Goal: Task Accomplishment & Management: Complete application form

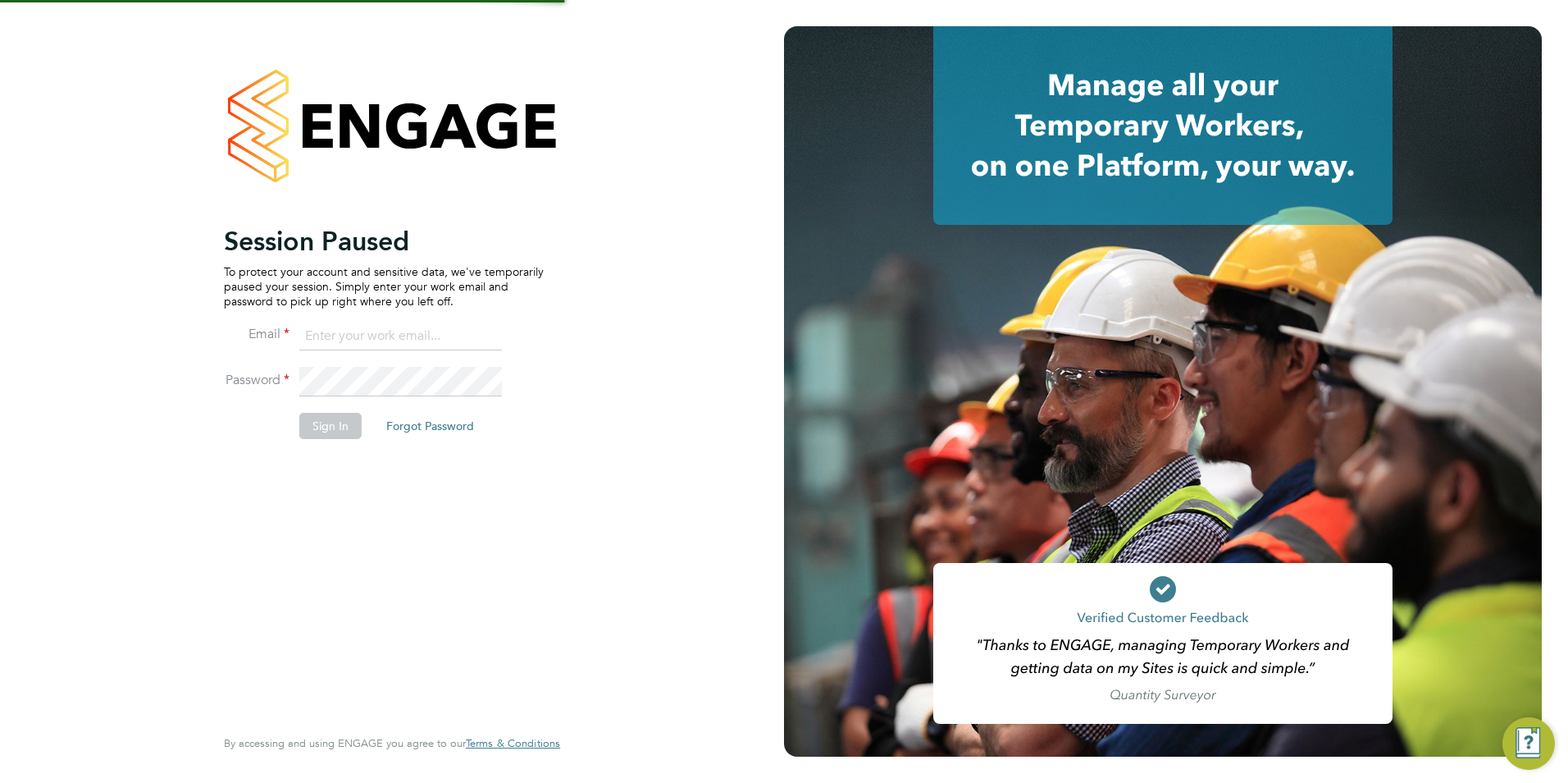
type input "[EMAIL_ADDRESS][DOMAIN_NAME]"
click at [352, 422] on button "Sign In" at bounding box center [331, 425] width 62 height 26
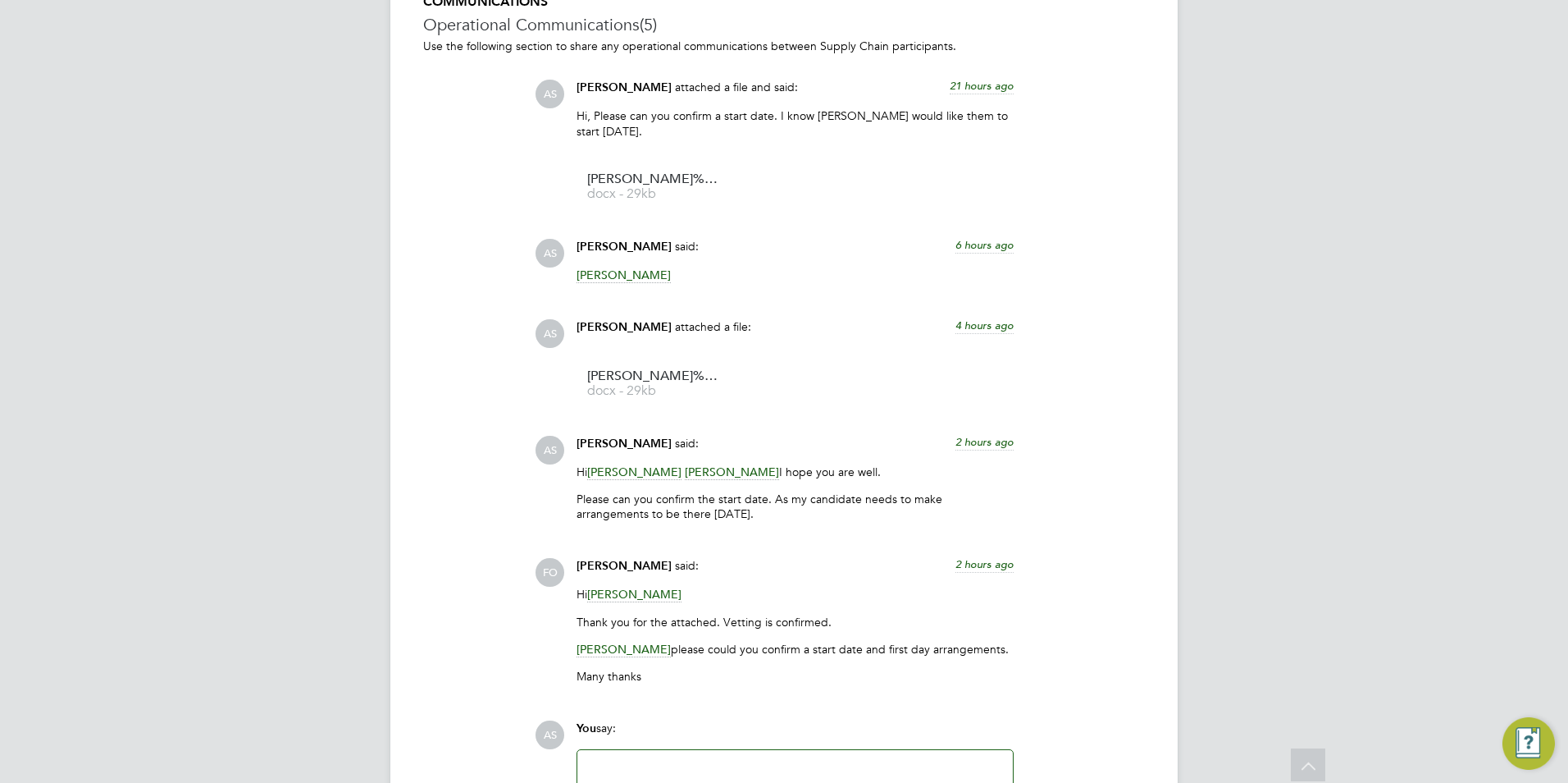
scroll to position [1558, 0]
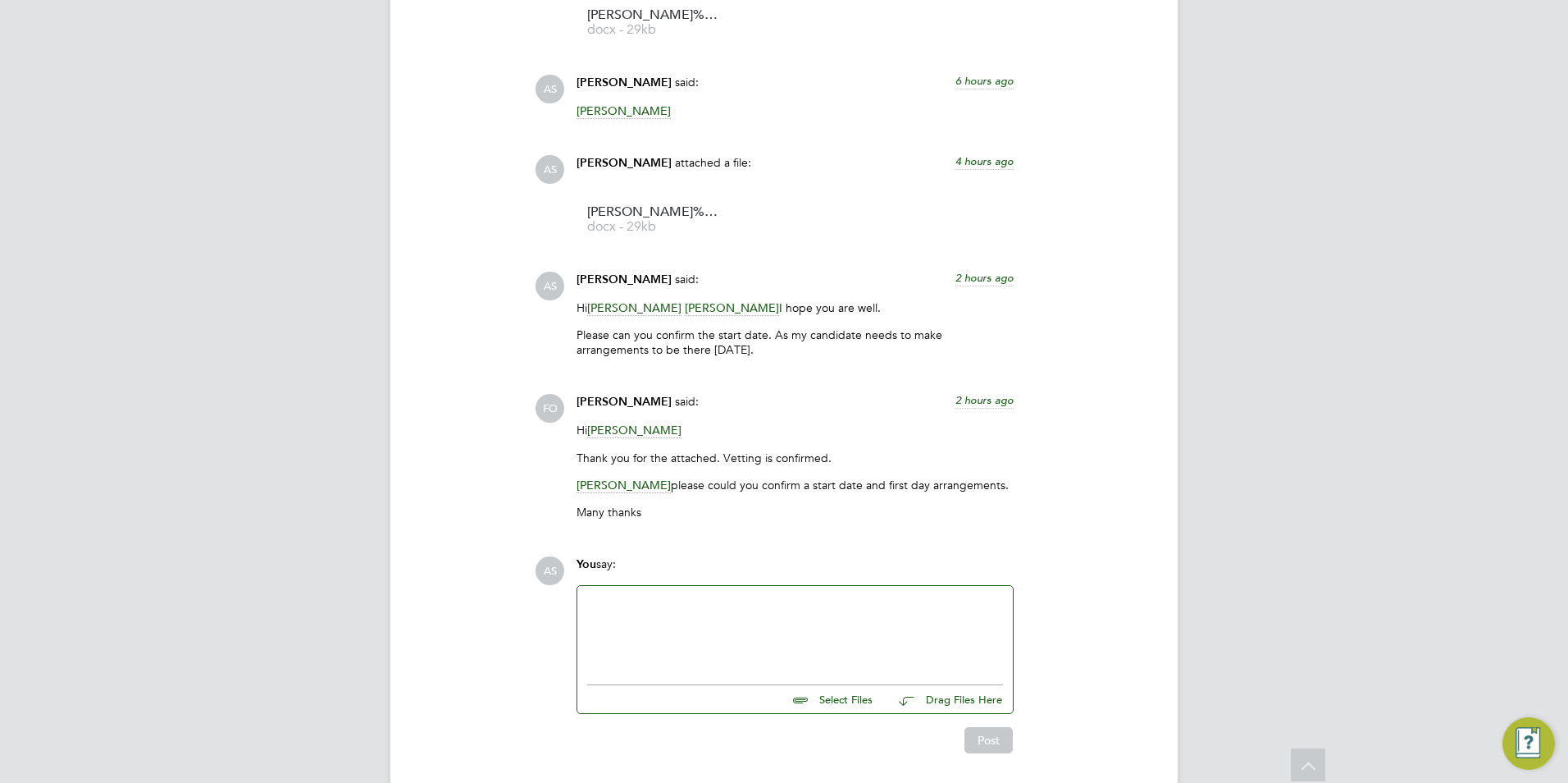
click at [842, 613] on div at bounding box center [795, 631] width 416 height 70
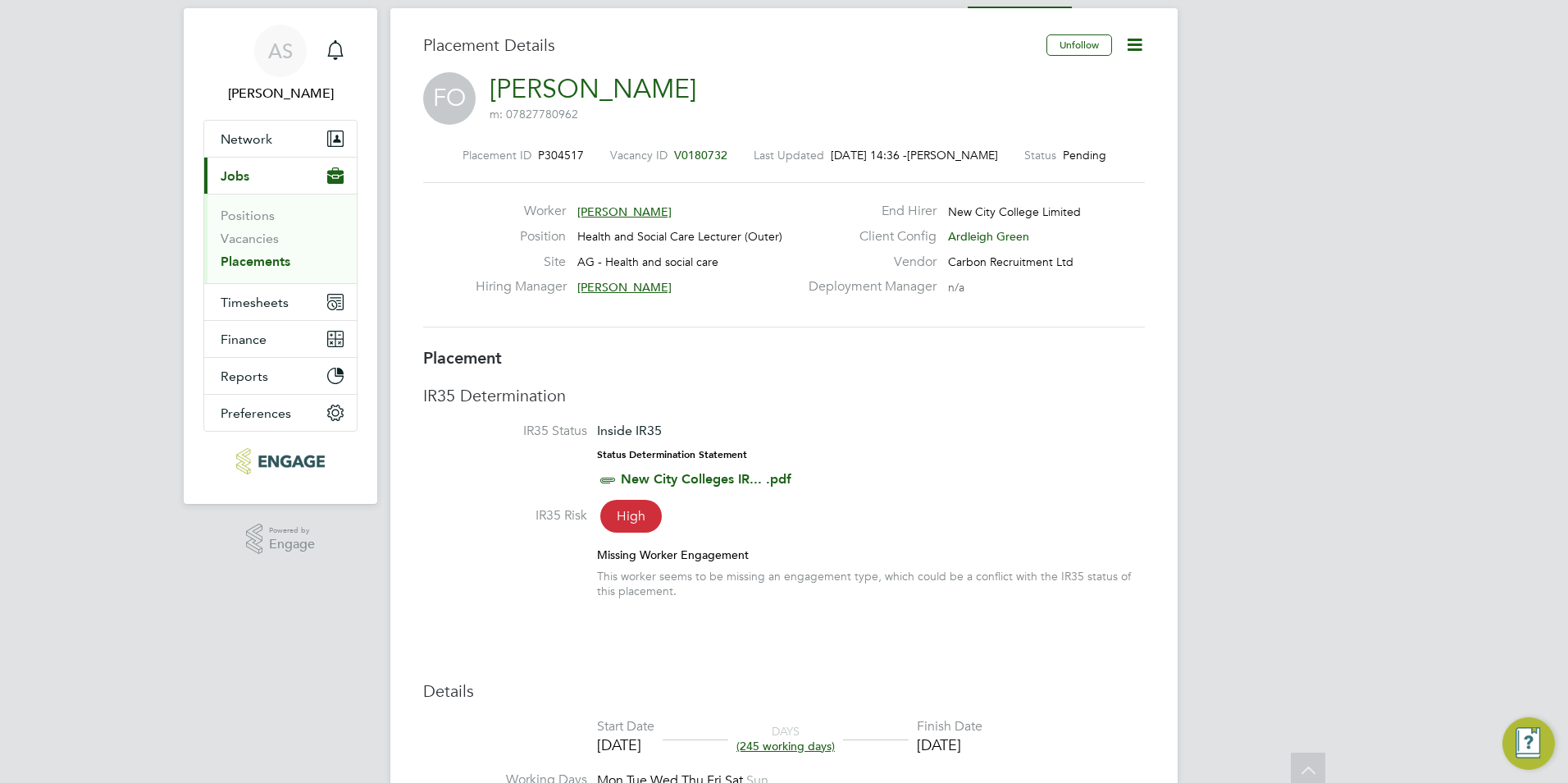
scroll to position [0, 0]
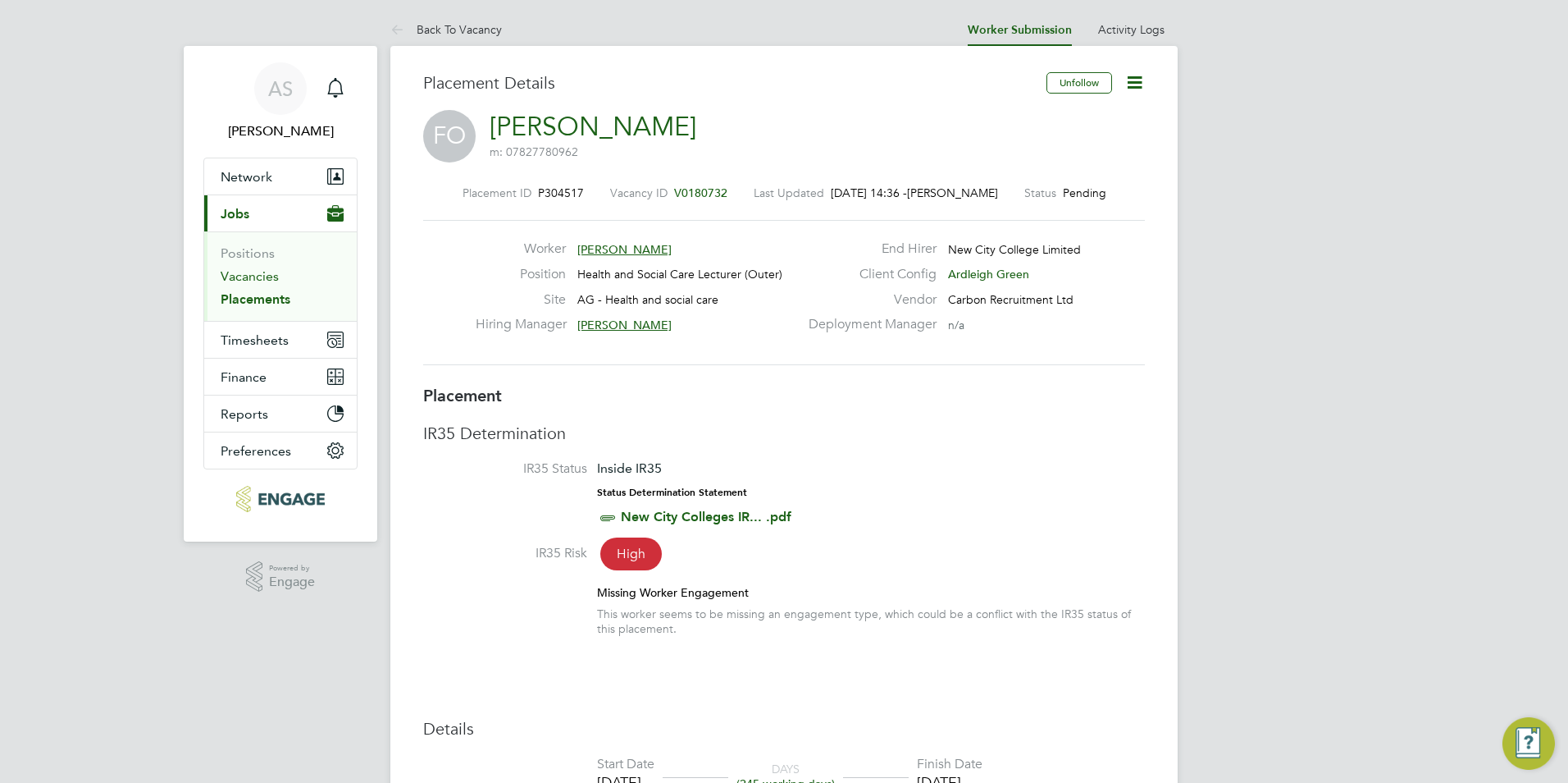
click at [246, 276] on link "Vacancies" at bounding box center [249, 276] width 58 height 16
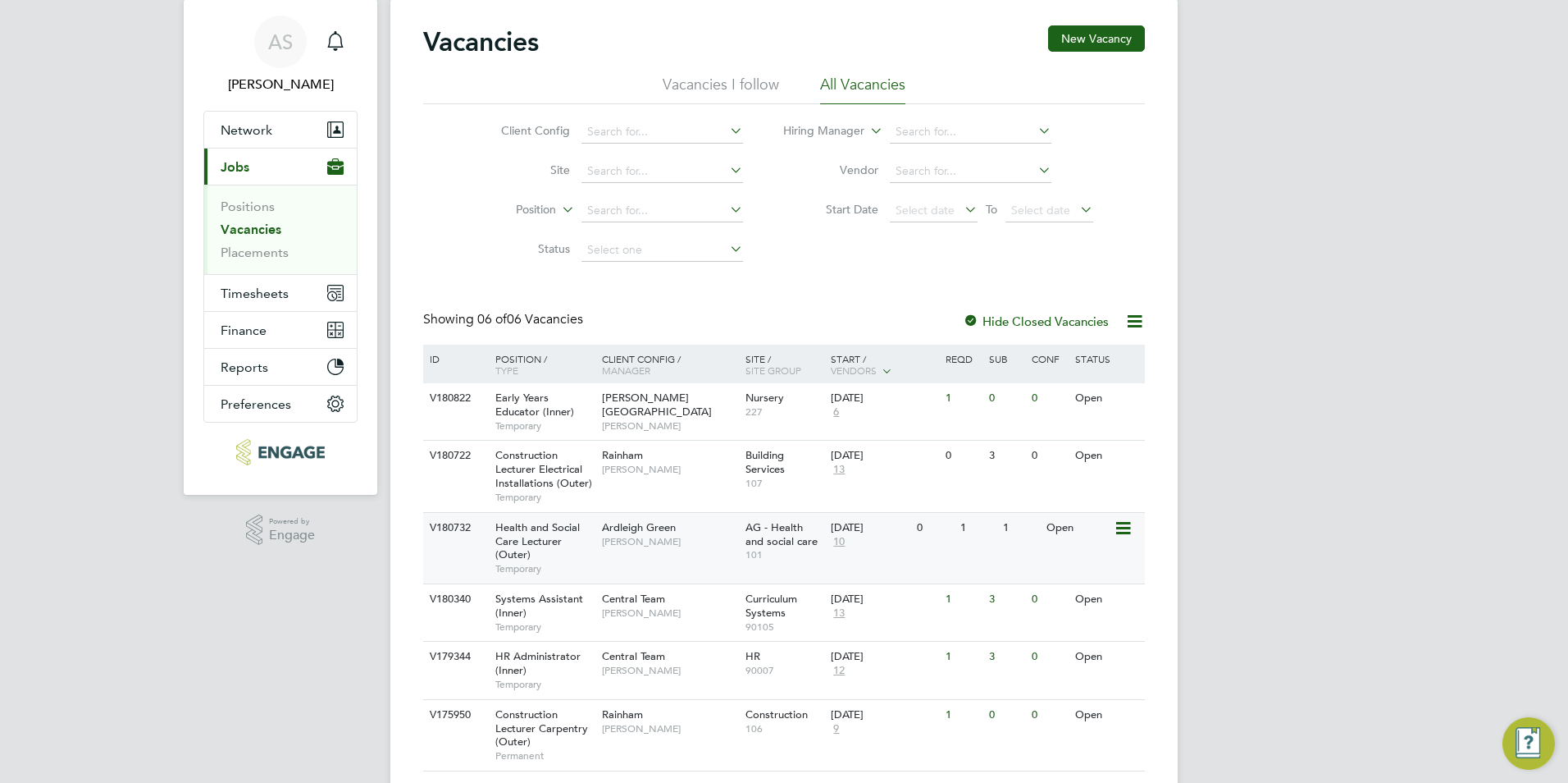
scroll to position [94, 0]
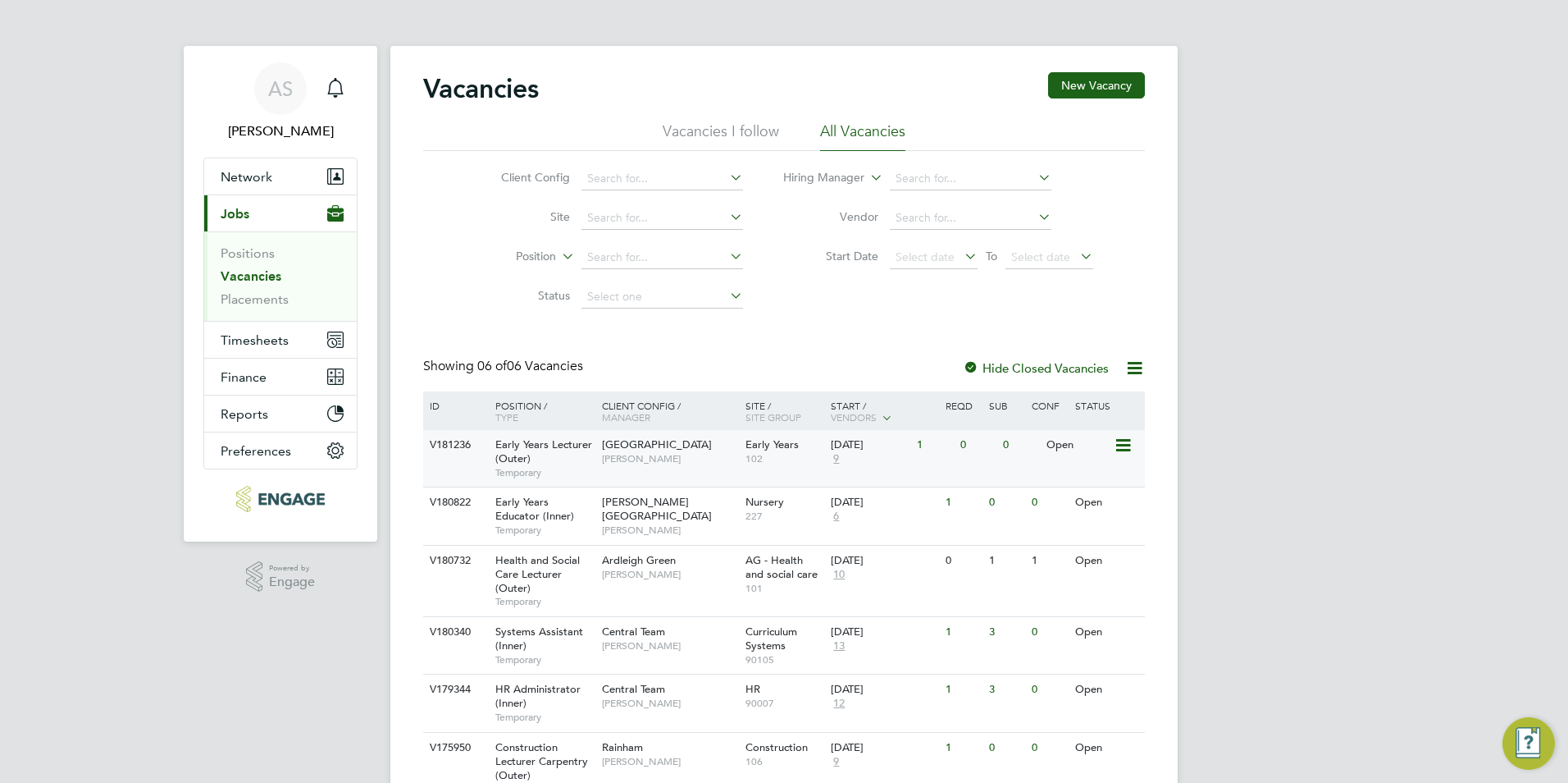
click at [670, 459] on span "[PERSON_NAME]" at bounding box center [669, 459] width 135 height 13
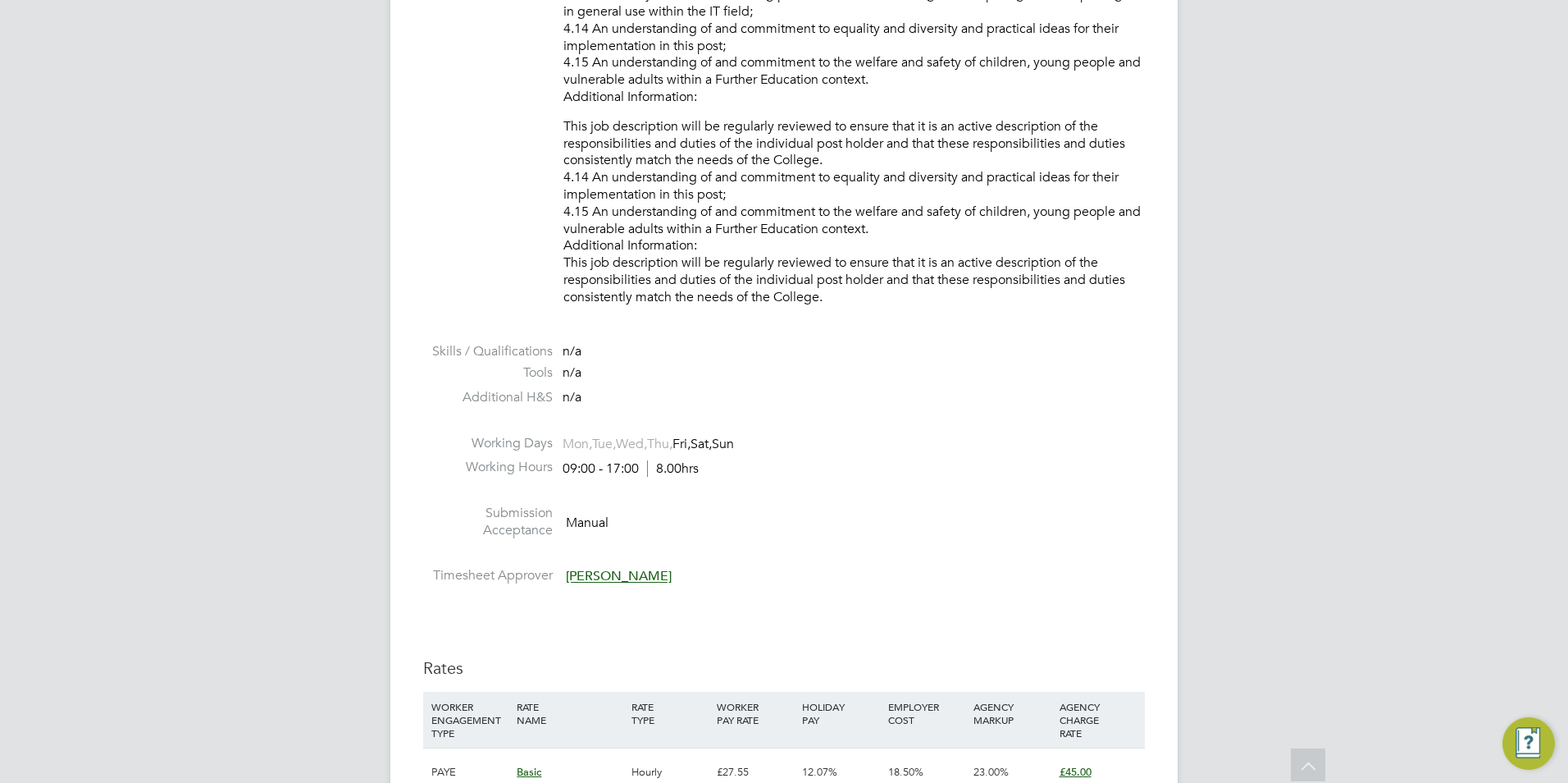
scroll to position [2543, 0]
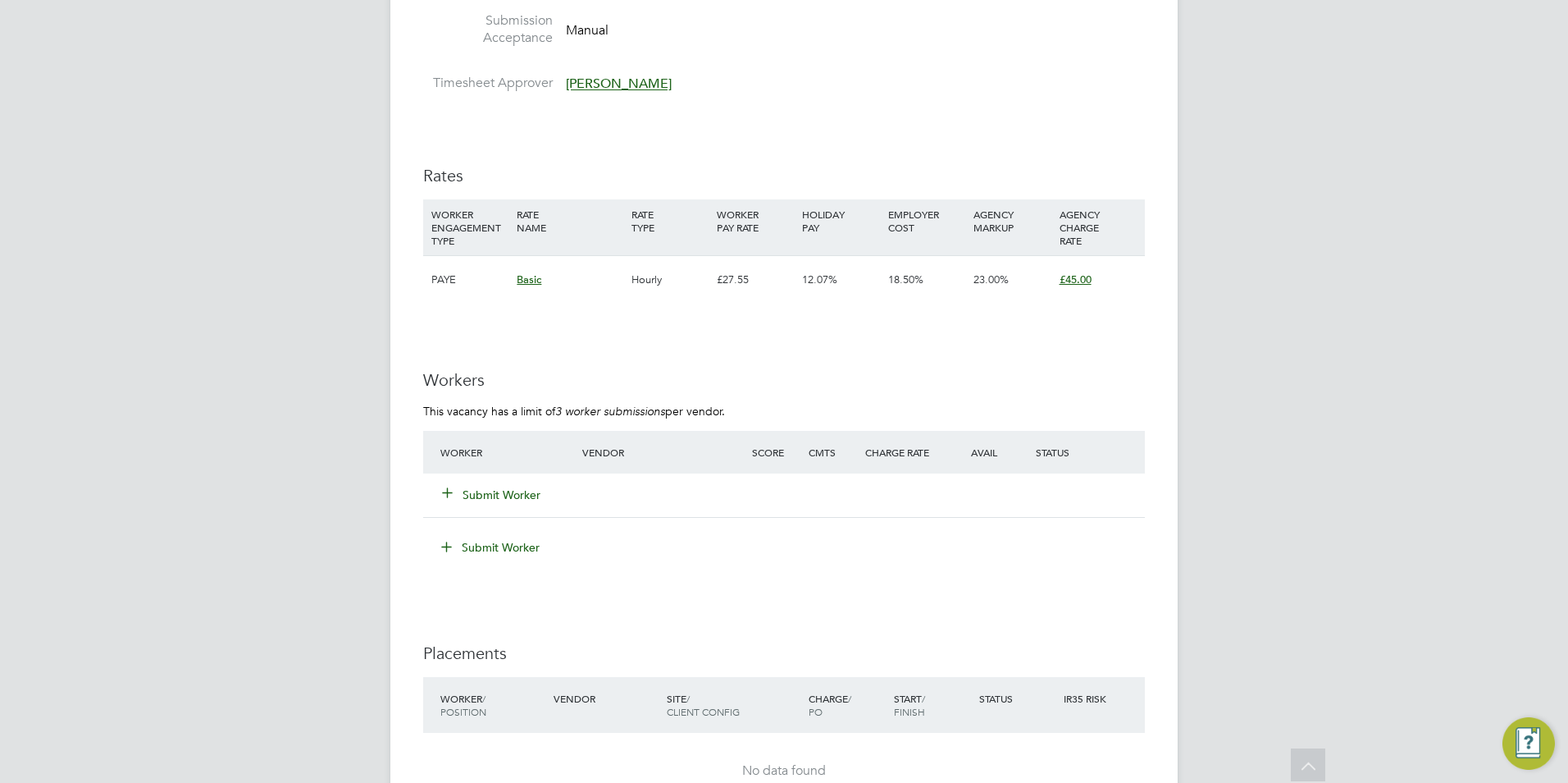
click at [511, 487] on button "Submit Worker" at bounding box center [492, 495] width 98 height 17
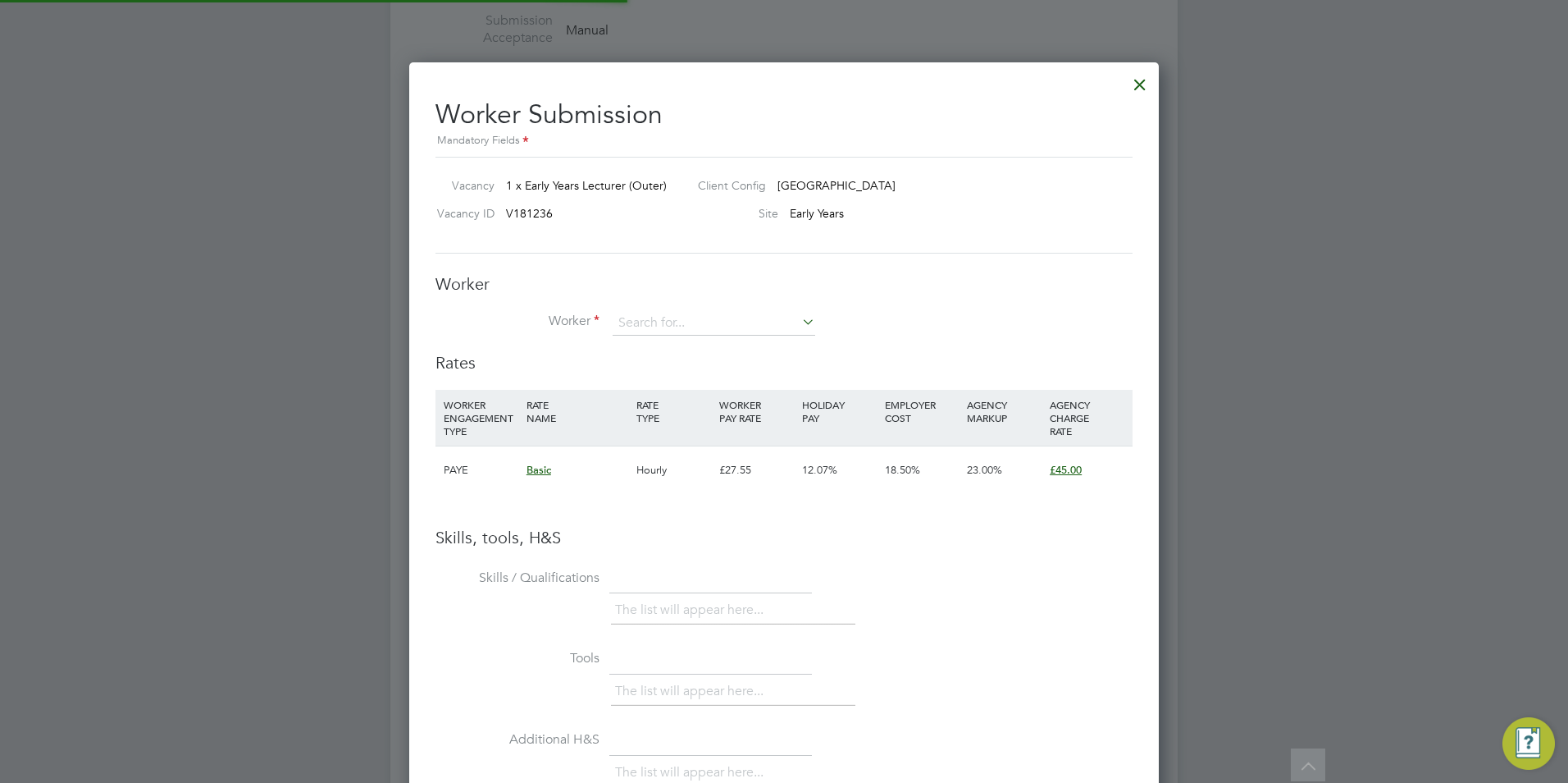
scroll to position [1037, 750]
click at [721, 315] on input at bounding box center [713, 322] width 202 height 24
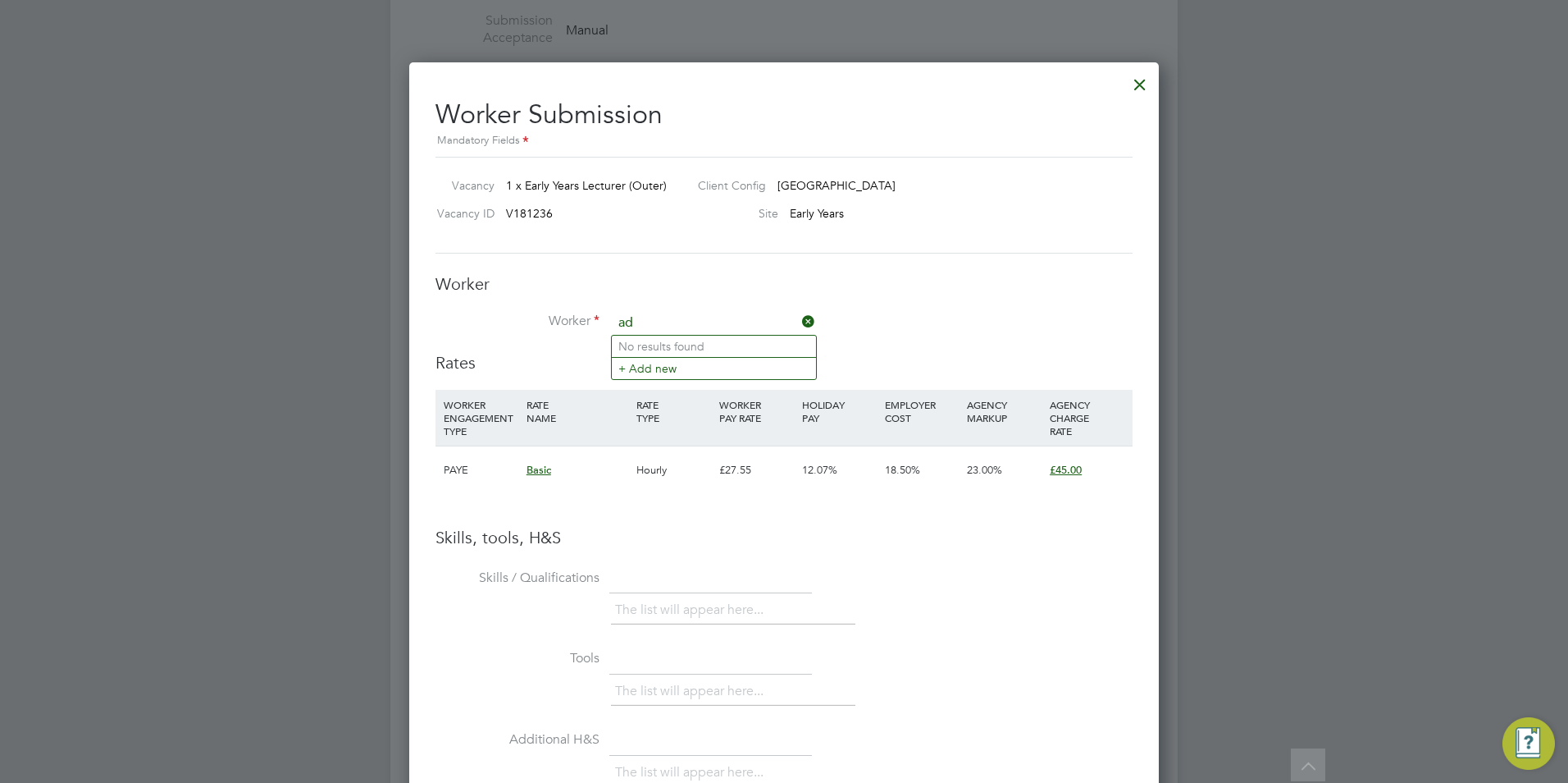
type input "a"
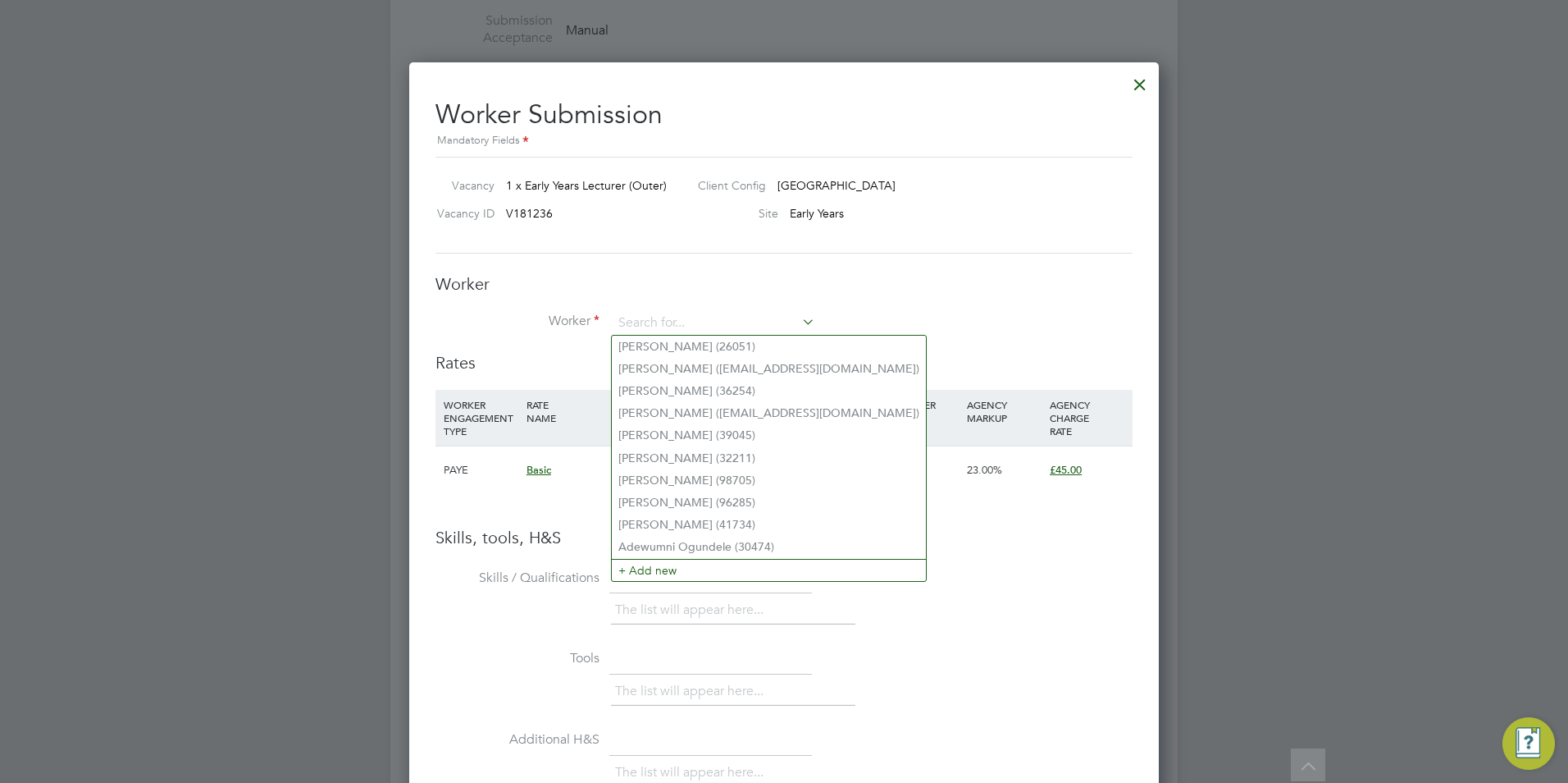
click at [1145, 86] on div at bounding box center [1139, 80] width 29 height 29
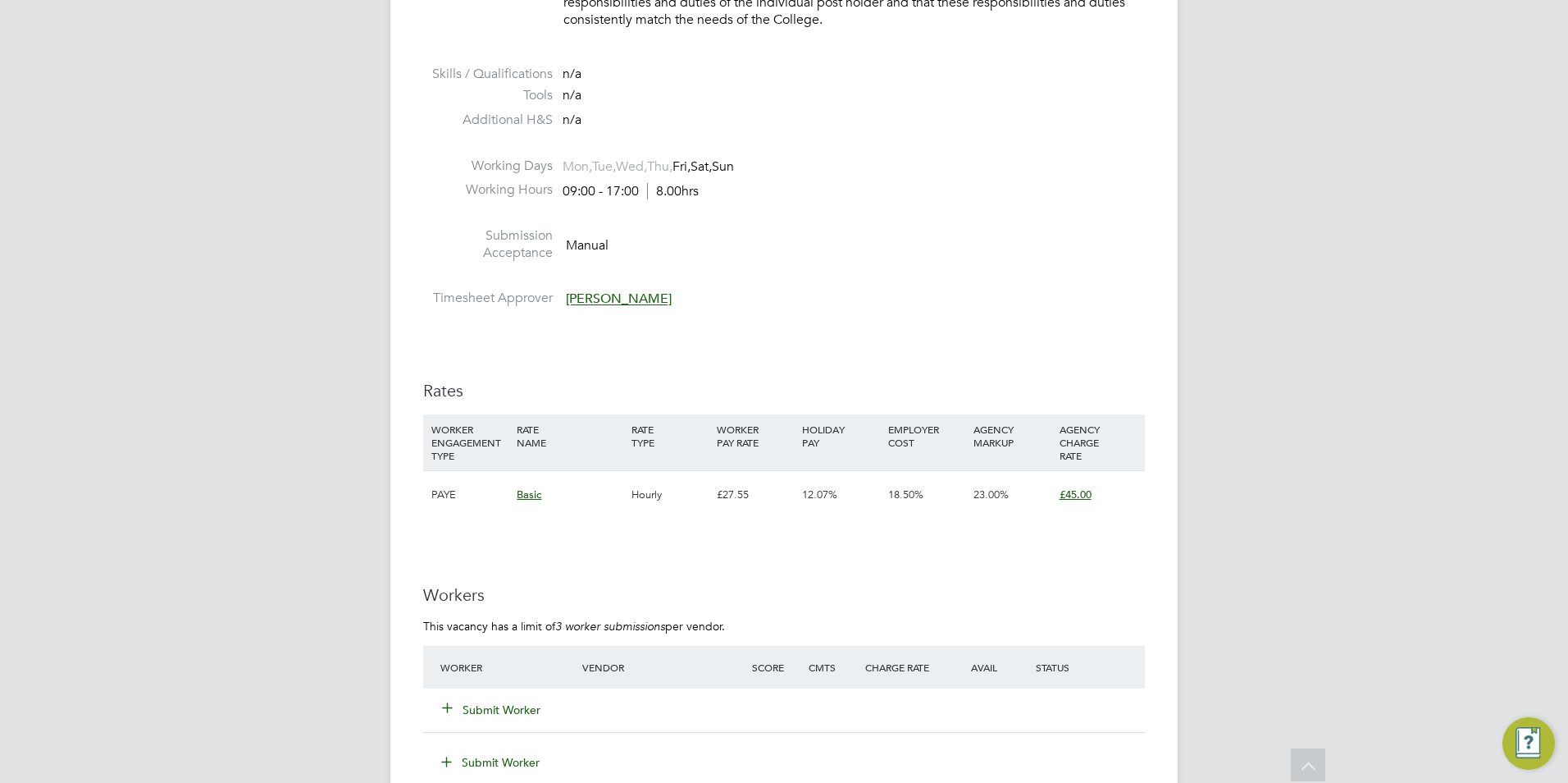
scroll to position [2543, 0]
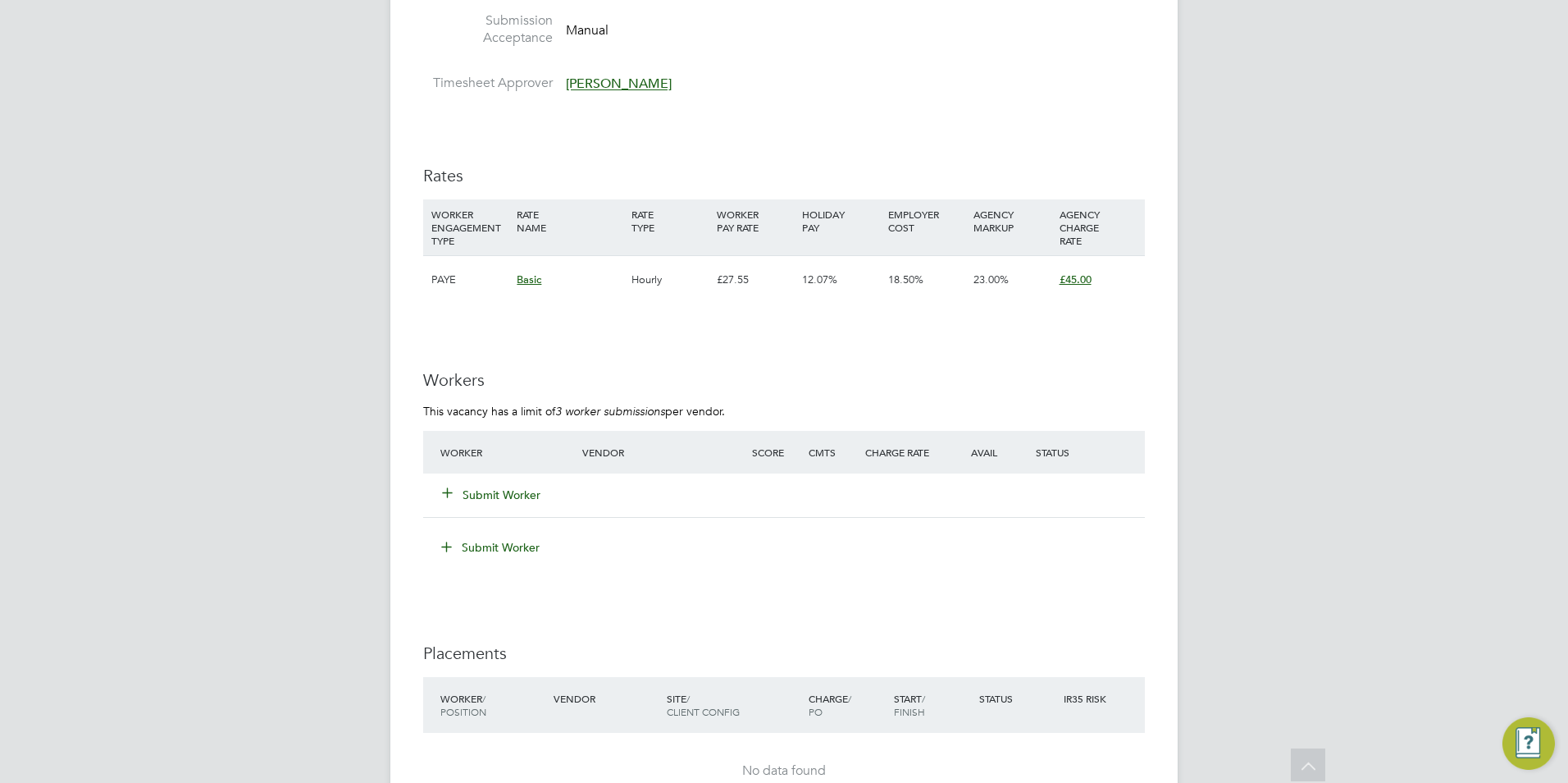
click at [480, 495] on button "Submit Worker" at bounding box center [492, 495] width 98 height 17
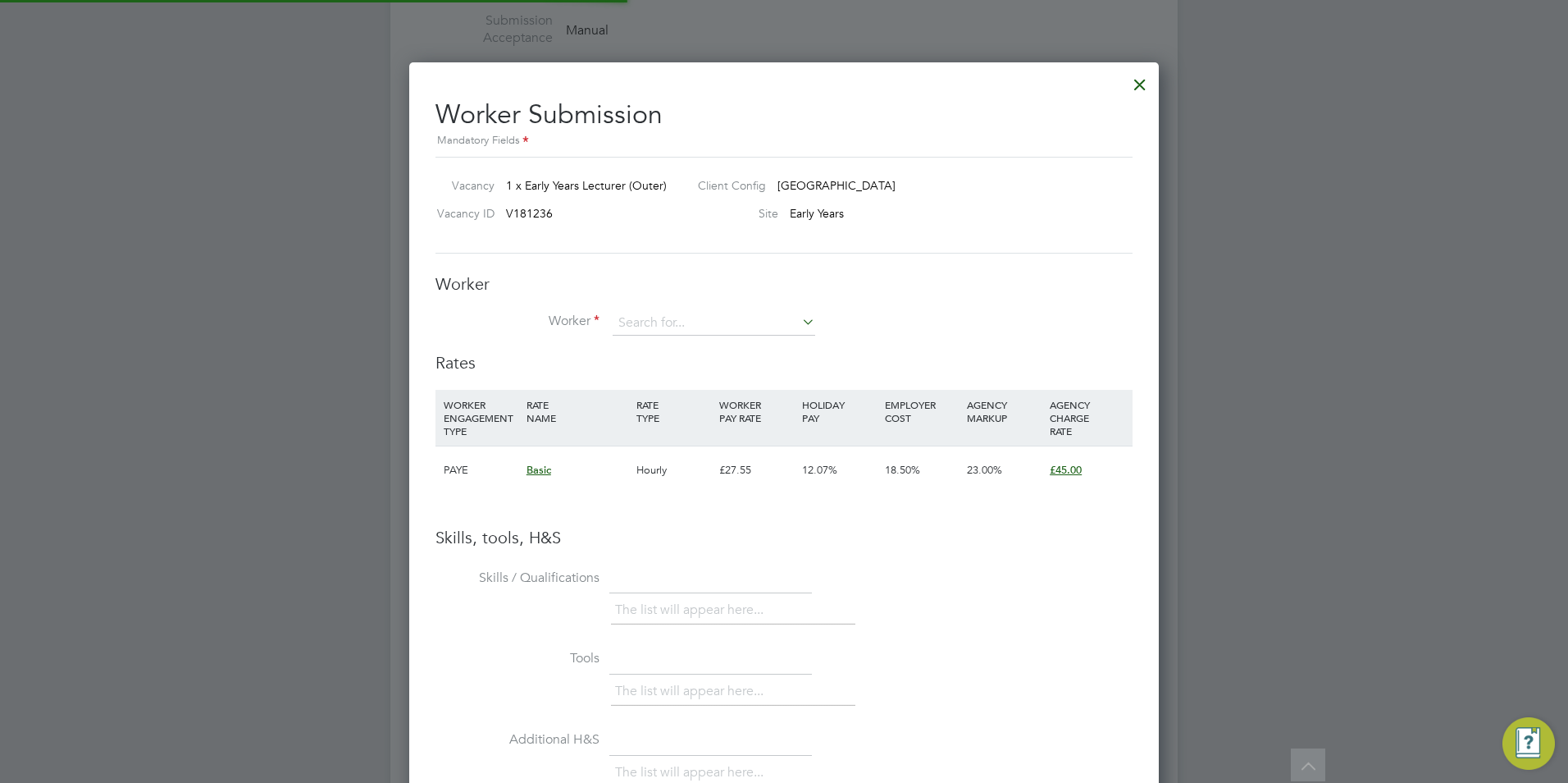
scroll to position [1037, 750]
click at [669, 321] on input at bounding box center [713, 322] width 202 height 24
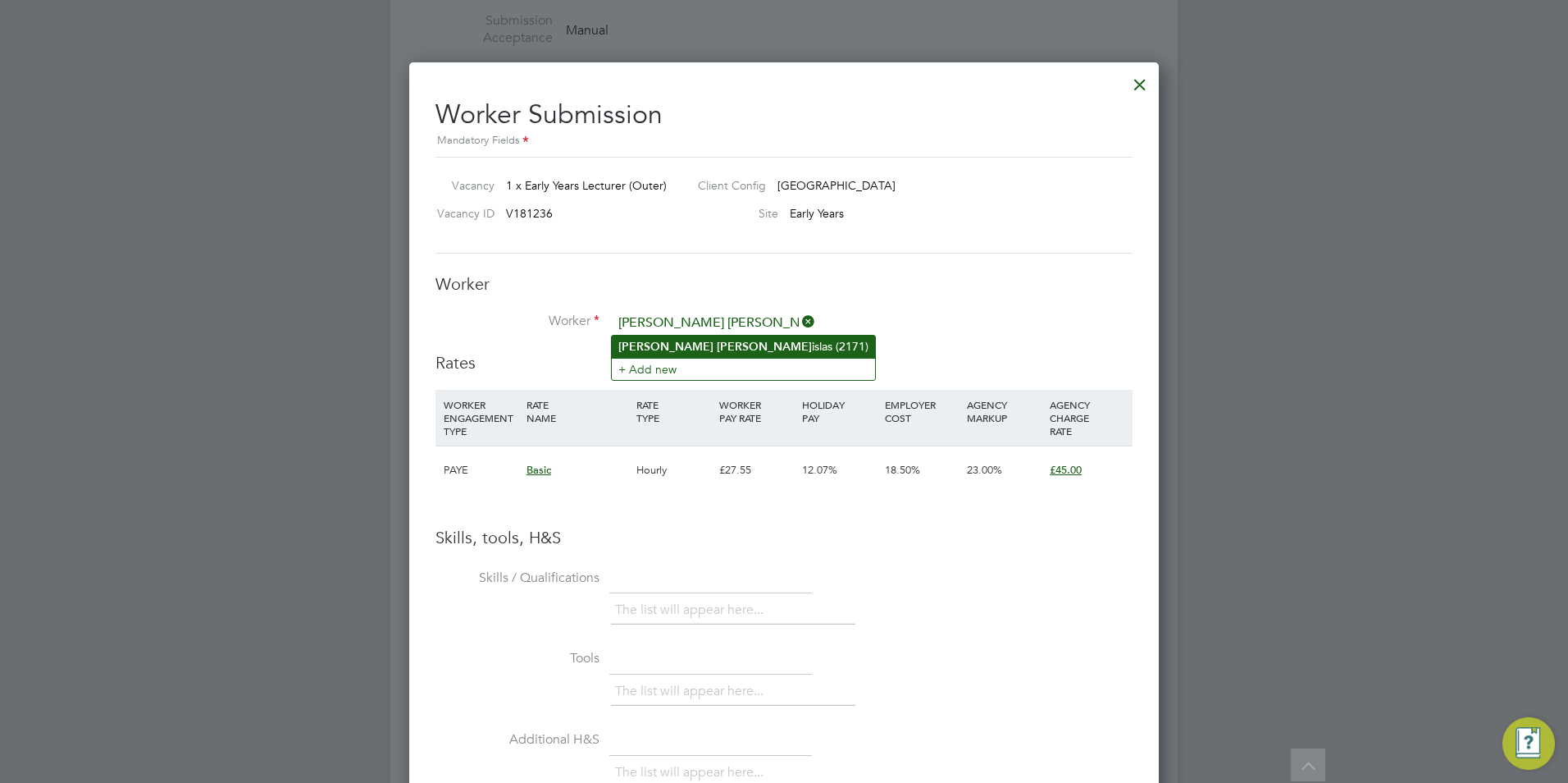
click at [717, 347] on li "Jenny Stan islas (2171)" at bounding box center [743, 347] width 263 height 22
type input "Jenny Stanislas (2171)"
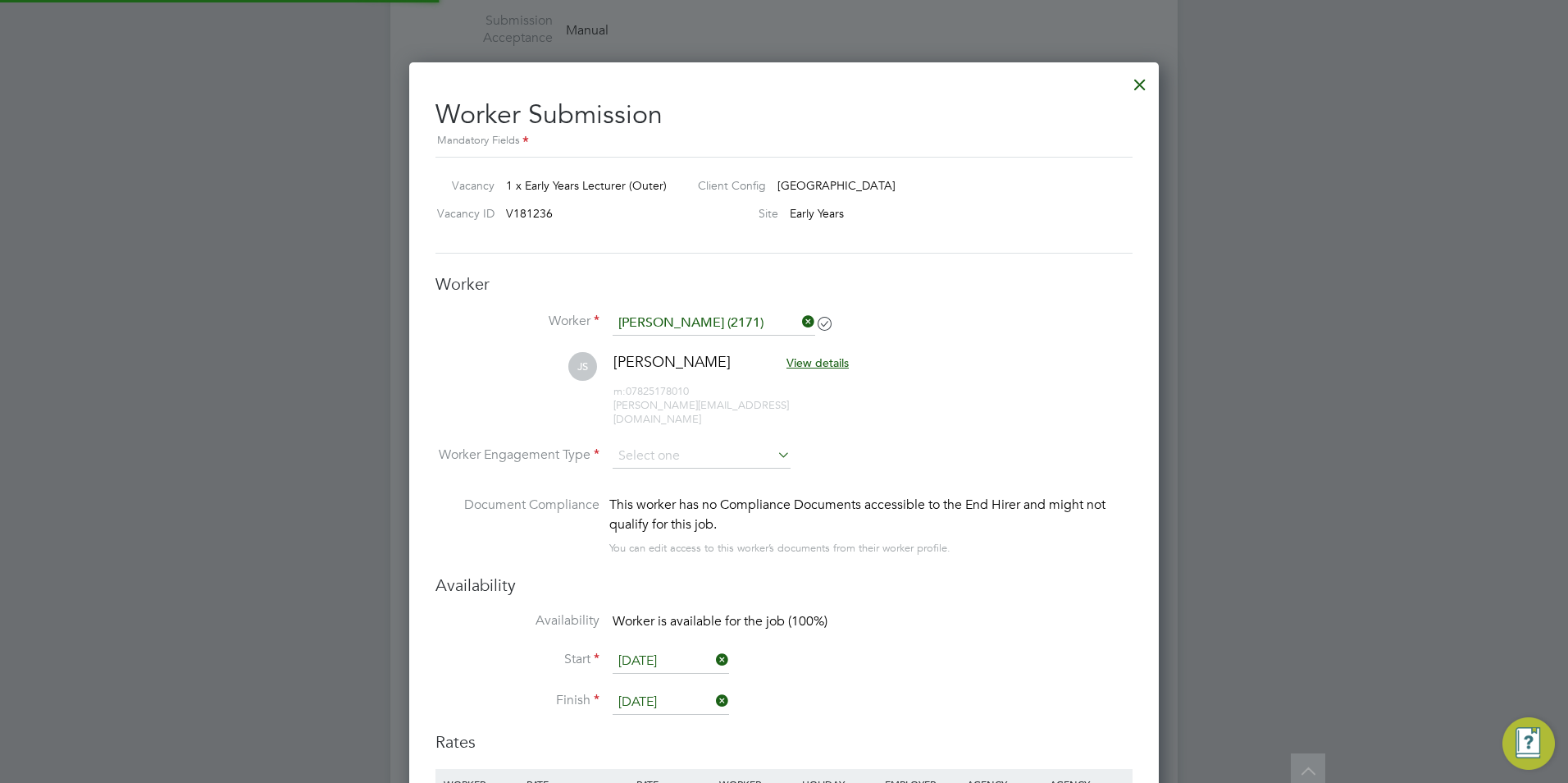
scroll to position [2707, 0]
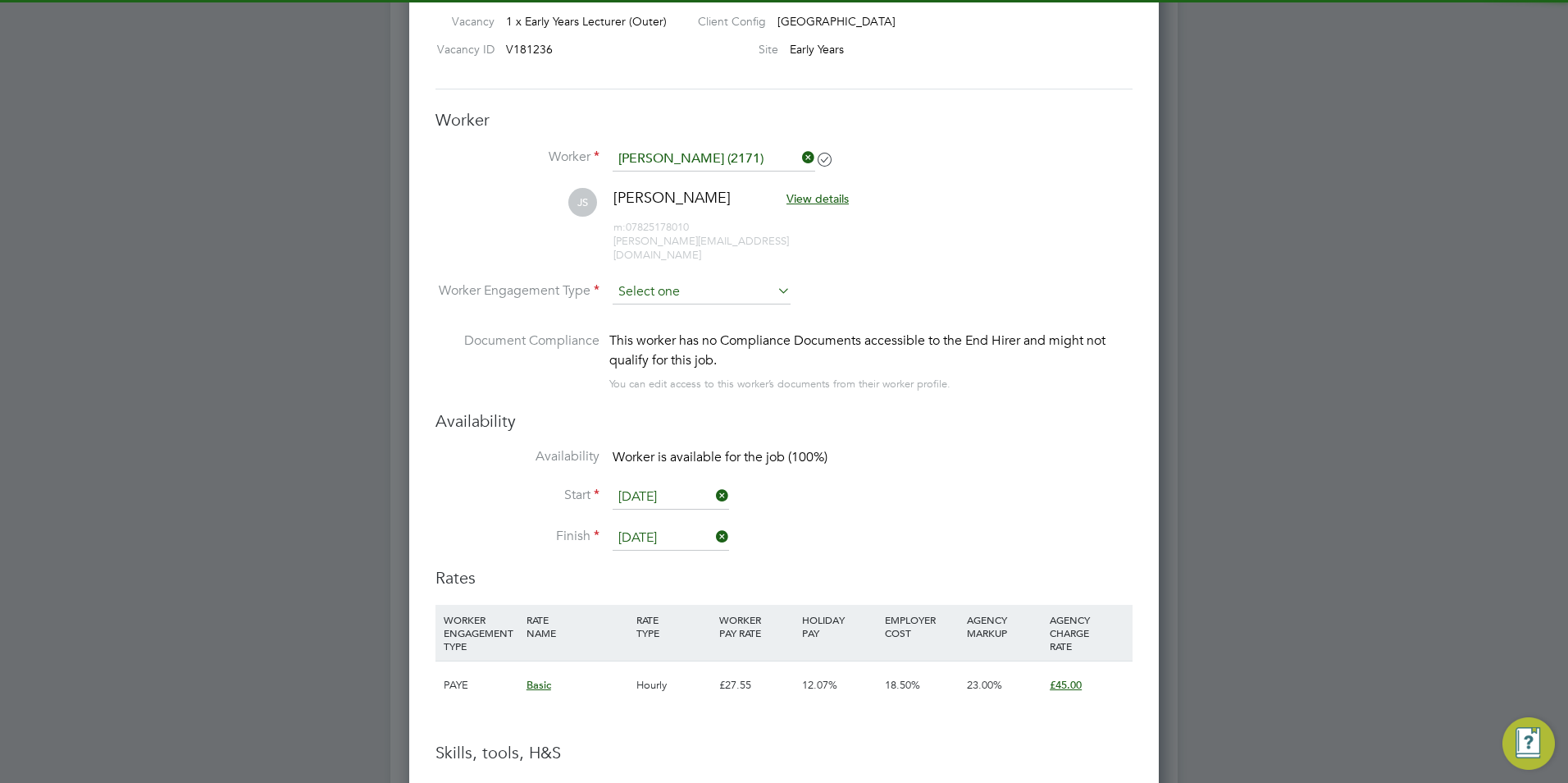
click at [726, 279] on input at bounding box center [701, 291] width 178 height 24
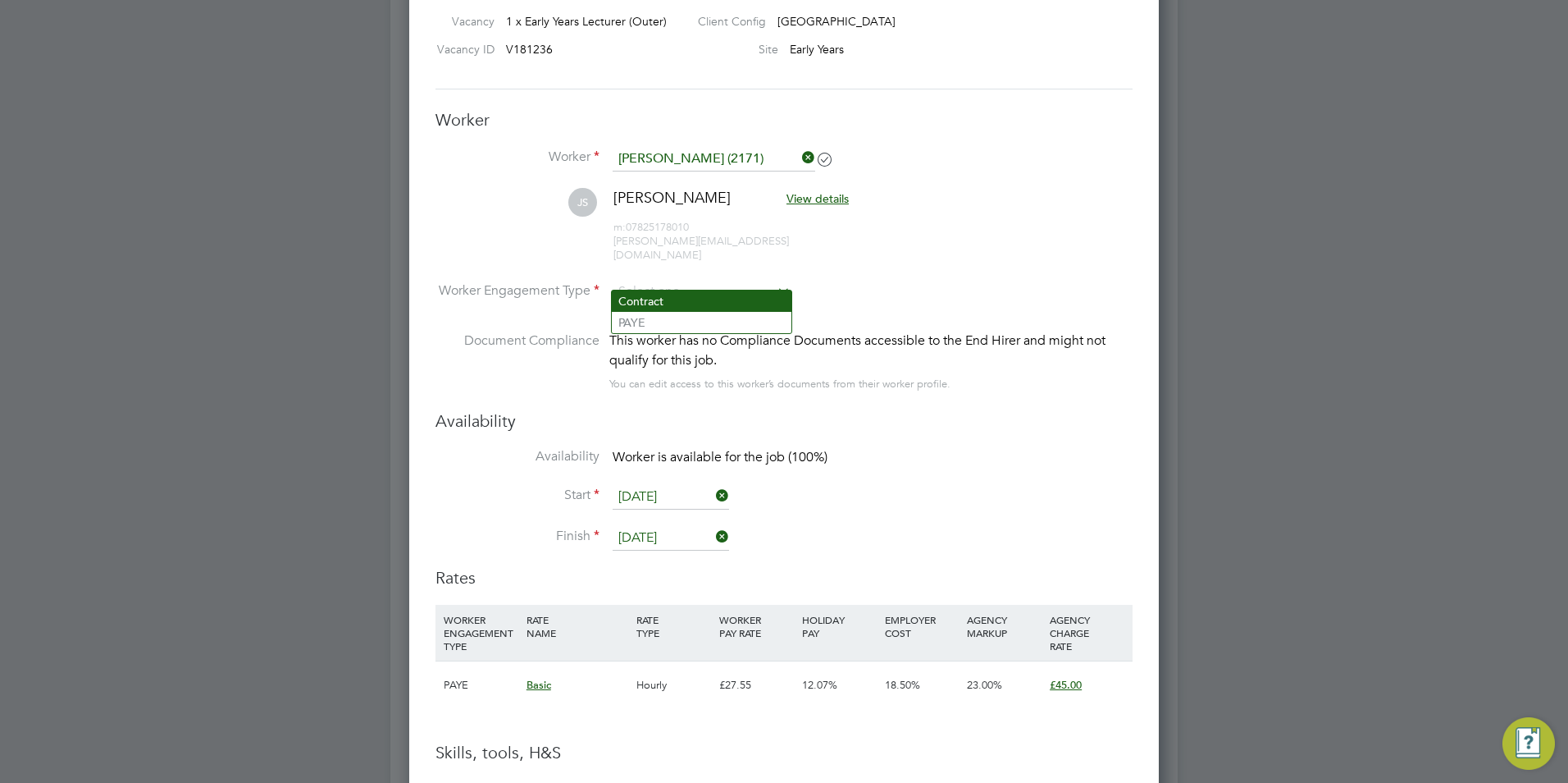
click at [710, 305] on li "Contract" at bounding box center [701, 300] width 180 height 21
type input "Contract"
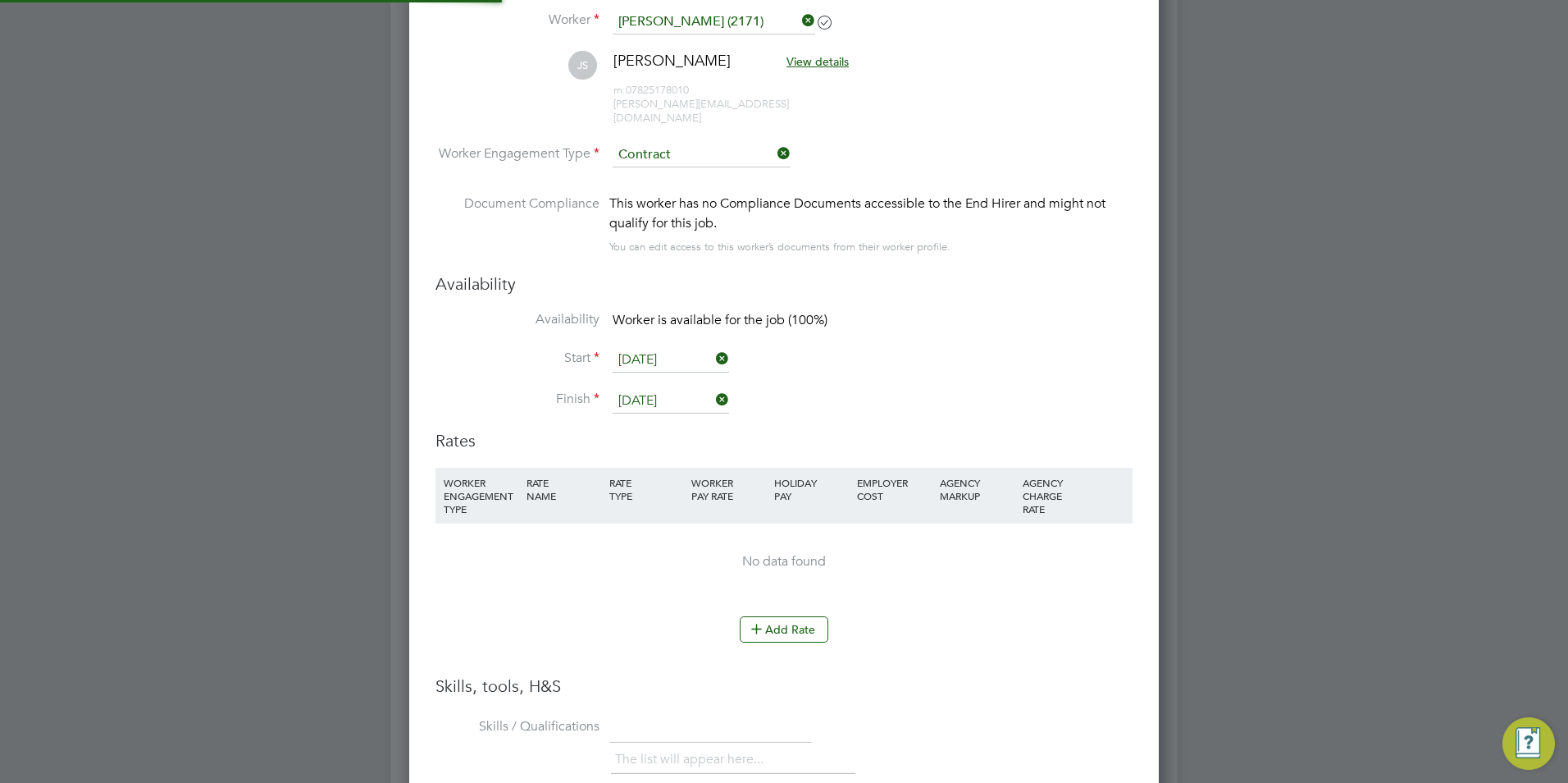
scroll to position [2953, 0]
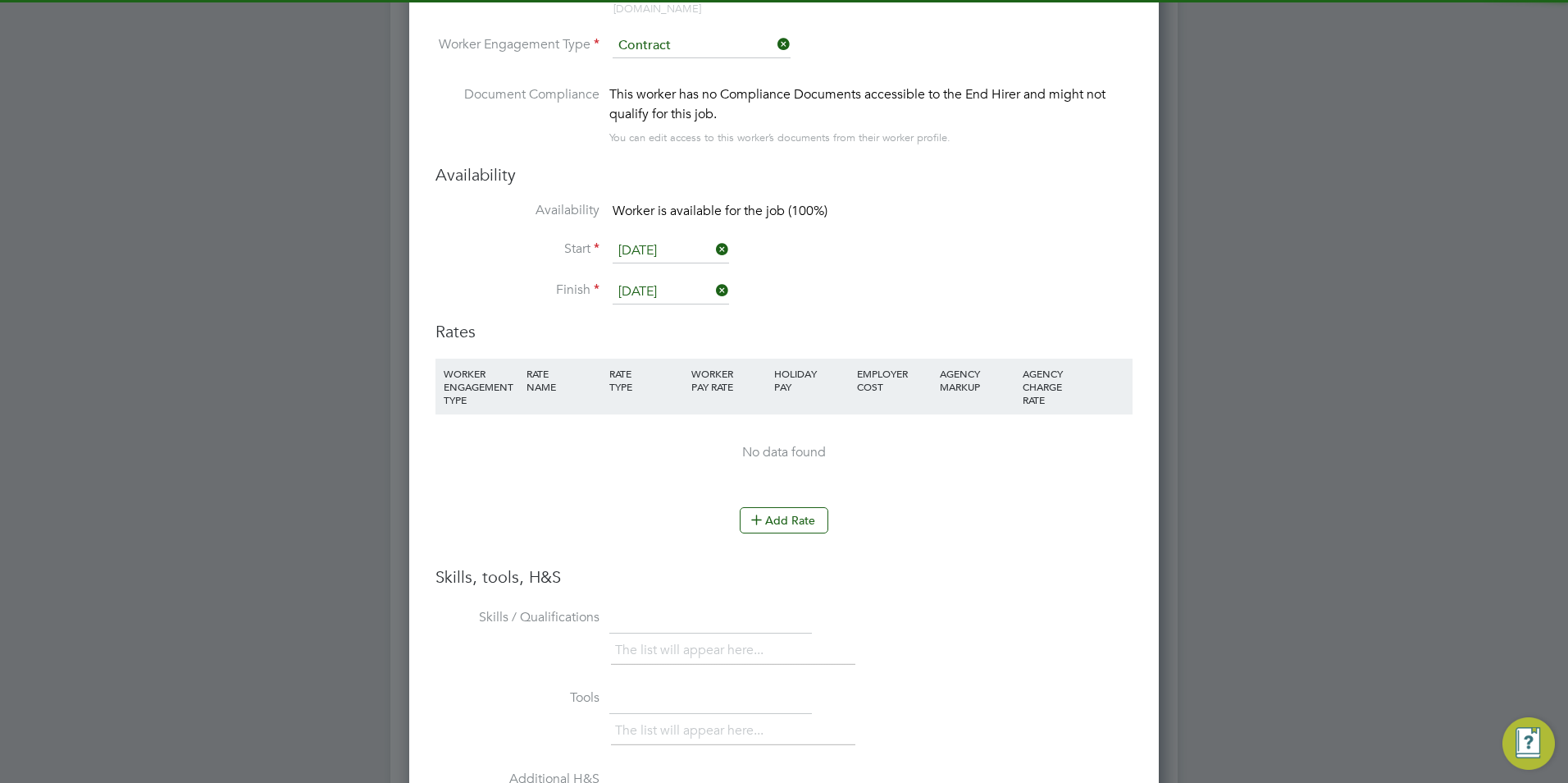
click at [776, 483] on li "WORKER ENGAGEMENT TYPE RATE NAME RATE TYPE WORKER PAY RATE HOLIDAY PAY EMPLOYER…" at bounding box center [784, 432] width 697 height 149
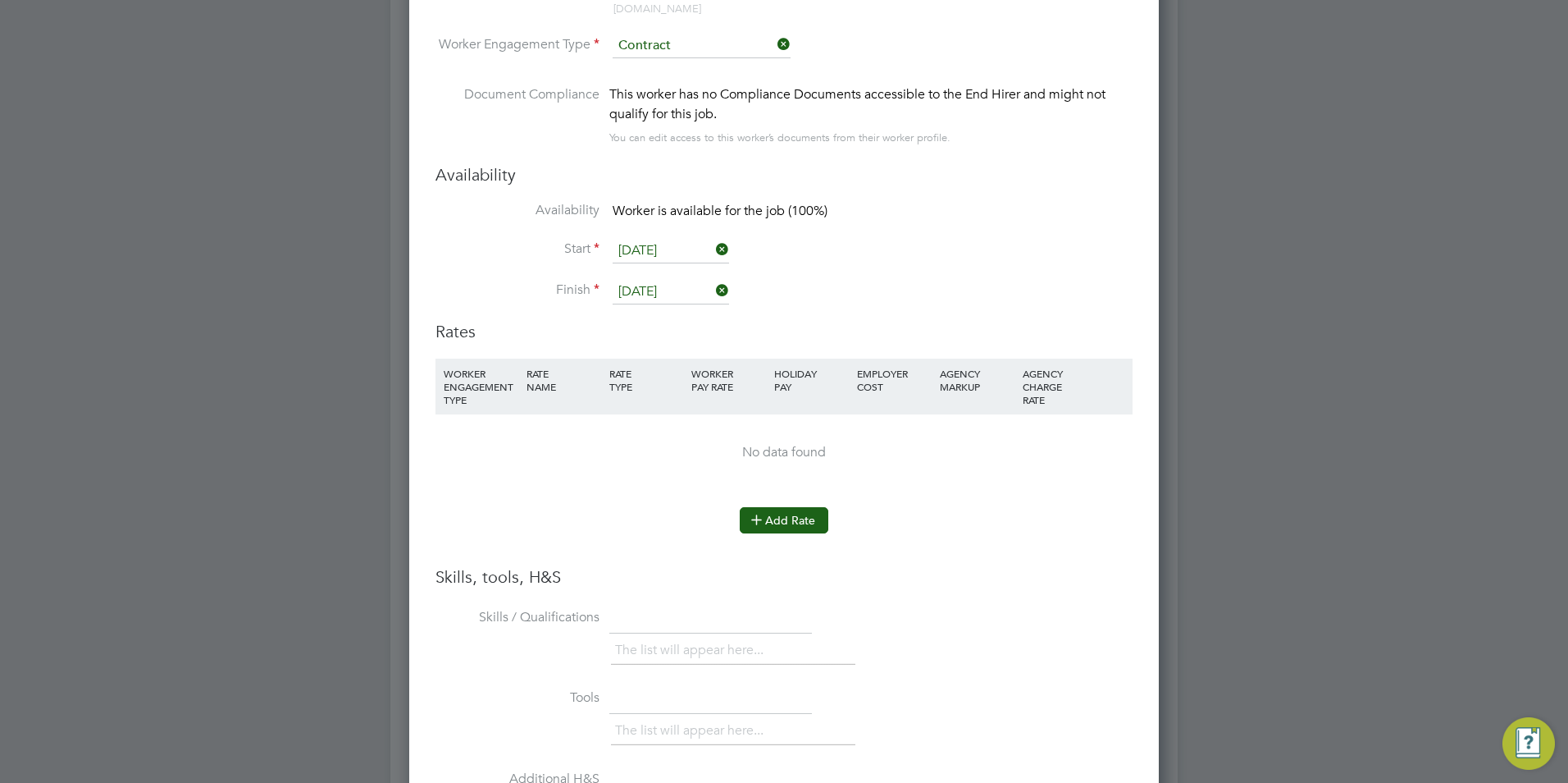
click at [763, 513] on icon at bounding box center [756, 519] width 13 height 13
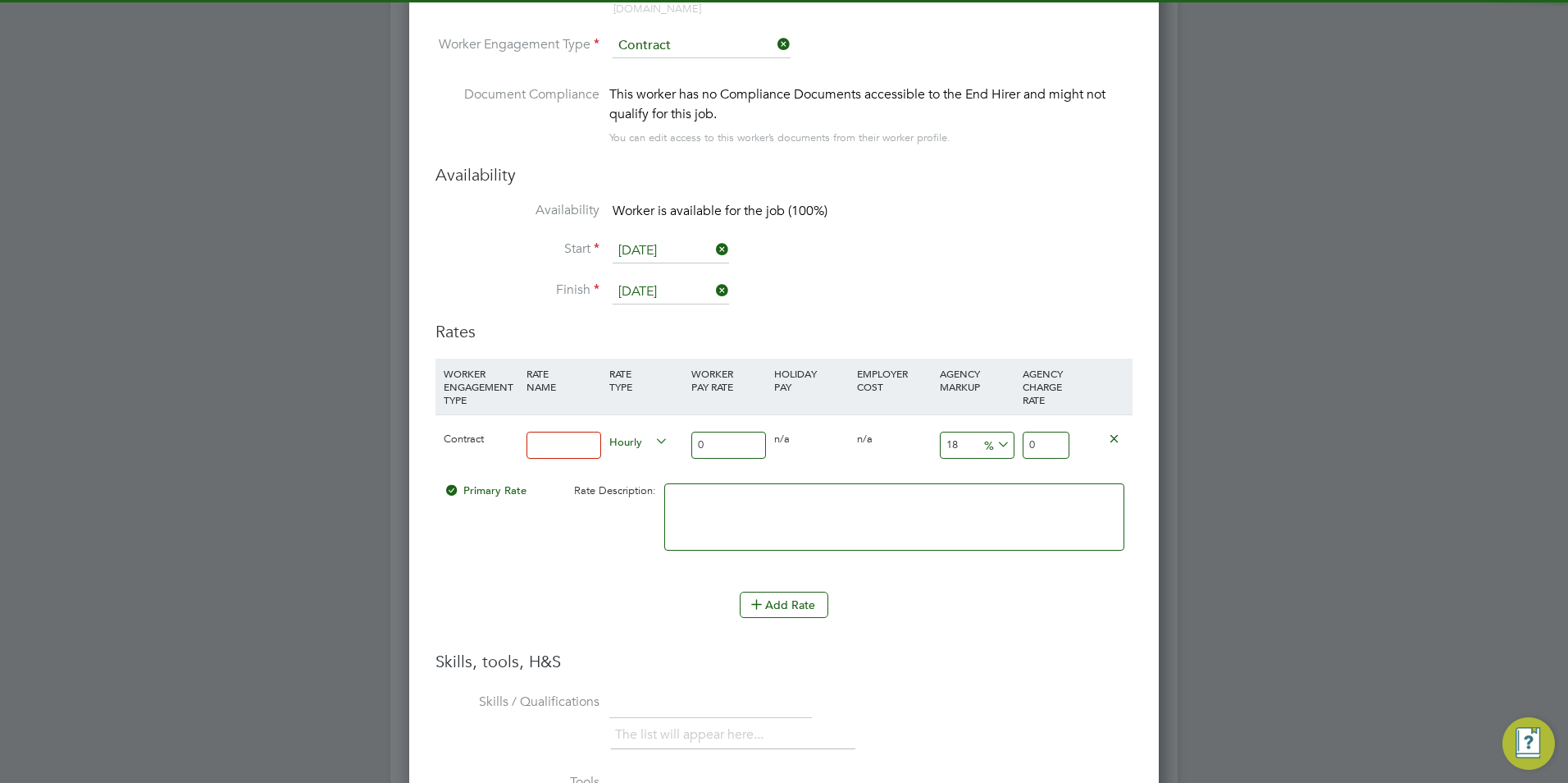
click at [581, 434] on input at bounding box center [564, 445] width 75 height 27
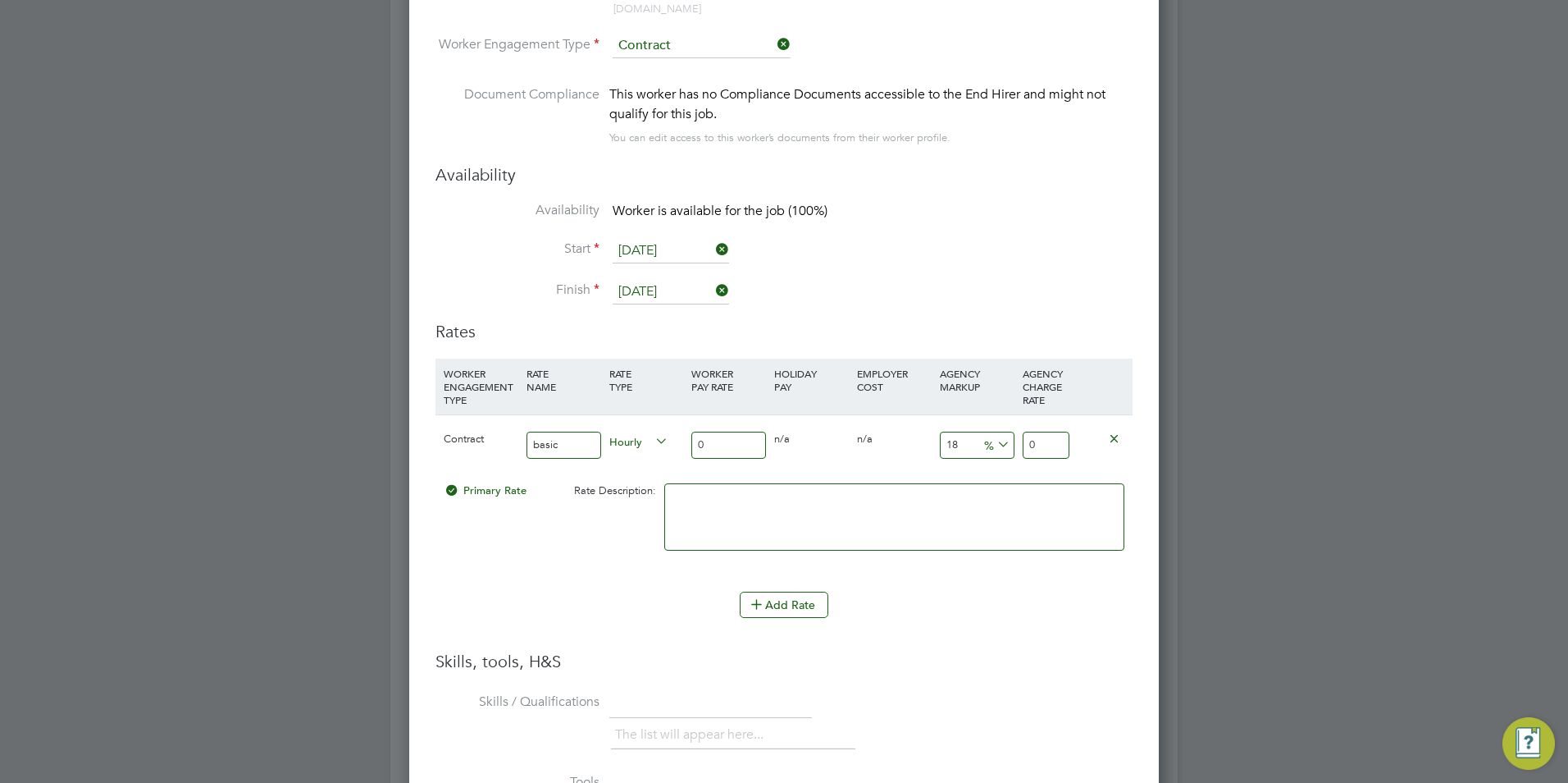
type input "BASIC"
click at [722, 432] on input "0" at bounding box center [728, 445] width 75 height 27
type input "4"
type input "4.72"
type input "40"
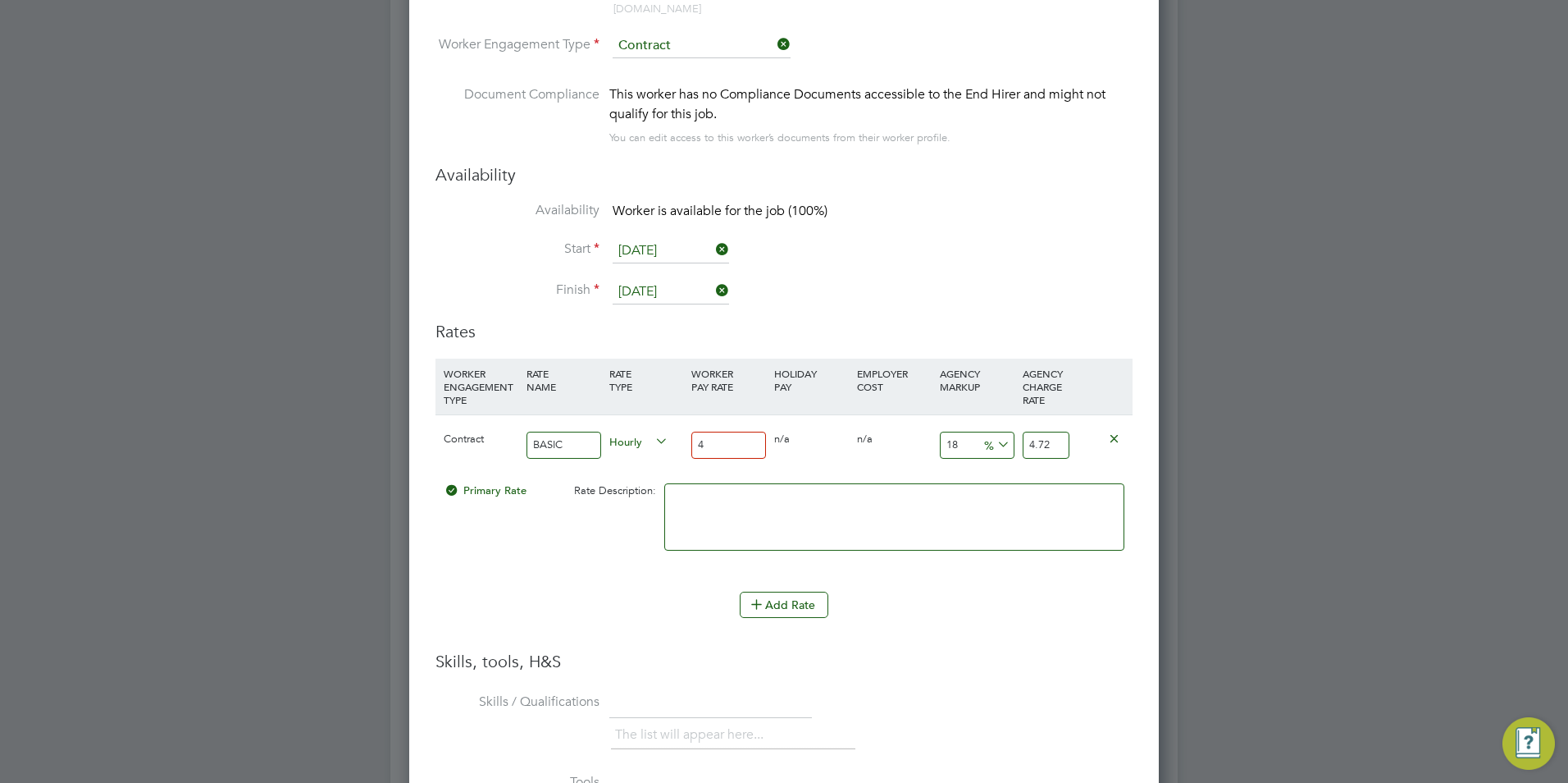
type input "47.2"
type input "40"
click at [976, 431] on input "18" at bounding box center [977, 445] width 75 height 27
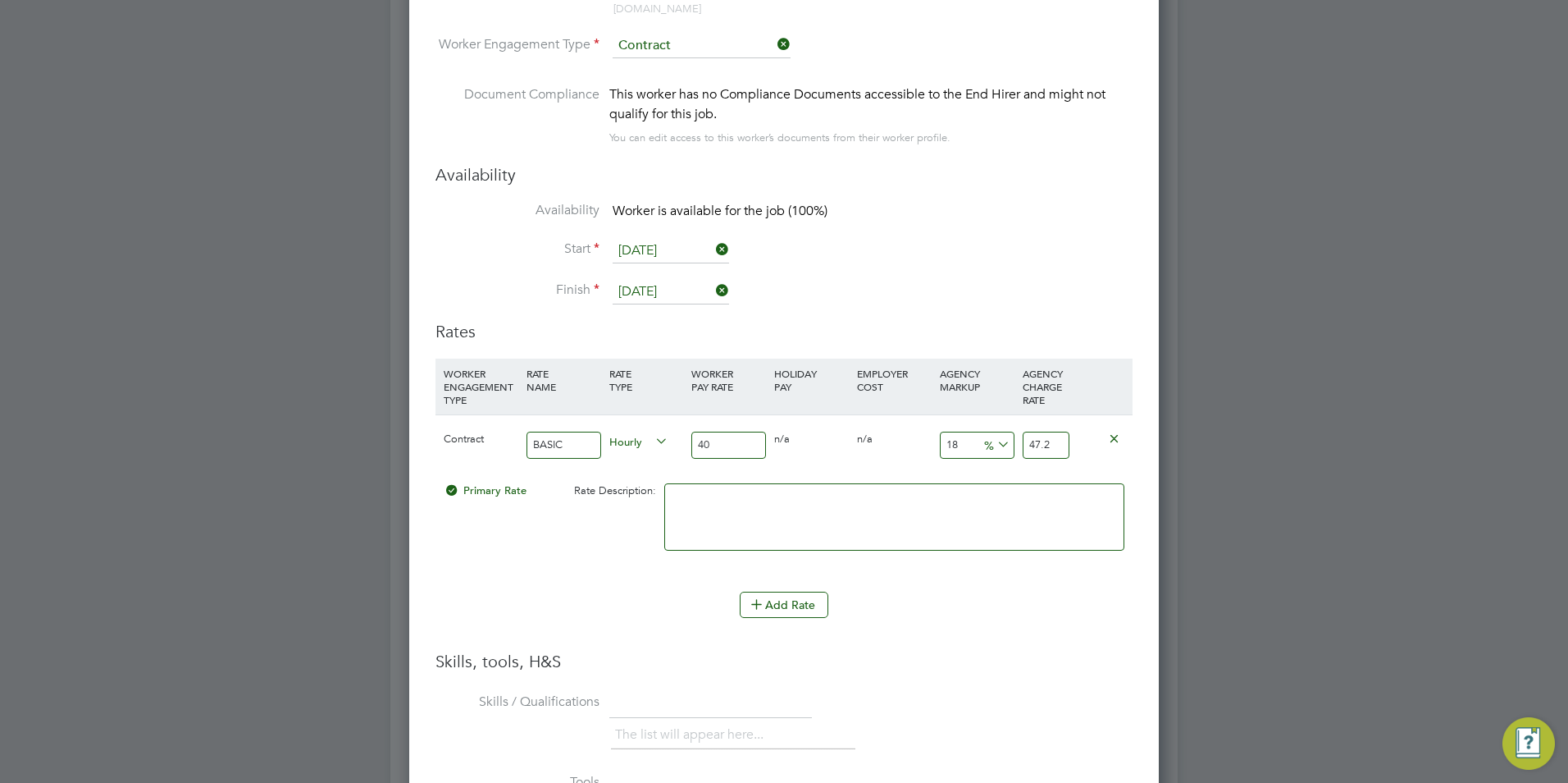
type input "2"
type input "40.8"
type input "23"
type input "49.2"
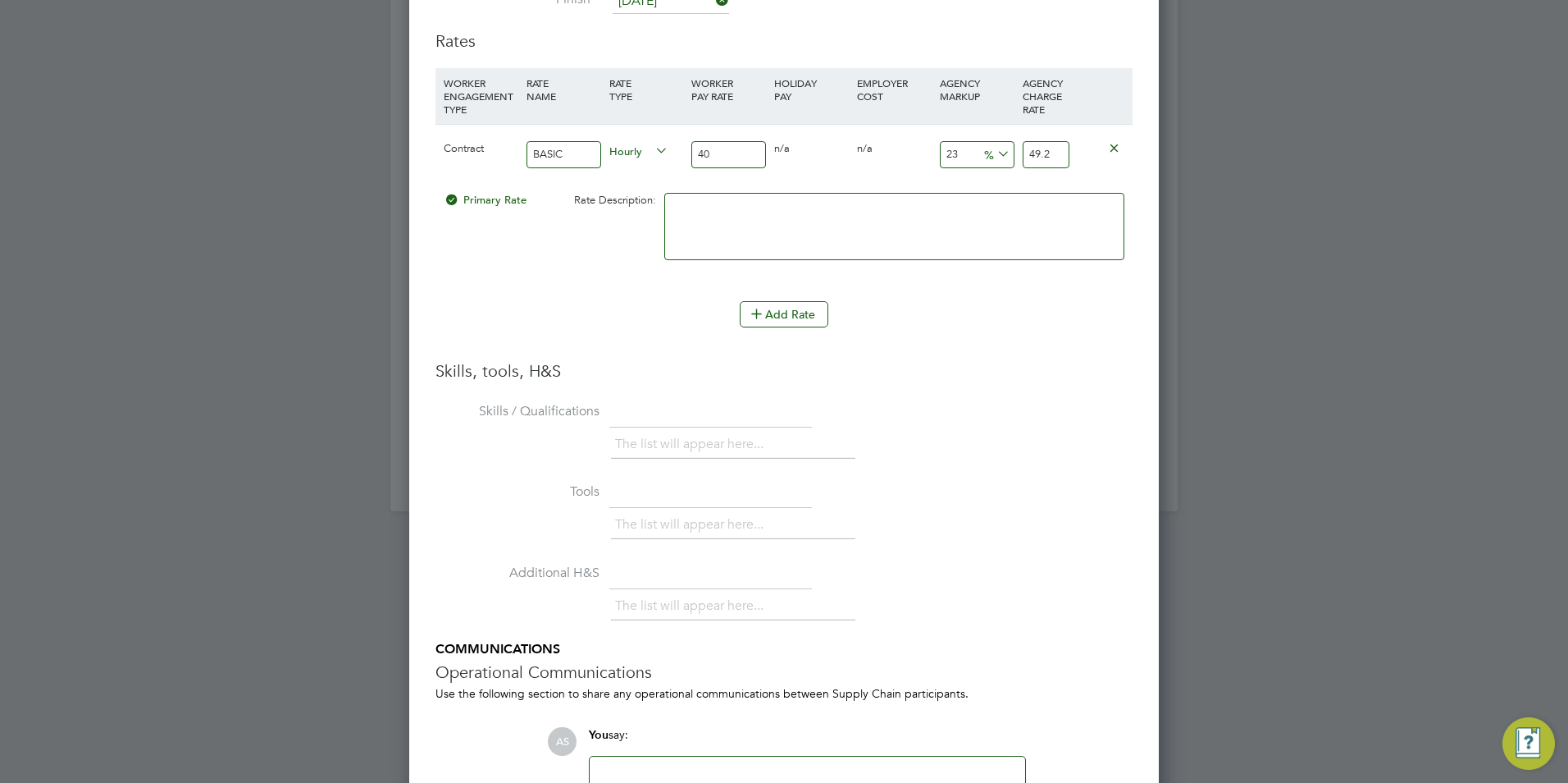
scroll to position [3378, 0]
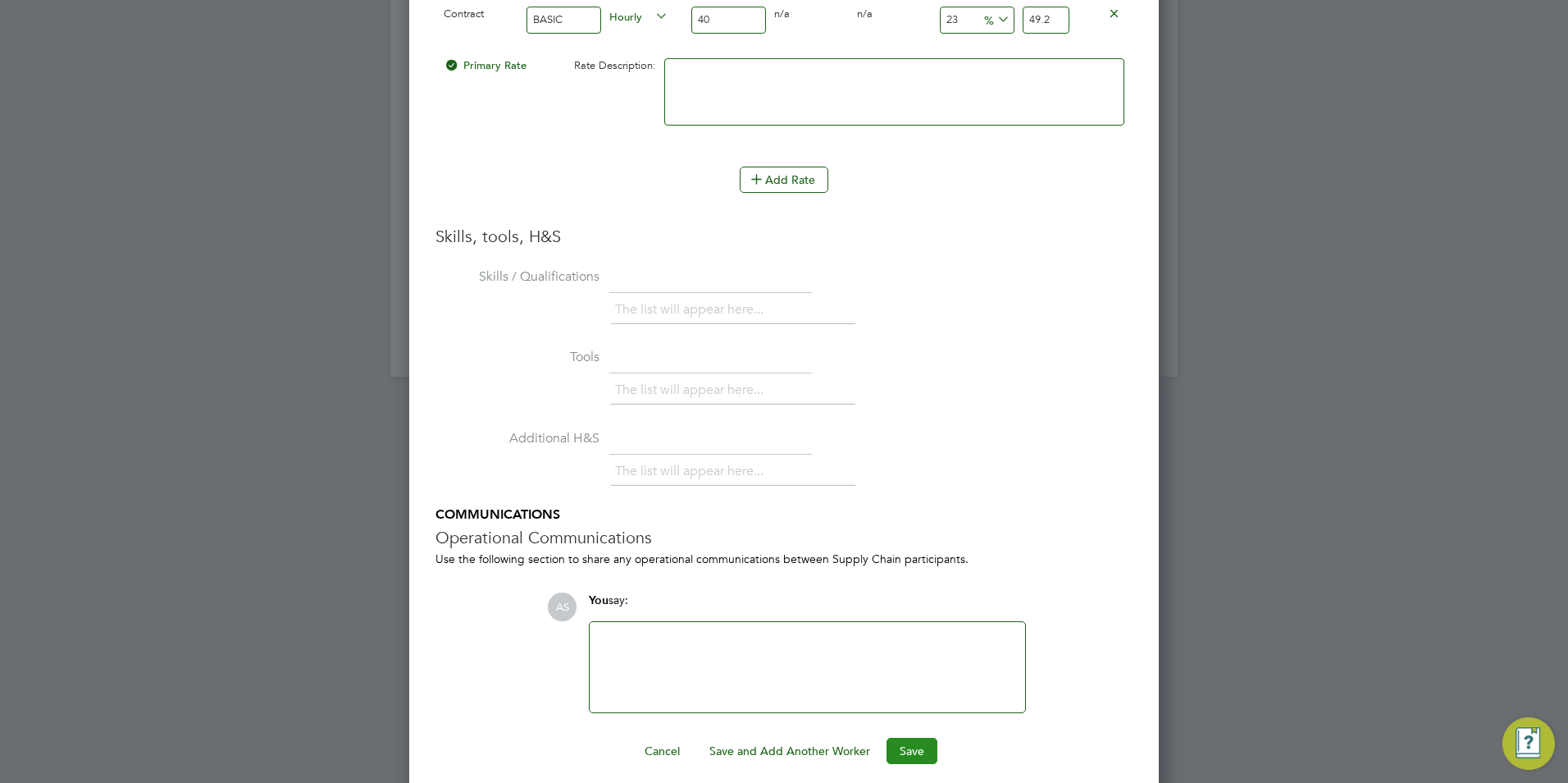
type input "23"
click at [919, 738] on button "Save" at bounding box center [912, 750] width 51 height 26
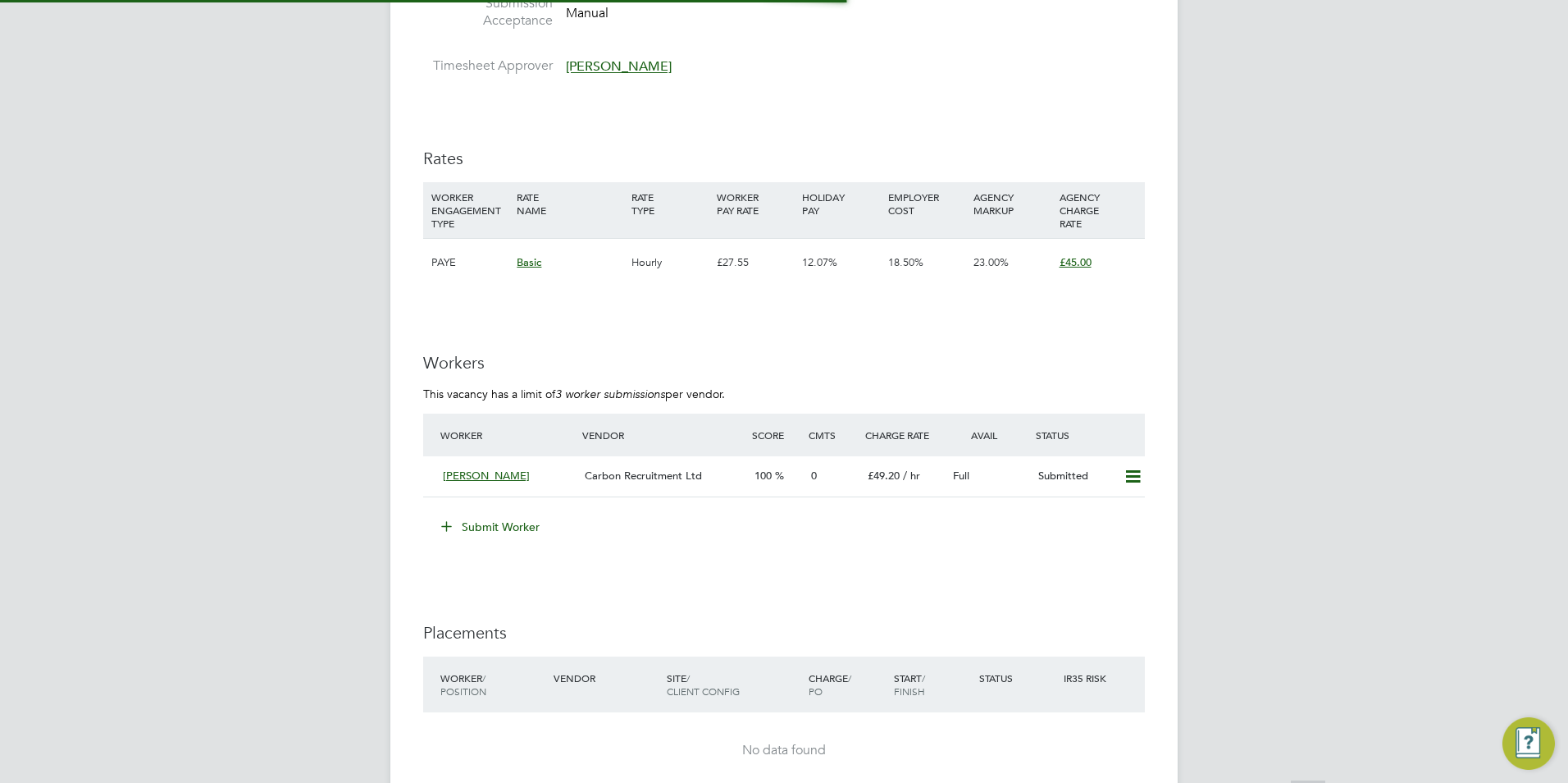
scroll to position [8, 8]
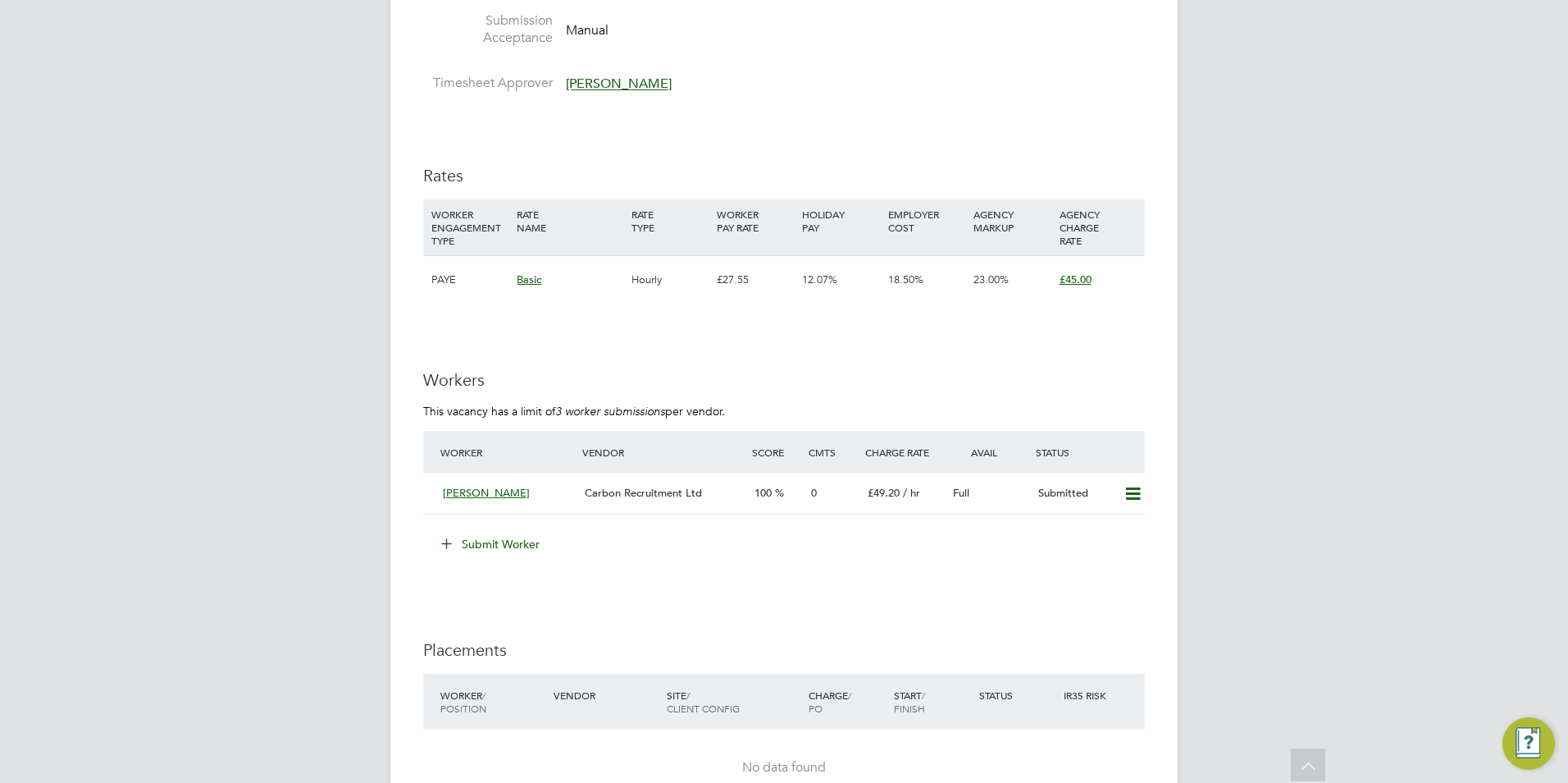
click at [477, 558] on li "Submit Worker" at bounding box center [784, 551] width 721 height 43
click at [487, 542] on button "Submit Worker" at bounding box center [491, 543] width 123 height 26
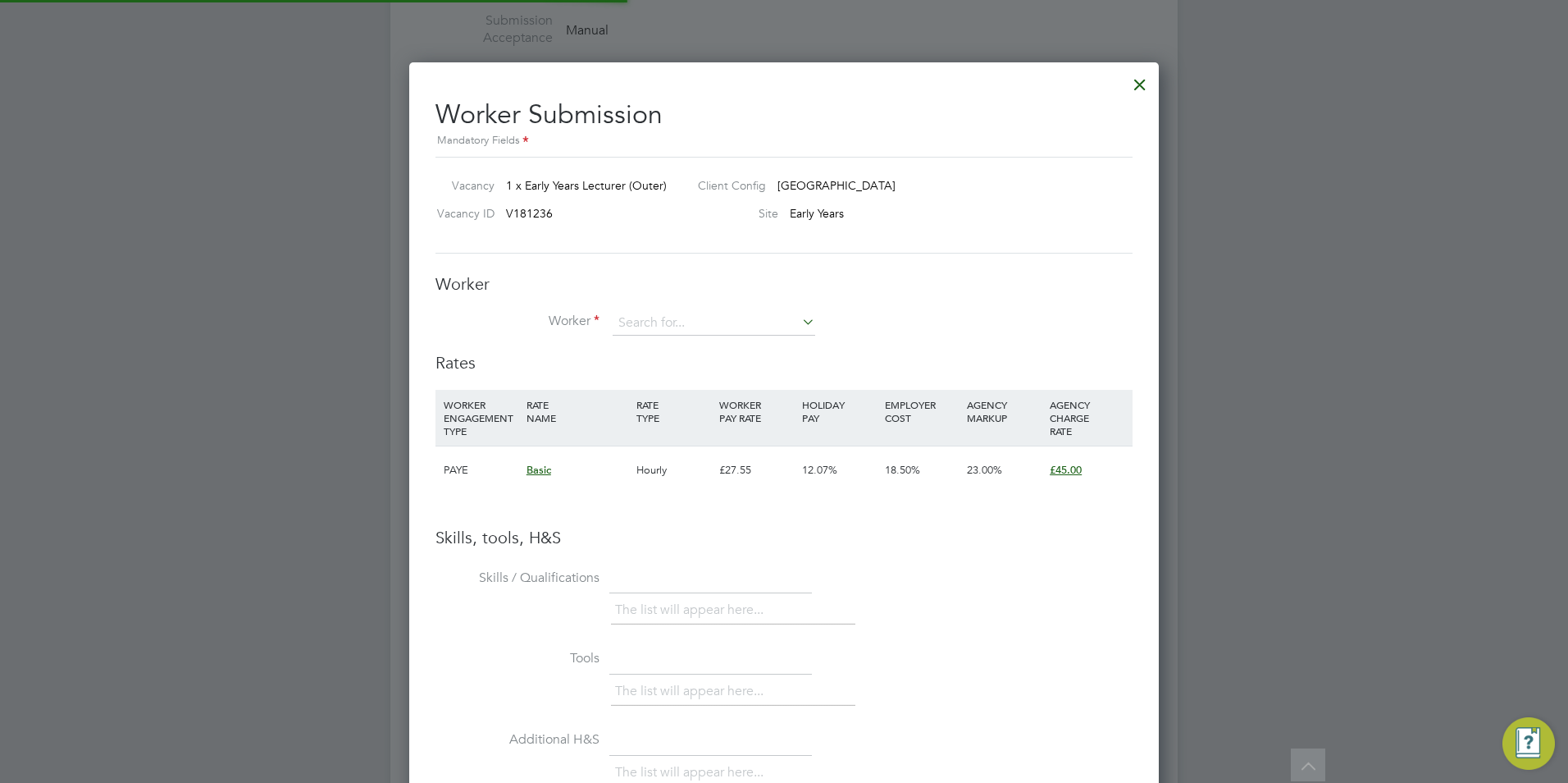
scroll to position [1037, 750]
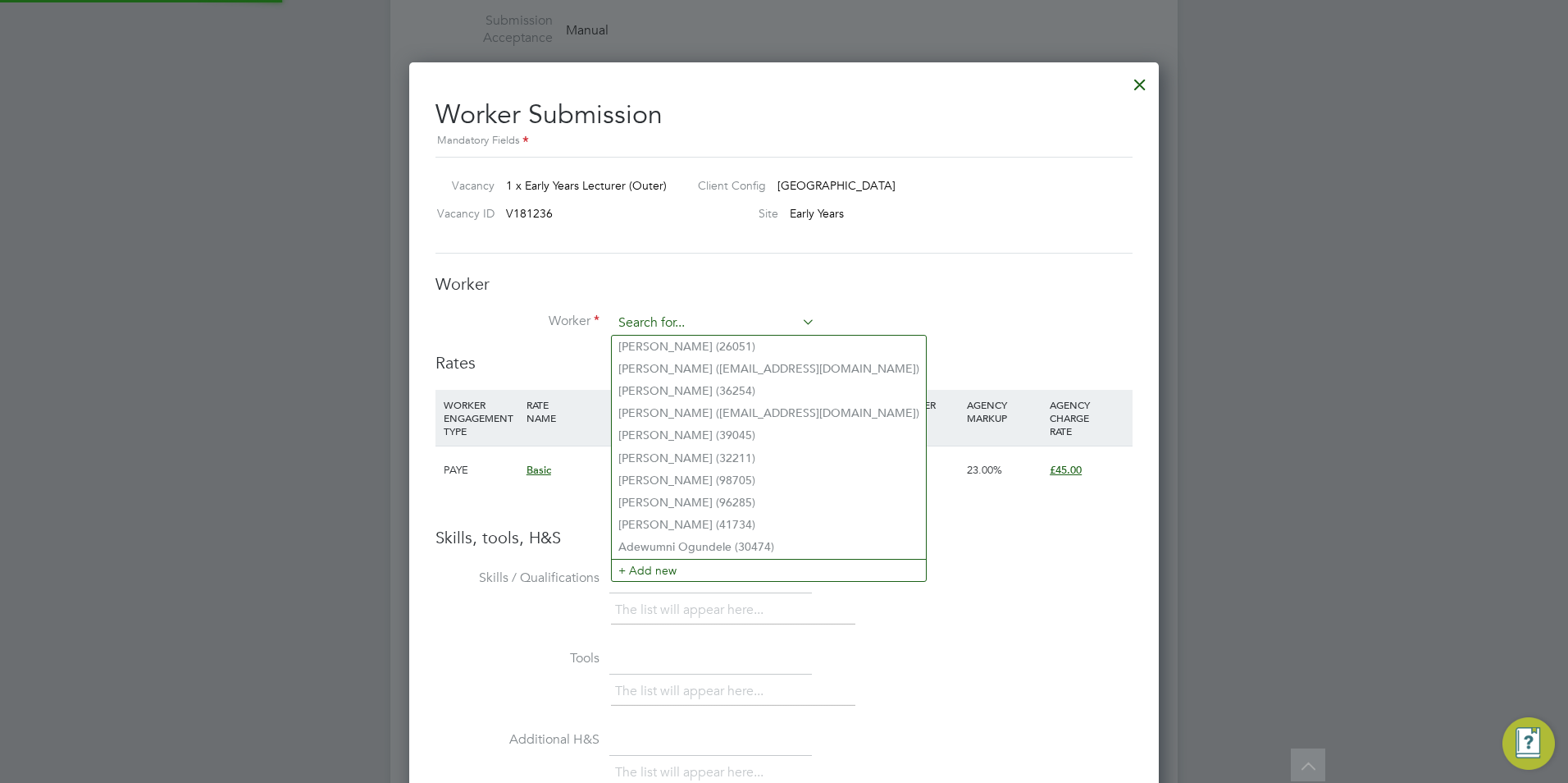
click at [648, 333] on input at bounding box center [713, 322] width 202 height 24
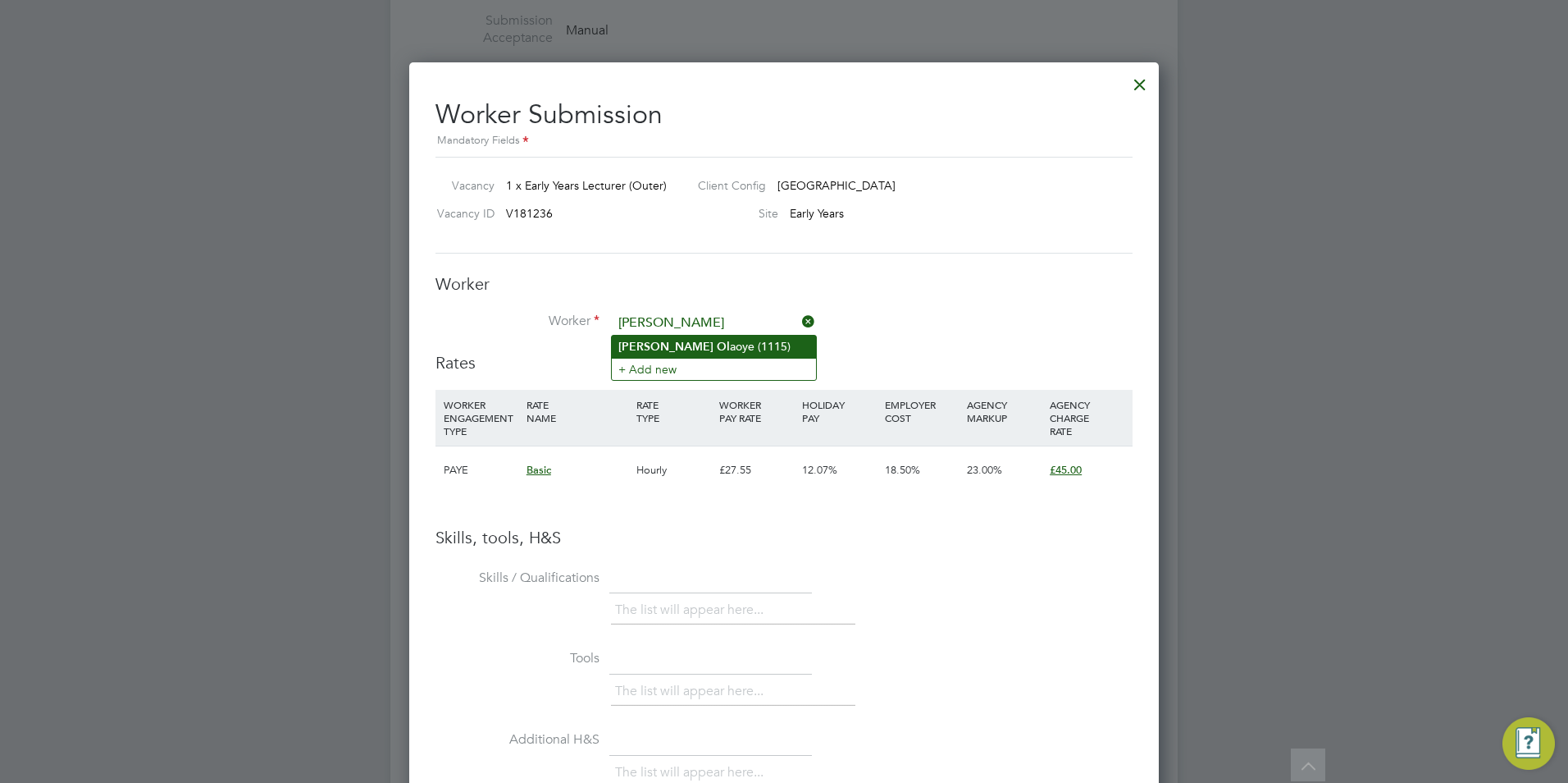
click at [670, 349] on li "Albert Ol aoye (1115)" at bounding box center [713, 347] width 204 height 22
type input "Albert Olaoye (1115)"
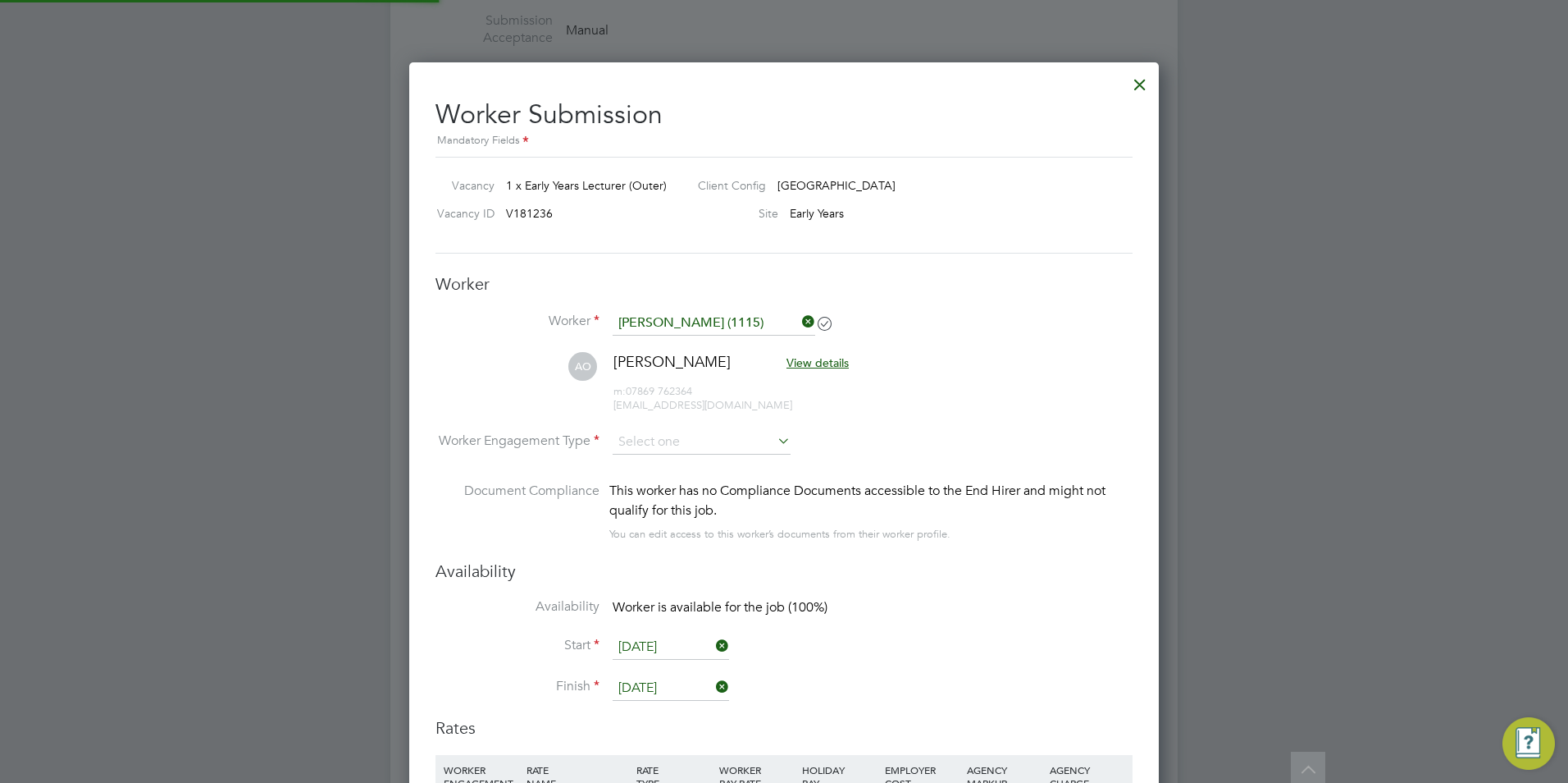
scroll to position [2789, 0]
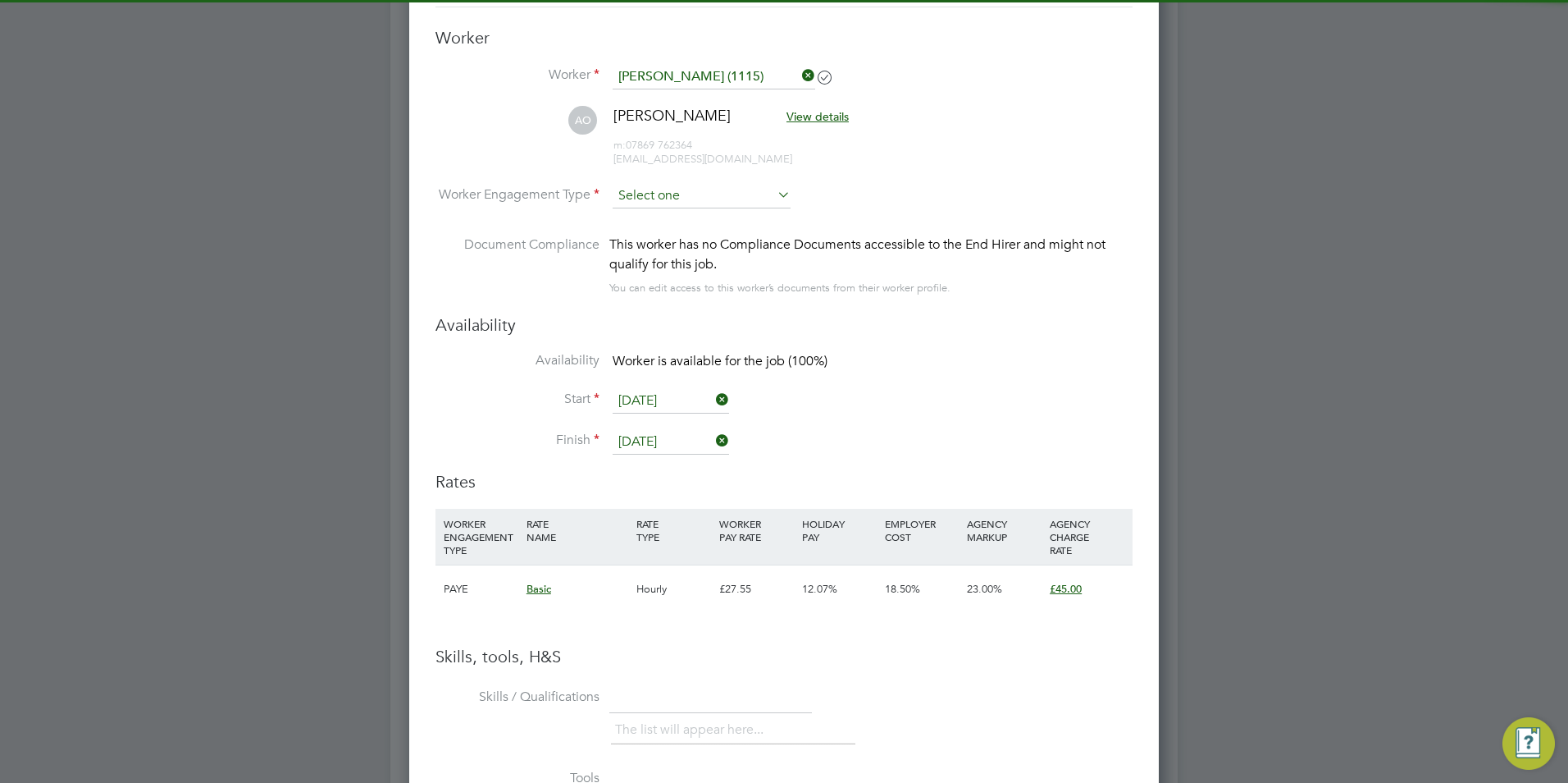
click at [729, 201] on input at bounding box center [701, 196] width 178 height 24
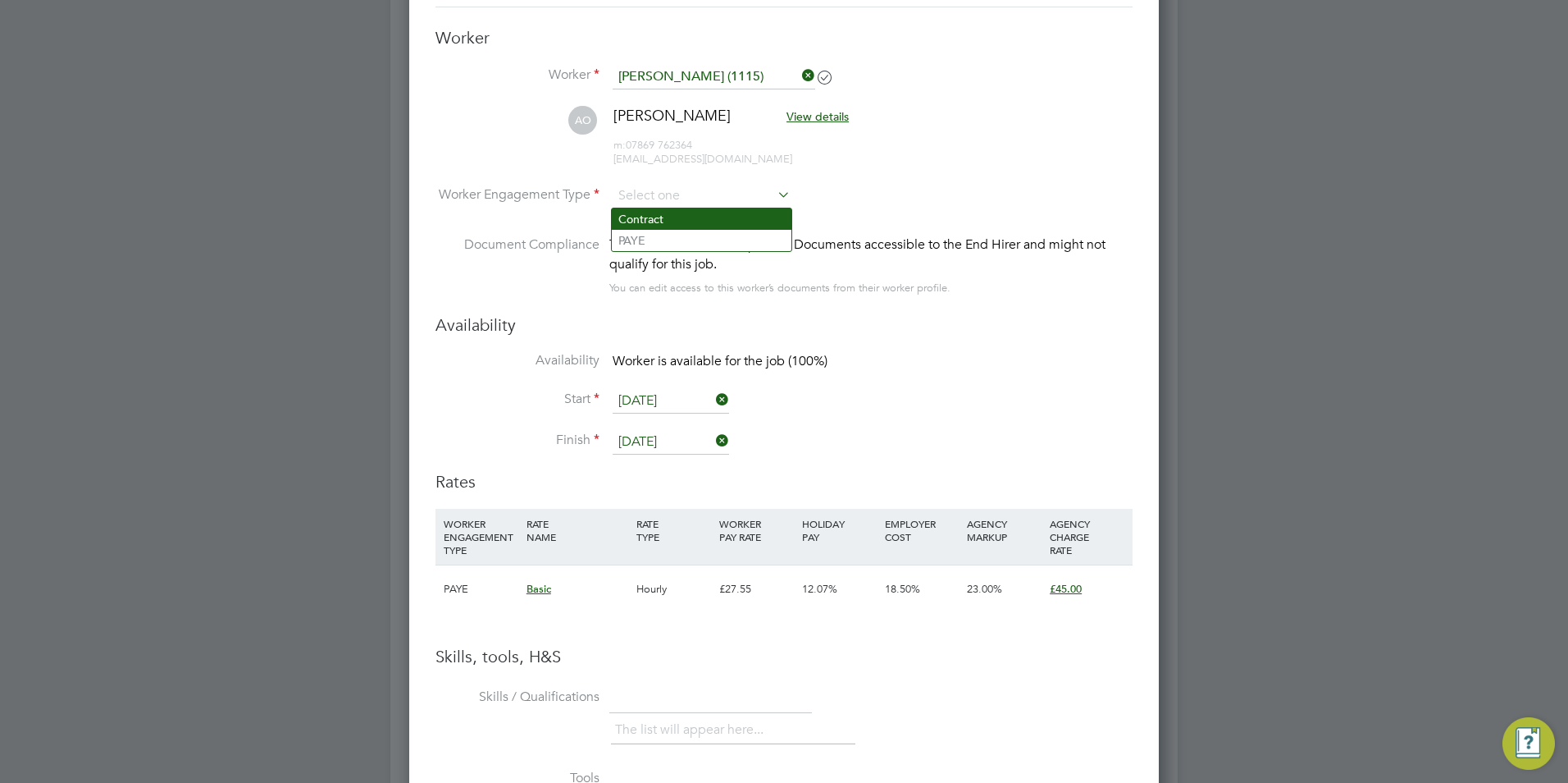
click at [735, 216] on li "Contract" at bounding box center [701, 218] width 180 height 21
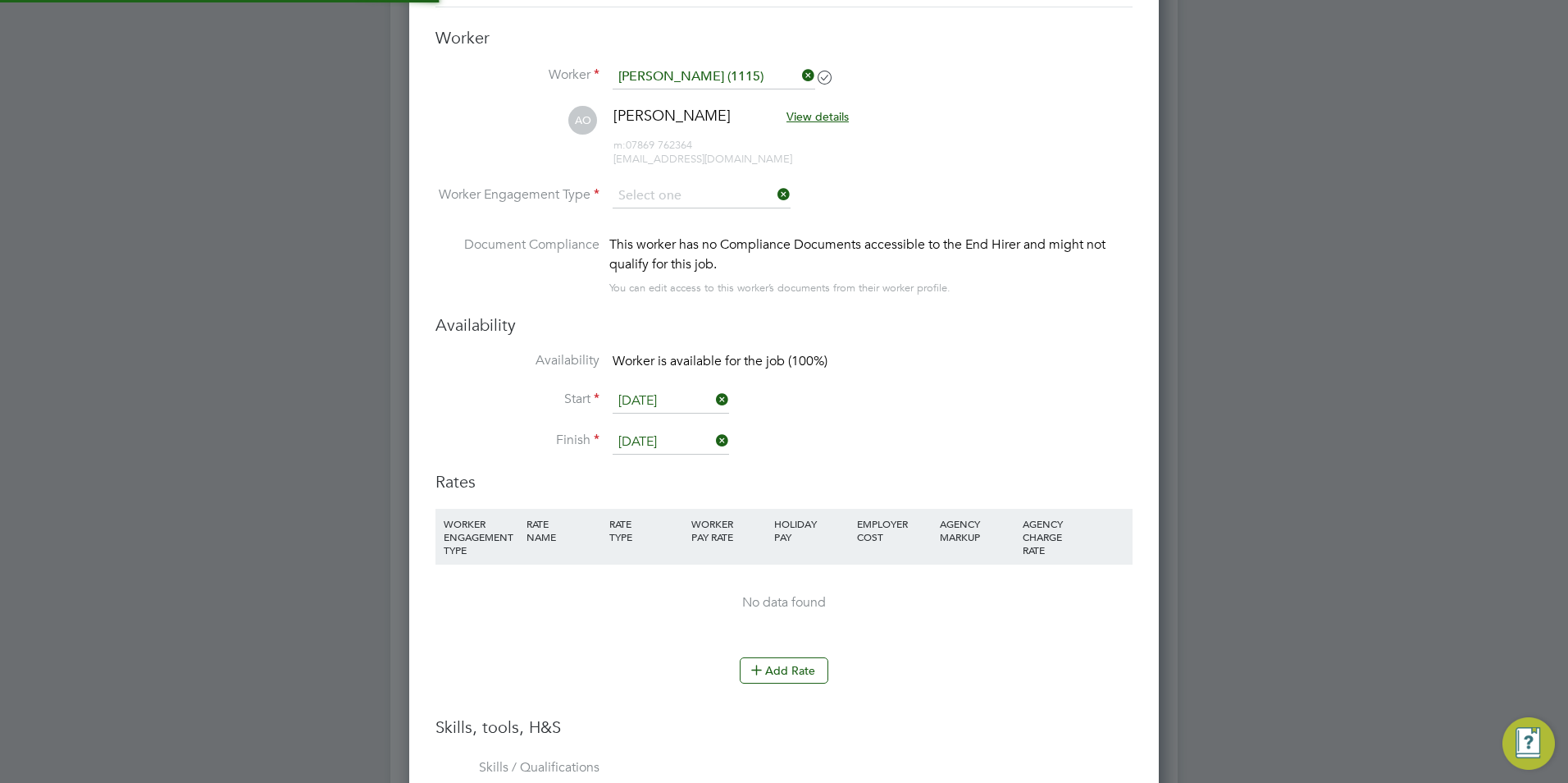
type input "Contract"
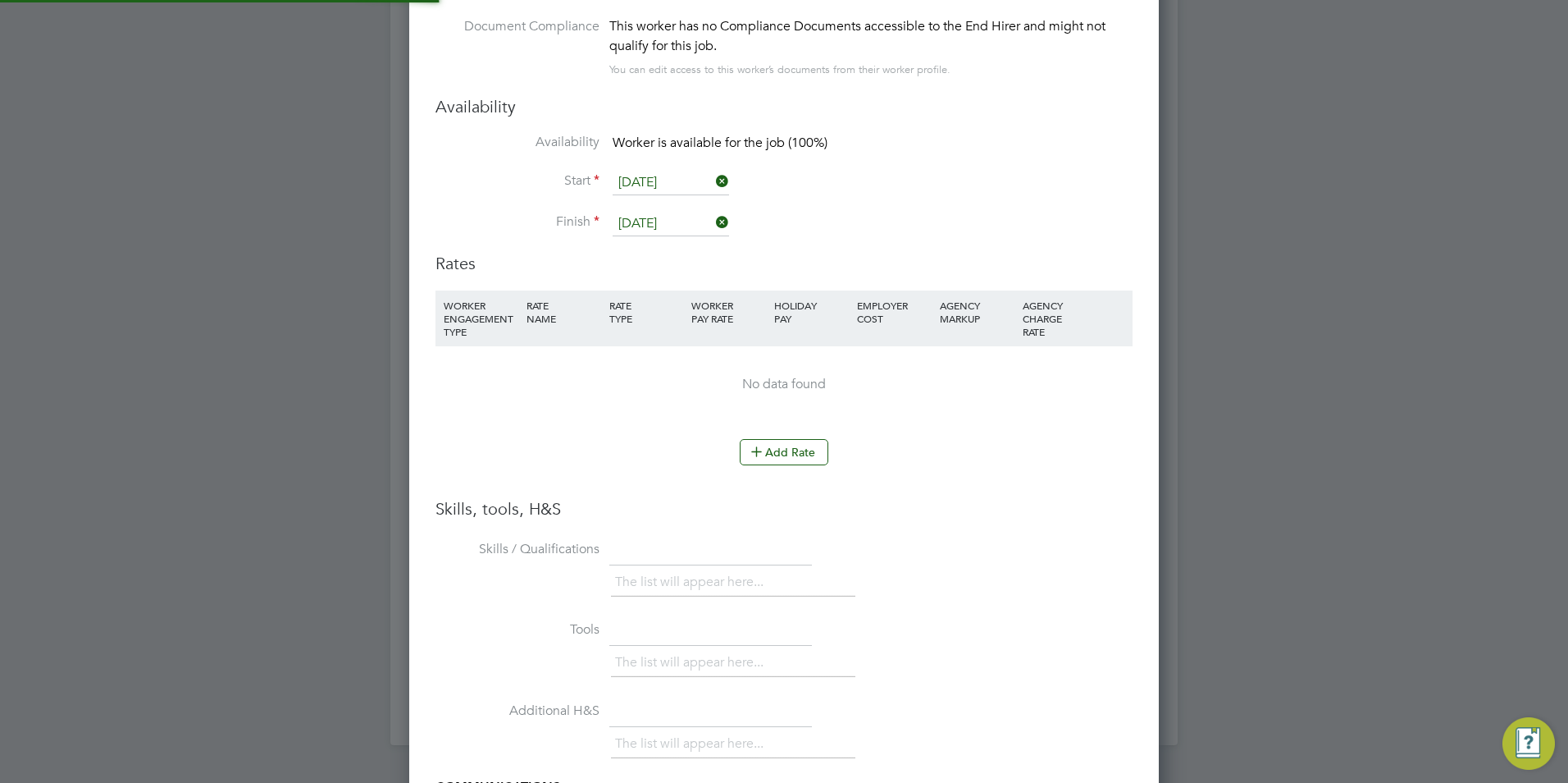
scroll to position [3117, 0]
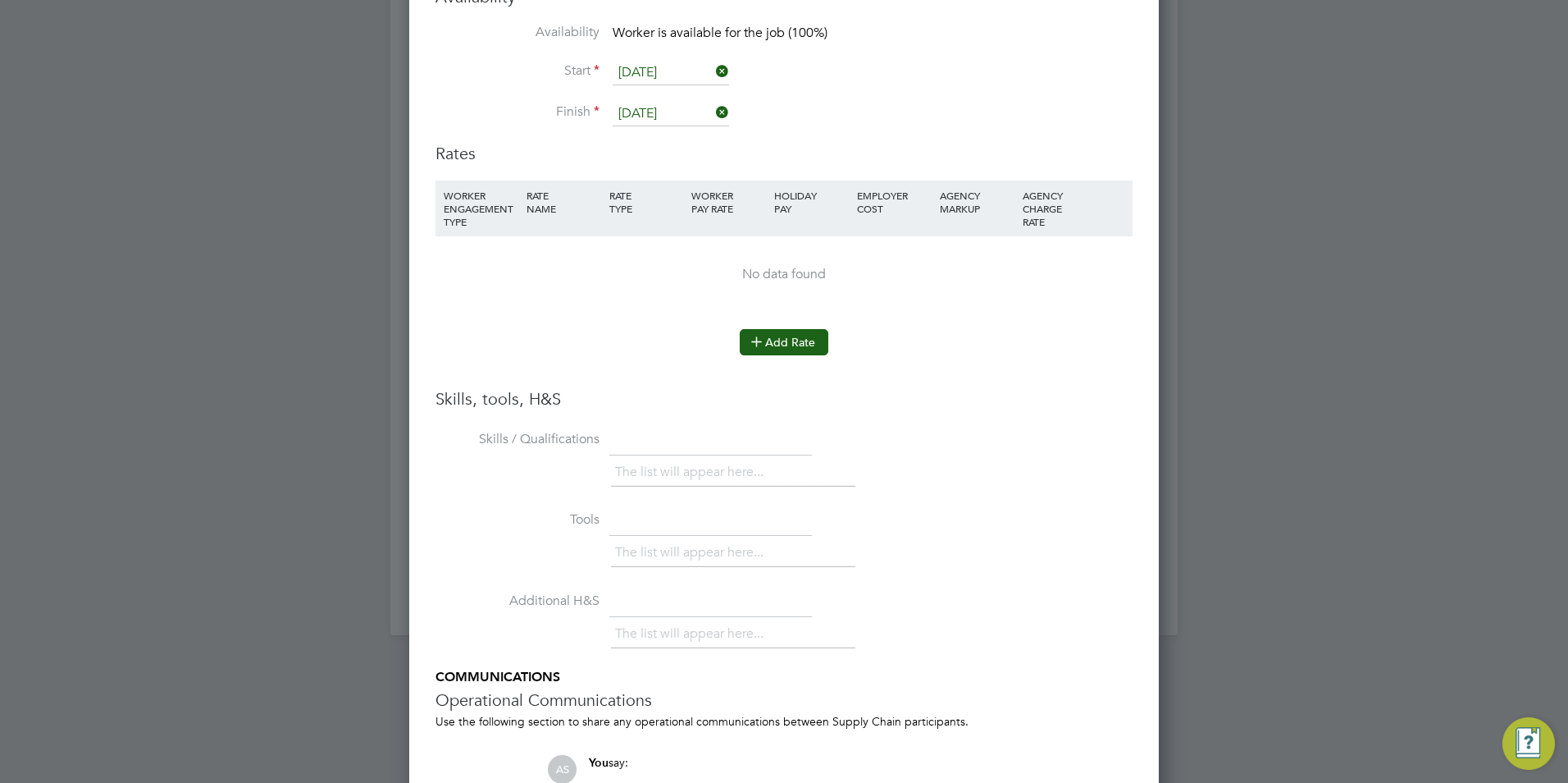
click at [790, 348] on button "Add Rate" at bounding box center [784, 342] width 89 height 26
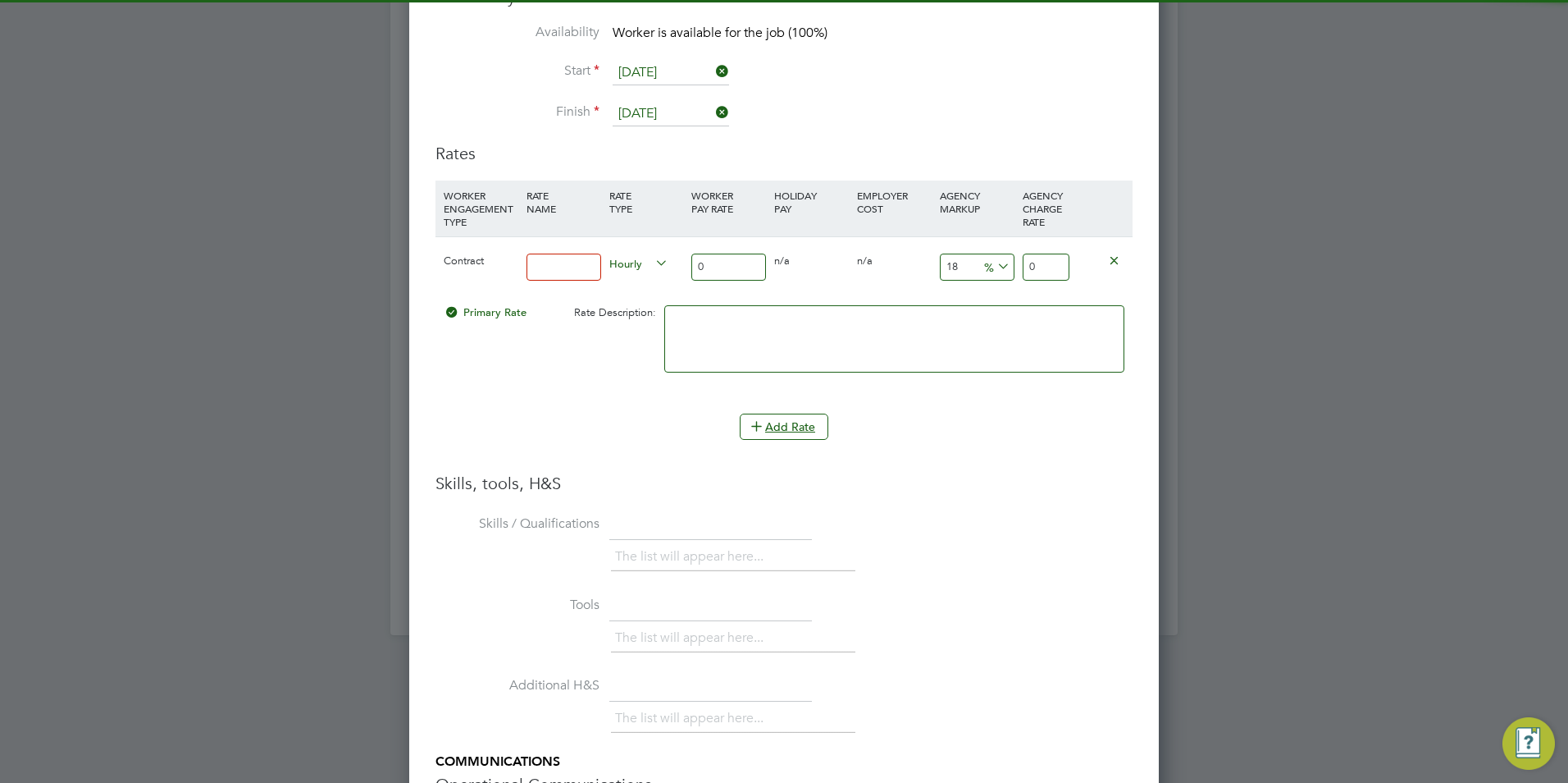
click at [560, 271] on input at bounding box center [564, 267] width 75 height 27
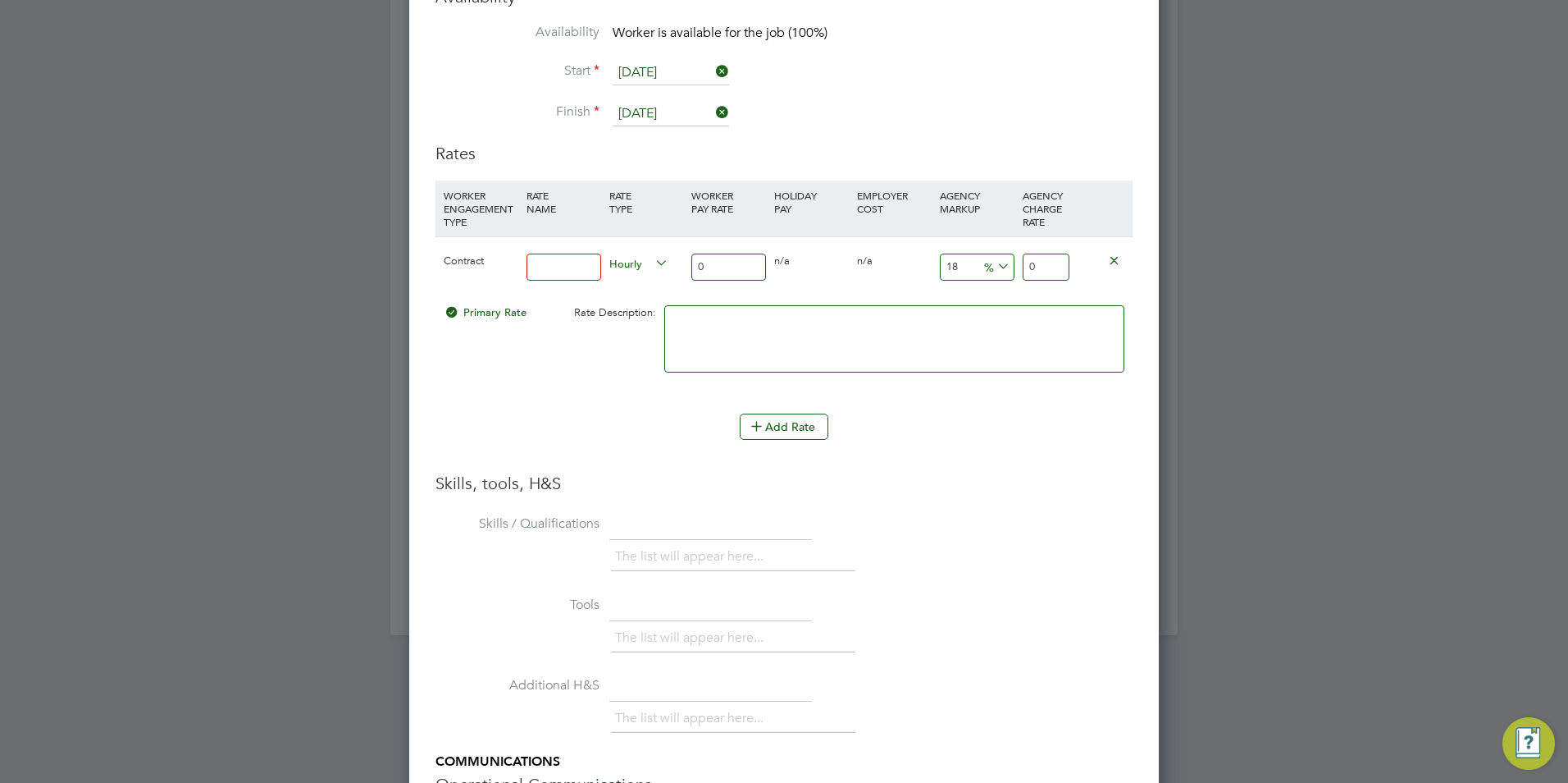
type input "BASIC"
click at [740, 269] on input "0" at bounding box center [728, 267] width 75 height 27
type input "4"
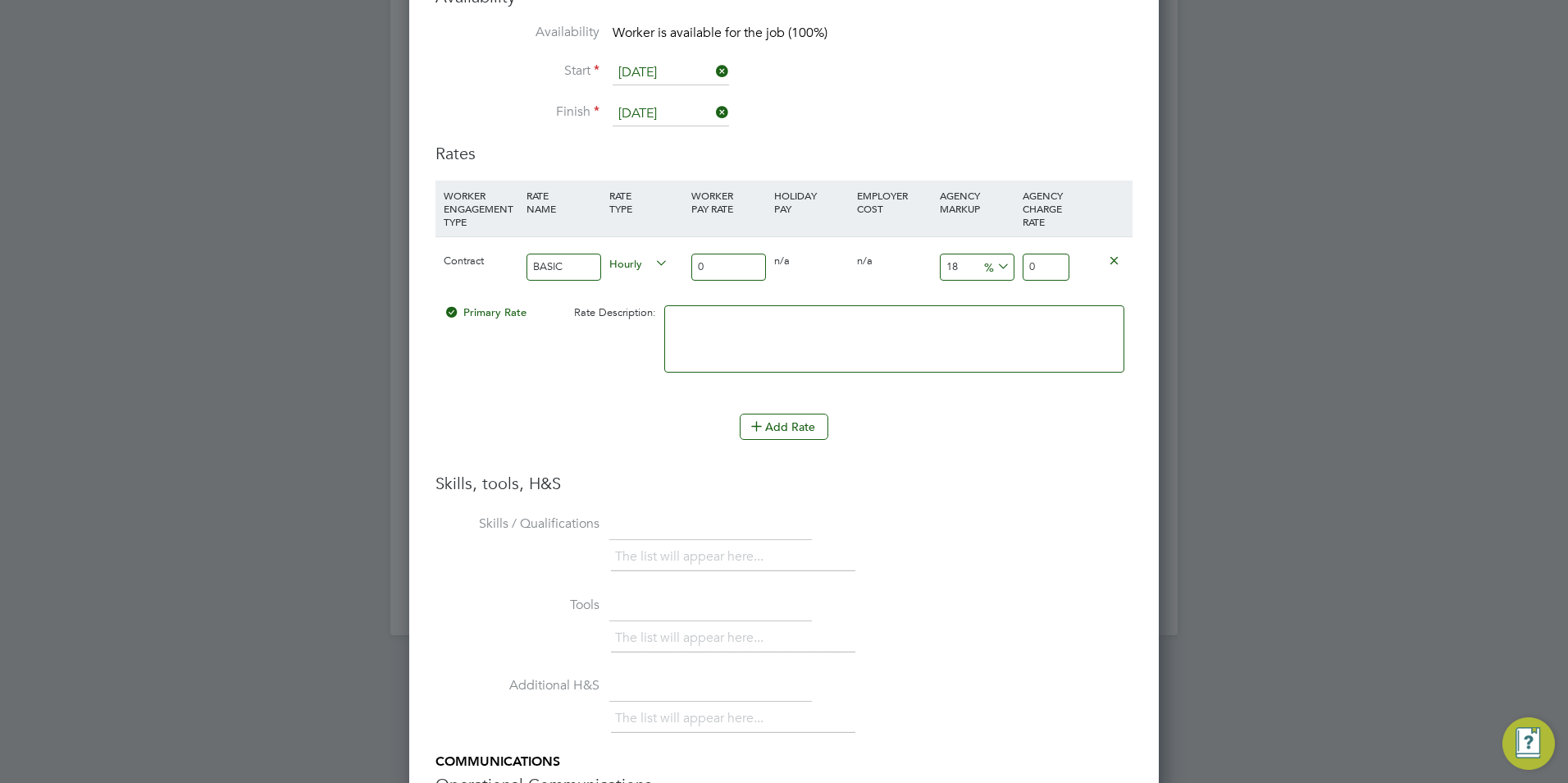
type input "4.72"
type input "40"
type input "47.2"
type input "40"
click at [948, 269] on input "18" at bounding box center [977, 267] width 75 height 27
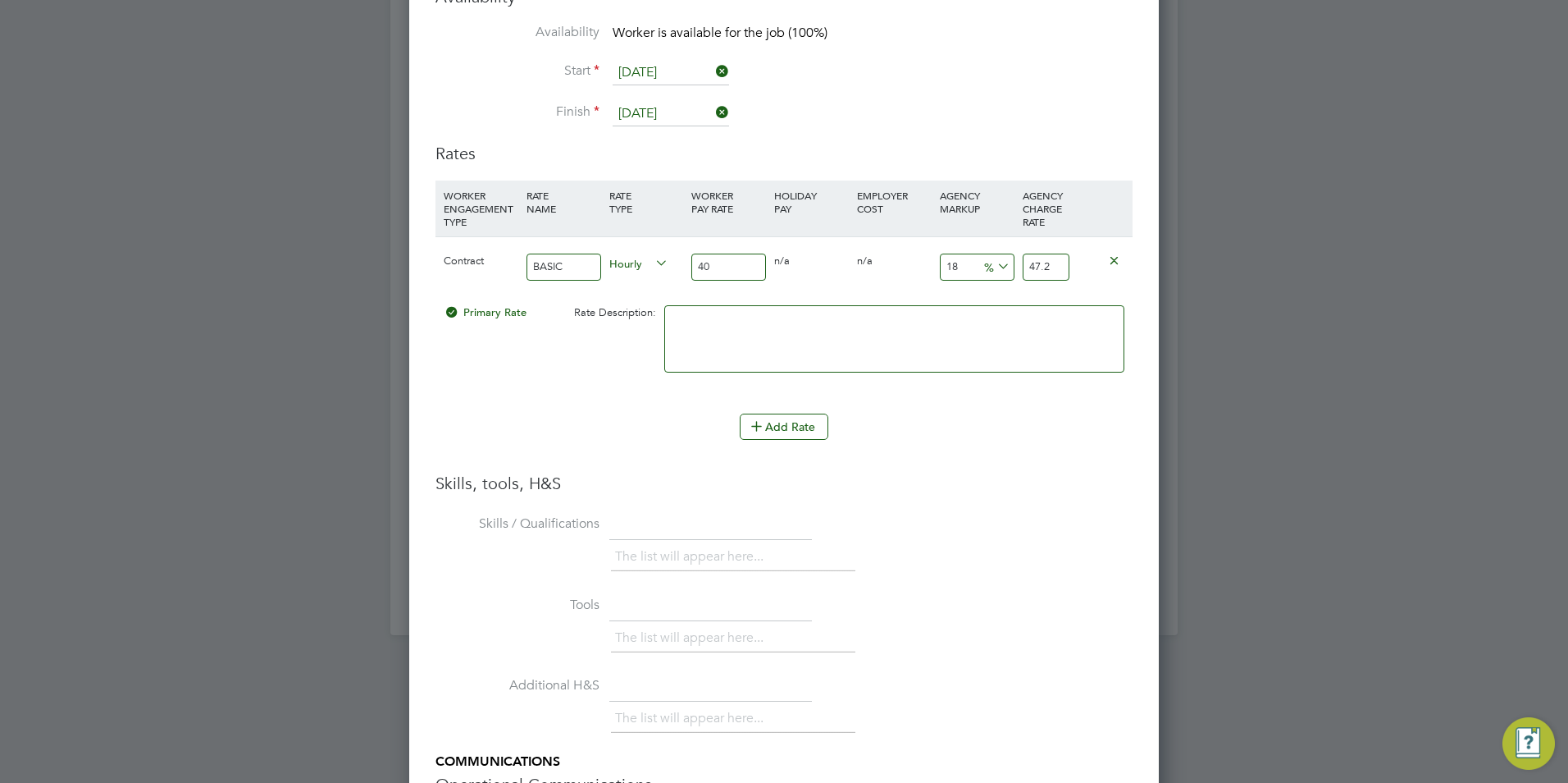
click at [948, 269] on input "18" at bounding box center [977, 267] width 75 height 27
type input "2"
type input "40.8"
type input "23"
type input "49.2"
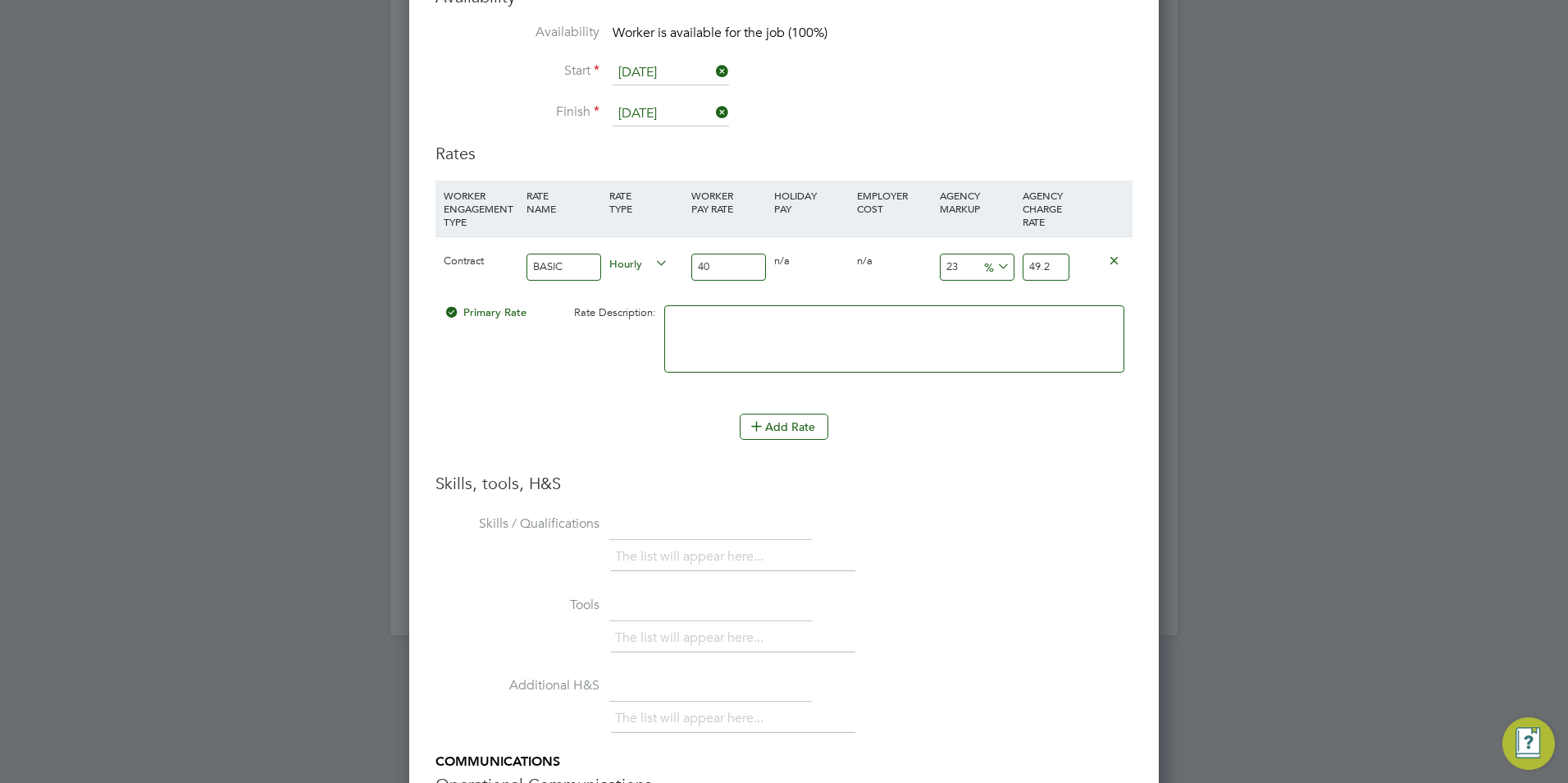
type input "23"
click at [962, 376] on li at bounding box center [894, 347] width 460 height 84
click at [907, 442] on li "Add Rate" at bounding box center [784, 435] width 697 height 43
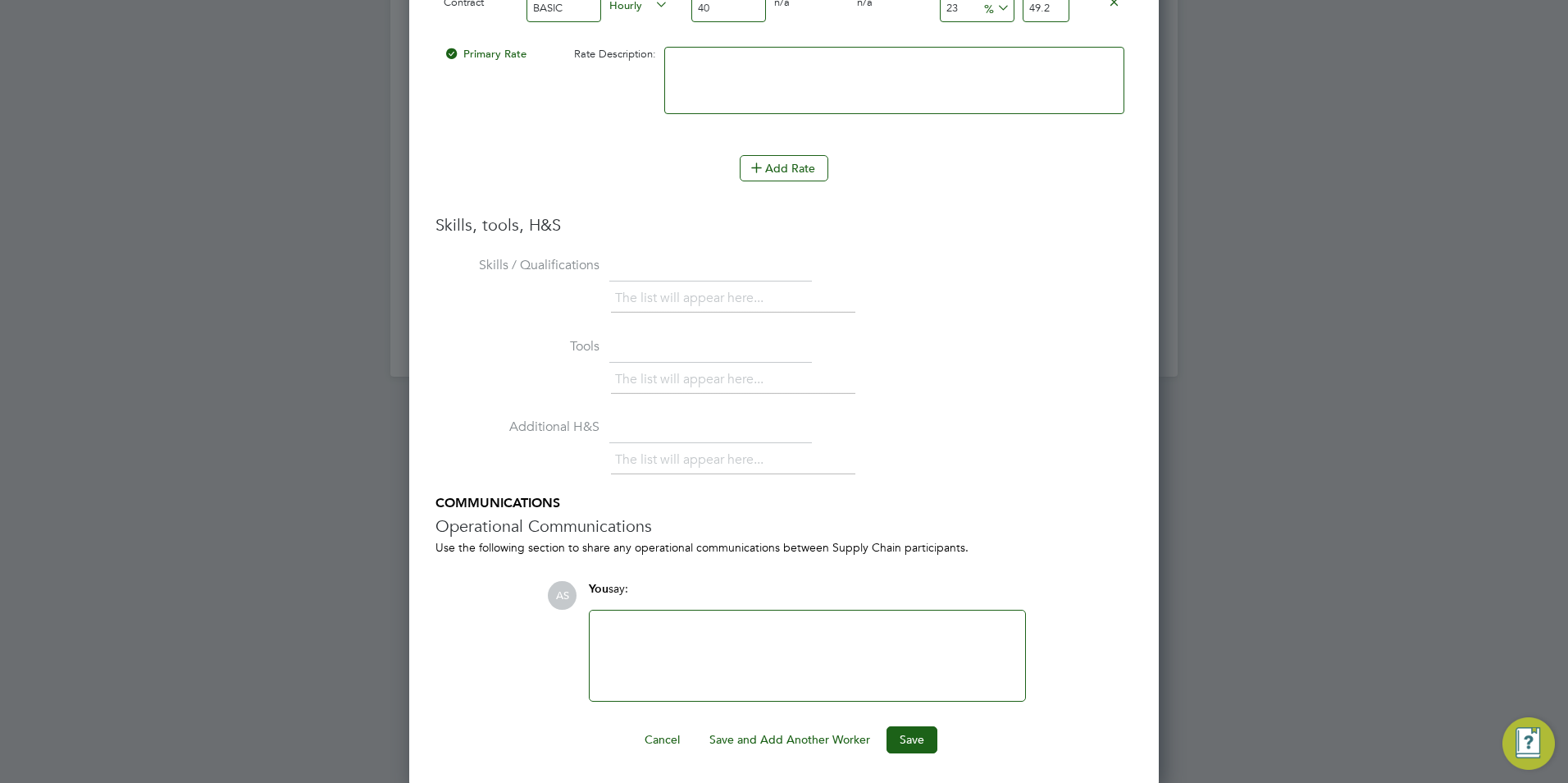
scroll to position [3378, 0]
click at [911, 736] on button "Save" at bounding box center [912, 736] width 51 height 26
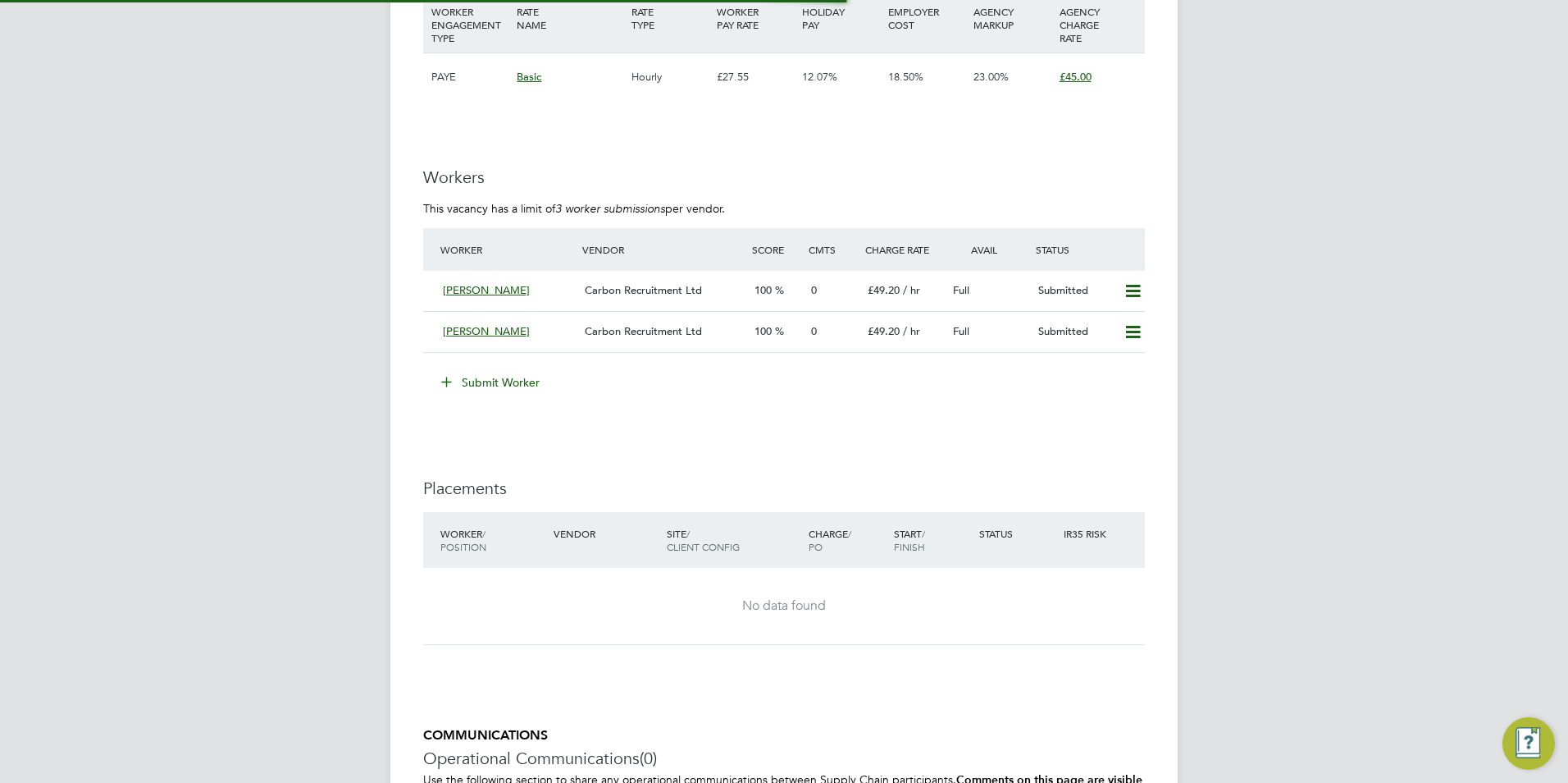
scroll to position [8, 8]
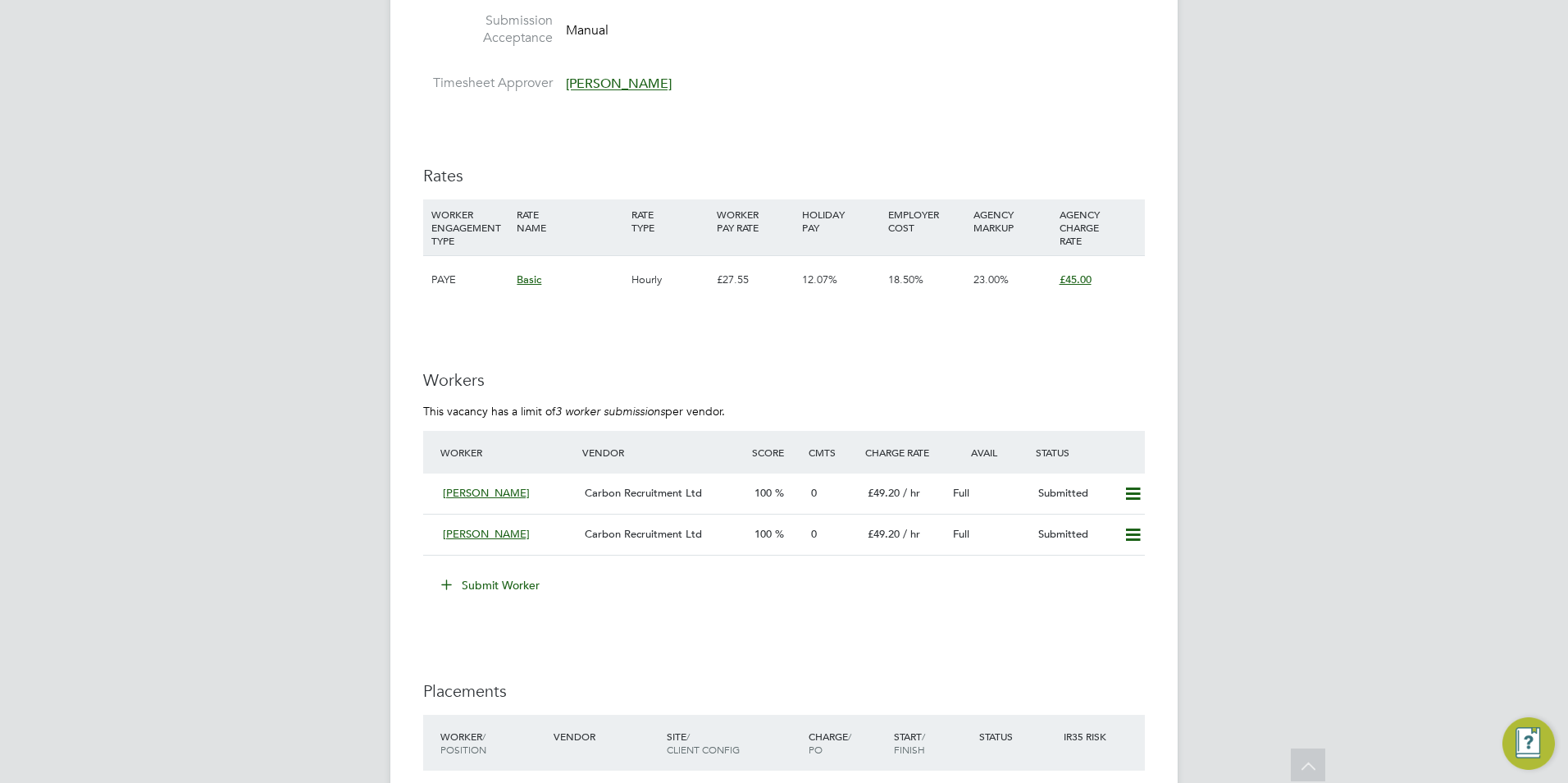
click at [478, 574] on button "Submit Worker" at bounding box center [491, 584] width 123 height 26
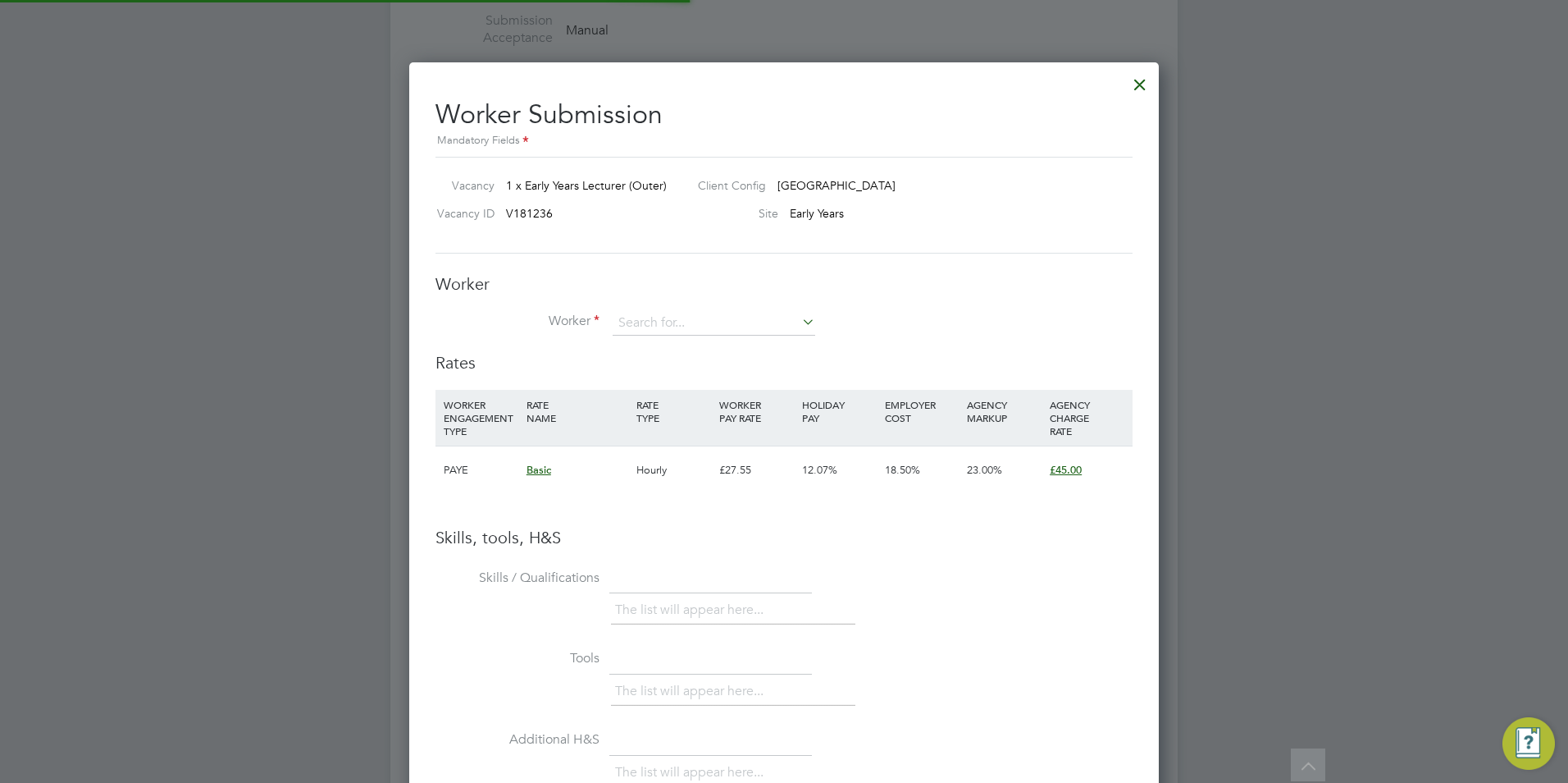
scroll to position [49, 112]
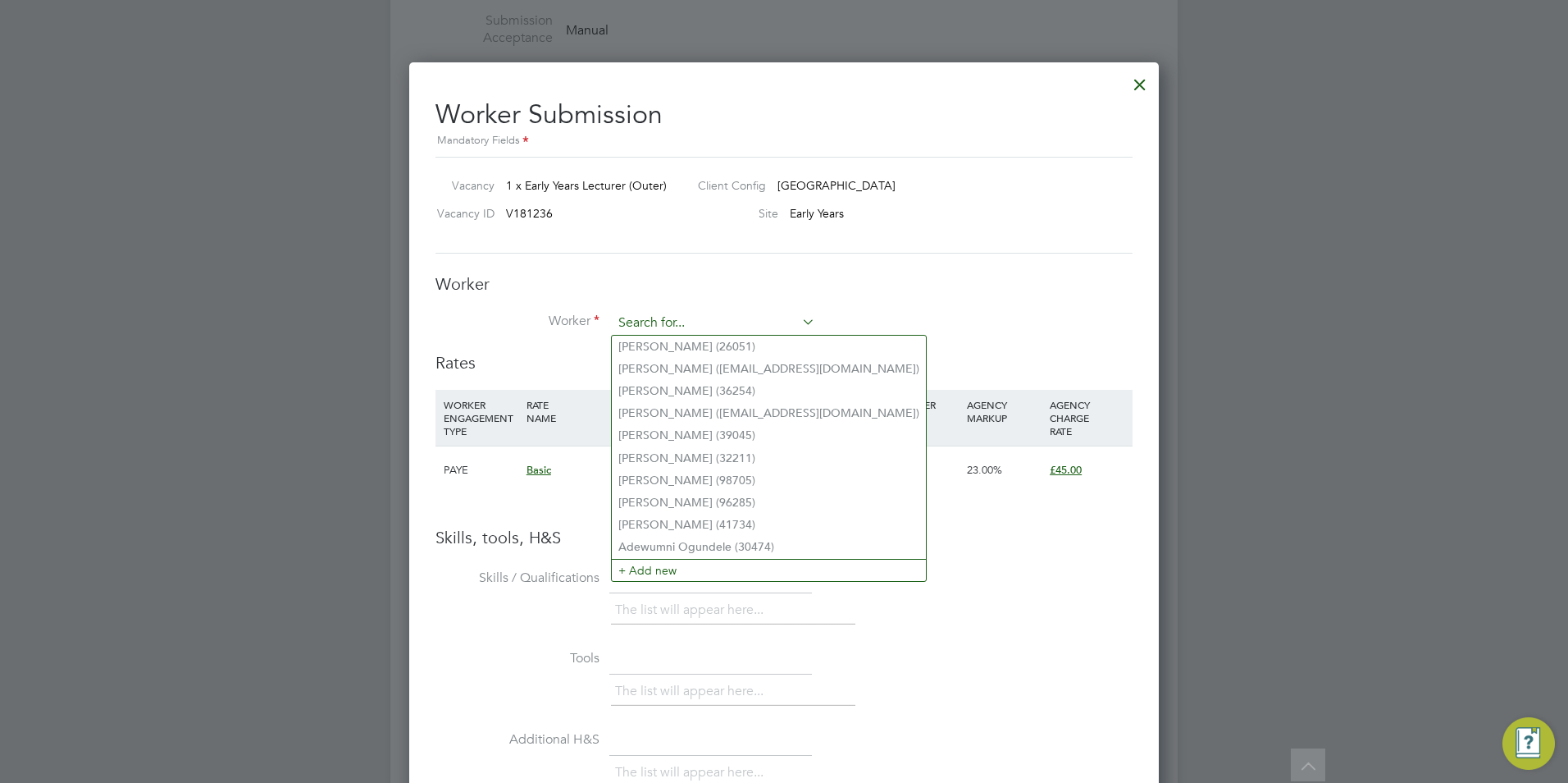
click at [657, 313] on input at bounding box center [713, 322] width 202 height 24
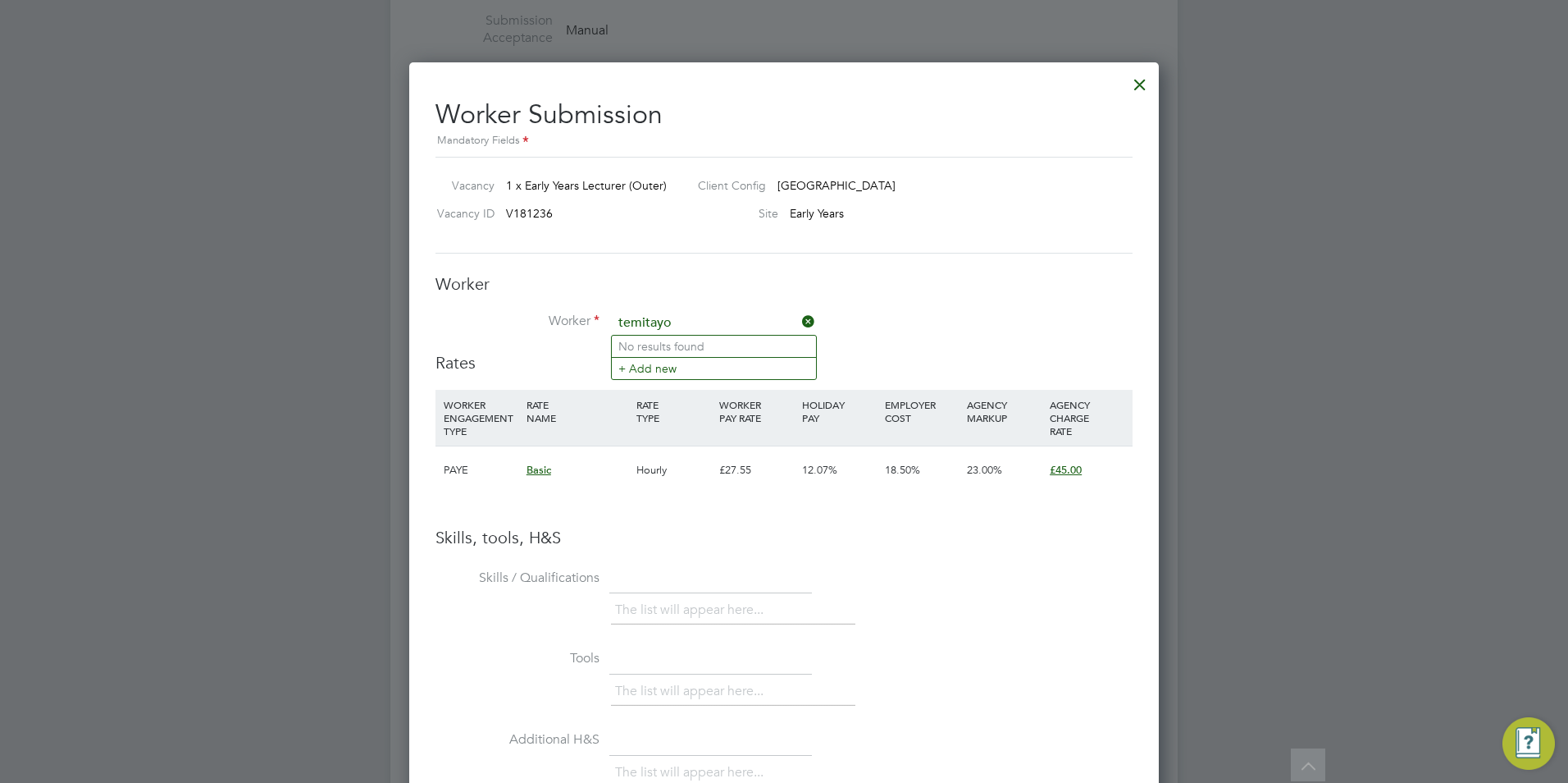
type input "temitayo"
click at [64, 198] on div at bounding box center [784, 391] width 1568 height 783
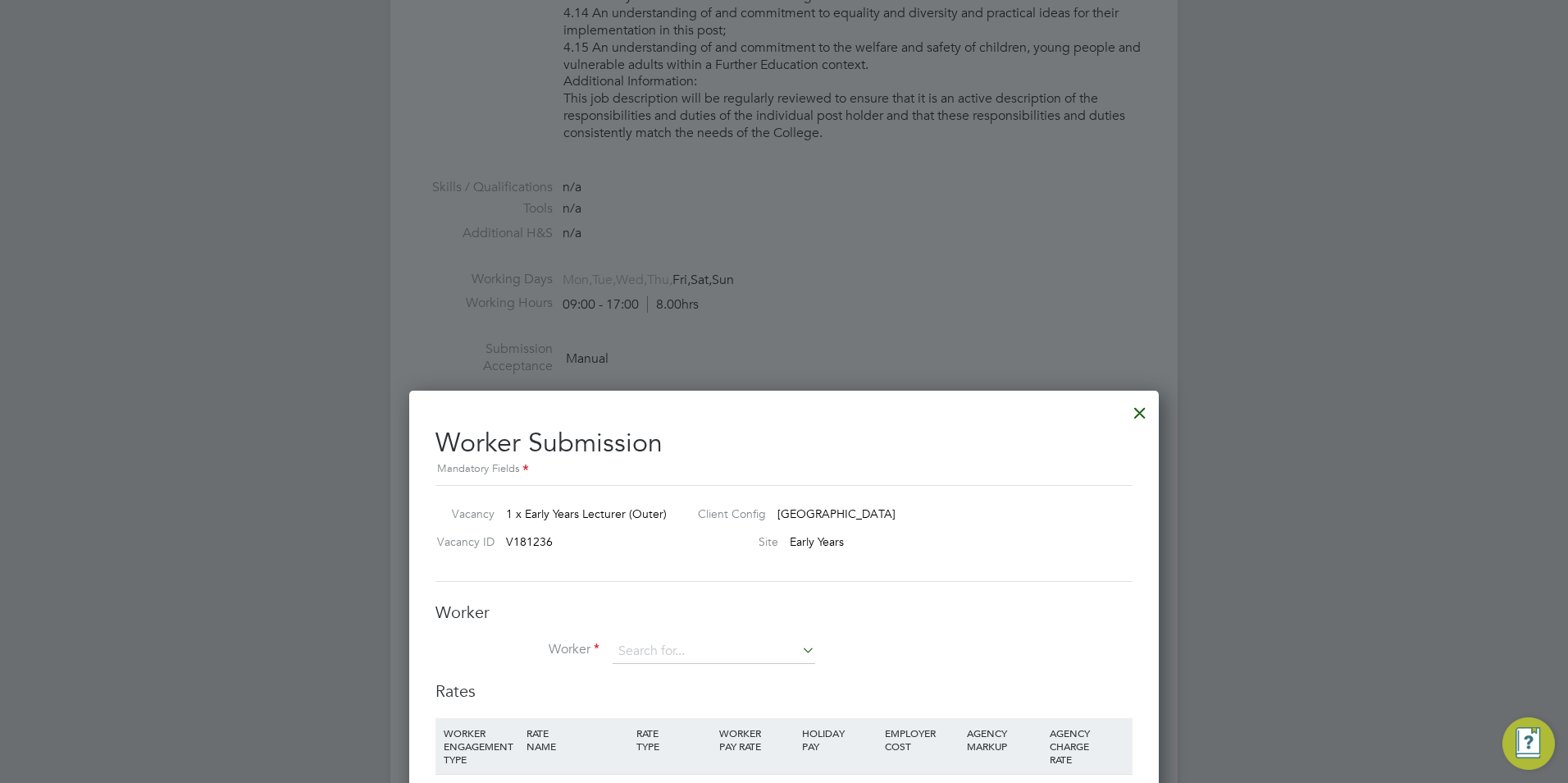
click at [1141, 414] on div at bounding box center [1139, 408] width 29 height 29
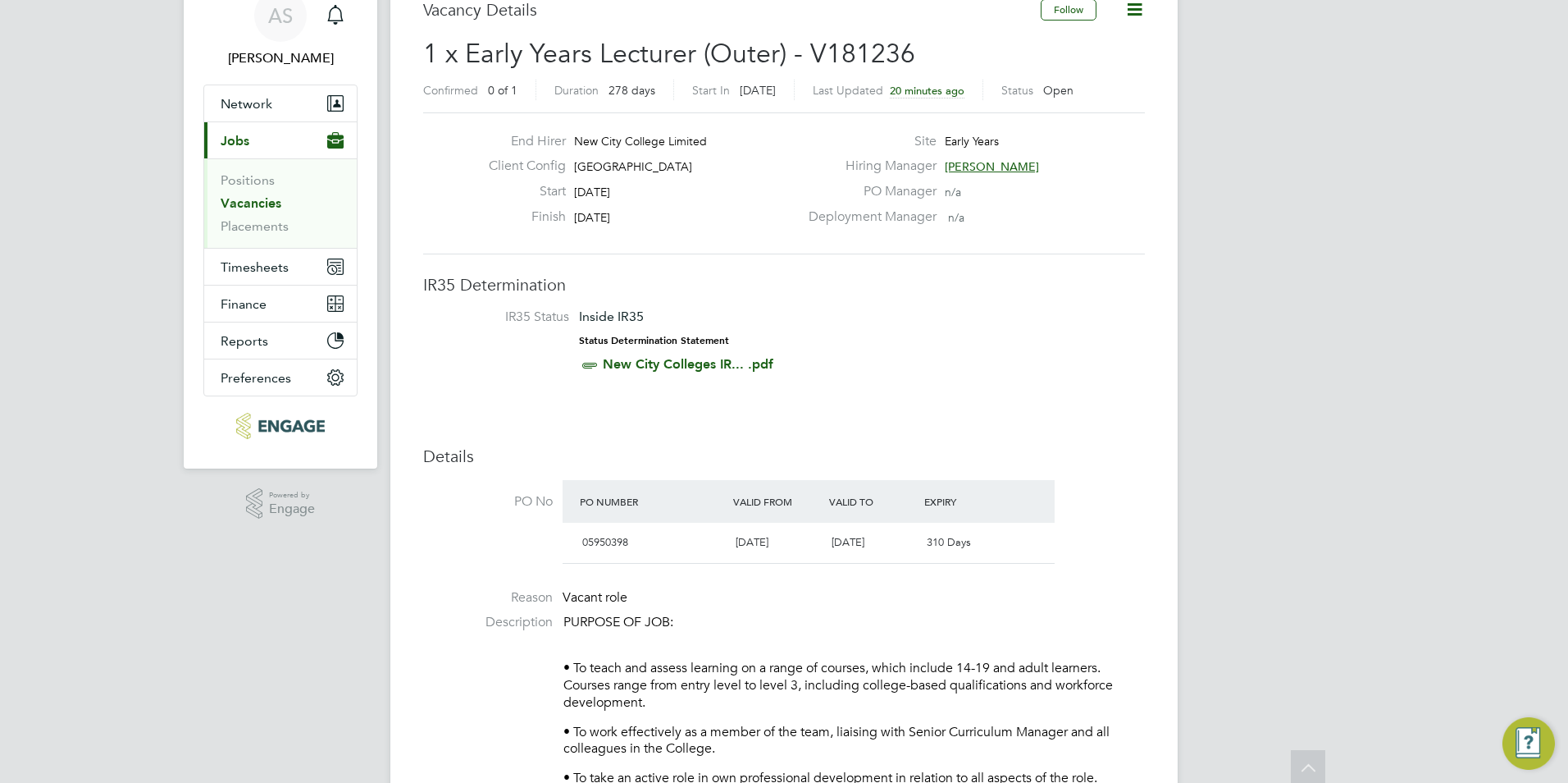
scroll to position [0, 0]
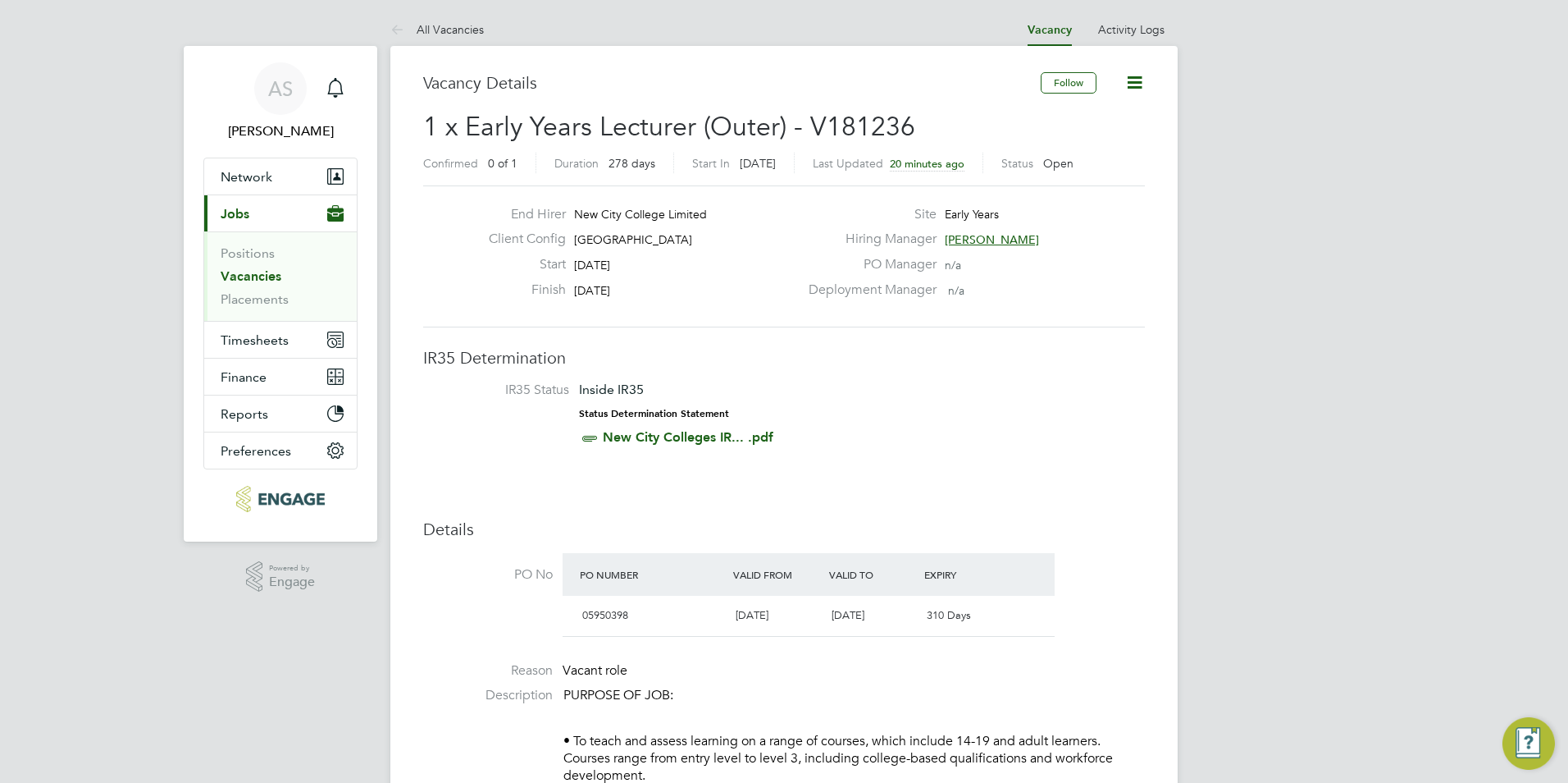
click at [973, 246] on span "[PERSON_NAME]" at bounding box center [992, 240] width 94 height 15
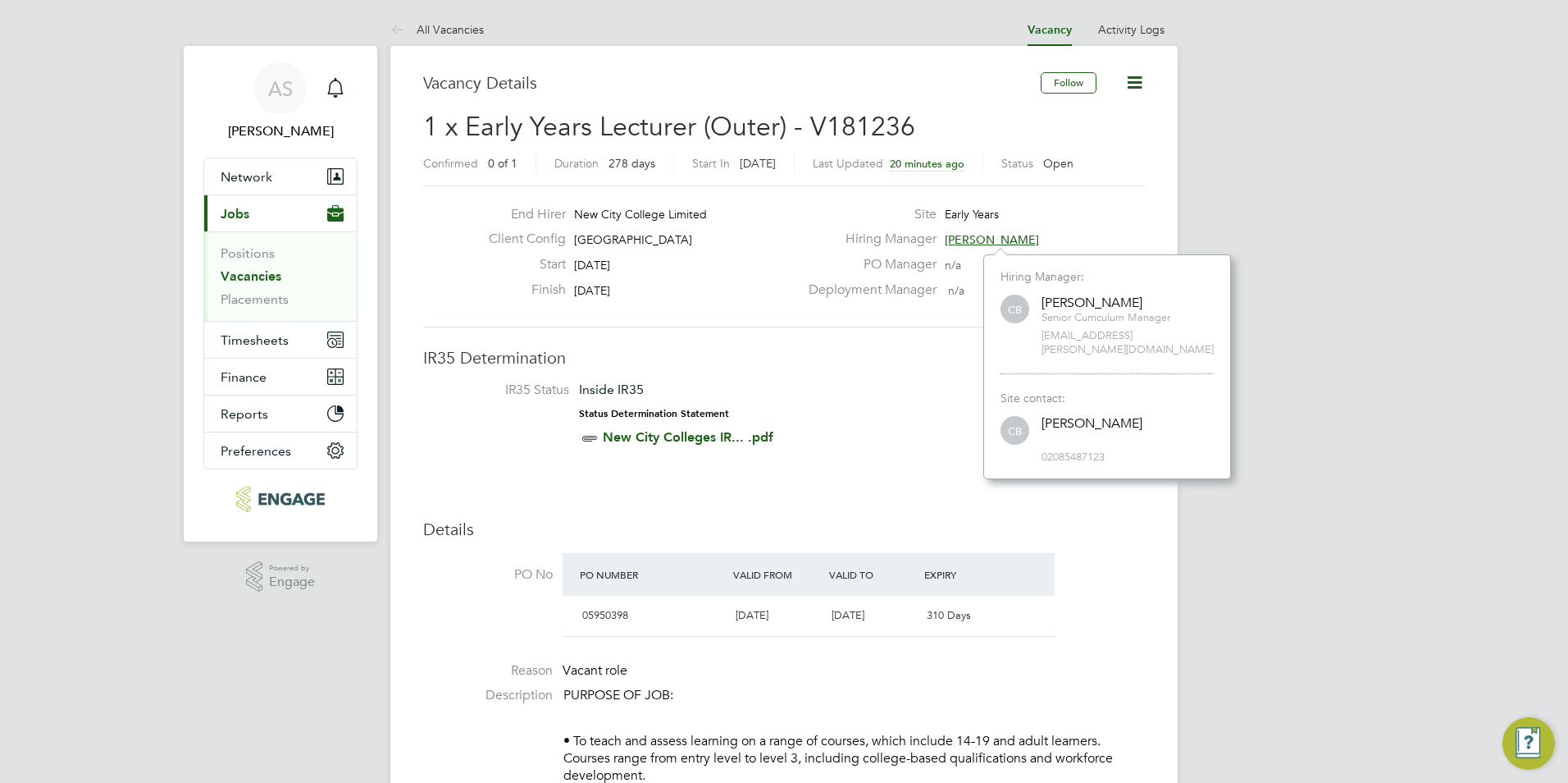
click at [975, 242] on span "[PERSON_NAME]" at bounding box center [992, 240] width 94 height 15
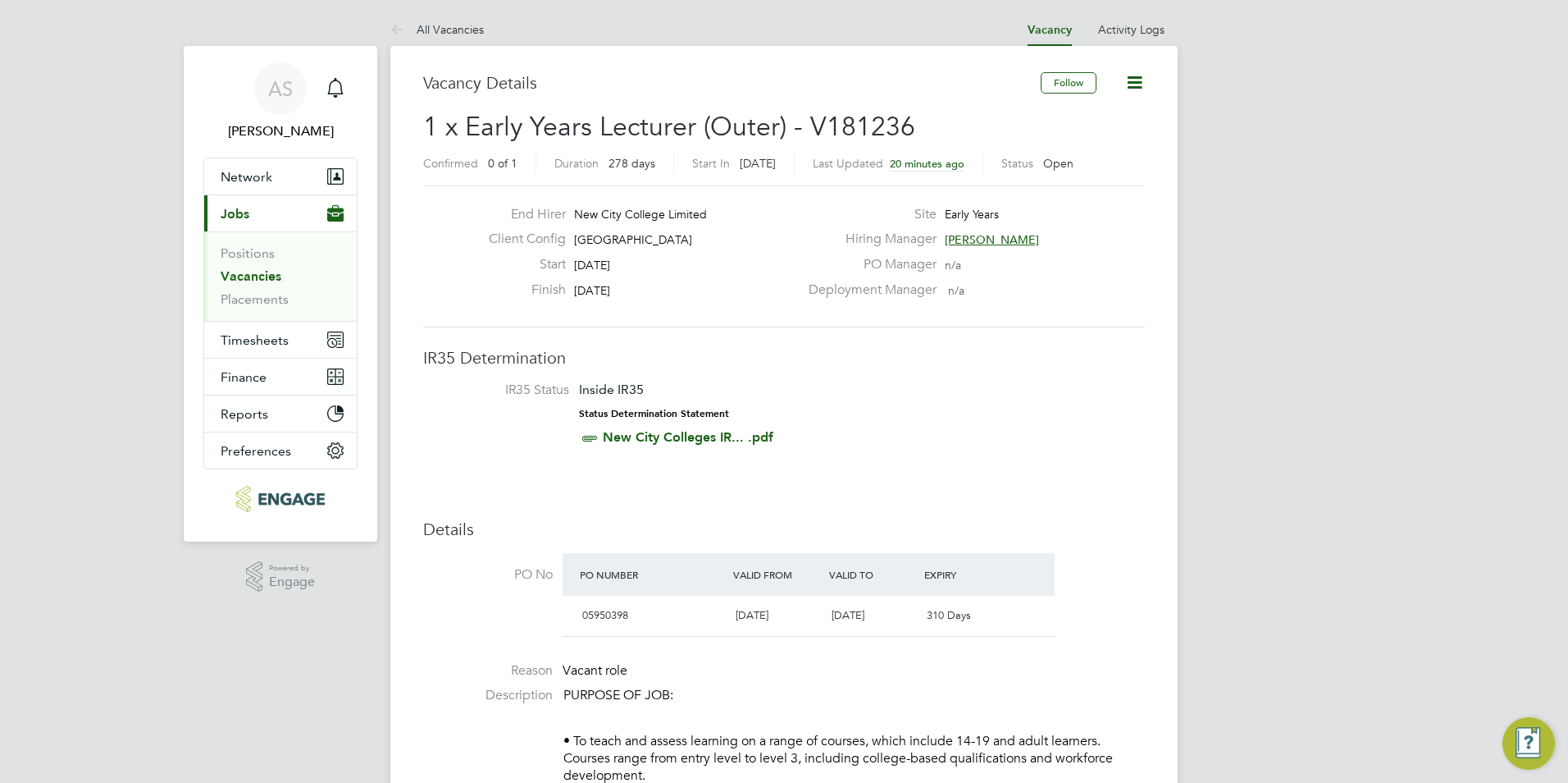
click at [975, 242] on span "[PERSON_NAME]" at bounding box center [992, 240] width 94 height 15
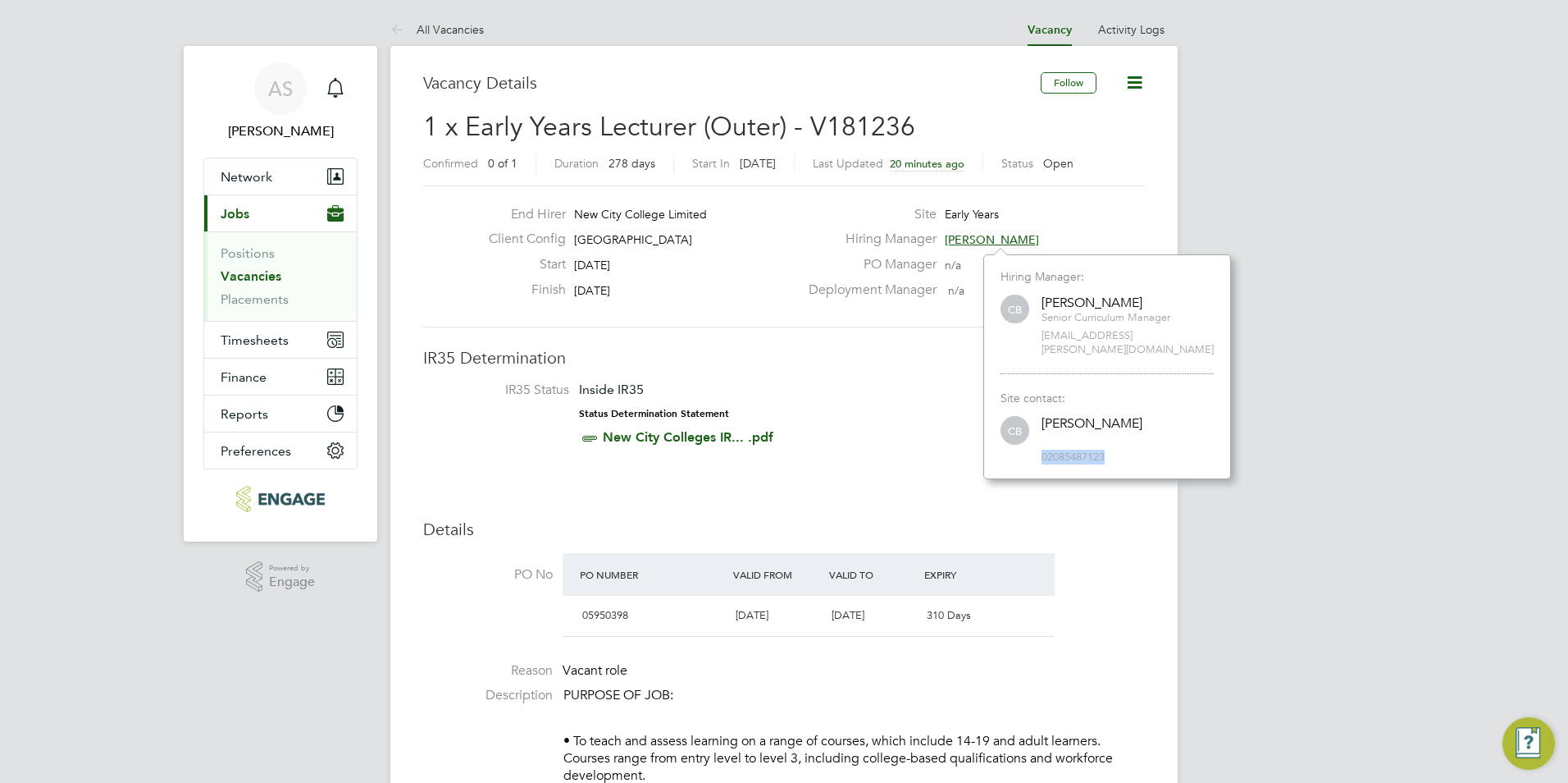
drag, startPoint x: 1117, startPoint y: 445, endPoint x: 1043, endPoint y: 447, distance: 74.0
click at [1043, 451] on span "02085487123" at bounding box center [1127, 457] width 172 height 14
drag, startPoint x: 1043, startPoint y: 447, endPoint x: 1085, endPoint y: 441, distance: 42.4
click at [1085, 451] on span "02085487123" at bounding box center [1127, 457] width 172 height 14
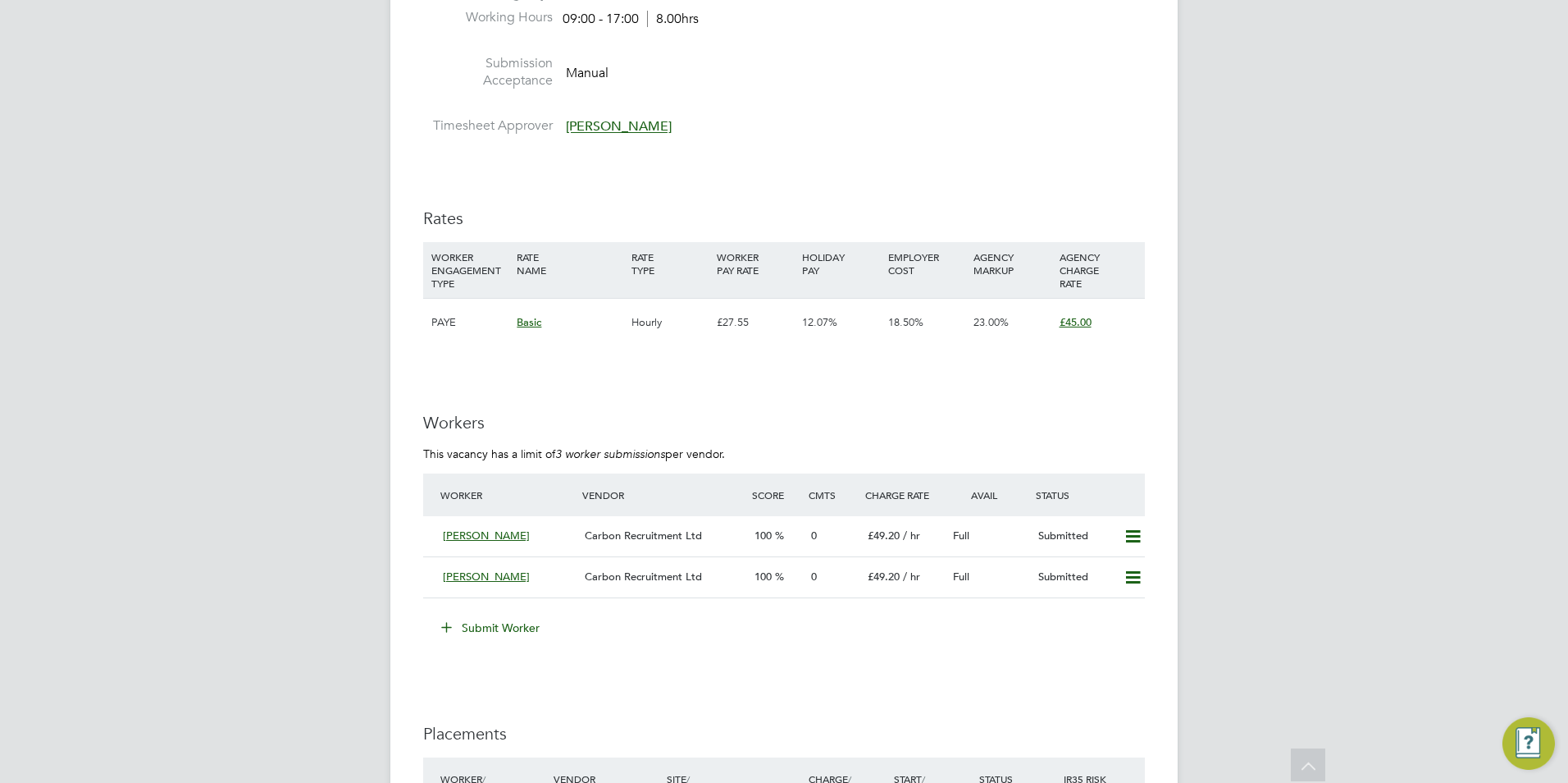
scroll to position [2789, 0]
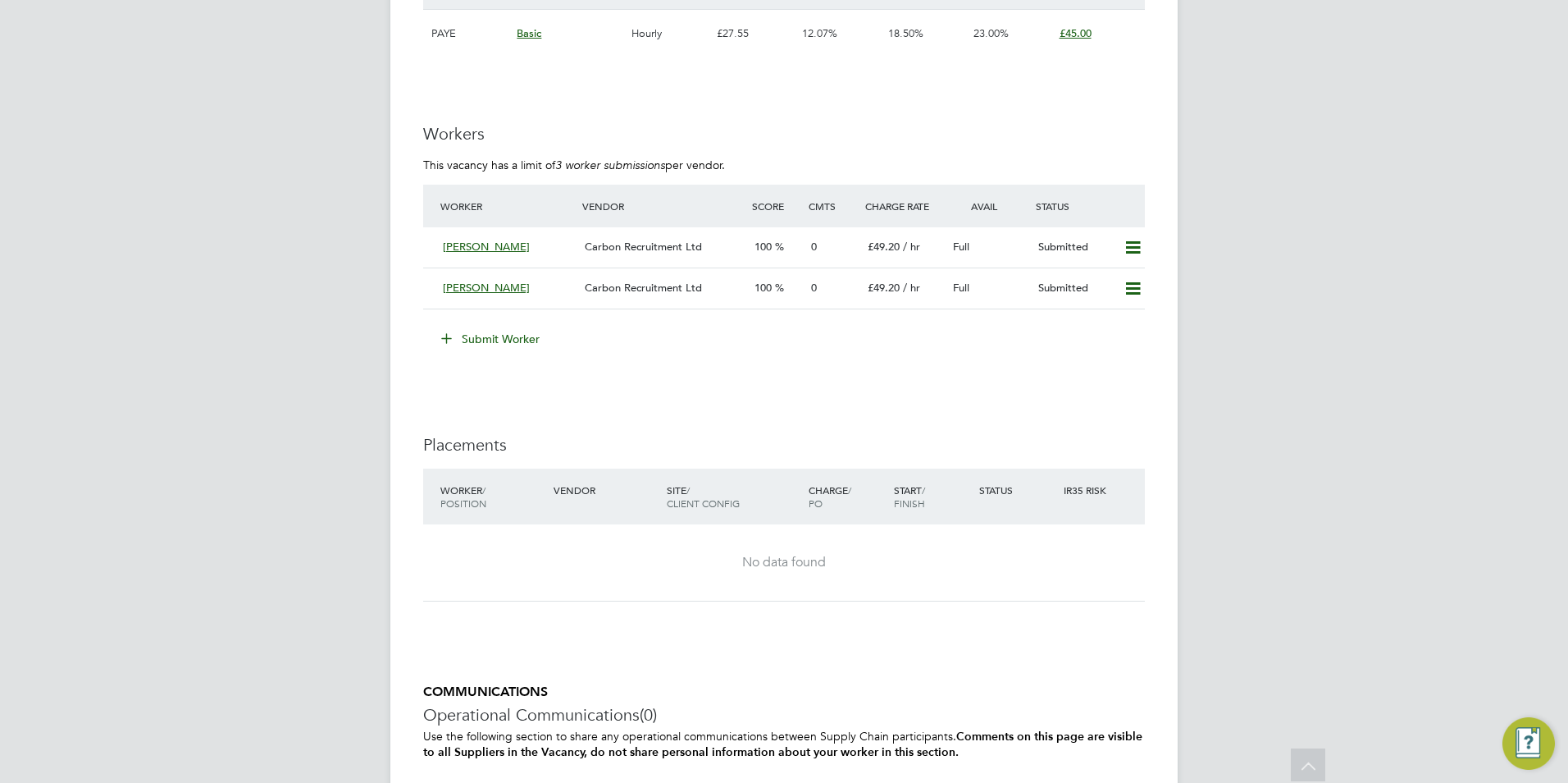
click at [481, 328] on button "Submit Worker" at bounding box center [491, 338] width 123 height 26
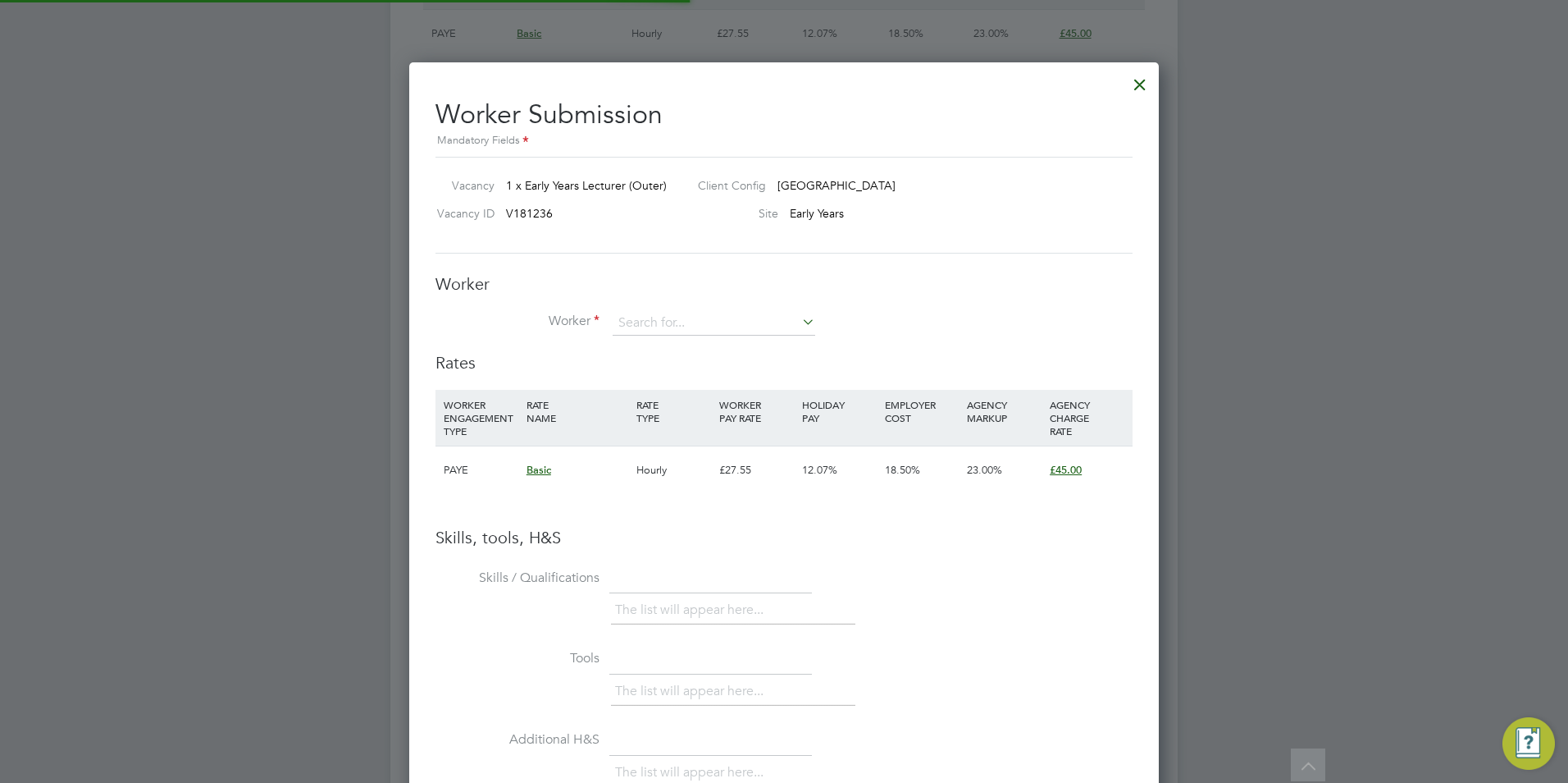
scroll to position [49, 112]
click at [658, 325] on input at bounding box center [713, 322] width 202 height 24
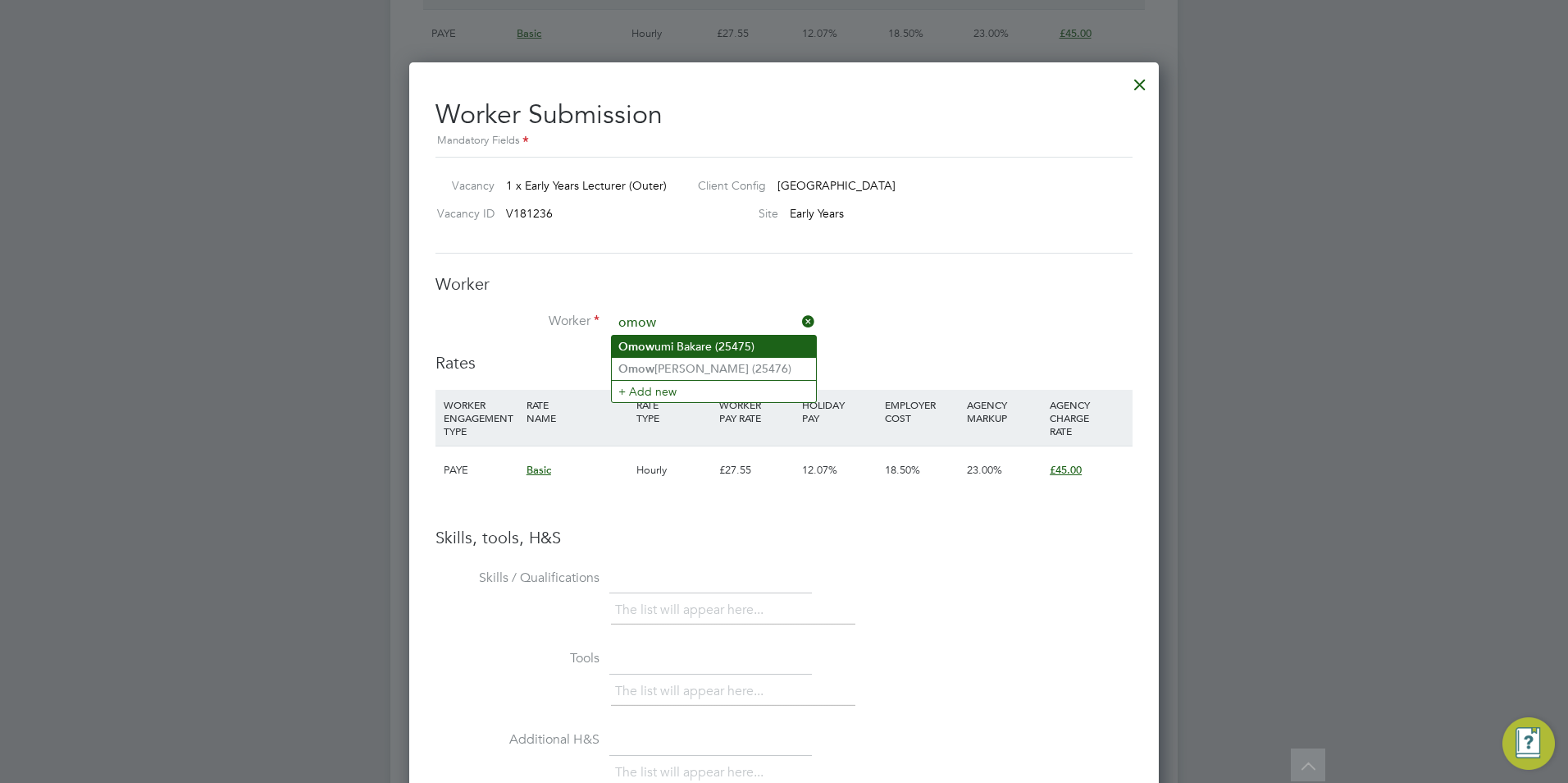
type input "Omowumi Bakare (25475)"
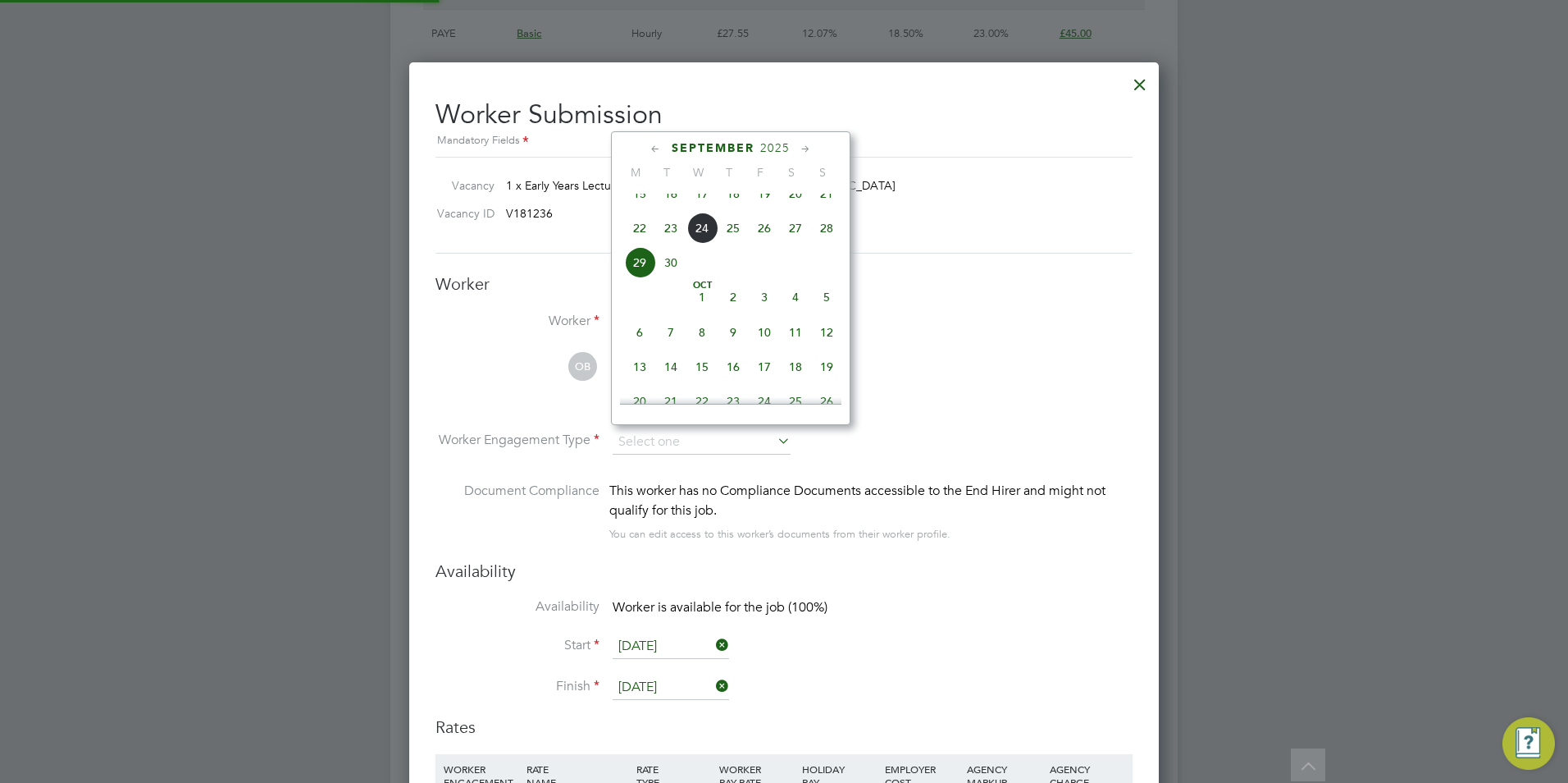
scroll to position [1402, 750]
click at [756, 526] on div "You can edit access to this worker’s documents from their worker profile." at bounding box center [779, 534] width 341 height 19
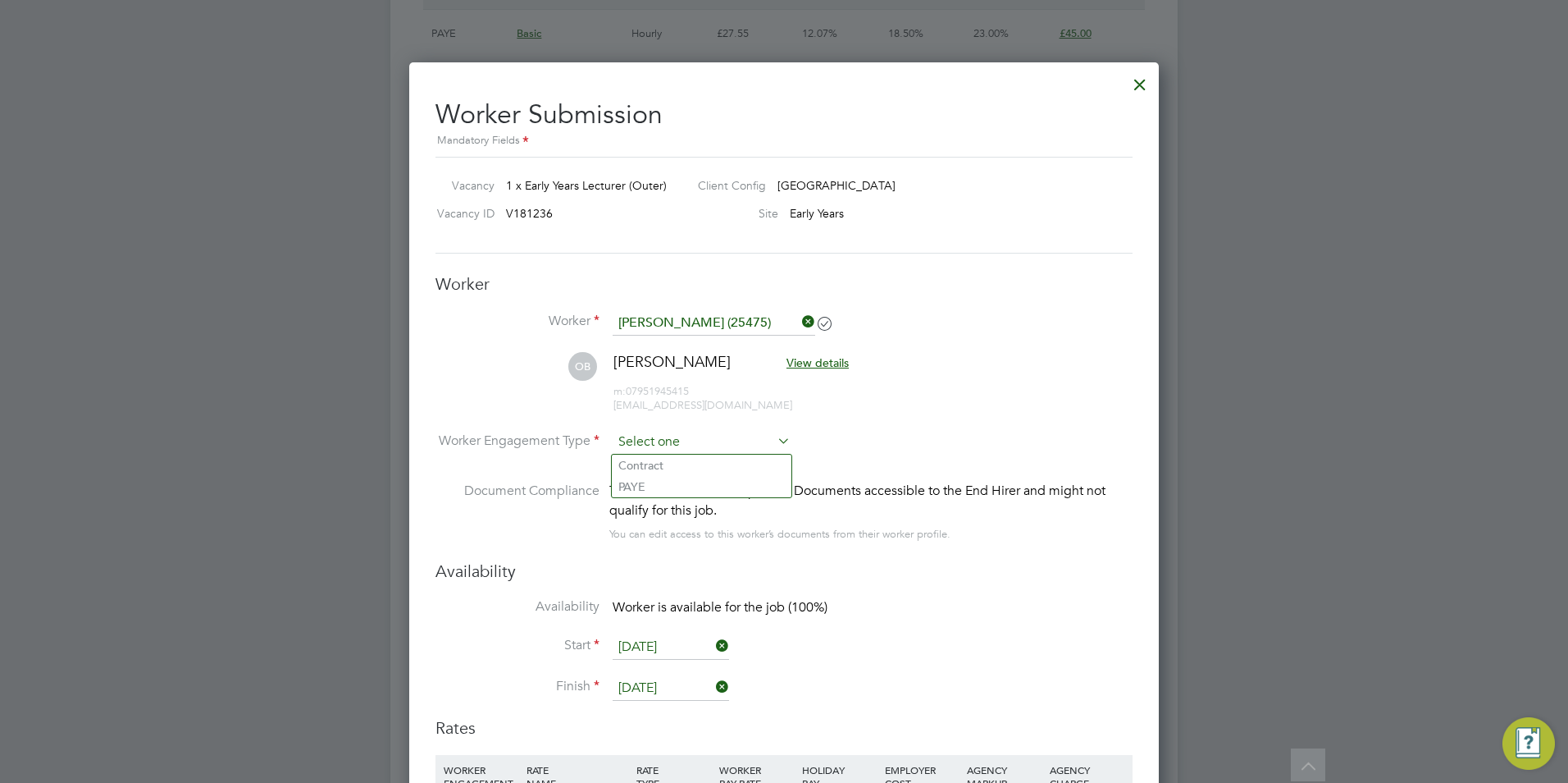
click at [721, 441] on input at bounding box center [701, 441] width 178 height 24
click at [712, 459] on li "Contract" at bounding box center [701, 465] width 180 height 21
type input "Contract"
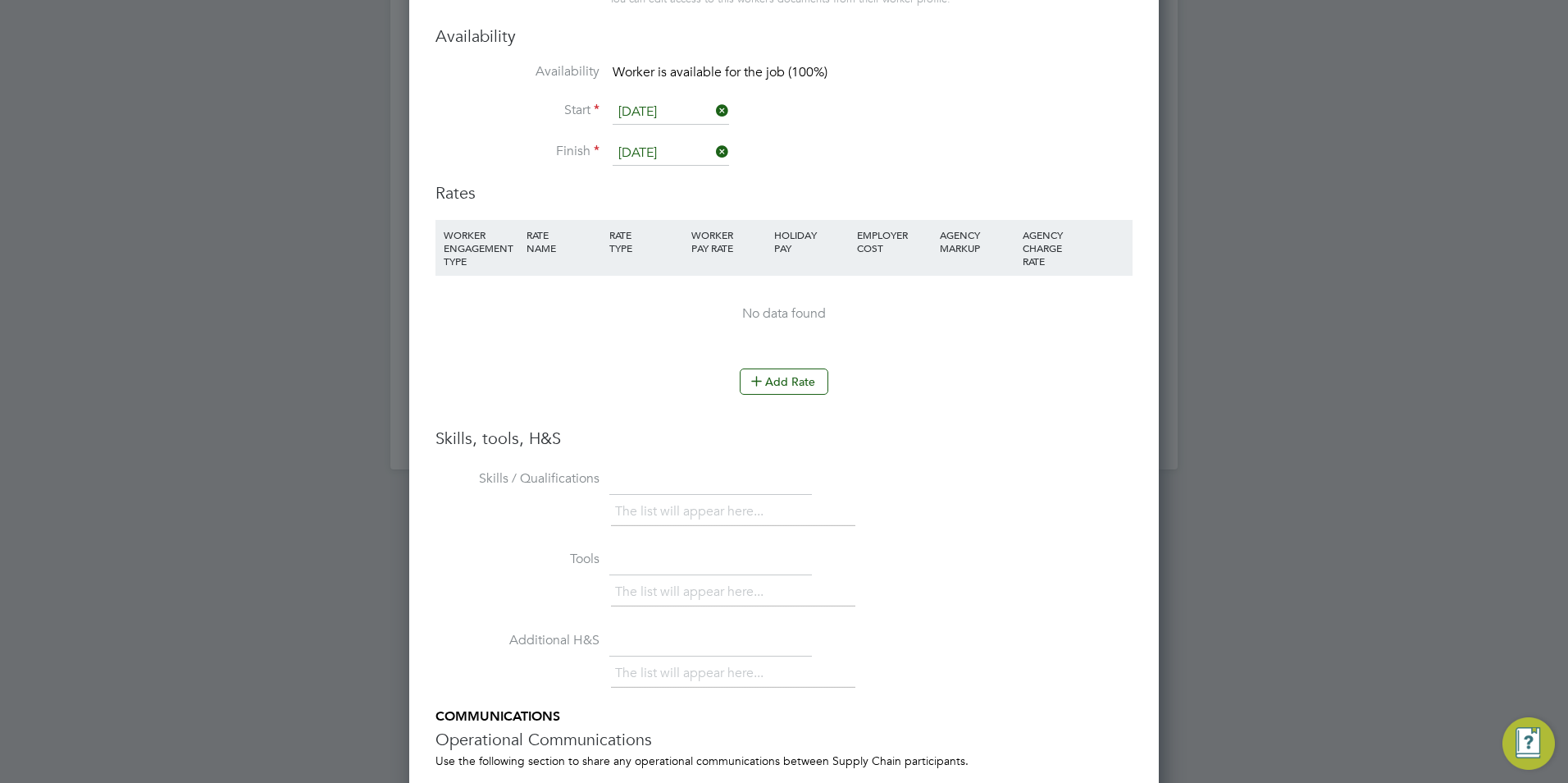
scroll to position [3445, 0]
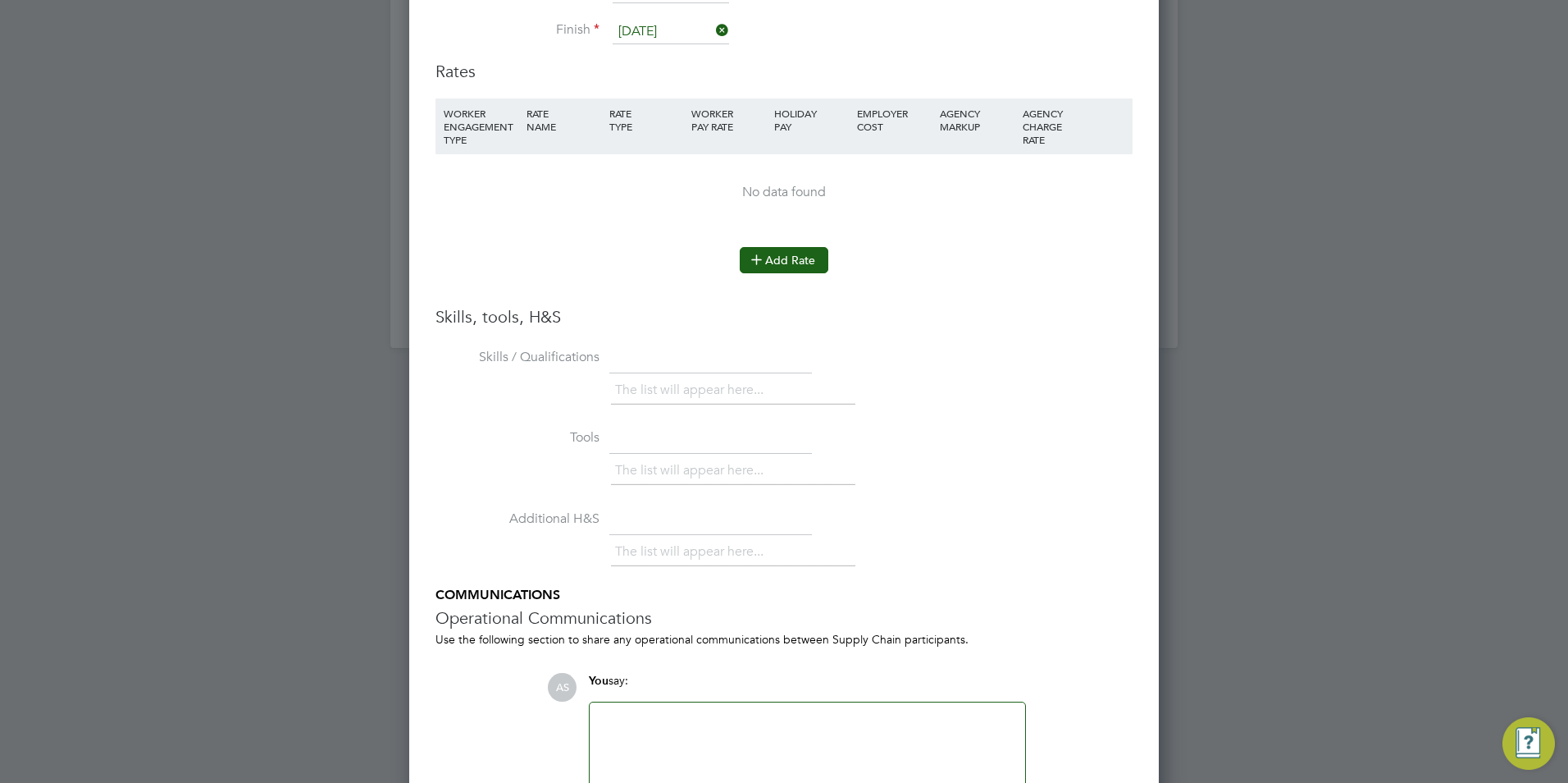
click at [796, 253] on button "Add Rate" at bounding box center [784, 259] width 89 height 26
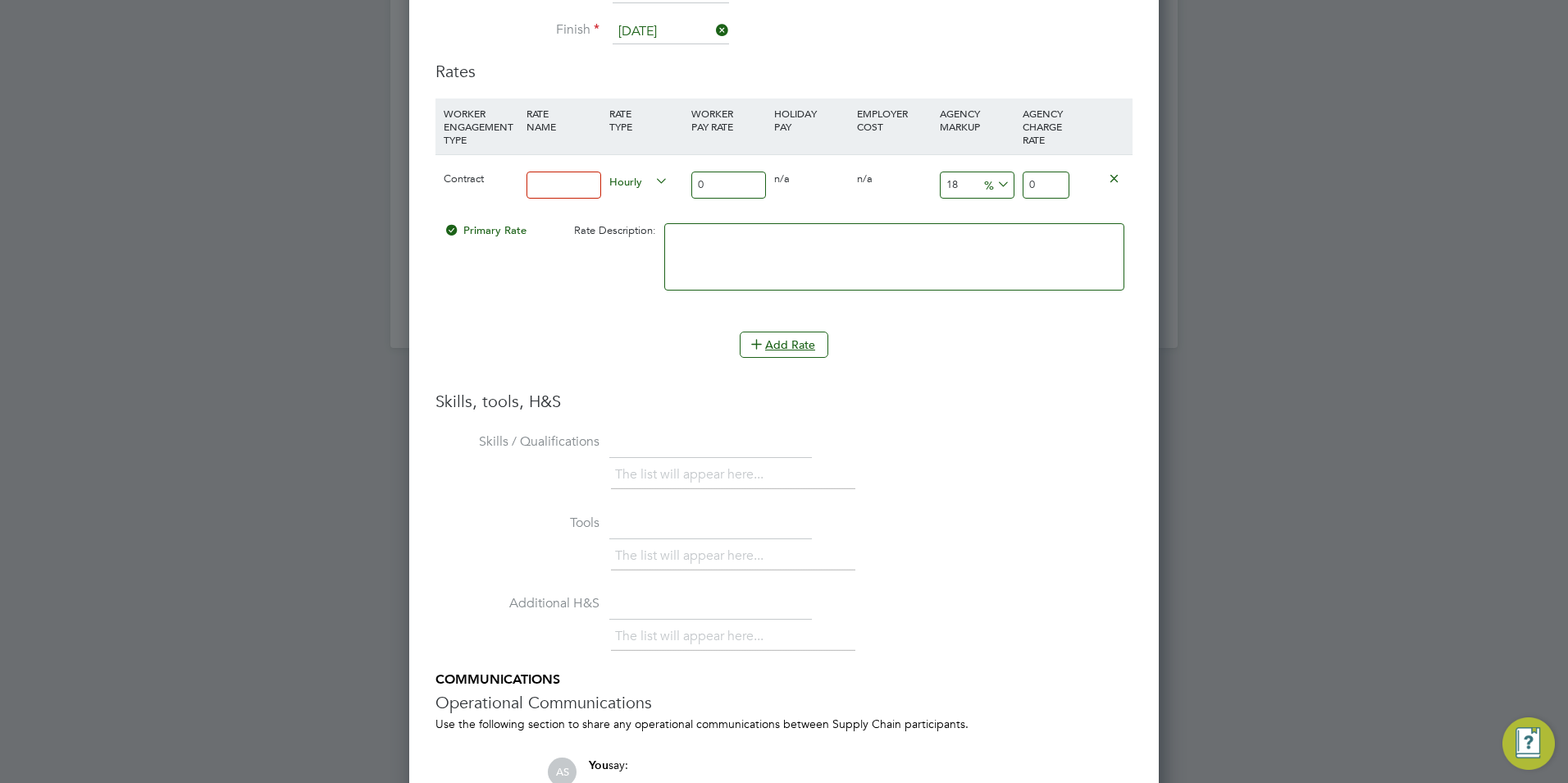
click at [539, 175] on input at bounding box center [564, 185] width 75 height 27
type input "BASIC"
click at [716, 196] on input "0" at bounding box center [728, 185] width 75 height 27
click at [716, 189] on input "0" at bounding box center [728, 185] width 75 height 27
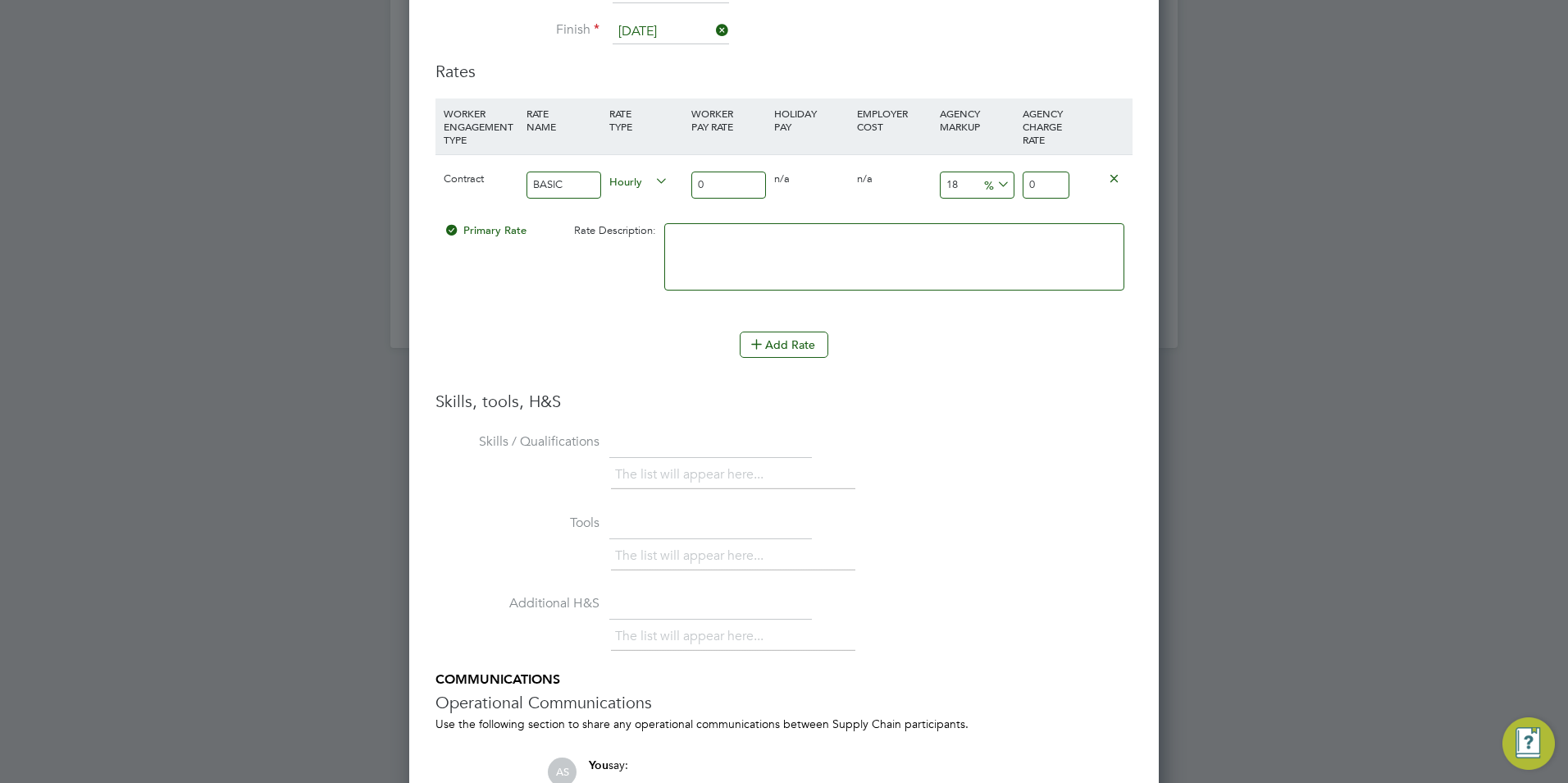
click at [716, 189] on input "0" at bounding box center [728, 185] width 75 height 27
type input "4"
type input "4.72"
type input "40"
type input "47.2"
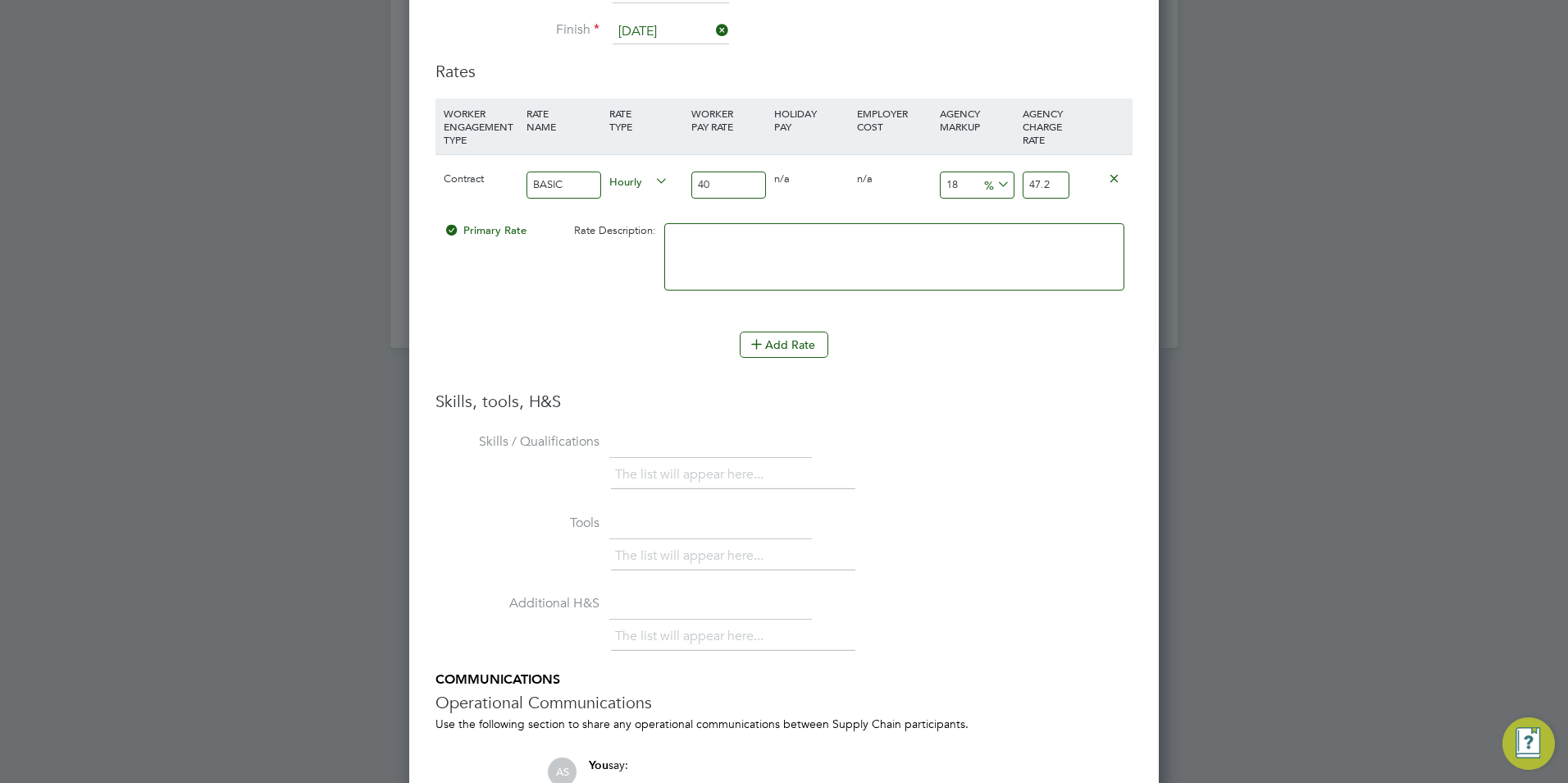
type input "40"
click at [965, 179] on input "18" at bounding box center [977, 185] width 75 height 27
type input "2"
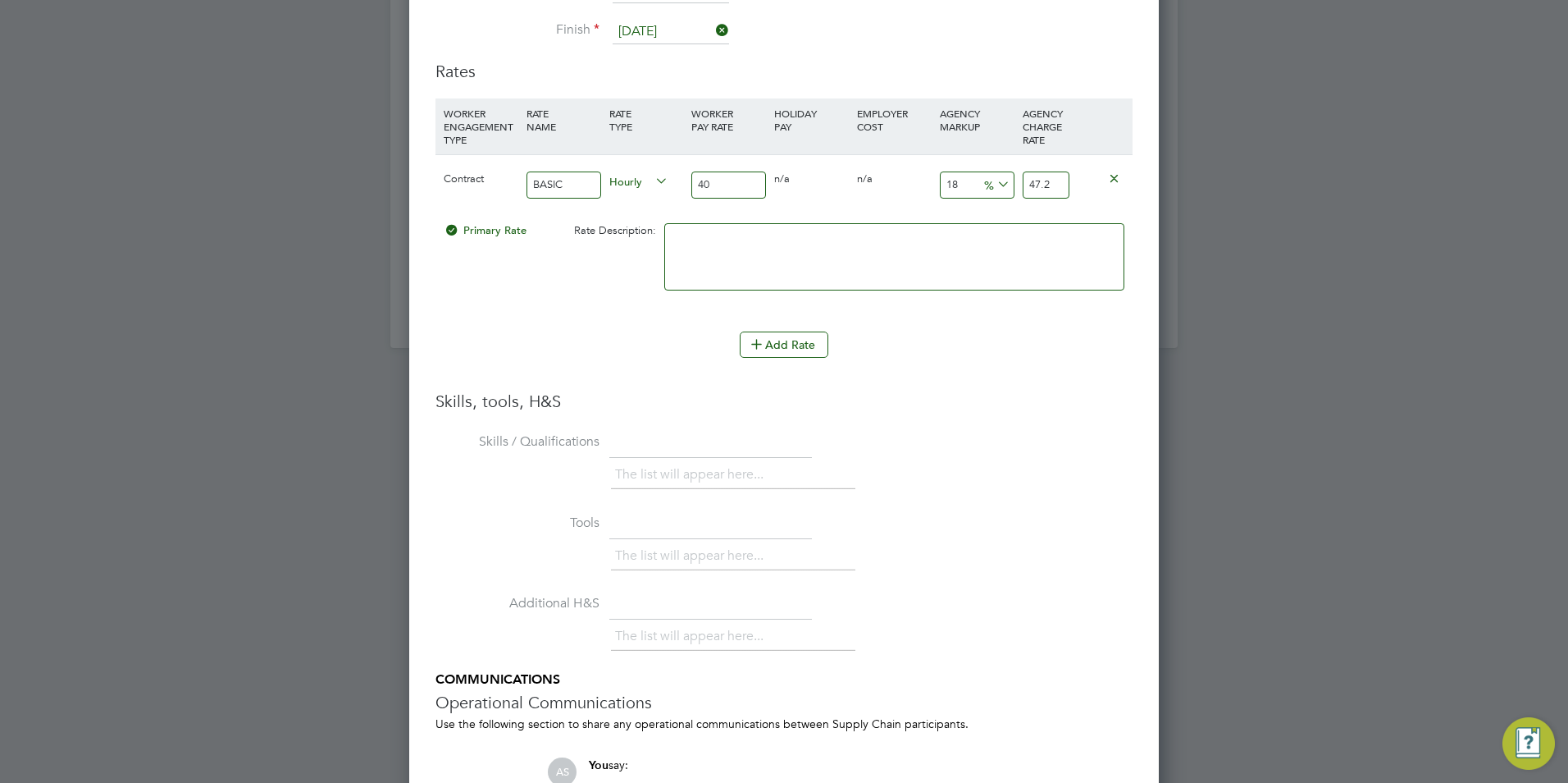
type input "40.8"
type input "23"
type input "49.2"
type input "23"
click at [929, 222] on div at bounding box center [894, 264] width 468 height 100
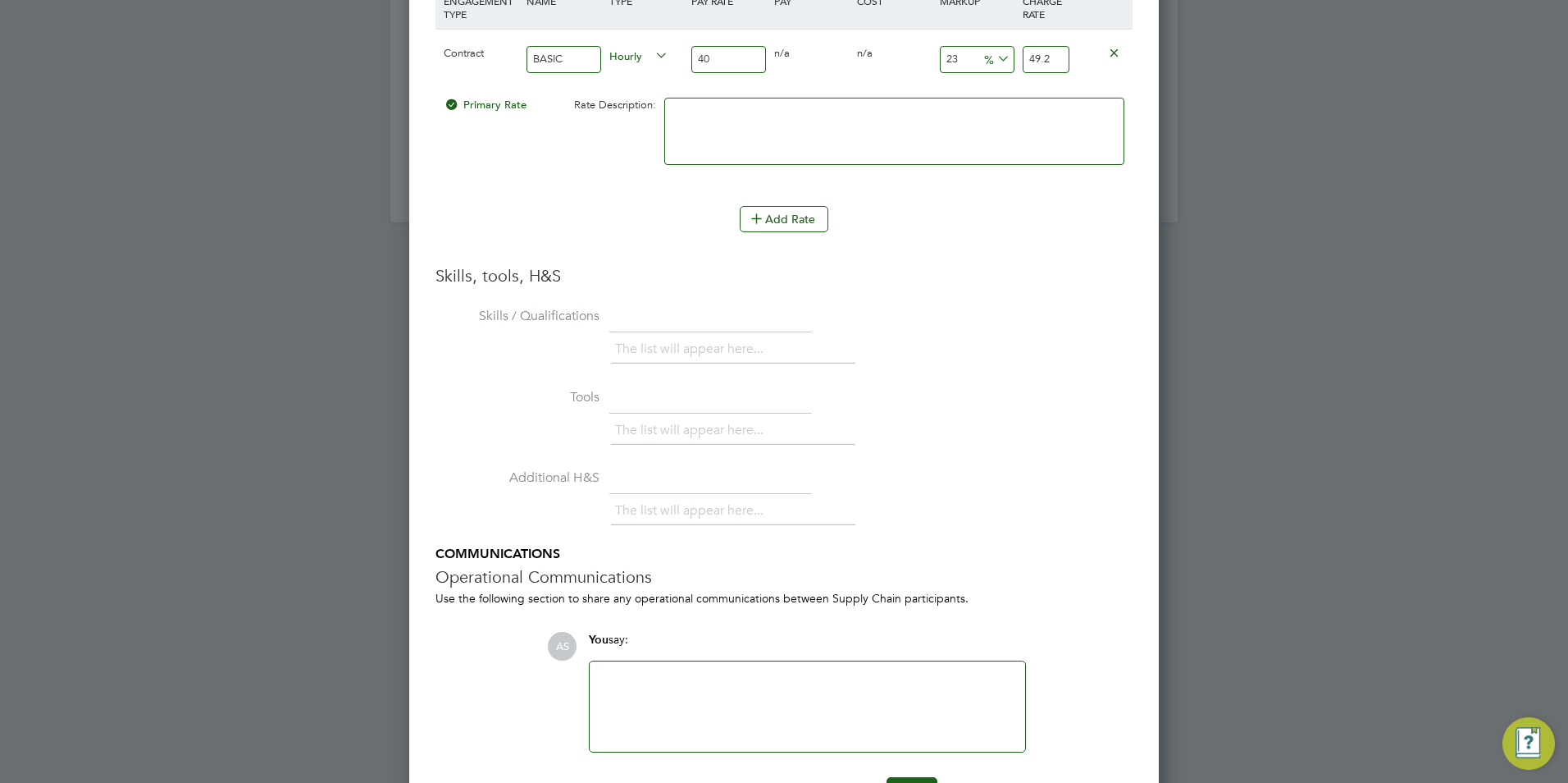
scroll to position [3625, 0]
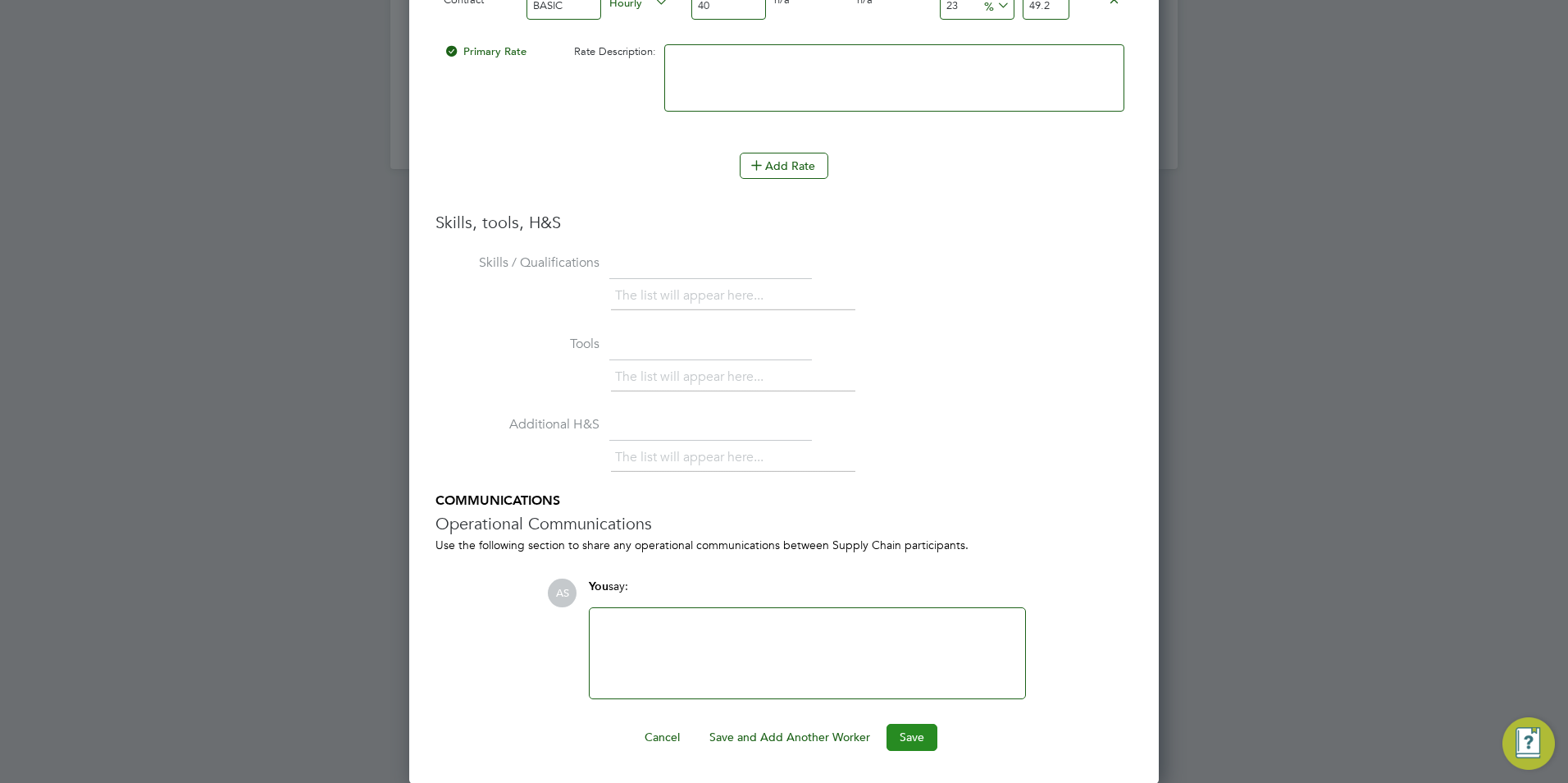
click at [908, 725] on button "Save" at bounding box center [912, 736] width 51 height 26
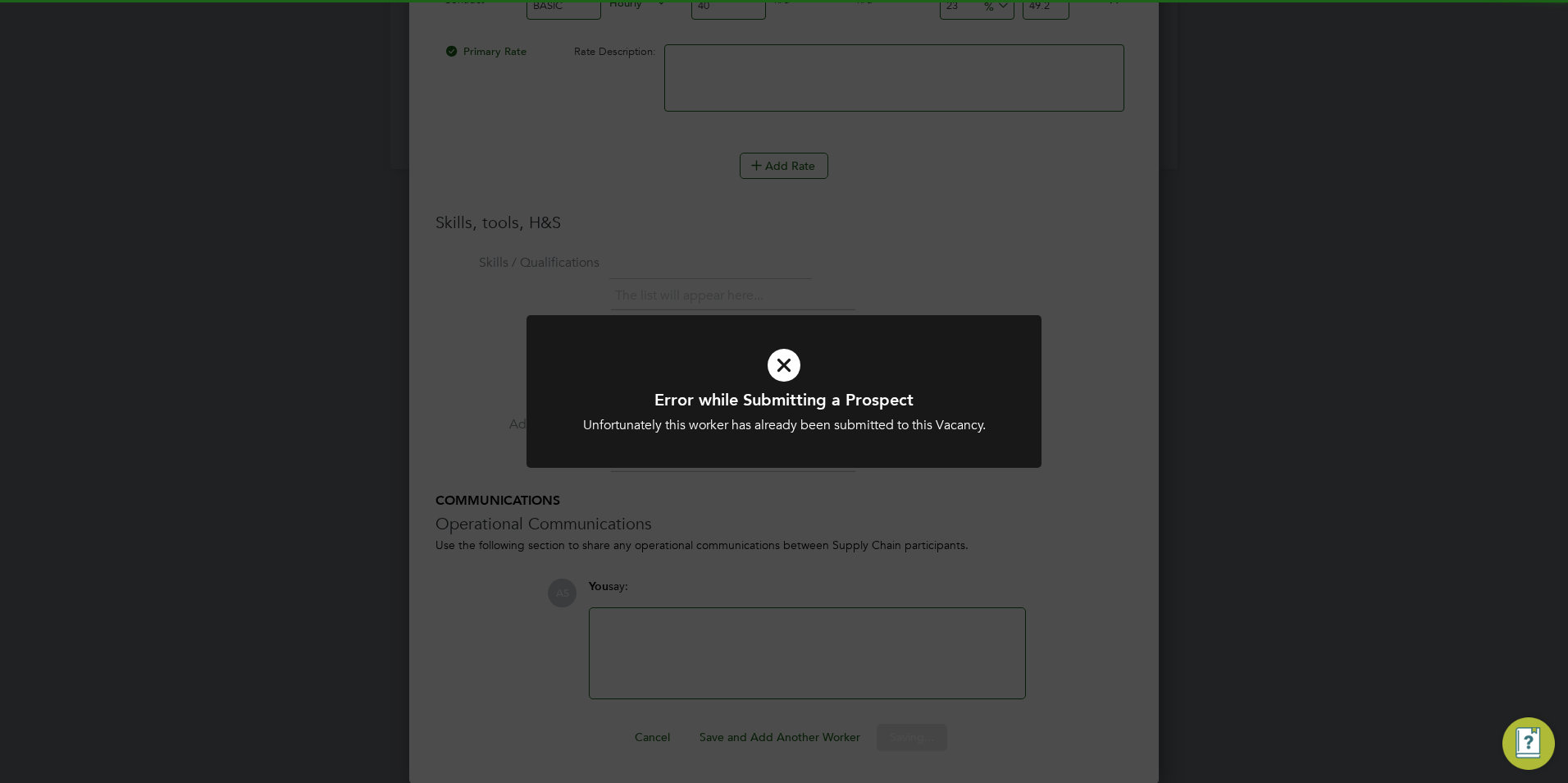
click at [776, 495] on div "Error while Submitting a Prospect Unfortunately this worker has already been su…" at bounding box center [784, 391] width 1568 height 783
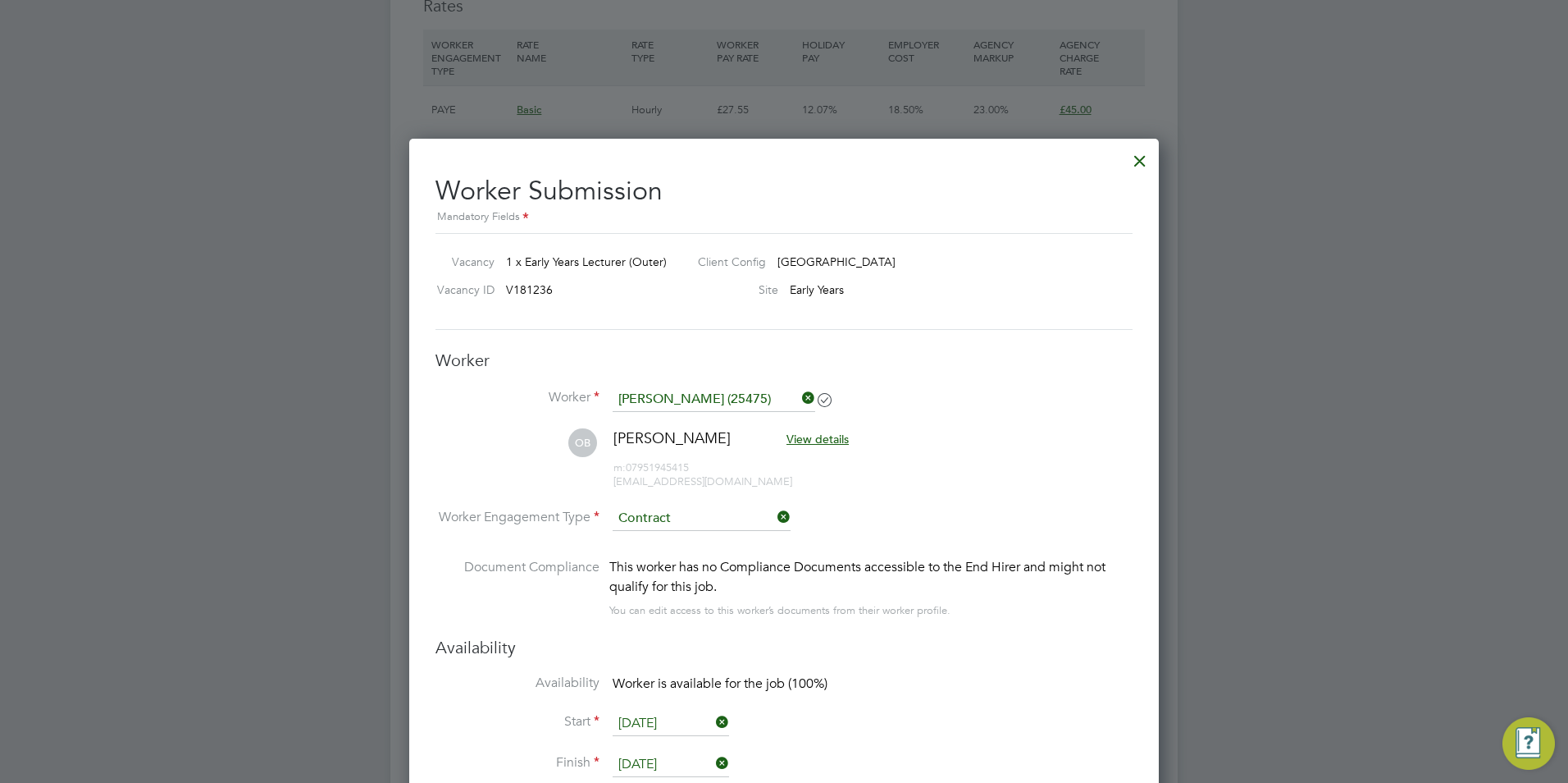
scroll to position [2640, 0]
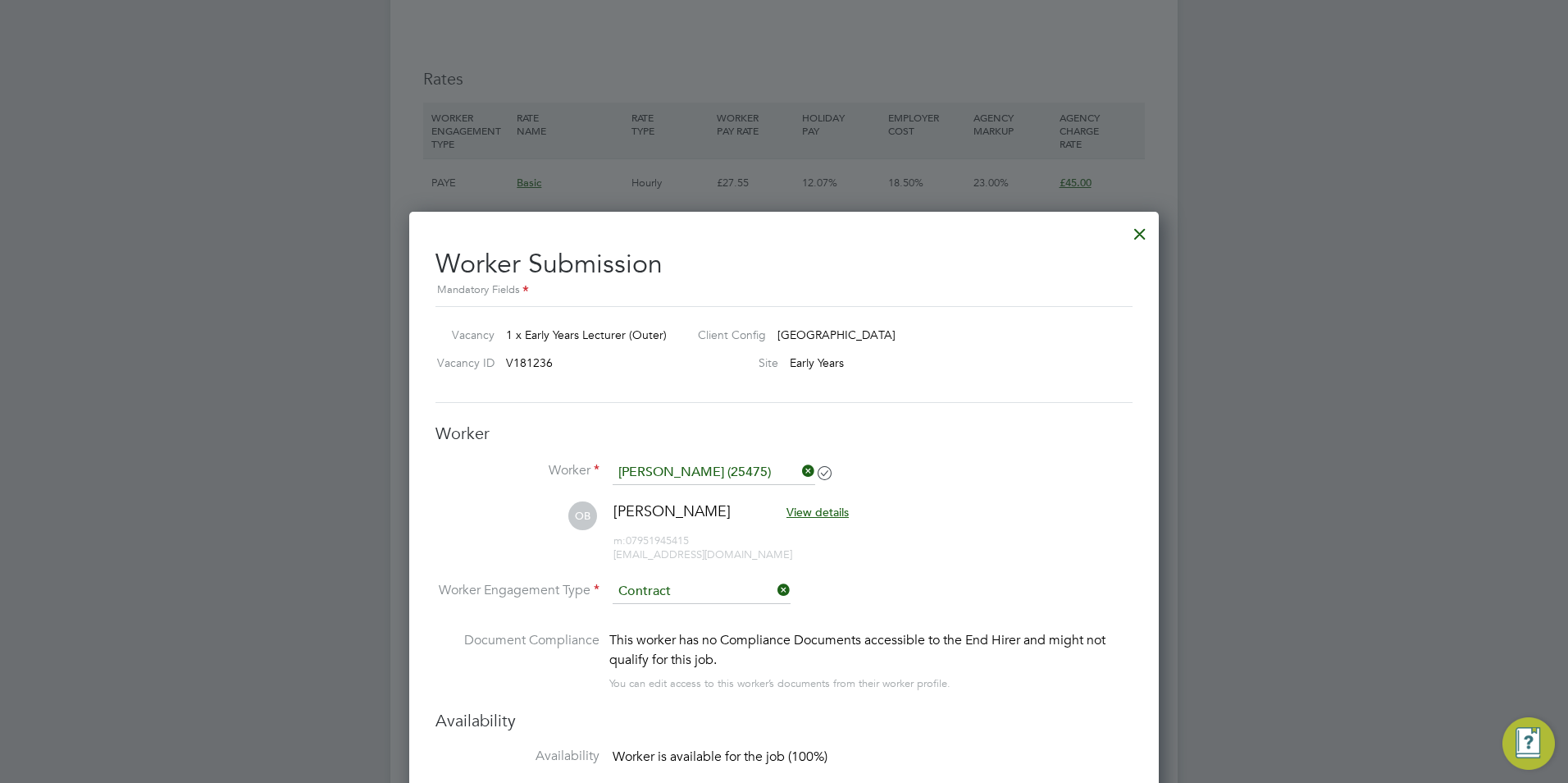
click at [166, 404] on div at bounding box center [784, 391] width 1568 height 783
click at [1136, 227] on div at bounding box center [1139, 229] width 29 height 29
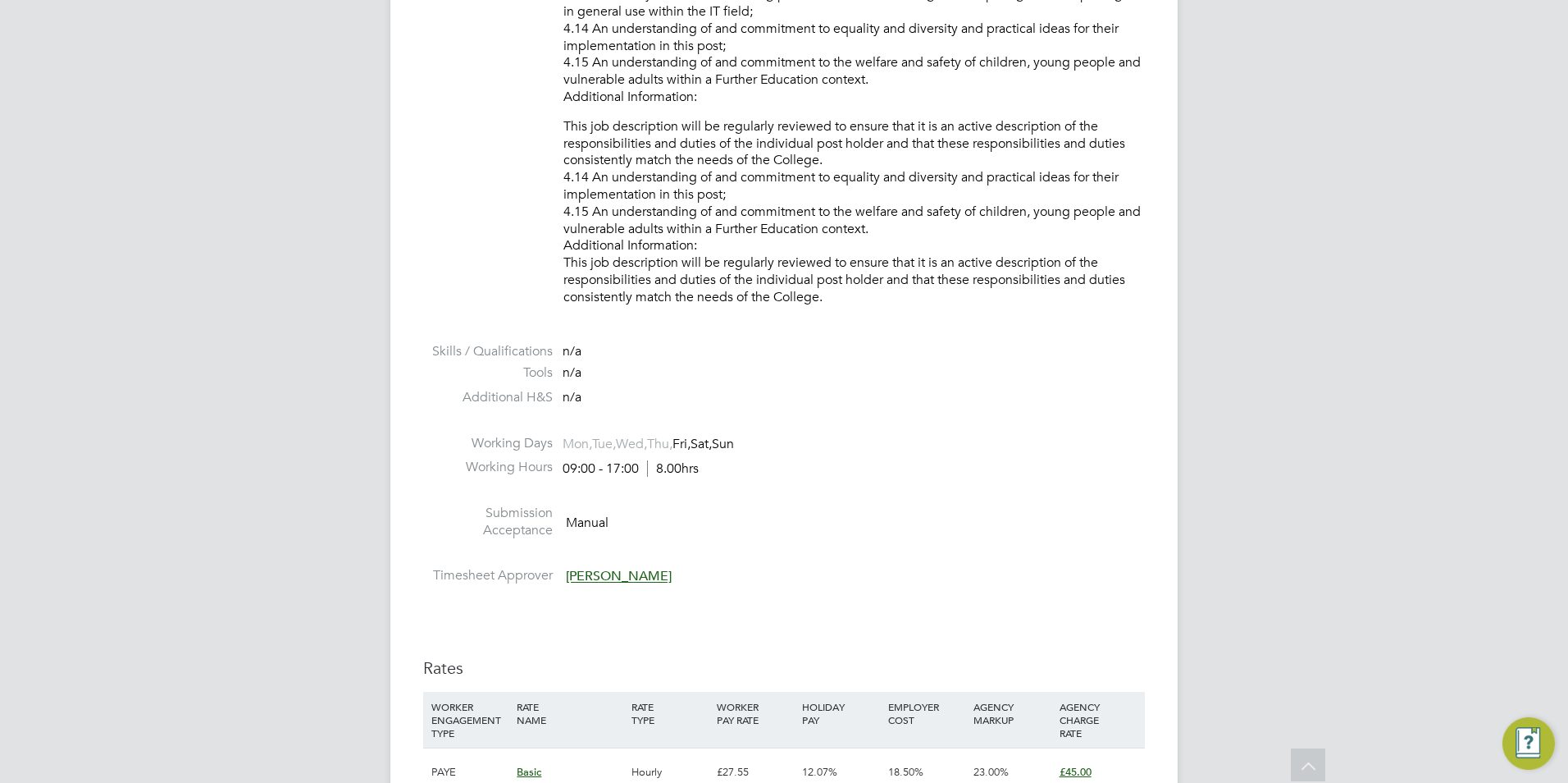
scroll to position [2543, 0]
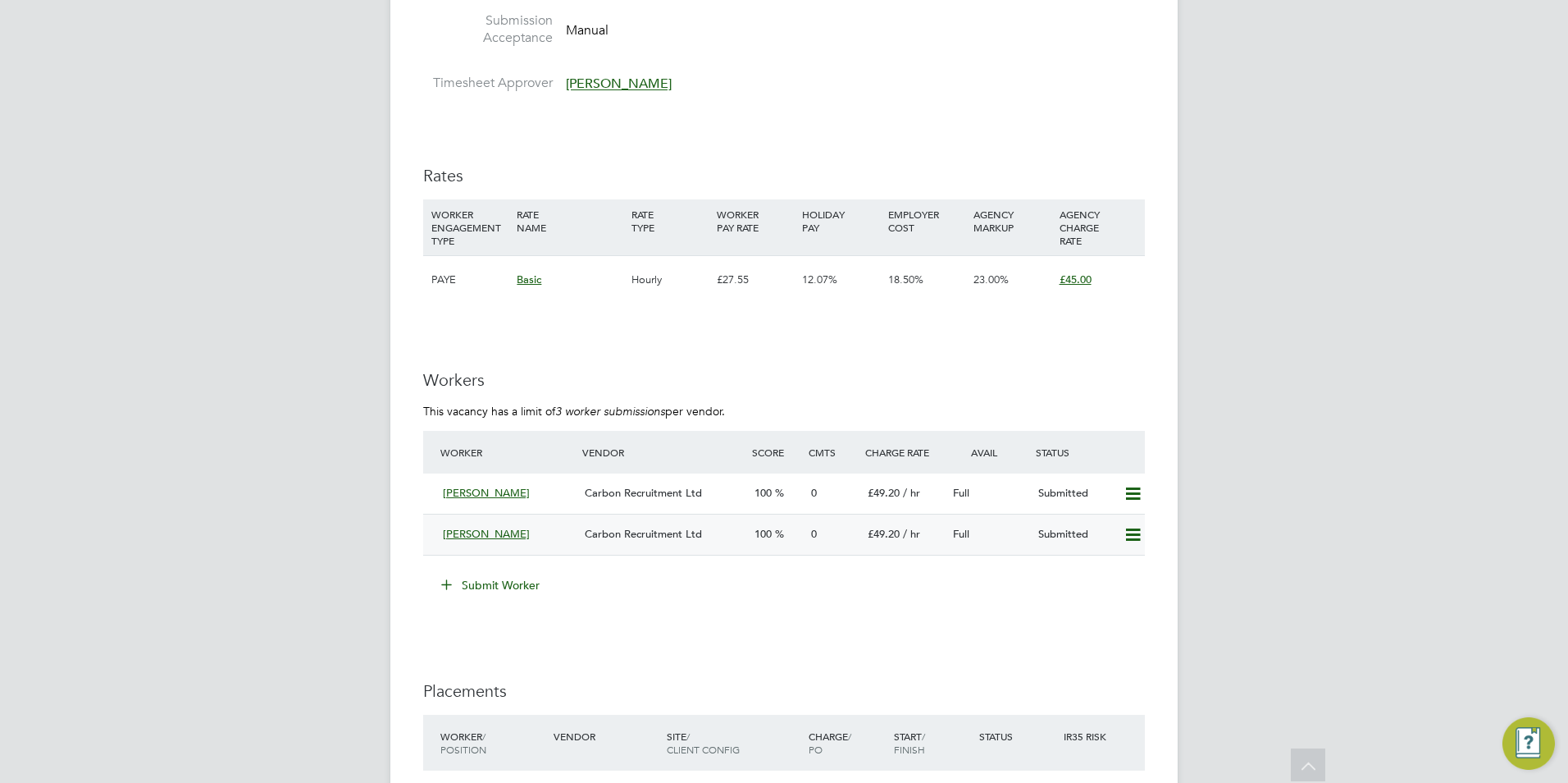
click at [487, 533] on span "[PERSON_NAME]" at bounding box center [487, 534] width 87 height 14
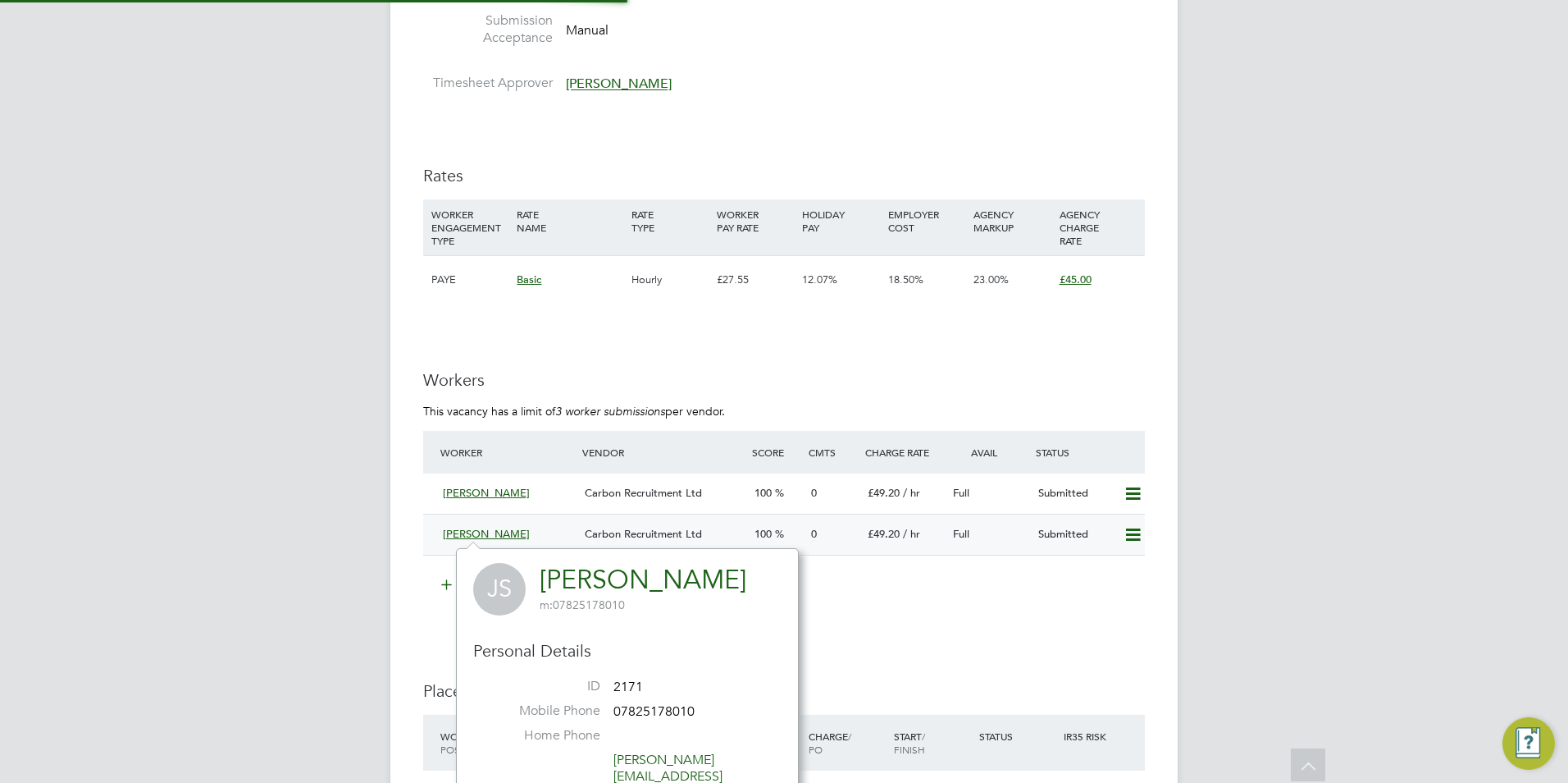
scroll to position [383, 343]
click at [505, 533] on span "[PERSON_NAME]" at bounding box center [487, 534] width 87 height 14
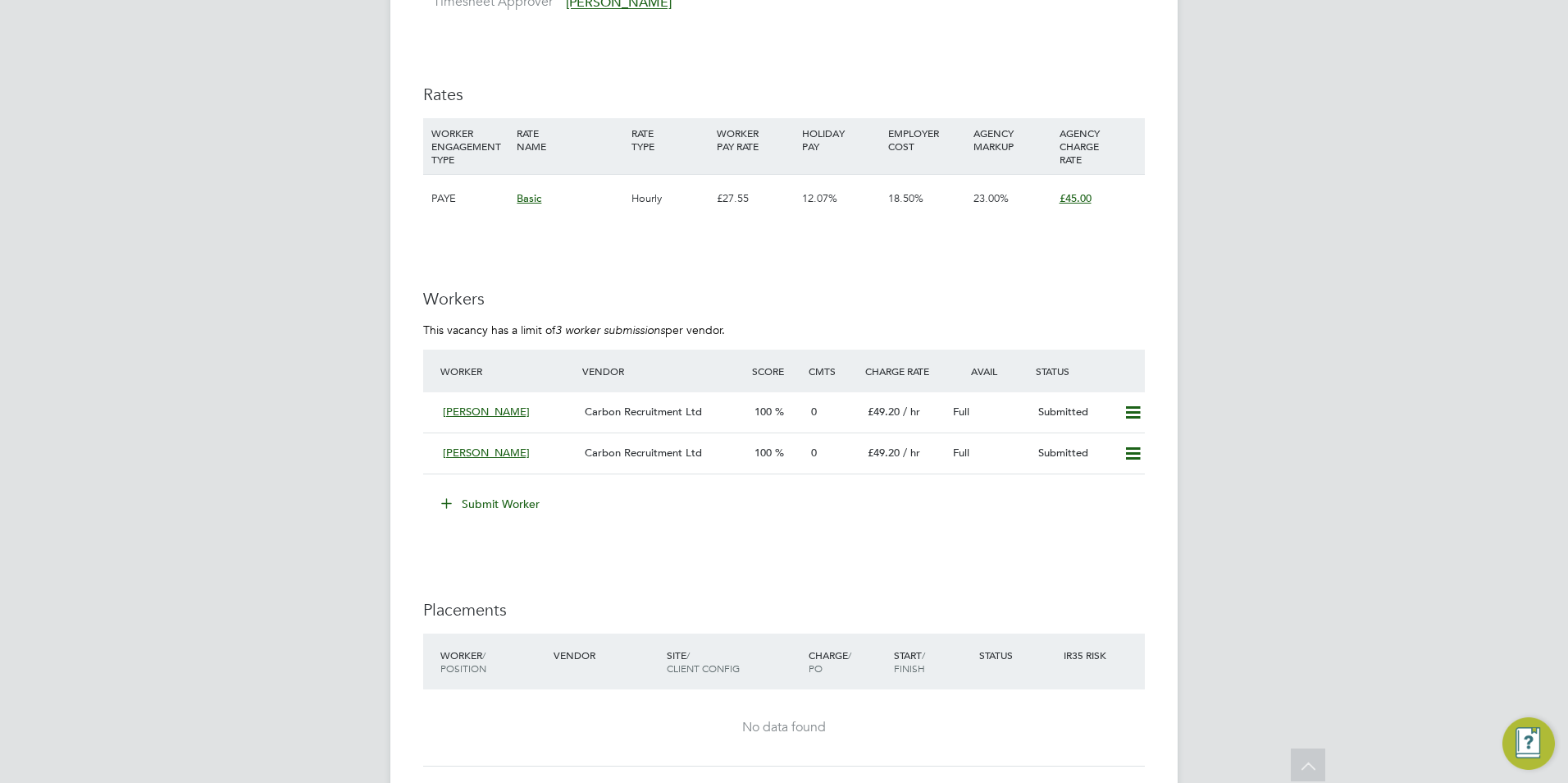
scroll to position [2625, 0]
click at [497, 444] on div "[PERSON_NAME]" at bounding box center [507, 452] width 142 height 27
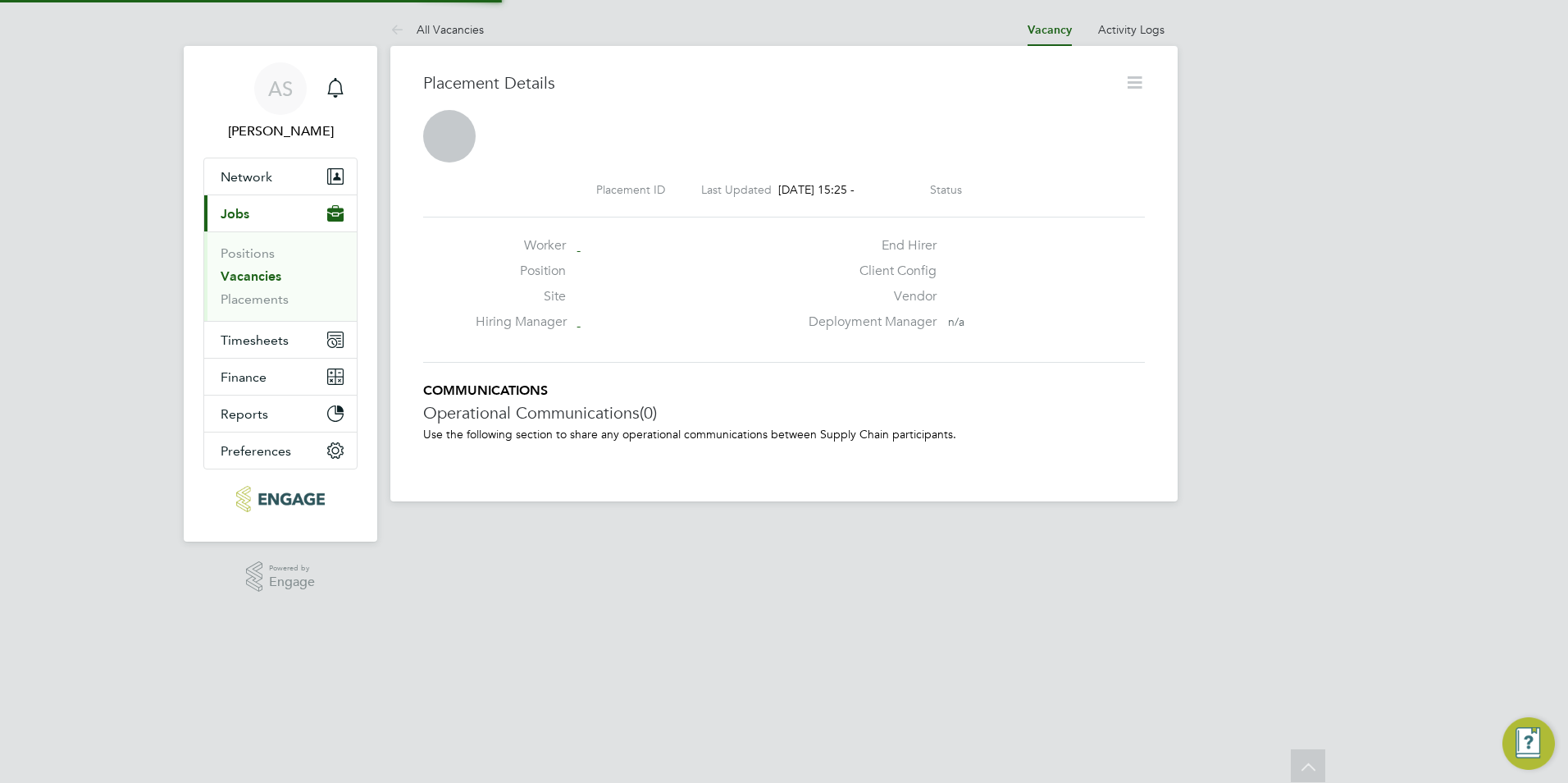
scroll to position [8, 8]
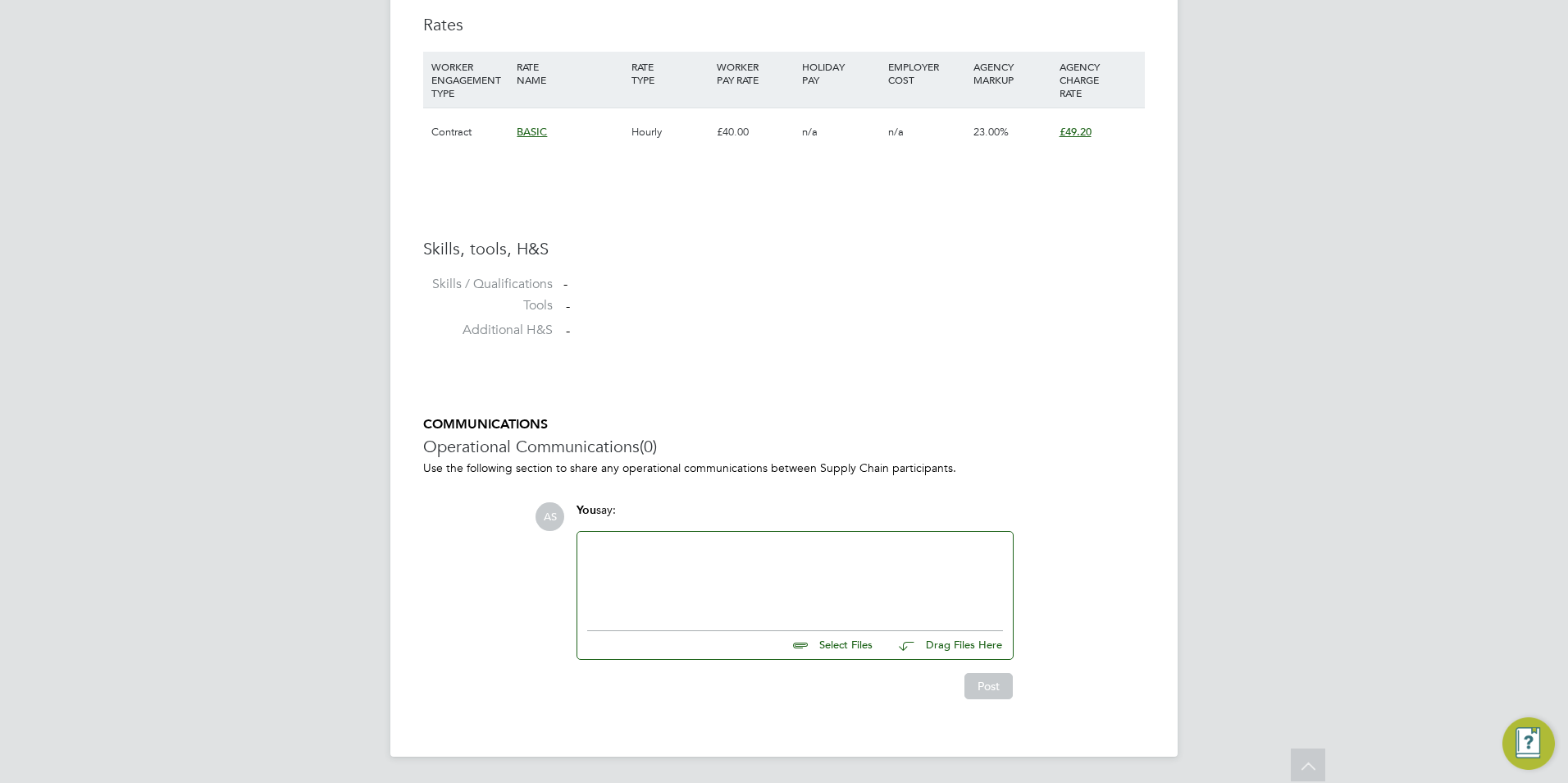
click at [844, 639] on input "file" at bounding box center [879, 642] width 246 height 23
type input "C:\fakepath\Jenny Stanilas.DOCX"
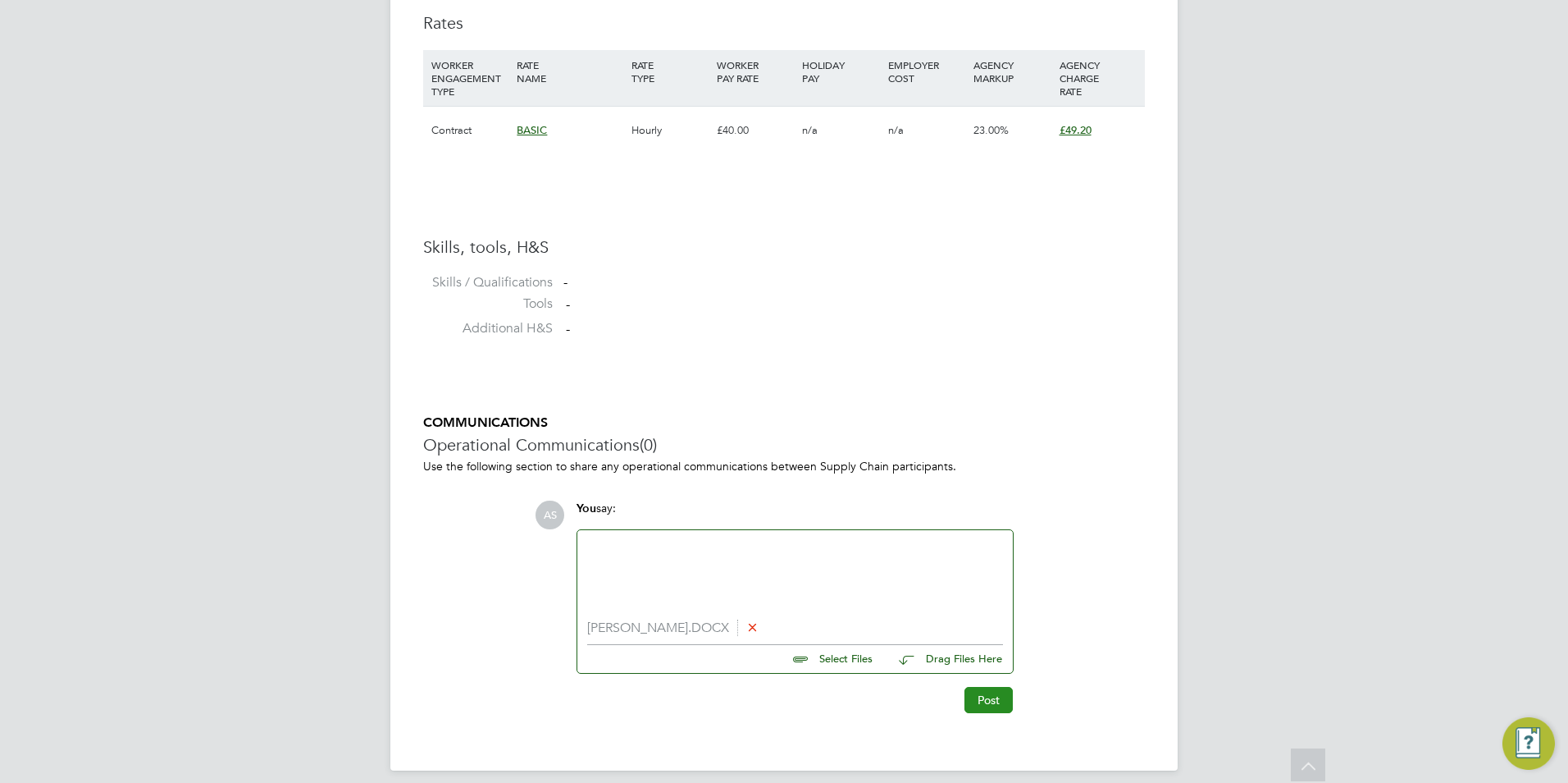
click at [981, 693] on button "Post" at bounding box center [989, 699] width 49 height 26
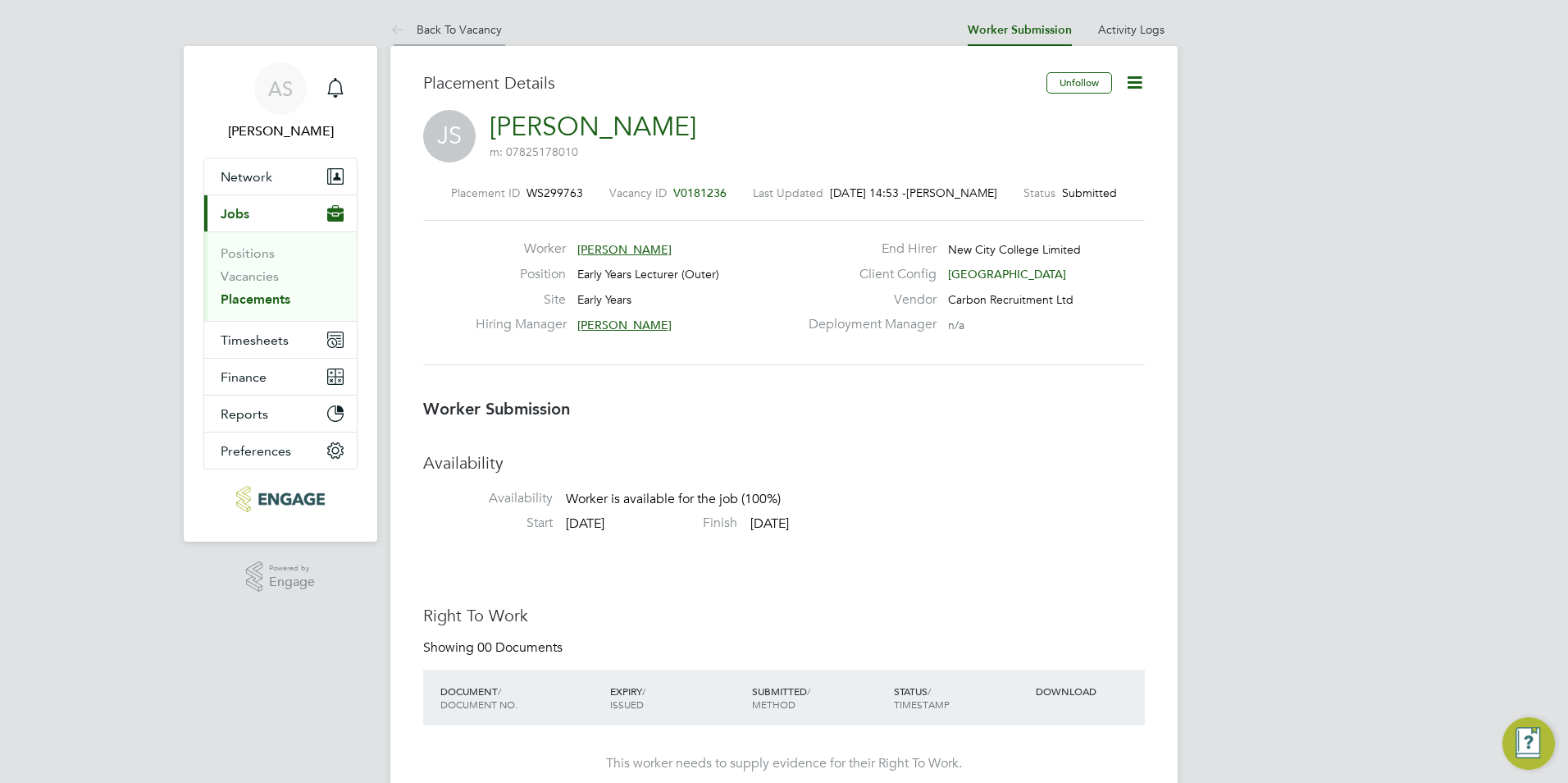
click at [401, 18] on li "Back To Vacancy" at bounding box center [445, 29] width 112 height 33
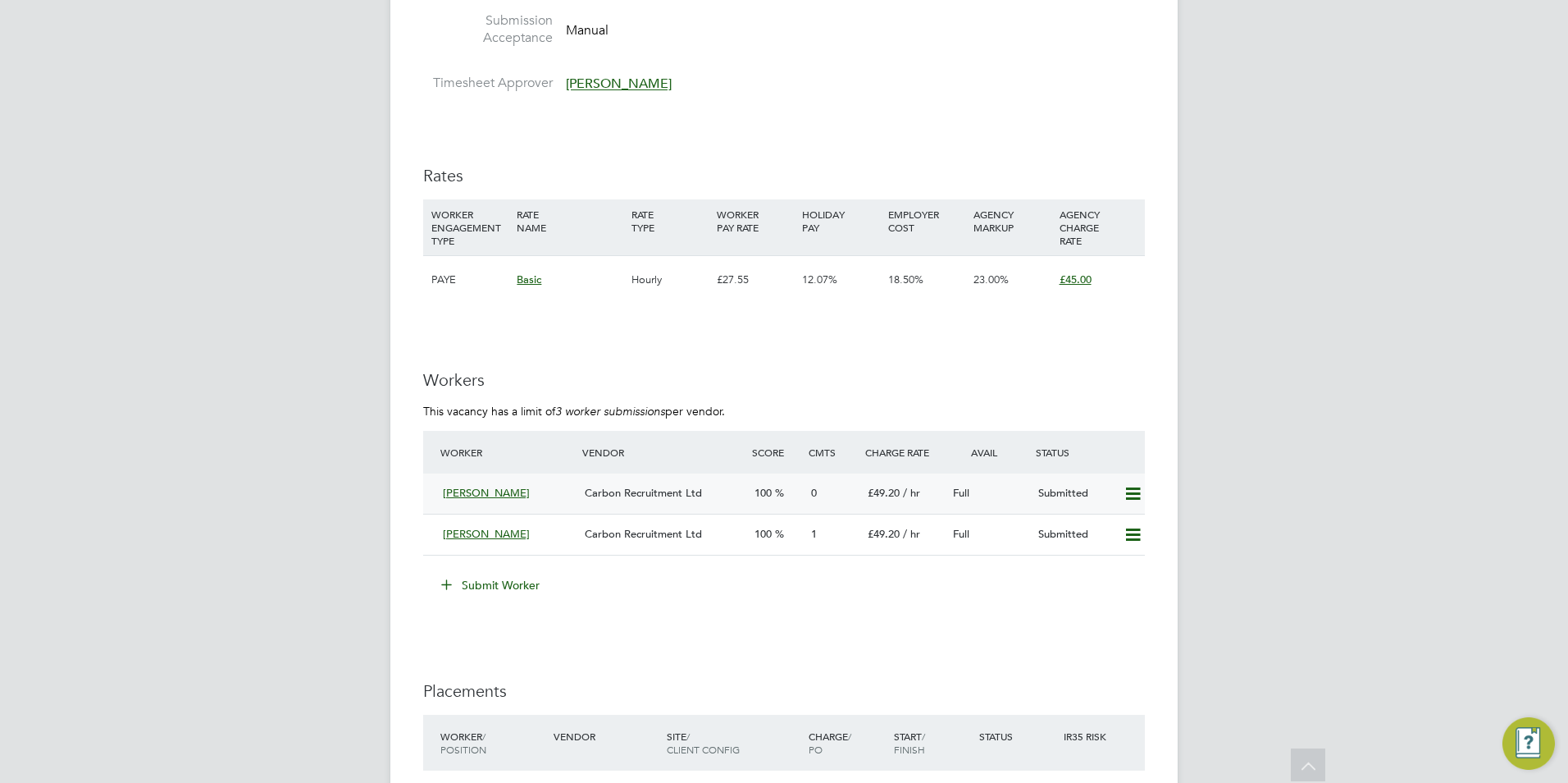
click at [489, 495] on span "Albert Olaoye" at bounding box center [487, 493] width 87 height 14
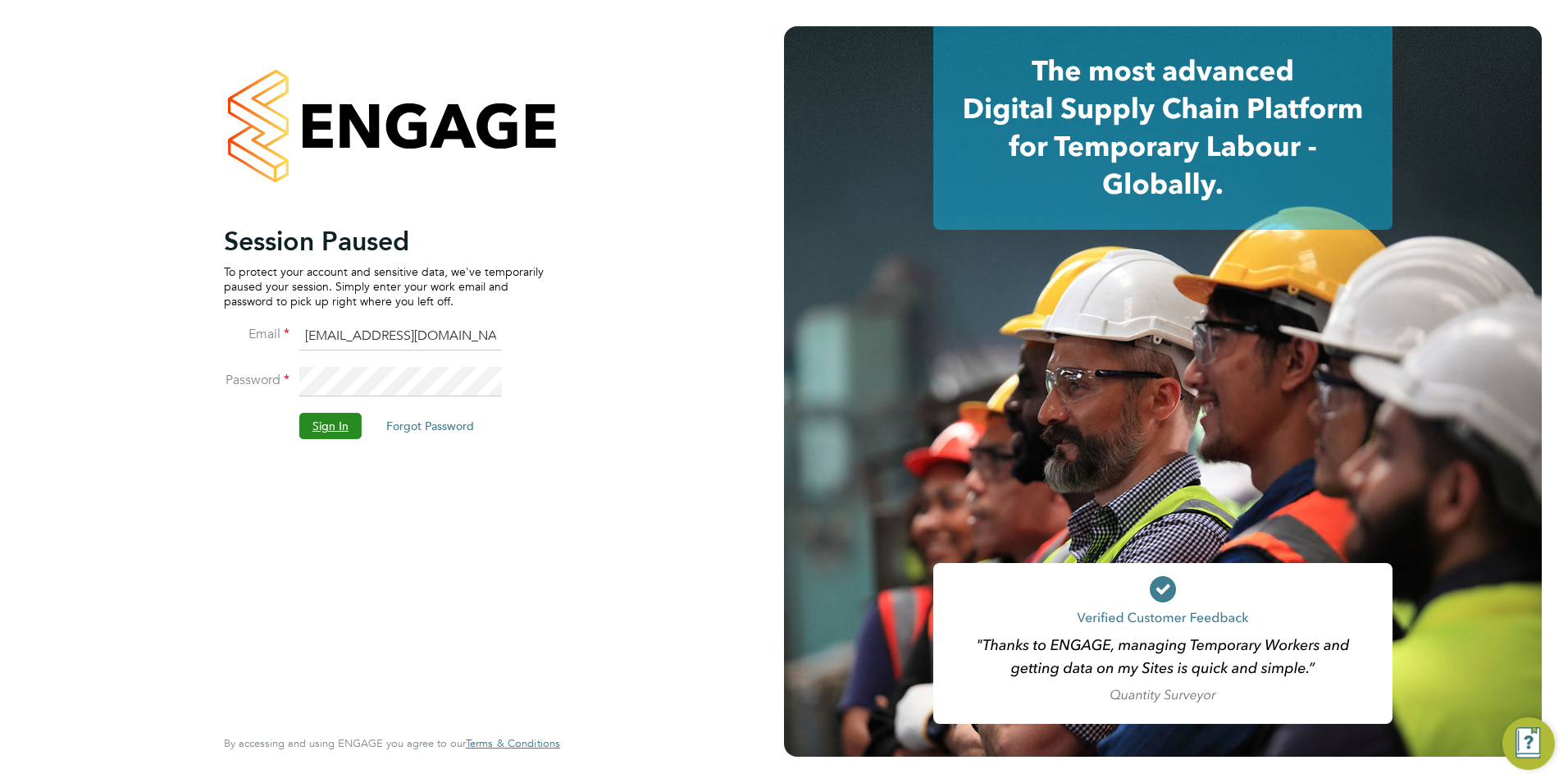
click at [346, 431] on button "Sign In" at bounding box center [331, 425] width 62 height 26
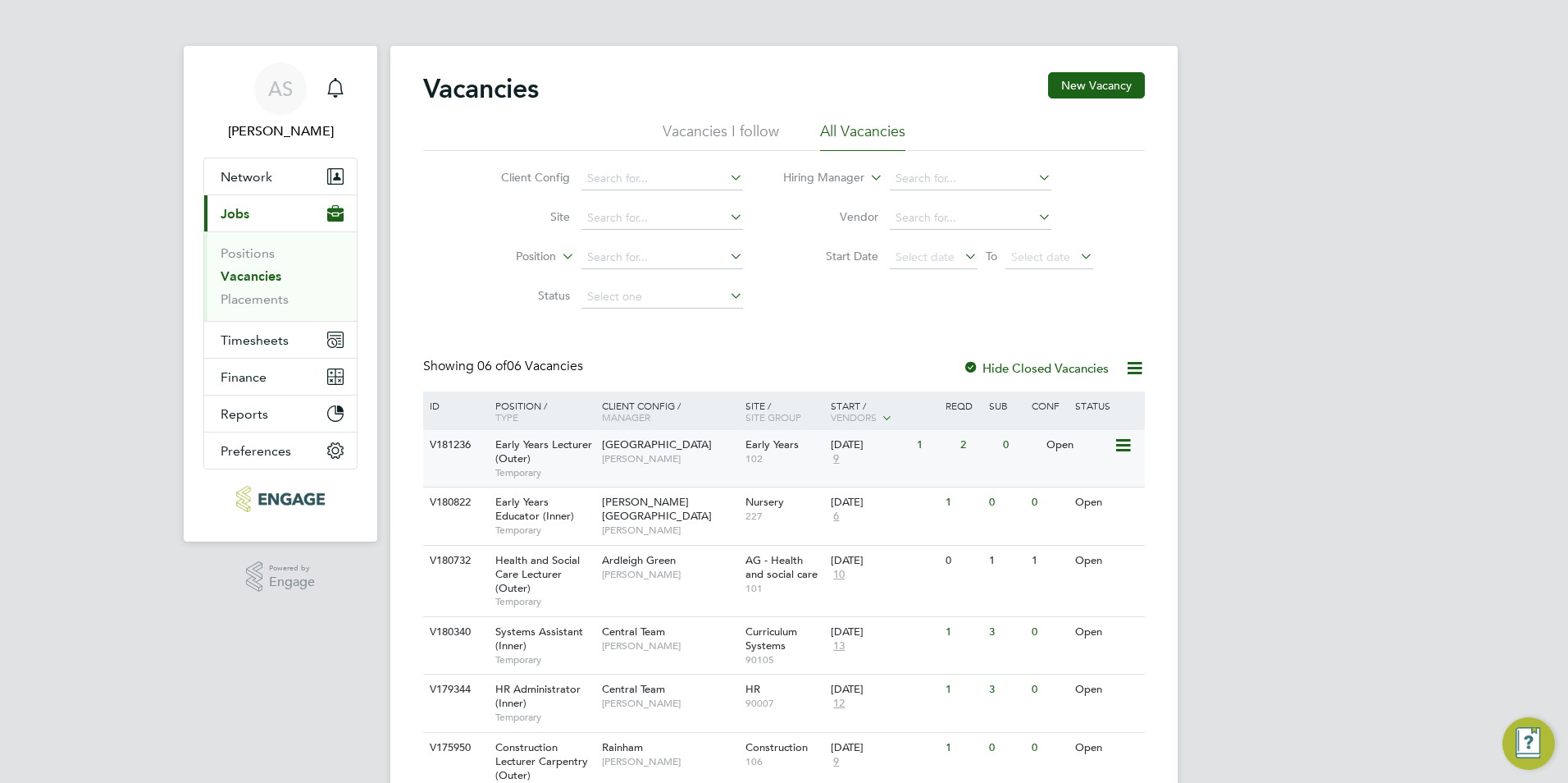
click at [643, 460] on span "[PERSON_NAME]" at bounding box center [669, 459] width 135 height 13
click at [593, 451] on div "Early Years Lecturer (Outer) Temporary" at bounding box center [540, 457] width 115 height 56
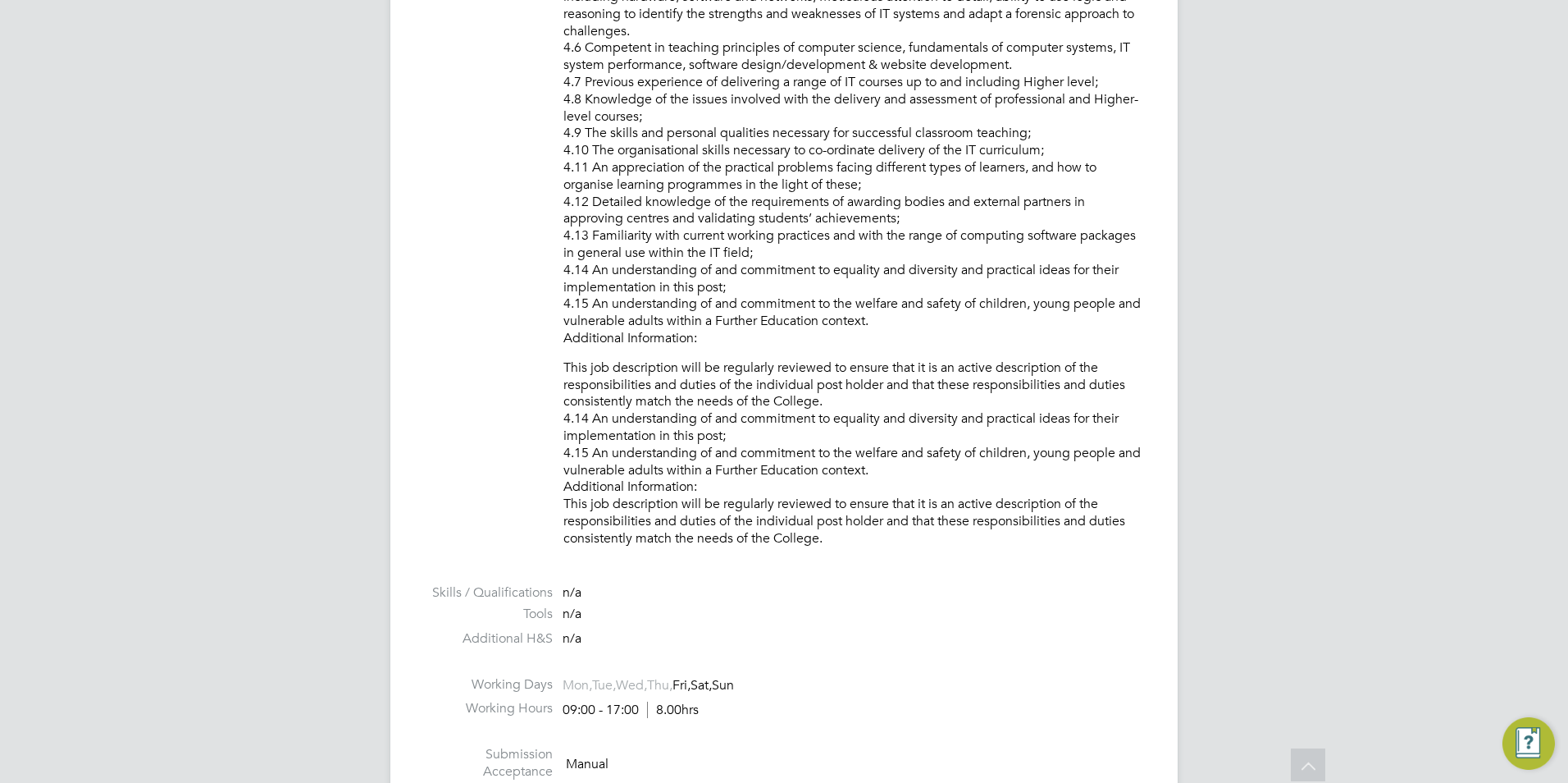
scroll to position [1887, 0]
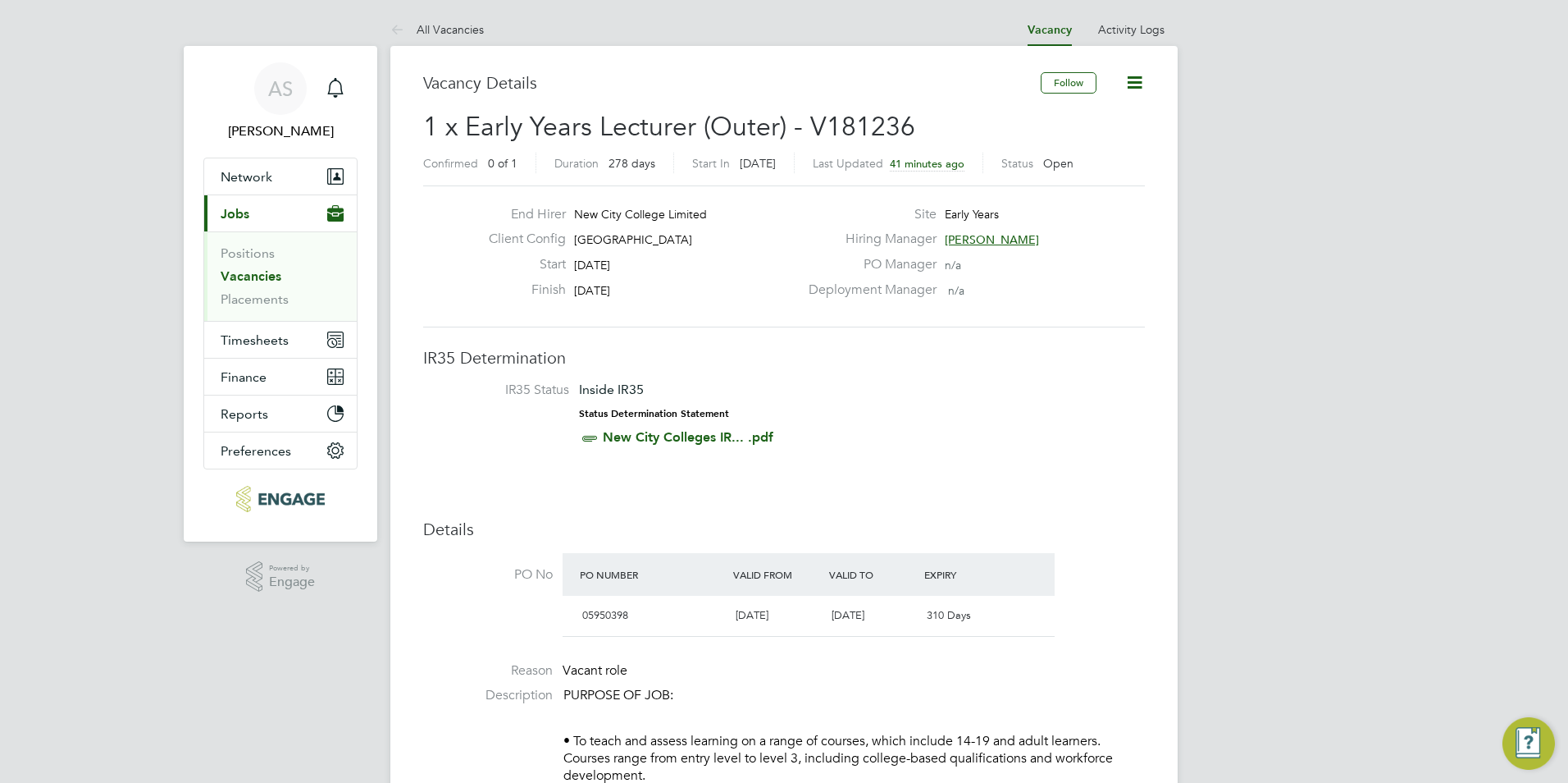
click at [1024, 238] on span "[PERSON_NAME]" at bounding box center [992, 240] width 94 height 15
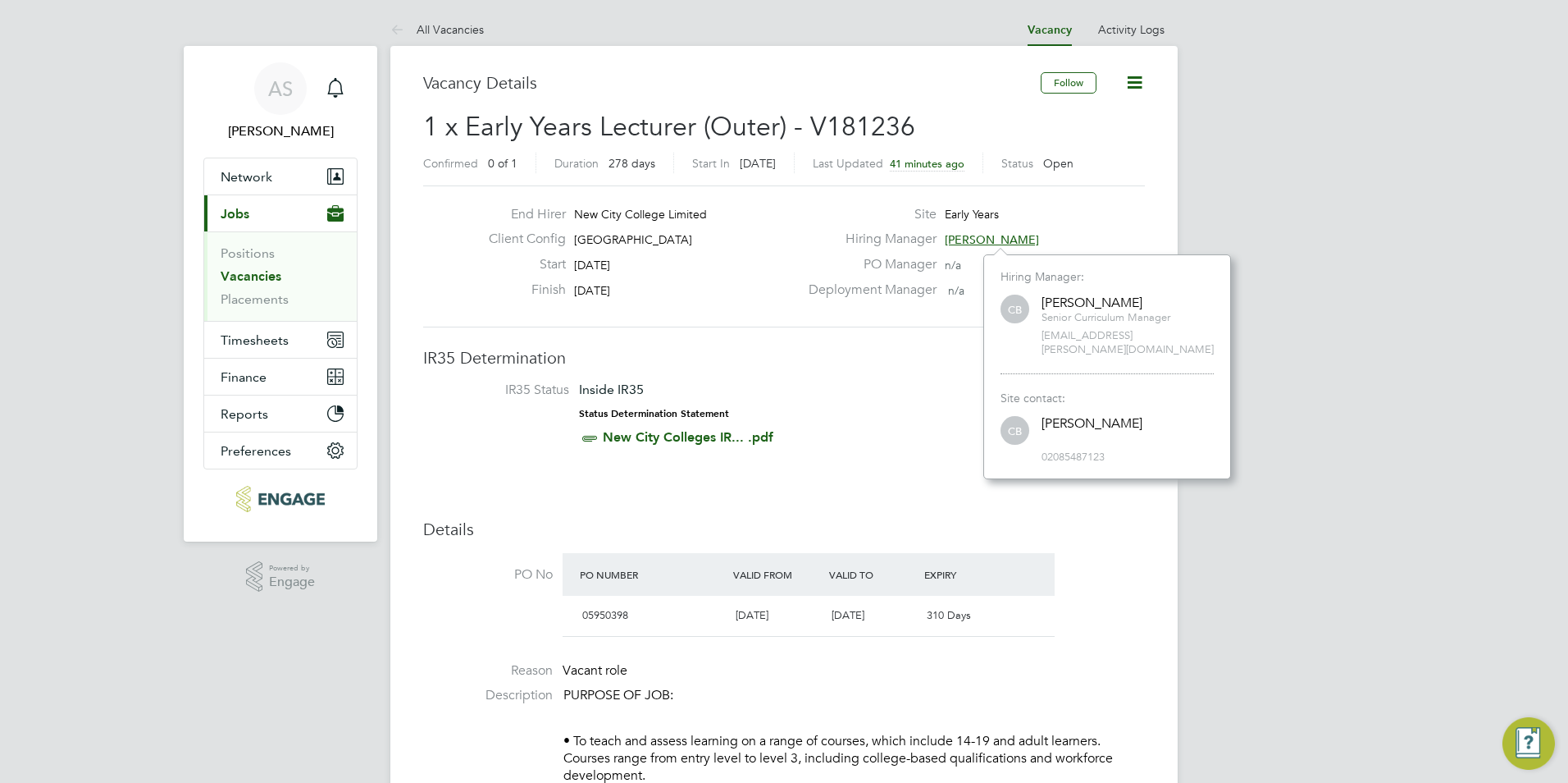
click at [832, 431] on li "IR35 Status Inside IR35 Status Determination Statement New City Colleges IR... …" at bounding box center [784, 417] width 689 height 71
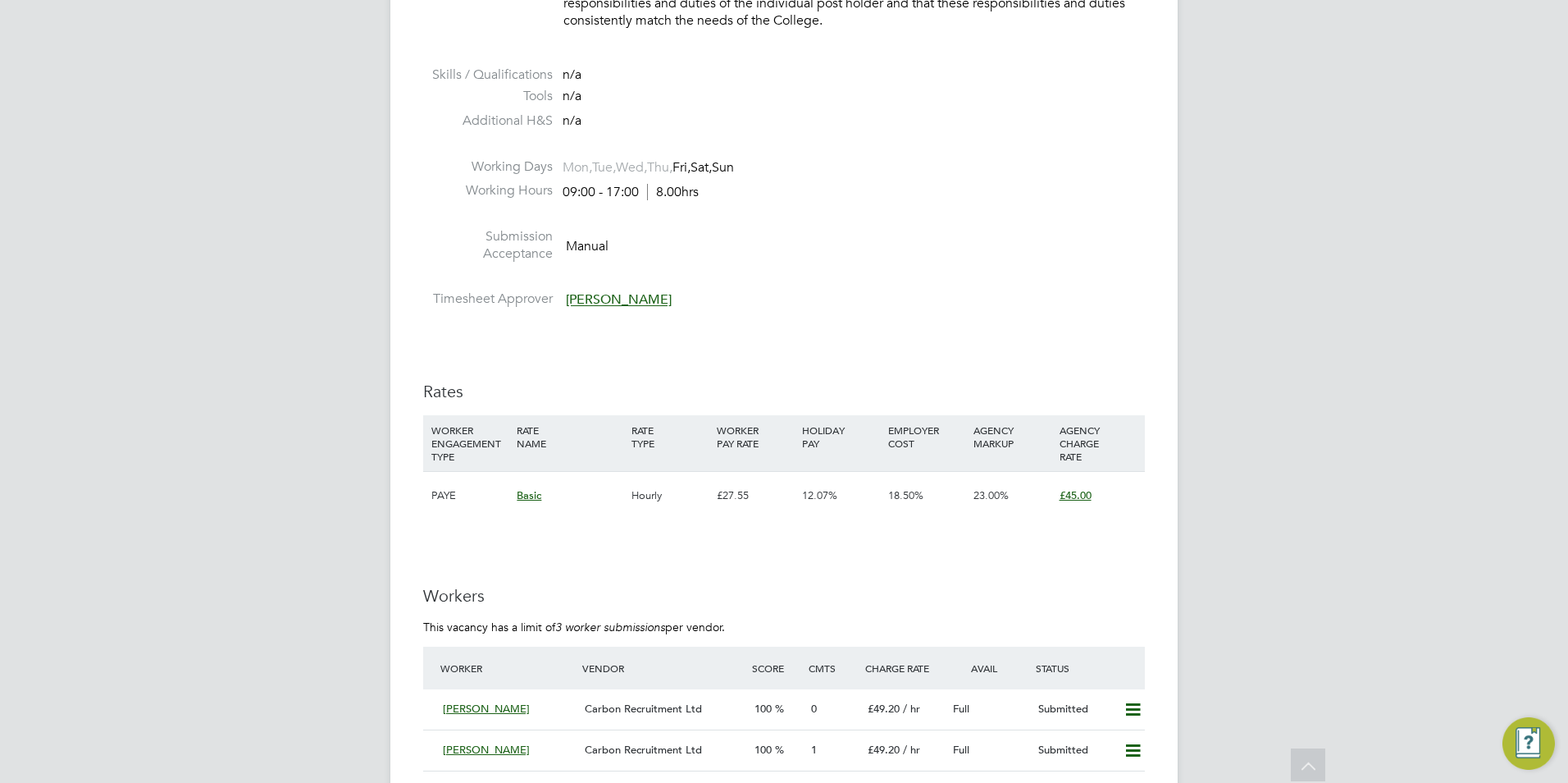
scroll to position [2461, 0]
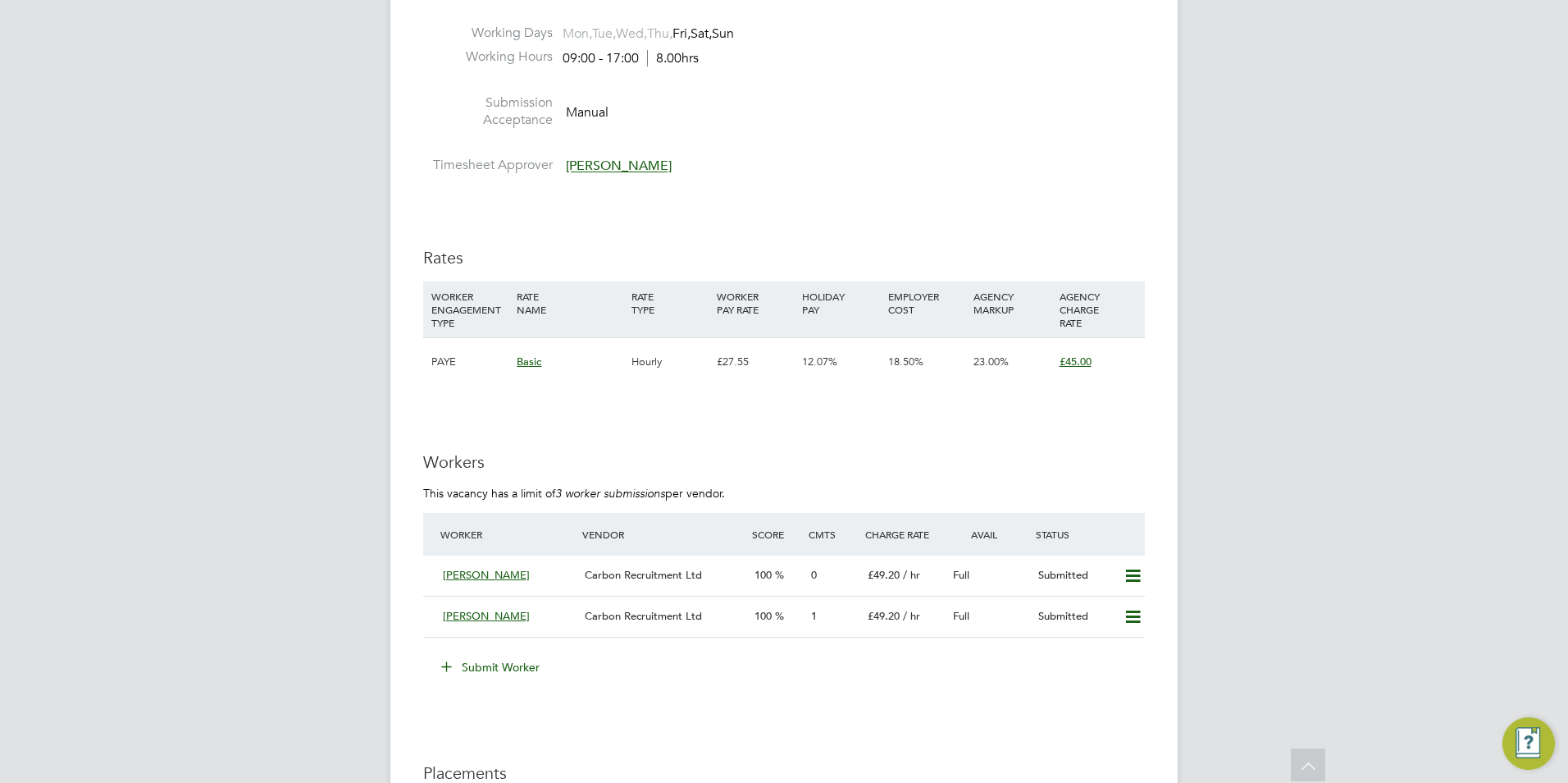
click at [492, 660] on button "Submit Worker" at bounding box center [491, 666] width 123 height 26
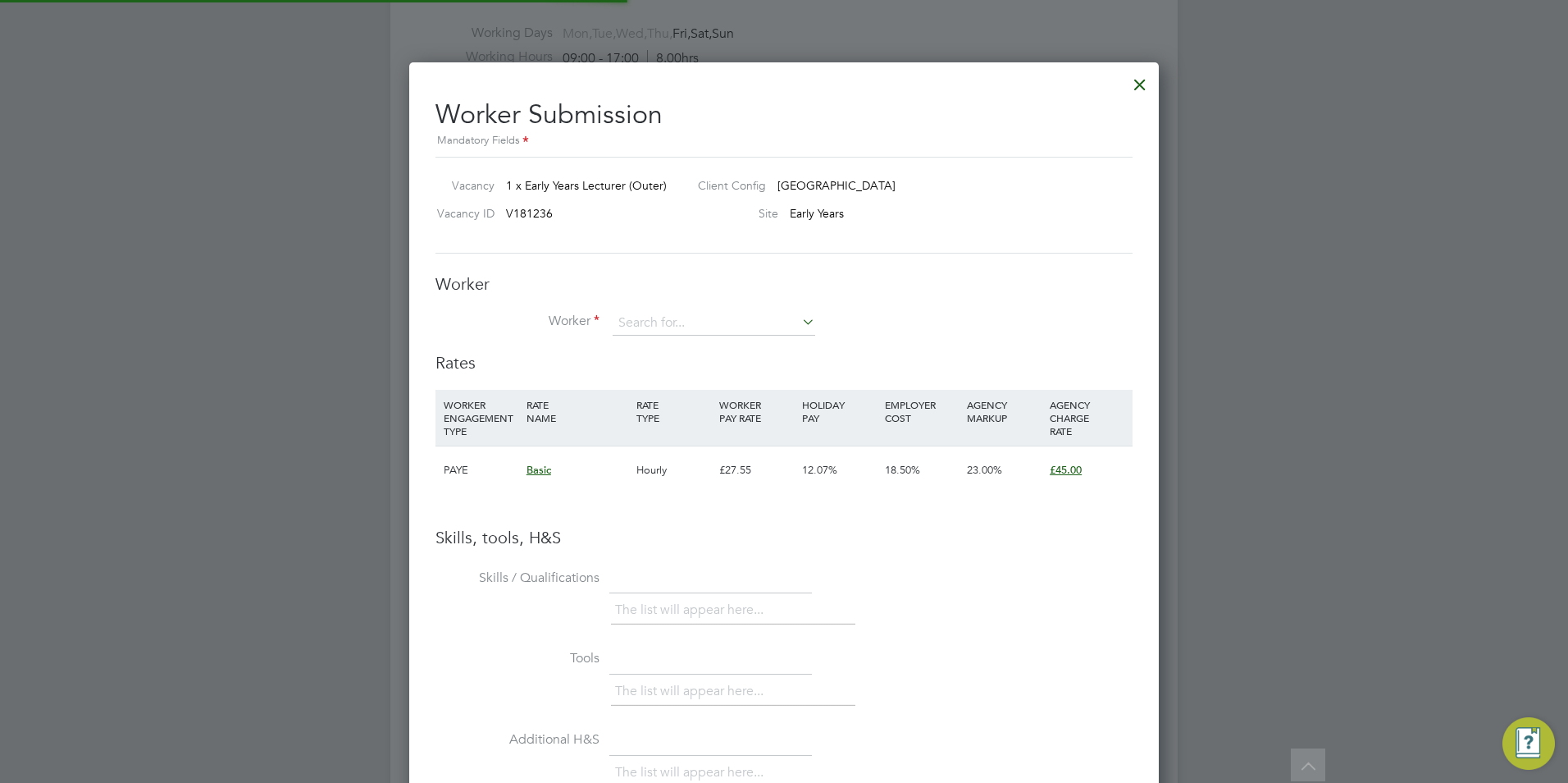
scroll to position [1037, 750]
click at [758, 324] on input at bounding box center [713, 322] width 202 height 24
type input "karolina"
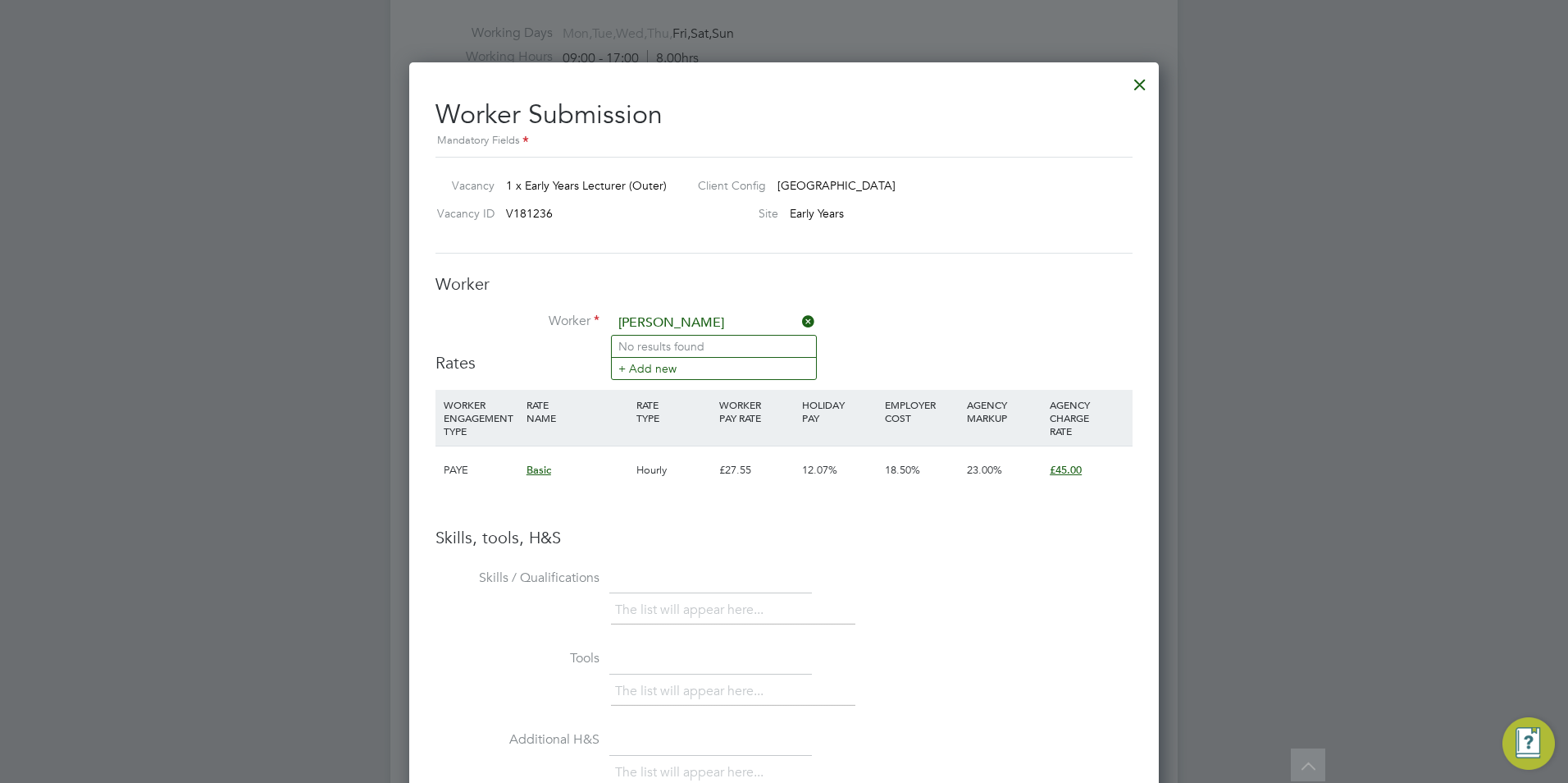
drag, startPoint x: 724, startPoint y: 320, endPoint x: 588, endPoint y: 312, distance: 136.2
click at [588, 312] on li "Worker karolina" at bounding box center [784, 331] width 697 height 41
click at [252, 252] on div at bounding box center [784, 391] width 1568 height 783
click at [1155, 76] on div "Worker Submission Mandatory Fields Vacancy 1 x Early Years Lecturer (Outer) Cli…" at bounding box center [784, 580] width 749 height 1036
click at [1153, 76] on div at bounding box center [1139, 80] width 29 height 29
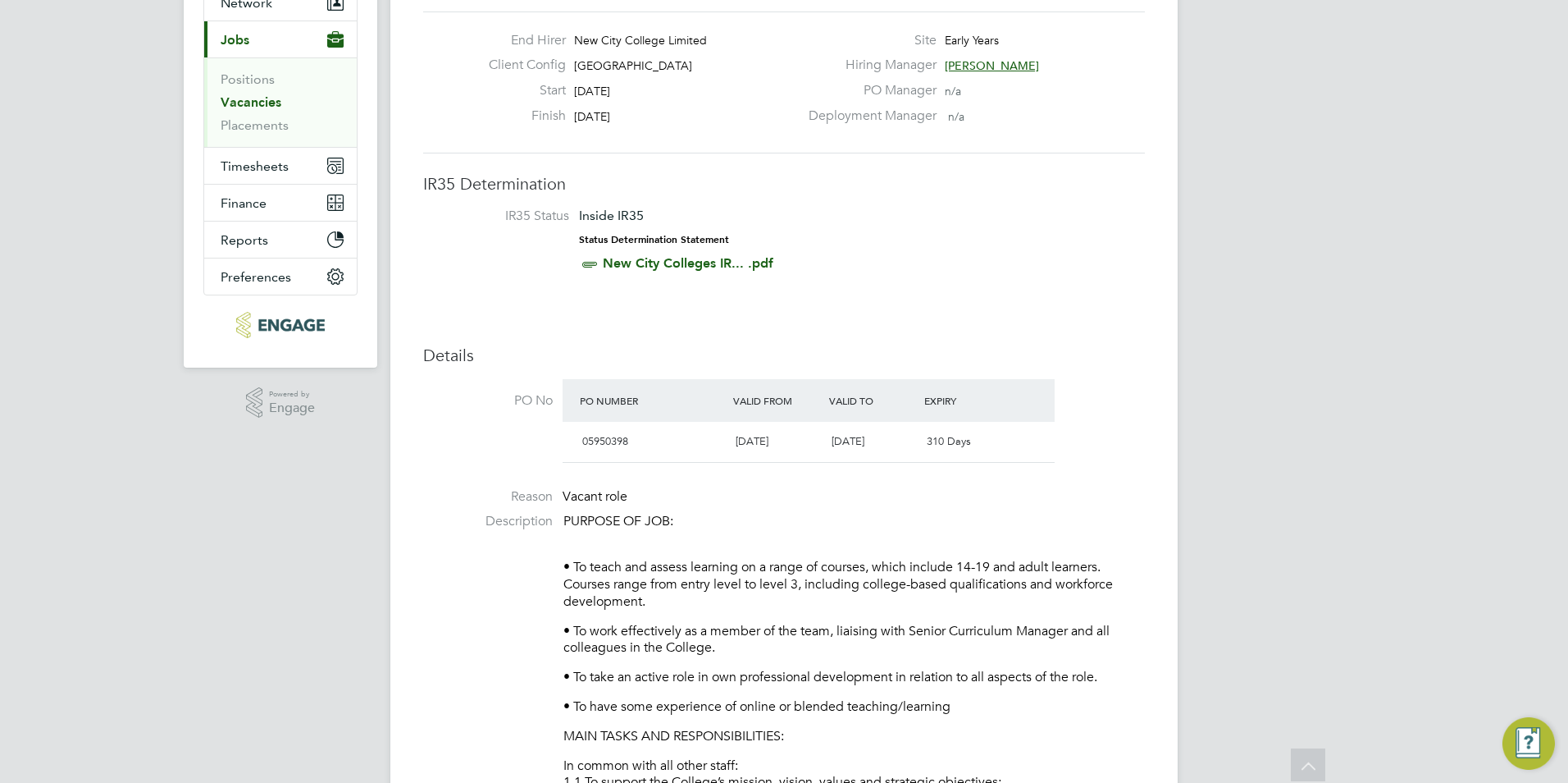
scroll to position [0, 0]
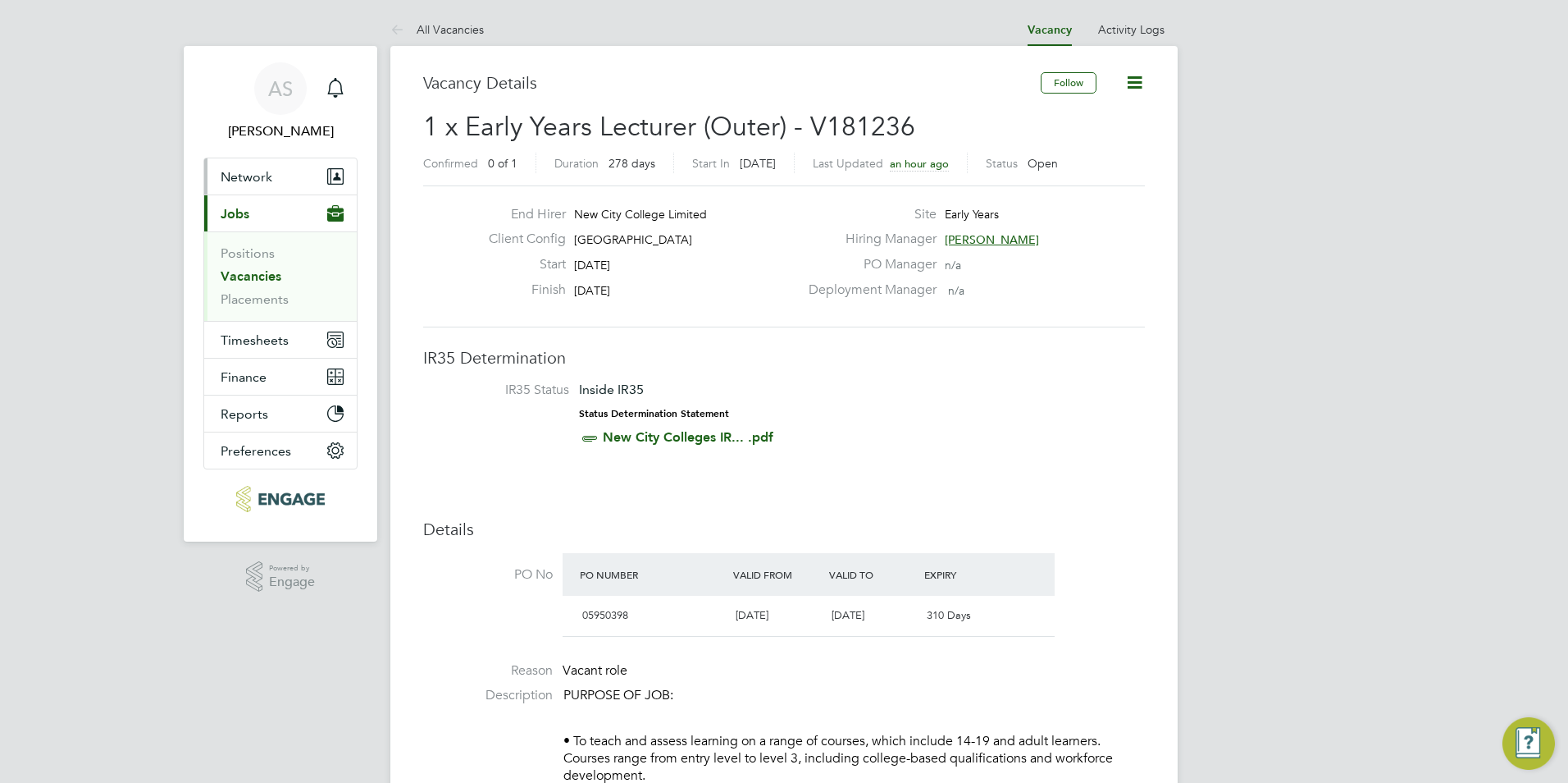
click at [261, 171] on span "Network" at bounding box center [247, 176] width 52 height 16
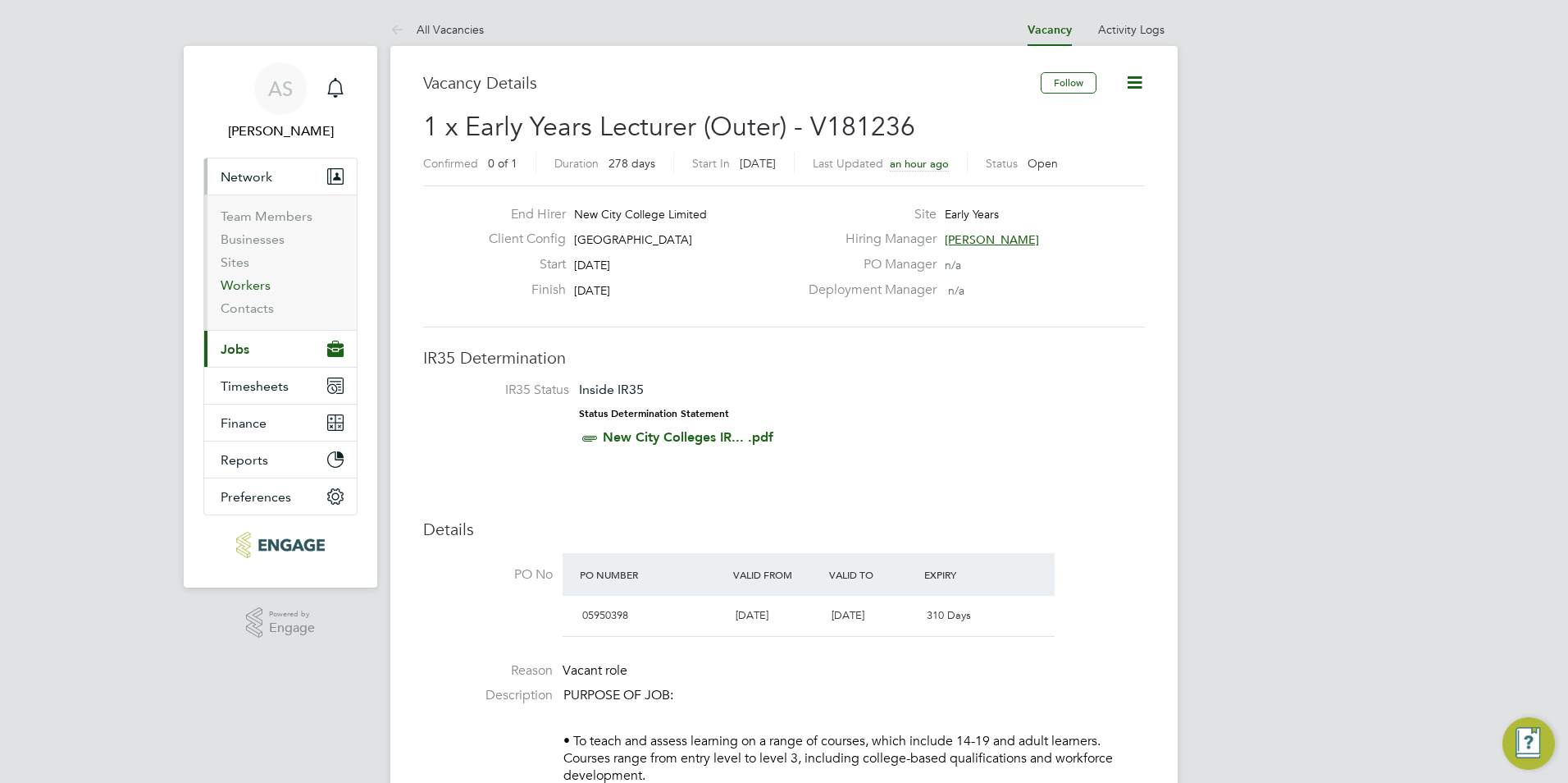
click at [247, 285] on link "Workers" at bounding box center [246, 284] width 50 height 16
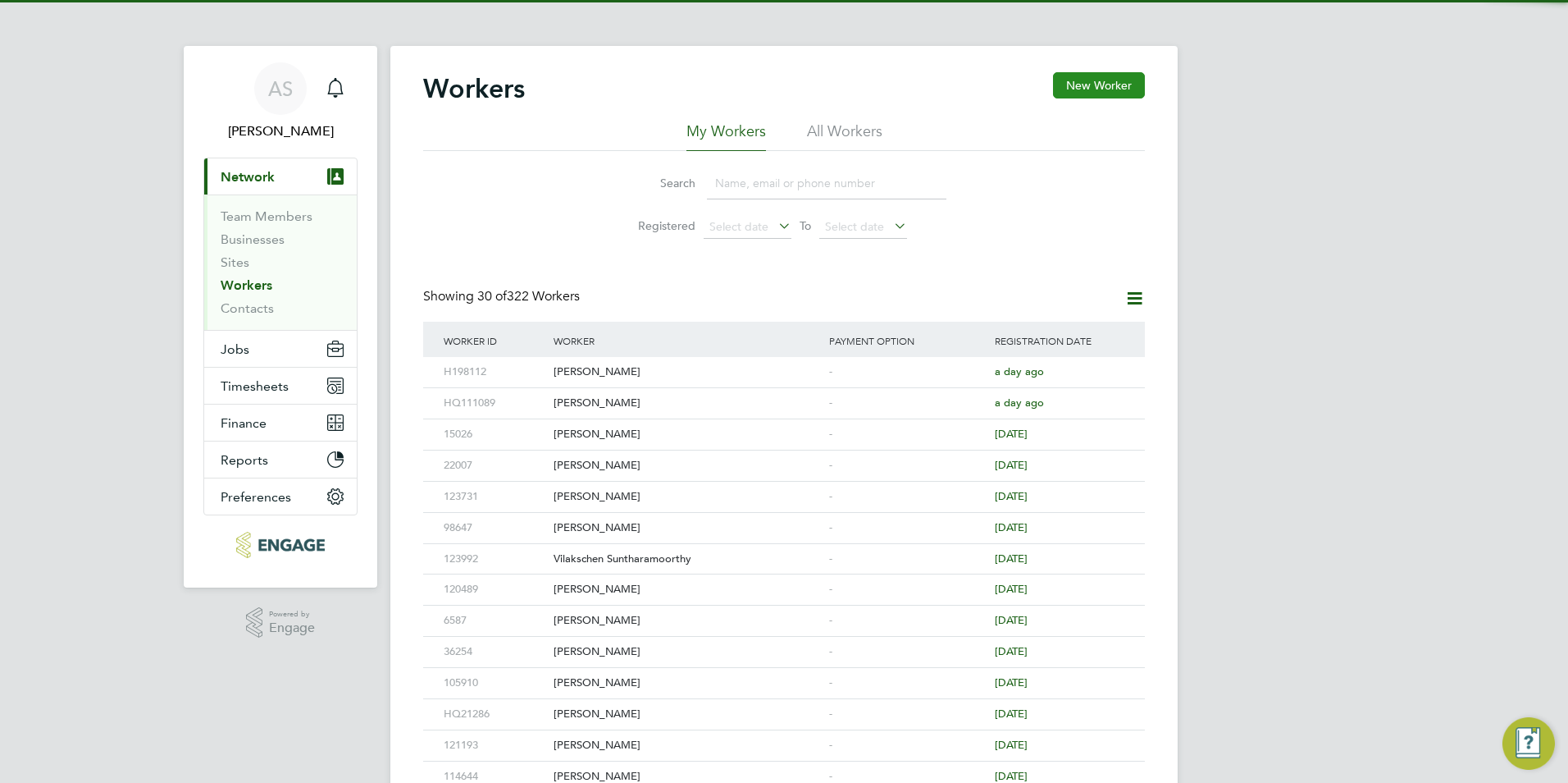
click at [1087, 84] on button "New Worker" at bounding box center [1098, 85] width 91 height 26
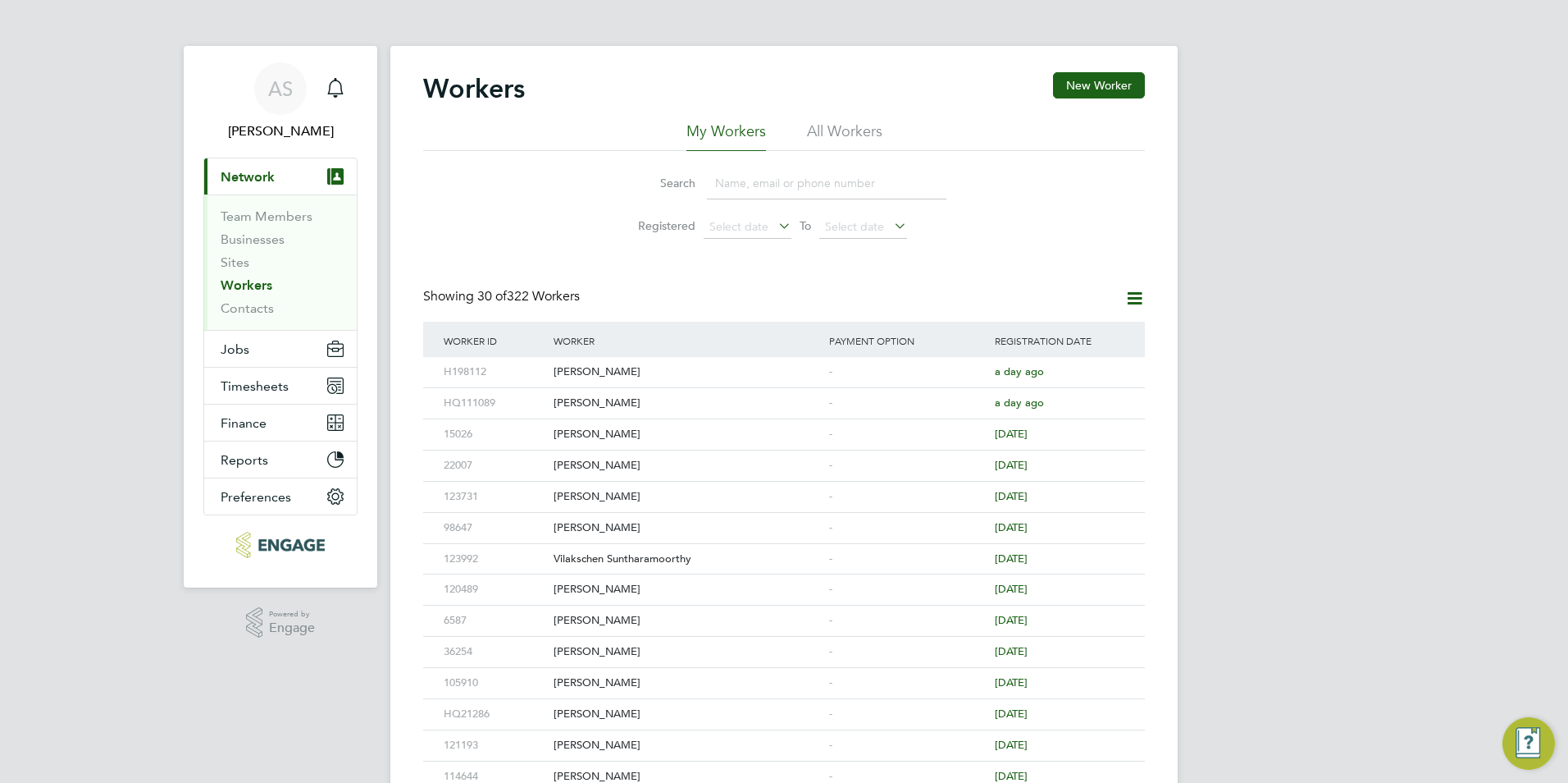
scroll to position [1388, 435]
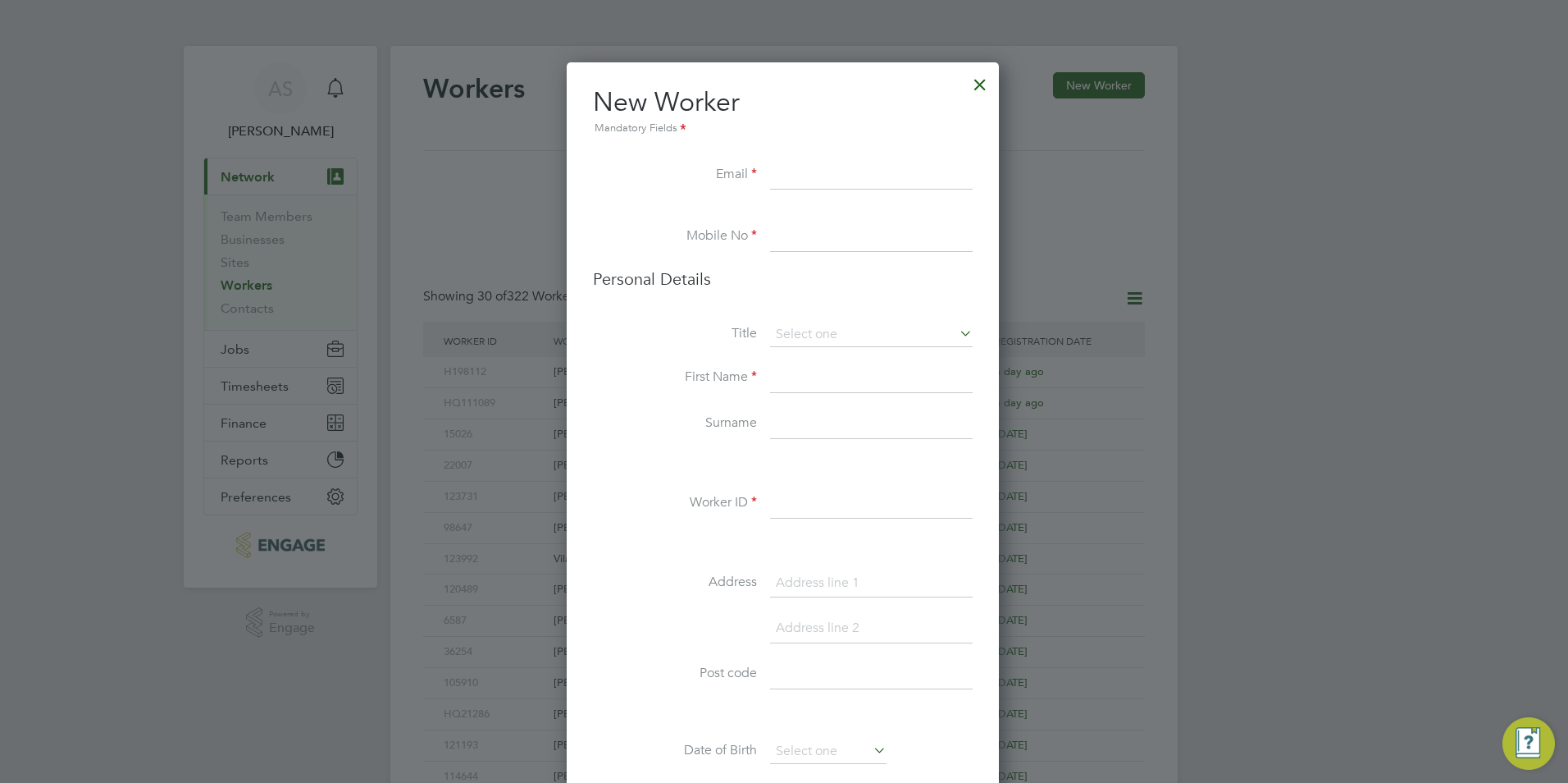
paste input "[EMAIL_ADDRESS][PERSON_NAME][DOMAIN_NAME]"
type input "[EMAIL_ADDRESS][PERSON_NAME][DOMAIN_NAME]"
click at [847, 221] on li at bounding box center [783, 214] width 380 height 17
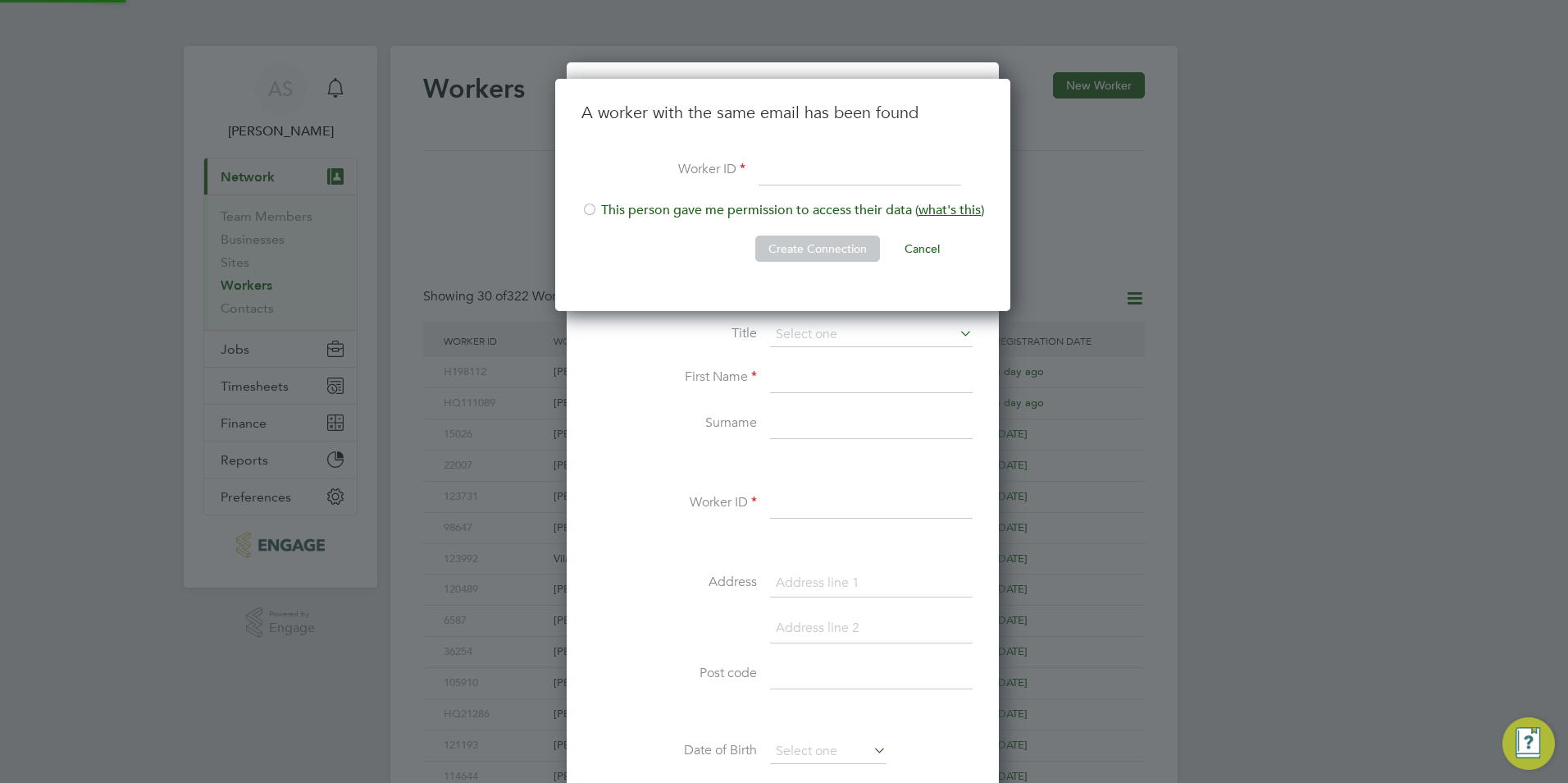
click at [842, 229] on li "This person gave me permission to access their data ( what's this )" at bounding box center [783, 218] width 403 height 34
click at [816, 165] on input at bounding box center [859, 170] width 202 height 29
click at [805, 170] on input at bounding box center [859, 170] width 202 height 29
paste input "93805"
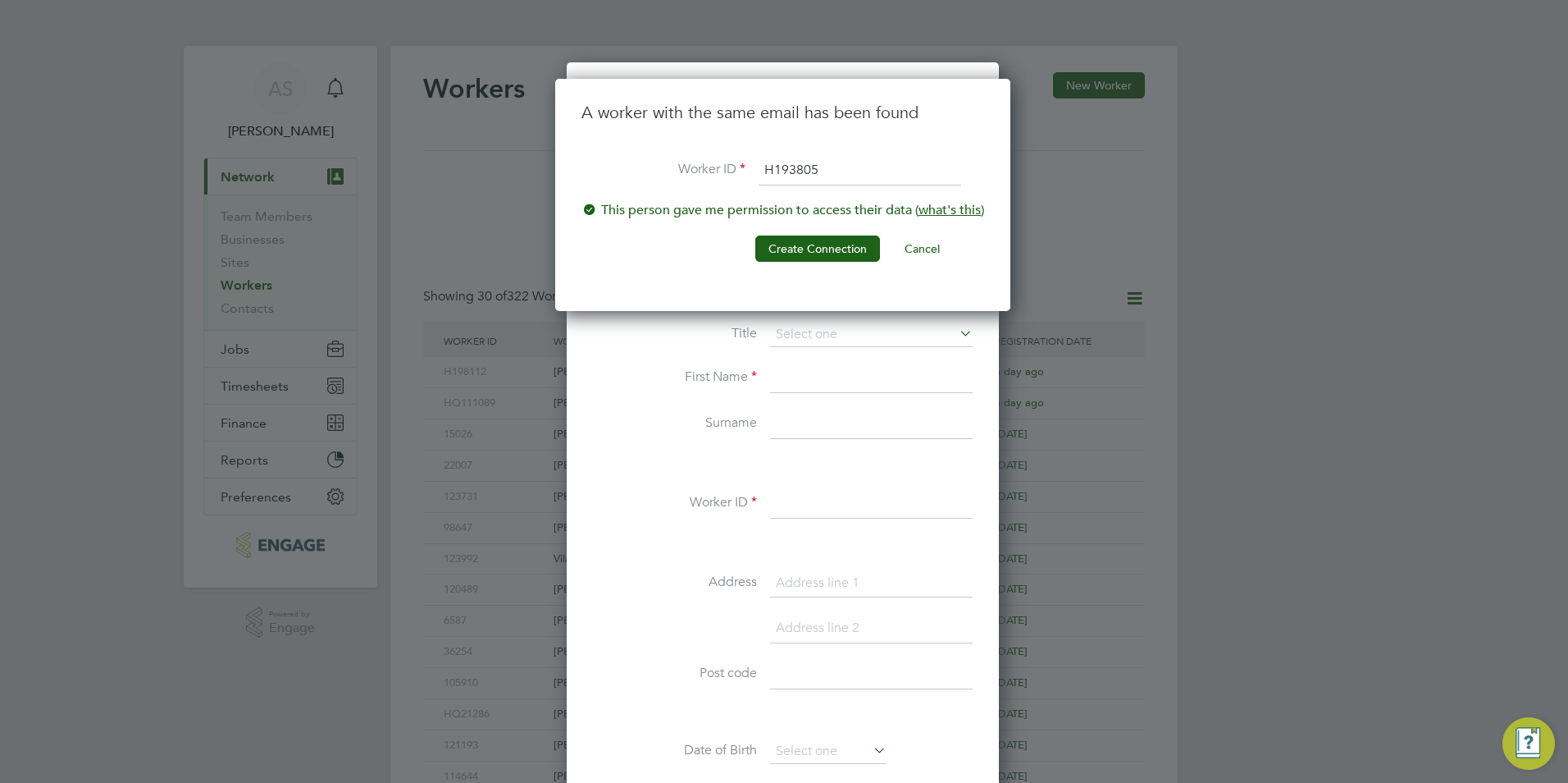
click at [776, 162] on input "H193805" at bounding box center [859, 170] width 202 height 29
click at [845, 175] on input "HQ193805" at bounding box center [859, 170] width 202 height 29
paste input "93805"
drag, startPoint x: 875, startPoint y: 171, endPoint x: 787, endPoint y: 164, distance: 88.3
click at [787, 164] on input "HQ19380593805" at bounding box center [859, 170] width 202 height 29
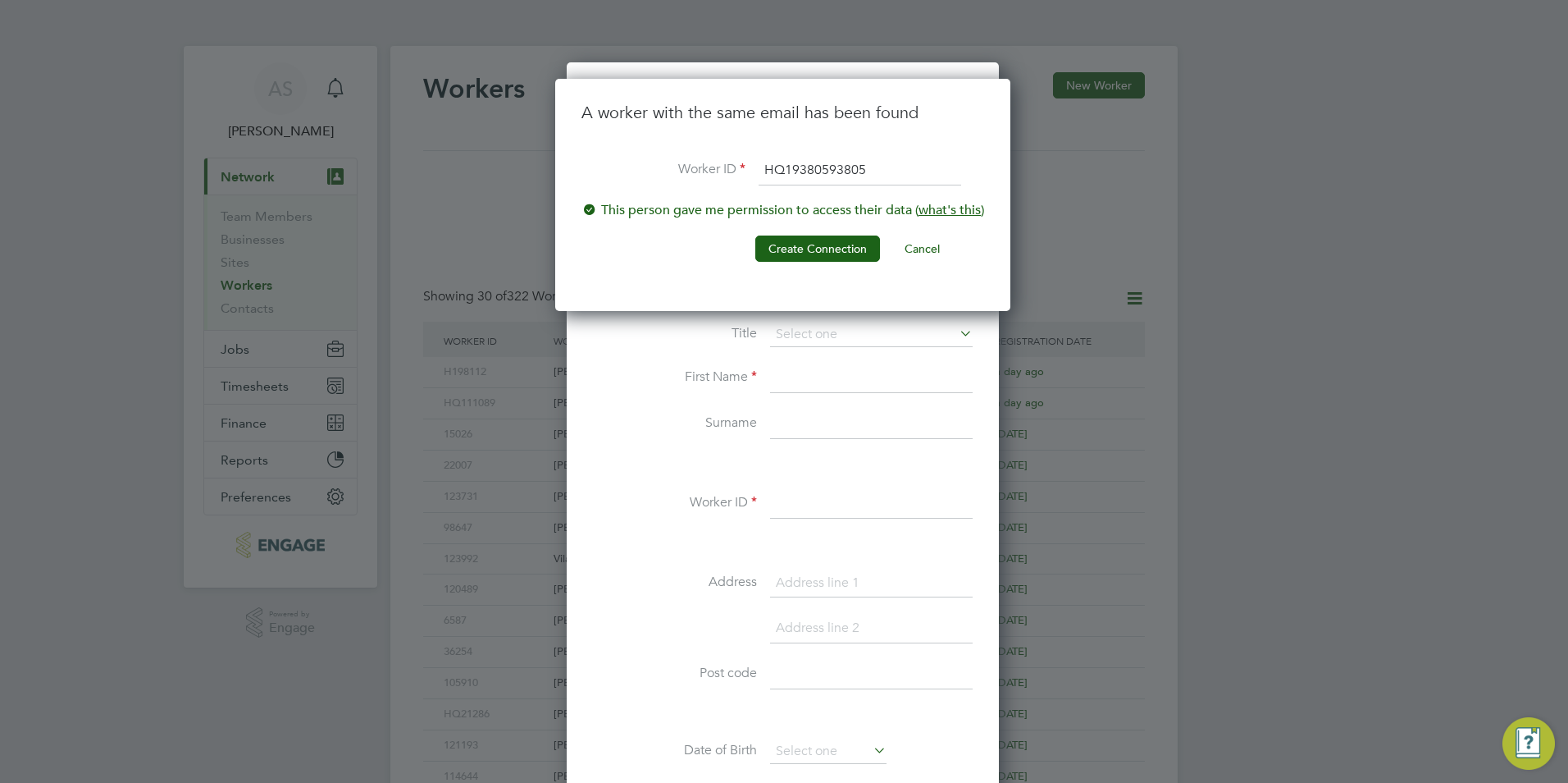
paste input
type input "HQ93805"
click at [829, 239] on button "Create Connection" at bounding box center [817, 248] width 125 height 26
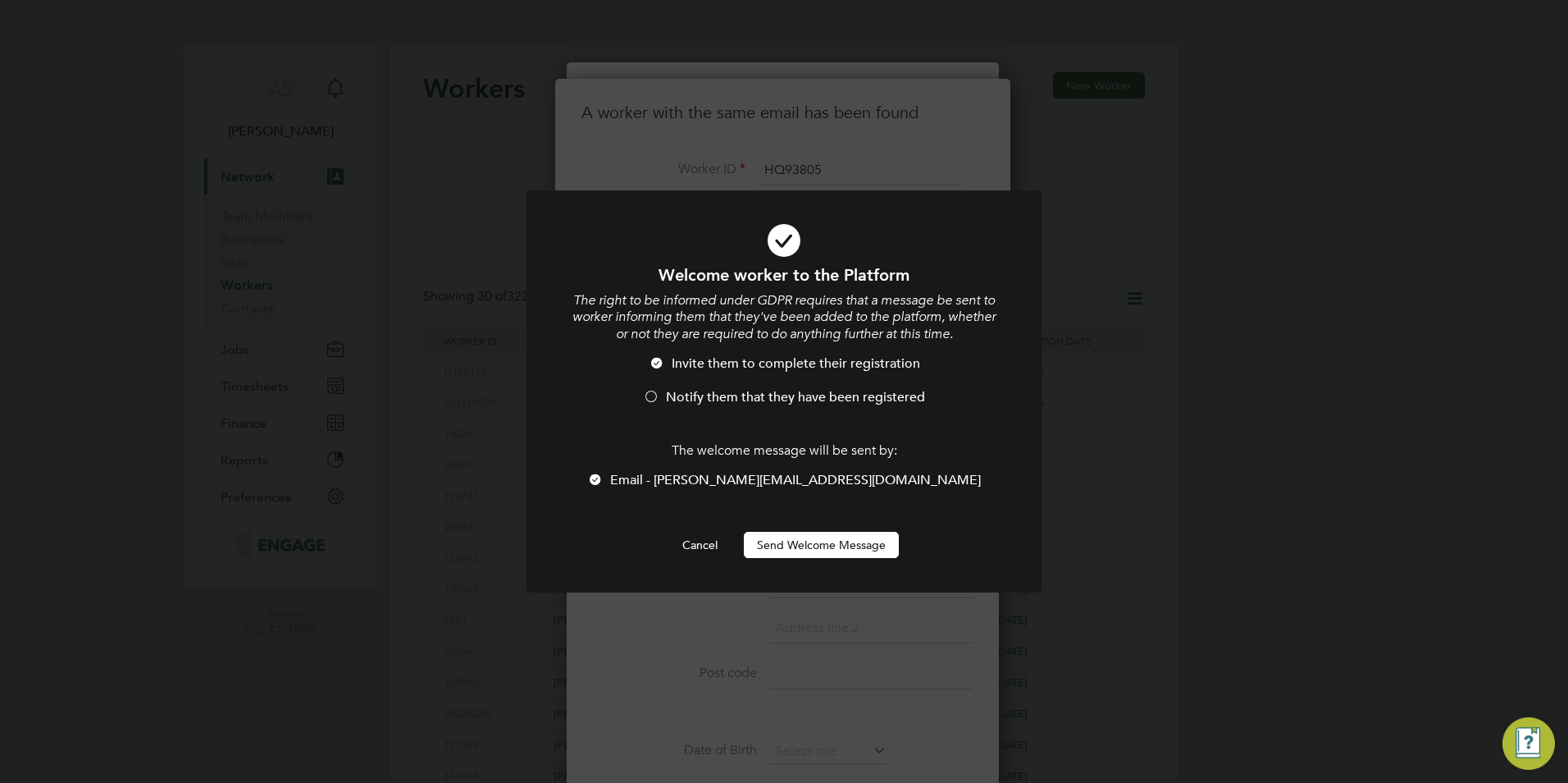
click at [748, 477] on span "Email - karolina.koza@yahoo.com" at bounding box center [795, 480] width 371 height 17
click at [804, 543] on button "Send Welcome Message" at bounding box center [821, 544] width 155 height 26
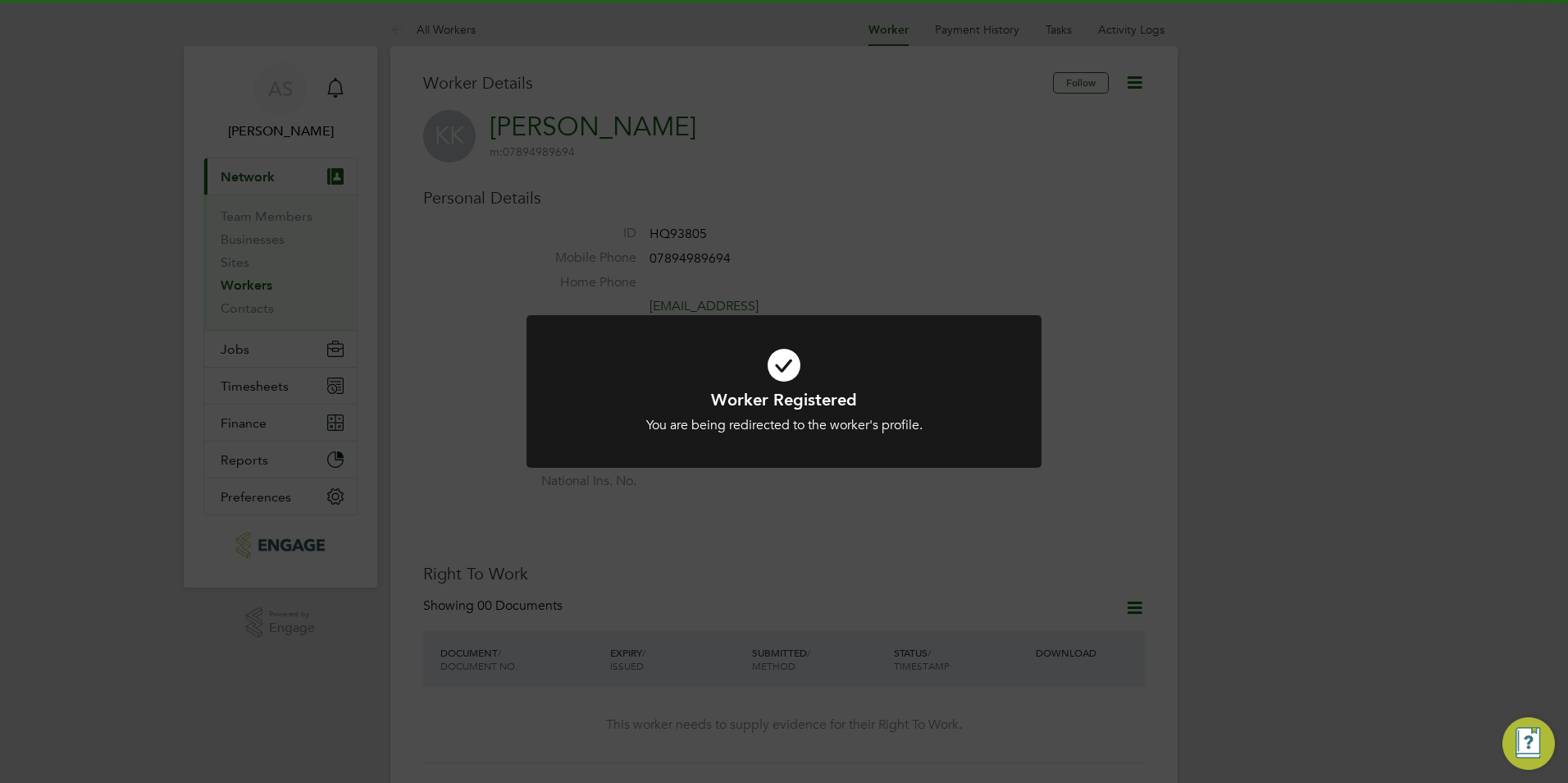
click at [878, 420] on div "You are being redirected to the worker's profile." at bounding box center [784, 425] width 426 height 18
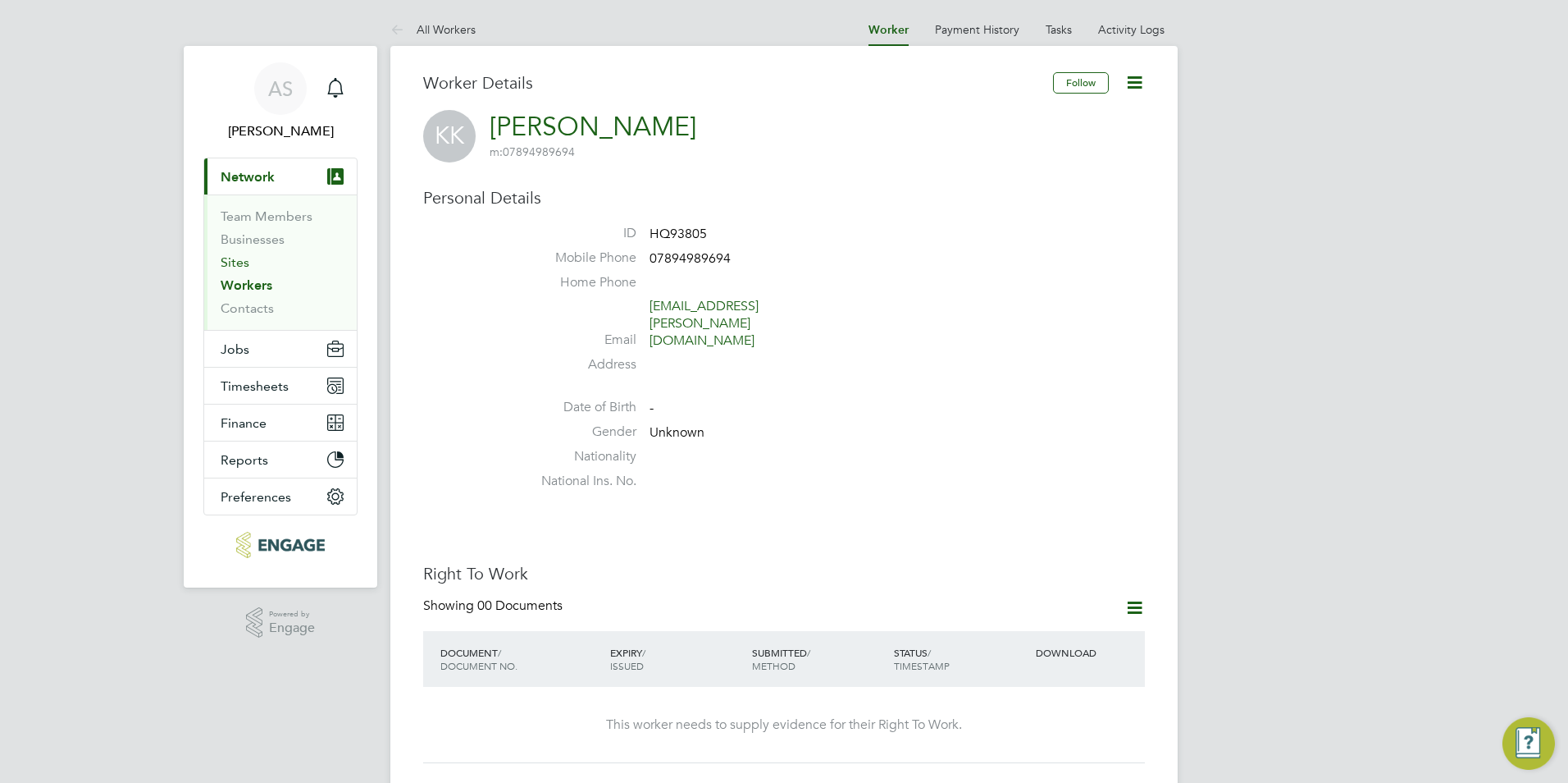
click at [237, 258] on link "Sites" at bounding box center [235, 262] width 29 height 16
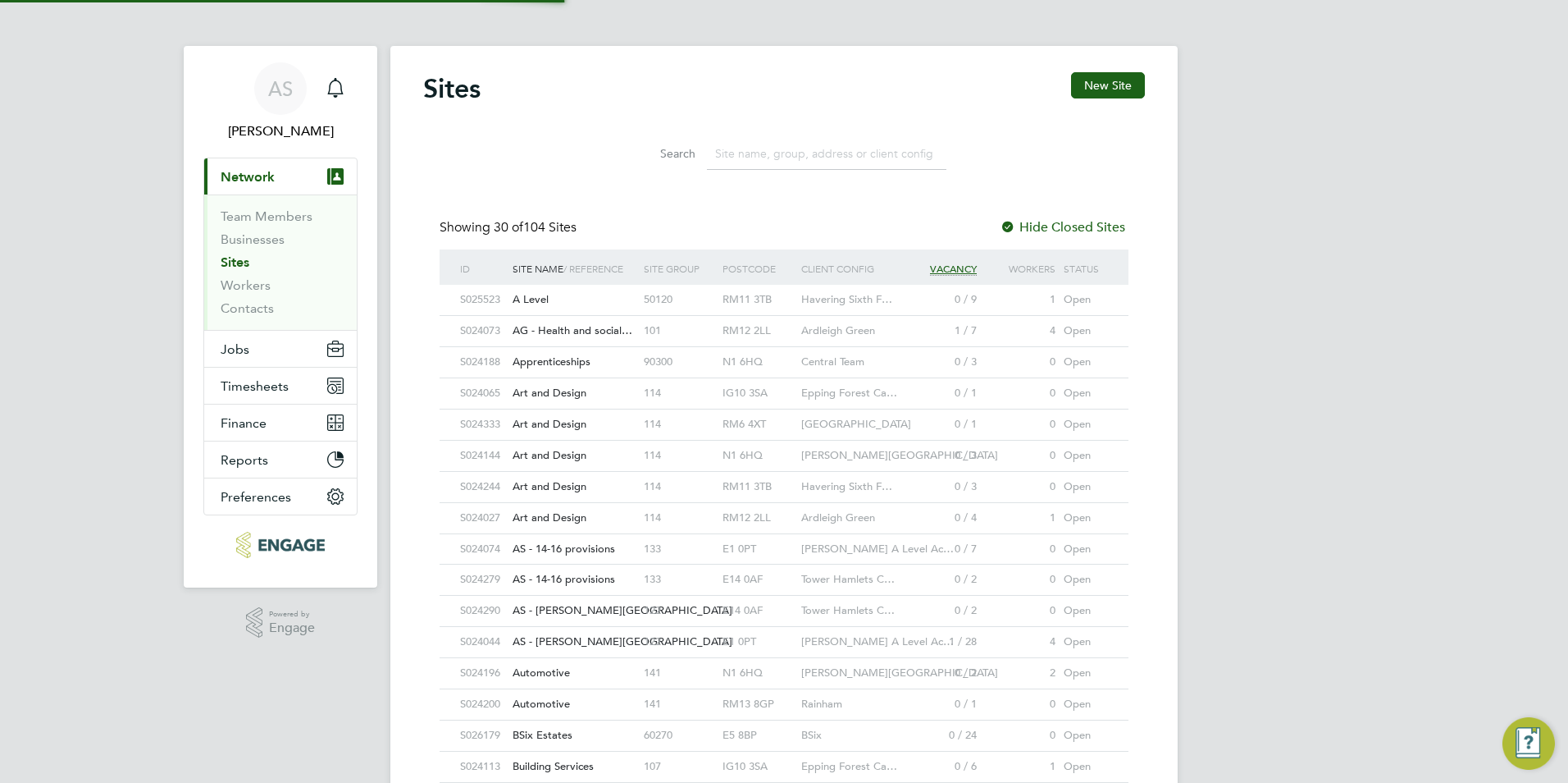
scroll to position [31, 80]
click at [250, 345] on button "Jobs" at bounding box center [280, 348] width 153 height 36
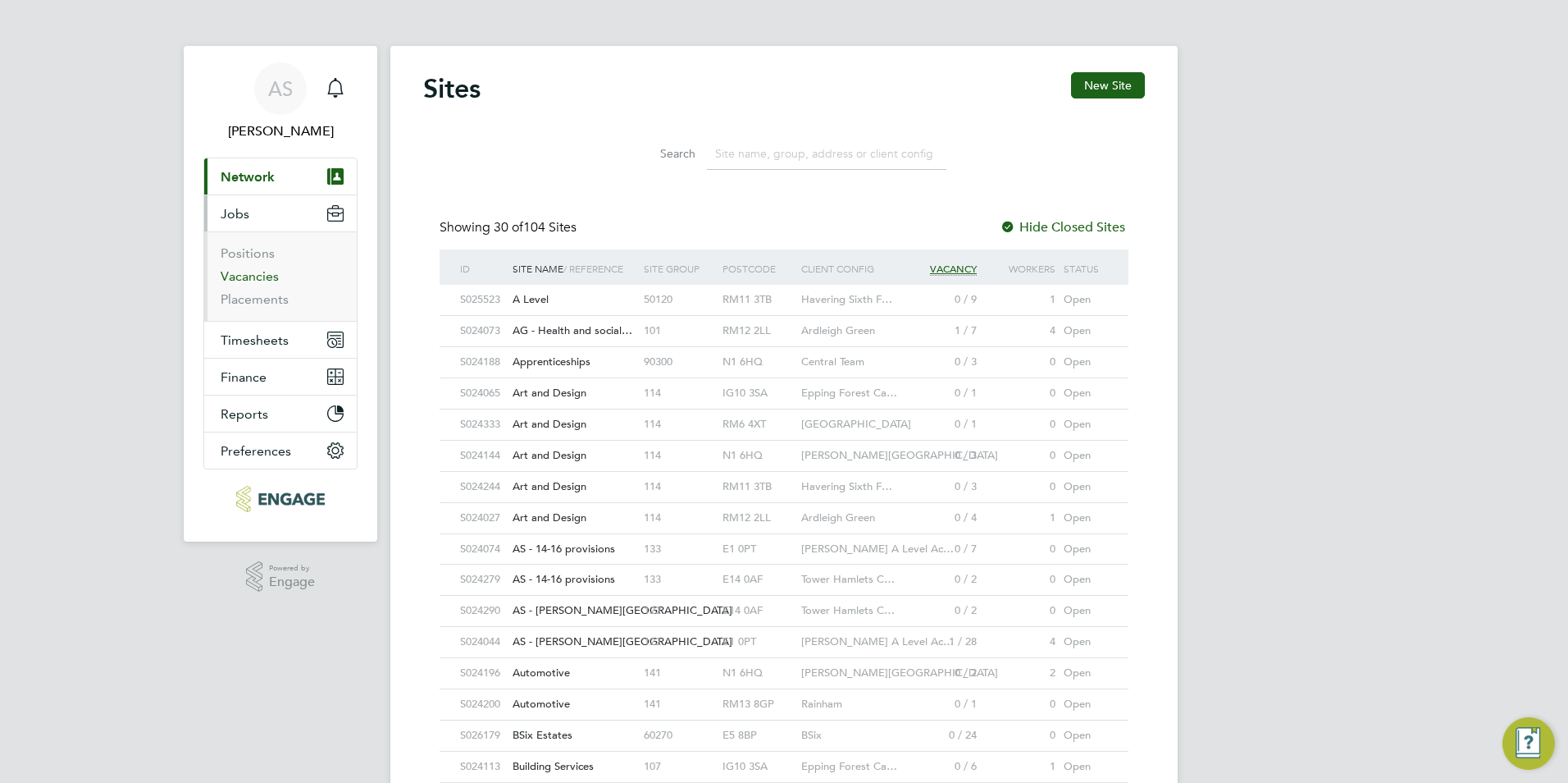
click at [255, 275] on link "Vacancies" at bounding box center [249, 276] width 58 height 16
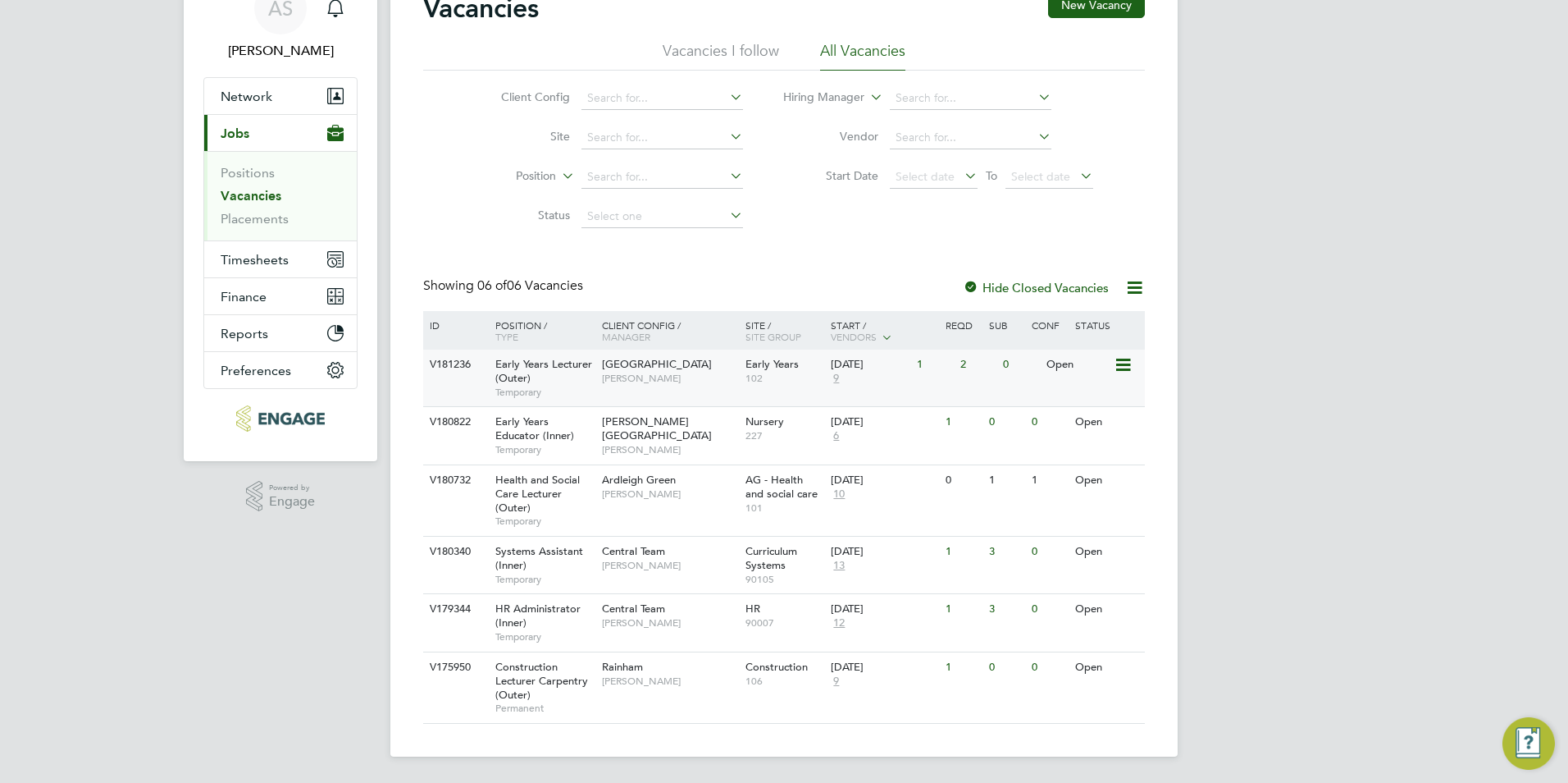
click at [670, 392] on div "Epping Forest Campus Carolina Cadete Borges" at bounding box center [669, 370] width 143 height 43
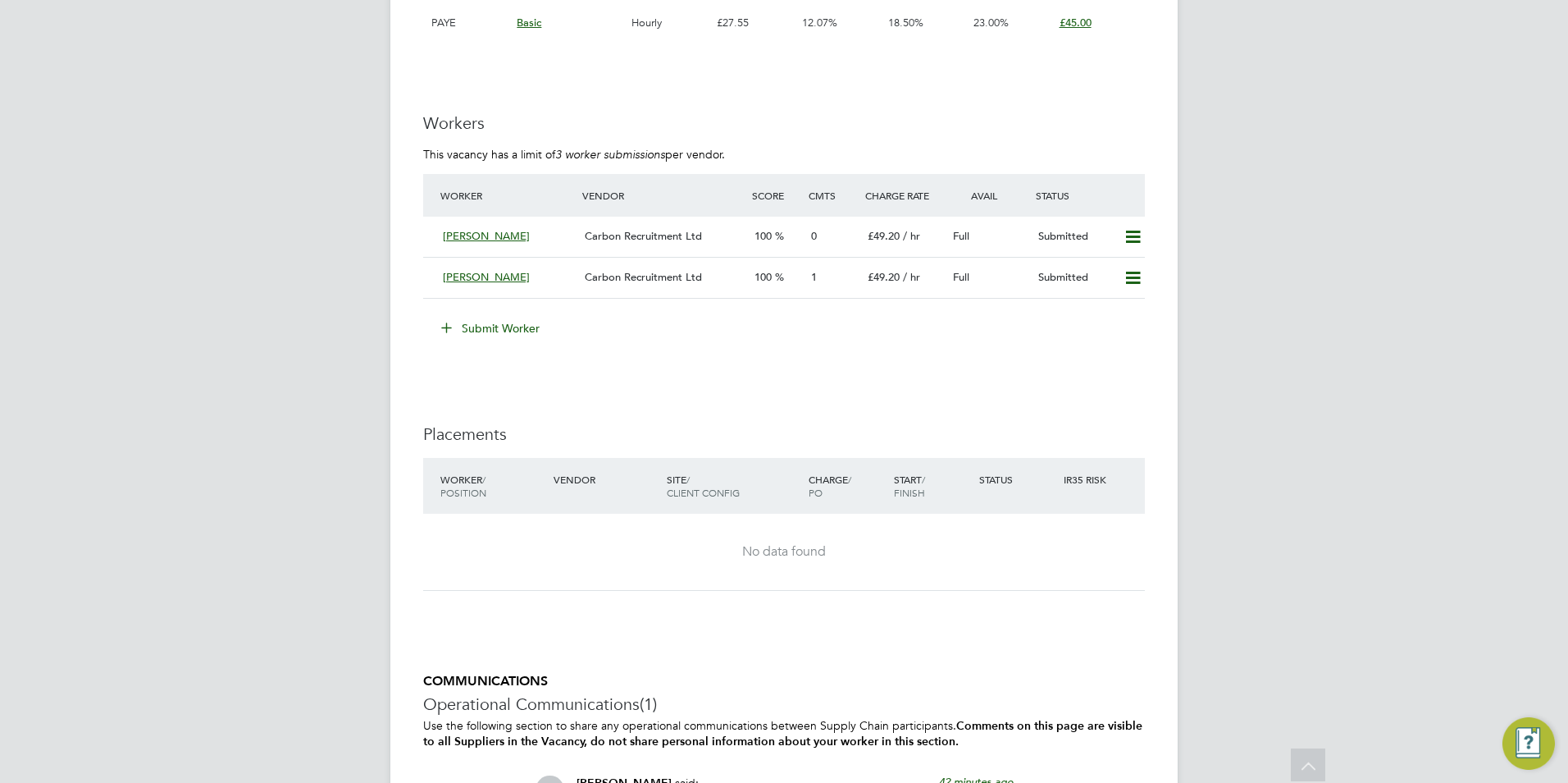
scroll to position [2829, 0]
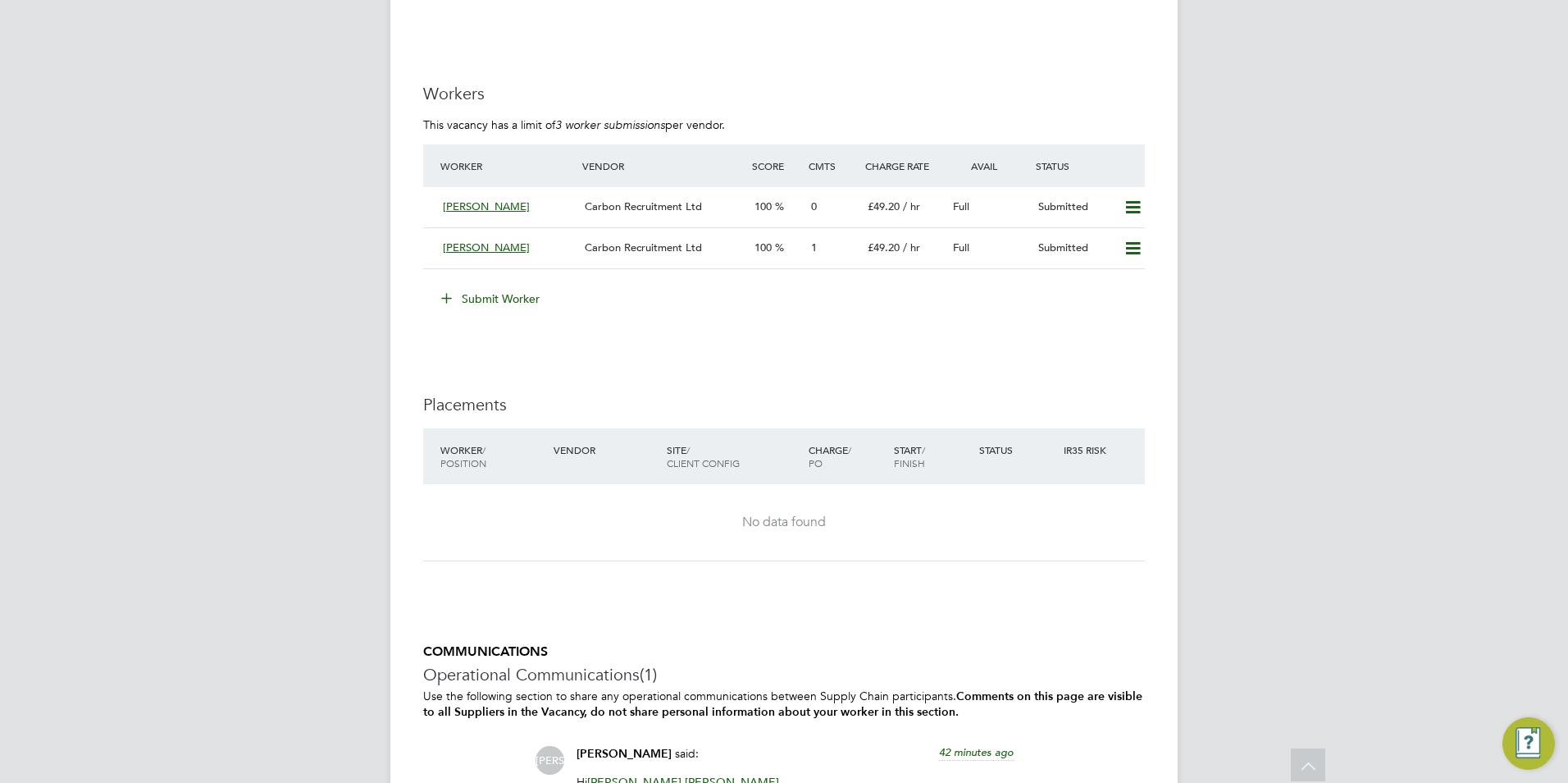
click at [513, 290] on button "Submit Worker" at bounding box center [491, 298] width 123 height 26
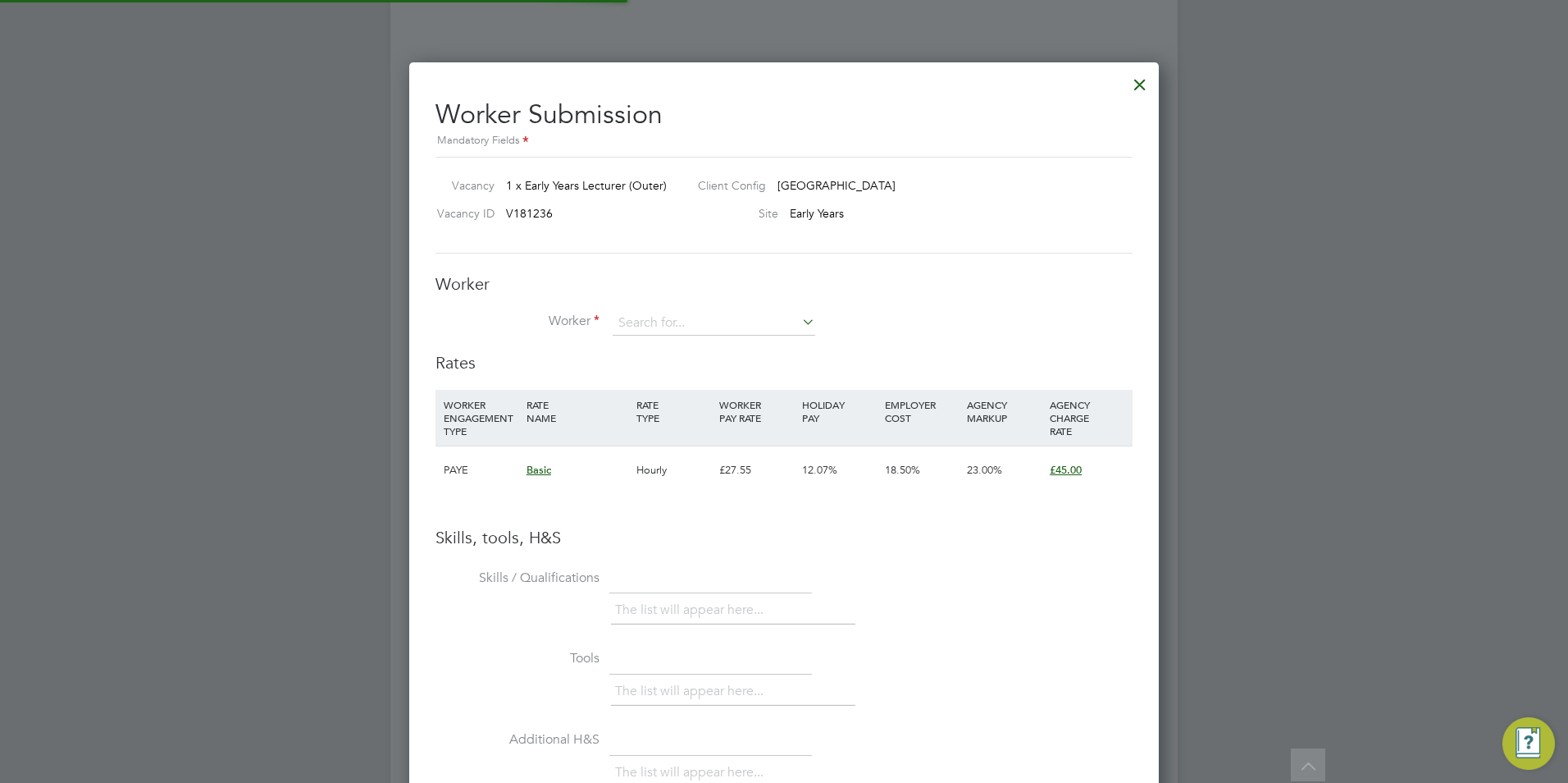
scroll to position [1037, 750]
click at [685, 321] on input at bounding box center [713, 322] width 202 height 24
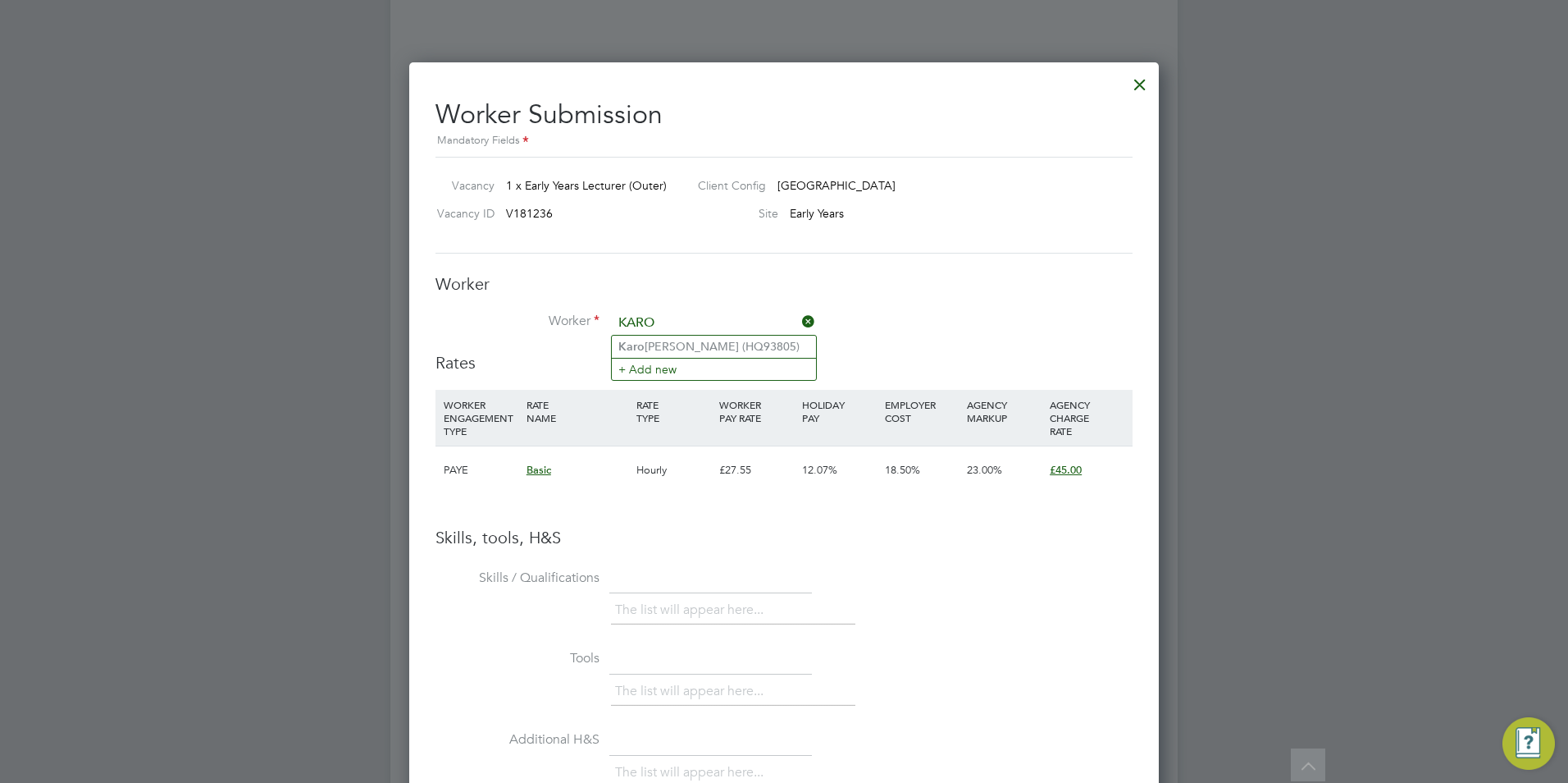
type input "[PERSON_NAME] (HQ93805)"
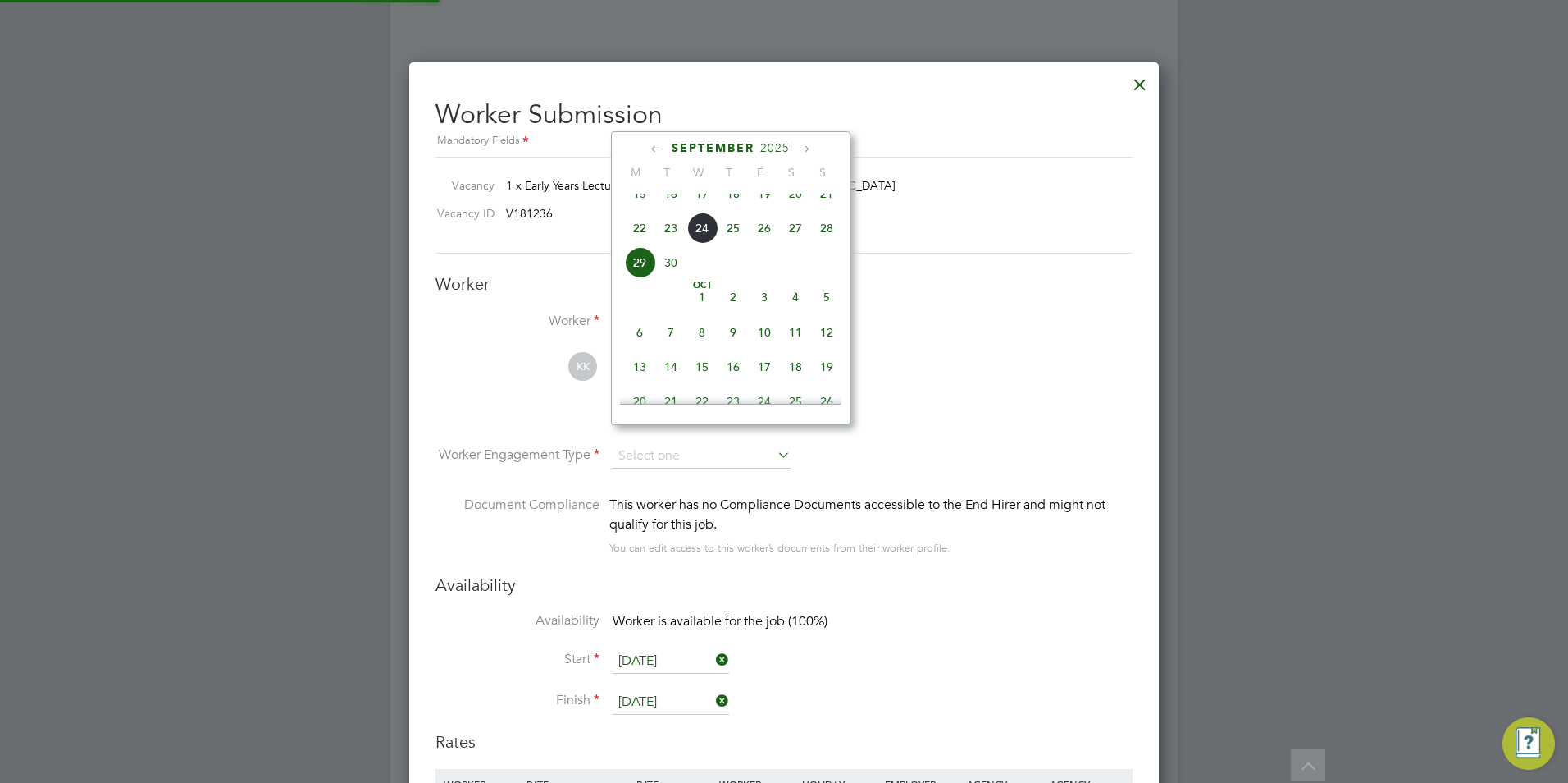
click at [991, 450] on li "Worker Engagement Type" at bounding box center [784, 469] width 697 height 51
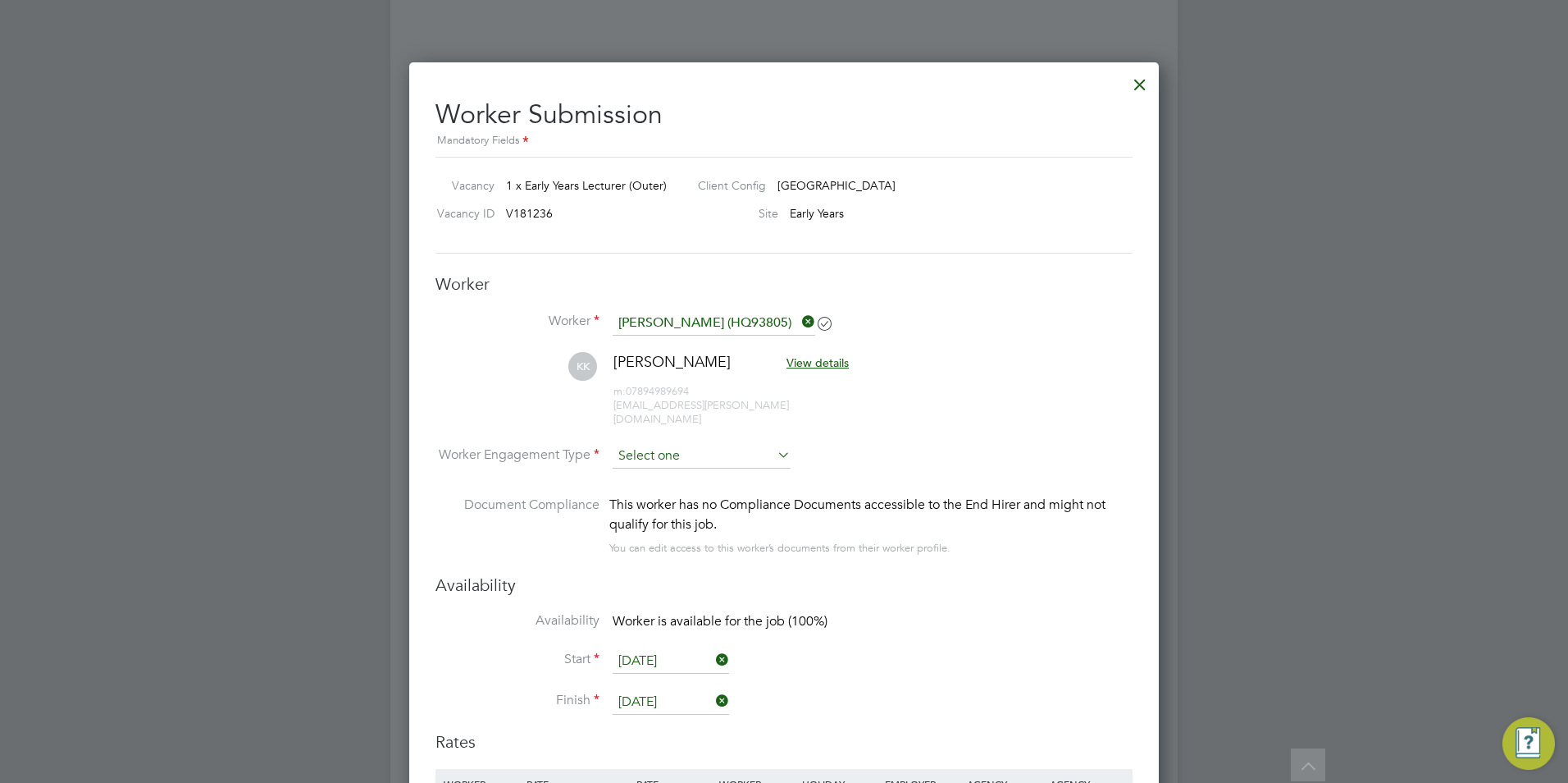
click at [735, 449] on input at bounding box center [701, 456] width 178 height 24
click at [731, 467] on li "Contract" at bounding box center [701, 465] width 180 height 21
type input "Contract"
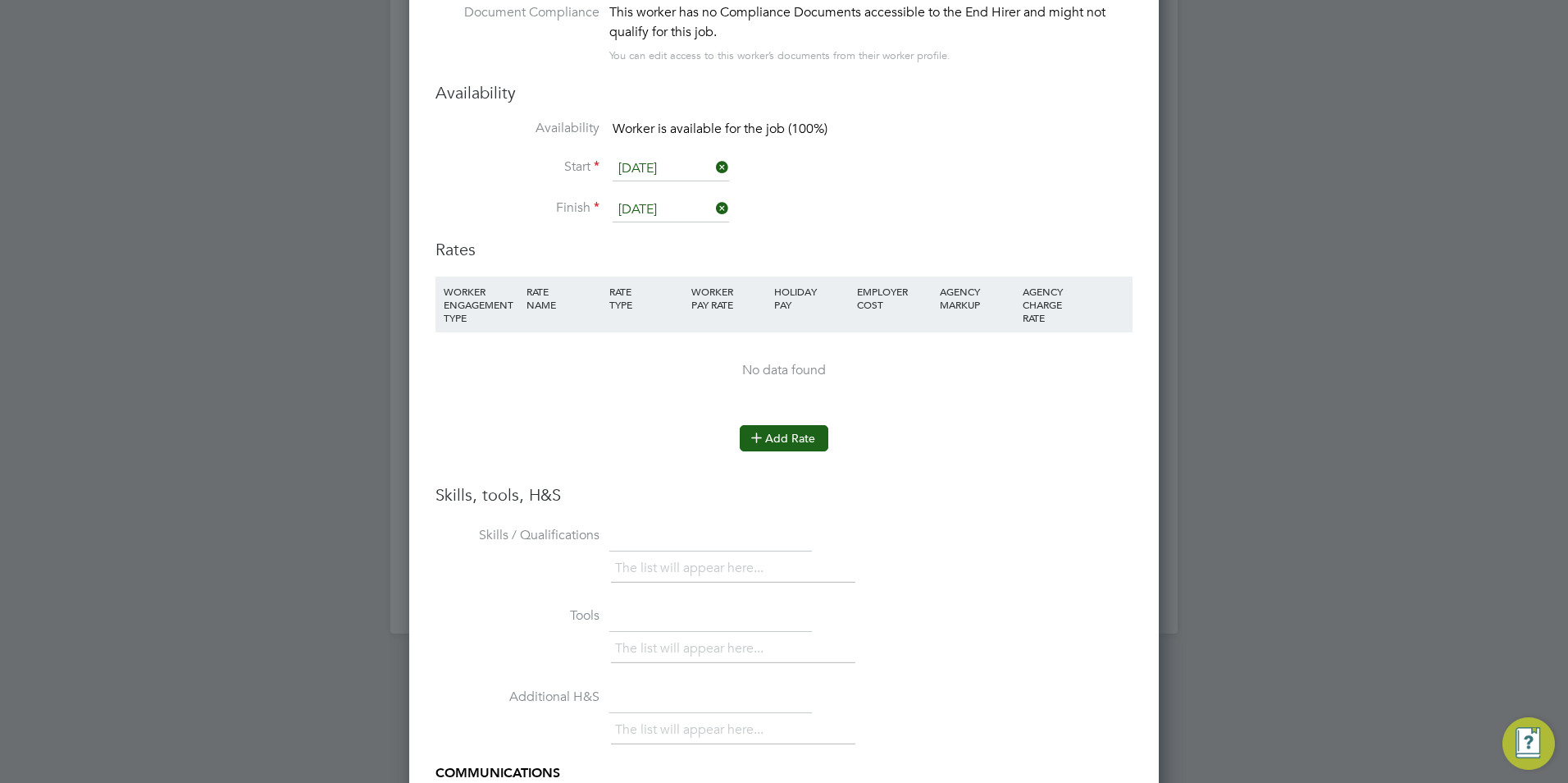
click at [762, 425] on button "Add Rate" at bounding box center [784, 437] width 89 height 26
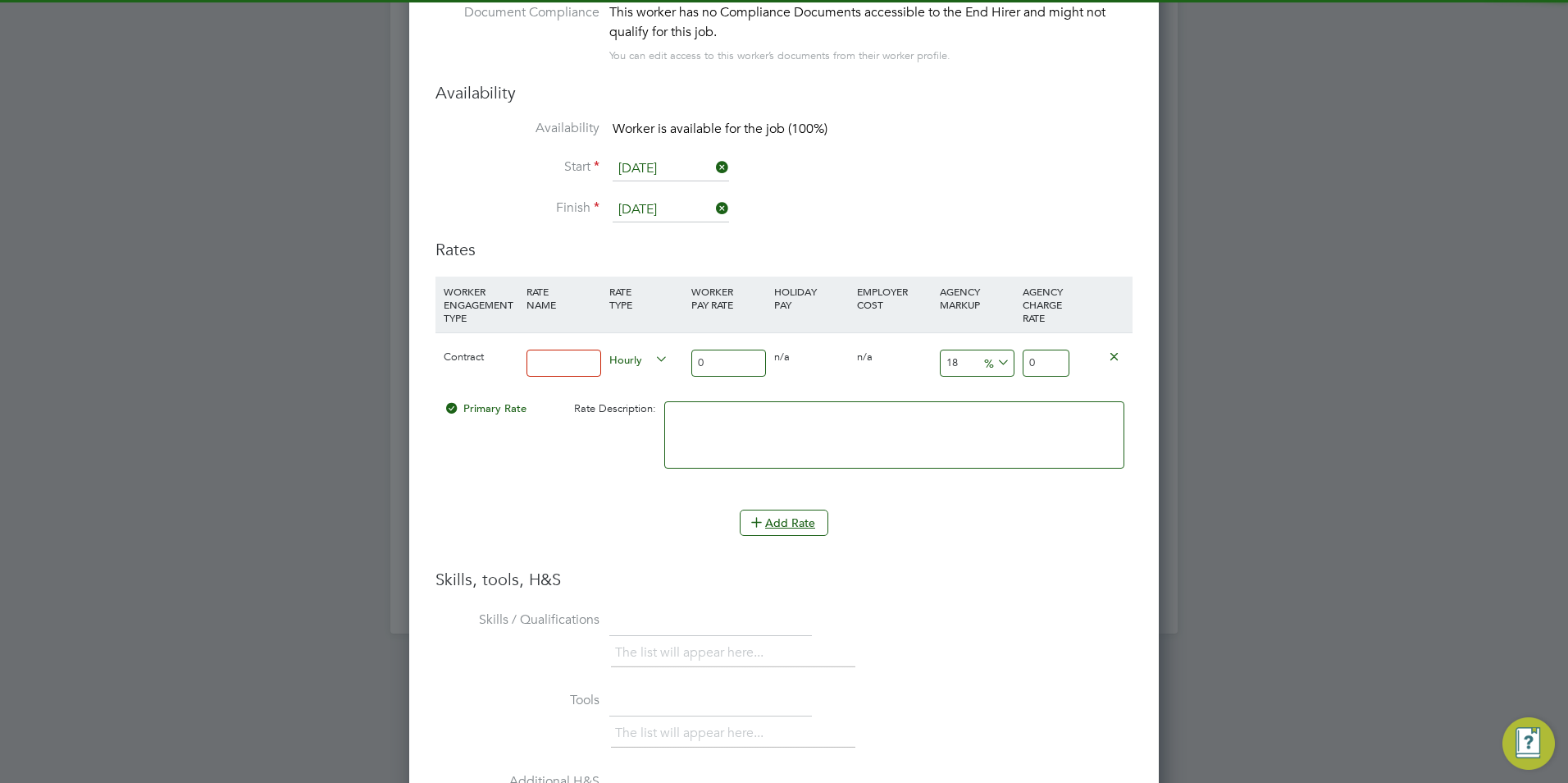
click at [567, 352] on input at bounding box center [564, 363] width 75 height 27
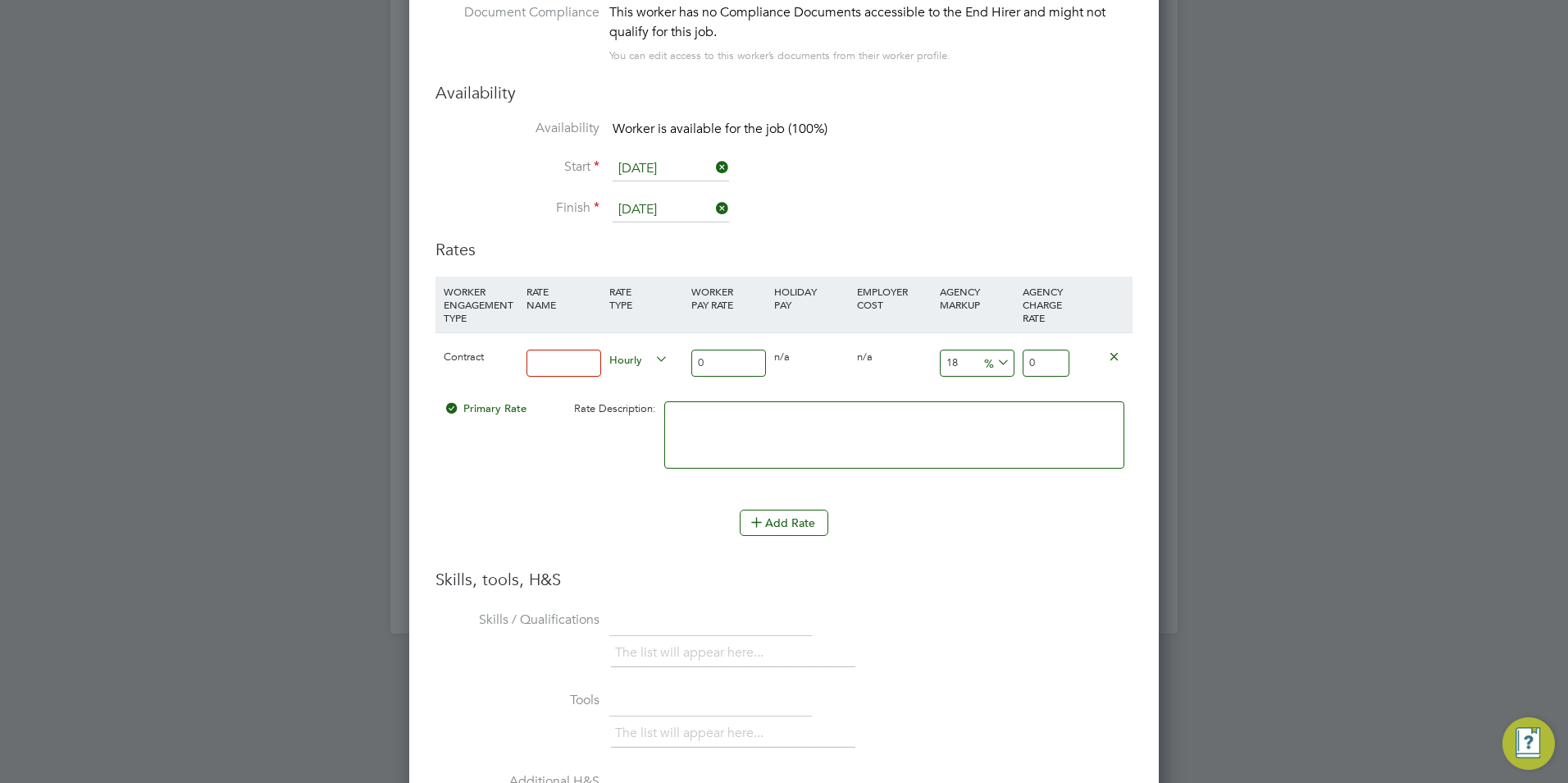
type input "BASIC"
click at [698, 356] on input "0" at bounding box center [728, 363] width 75 height 27
type input "4"
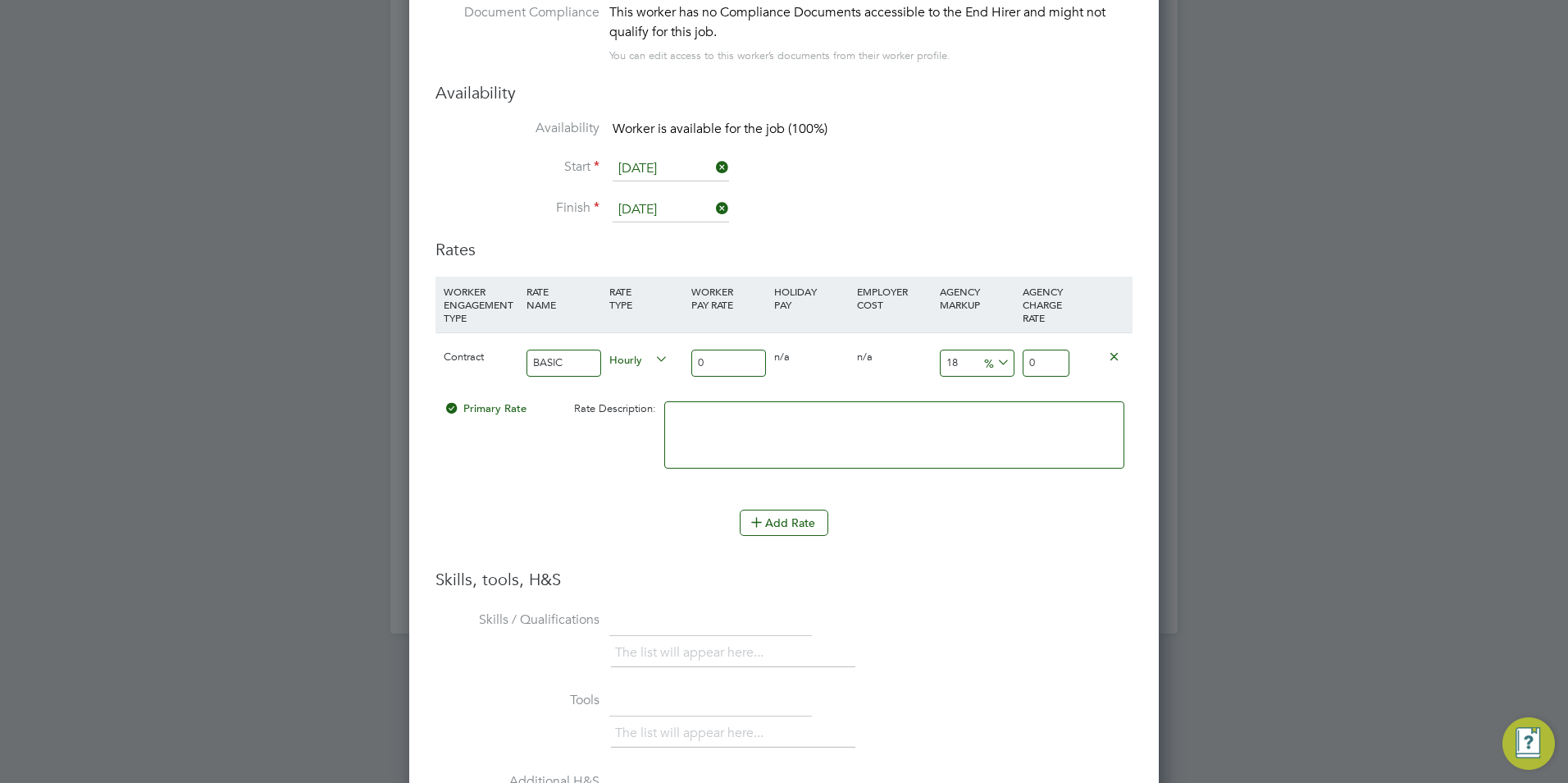
type input "4.72"
type input "40"
type input "47.2"
type input "40"
click at [958, 349] on input "18" at bounding box center [977, 363] width 75 height 27
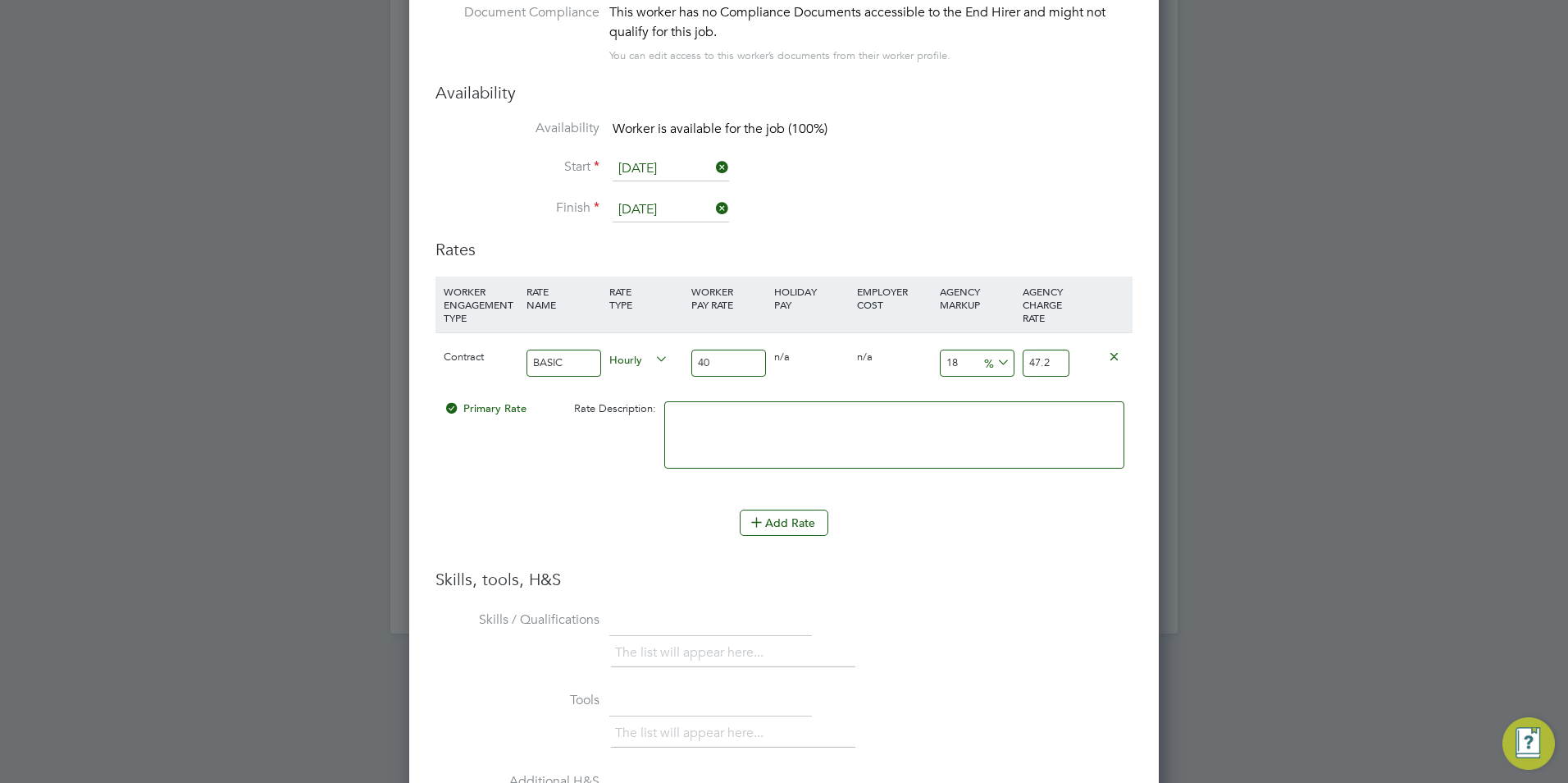
click at [958, 349] on input "18" at bounding box center [977, 363] width 75 height 27
type input "2"
type input "40.8"
type input "23"
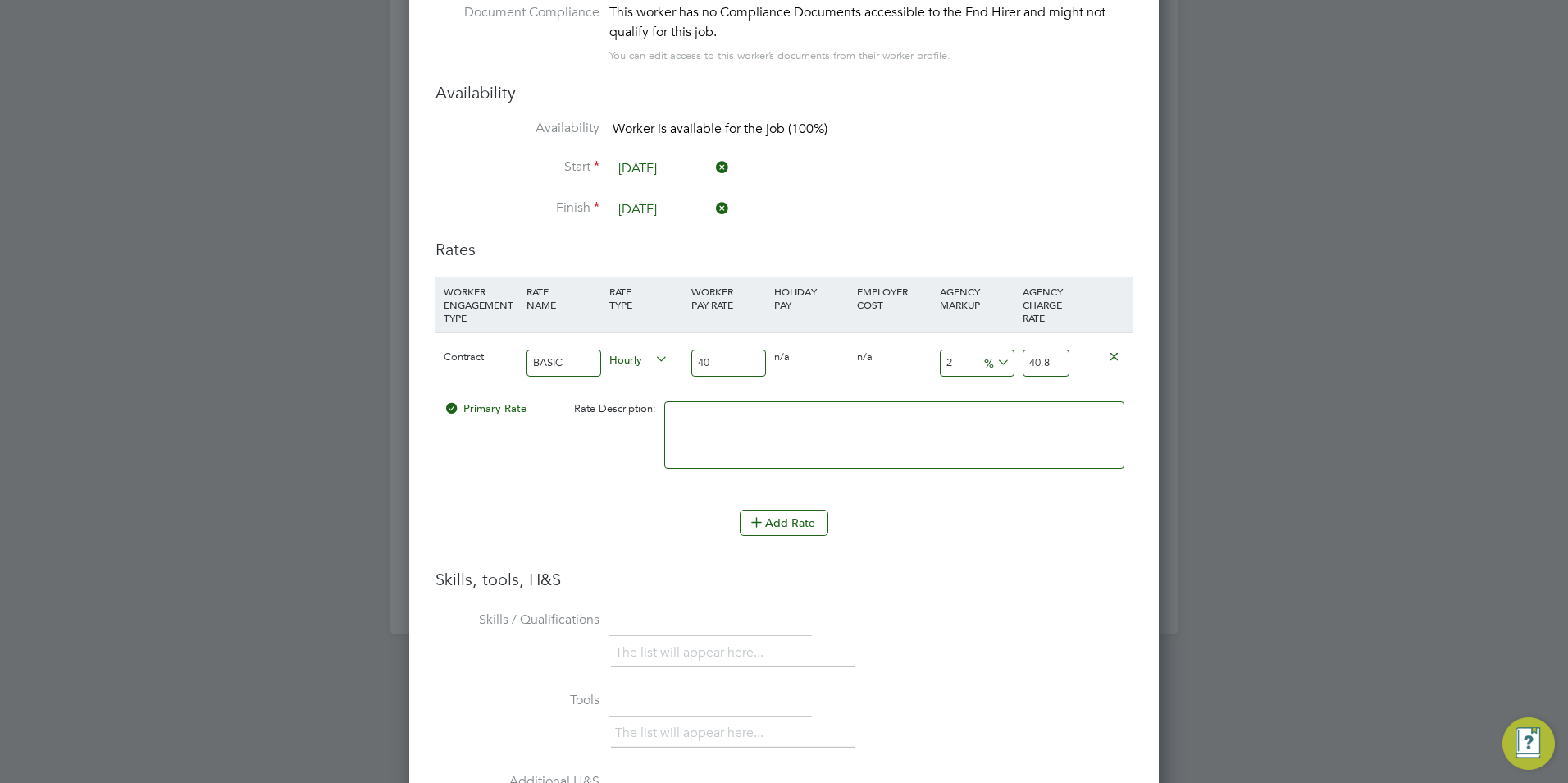
type input "49.2"
type input "23"
click at [820, 408] on textarea at bounding box center [894, 435] width 460 height 67
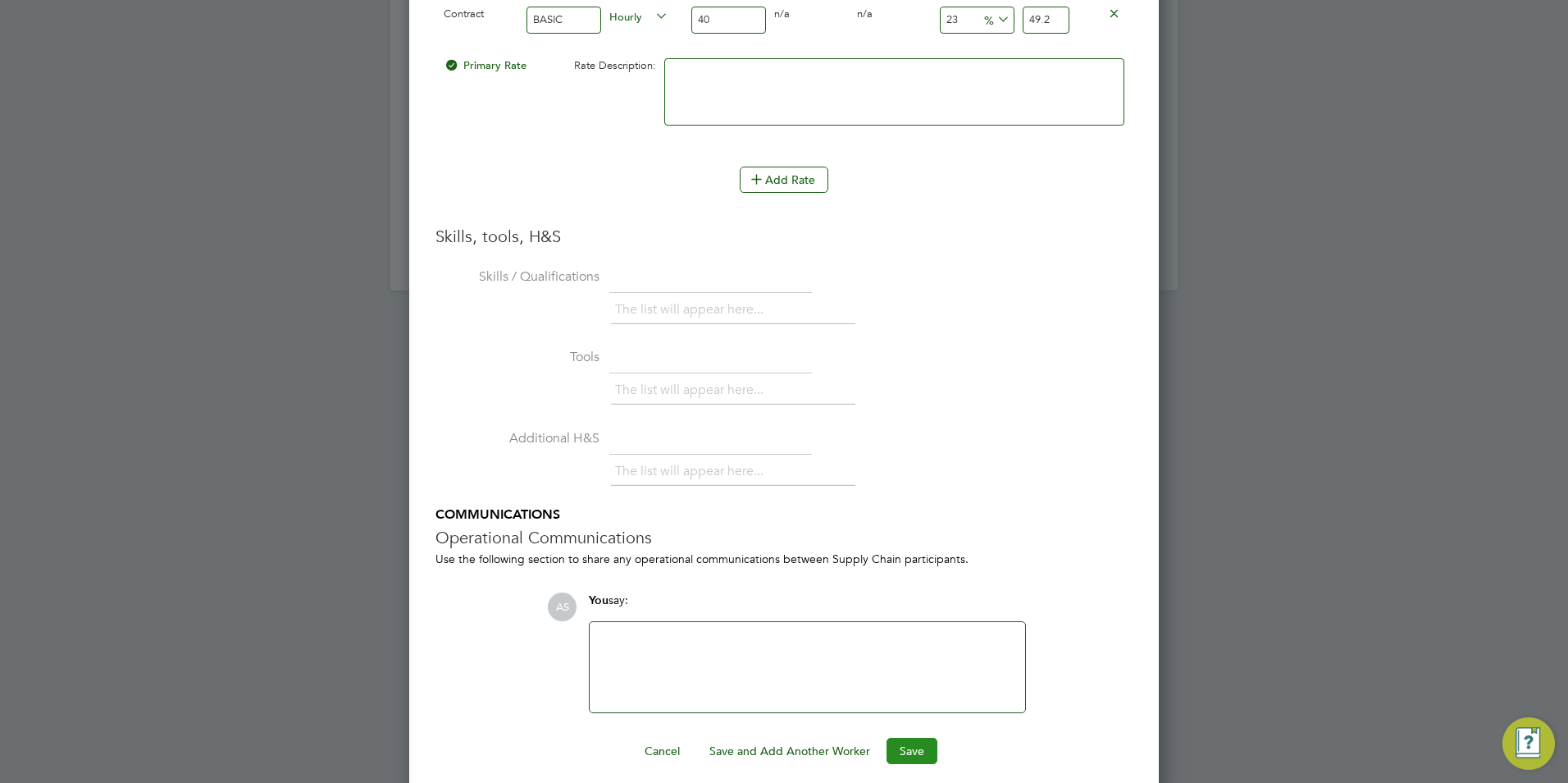
click at [915, 738] on button "Save" at bounding box center [912, 750] width 51 height 26
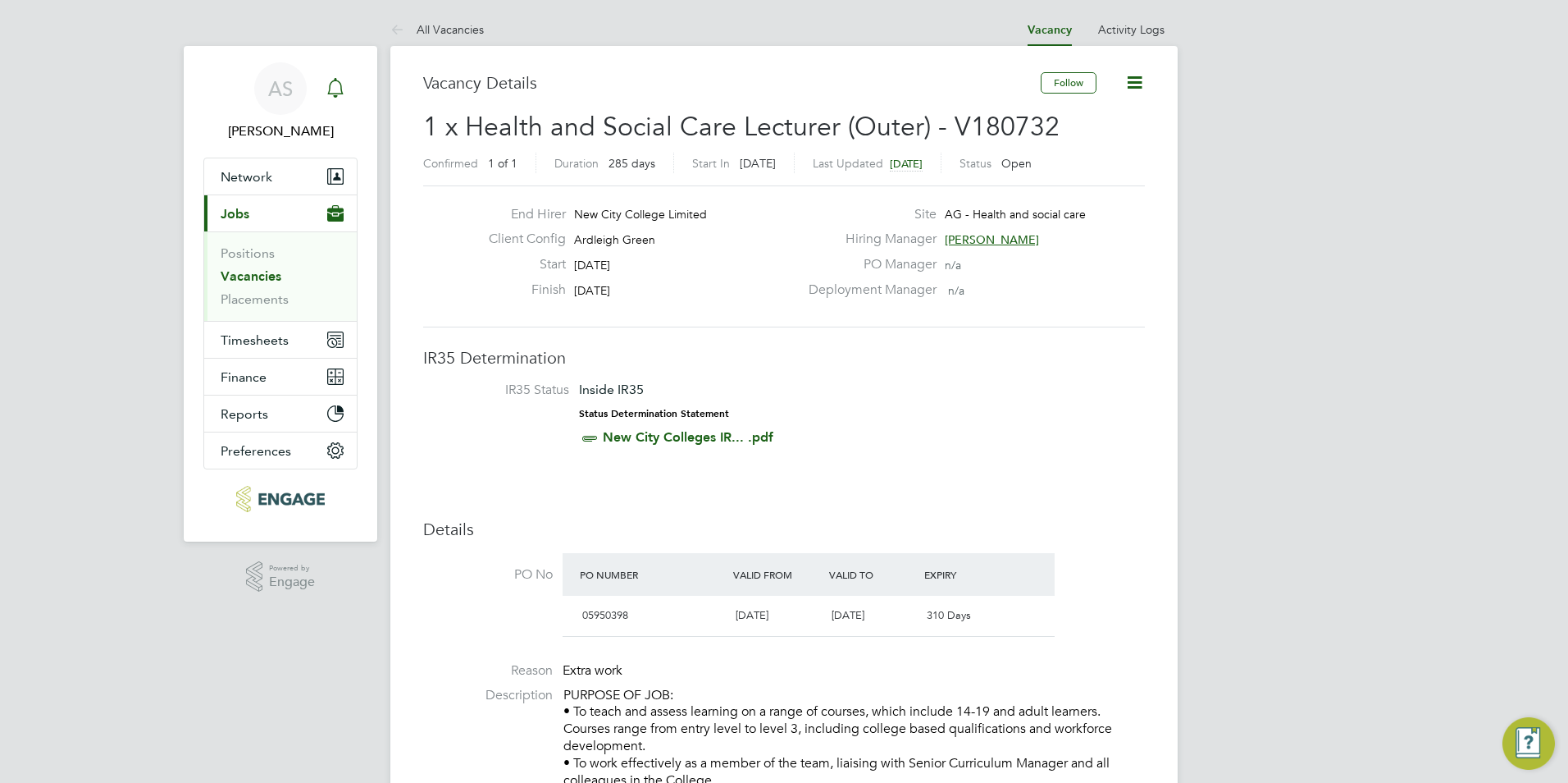
click at [343, 102] on div "Main navigation" at bounding box center [335, 88] width 33 height 33
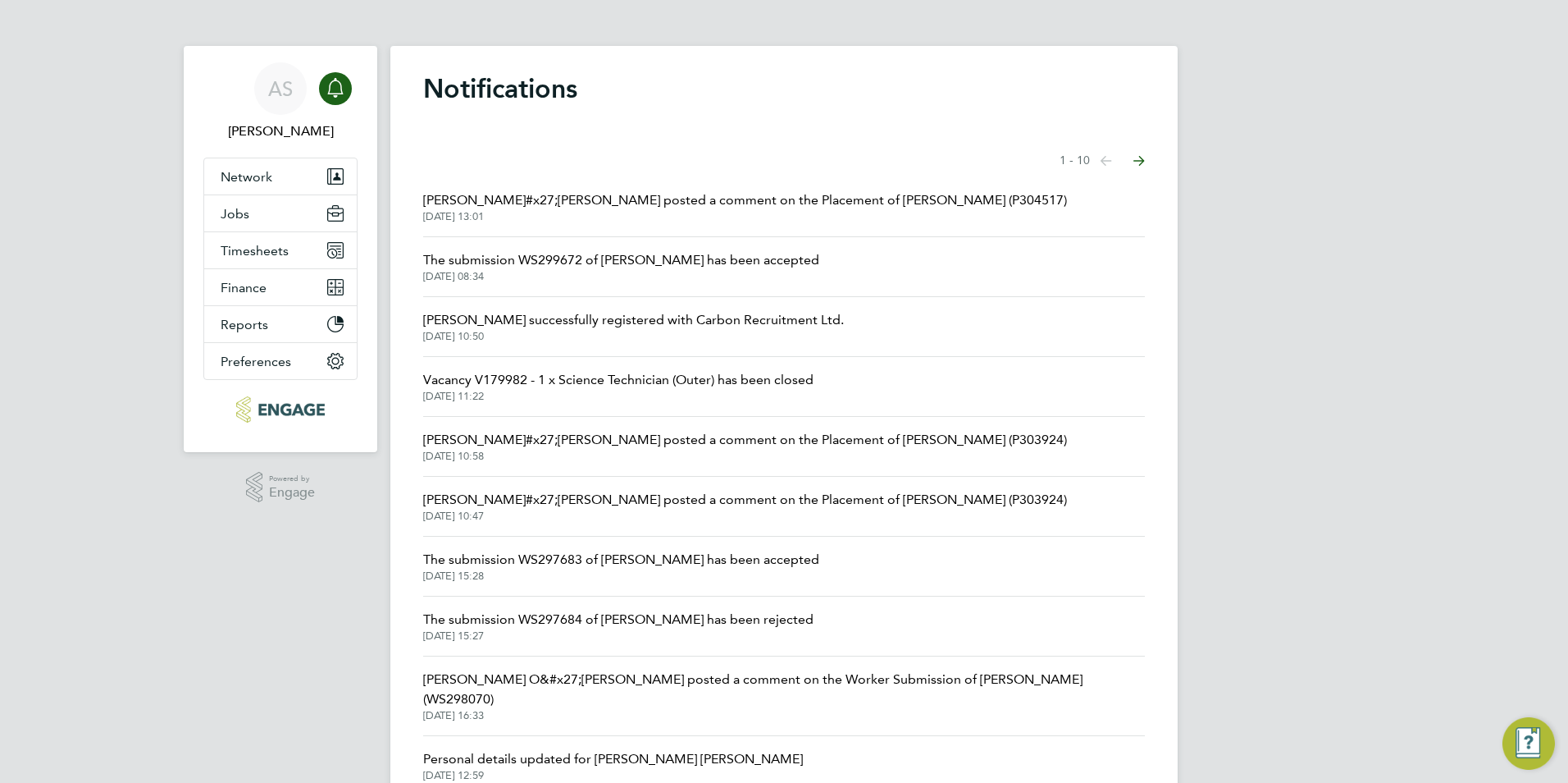
click at [263, 195] on li "Network Team Members Businesses Sites Workers Contacts" at bounding box center [280, 177] width 153 height 37
click at [260, 205] on button "Jobs" at bounding box center [280, 213] width 153 height 36
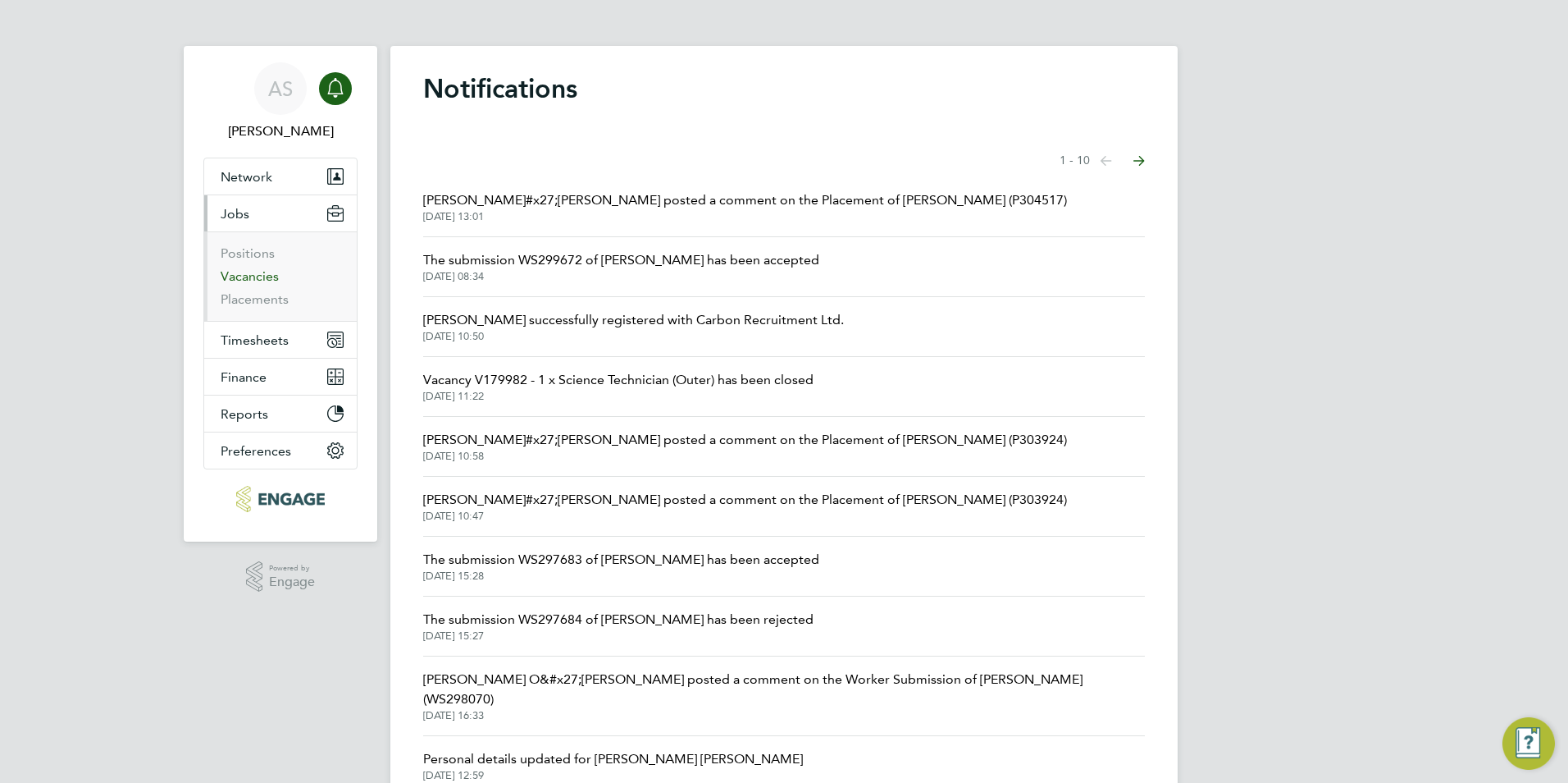
click at [261, 277] on link "Vacancies" at bounding box center [249, 276] width 58 height 16
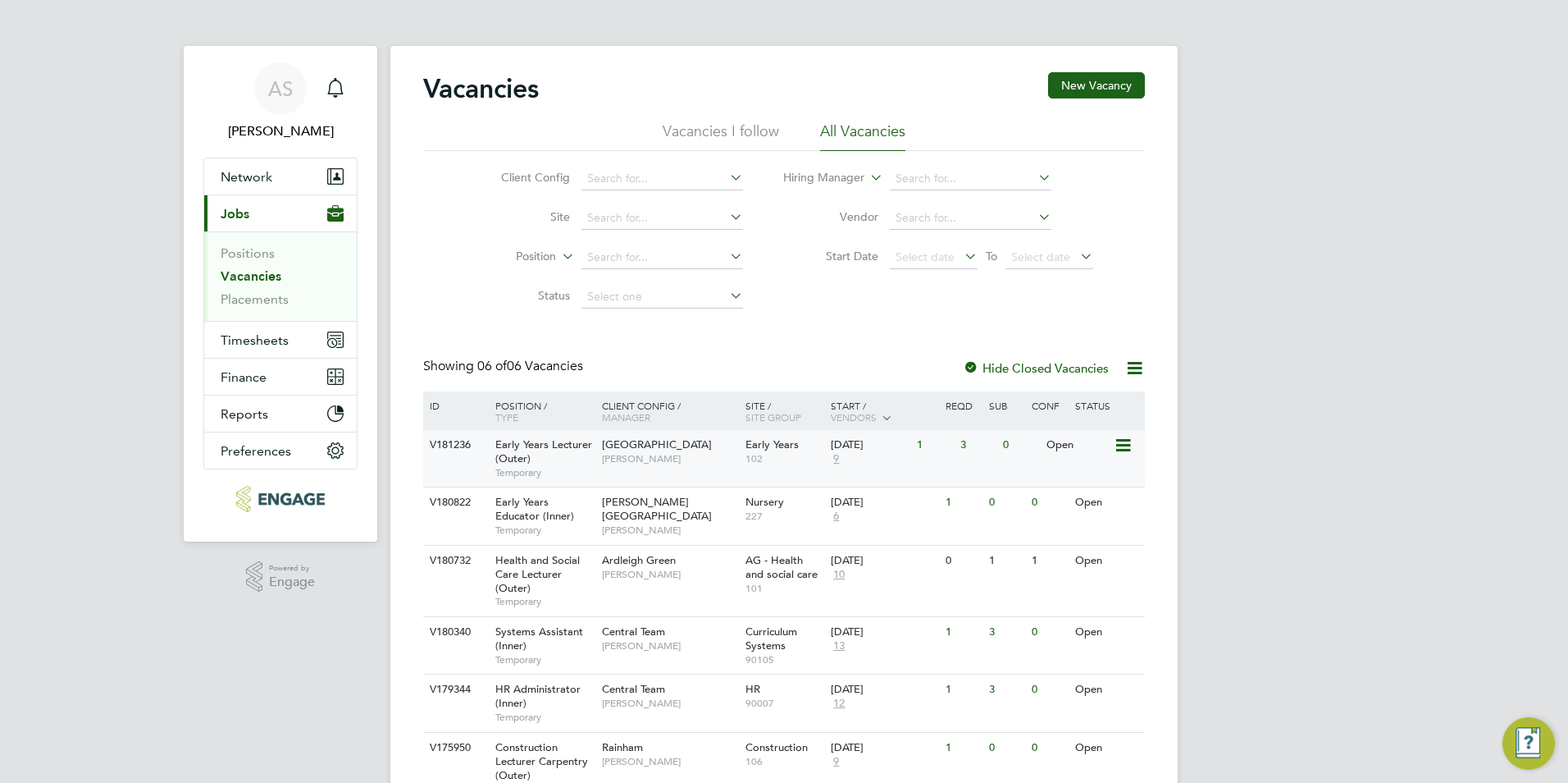
click at [834, 460] on span "9" at bounding box center [836, 459] width 11 height 14
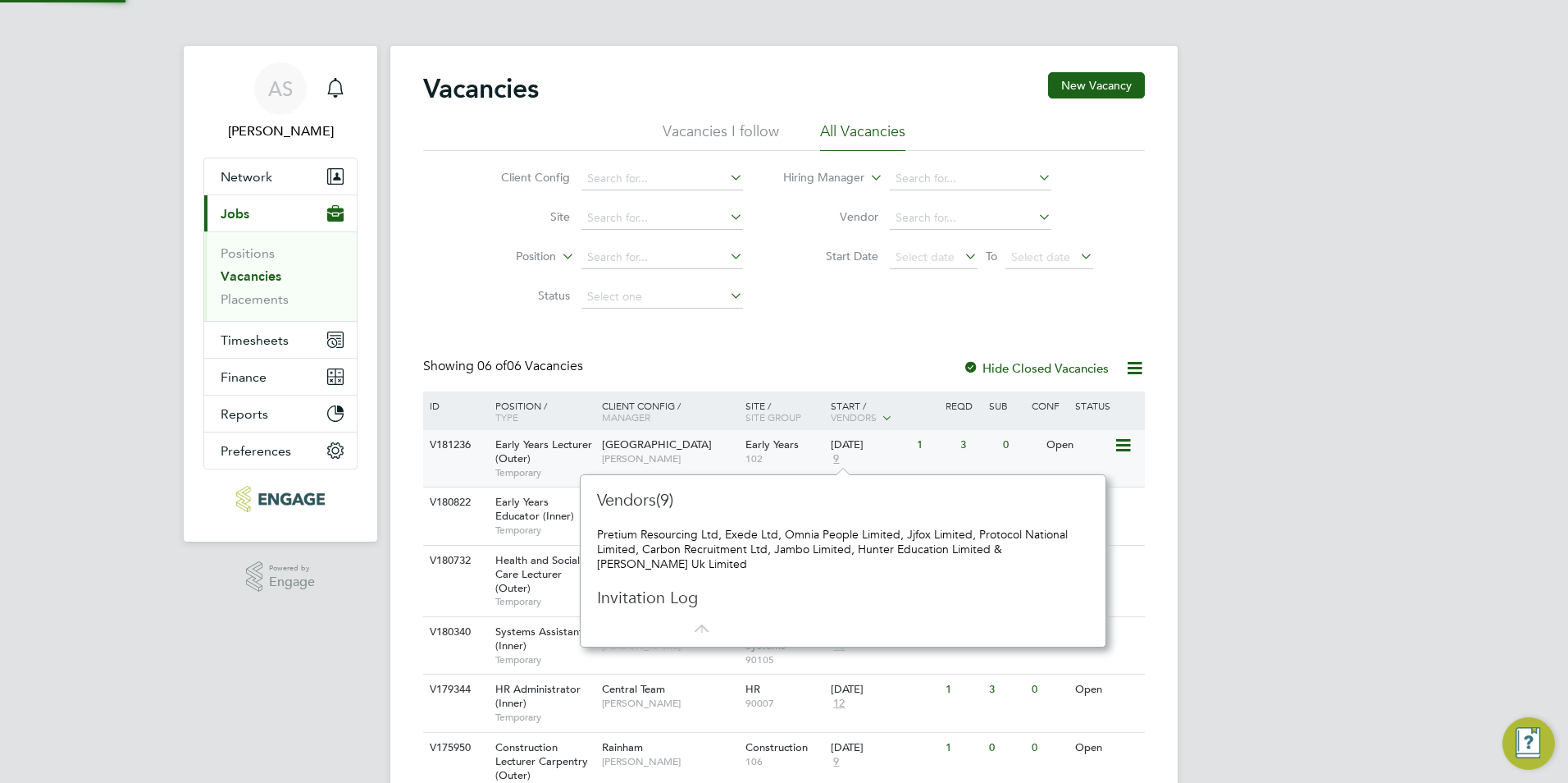
scroll to position [15, 12]
click at [1375, 488] on div "AS Avais Sabir Notifications Applications: Network Team Members Businesses Site…" at bounding box center [784, 431] width 1568 height 863
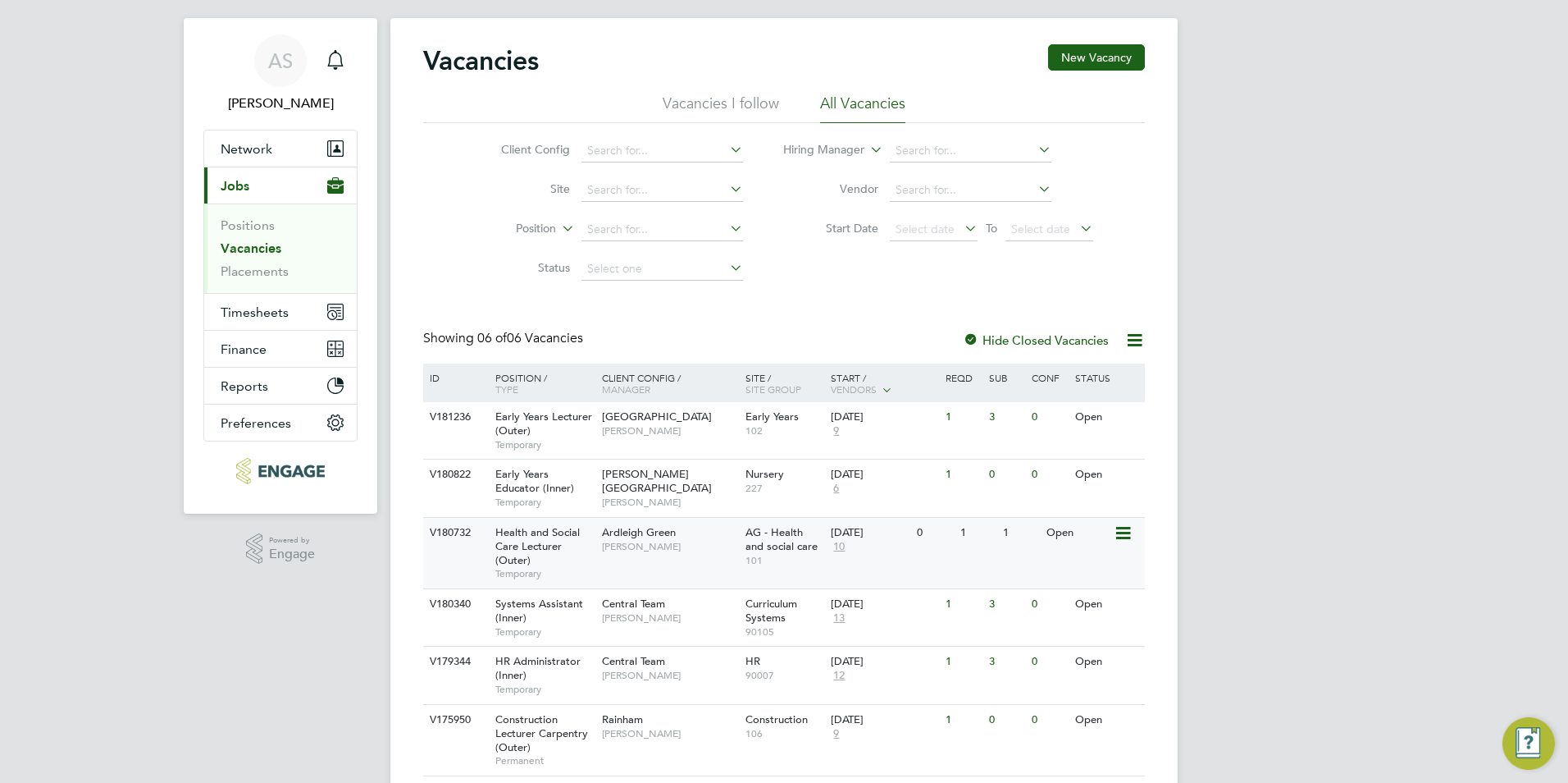
scroll to position [0, 0]
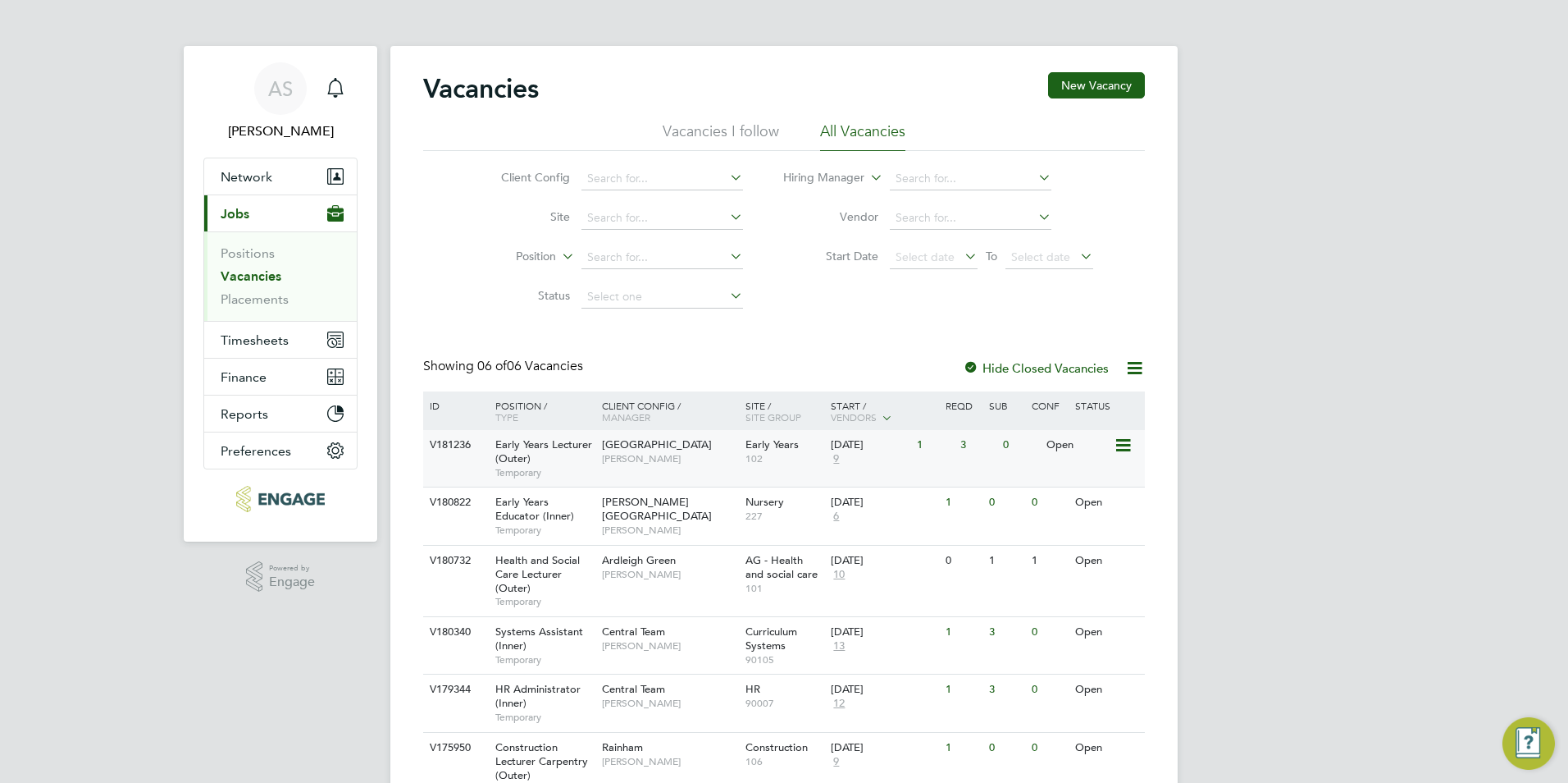
click at [565, 467] on span "Temporary" at bounding box center [544, 472] width 98 height 13
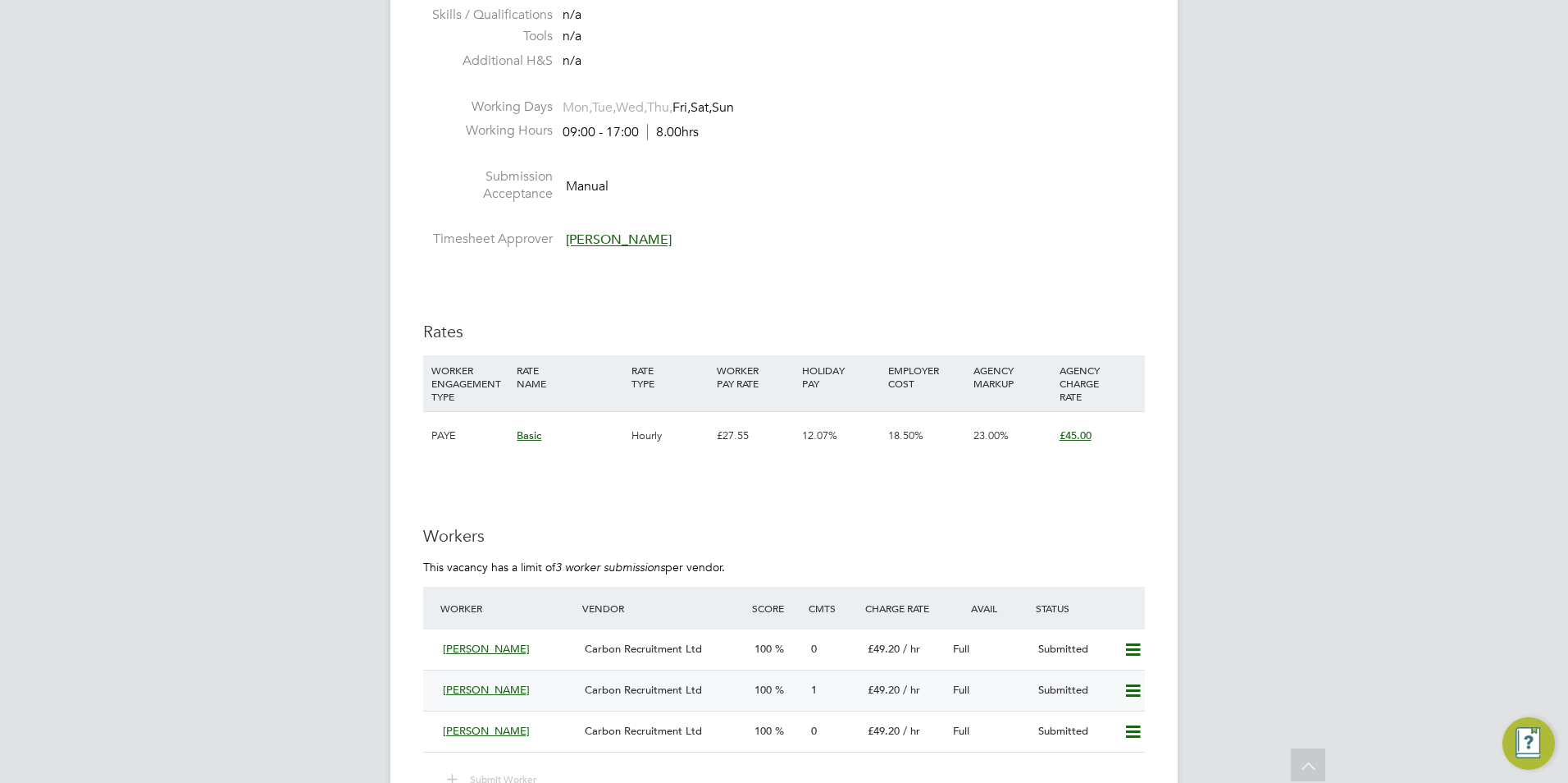
scroll to position [2637, 0]
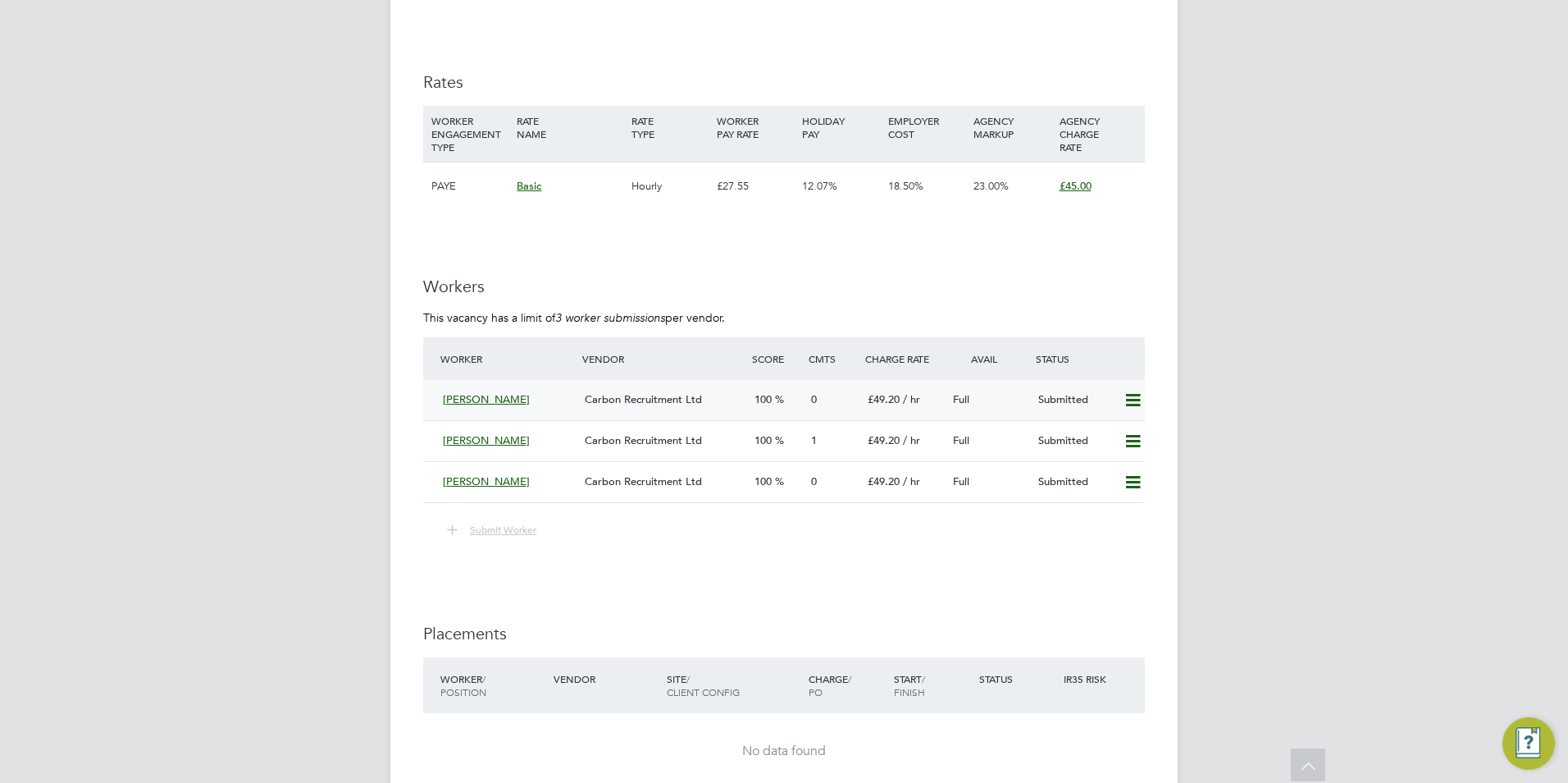
click at [490, 405] on div "[PERSON_NAME]" at bounding box center [507, 399] width 142 height 27
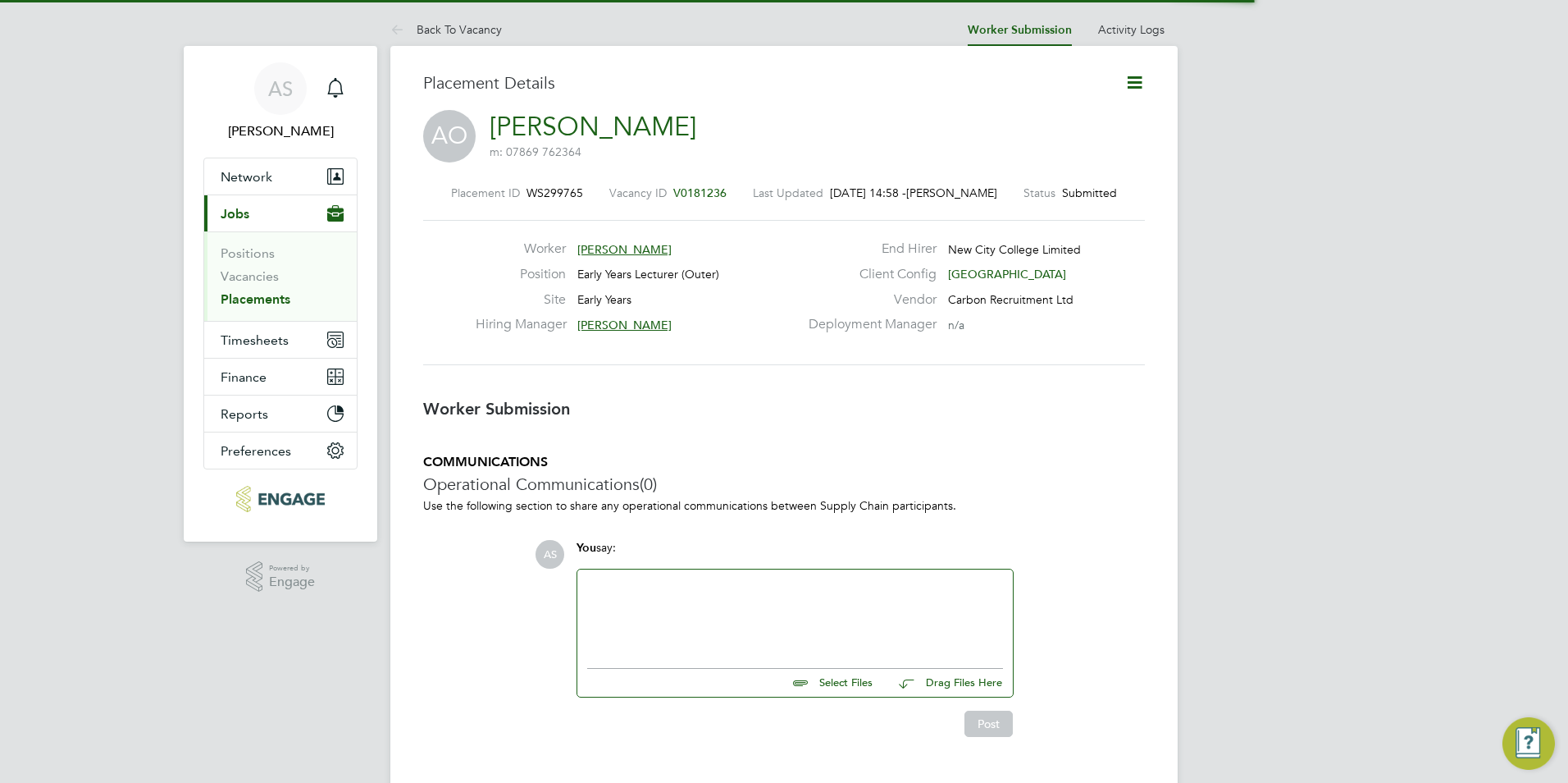
scroll to position [8, 8]
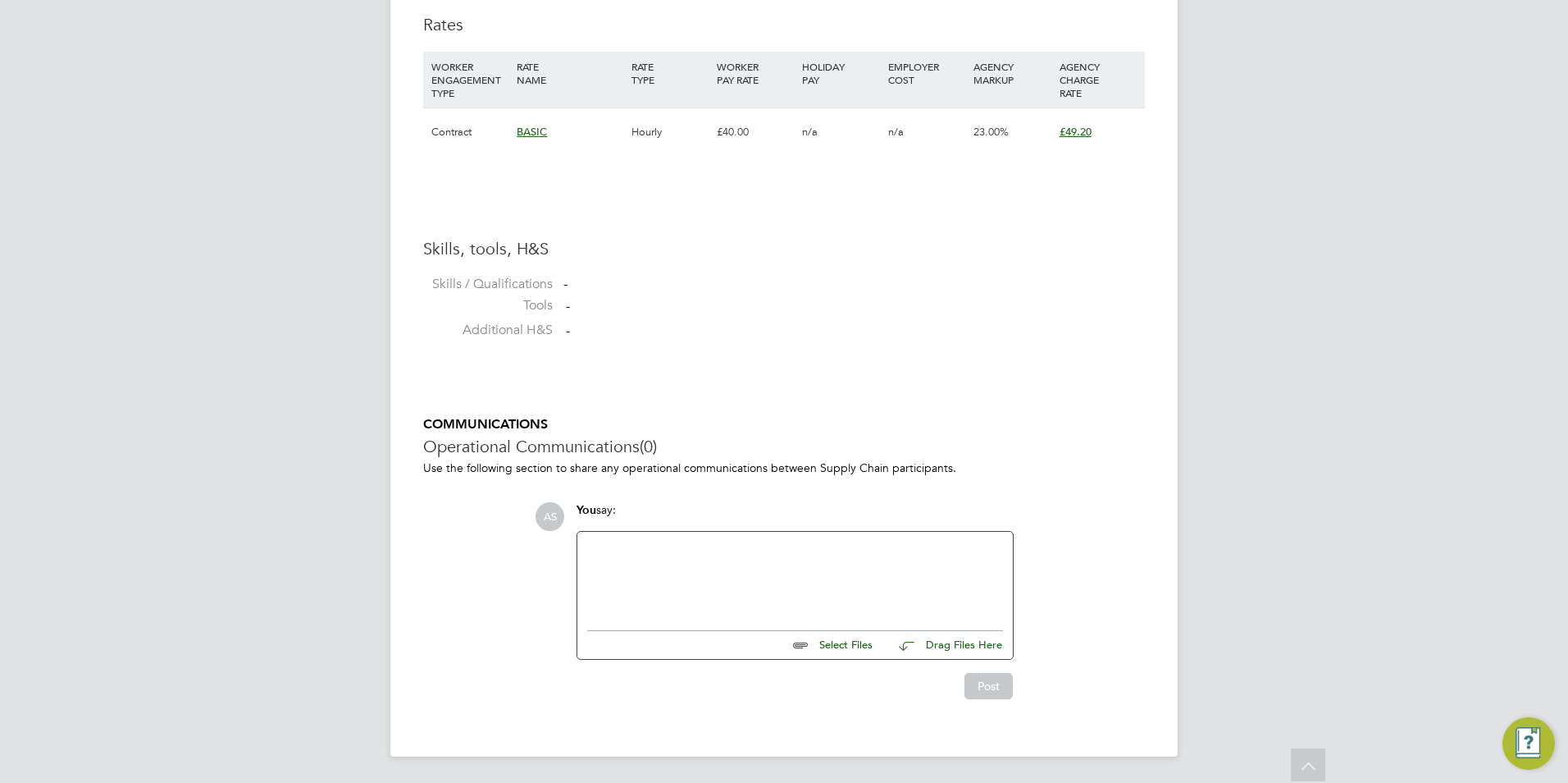
click at [815, 659] on div "Select Files Drag Files Here Drop your files here" at bounding box center [794, 594] width 437 height 128
click at [820, 651] on input "file" at bounding box center [879, 642] width 246 height 23
type input "C:\fakepath\[PERSON_NAME]doc"
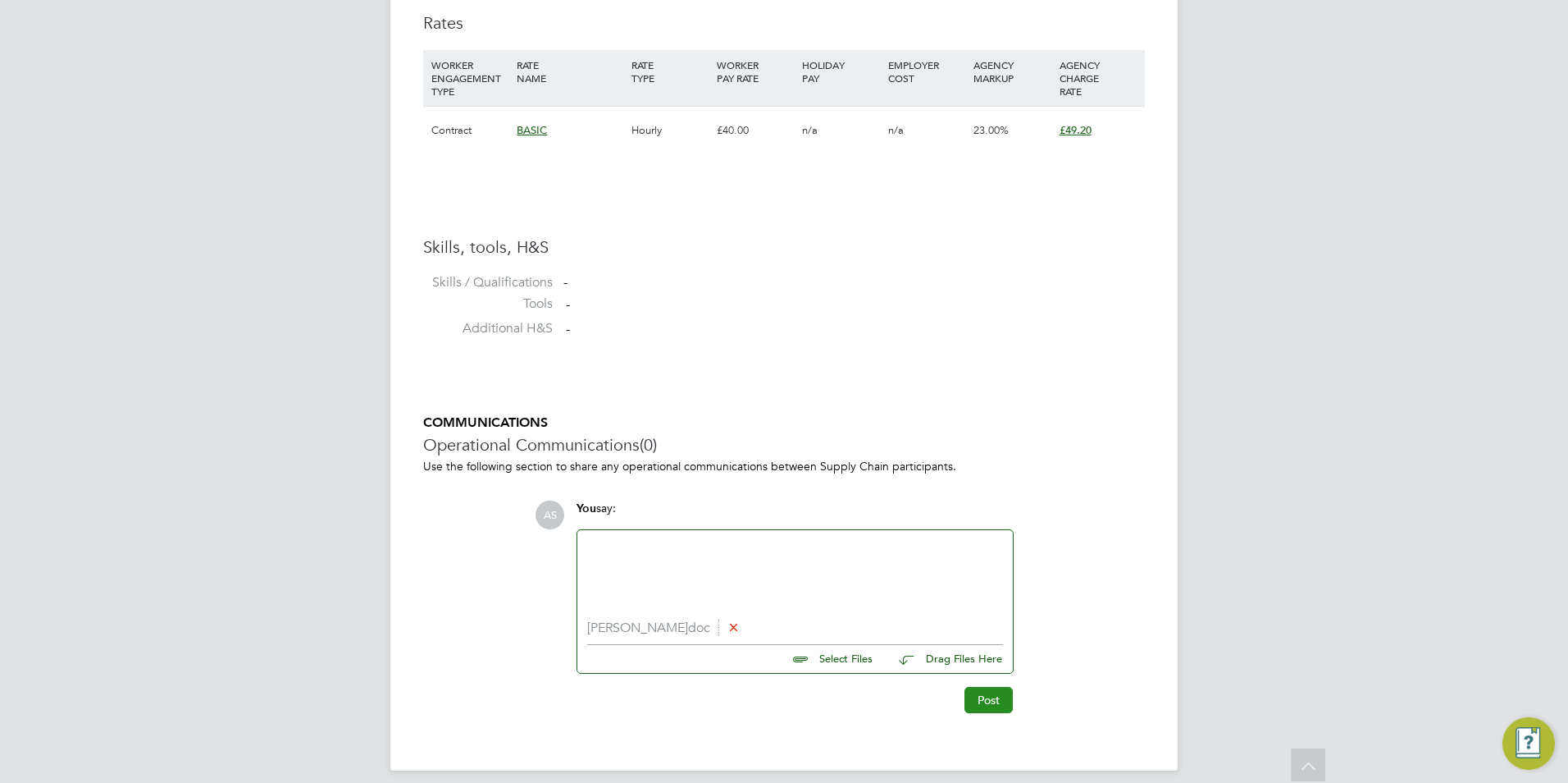
click at [1001, 695] on button "Post" at bounding box center [989, 699] width 49 height 26
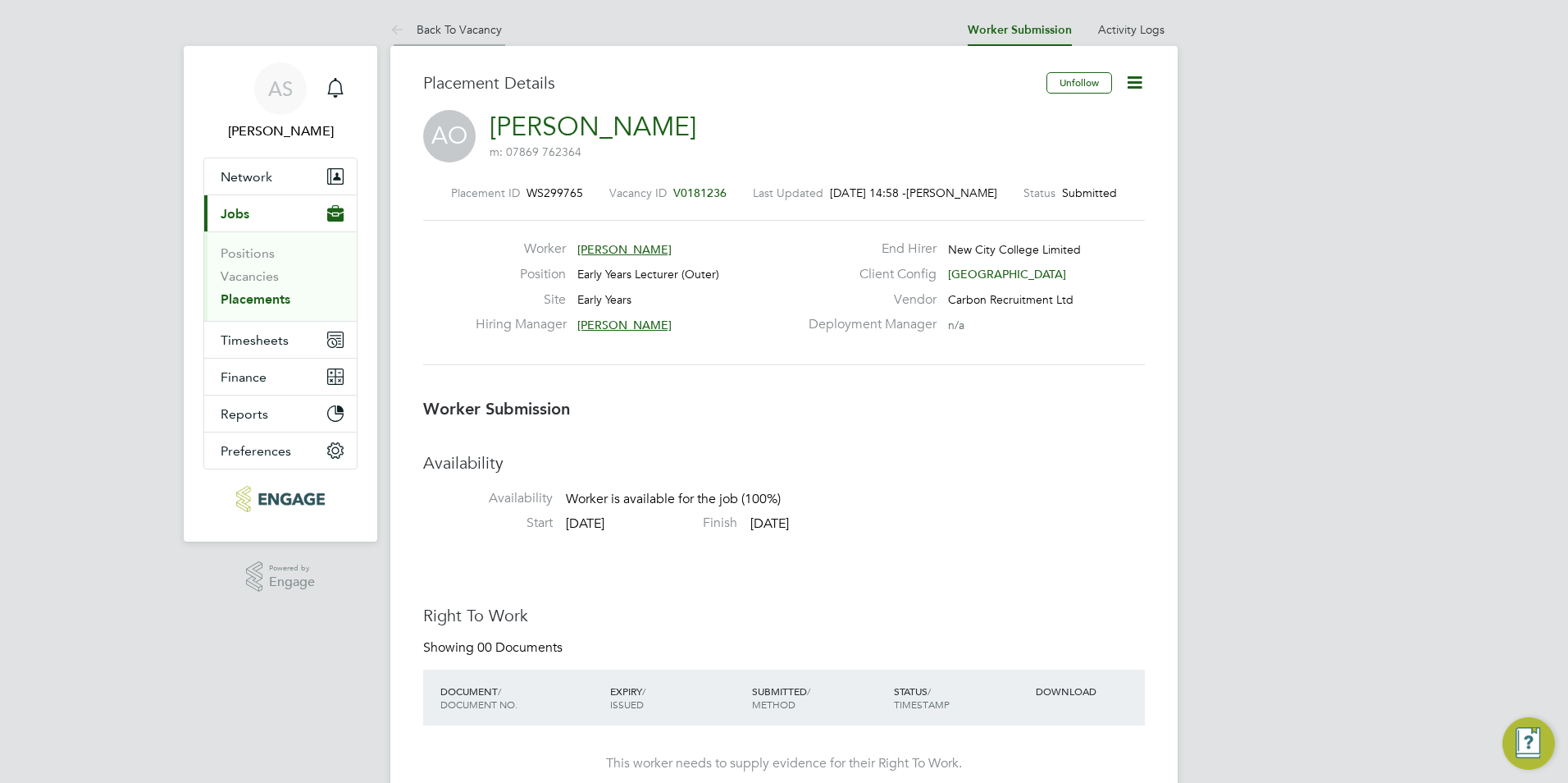
click at [444, 27] on link "Back To Vacancy" at bounding box center [445, 29] width 112 height 15
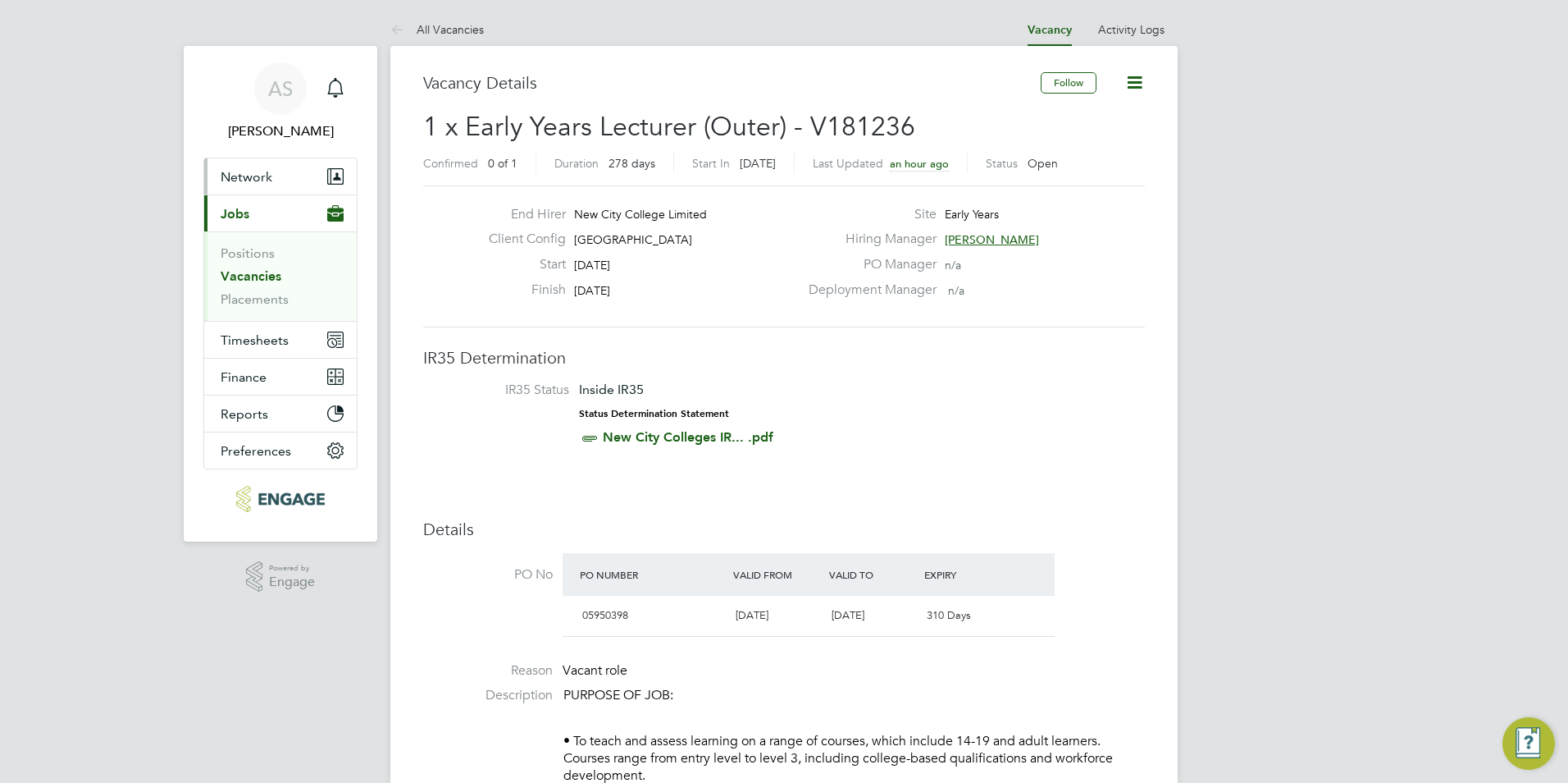
click at [257, 185] on button "Network" at bounding box center [280, 176] width 153 height 36
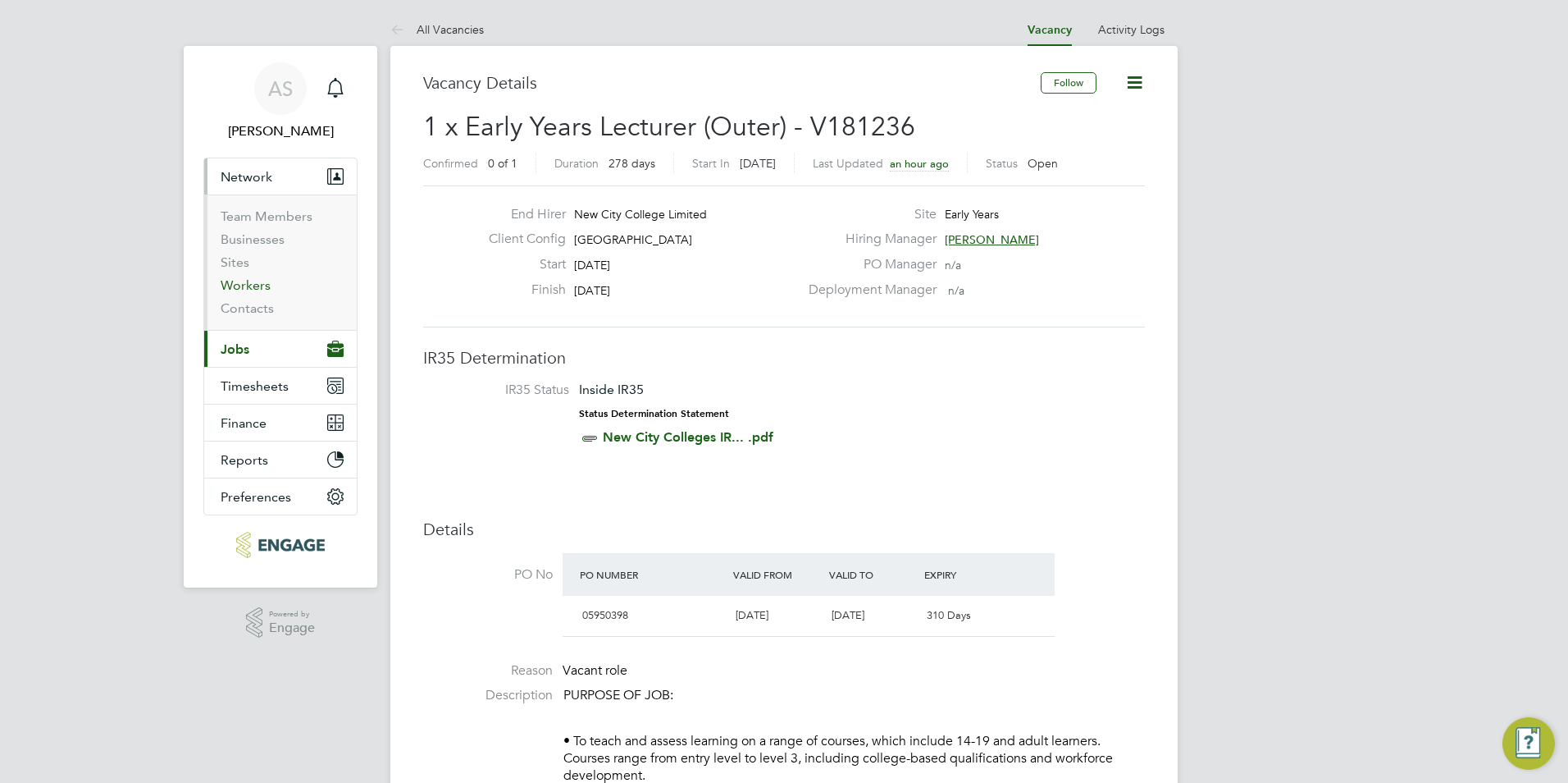
click at [242, 277] on link "Workers" at bounding box center [246, 284] width 50 height 16
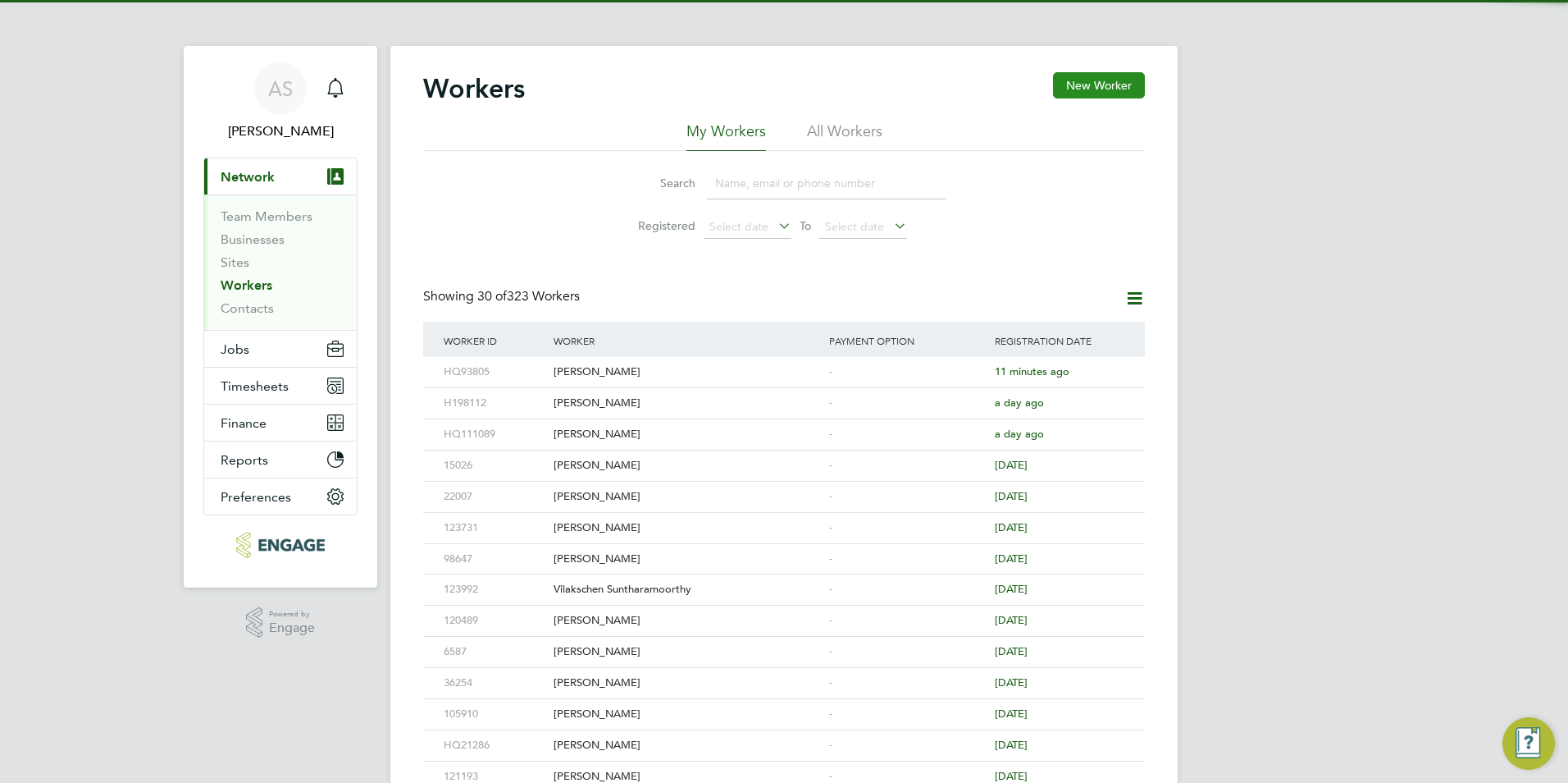
click at [1132, 91] on button "New Worker" at bounding box center [1098, 85] width 91 height 26
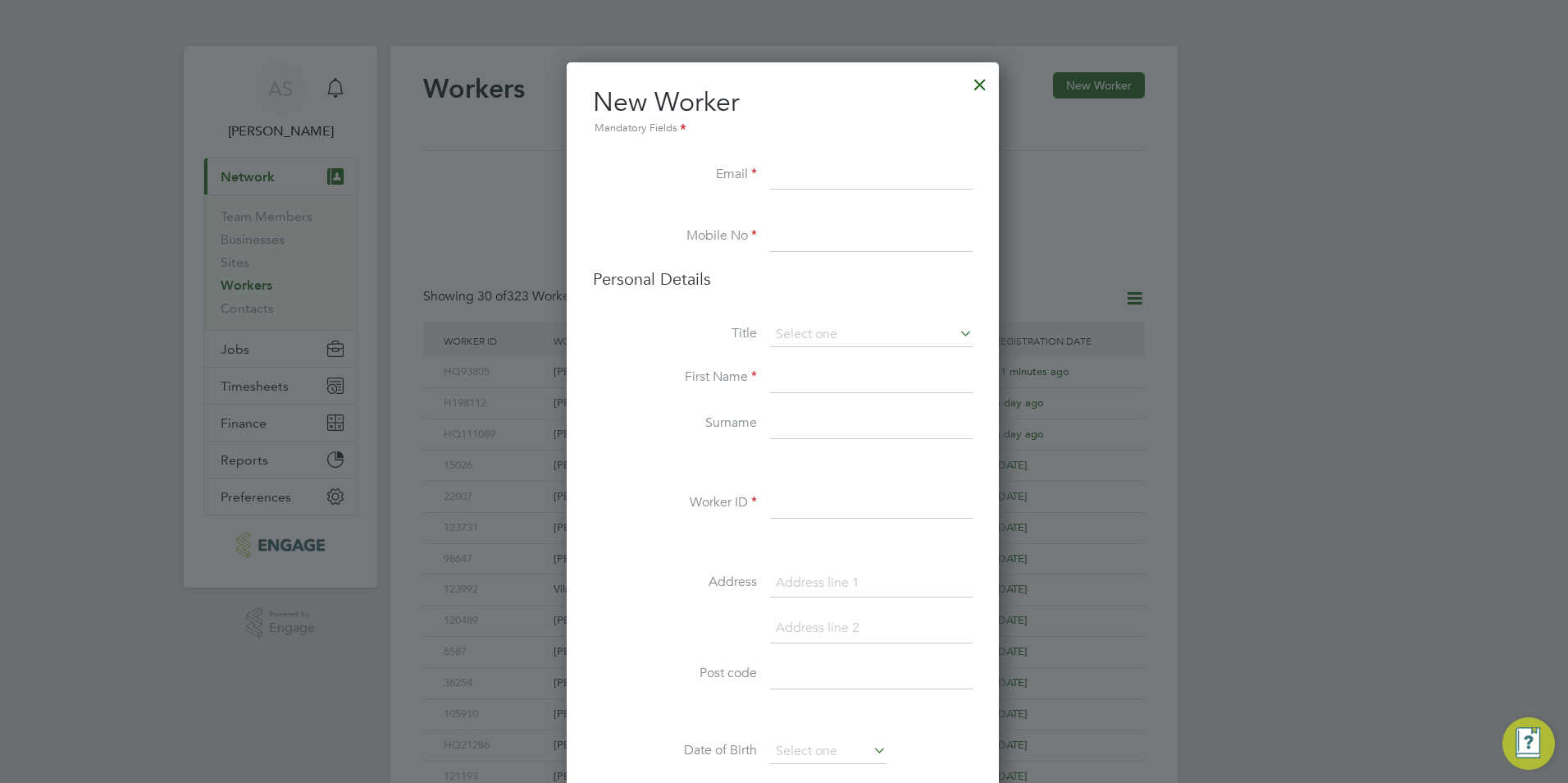
scroll to position [1388, 435]
paste input "[EMAIL_ADDRESS][PERSON_NAME][DOMAIN_NAME]"
type input "[EMAIL_ADDRESS][PERSON_NAME][DOMAIN_NAME]"
click at [853, 244] on input at bounding box center [871, 237] width 202 height 29
click at [767, 316] on li "Personal Details" at bounding box center [783, 295] width 380 height 55
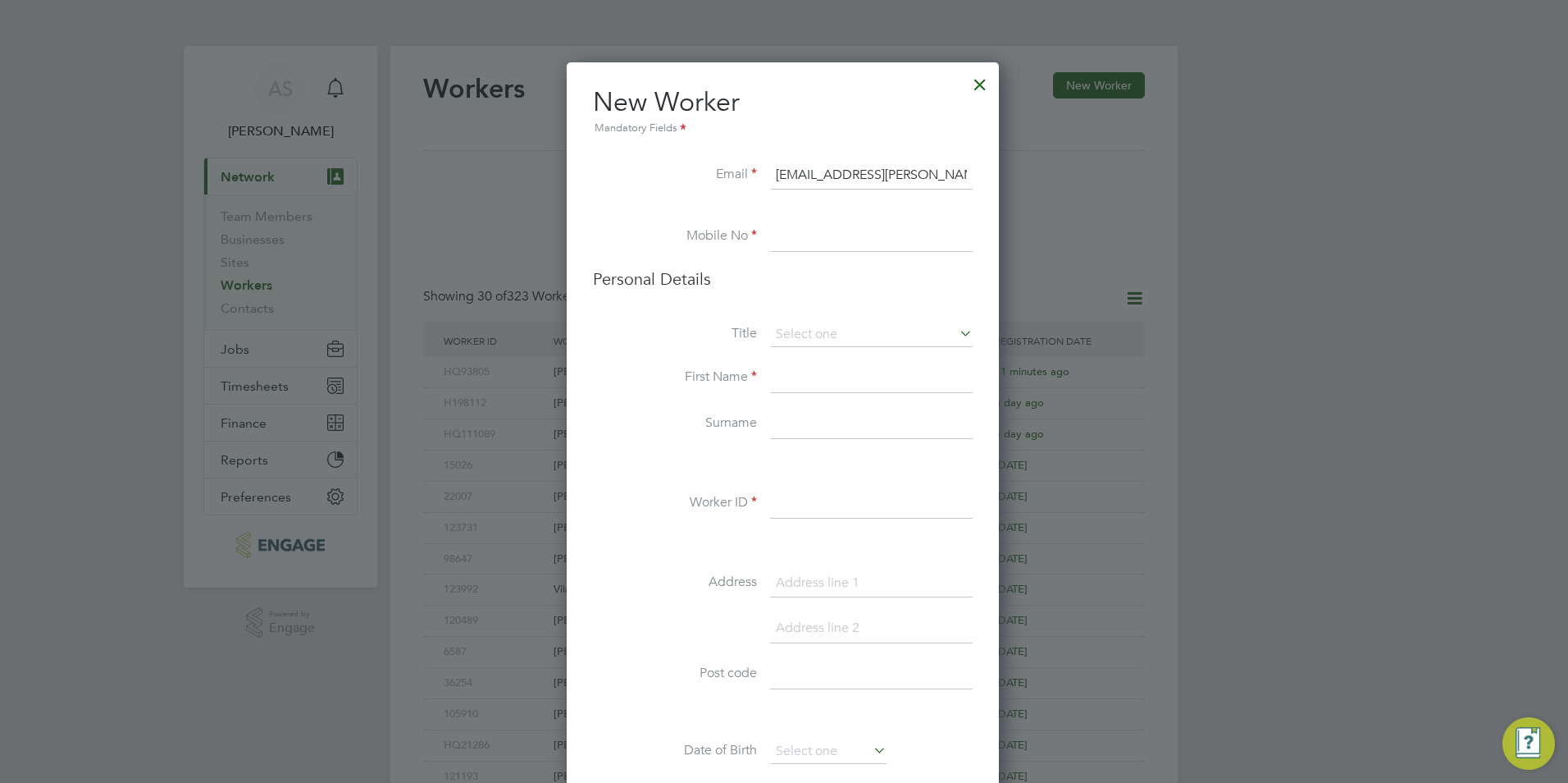
click at [800, 232] on input at bounding box center [871, 237] width 202 height 29
paste input "[PHONE_NUMBER]"
type input "[PHONE_NUMBER]"
click at [794, 316] on li "Personal Details" at bounding box center [783, 295] width 380 height 55
click at [830, 333] on input at bounding box center [871, 334] width 202 height 24
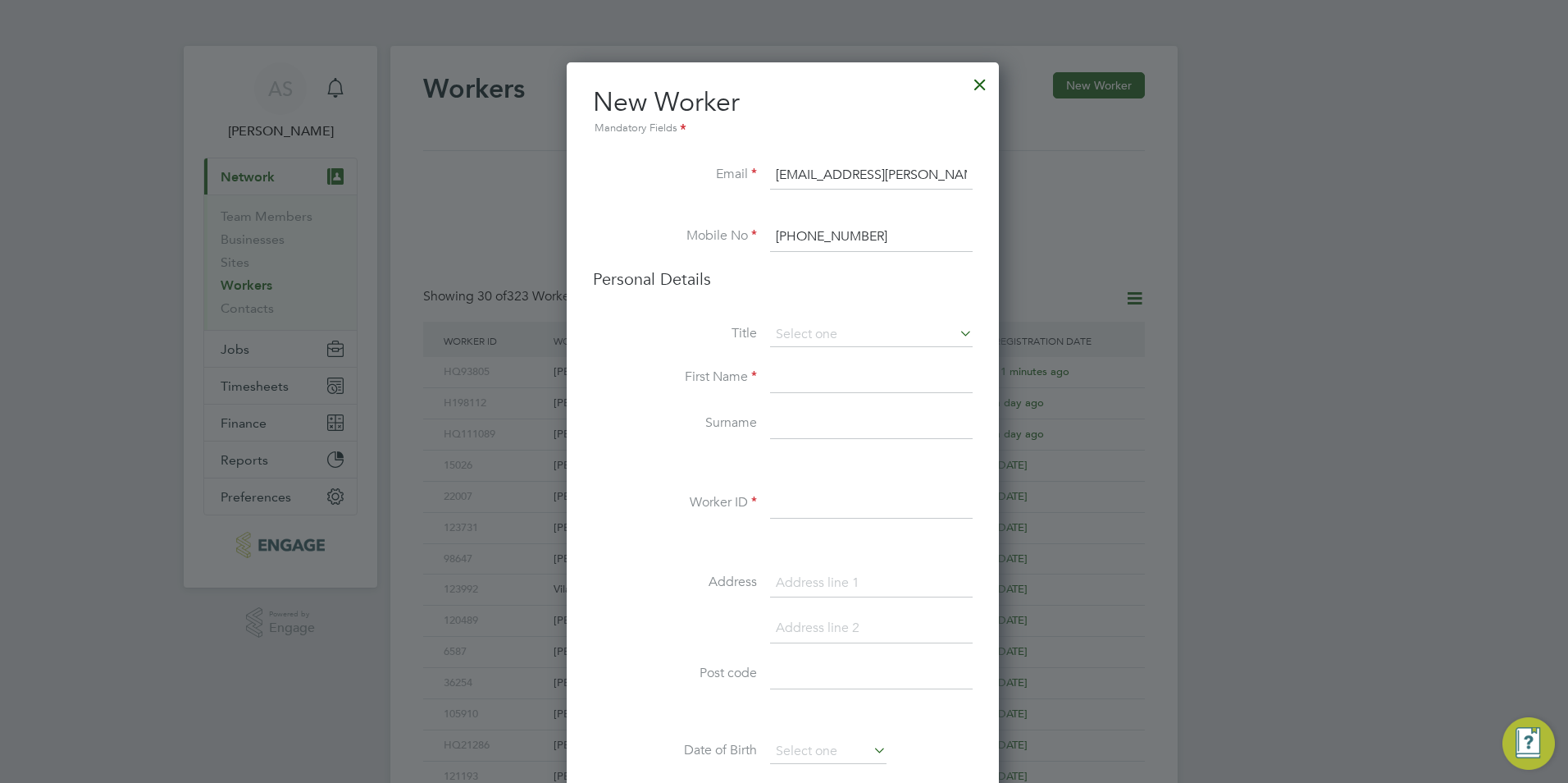
click at [812, 397] on li "Miss" at bounding box center [871, 400] width 204 height 21
type input "Miss"
click at [847, 374] on input at bounding box center [871, 378] width 202 height 29
type input "[PERSON_NAME]"
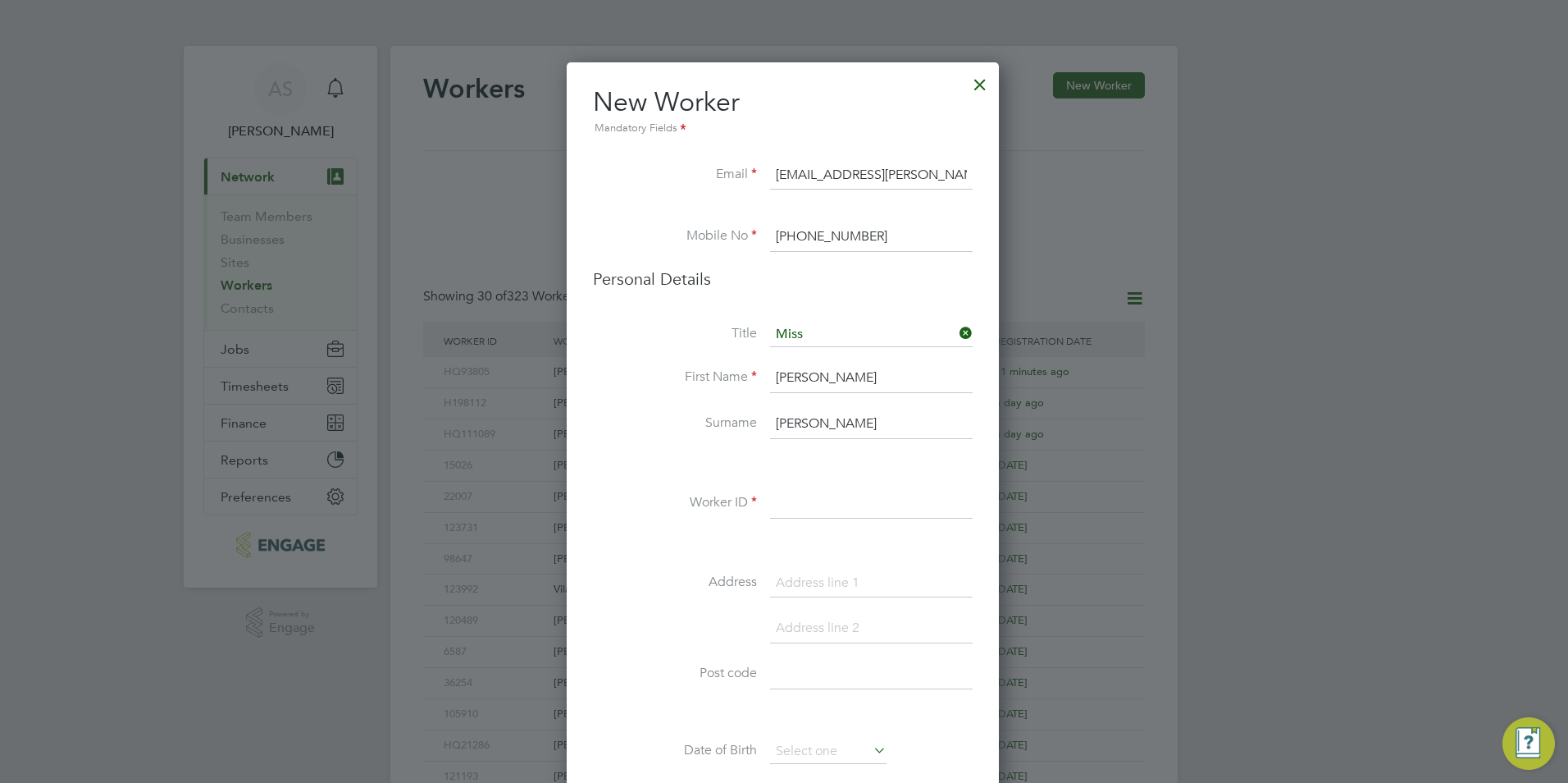
click at [825, 509] on input at bounding box center [871, 504] width 202 height 29
click at [838, 514] on input "HQ" at bounding box center [871, 504] width 202 height 29
click at [836, 505] on input "HQ" at bounding box center [871, 504] width 202 height 29
paste input "124343"
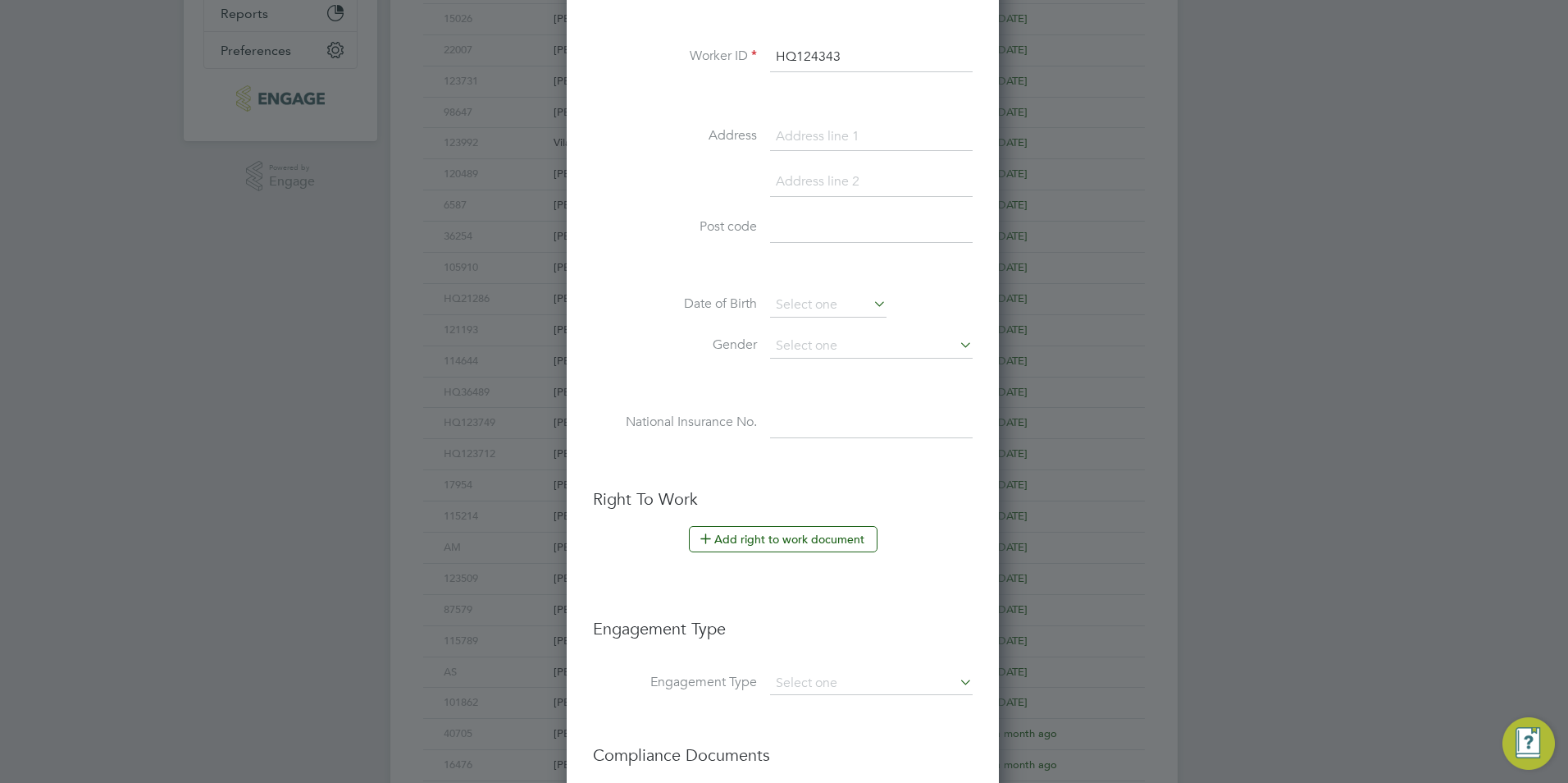
scroll to position [656, 0]
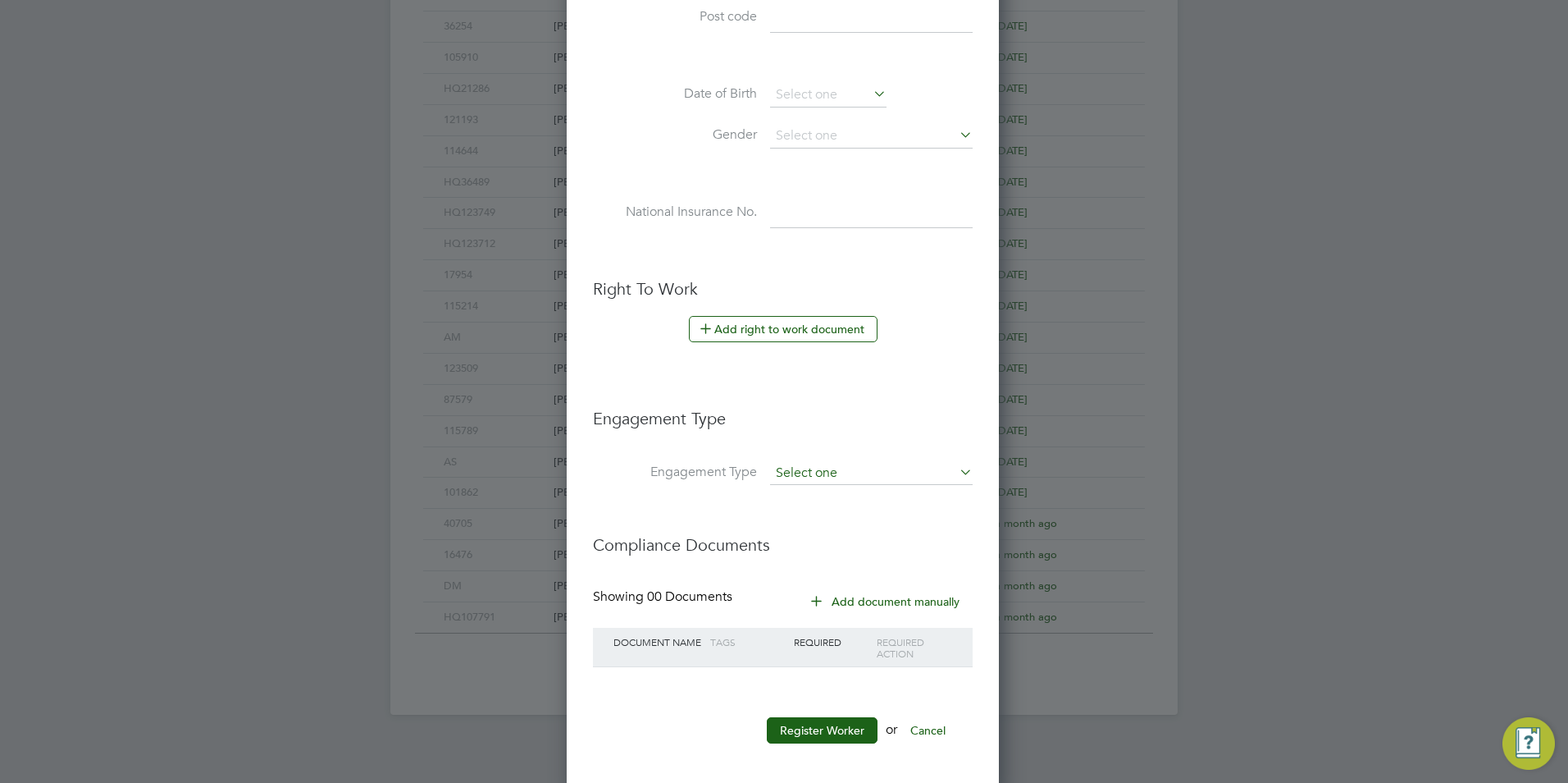
type input "HQ124343"
click at [809, 466] on input at bounding box center [871, 472] width 202 height 23
click at [713, 494] on li "Engagement Type" at bounding box center [783, 481] width 380 height 39
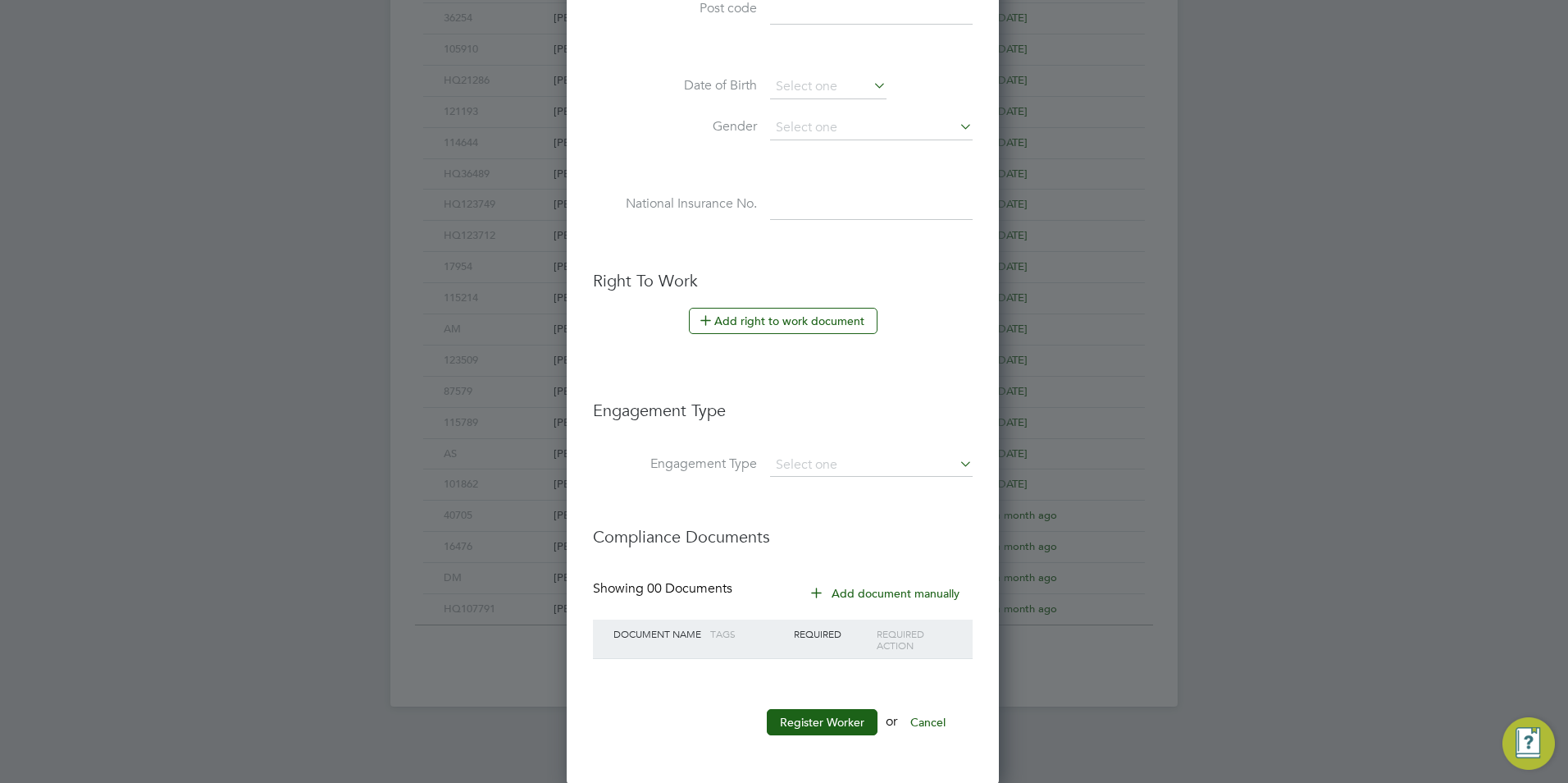
scroll to position [666, 0]
click at [841, 718] on button "Register Worker" at bounding box center [822, 720] width 111 height 26
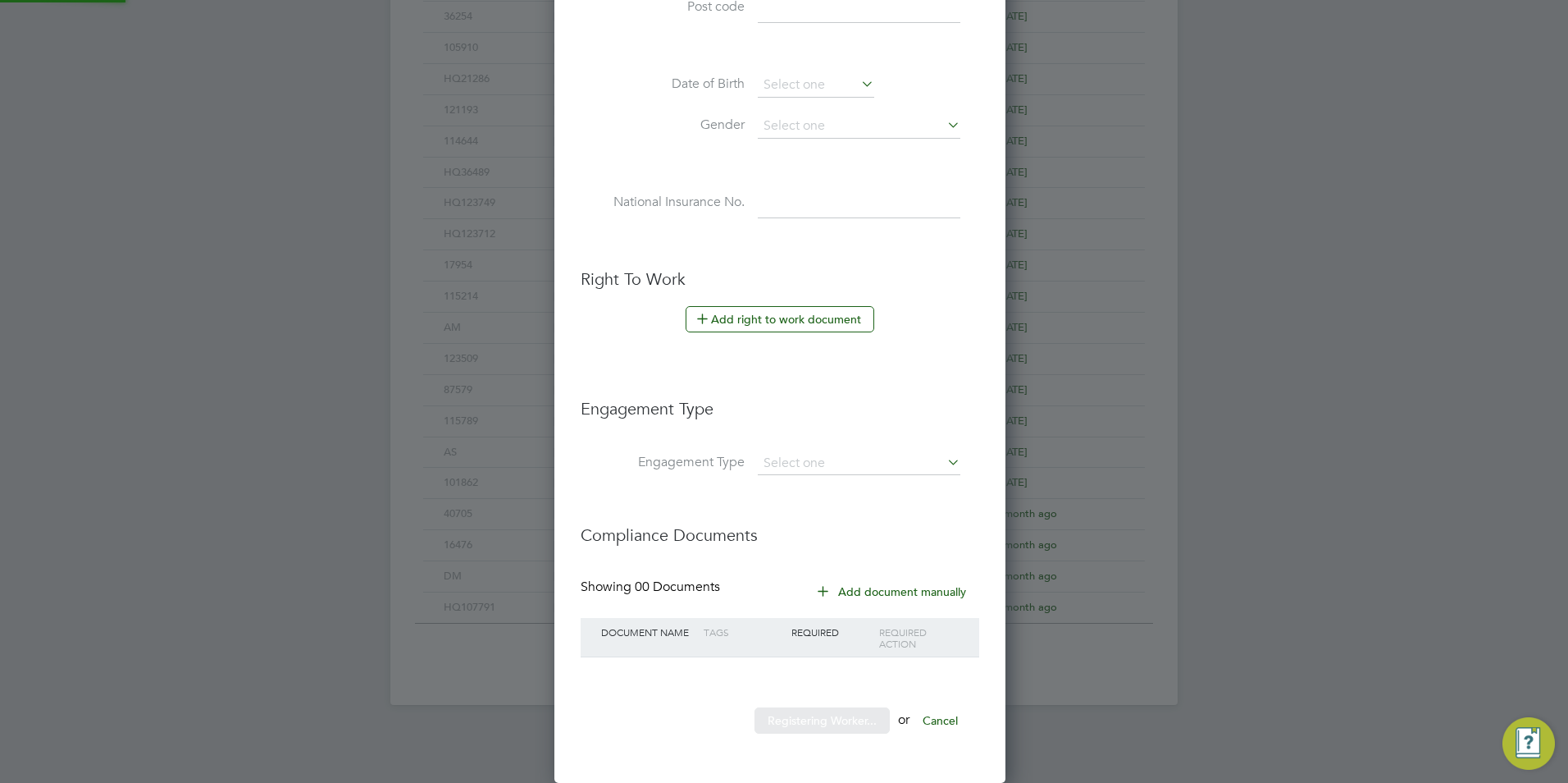
scroll to position [1388, 459]
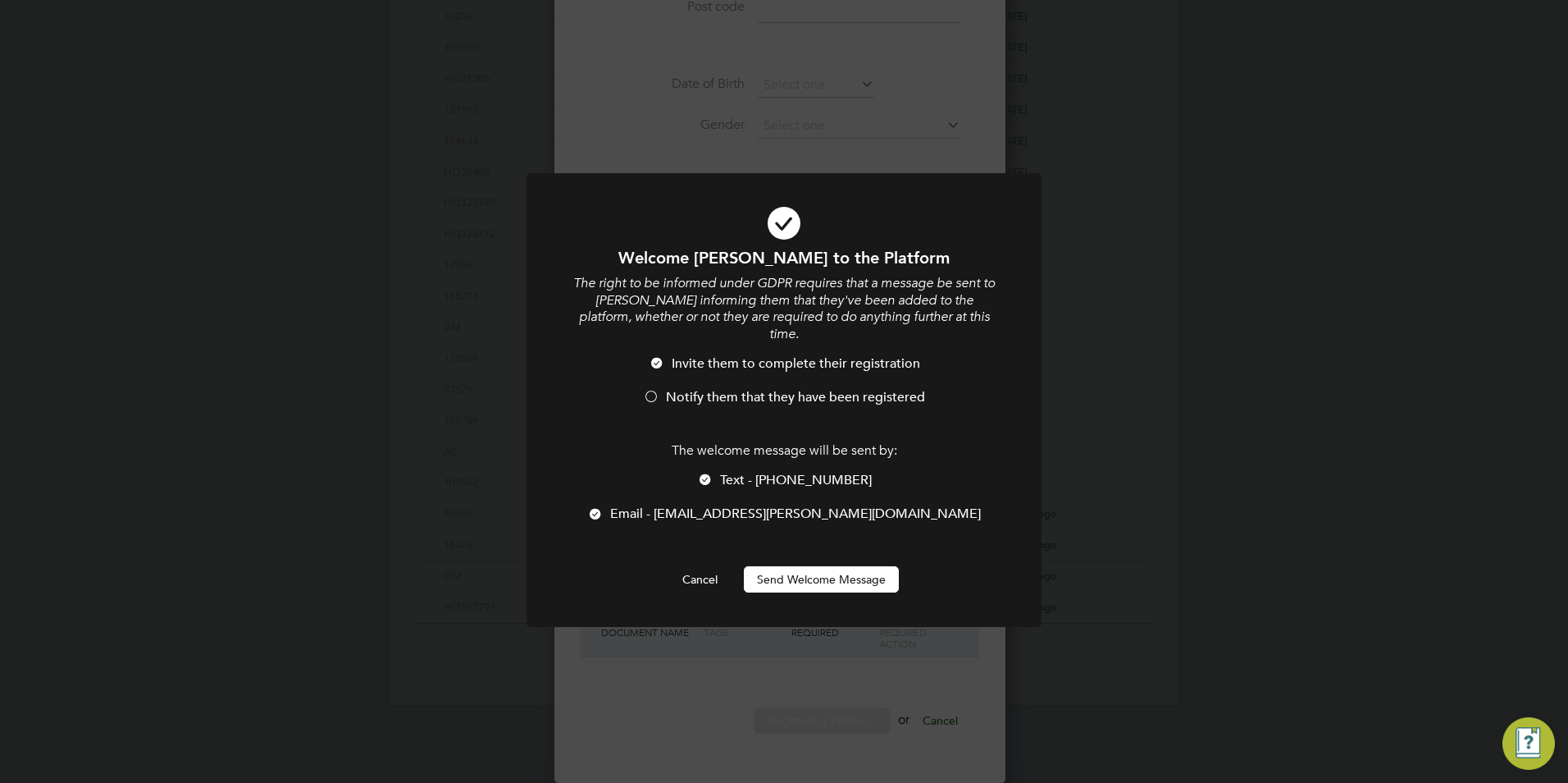
click at [779, 472] on span "Text - +44 7460 787 674" at bounding box center [795, 480] width 152 height 17
click at [724, 389] on span "Notify them that they have been registered" at bounding box center [795, 397] width 259 height 17
click at [805, 567] on button "Send Welcome Message" at bounding box center [821, 578] width 155 height 26
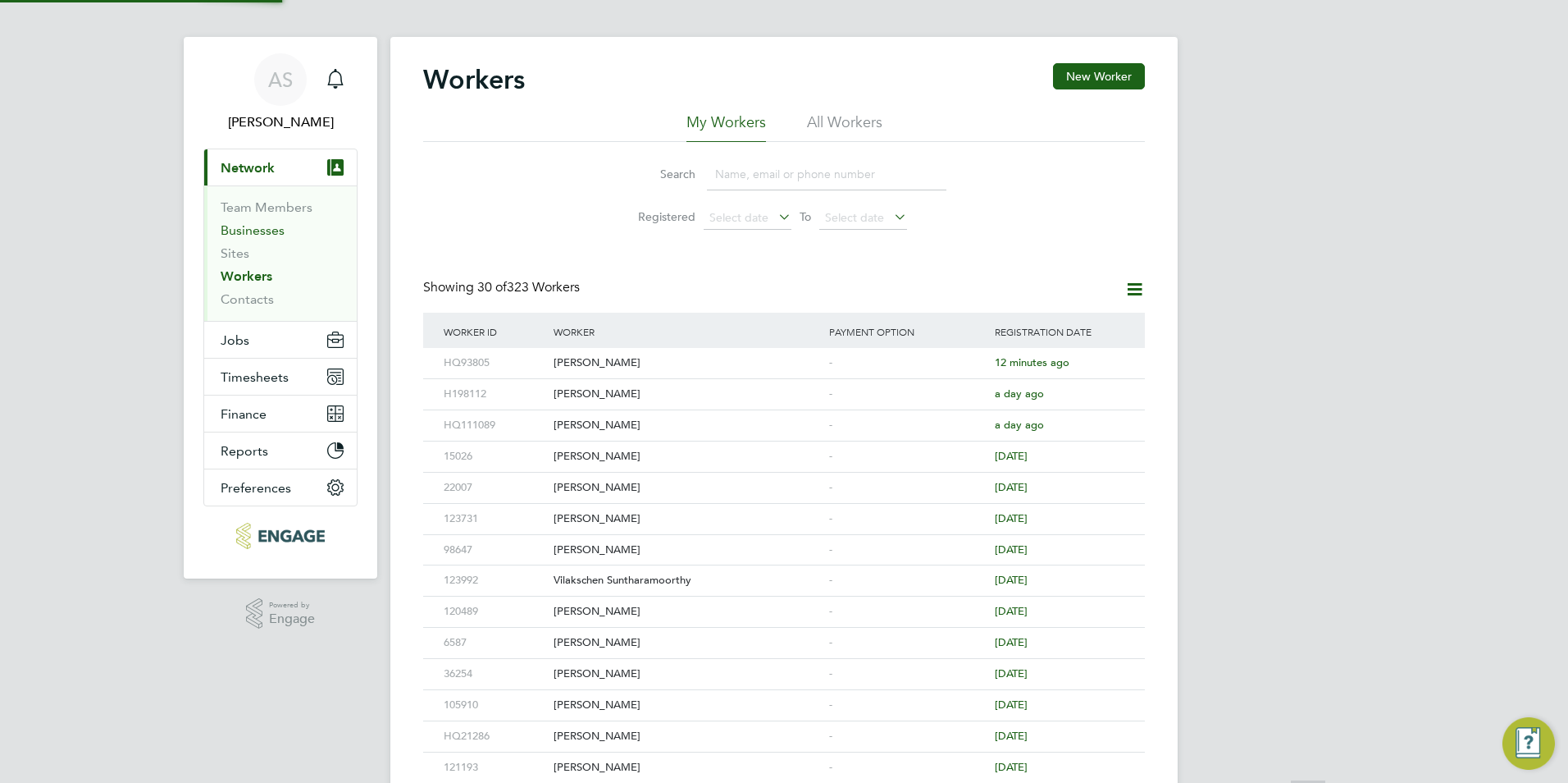
scroll to position [0, 0]
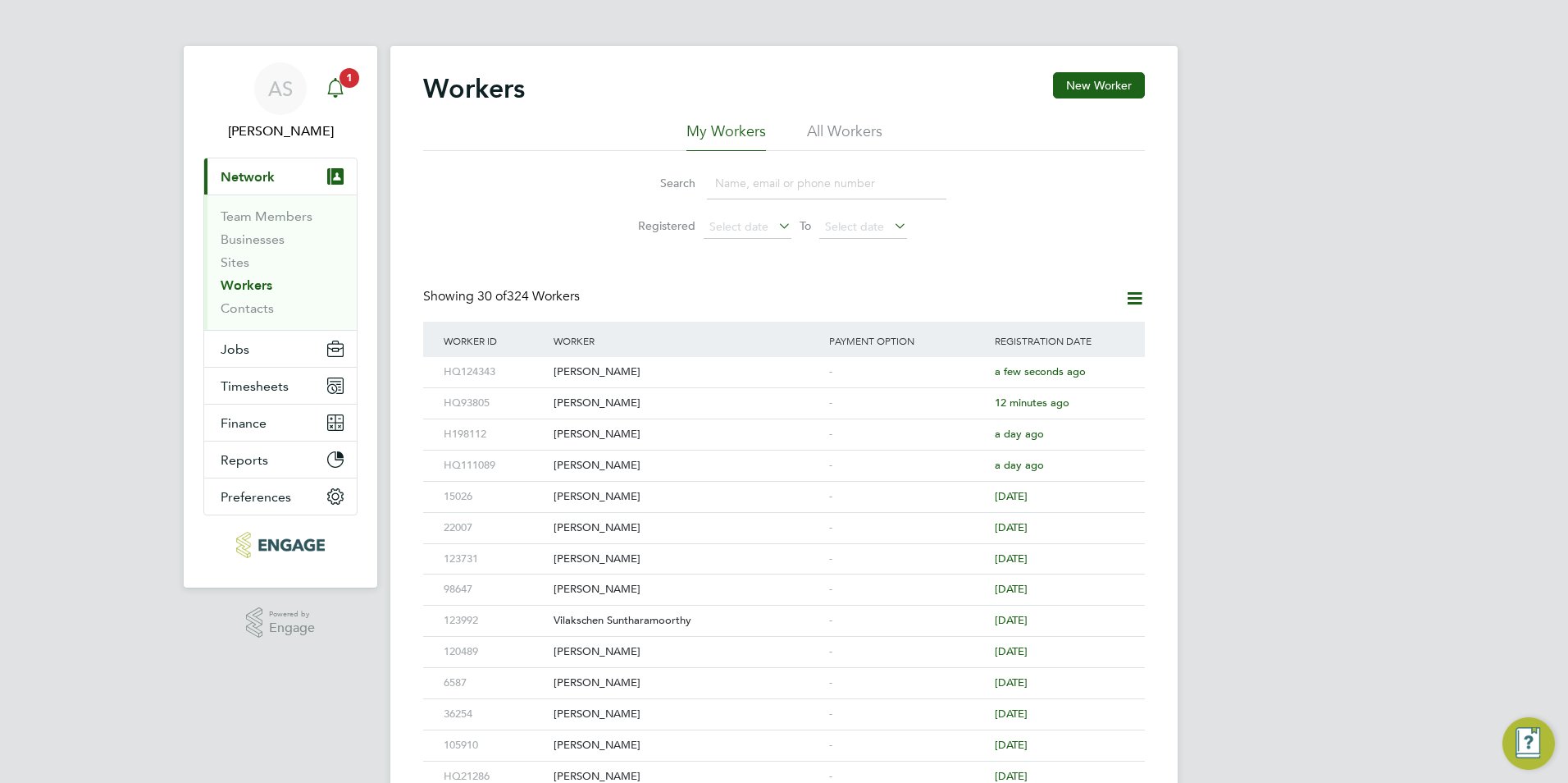
click at [341, 99] on div "Main navigation" at bounding box center [335, 88] width 33 height 33
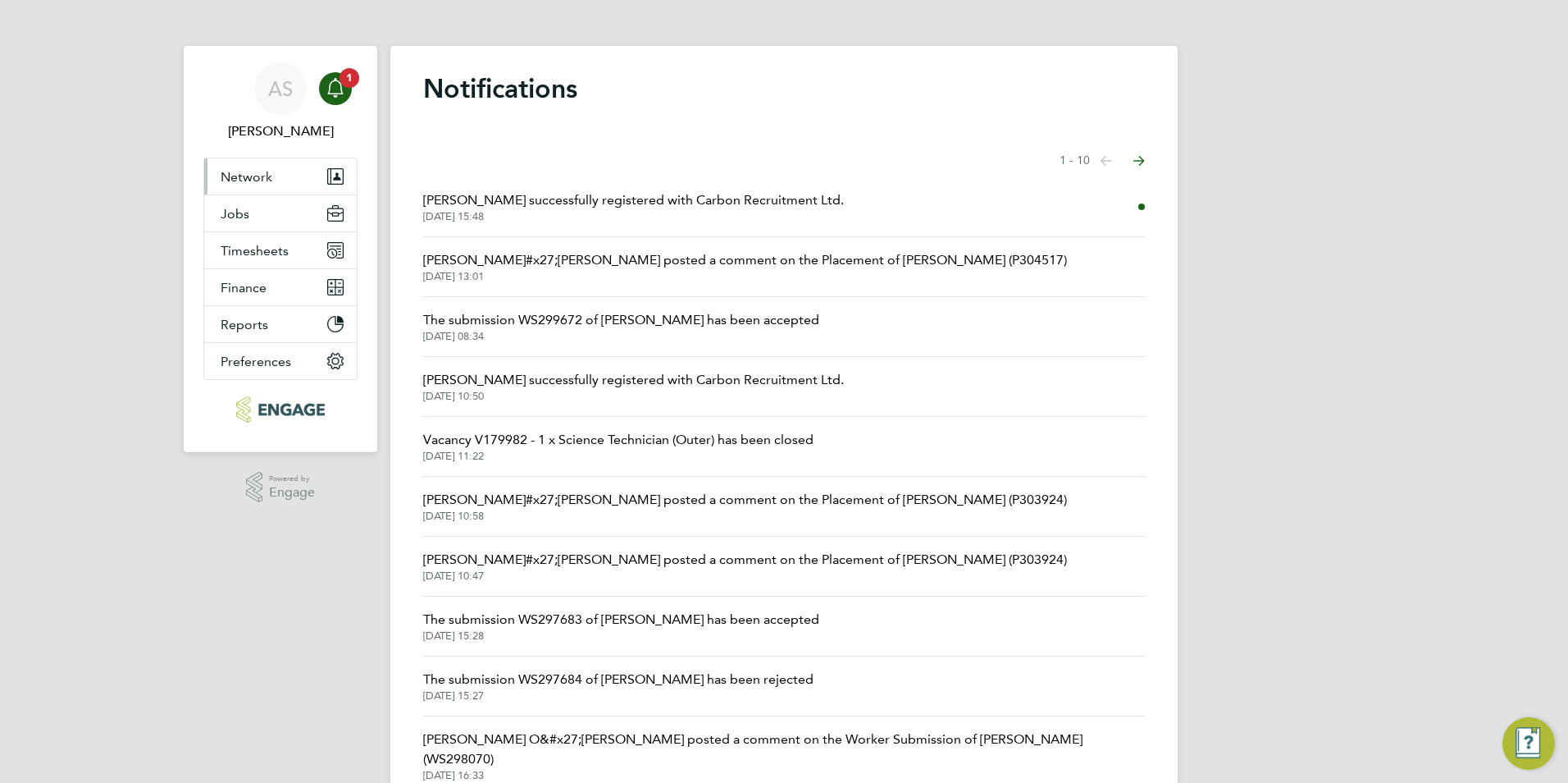
click at [264, 177] on span "Network" at bounding box center [247, 176] width 52 height 16
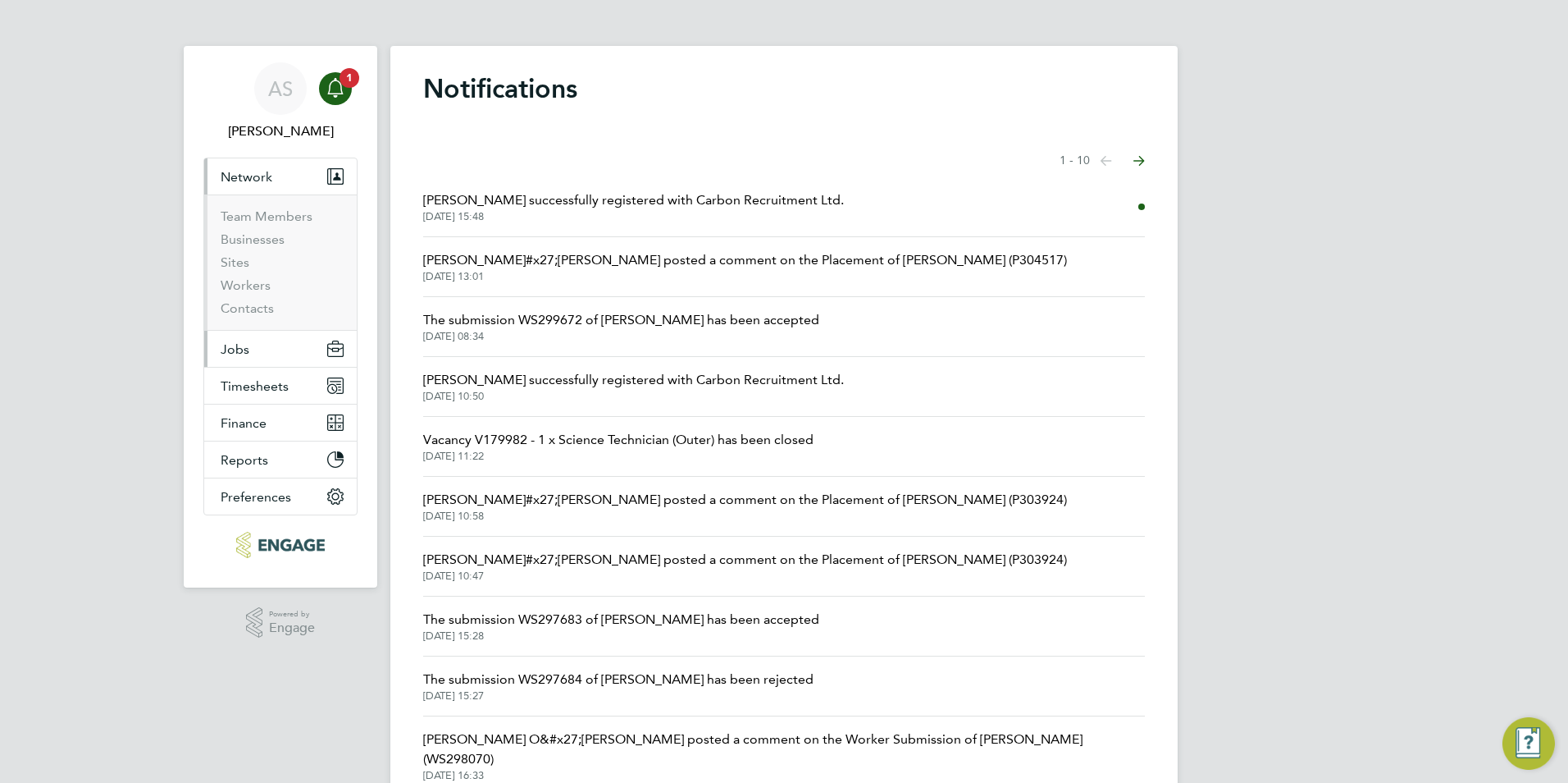
click at [229, 336] on button "Jobs" at bounding box center [280, 348] width 153 height 36
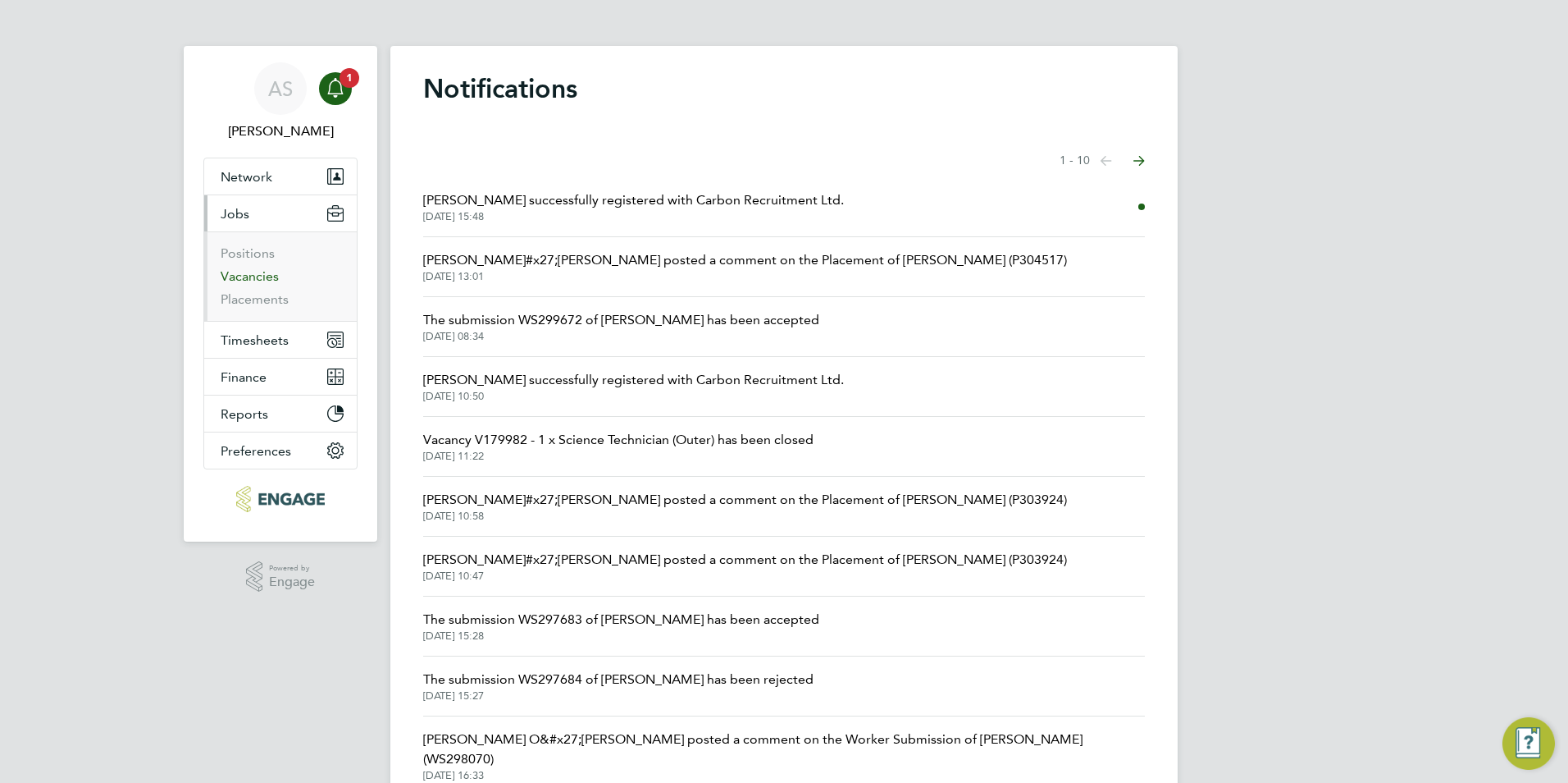
click at [262, 274] on link "Vacancies" at bounding box center [249, 276] width 58 height 16
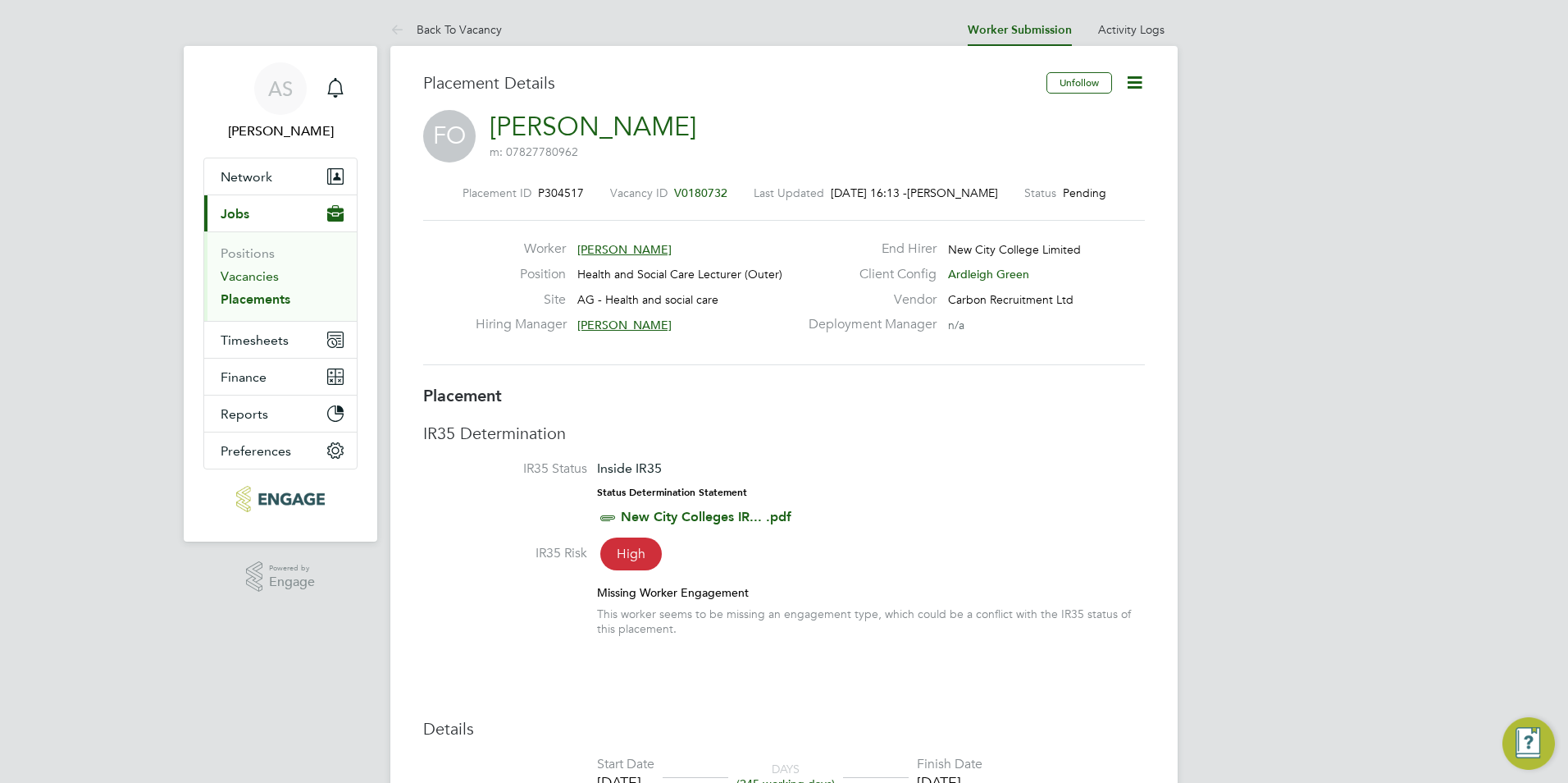
click at [248, 271] on link "Vacancies" at bounding box center [249, 276] width 58 height 16
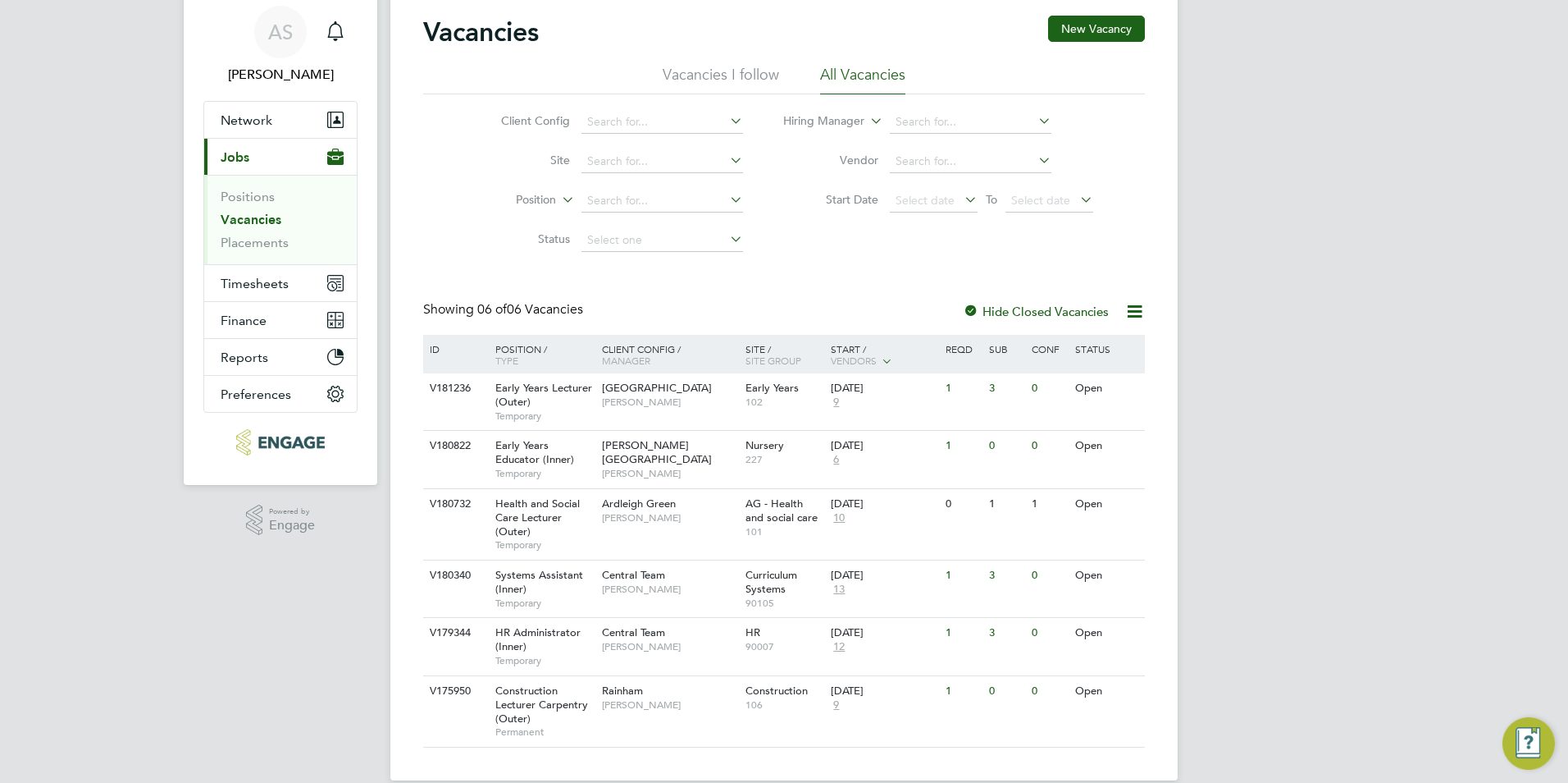
scroll to position [81, 0]
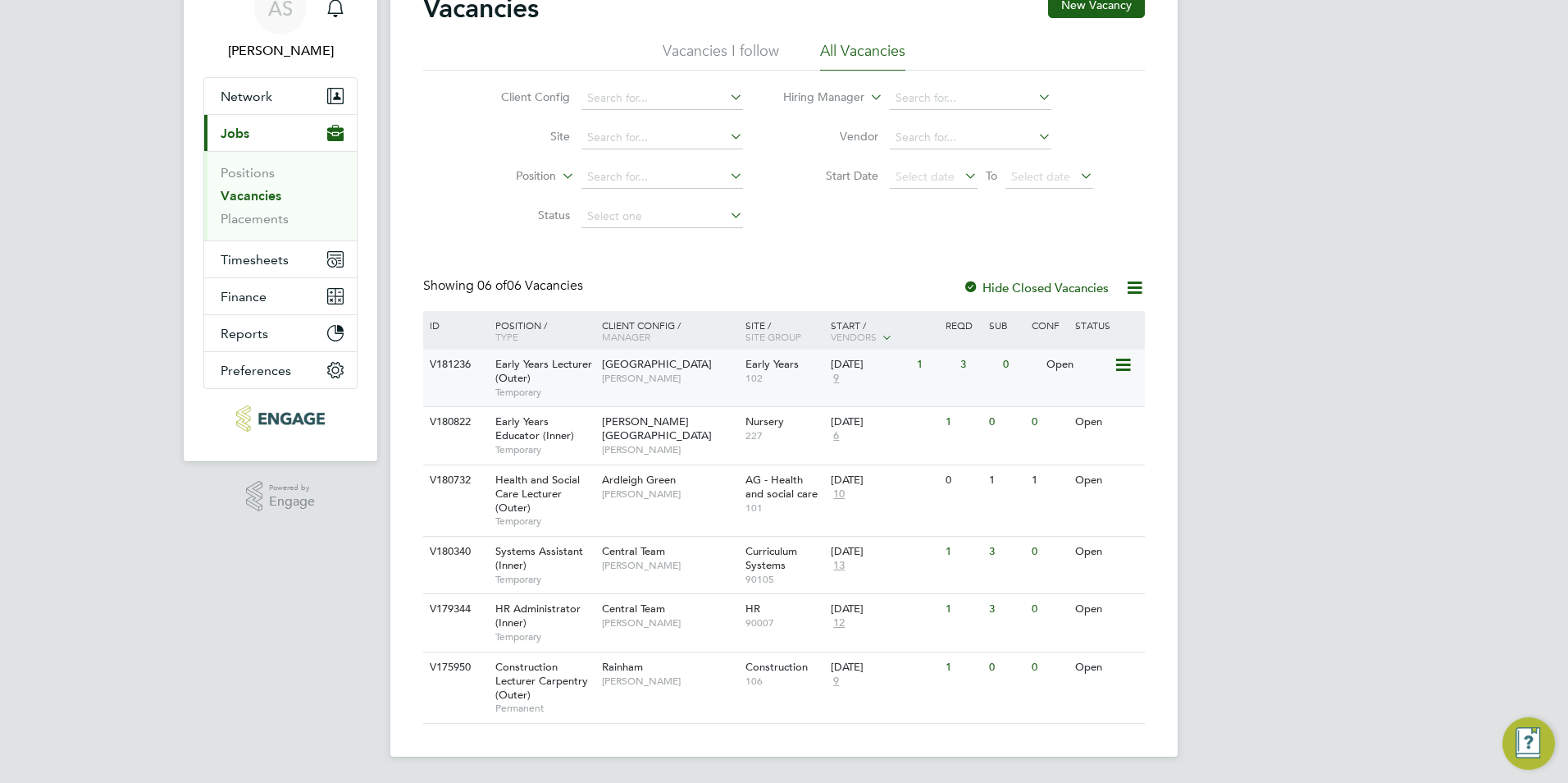
click at [718, 388] on div "[GEOGRAPHIC_DATA] [PERSON_NAME]" at bounding box center [669, 370] width 143 height 43
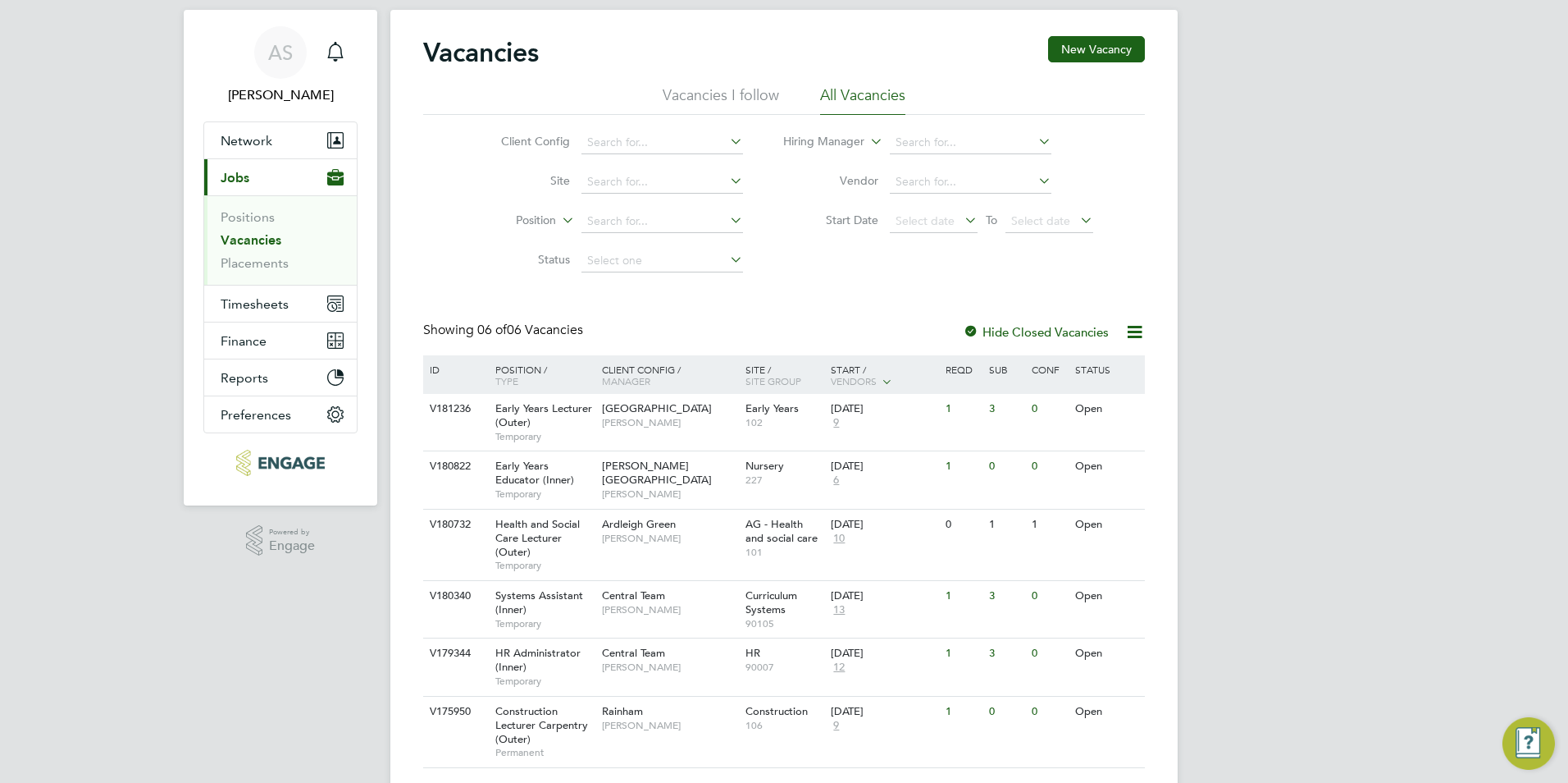
scroll to position [0, 0]
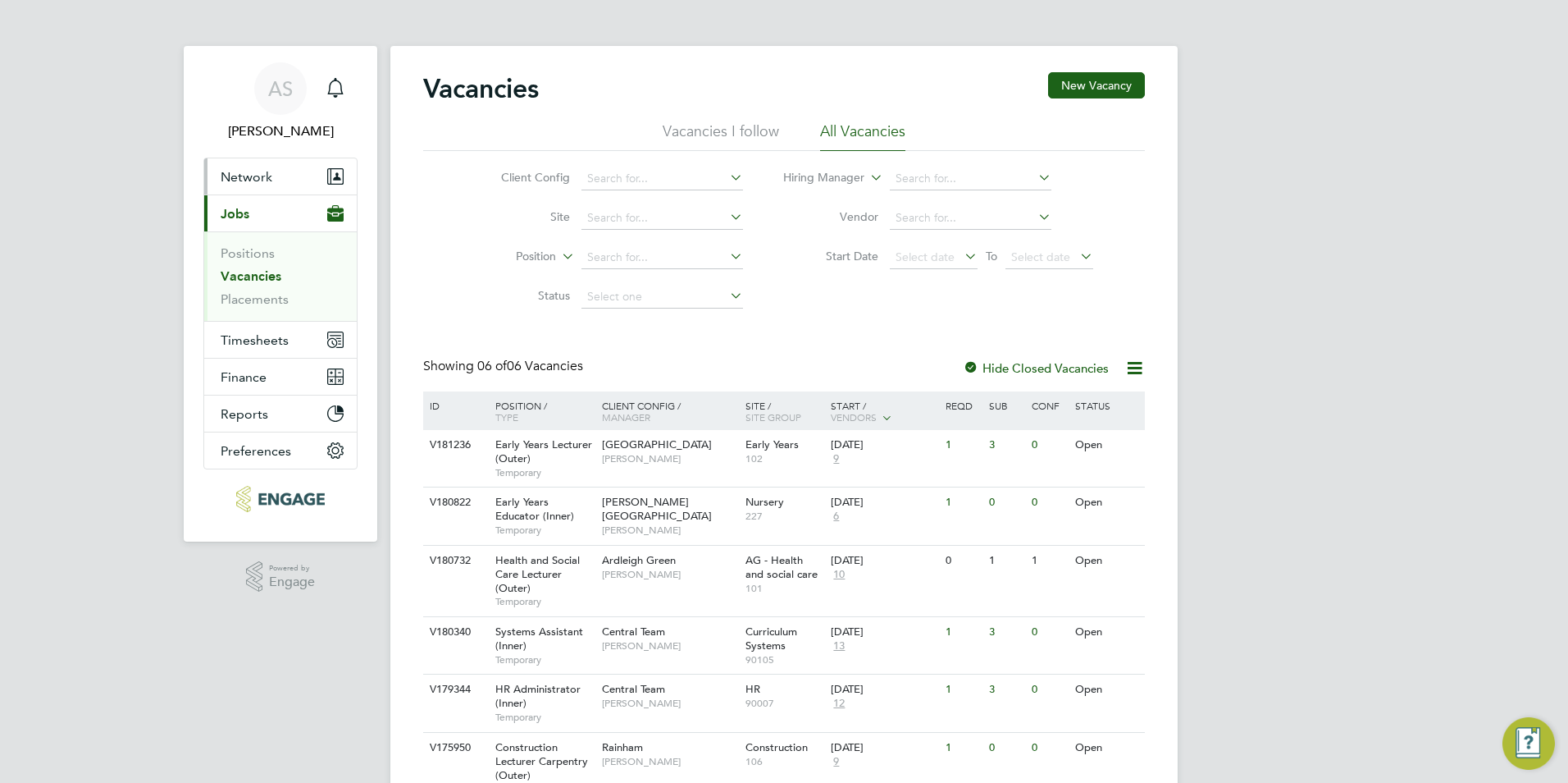
click at [257, 189] on button "Network" at bounding box center [280, 176] width 153 height 36
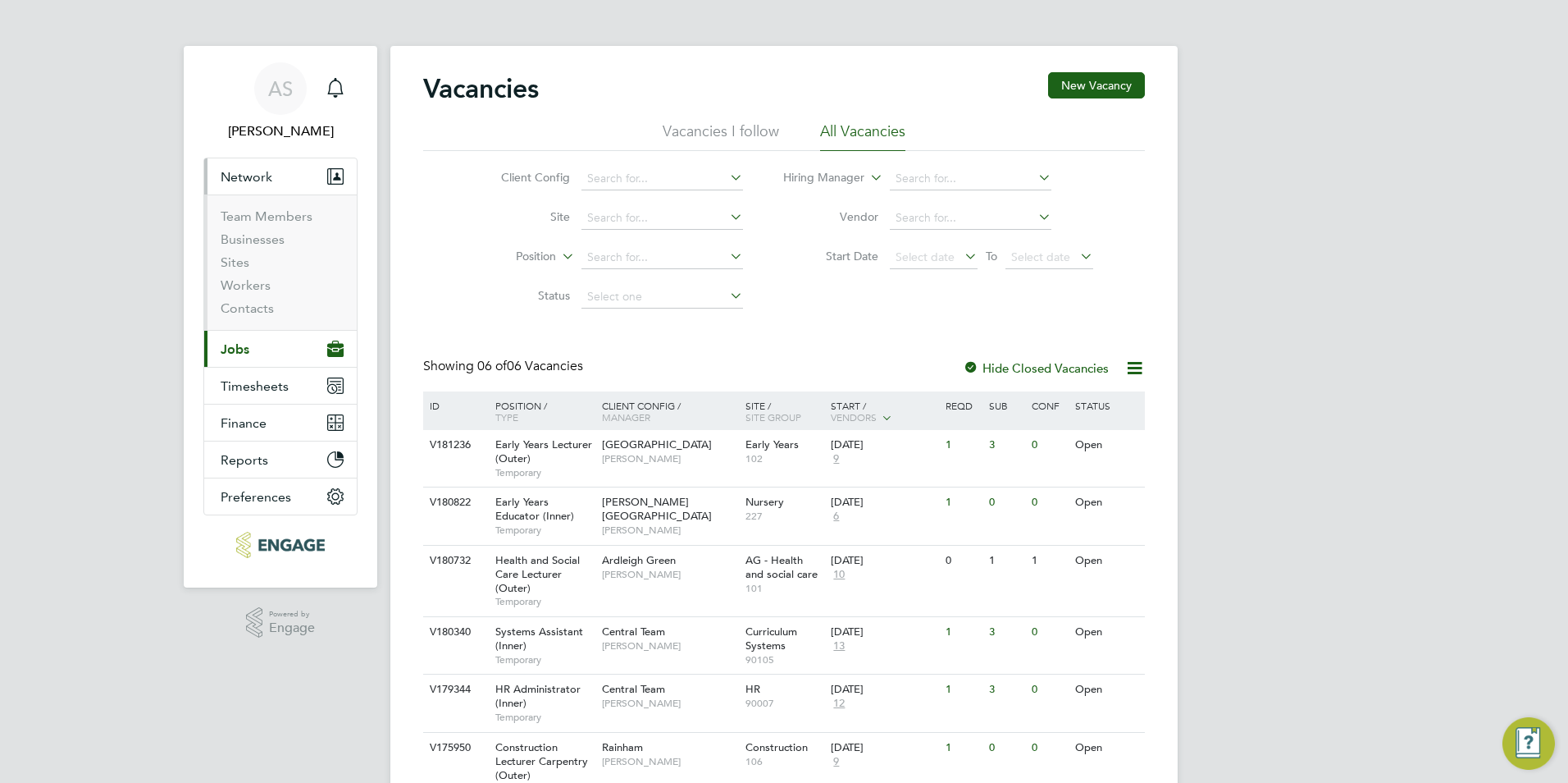
click at [254, 354] on button "Current page: Jobs" at bounding box center [280, 348] width 153 height 36
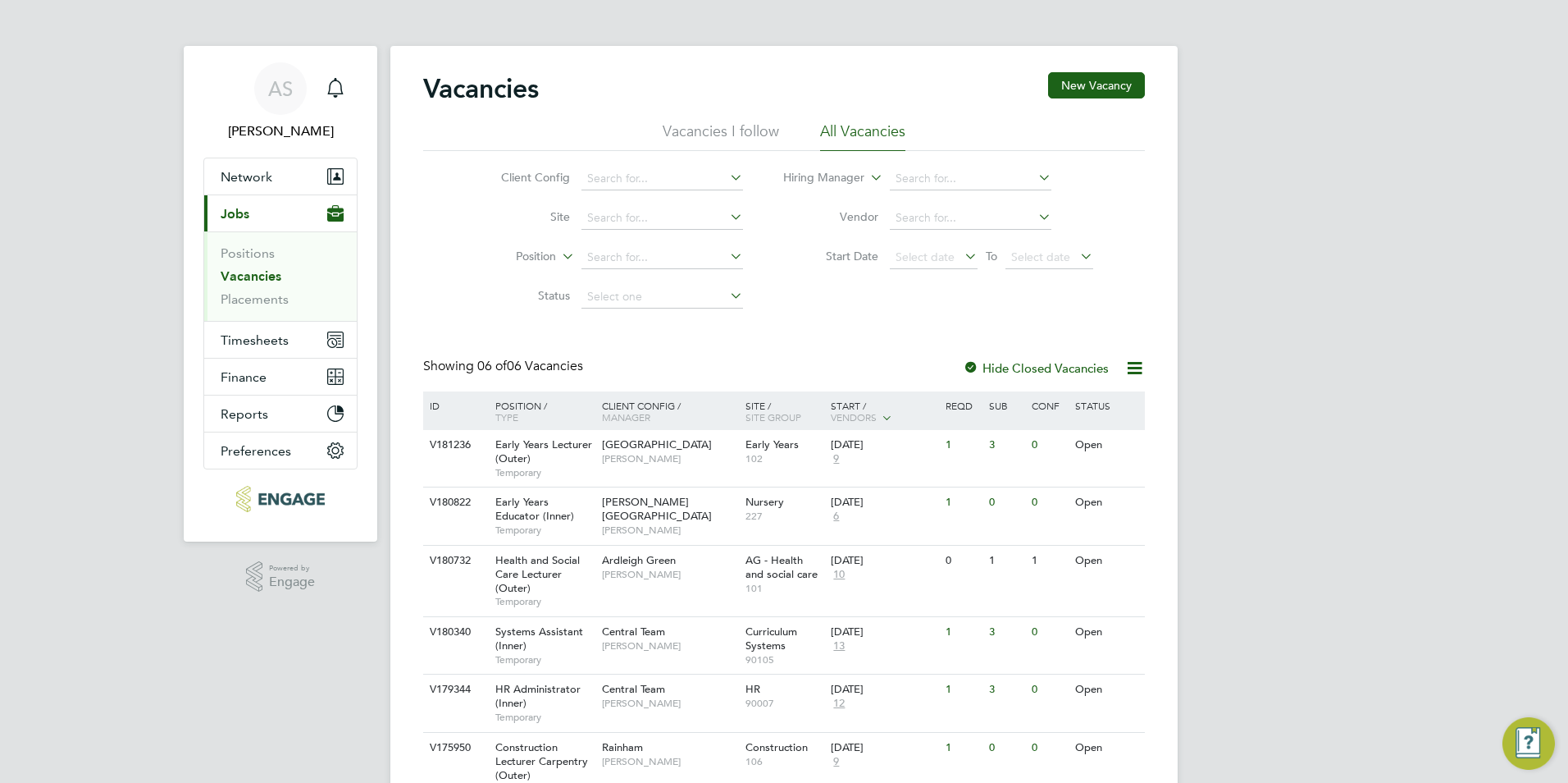
click at [256, 277] on link "Vacancies" at bounding box center [251, 276] width 60 height 16
click at [671, 525] on div "Hackney Campus Carol Commin" at bounding box center [669, 515] width 143 height 56
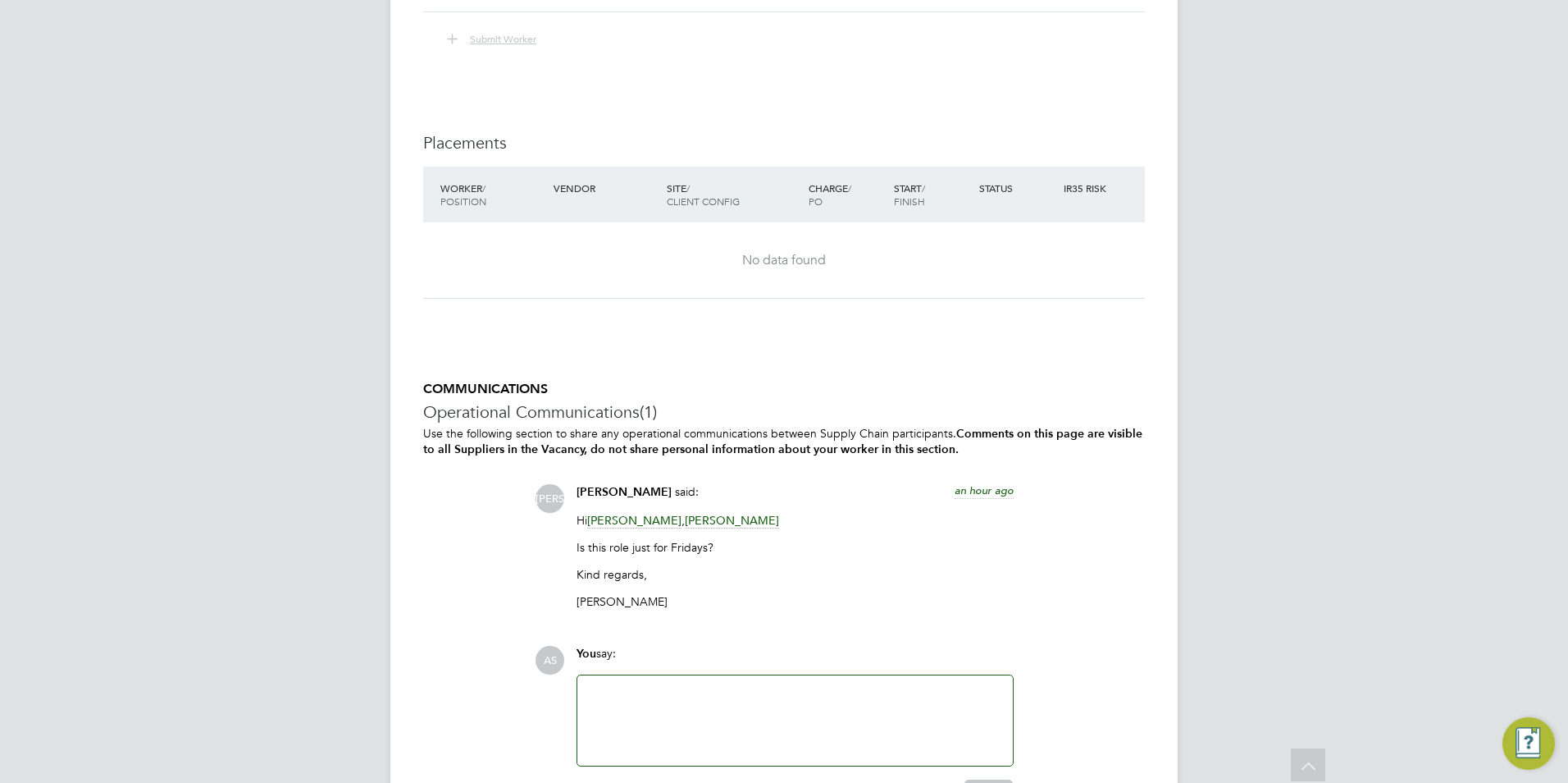
scroll to position [3199, 0]
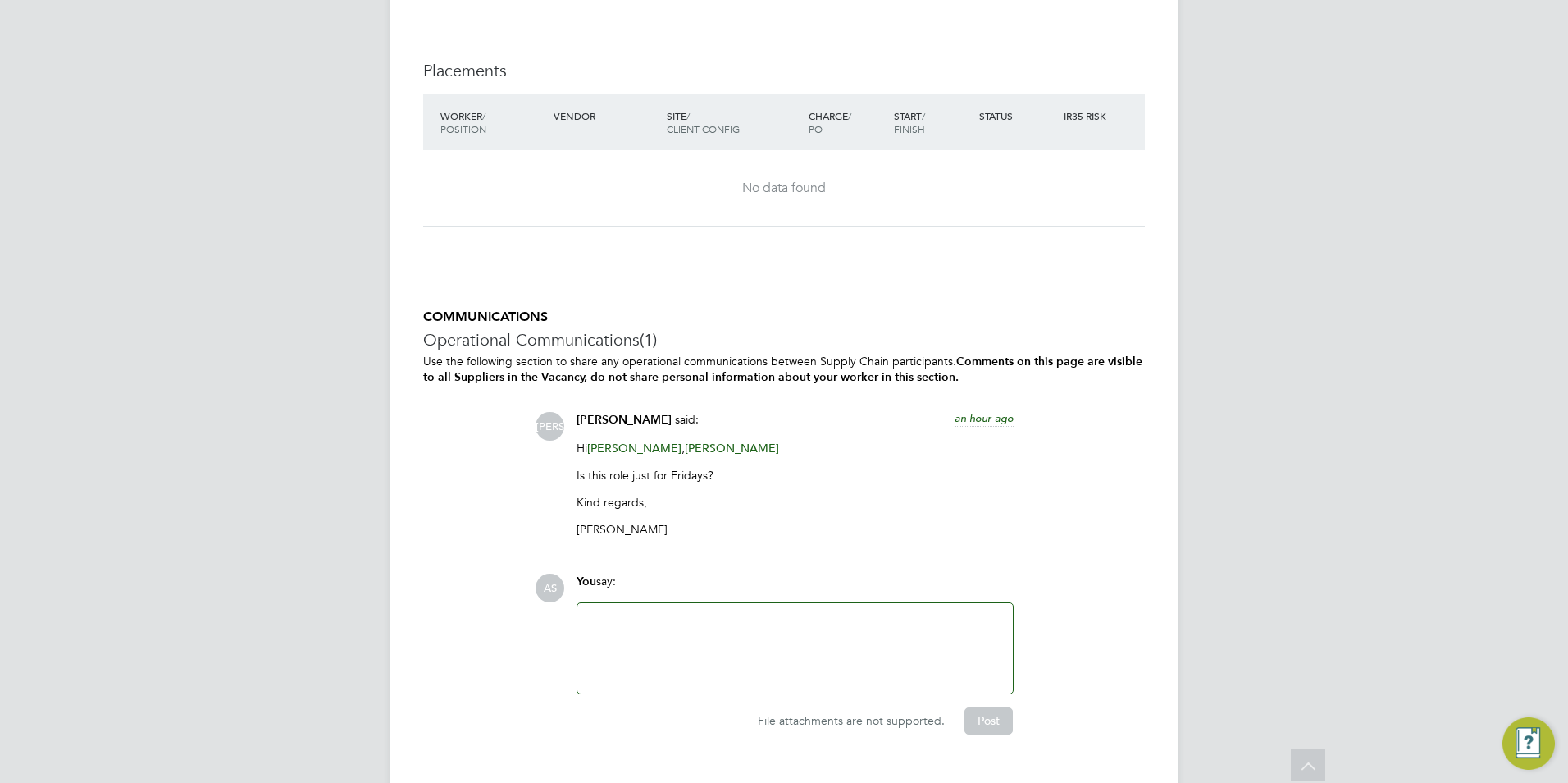
click at [611, 414] on span "[PERSON_NAME]" at bounding box center [623, 420] width 95 height 14
click at [614, 414] on span "[PERSON_NAME]" at bounding box center [623, 420] width 95 height 14
drag, startPoint x: 614, startPoint y: 414, endPoint x: 605, endPoint y: 415, distance: 9.1
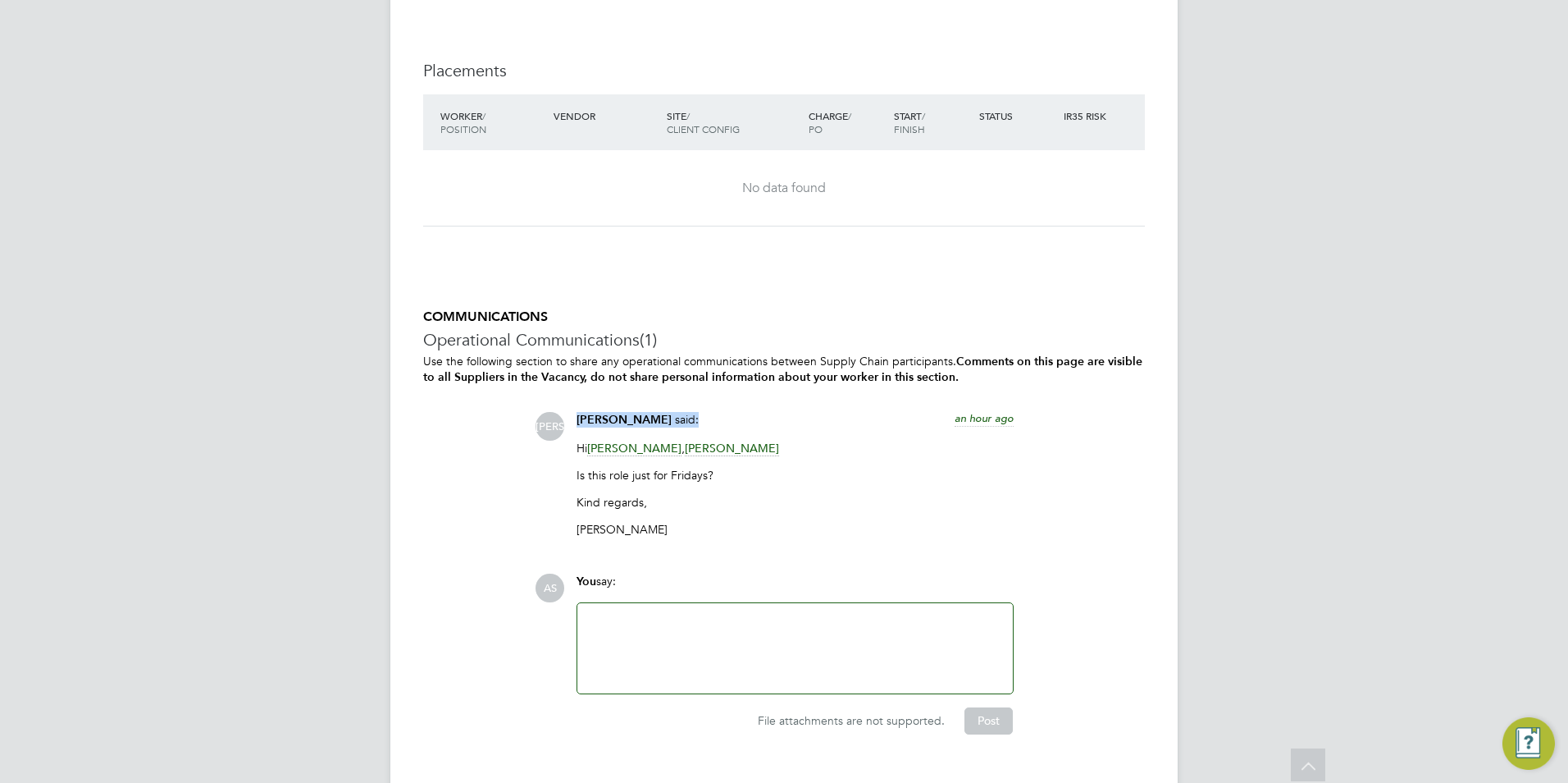
click at [610, 415] on span "Jerin Aktar" at bounding box center [623, 420] width 95 height 14
drag, startPoint x: 581, startPoint y: 415, endPoint x: 634, endPoint y: 415, distance: 53.0
click at [634, 415] on div "Jerin Aktar said: an hour ago Hi Roslyn O'Garro , Carolina Cadete Borges Is thi…" at bounding box center [794, 481] width 454 height 138
copy span "Jerin Aktar"
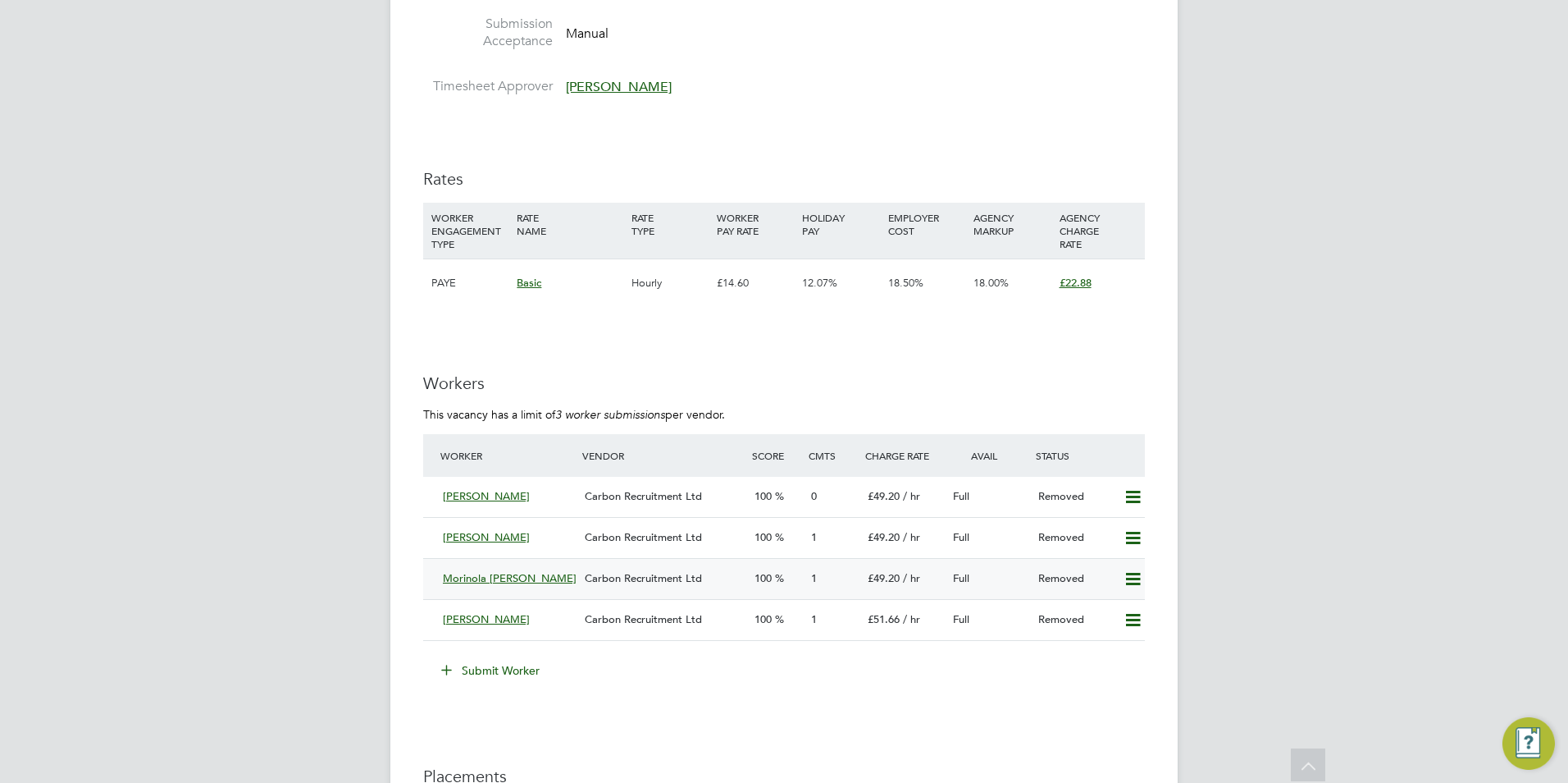
scroll to position [2953, 0]
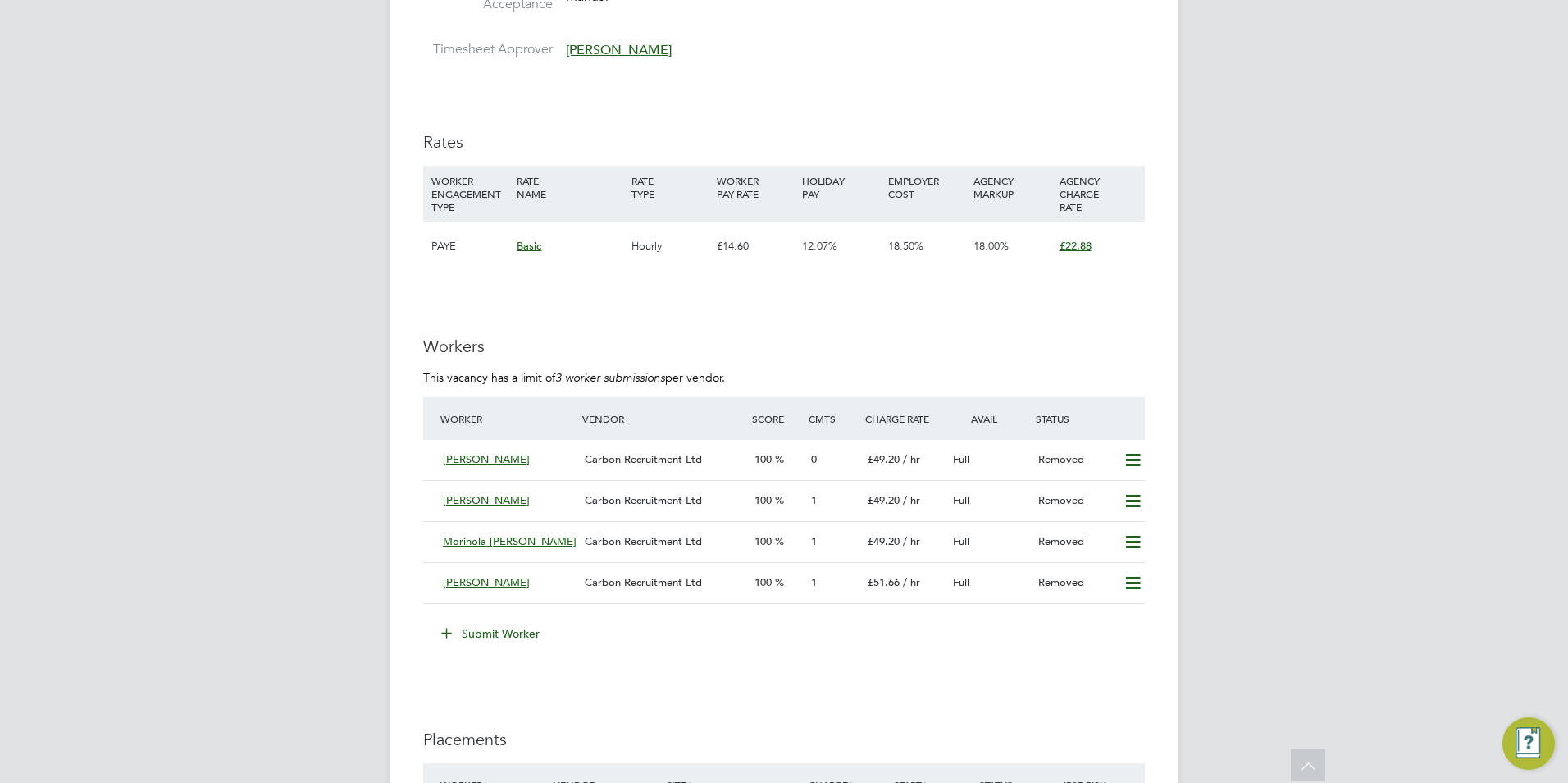
click at [513, 620] on button "Submit Worker" at bounding box center [491, 633] width 123 height 26
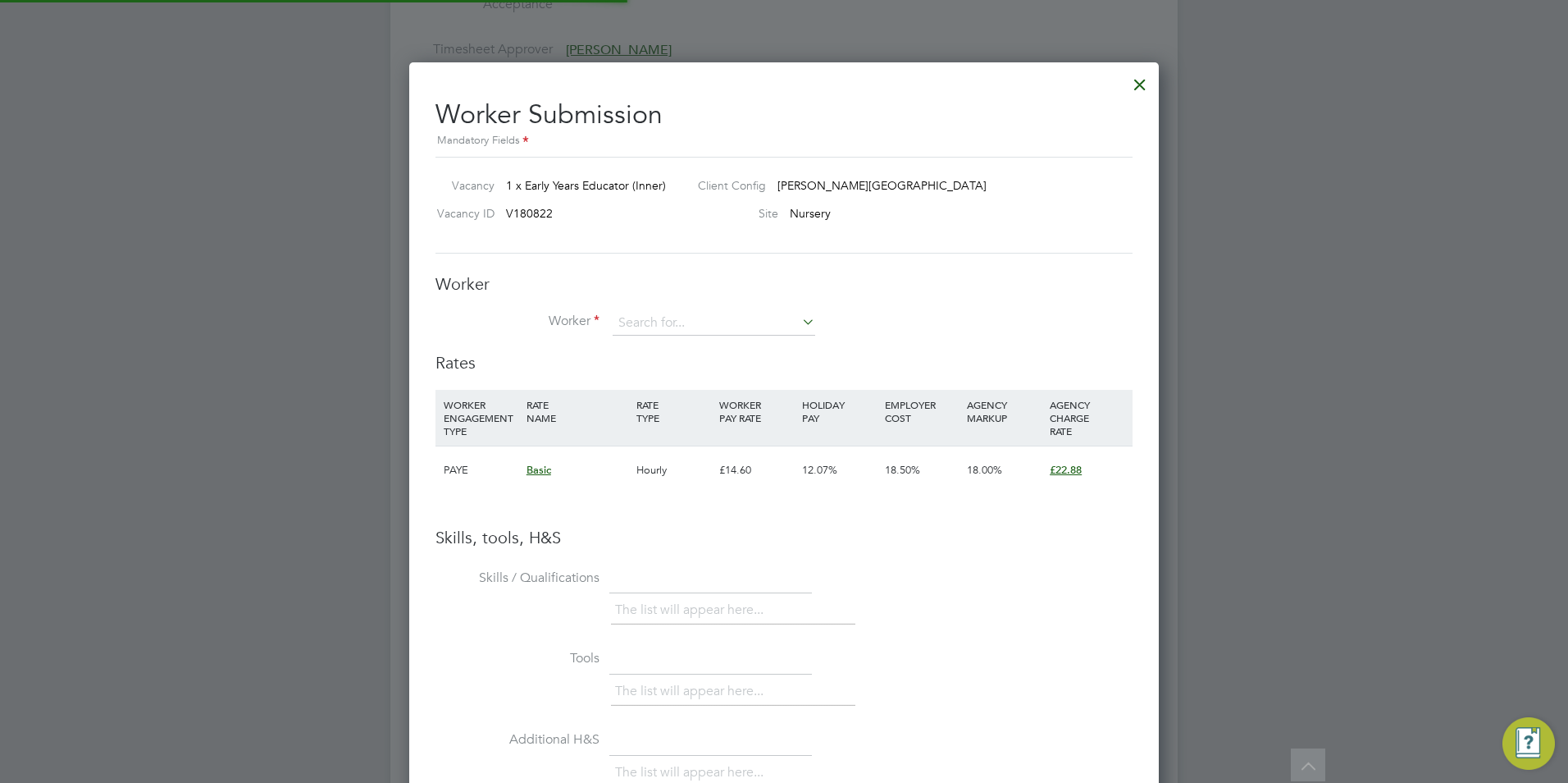
scroll to position [49, 112]
click at [644, 309] on div "Worker Worker Worker Engagement Type" at bounding box center [784, 313] width 697 height 79
click at [643, 315] on input at bounding box center [713, 322] width 202 height 24
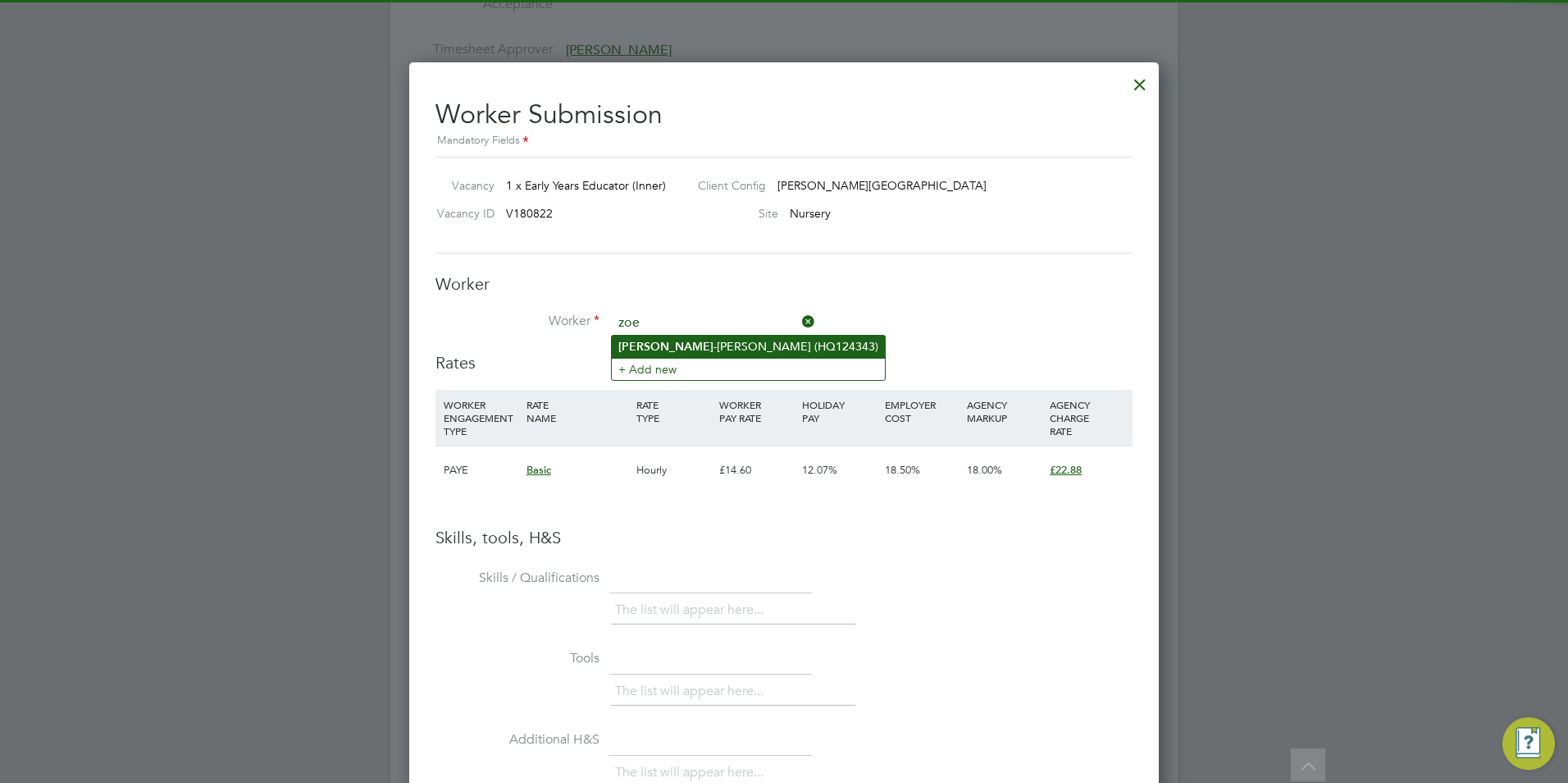
click at [690, 337] on li "Zoe -Ann Parker (HQ124343)" at bounding box center [748, 347] width 273 height 22
type input "Zoe-Ann Parker (HQ124343)"
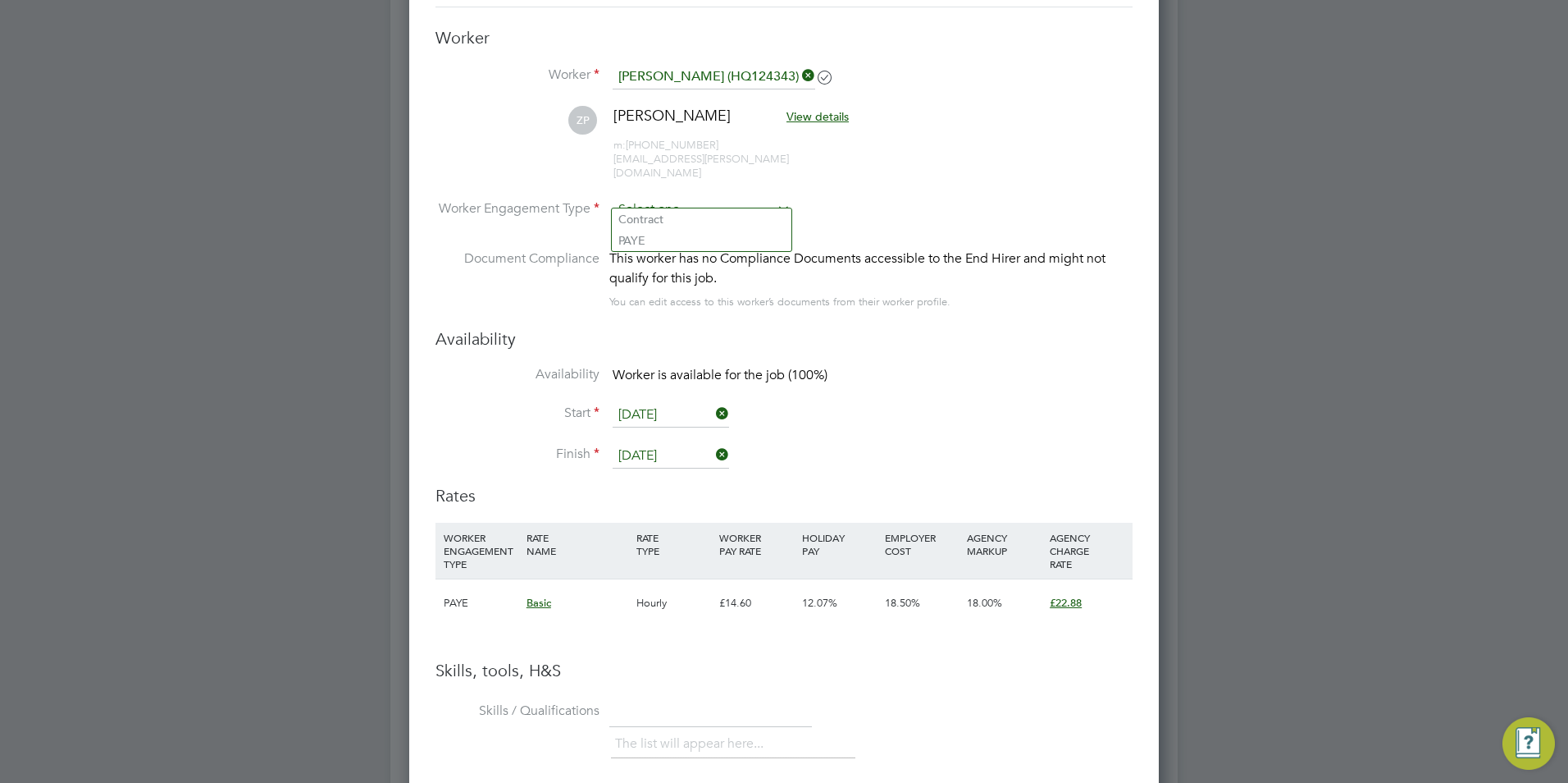
click at [719, 198] on input at bounding box center [701, 210] width 178 height 24
click at [716, 217] on li "Contract" at bounding box center [701, 218] width 180 height 21
type input "Contract"
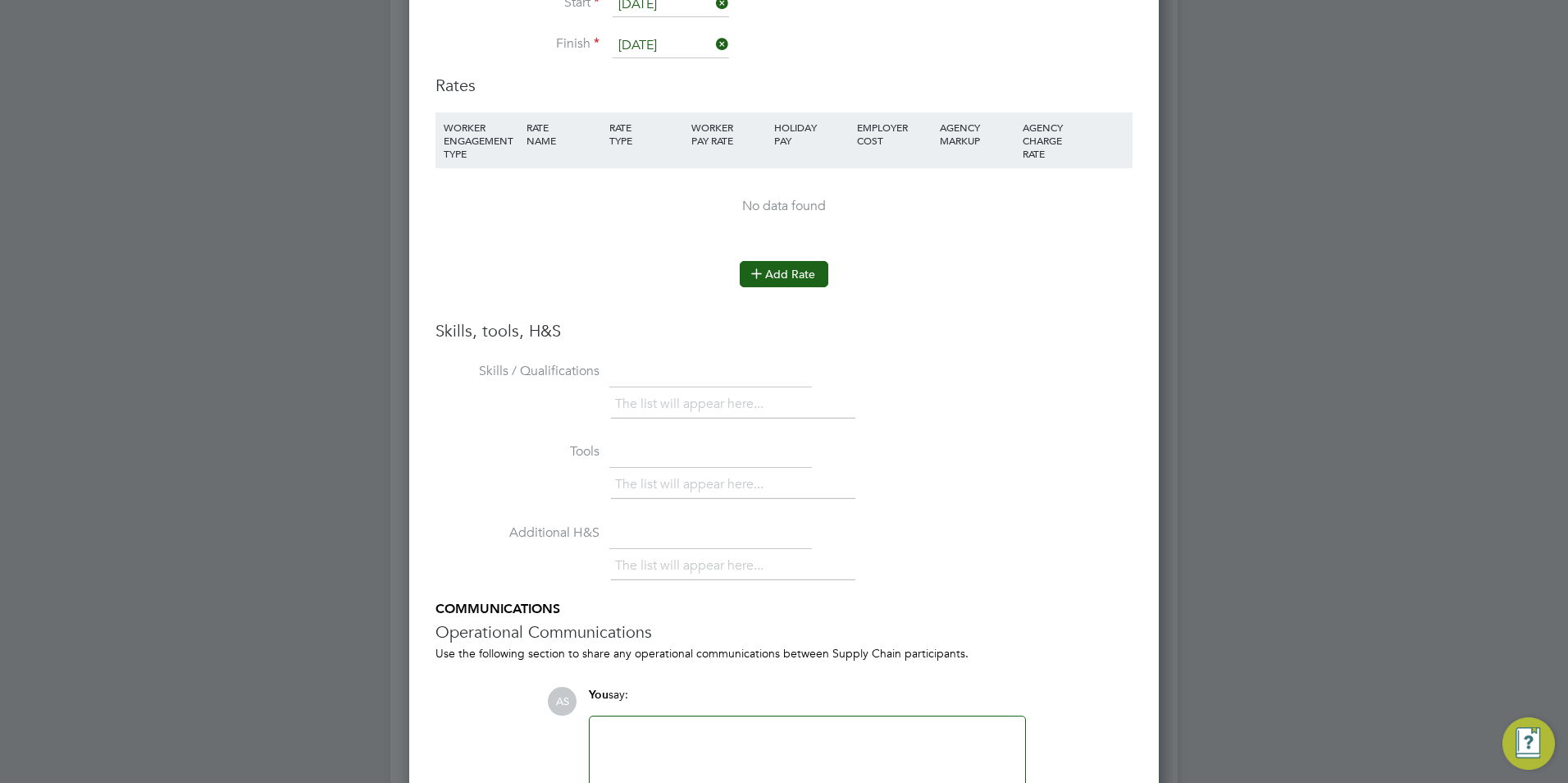
click at [796, 269] on button "Add Rate" at bounding box center [784, 274] width 89 height 26
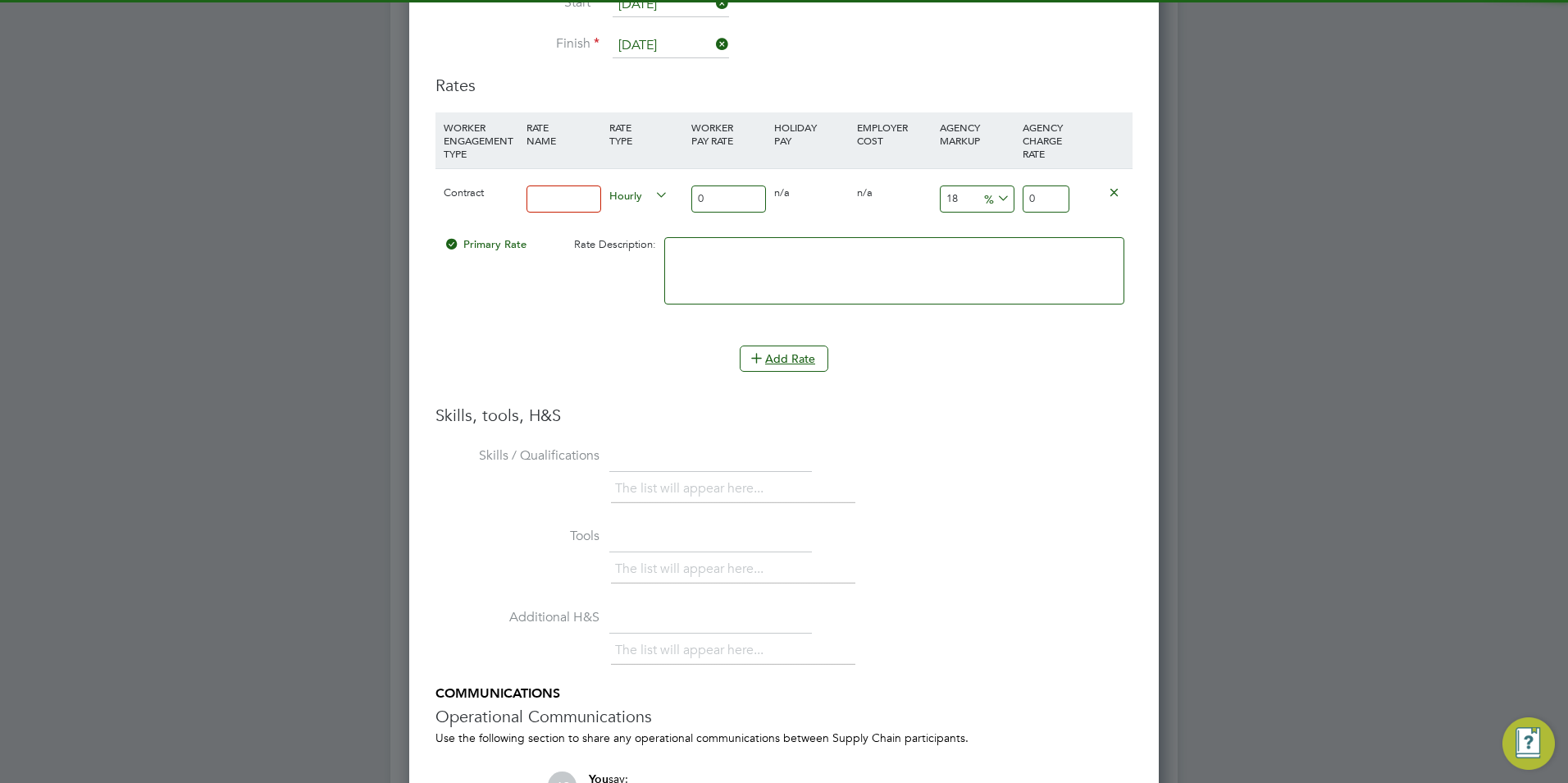
click at [570, 187] on input at bounding box center [564, 199] width 75 height 27
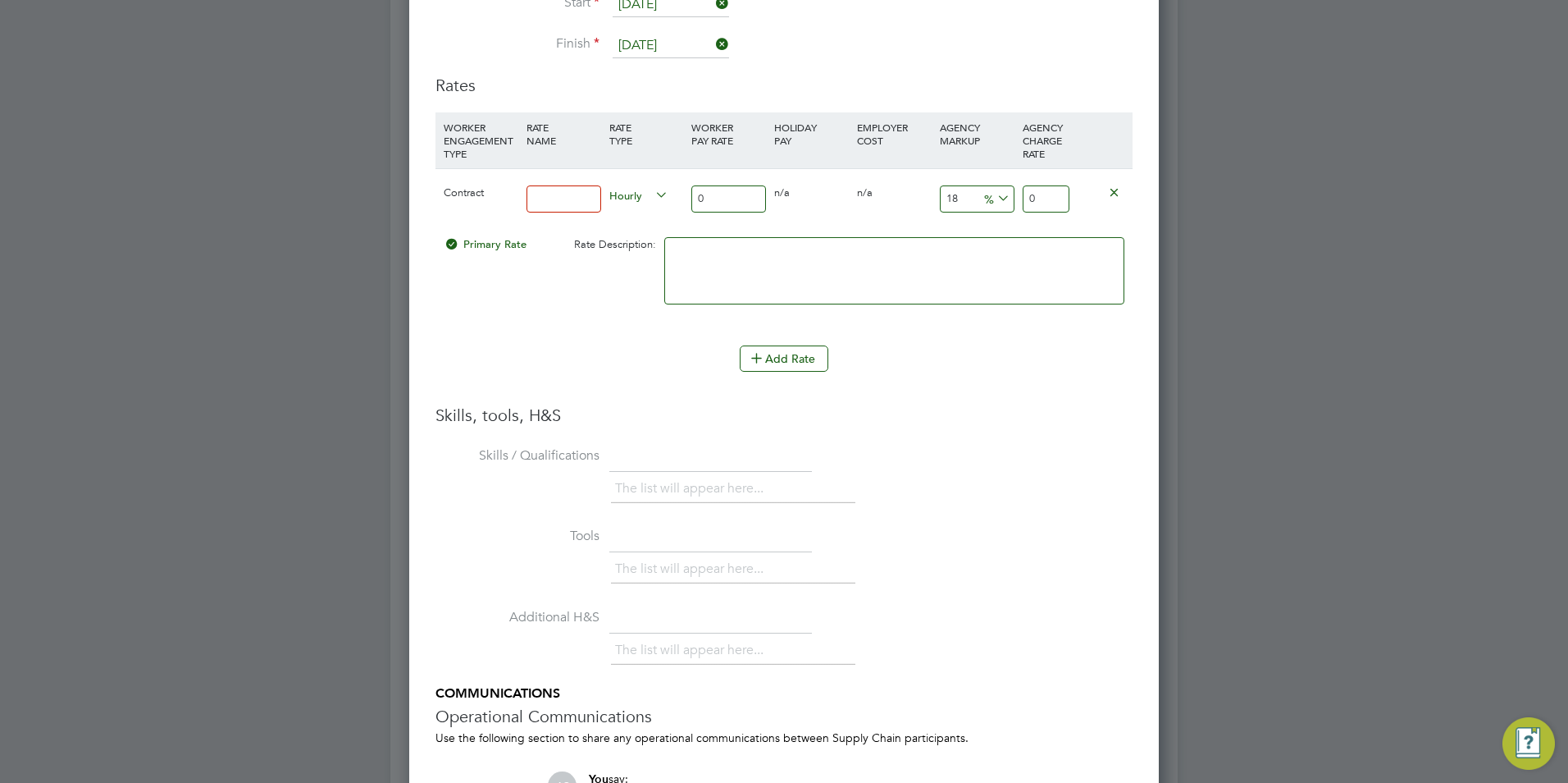
type input "BASIC"
click at [710, 185] on input "0" at bounding box center [728, 199] width 75 height 27
click at [711, 185] on input "0" at bounding box center [728, 199] width 75 height 27
type input "4"
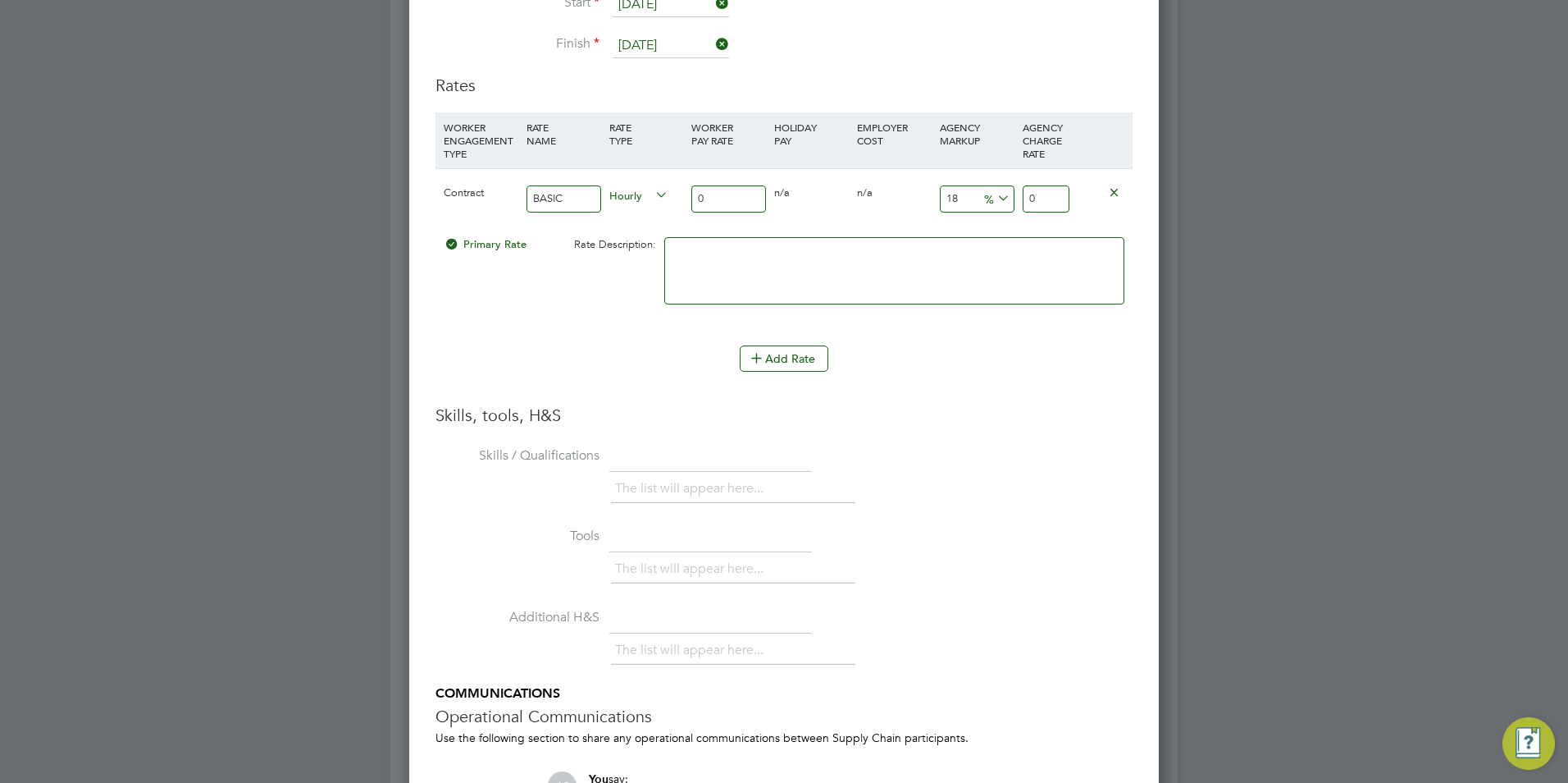
type input "4.72"
type input "40"
type input "47.2"
type input "40"
click at [975, 185] on input "18" at bounding box center [977, 199] width 75 height 27
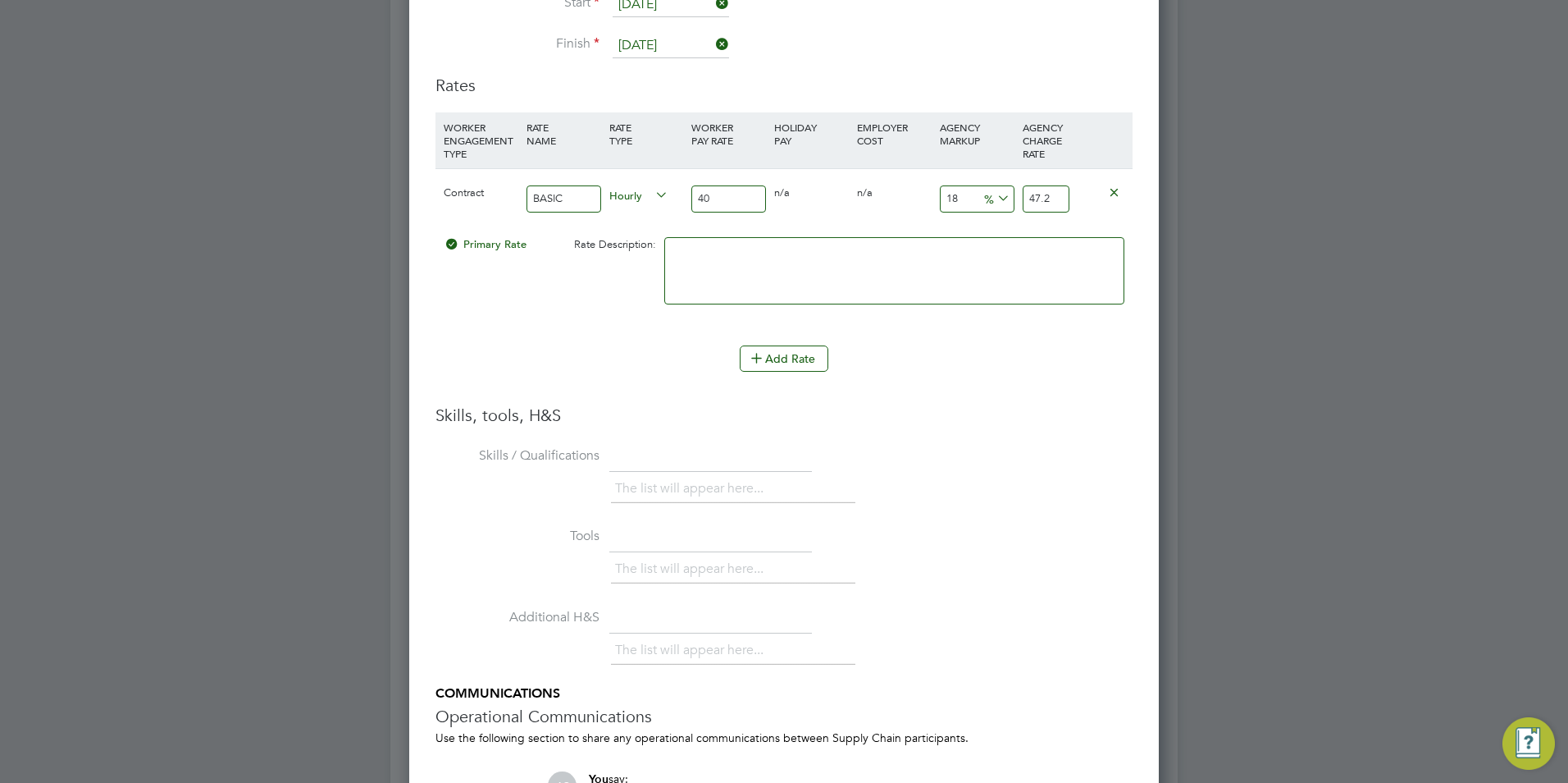
click at [973, 185] on input "18" at bounding box center [977, 199] width 75 height 27
type input "2"
type input "40.8"
type input "23"
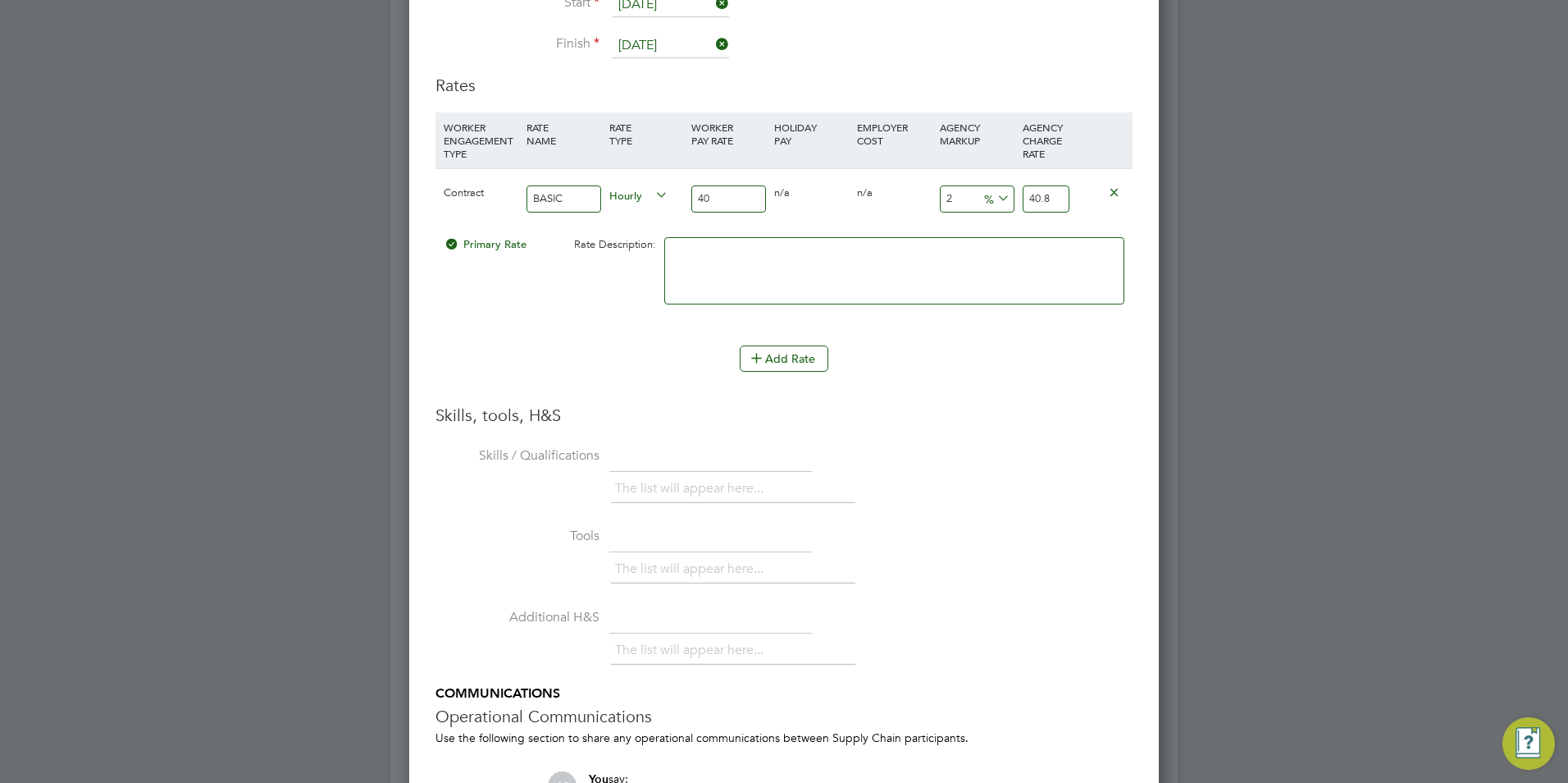
type input "49.2"
type input "23"
click at [726, 185] on input "40" at bounding box center [728, 199] width 75 height 27
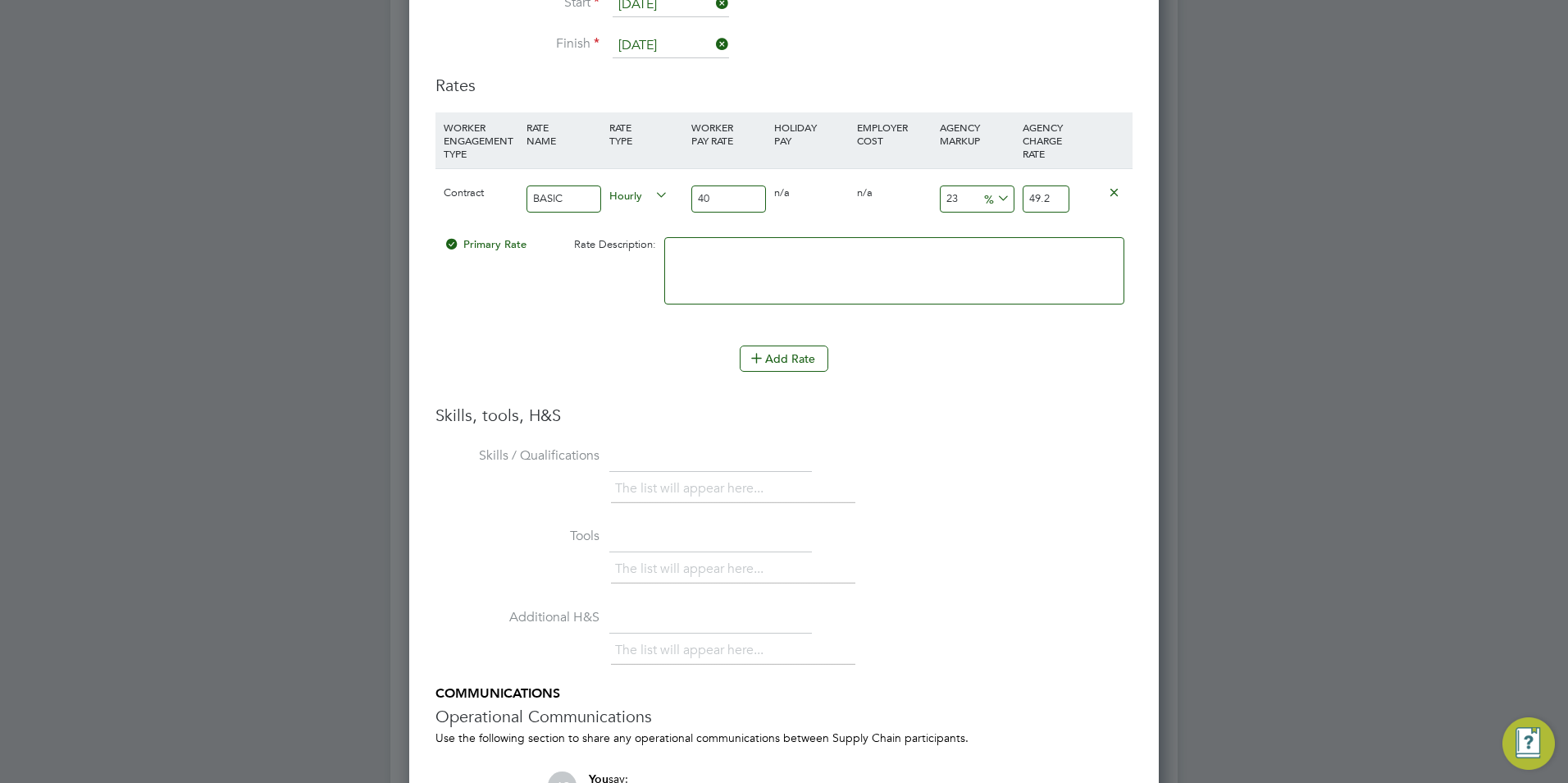
type input "1"
type input "1.23"
type input "16"
type input "19.68"
click at [1030, 264] on textarea at bounding box center [894, 270] width 460 height 67
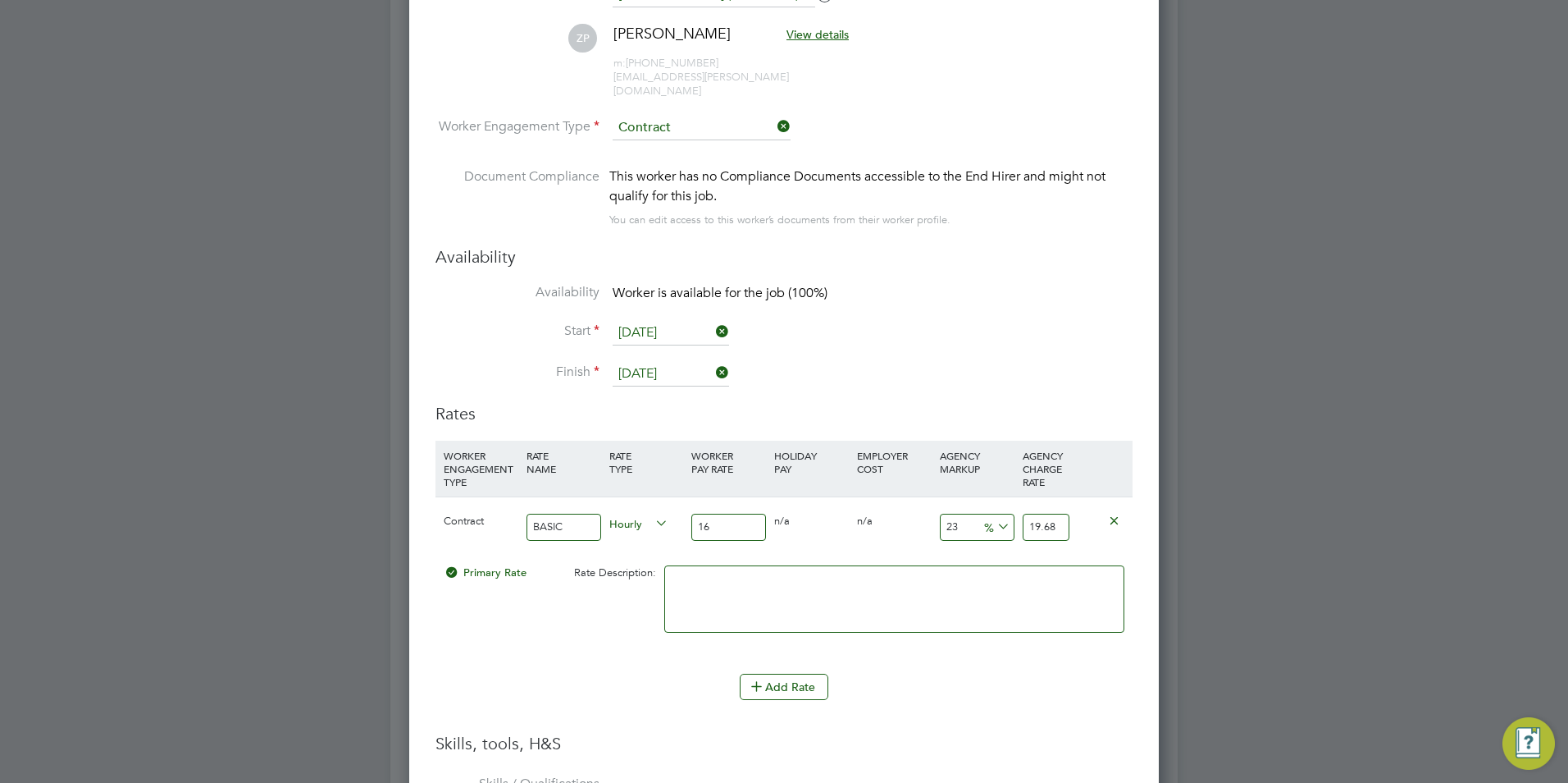
click at [758, 514] on input "16" at bounding box center [728, 527] width 75 height 27
type input "1"
type input "1.23"
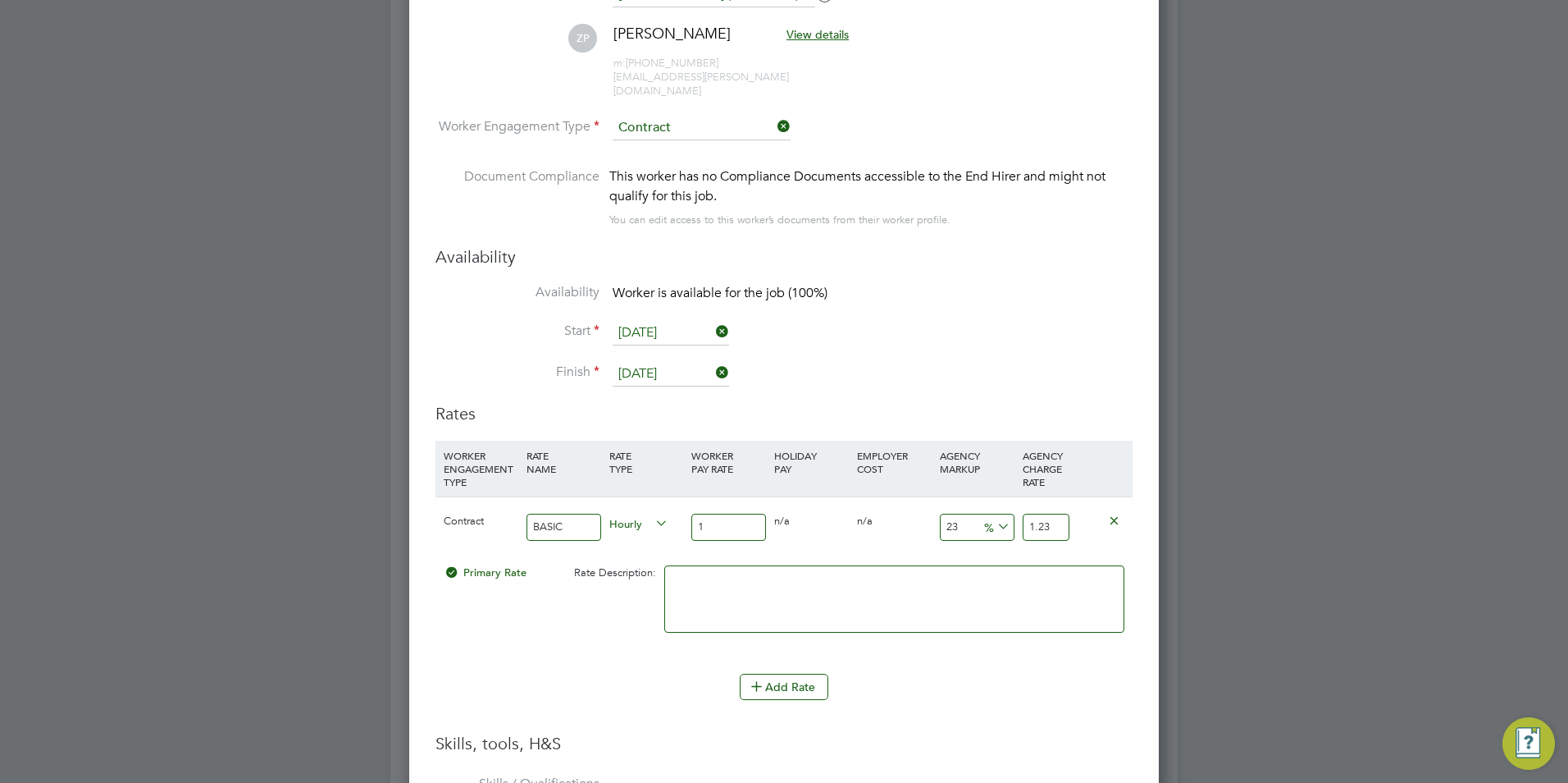
type input "18"
type input "22.14"
type input "1"
type input "1.23"
type input "19"
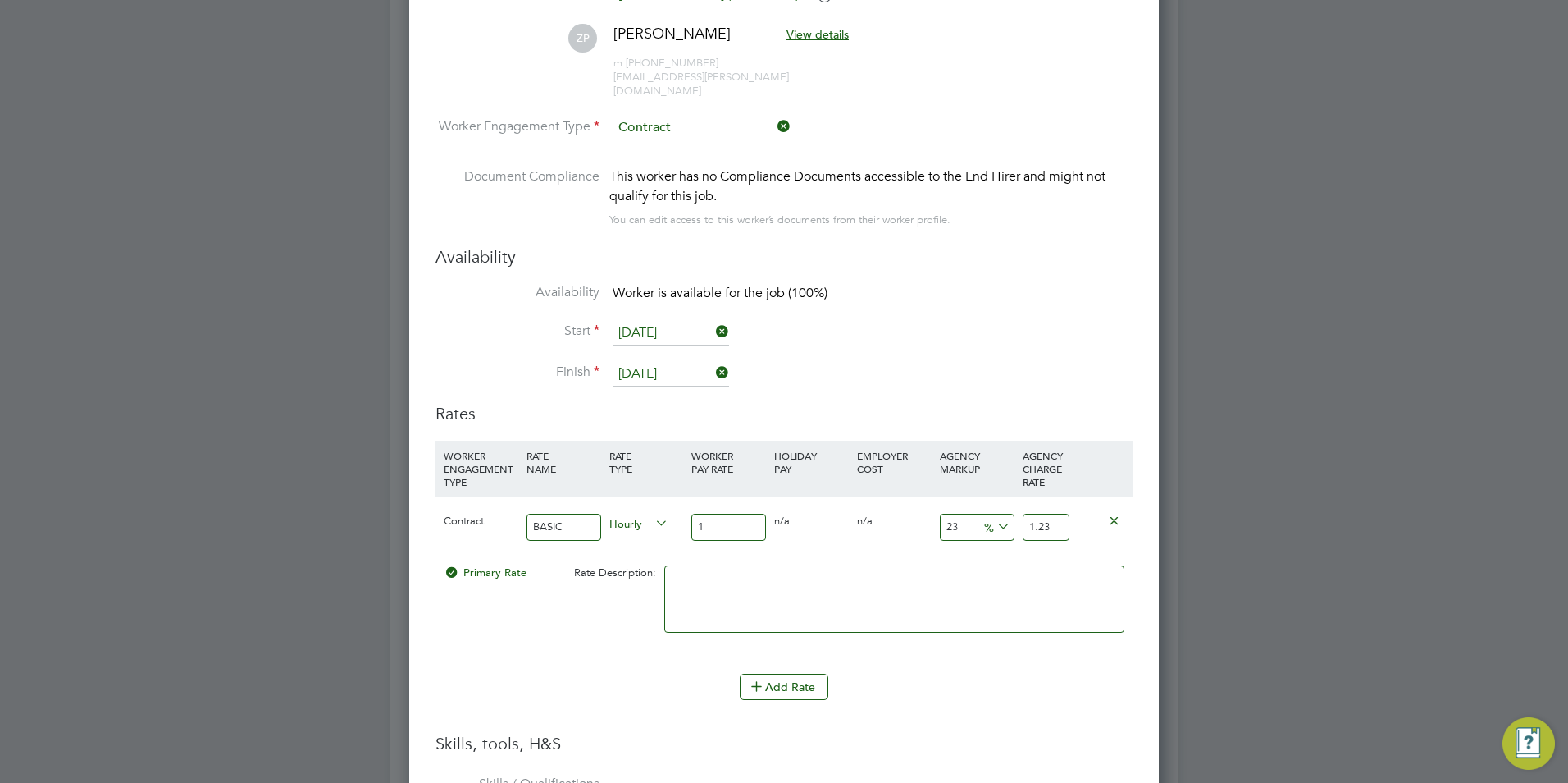
type input "23.37"
click at [762, 586] on textarea at bounding box center [894, 598] width 460 height 67
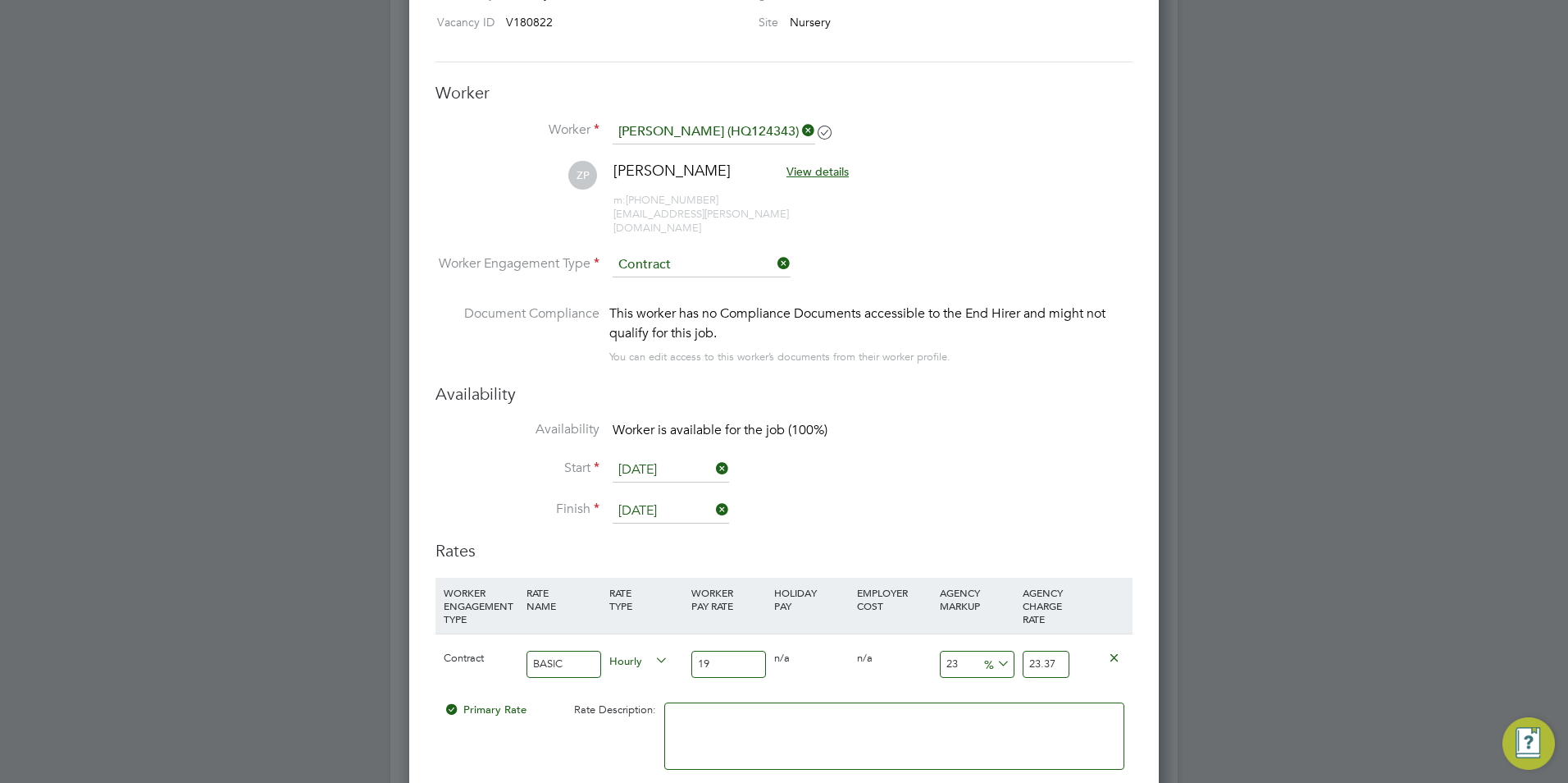
scroll to position [3296, 0]
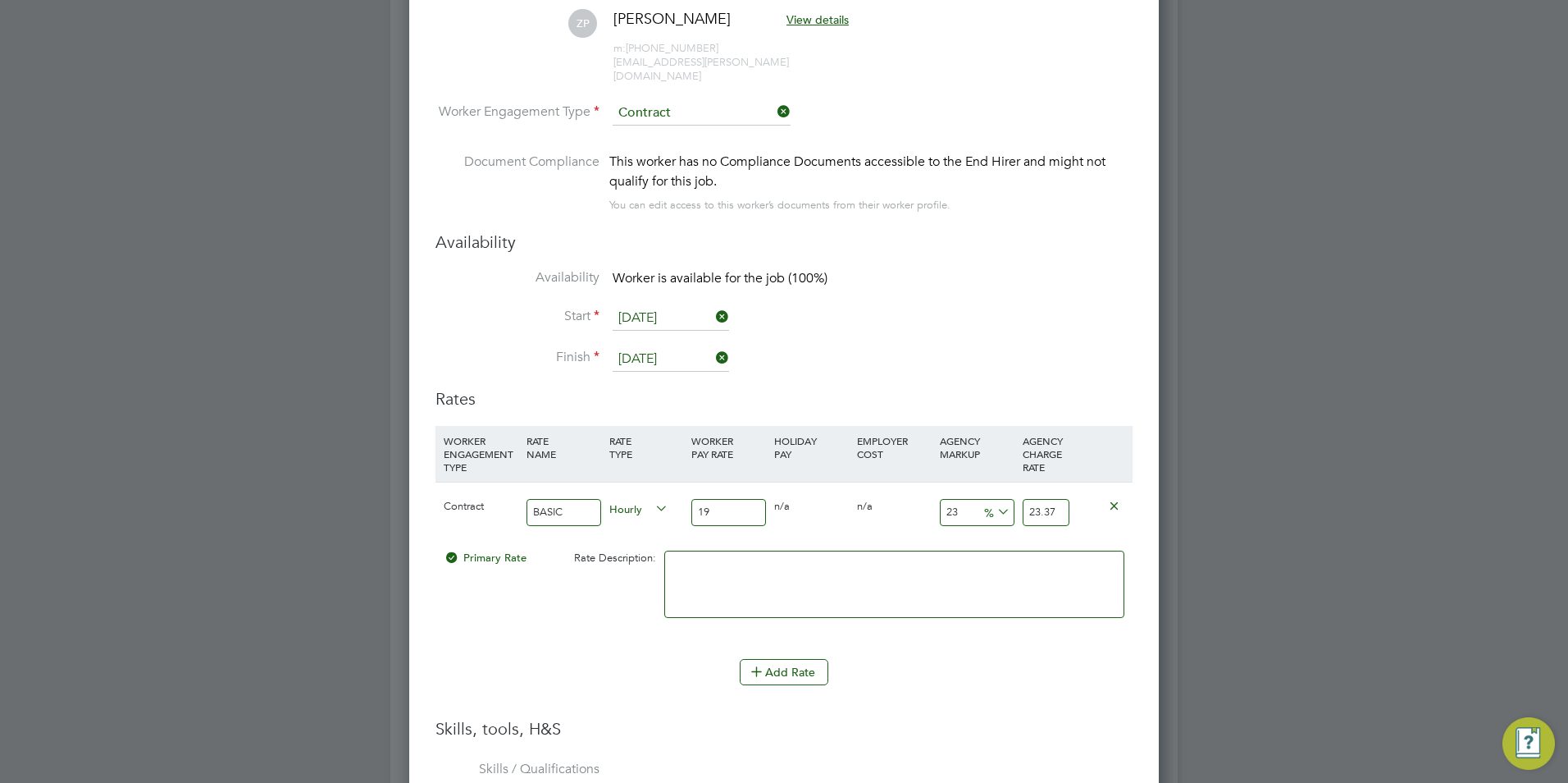
click at [727, 504] on input "19" at bounding box center [728, 512] width 75 height 27
type input "2"
type input "2.46"
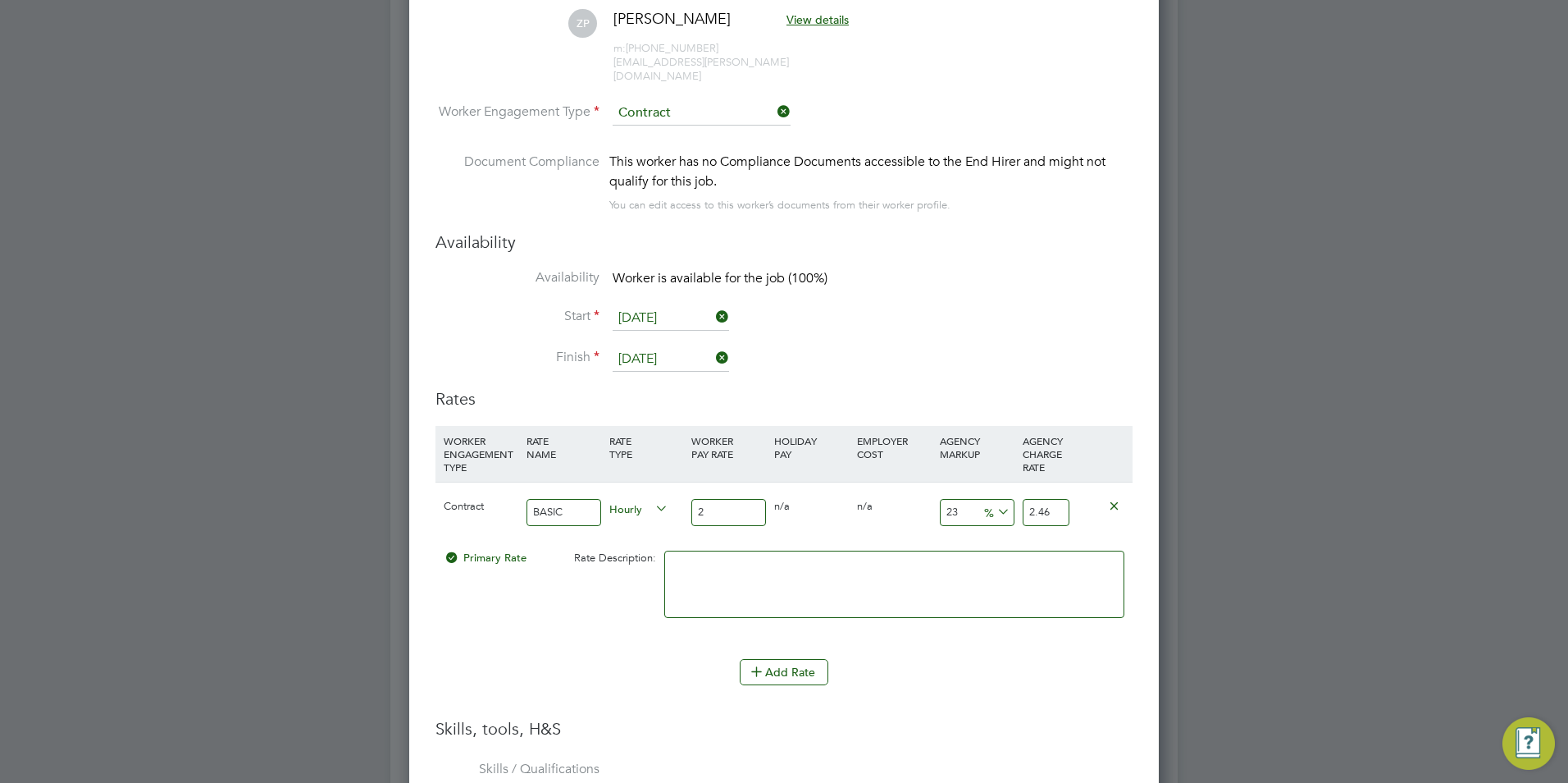
type input "25"
type input "30.75"
type input "25"
click at [718, 562] on textarea at bounding box center [894, 584] width 460 height 67
click at [738, 499] on input "25" at bounding box center [728, 512] width 75 height 27
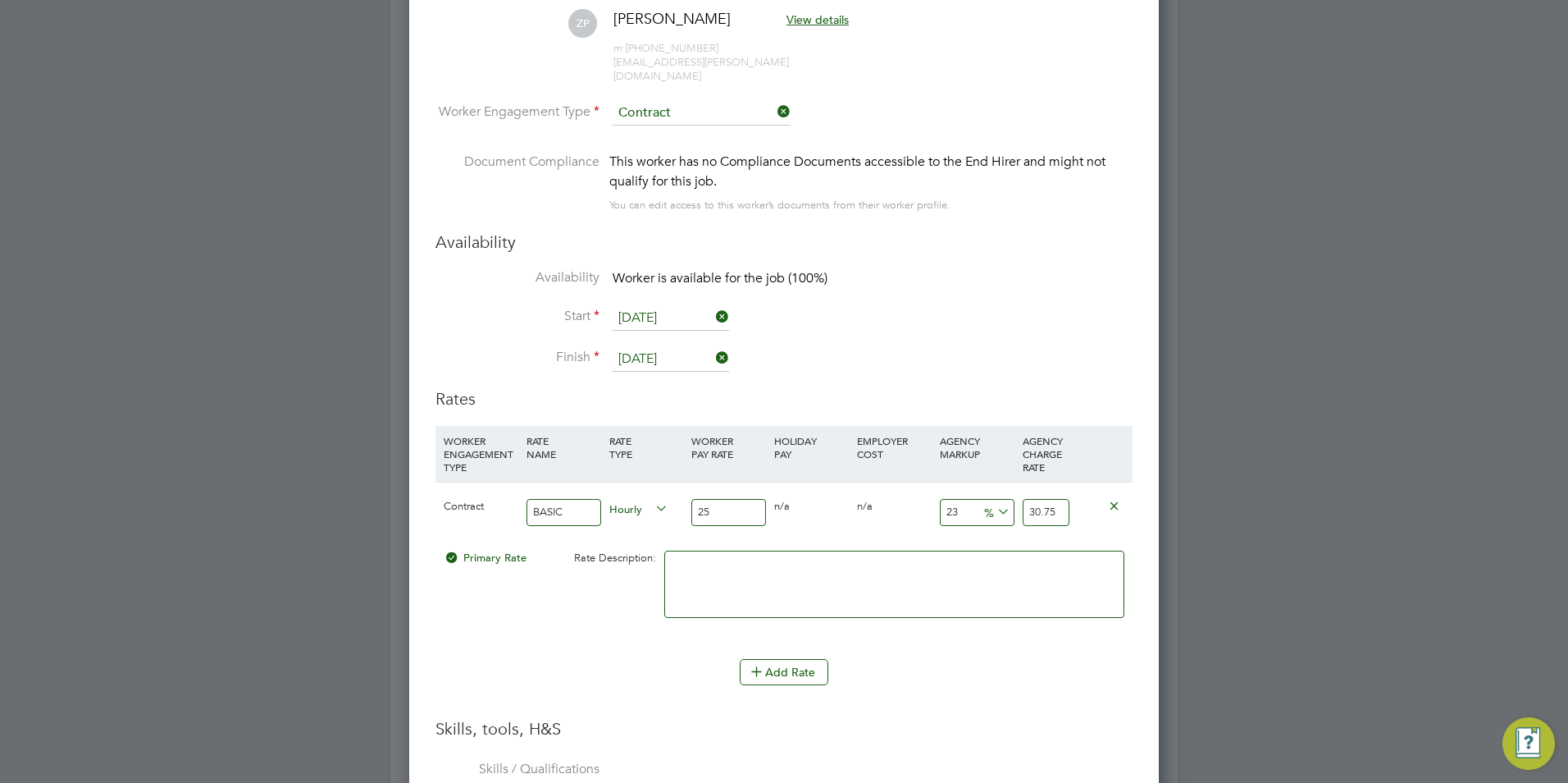
click at [738, 499] on input "25" at bounding box center [728, 512] width 75 height 27
click at [741, 522] on div "25" at bounding box center [728, 512] width 83 height 60
click at [737, 508] on input "25" at bounding box center [728, 512] width 75 height 27
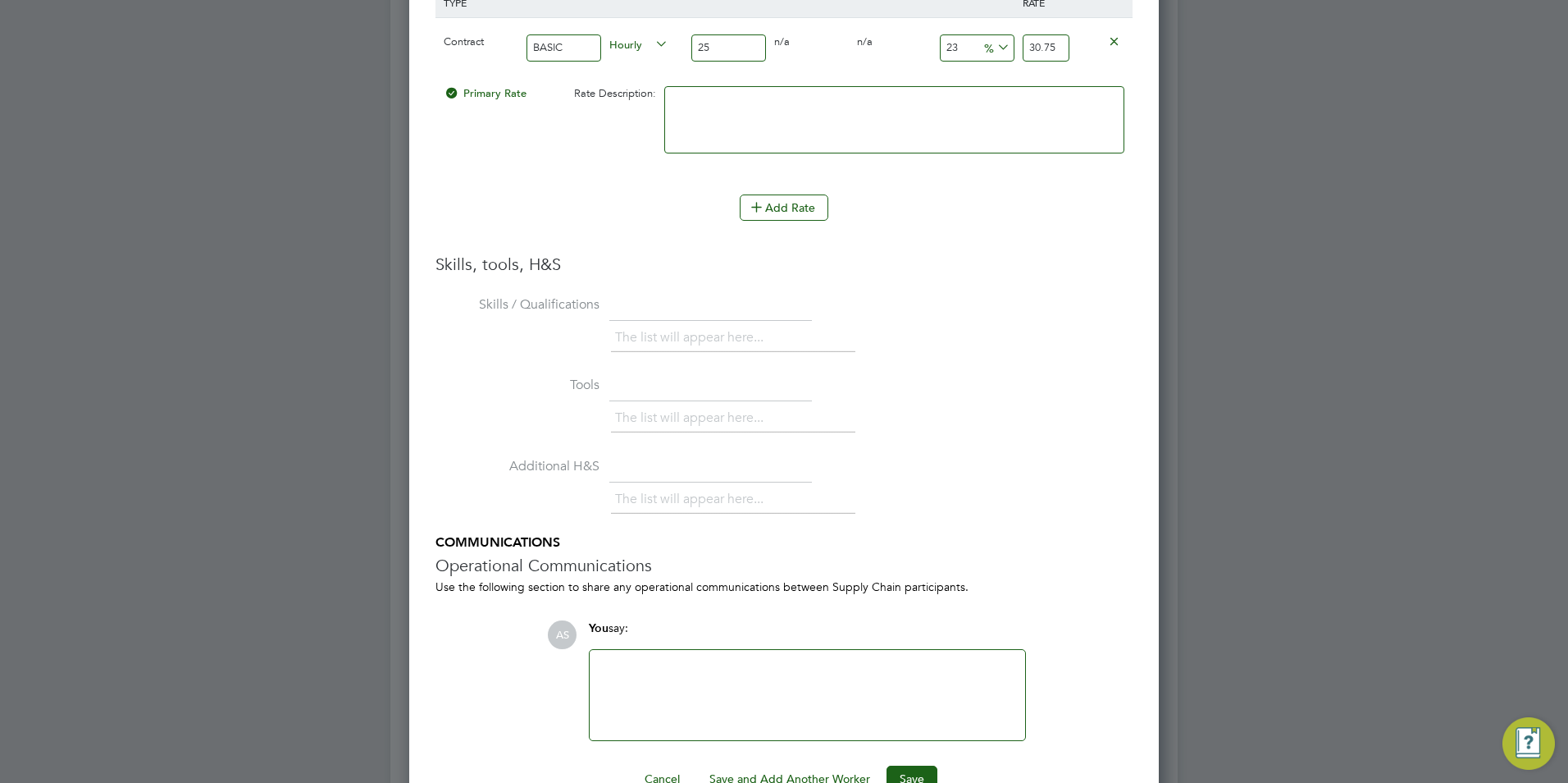
scroll to position [3788, 0]
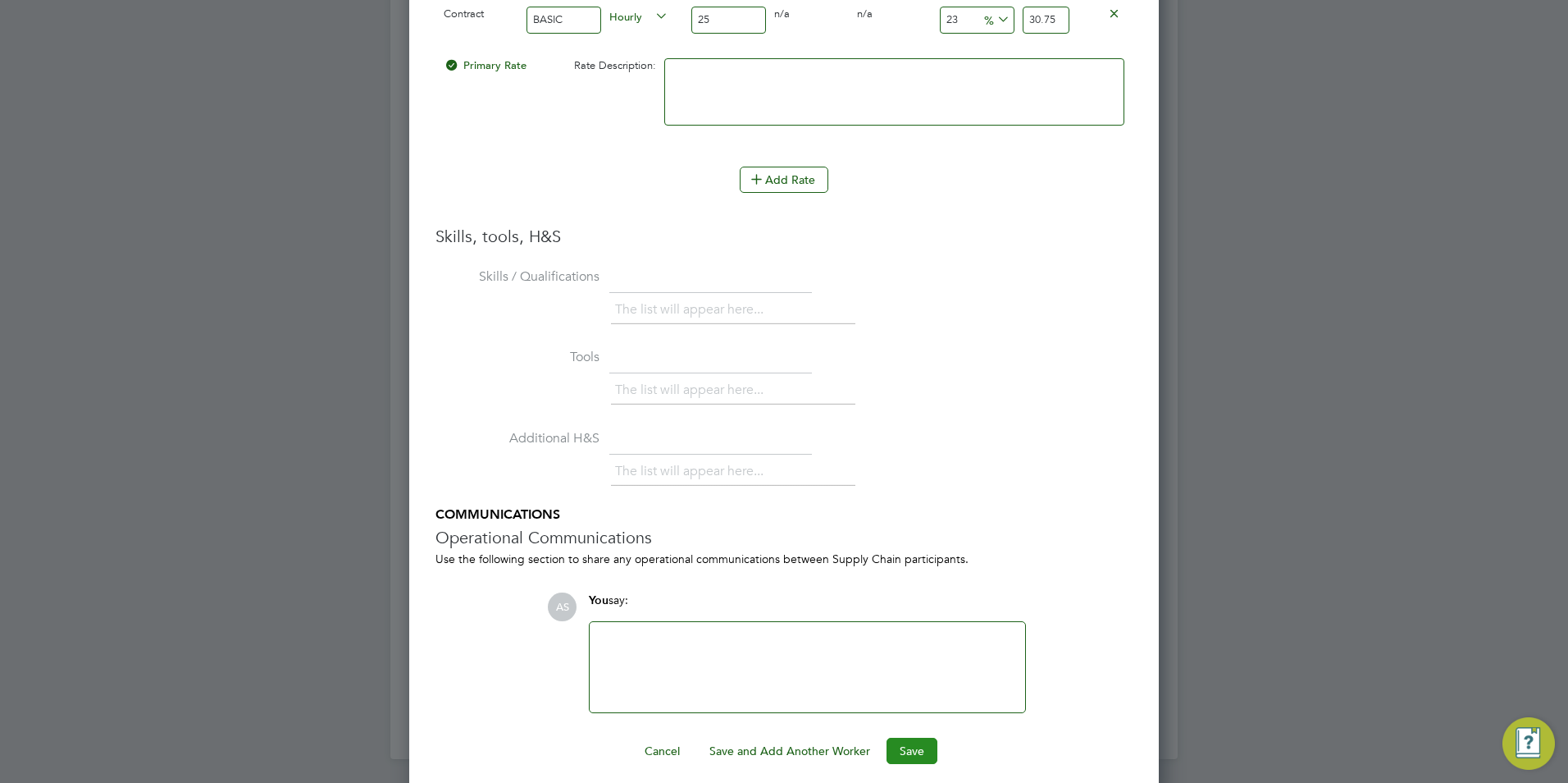
click at [923, 738] on button "Save" at bounding box center [912, 750] width 51 height 26
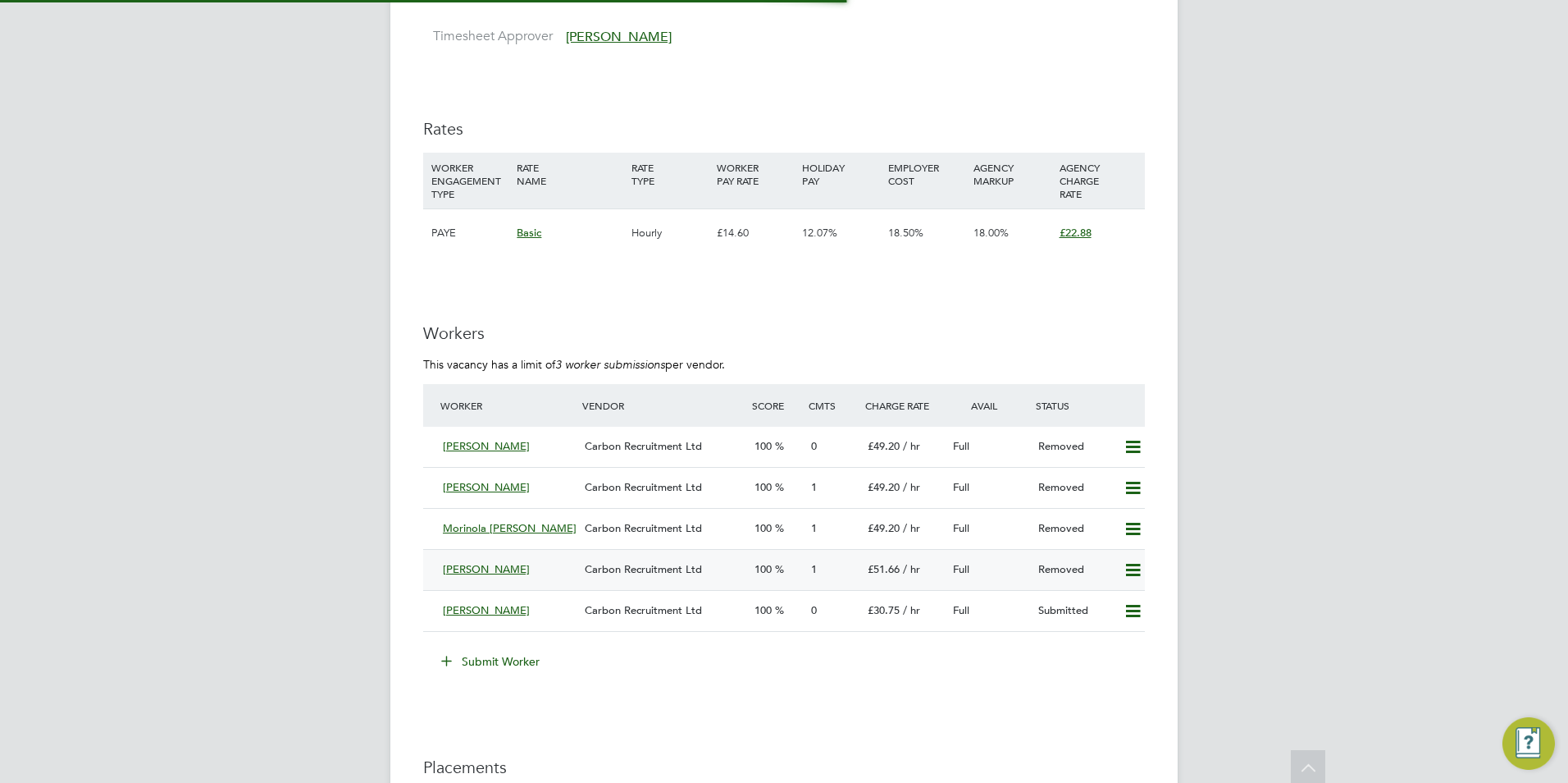
scroll to position [2953, 0]
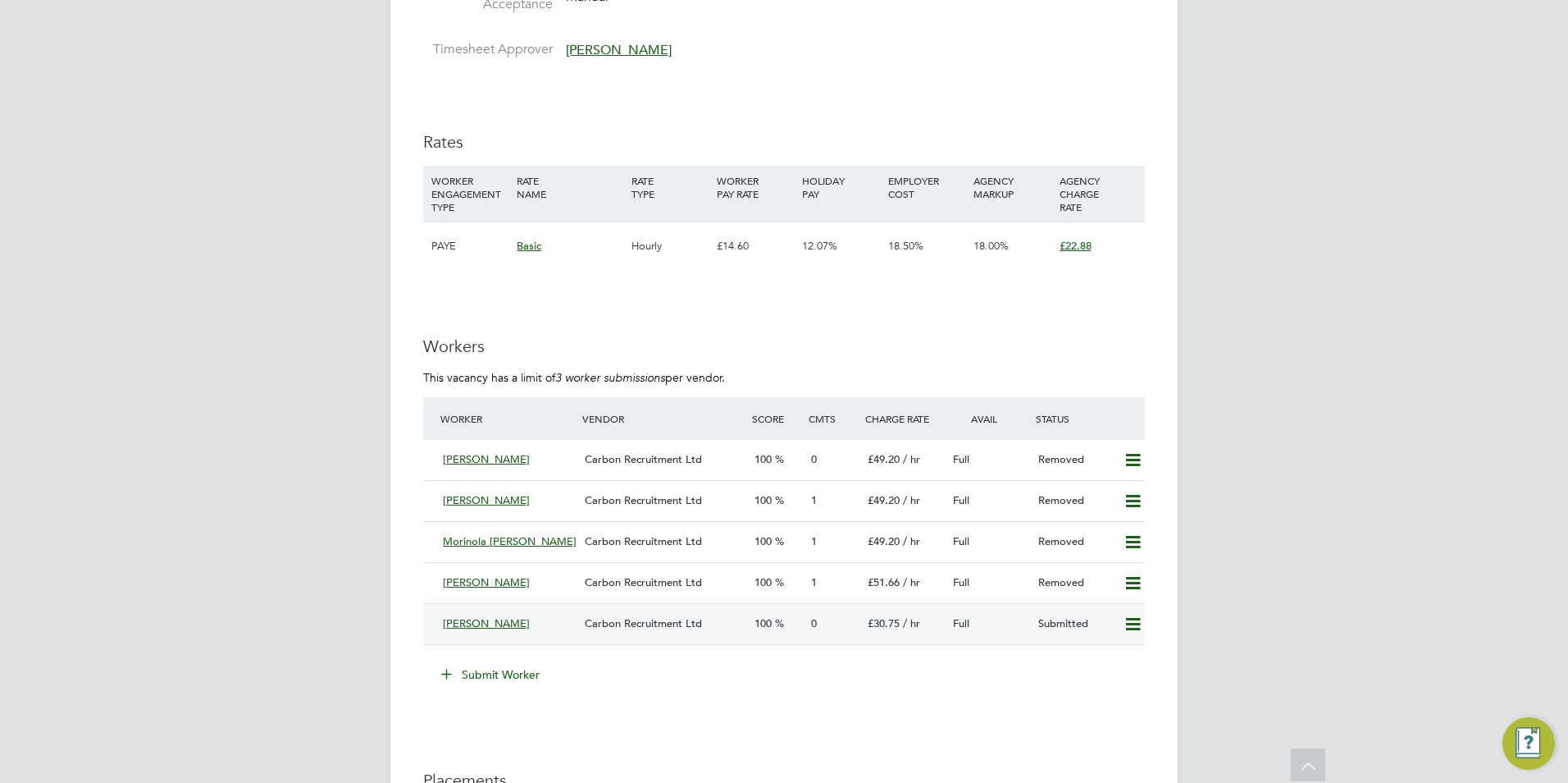
click at [652, 622] on span "Carbon Recruitment Ltd" at bounding box center [643, 623] width 117 height 14
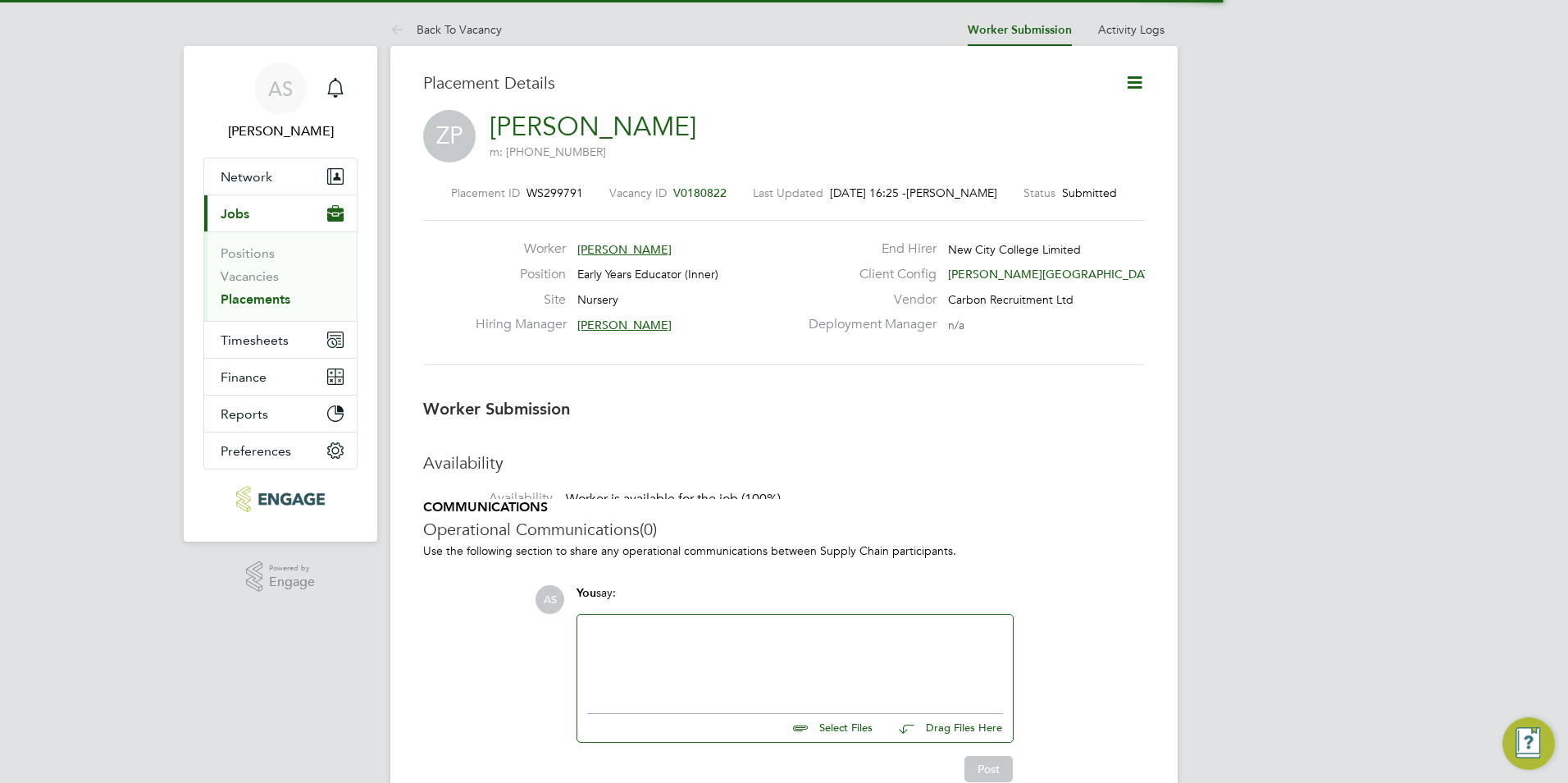
scroll to position [8, 8]
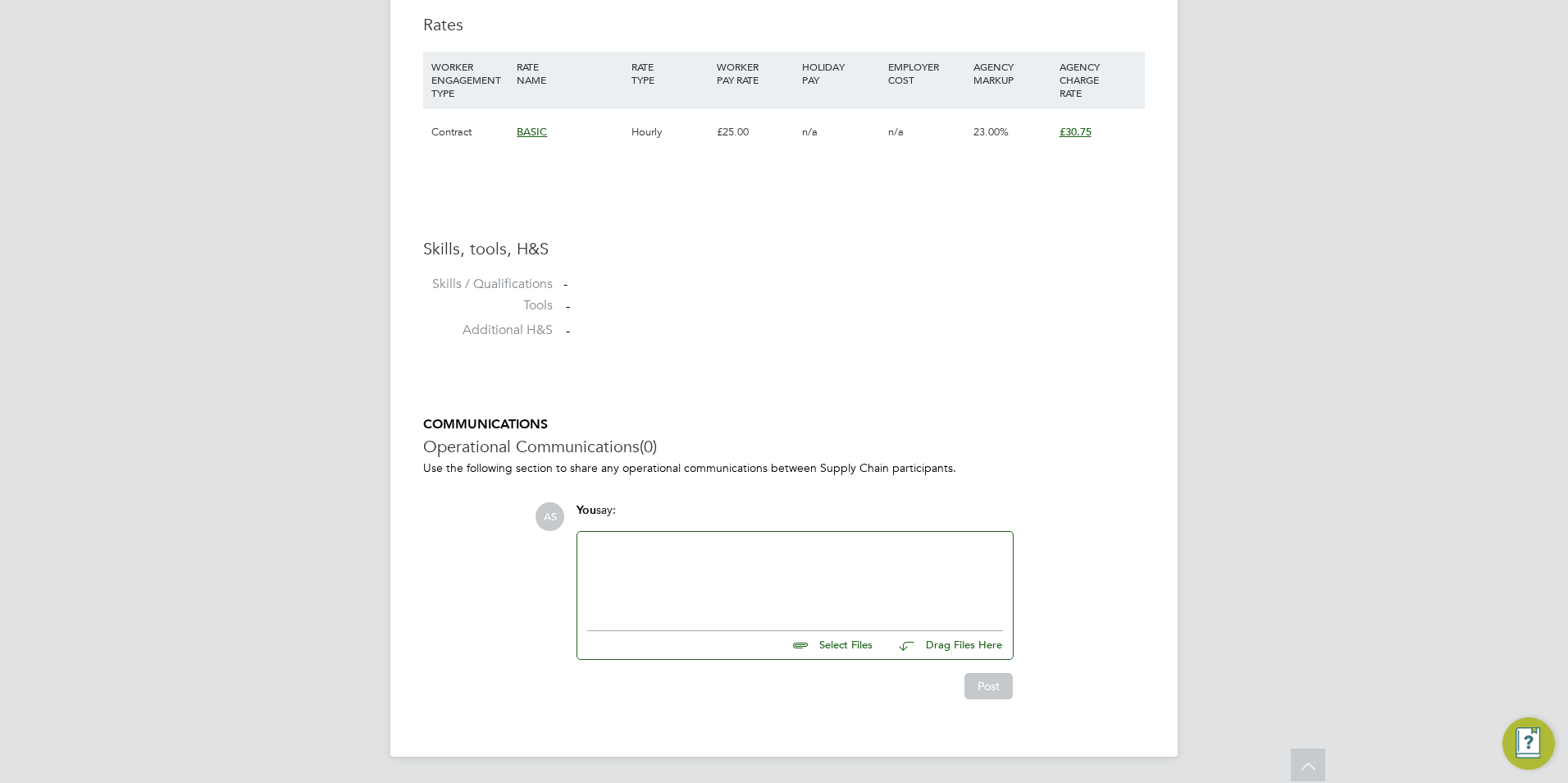
click at [850, 634] on input "file" at bounding box center [879, 642] width 246 height 23
type input "C:\fakepath\Zoe-Ann Parker.docx"
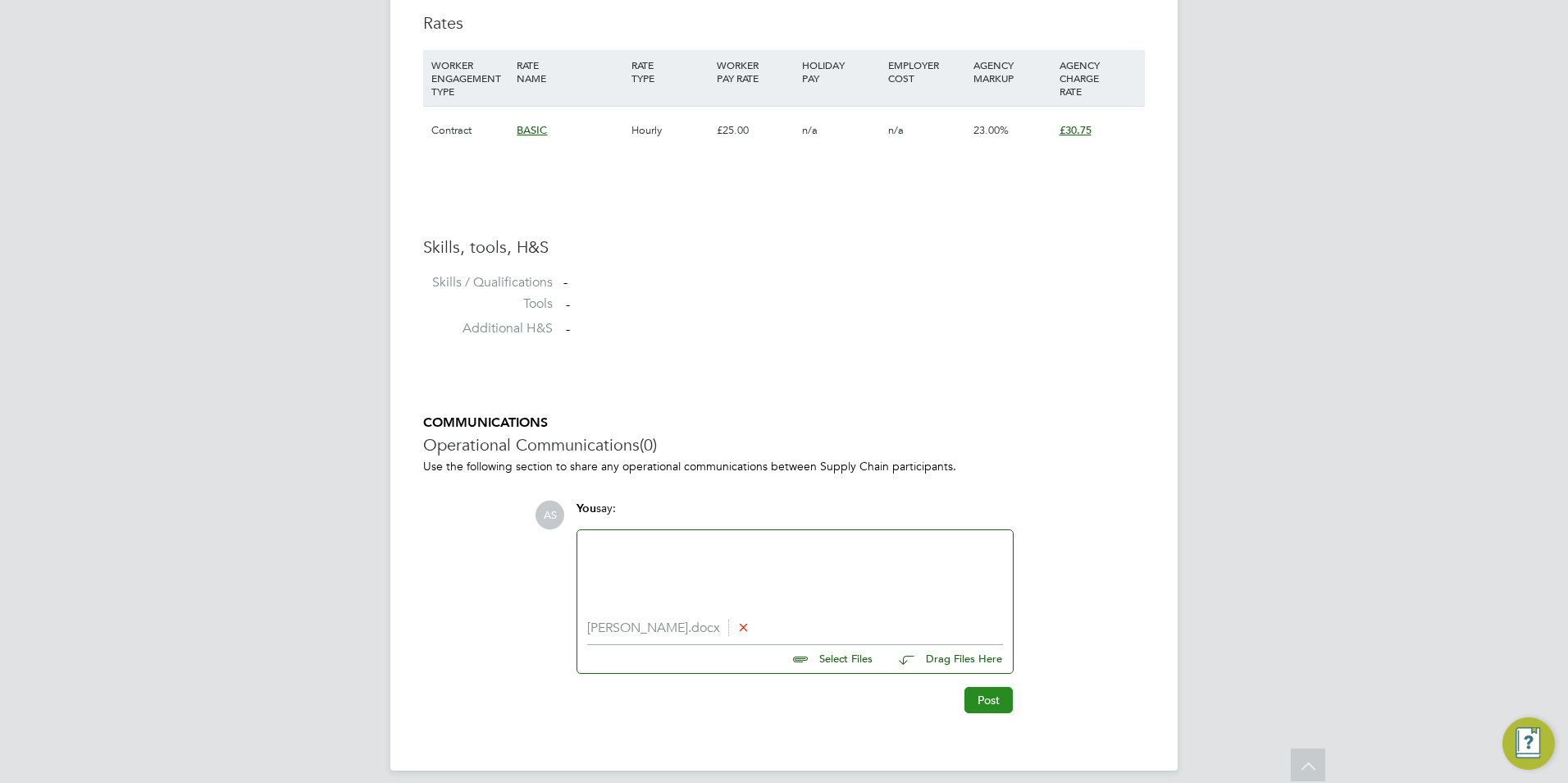
click at [977, 693] on button "Post" at bounding box center [989, 699] width 49 height 26
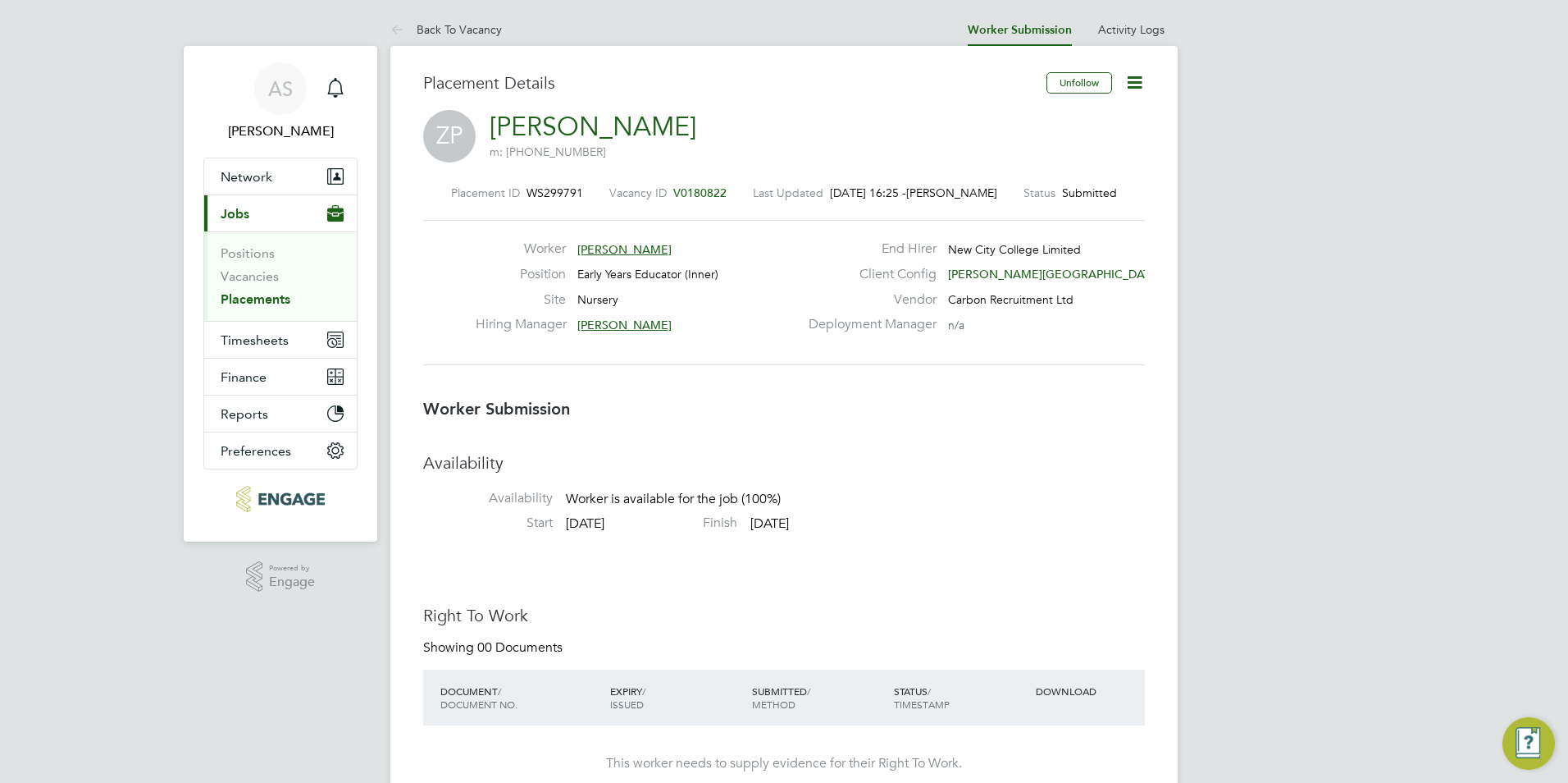
click at [620, 248] on span "Zoe-Ann Parker" at bounding box center [624, 249] width 94 height 15
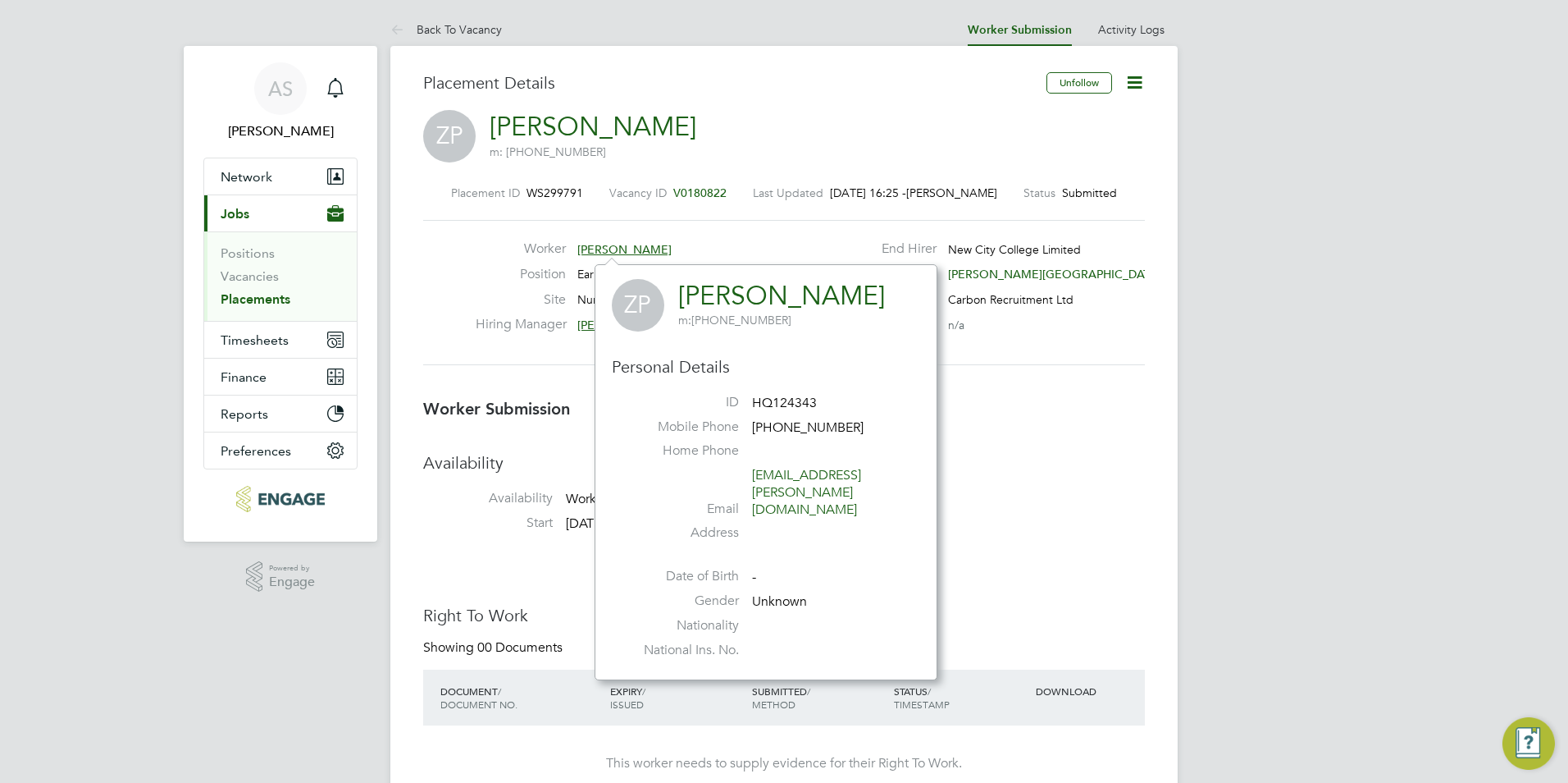
click at [574, 321] on div "Hiring Manager Carol Commin" at bounding box center [637, 328] width 323 height 25
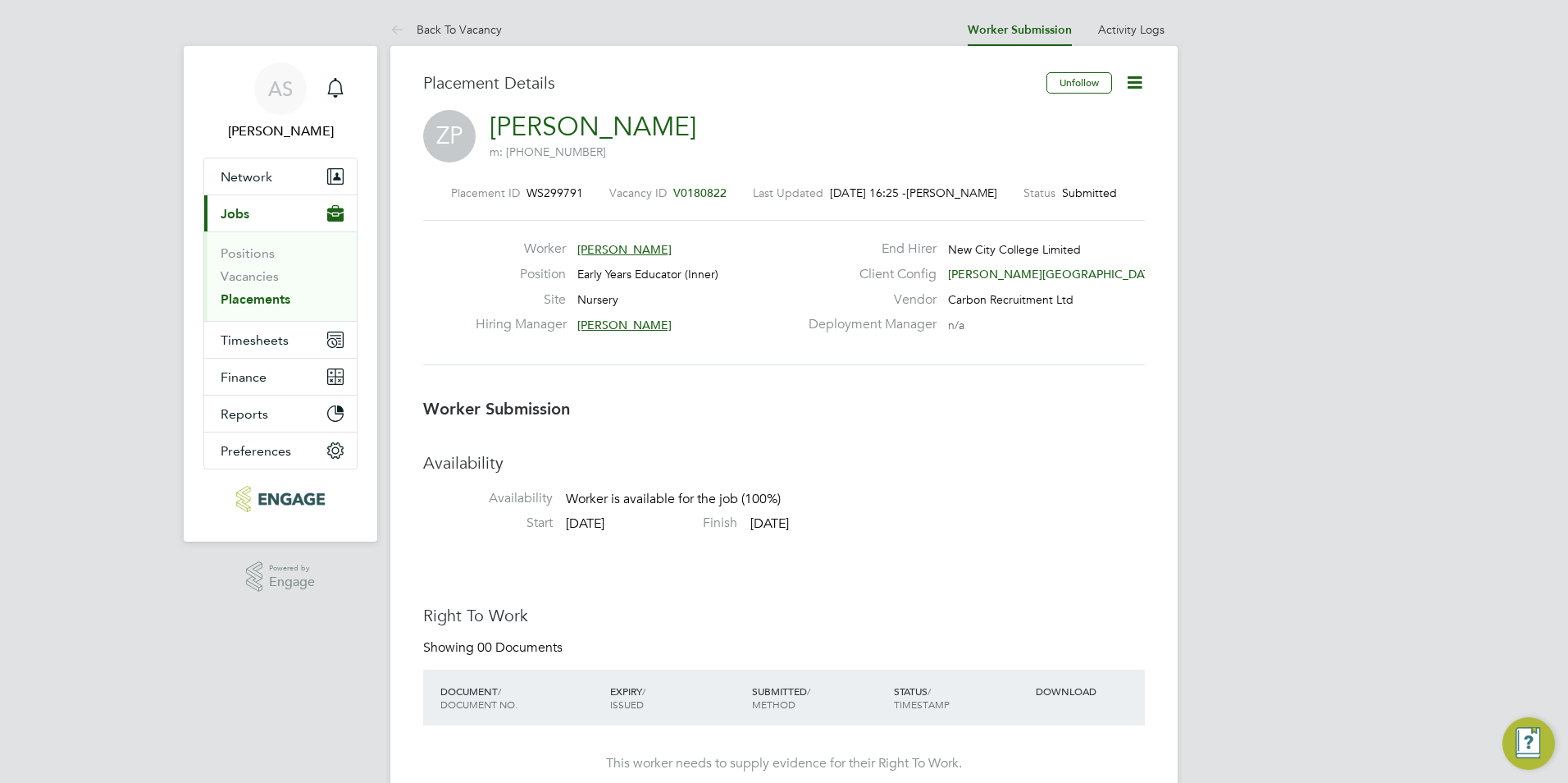
click at [603, 322] on span "Carol Commin" at bounding box center [624, 325] width 94 height 15
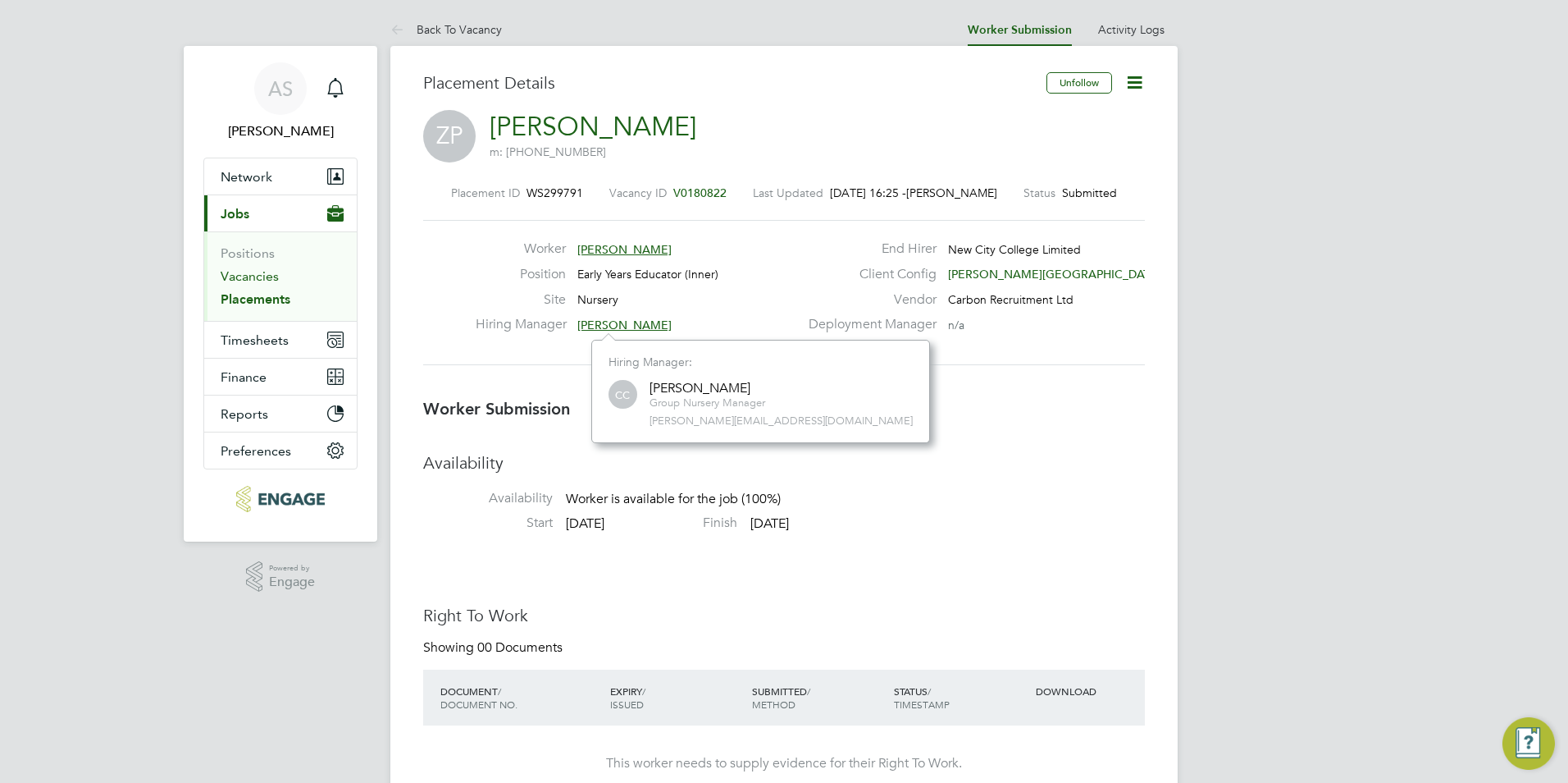
click at [252, 274] on link "Vacancies" at bounding box center [249, 276] width 58 height 16
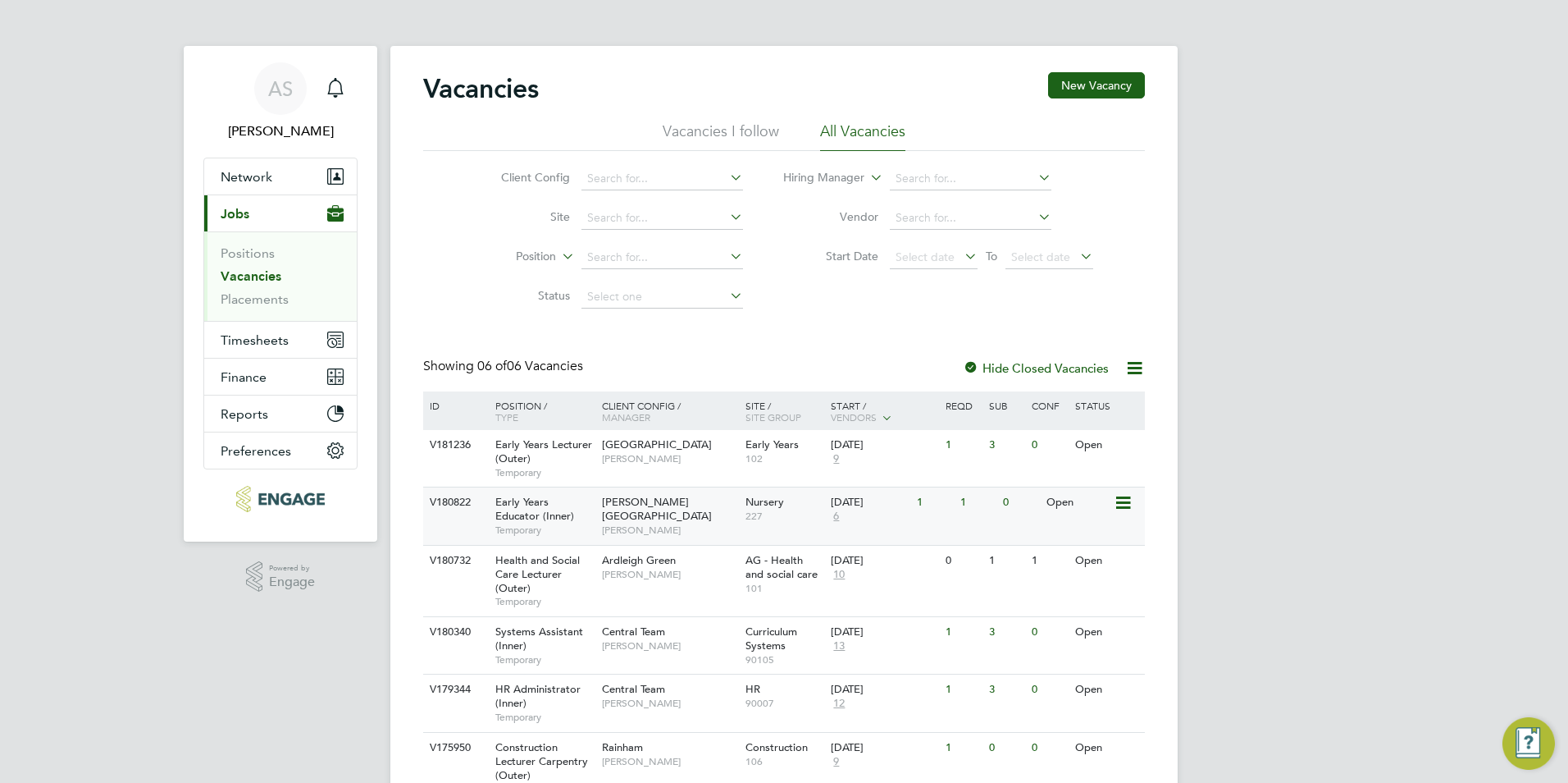
click at [542, 514] on span "Early Years Educator (Inner)" at bounding box center [534, 508] width 79 height 28
click at [643, 565] on span "Ardleigh Green" at bounding box center [638, 560] width 74 height 14
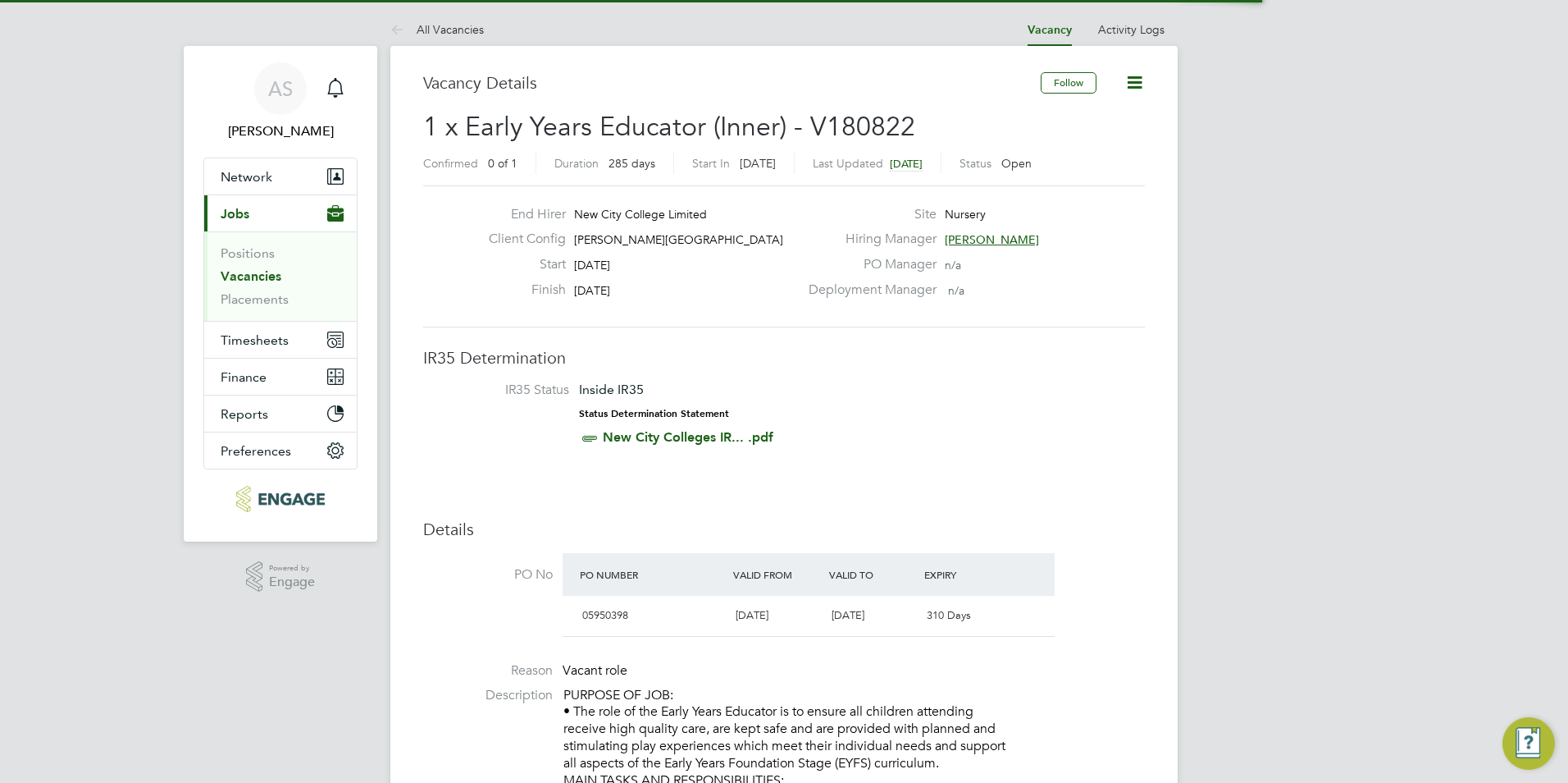
click at [1000, 243] on span "Carol Commin" at bounding box center [992, 240] width 94 height 15
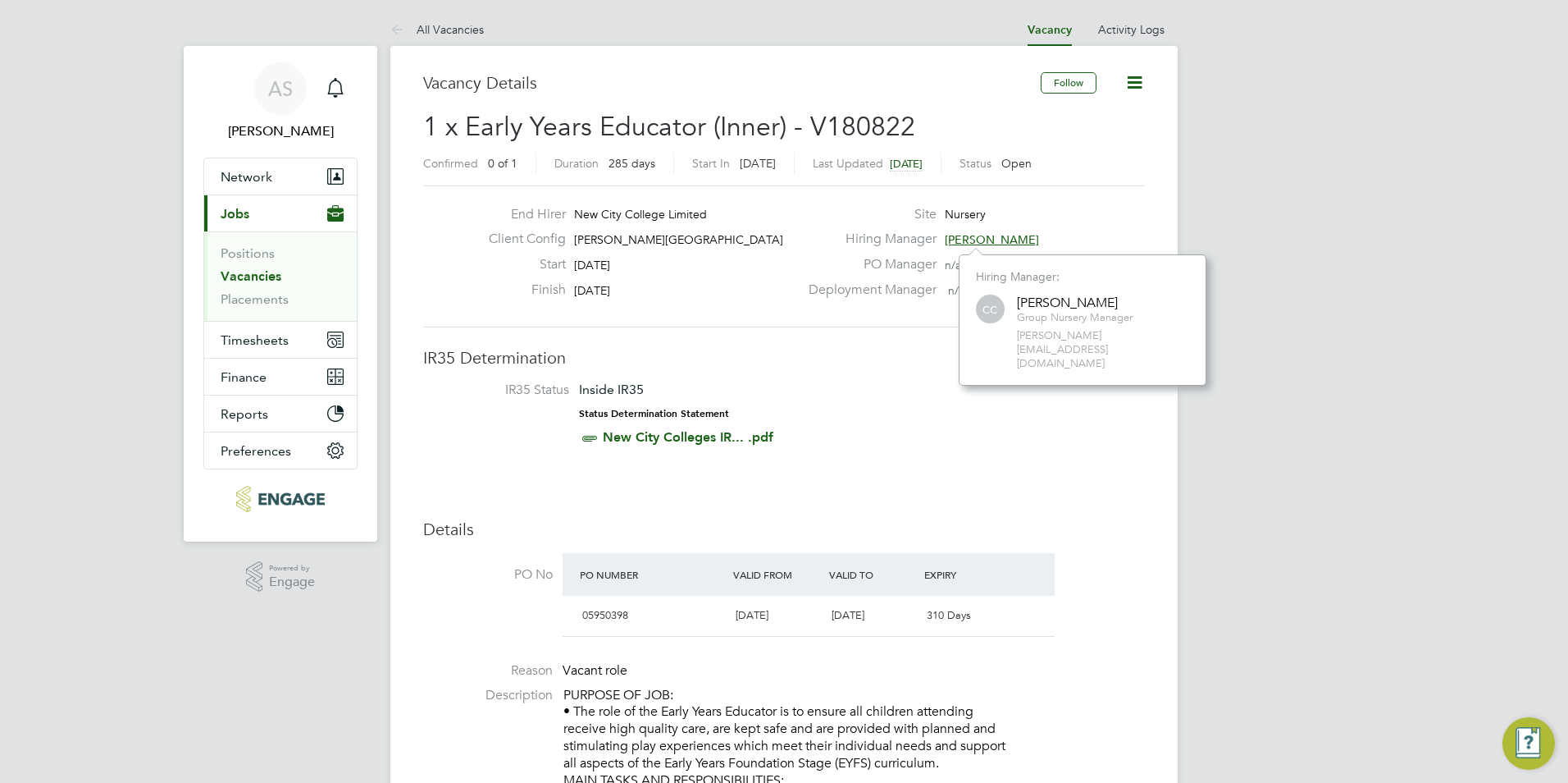
click at [691, 326] on div "End Hirer New City College Limited Client Config Hackney Campus Start 22 Sep 20…" at bounding box center [784, 256] width 721 height 142
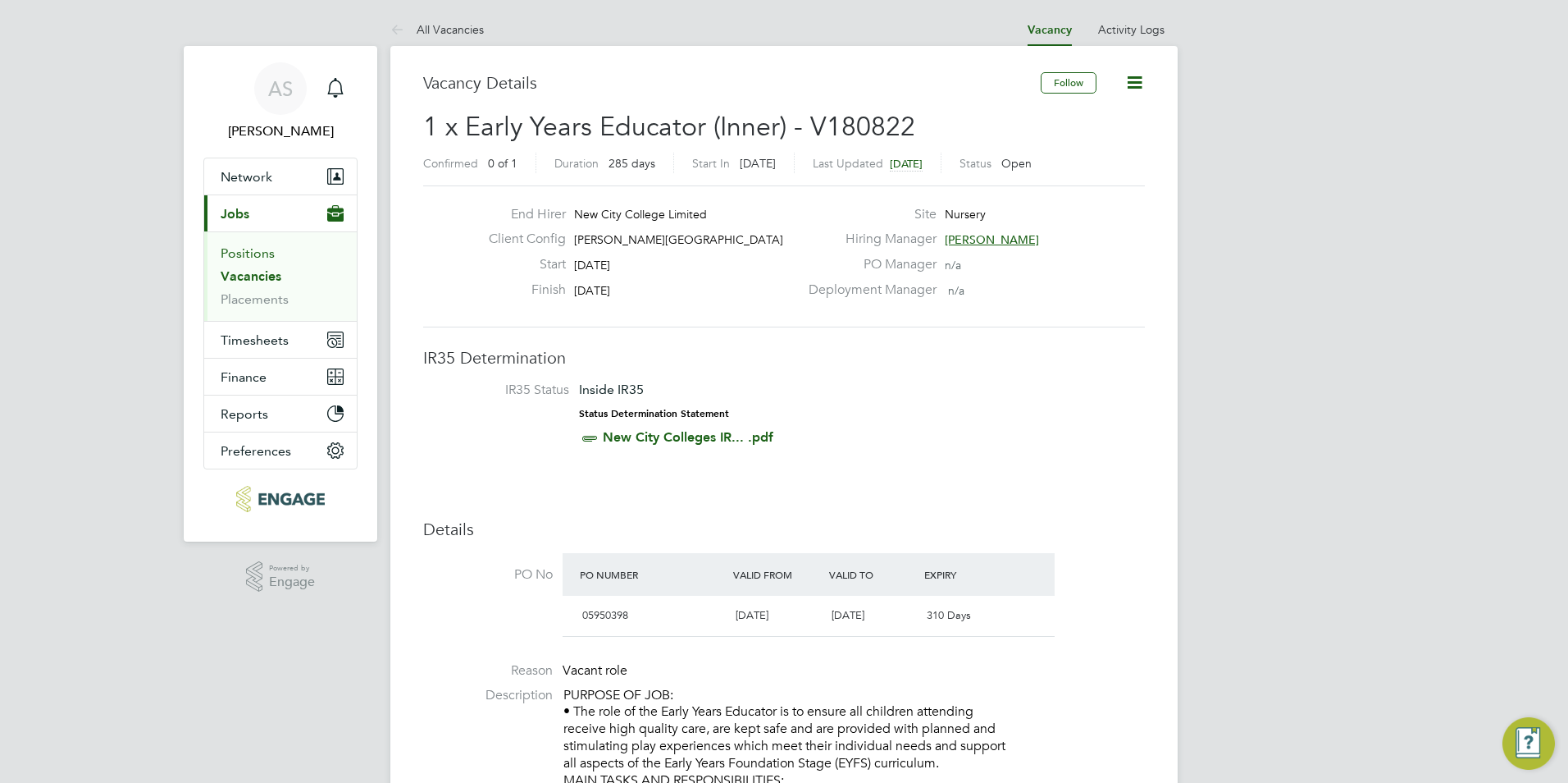
click at [258, 253] on link "Positions" at bounding box center [247, 253] width 55 height 16
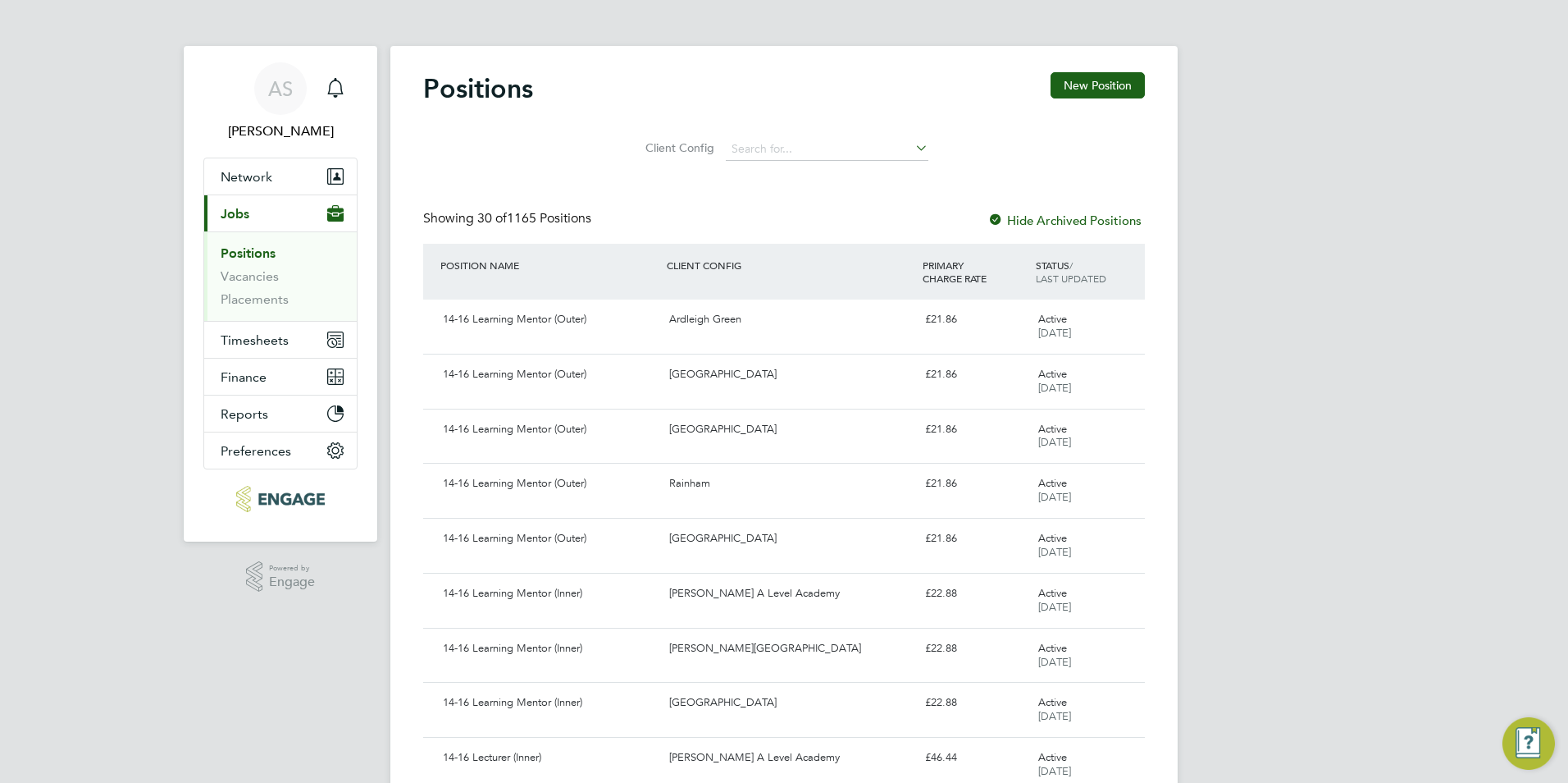
click at [1071, 267] on div "STATUS / LAST UPDATED" at bounding box center [1088, 271] width 113 height 43
click at [1092, 271] on div "STATUS / LAST UPDATED" at bounding box center [1088, 271] width 113 height 43
click at [1086, 277] on span "LAST UPDATED" at bounding box center [1071, 279] width 70 height 13
click at [251, 284] on li "Vacancies" at bounding box center [282, 279] width 123 height 23
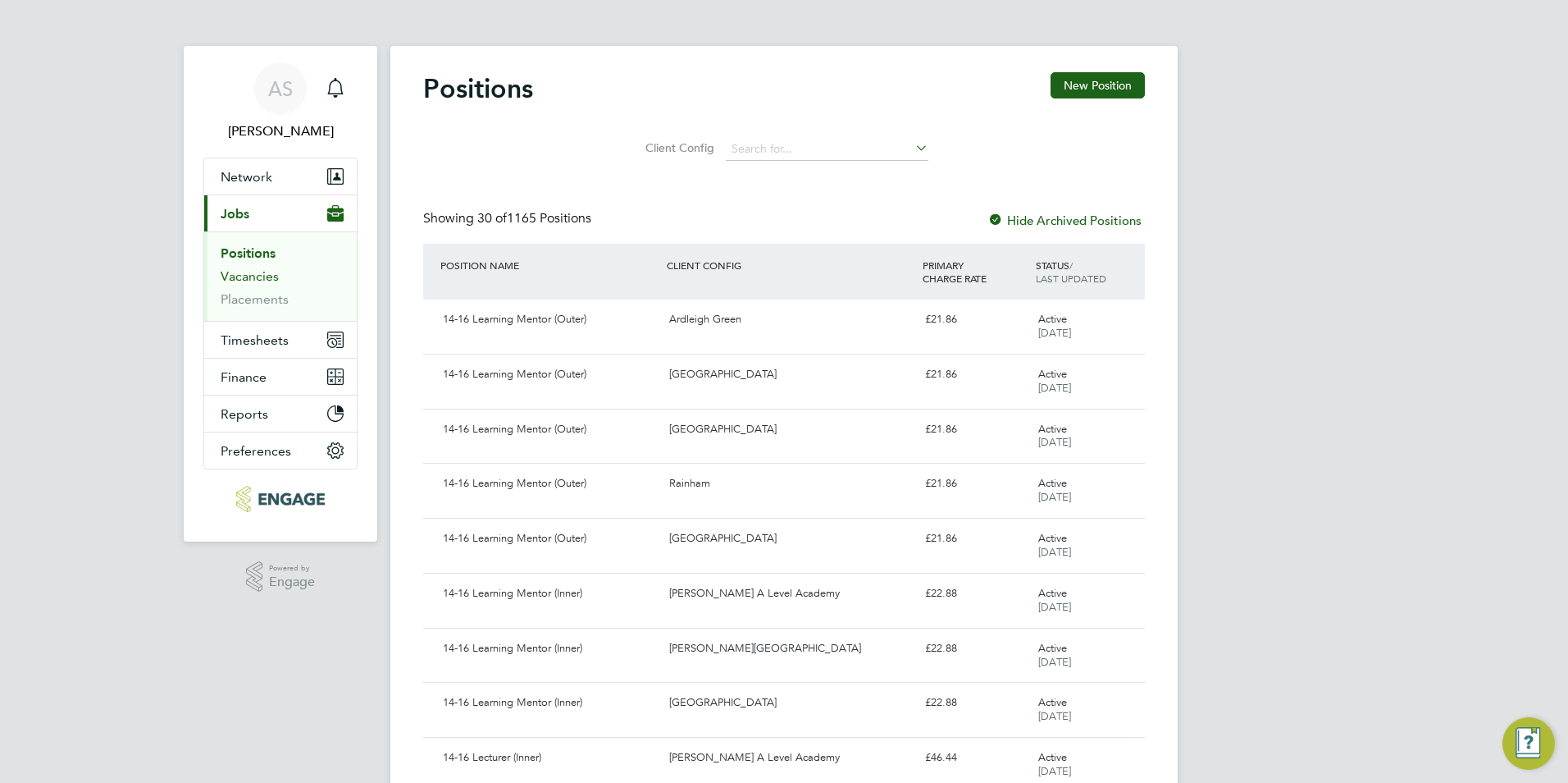
click at [250, 277] on link "Vacancies" at bounding box center [249, 276] width 58 height 16
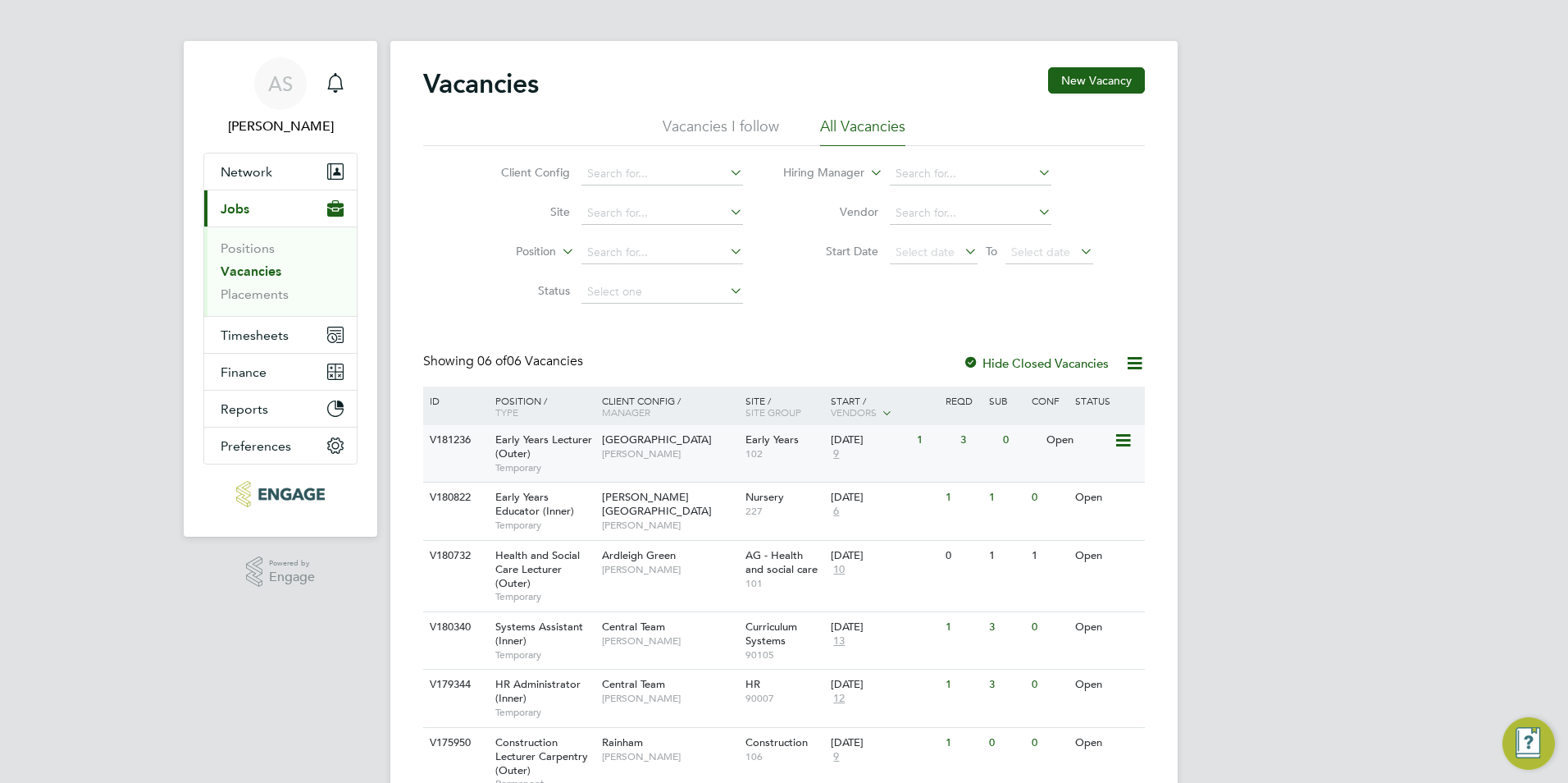
scroll to position [81, 0]
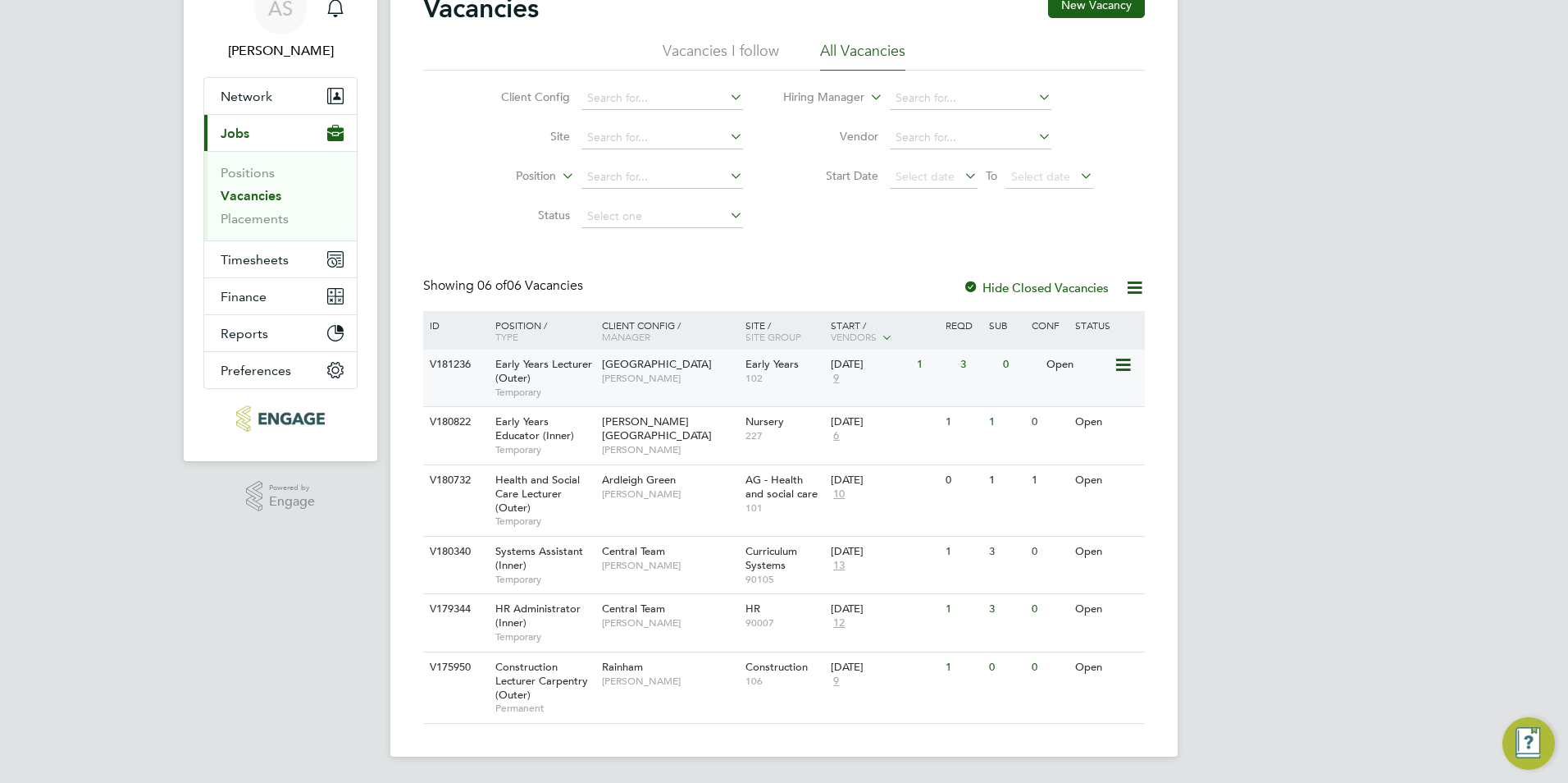
click at [602, 381] on span "Carolina Cadete Borges" at bounding box center [669, 378] width 135 height 13
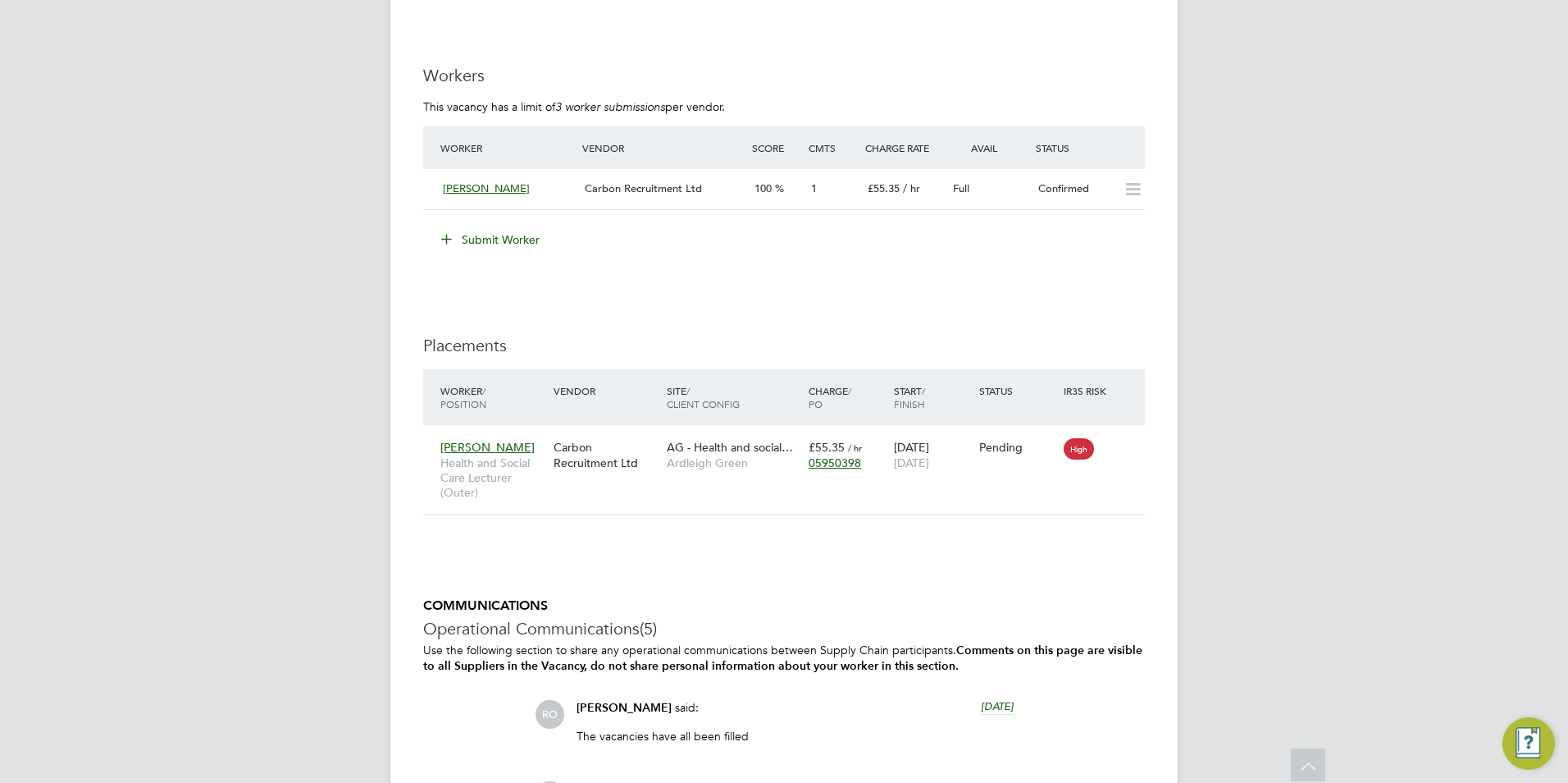
scroll to position [2433, 0]
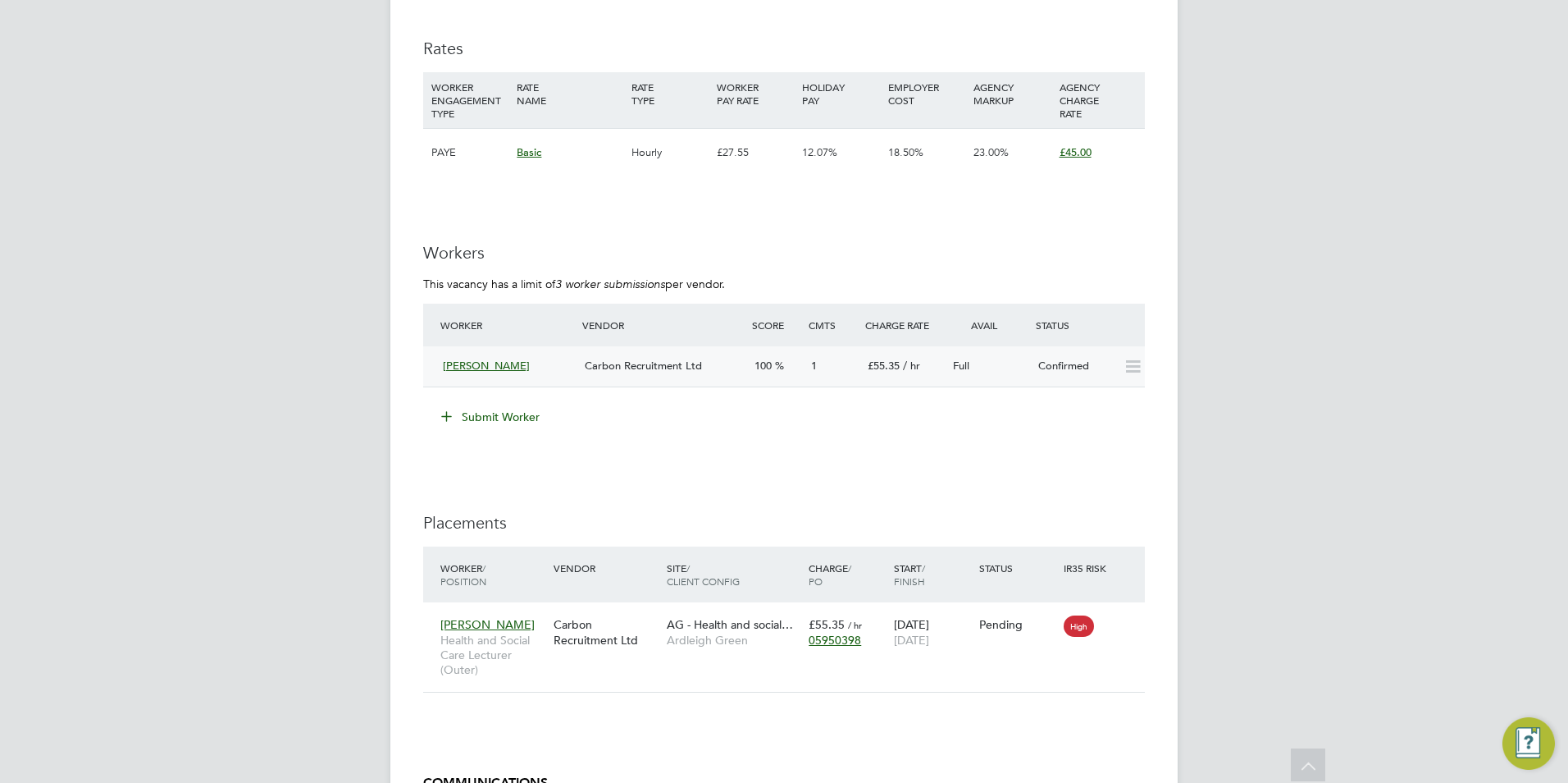
click at [516, 367] on span "[PERSON_NAME]" at bounding box center [487, 365] width 87 height 14
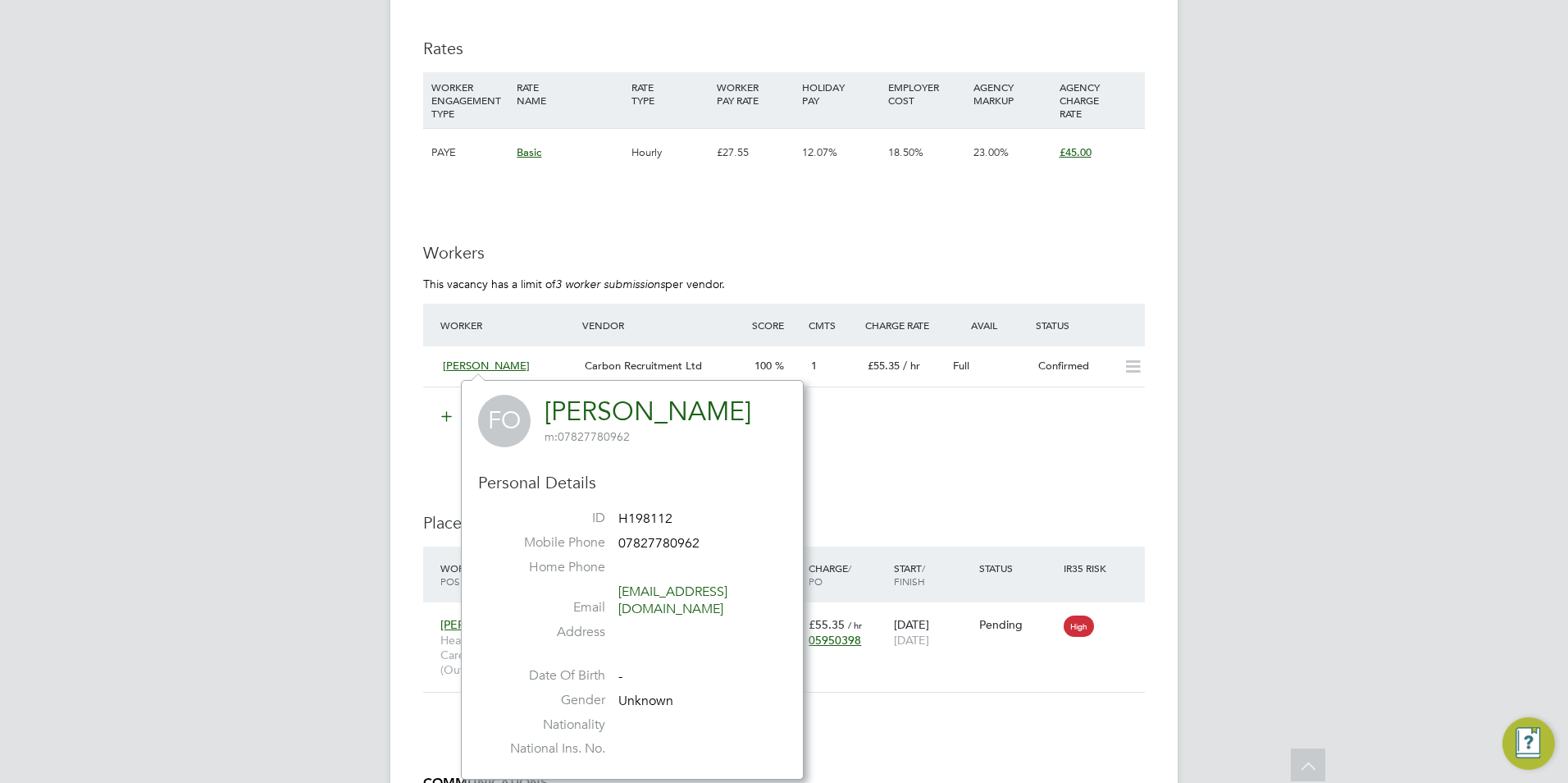
scroll to position [2679, 0]
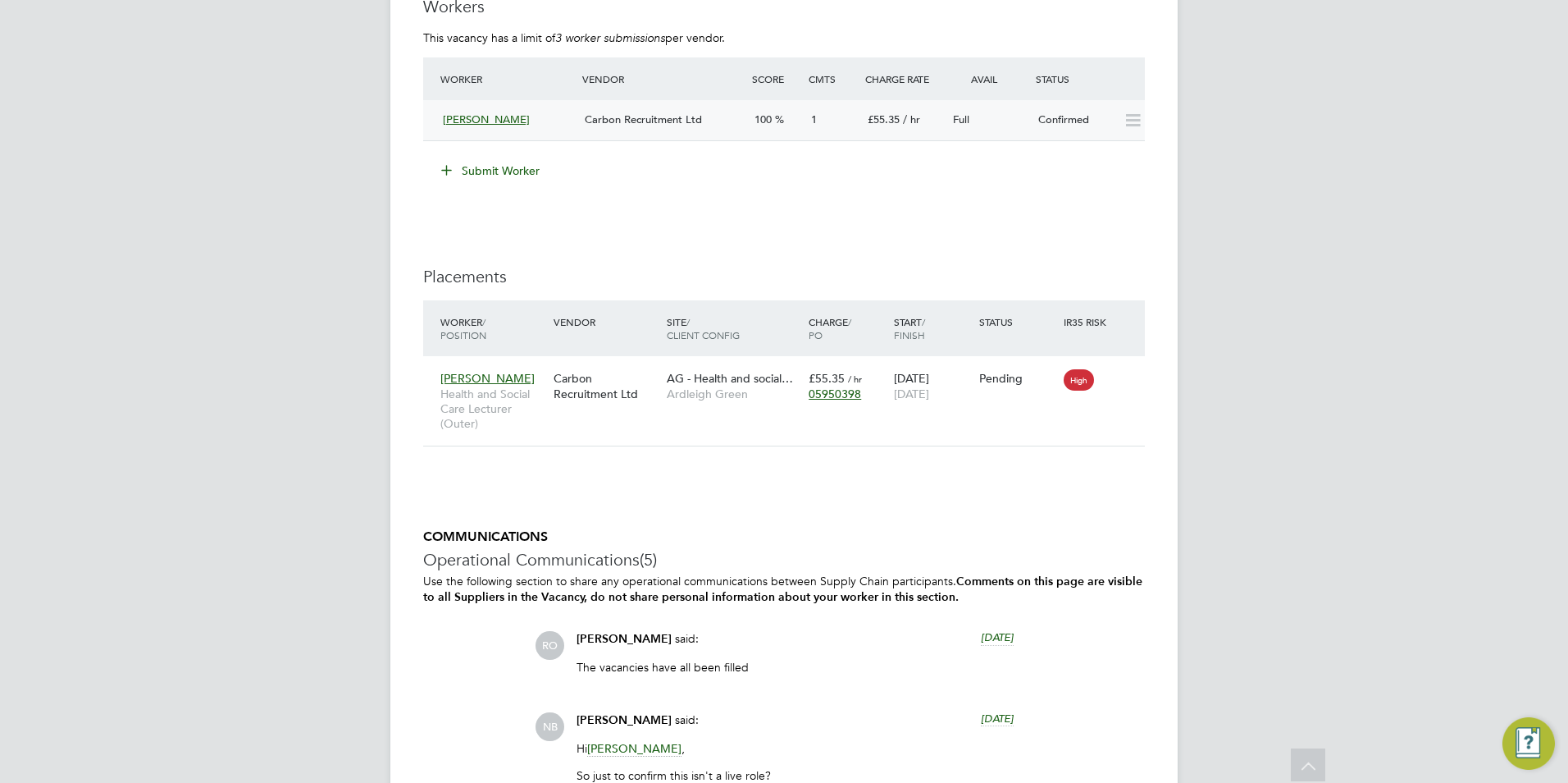
click at [803, 128] on div "100" at bounding box center [775, 120] width 56 height 27
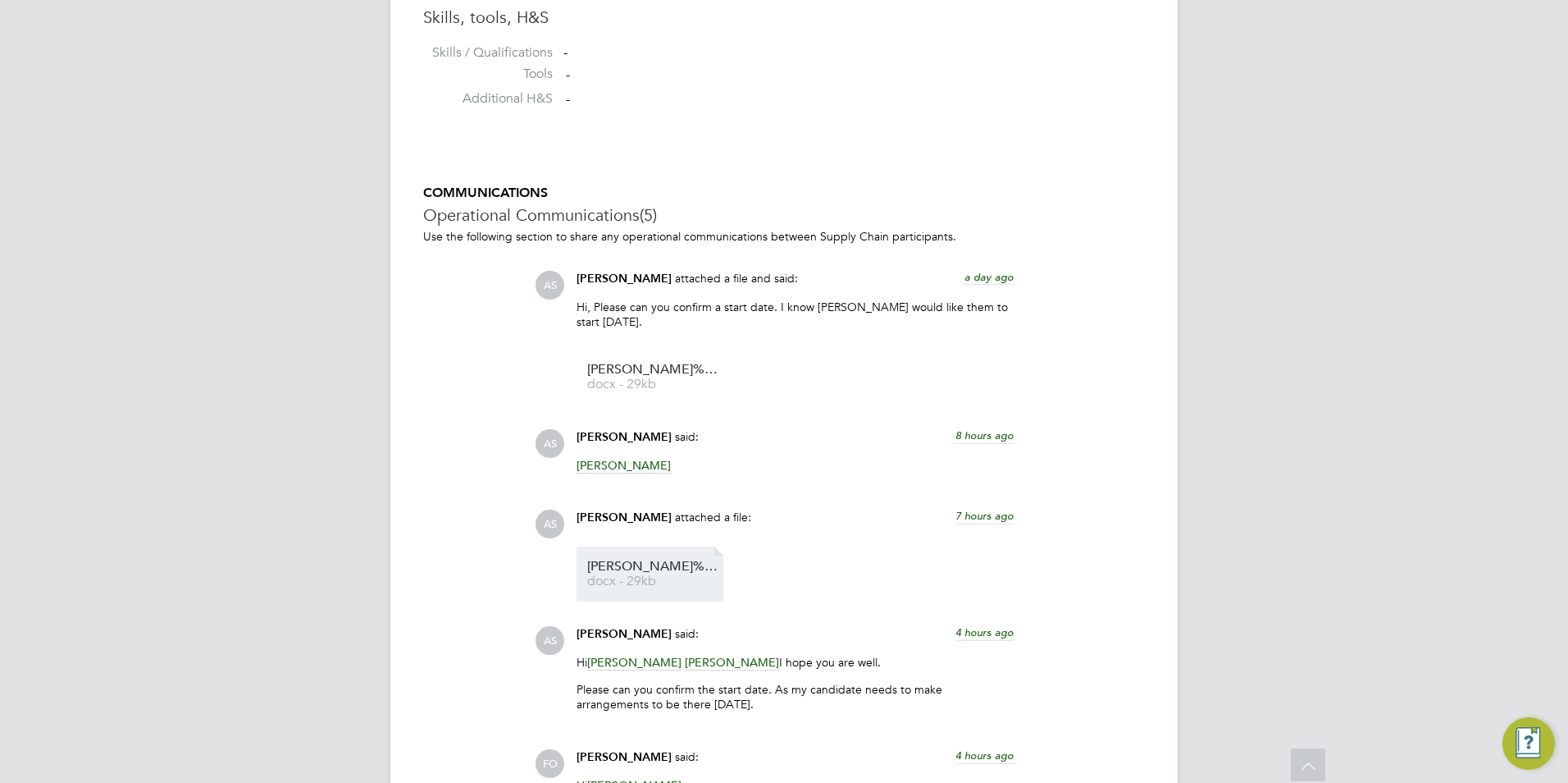
scroll to position [2612, 0]
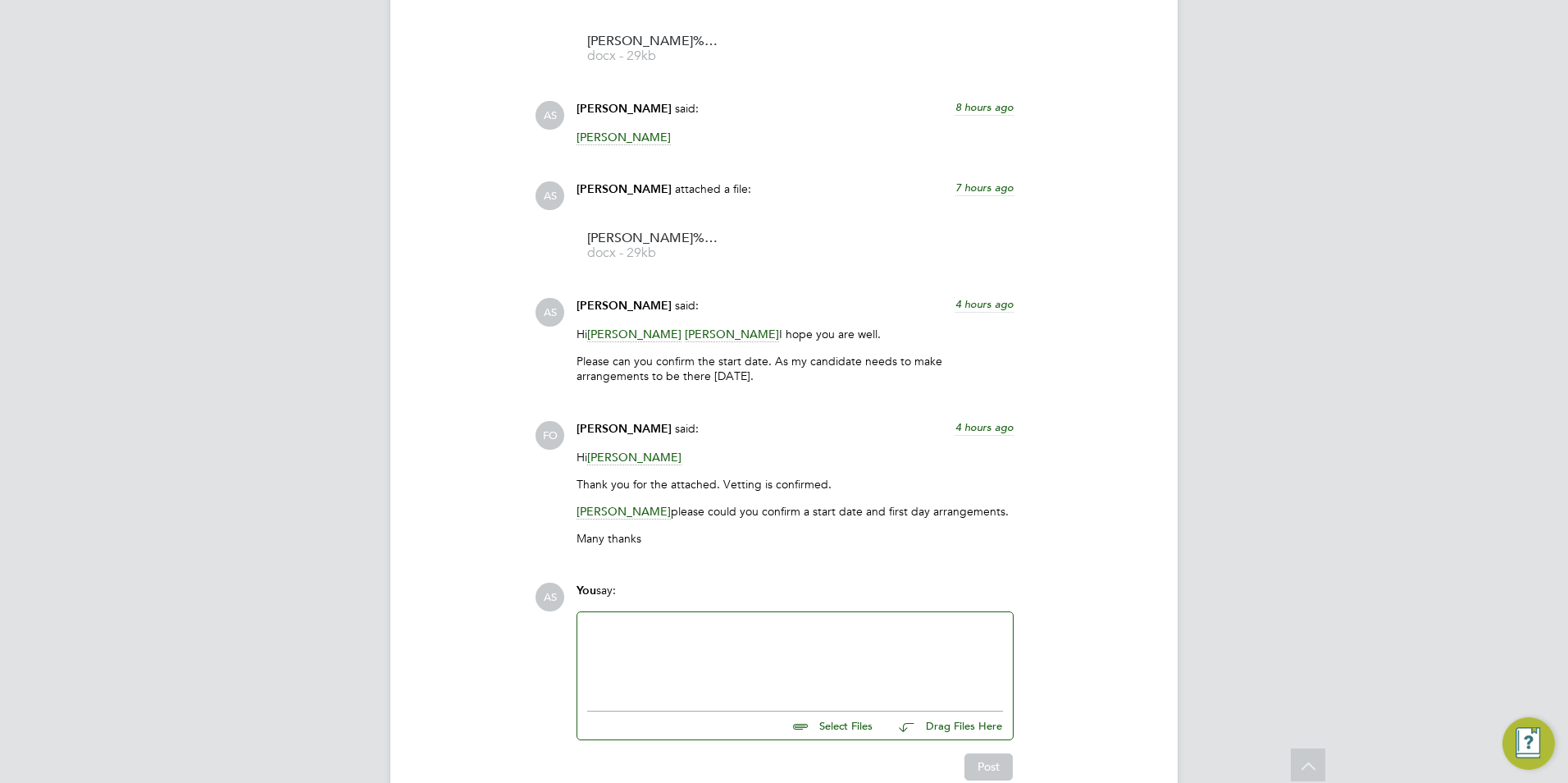
click at [677, 634] on div at bounding box center [795, 657] width 416 height 70
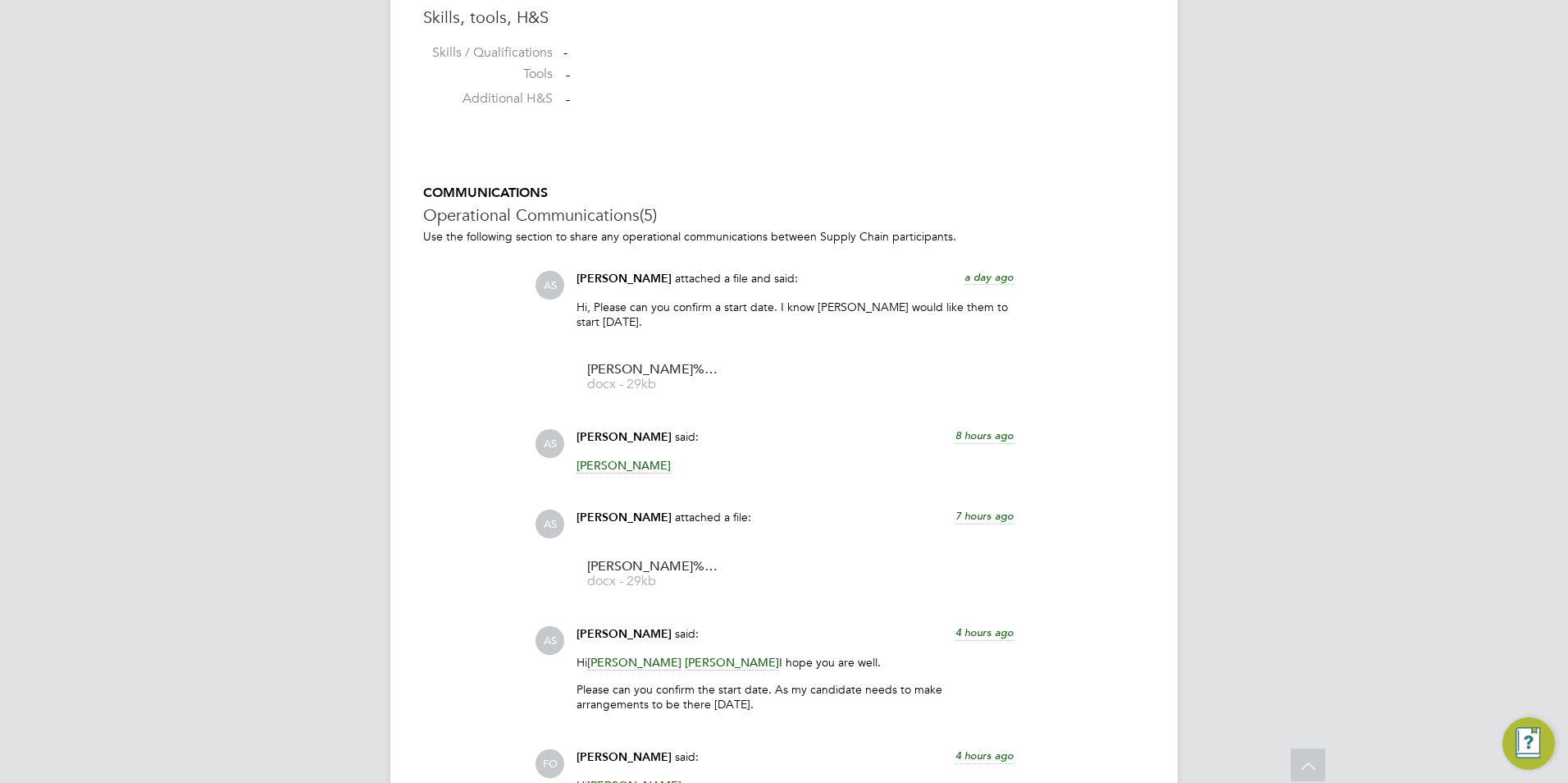
scroll to position [2694, 0]
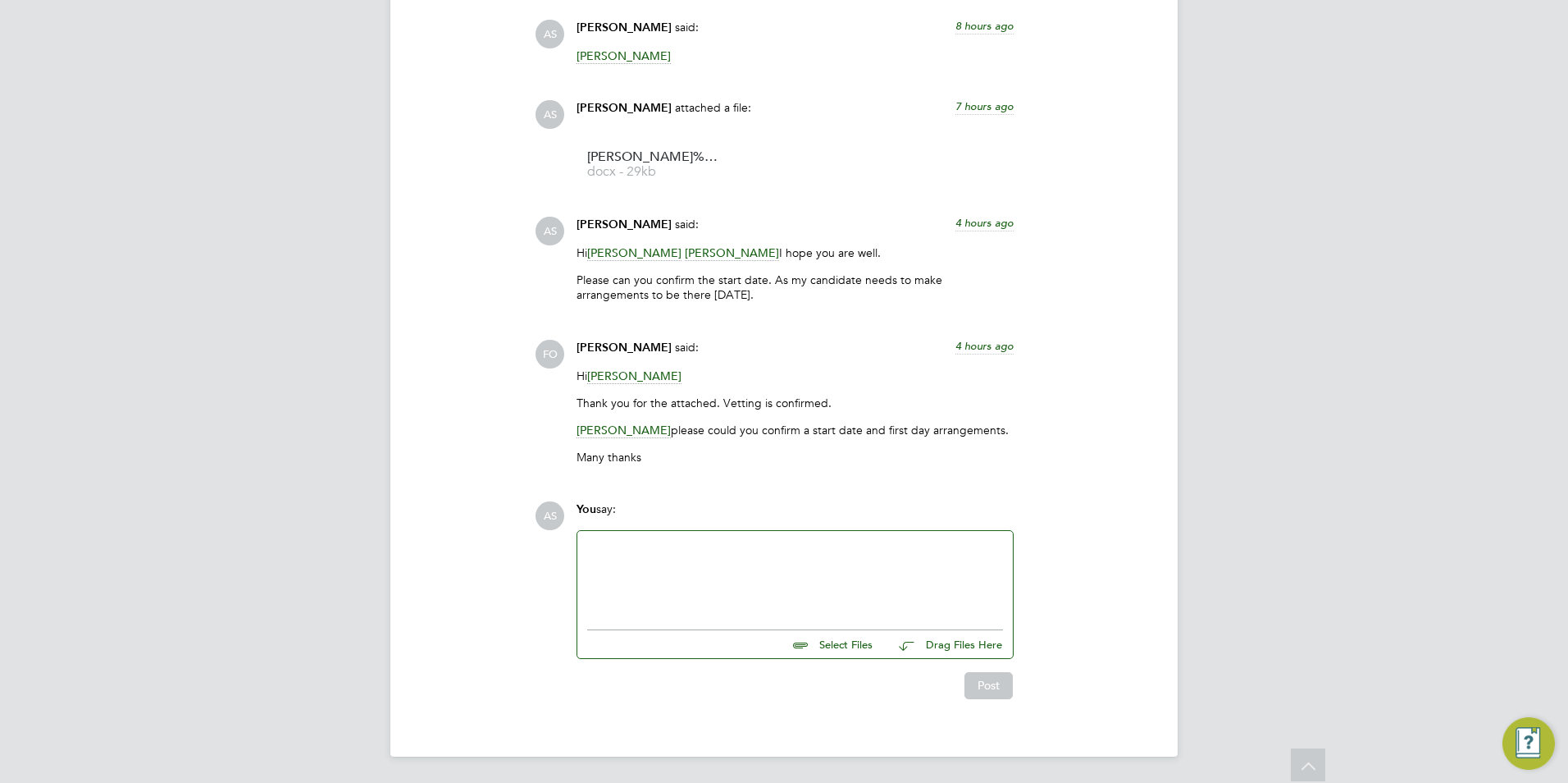
click at [638, 259] on span "Francesca O'Riordan" at bounding box center [634, 253] width 94 height 16
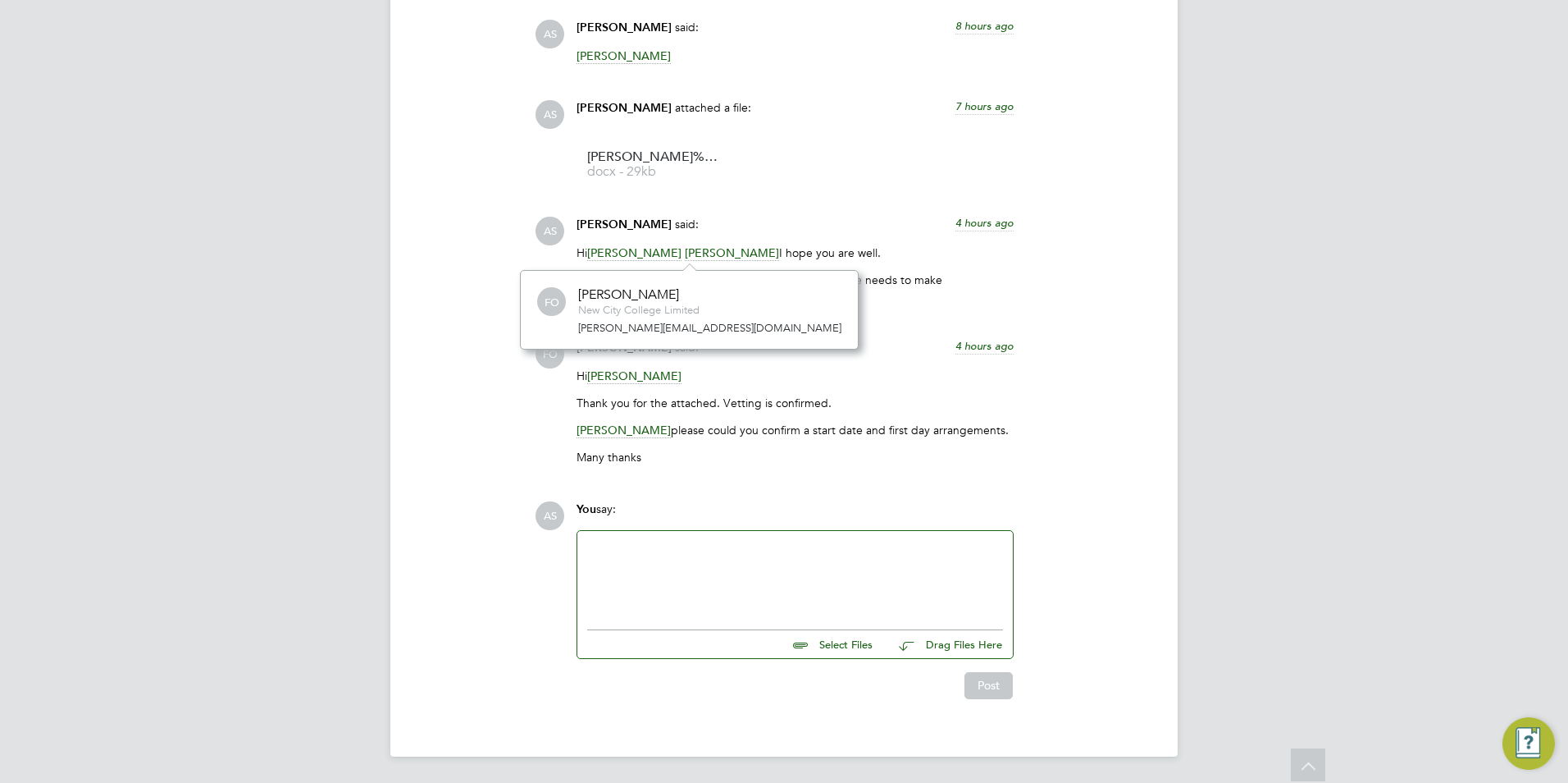
click at [721, 250] on span "Rufena Haque" at bounding box center [732, 253] width 94 height 16
click at [626, 249] on span "Francesca O'Riordan" at bounding box center [634, 253] width 94 height 16
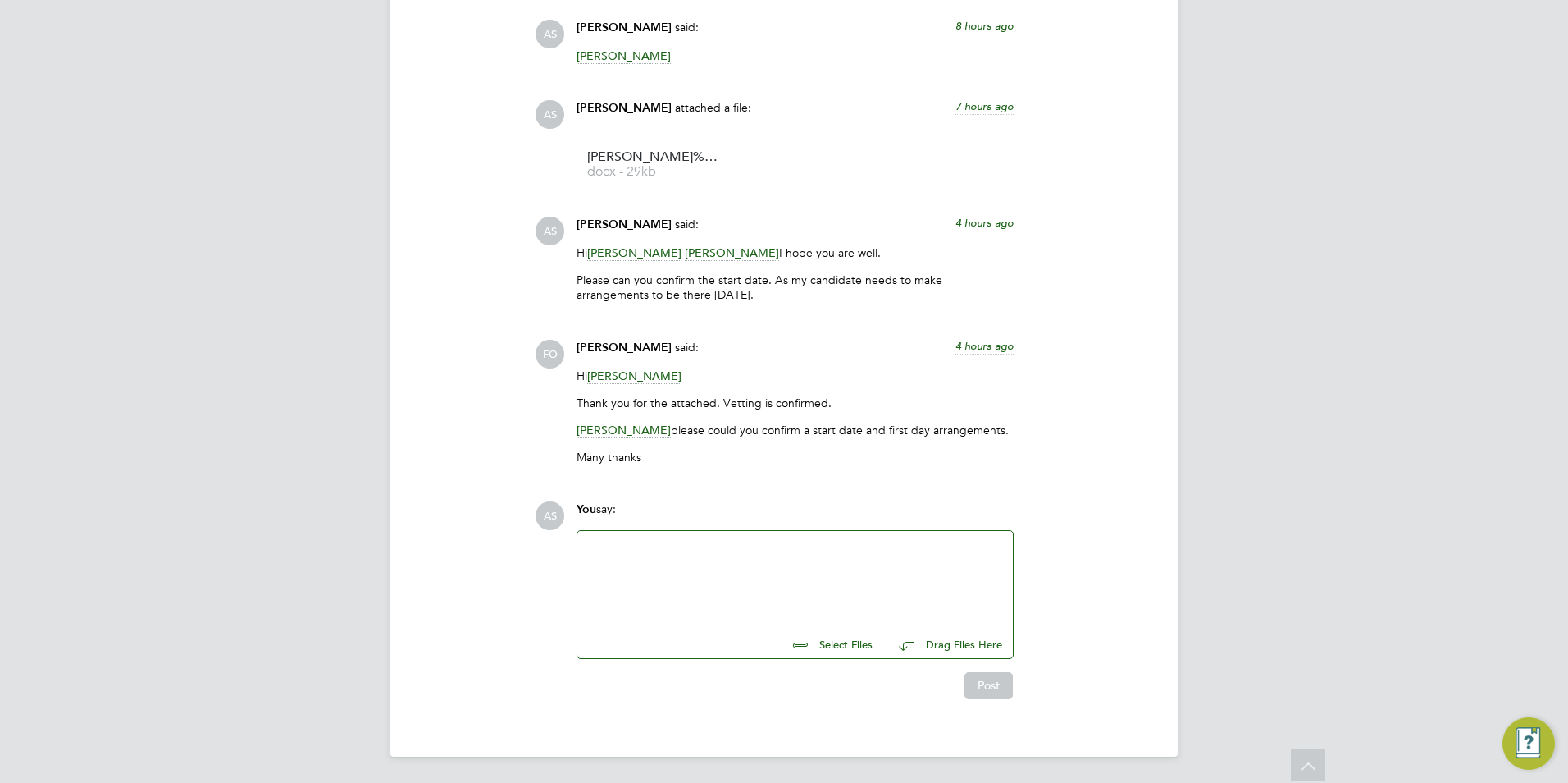
click at [626, 249] on span "Francesca O'Riordan" at bounding box center [634, 253] width 94 height 16
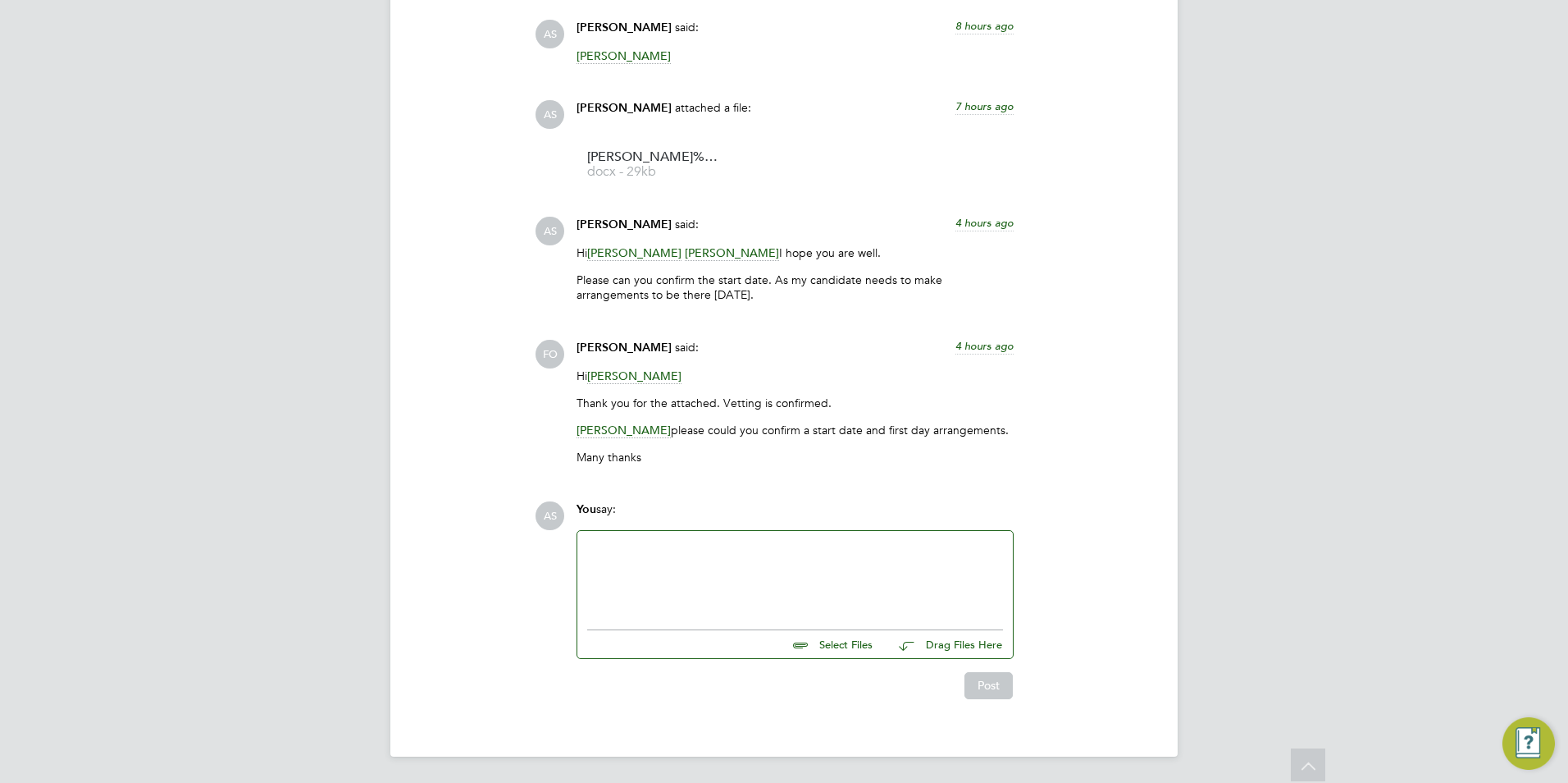
click at [627, 248] on span "[PERSON_NAME]" at bounding box center [634, 253] width 94 height 16
click at [626, 247] on span "[PERSON_NAME]" at bounding box center [634, 253] width 94 height 16
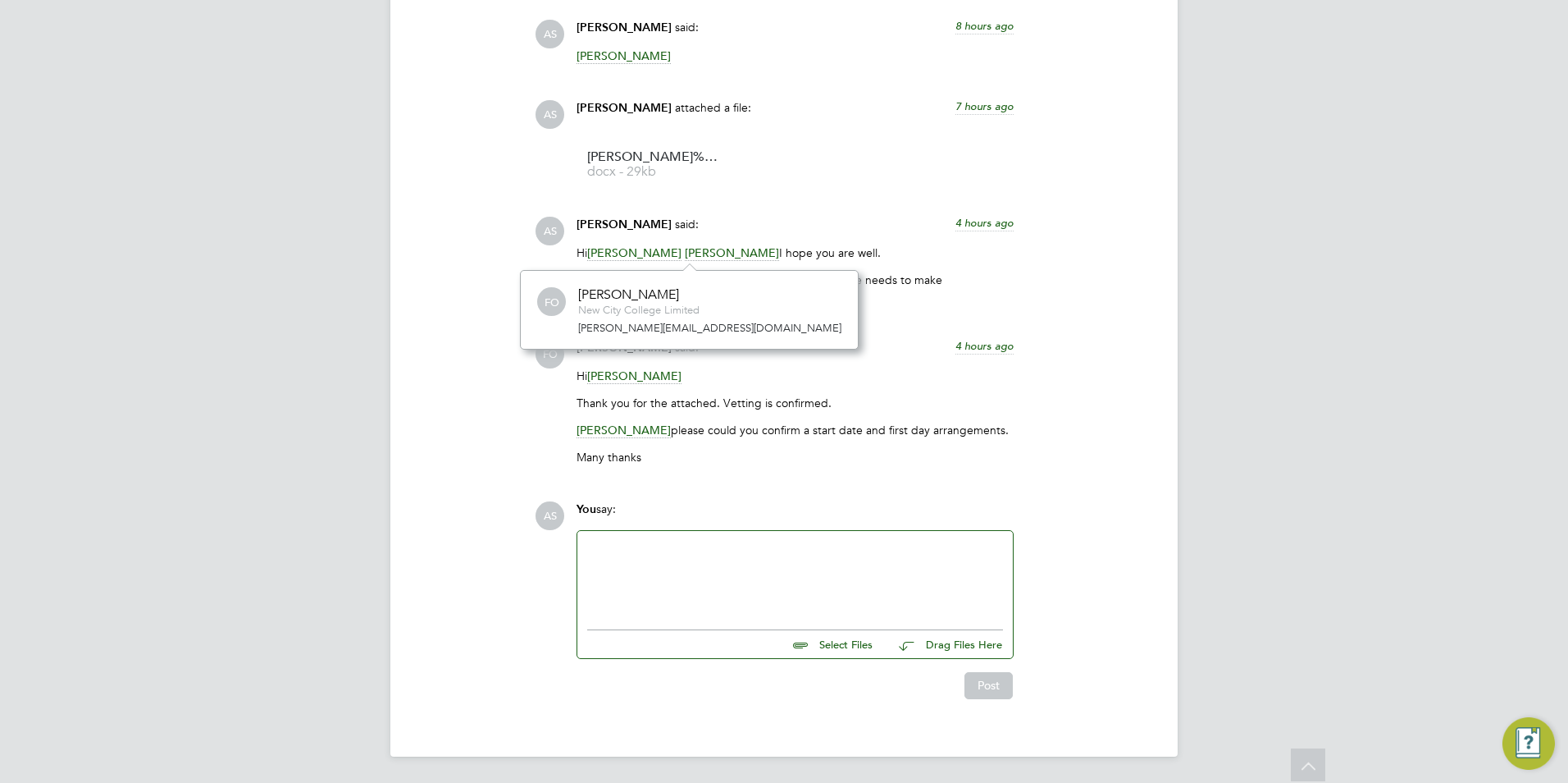
click at [626, 247] on span "[PERSON_NAME]" at bounding box center [634, 253] width 94 height 16
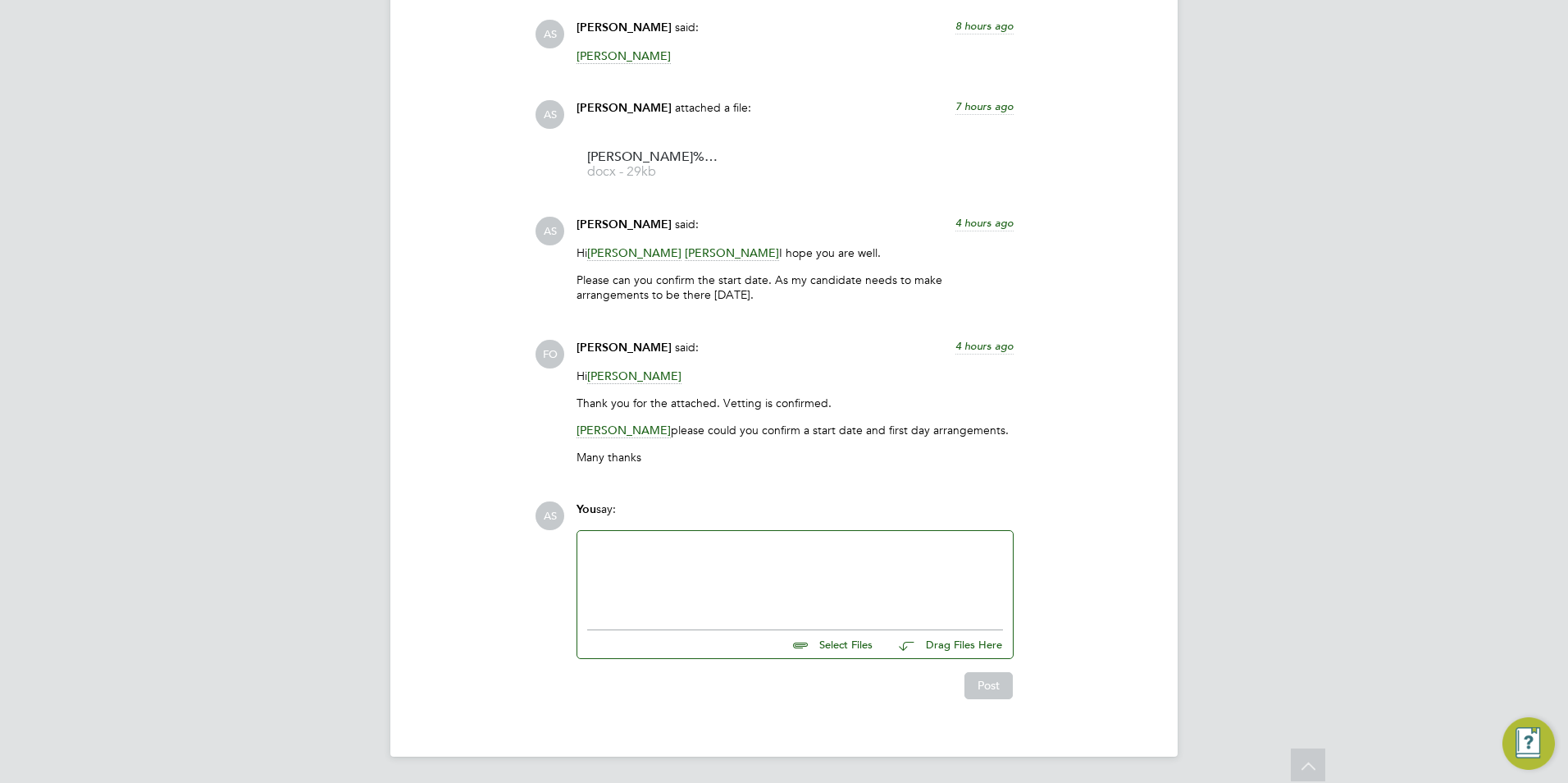
click at [625, 247] on span "[PERSON_NAME]" at bounding box center [634, 253] width 94 height 16
click at [624, 247] on span "[PERSON_NAME]" at bounding box center [634, 253] width 94 height 16
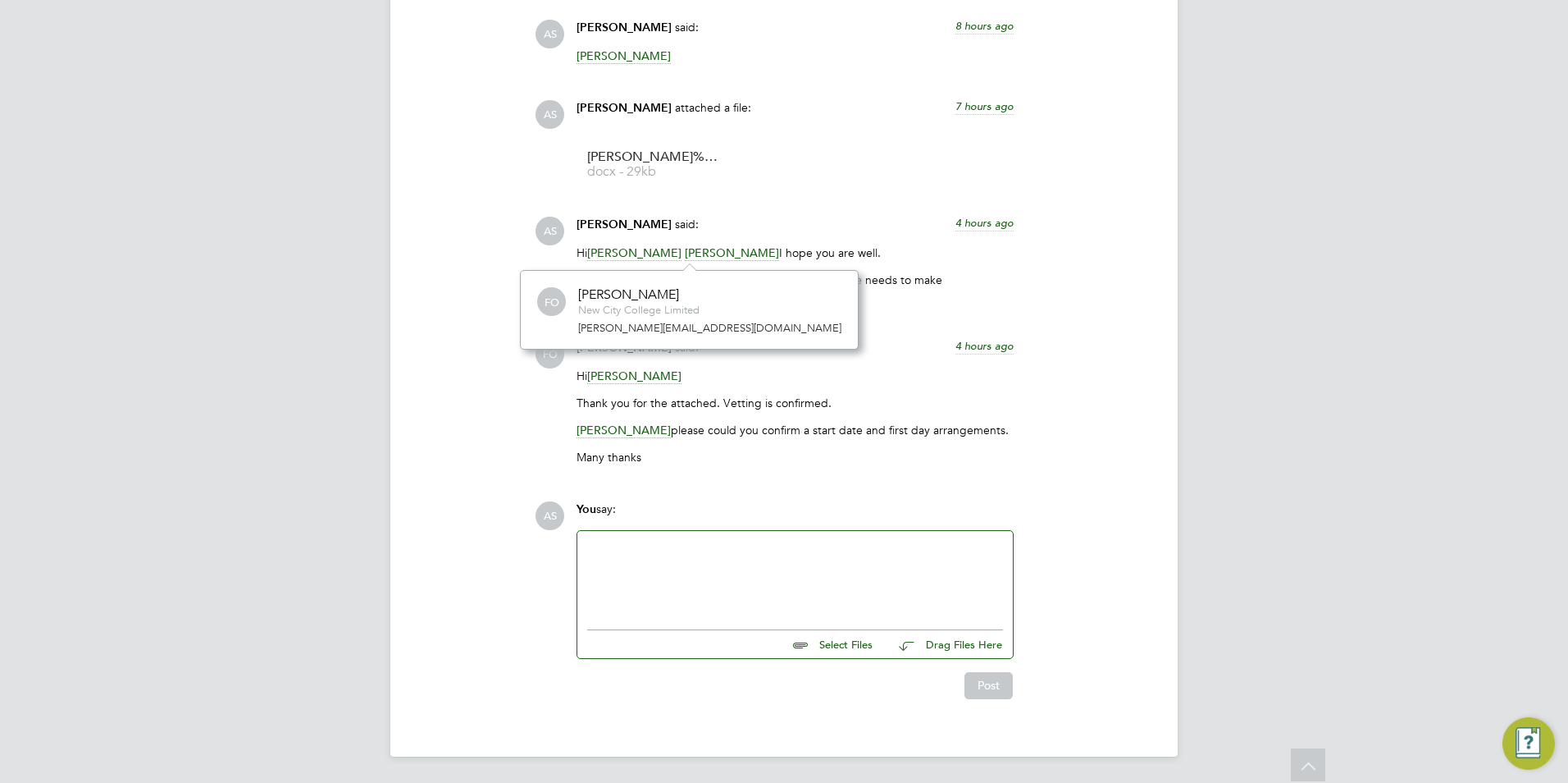
click at [726, 246] on span "[PERSON_NAME]" at bounding box center [732, 253] width 94 height 16
click at [617, 430] on span "[PERSON_NAME]" at bounding box center [623, 430] width 94 height 16
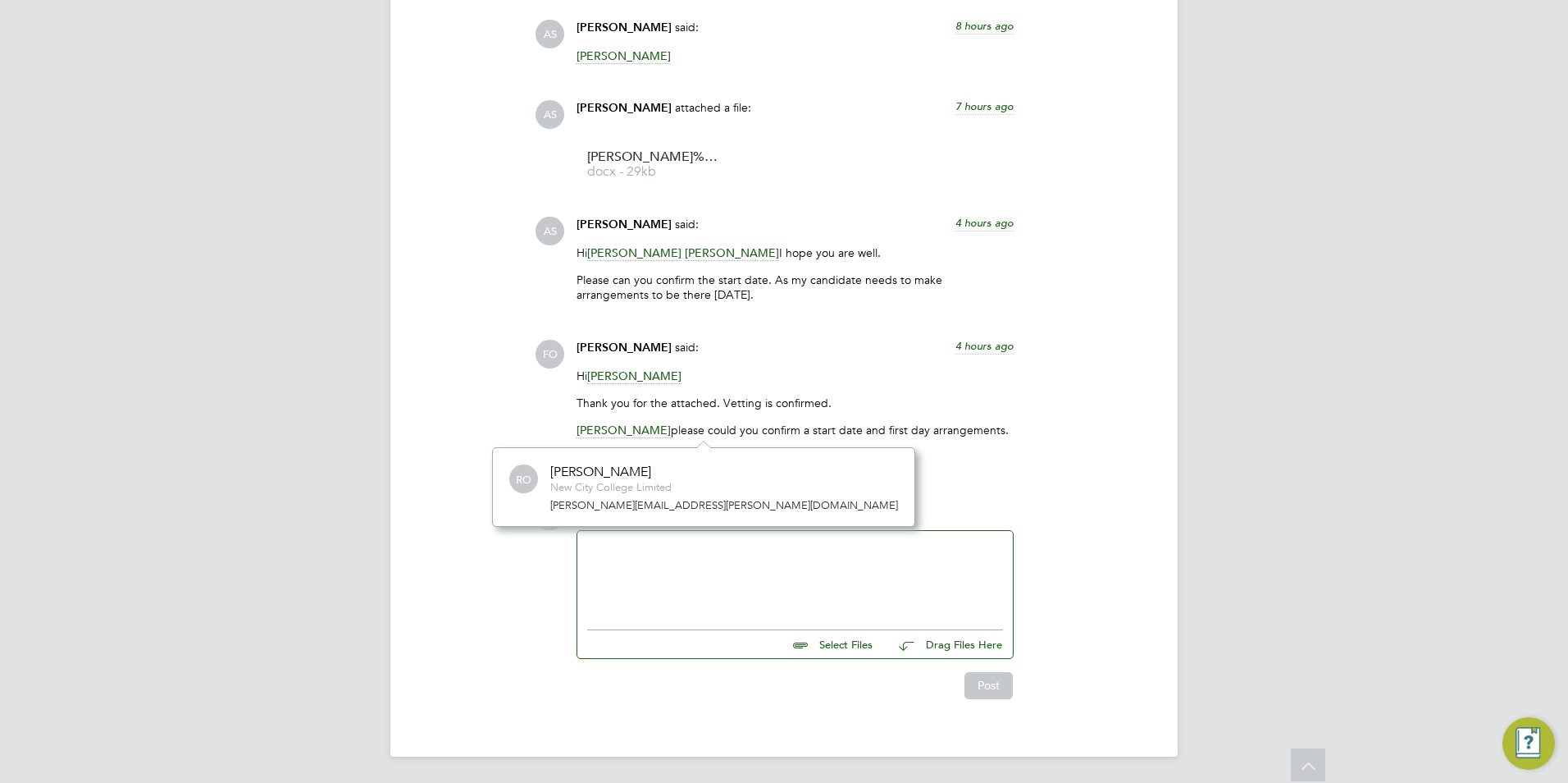
scroll to position [15, 81]
click at [770, 461] on p "Many thanks" at bounding box center [794, 457] width 437 height 15
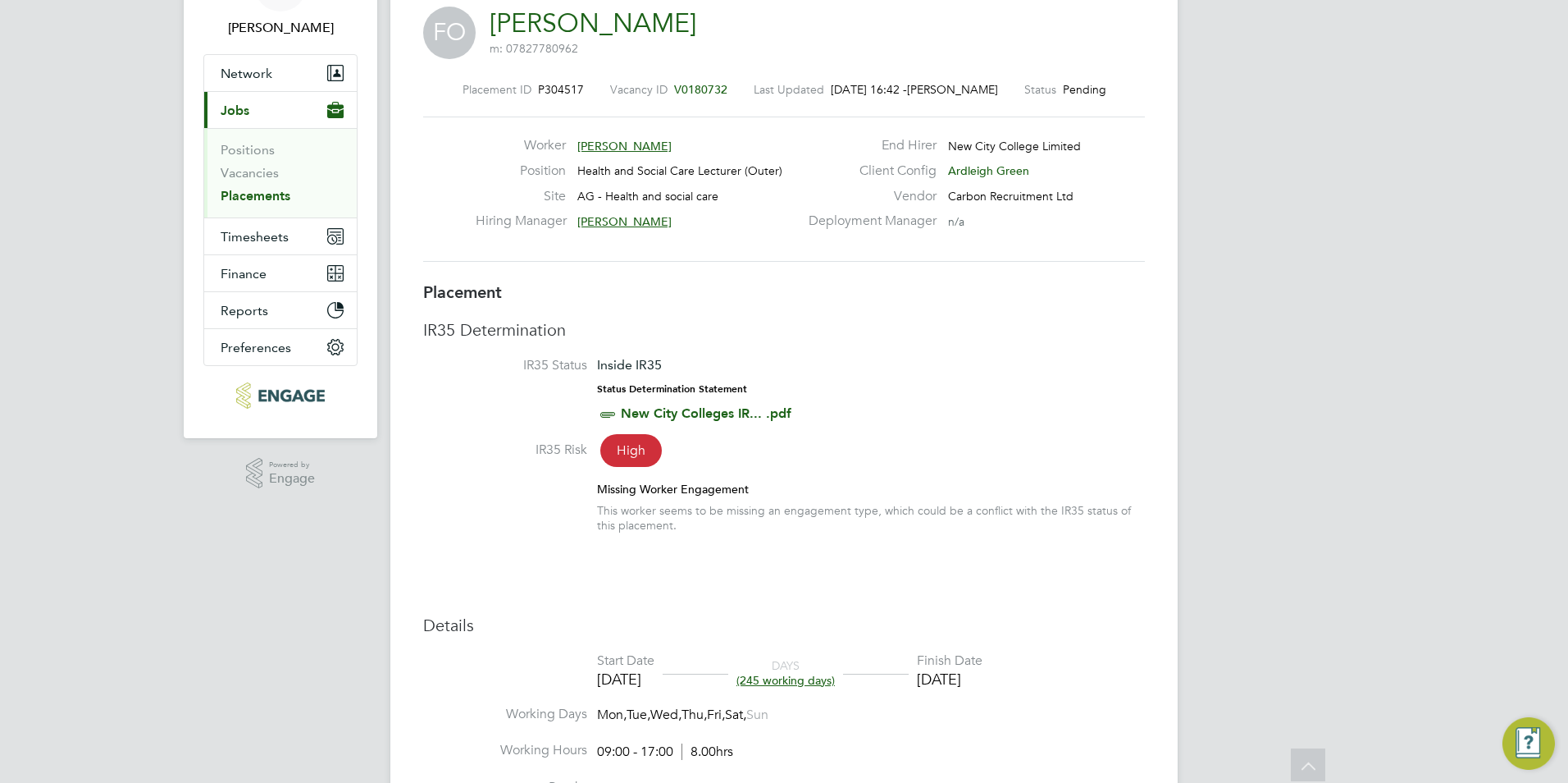
scroll to position [0, 0]
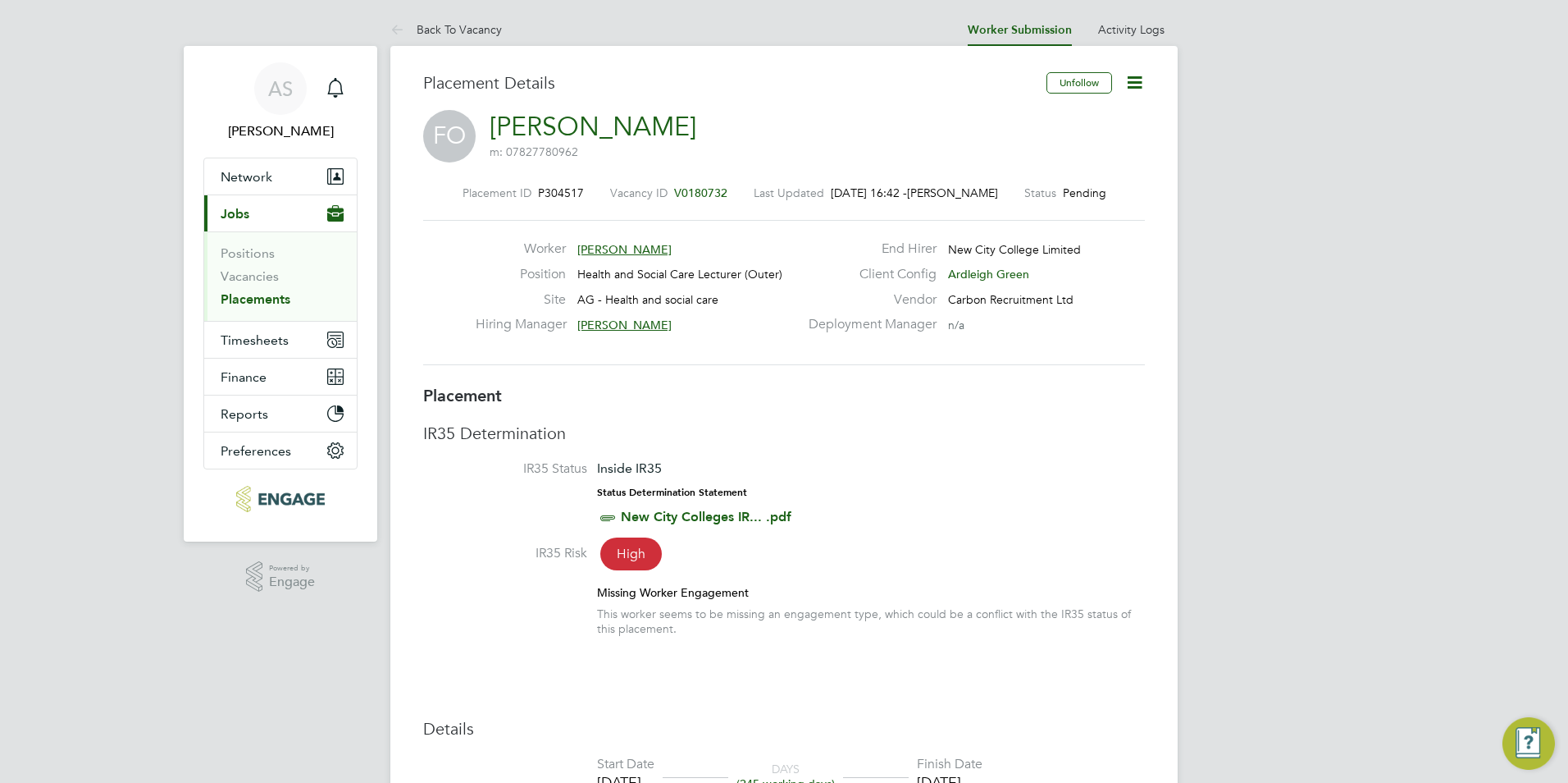
click at [560, 124] on link "[PERSON_NAME]" at bounding box center [593, 127] width 206 height 32
click at [236, 272] on link "Vacancies" at bounding box center [249, 276] width 58 height 16
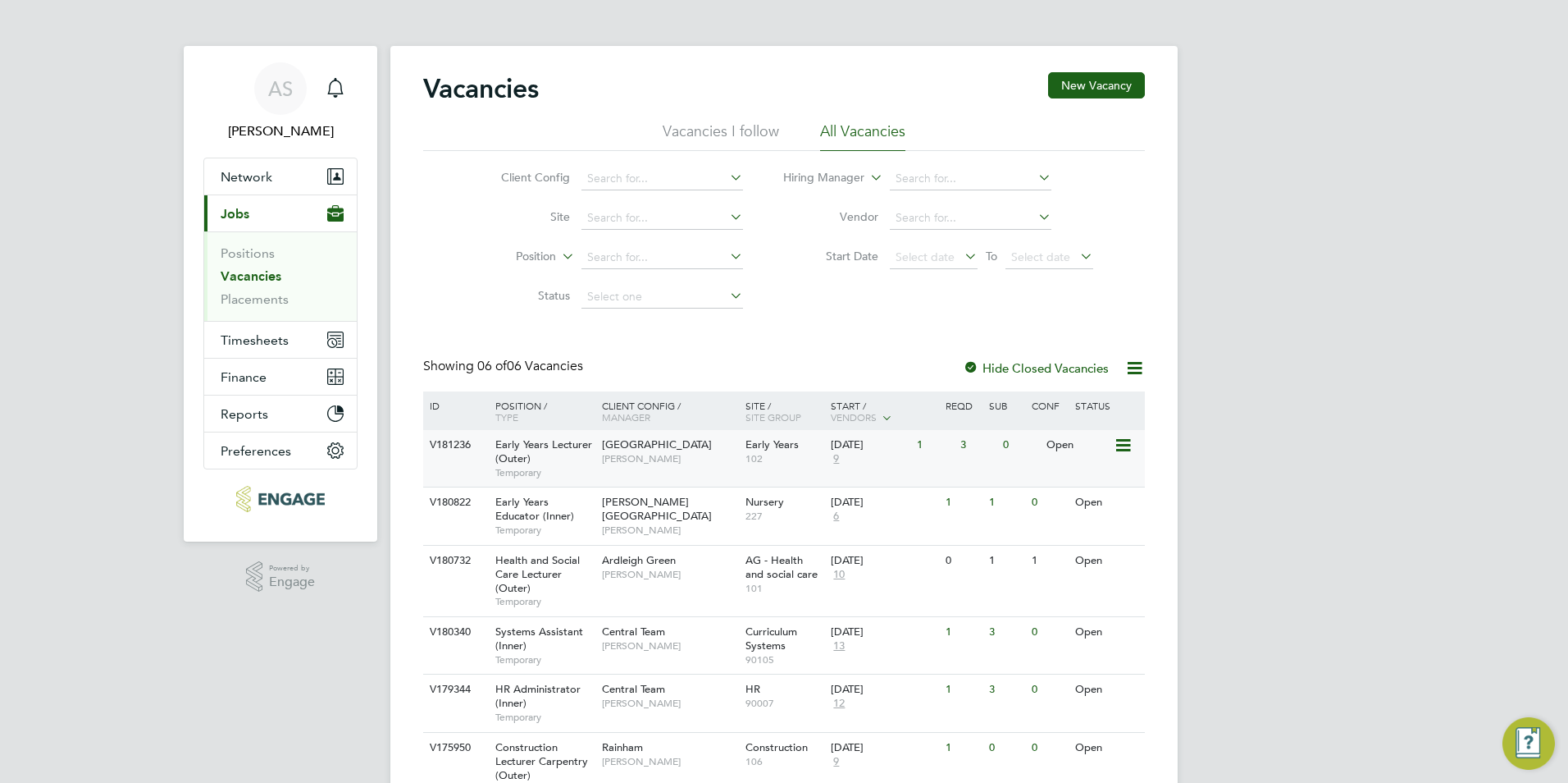
click at [629, 464] on span "[PERSON_NAME]" at bounding box center [669, 459] width 135 height 13
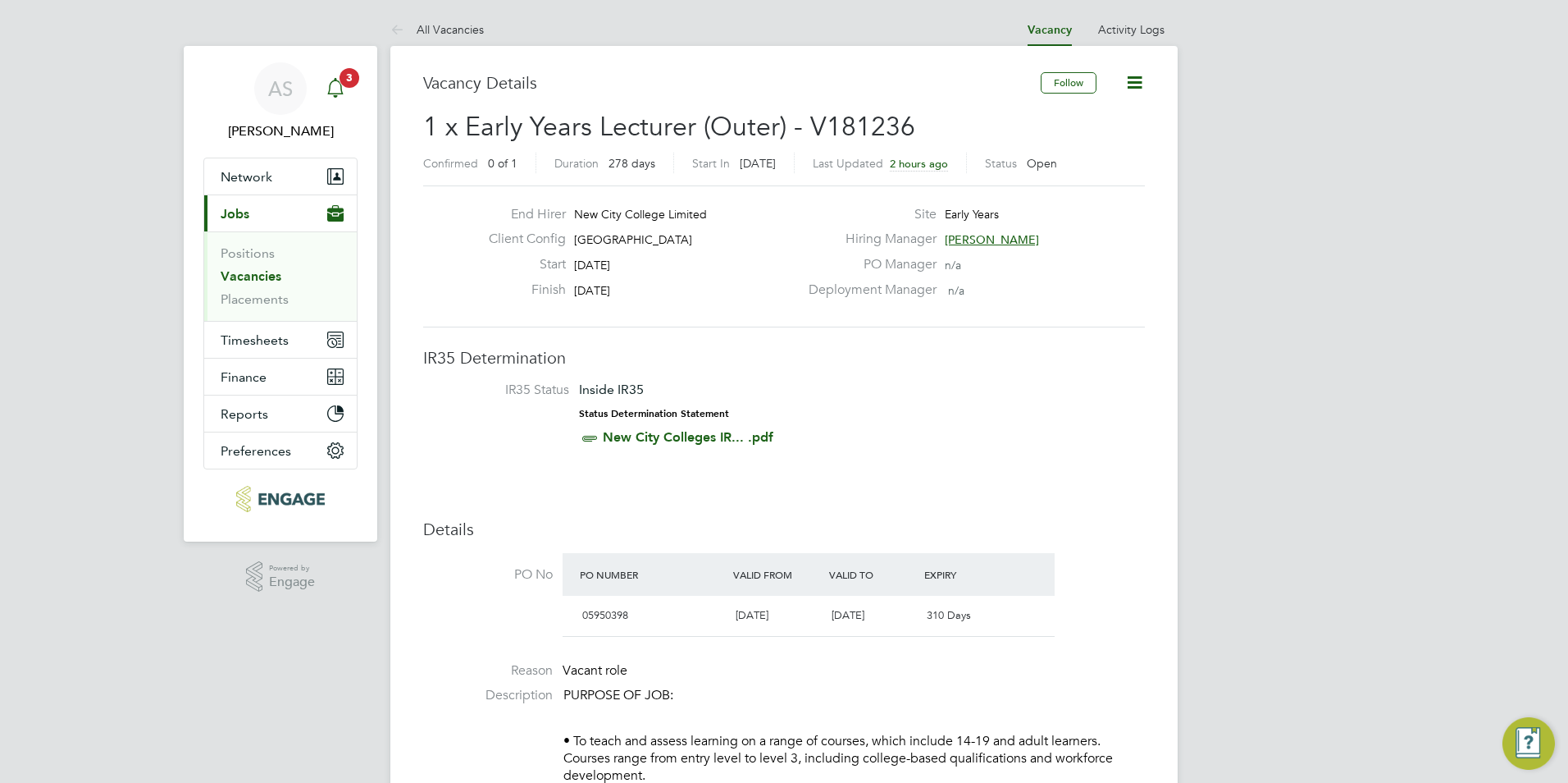
click at [345, 106] on link "Notifications 3" at bounding box center [335, 88] width 33 height 53
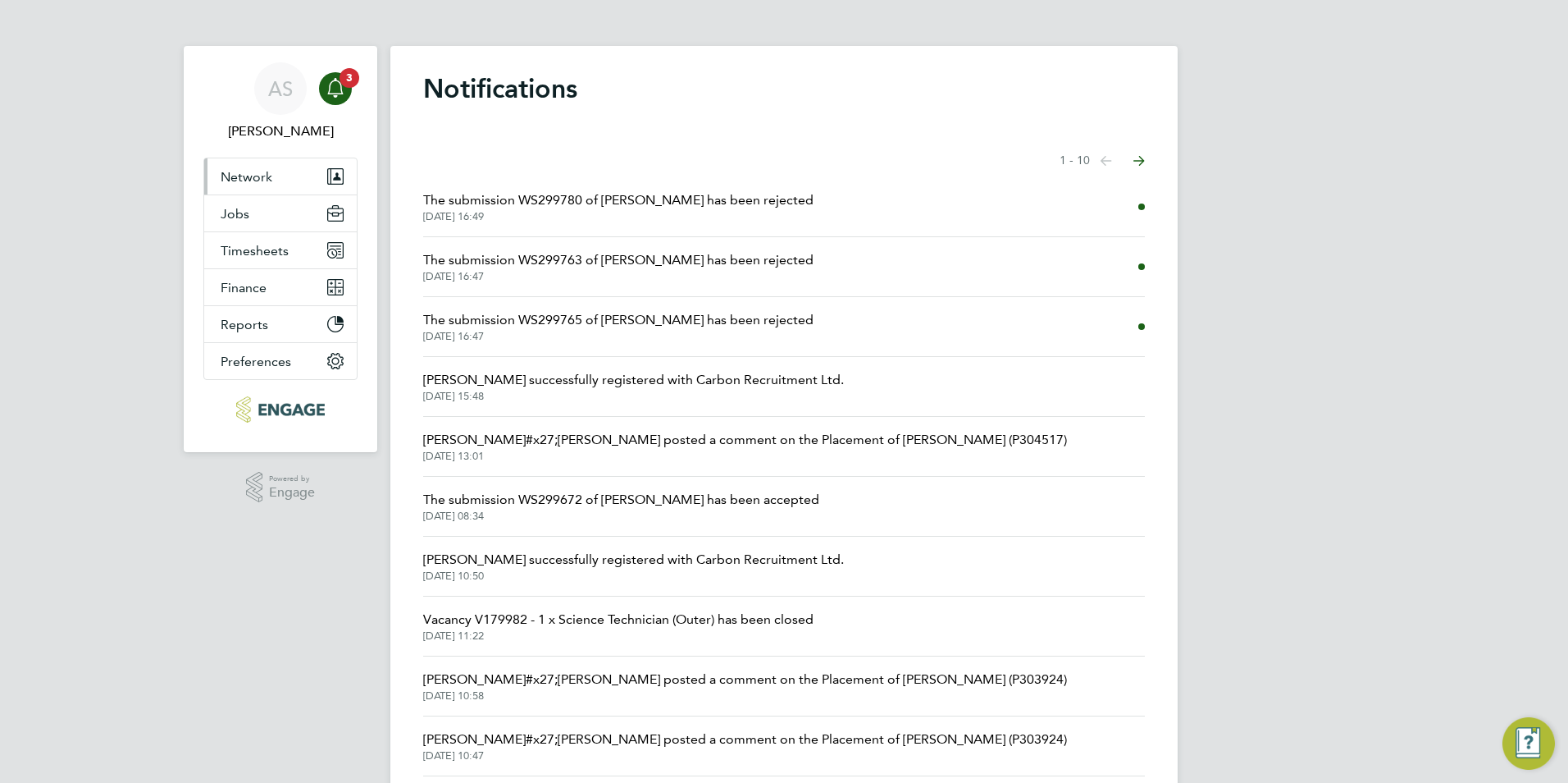
click at [259, 178] on span "Network" at bounding box center [247, 176] width 52 height 16
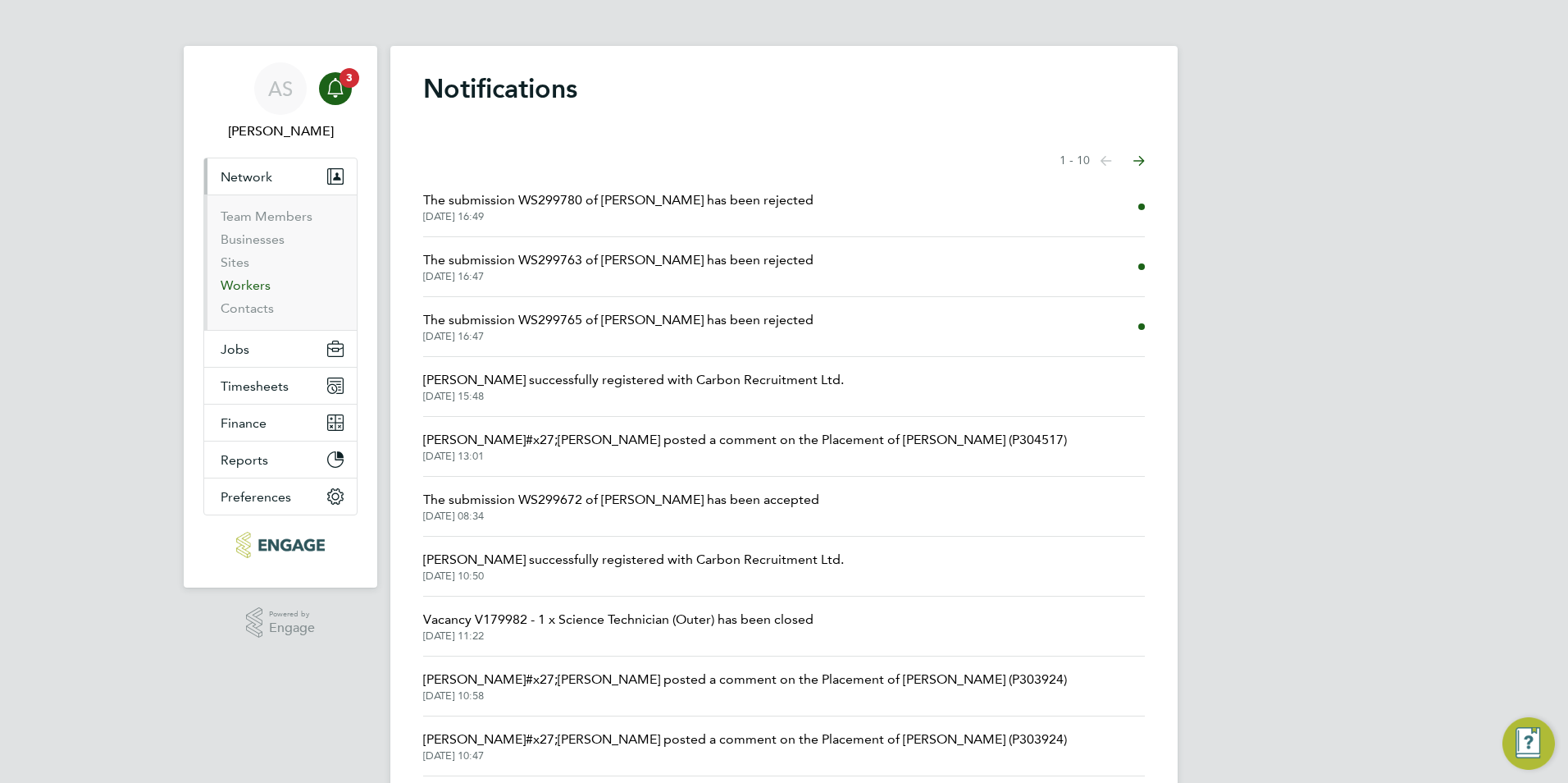
click at [246, 279] on link "Workers" at bounding box center [246, 284] width 50 height 16
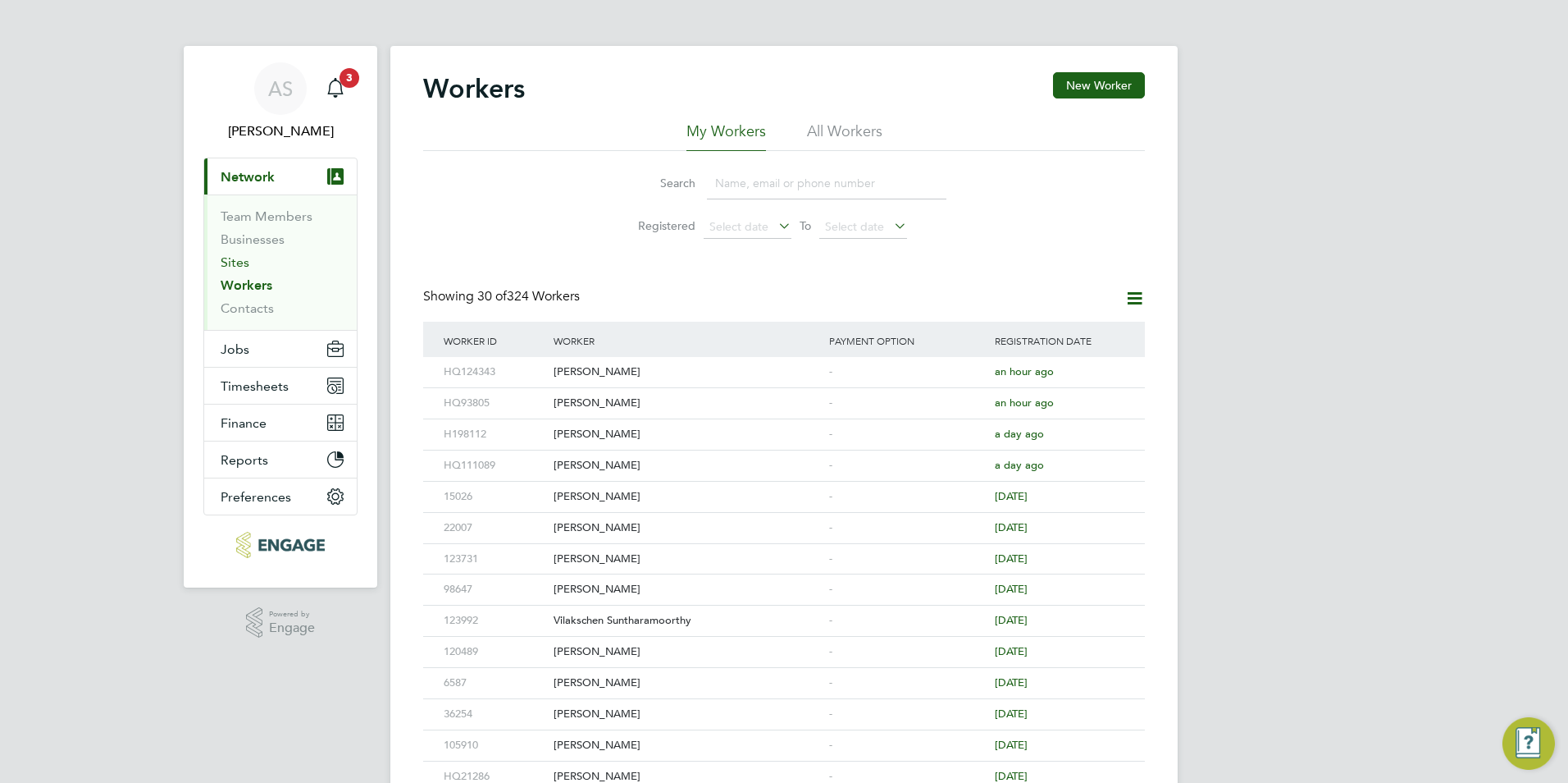
click at [232, 263] on link "Sites" at bounding box center [235, 262] width 29 height 16
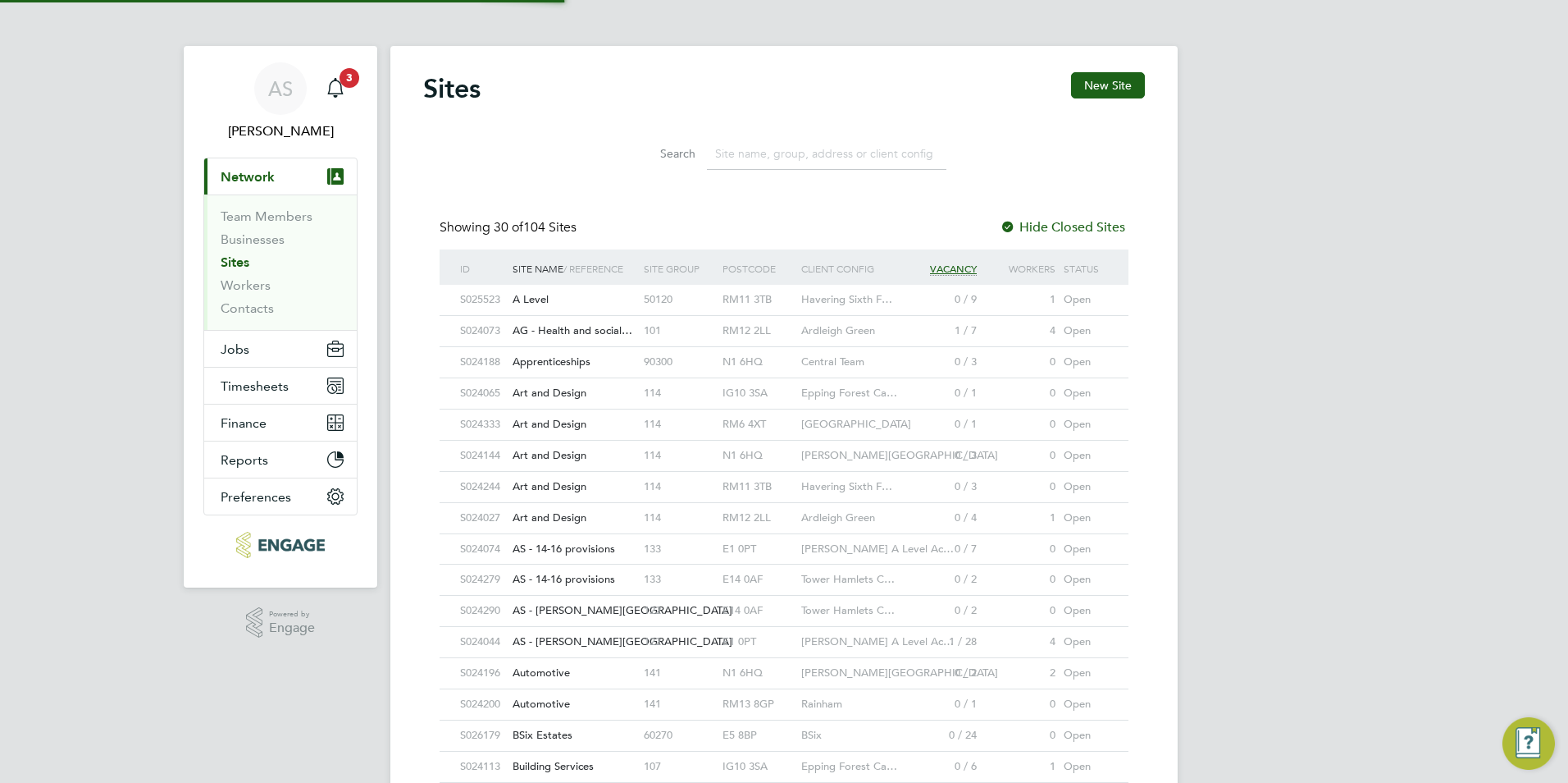
scroll to position [31, 80]
click at [254, 358] on button "Jobs" at bounding box center [280, 348] width 153 height 36
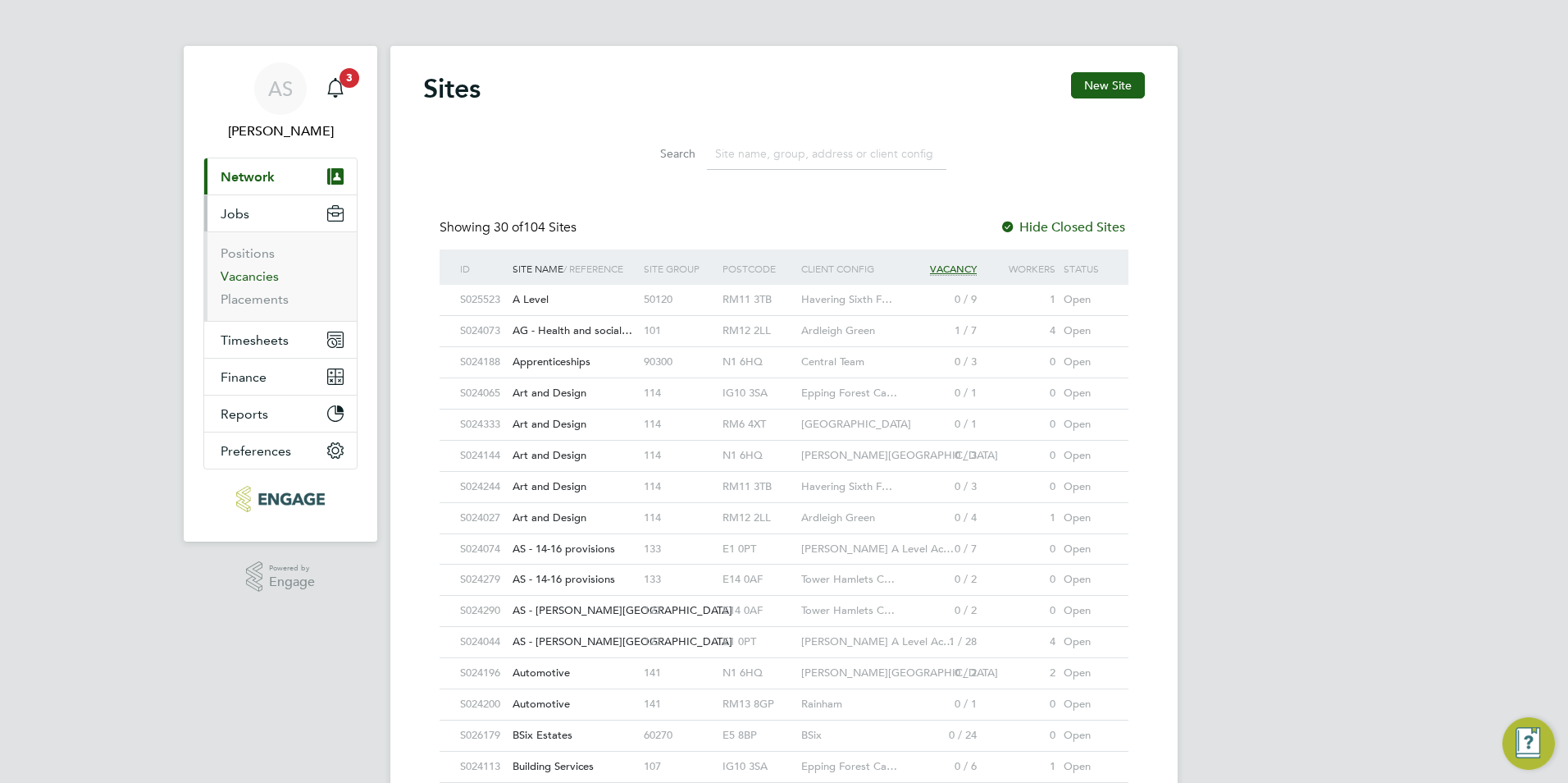
click at [265, 275] on link "Vacancies" at bounding box center [249, 276] width 58 height 16
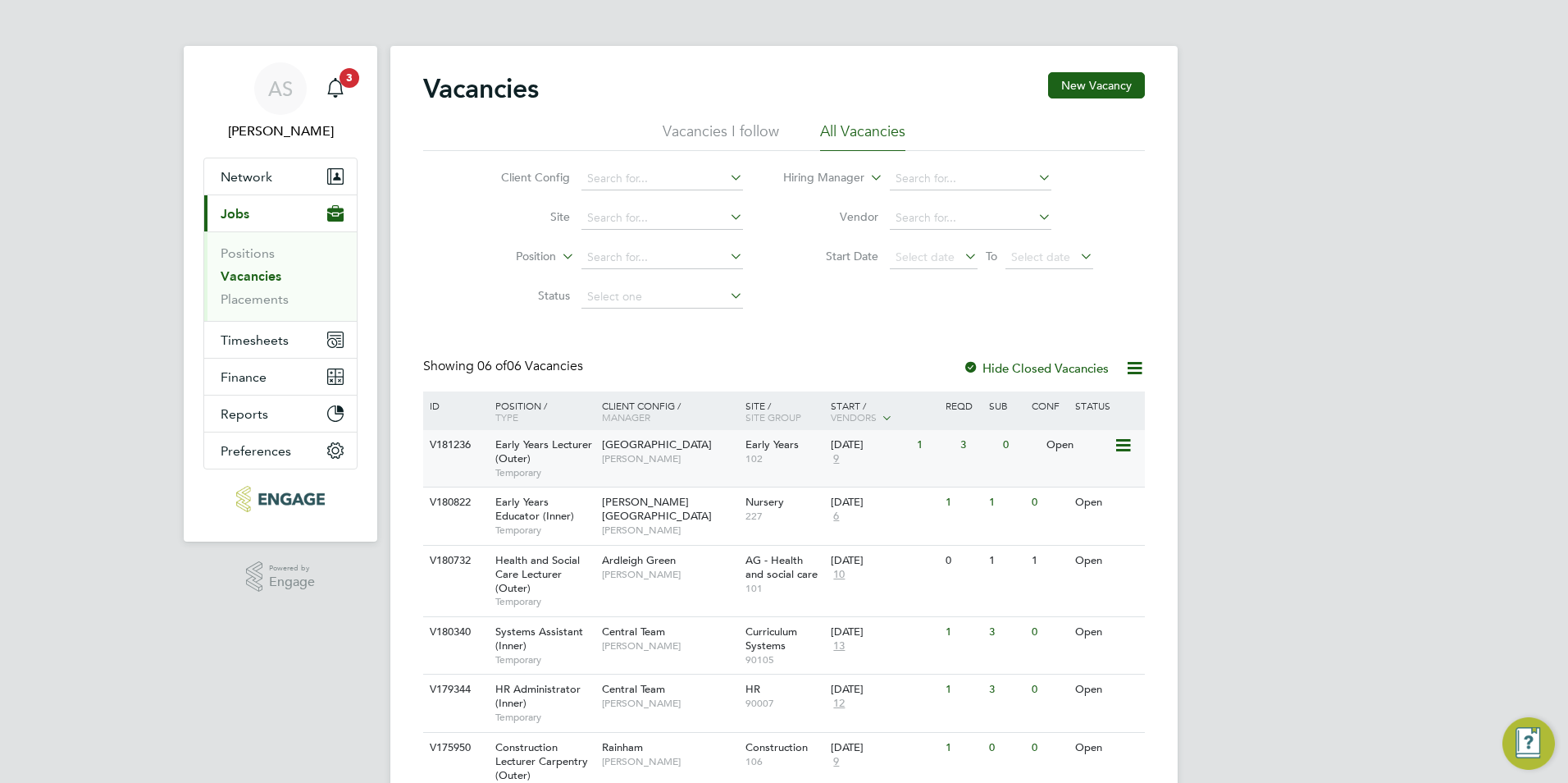
click at [669, 456] on span "[PERSON_NAME]" at bounding box center [669, 459] width 135 height 13
click at [652, 573] on span "[PERSON_NAME]" at bounding box center [669, 574] width 135 height 13
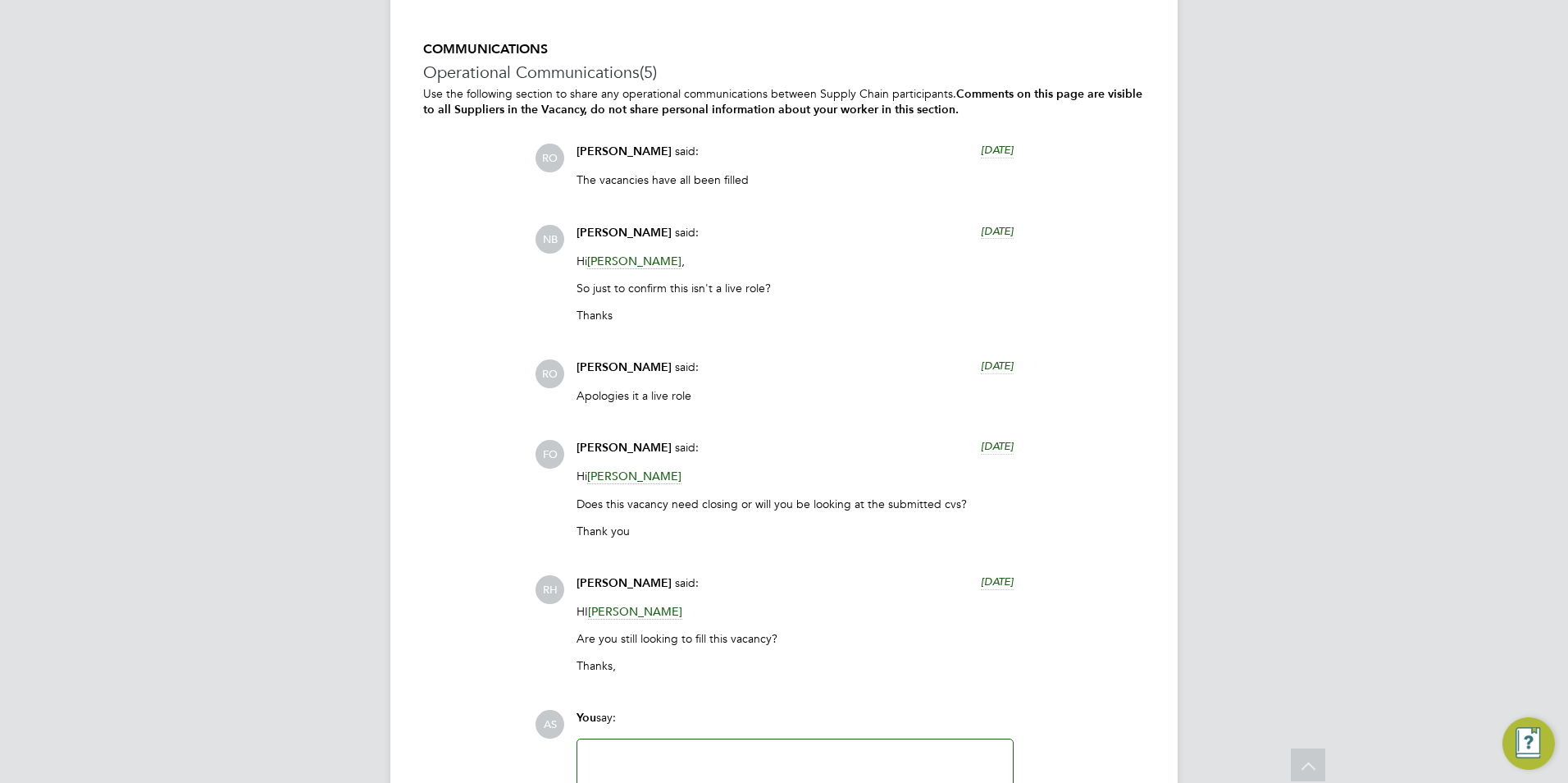
scroll to position [3281, 0]
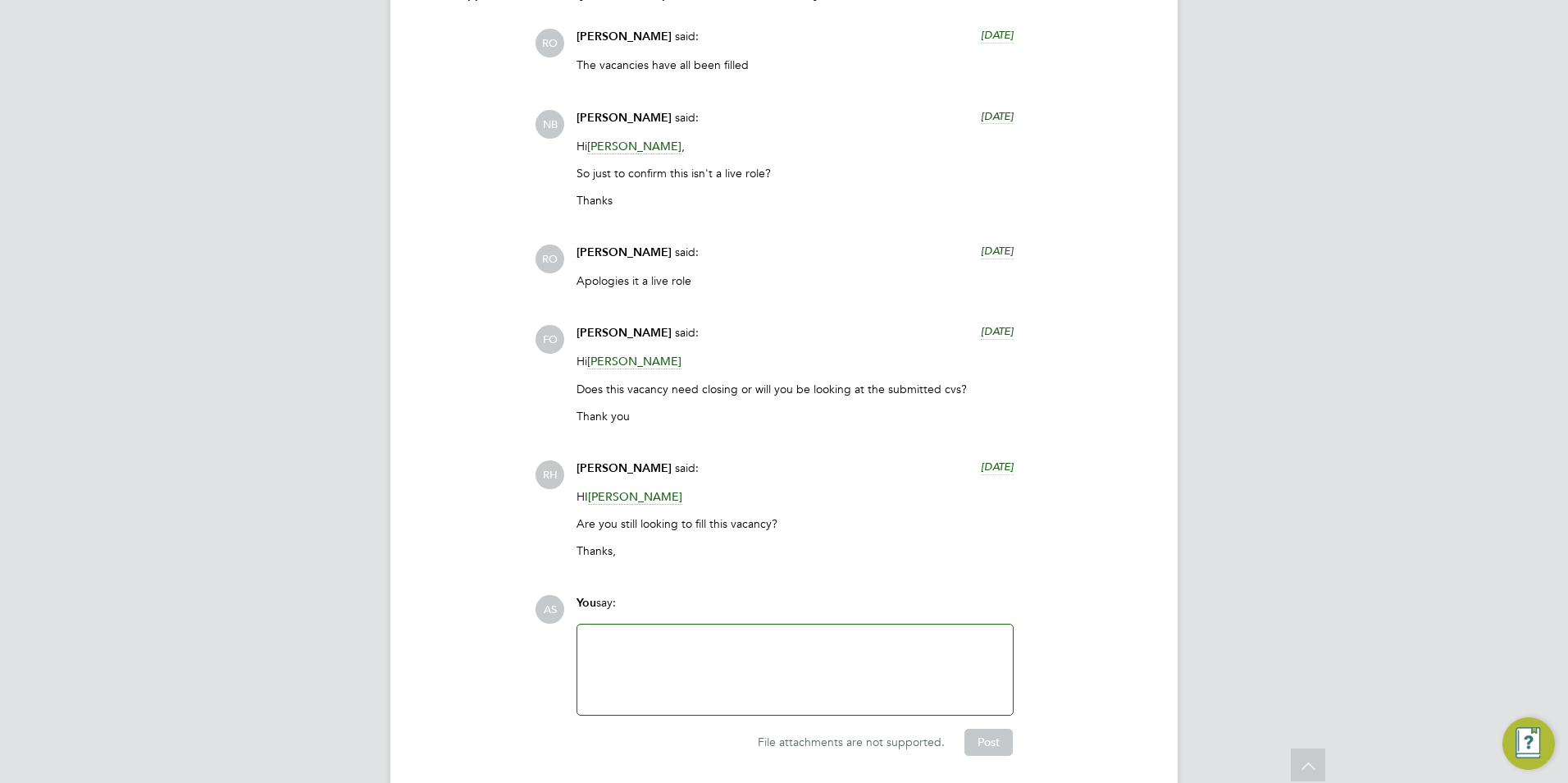
drag, startPoint x: 657, startPoint y: 638, endPoint x: 657, endPoint y: 620, distance: 18.0
click at [657, 638] on div at bounding box center [795, 670] width 416 height 70
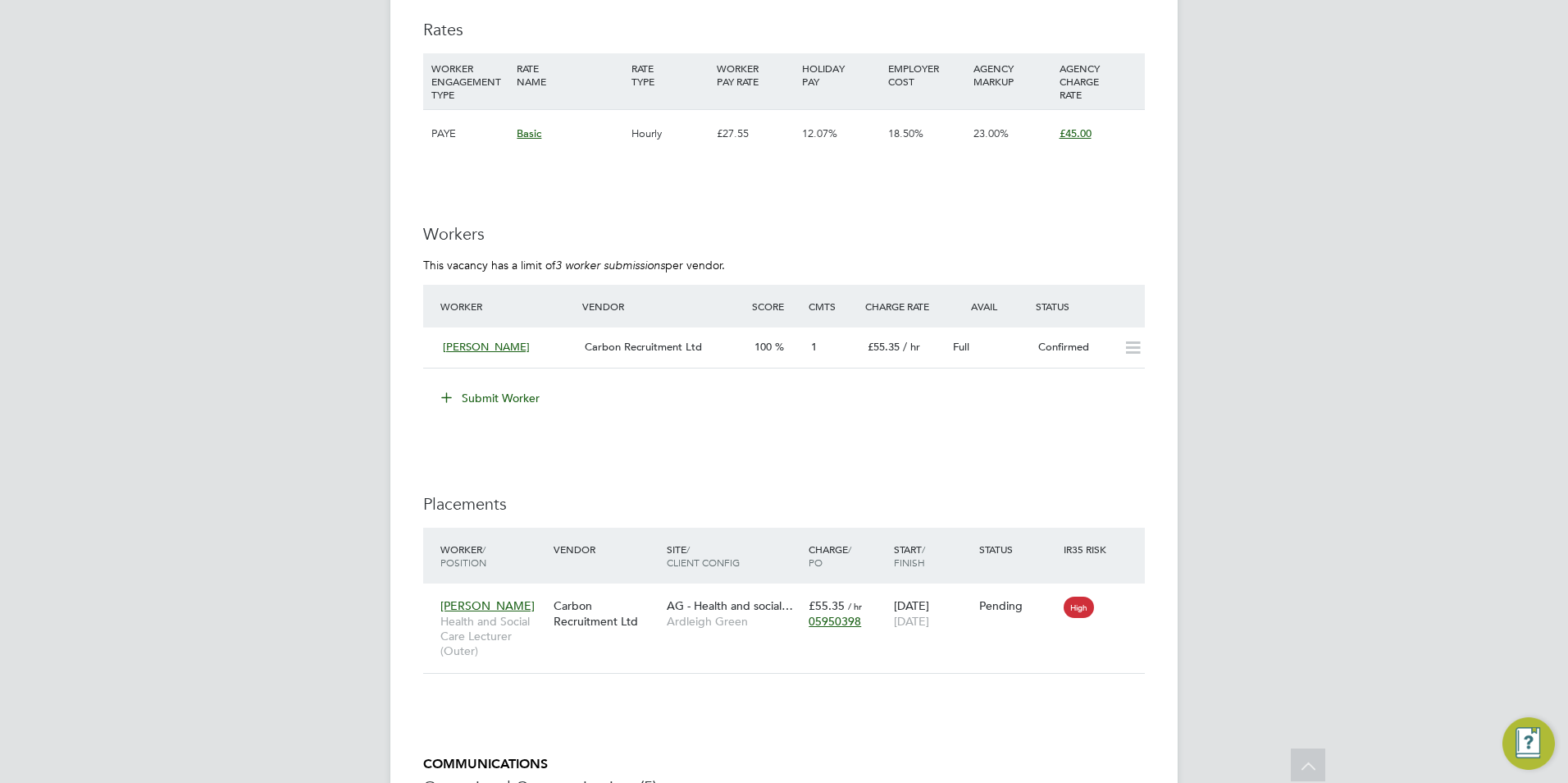
scroll to position [2297, 0]
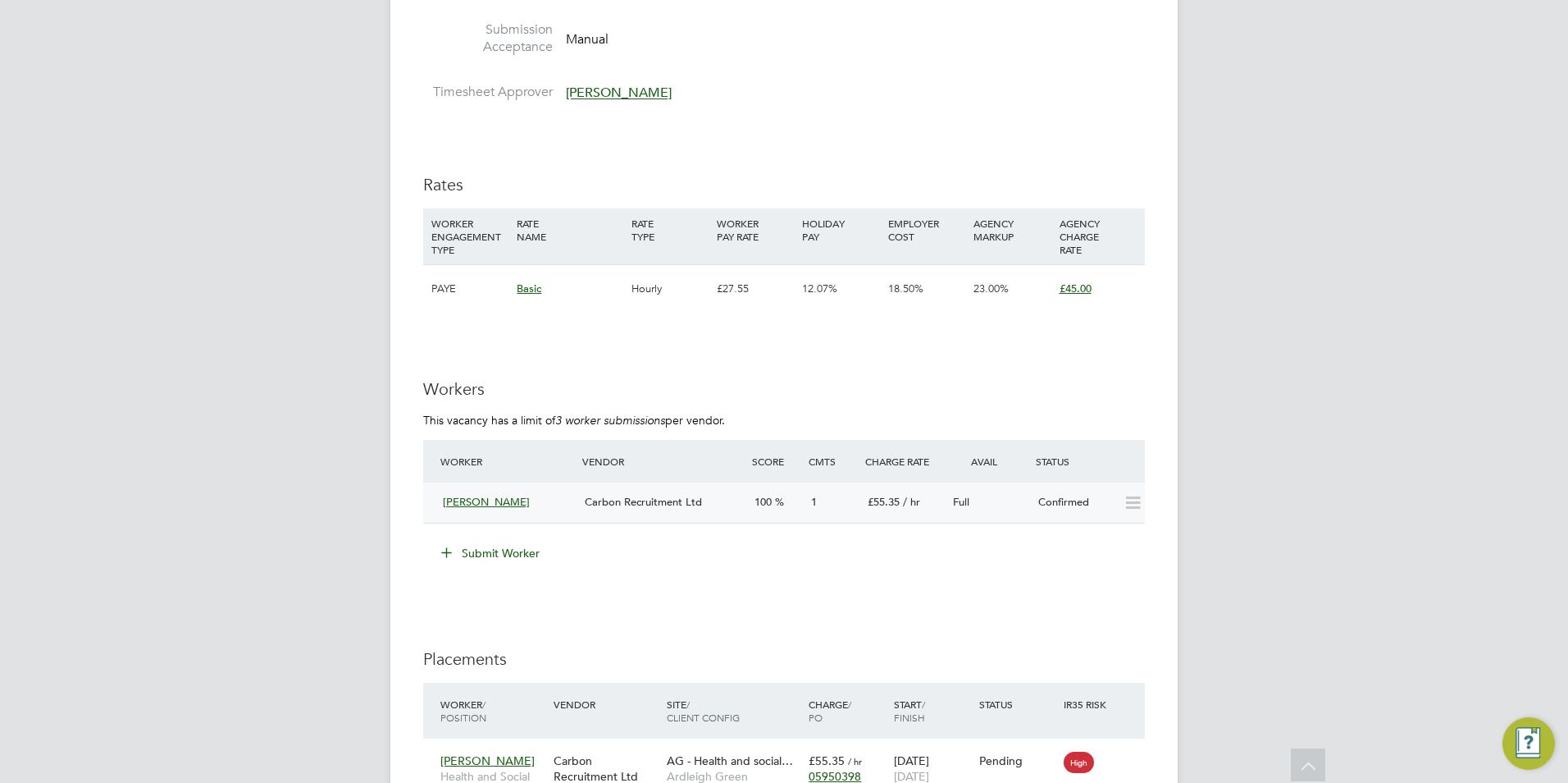
click at [513, 504] on span "Florence Obabiyi" at bounding box center [487, 501] width 87 height 14
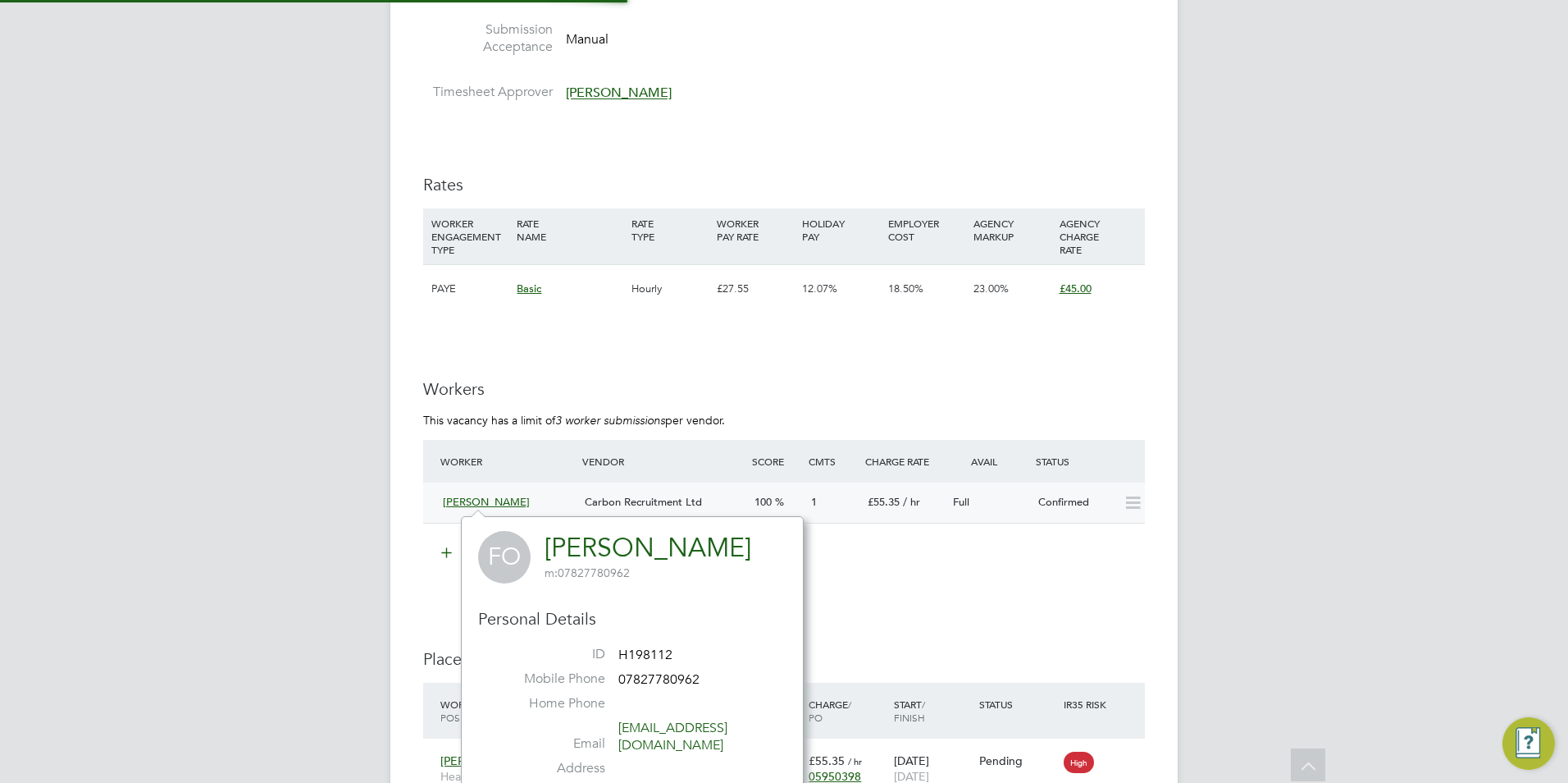
scroll to position [383, 343]
click at [653, 496] on span "Carbon Recruitment Ltd" at bounding box center [643, 501] width 117 height 14
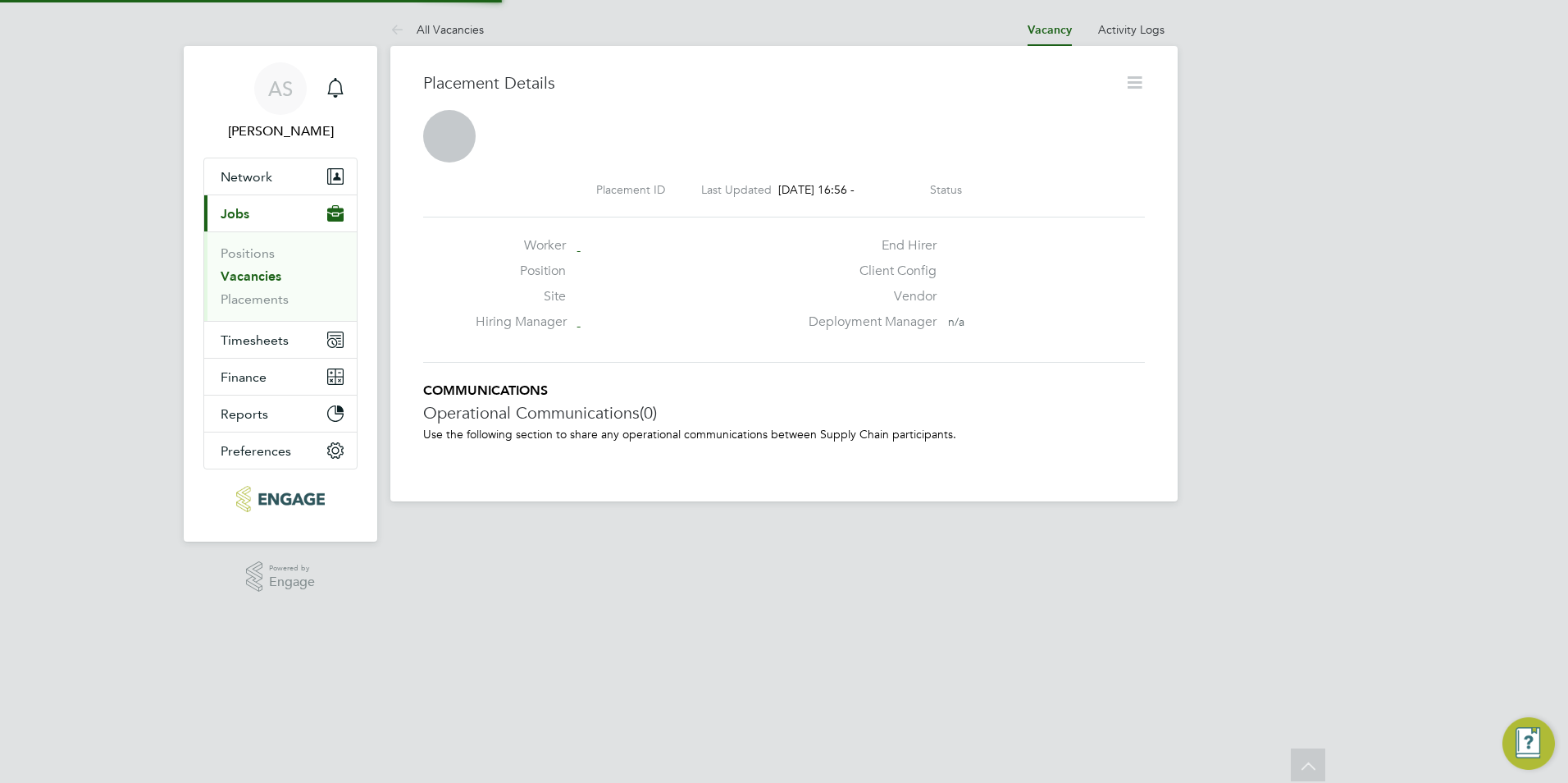
scroll to position [8, 8]
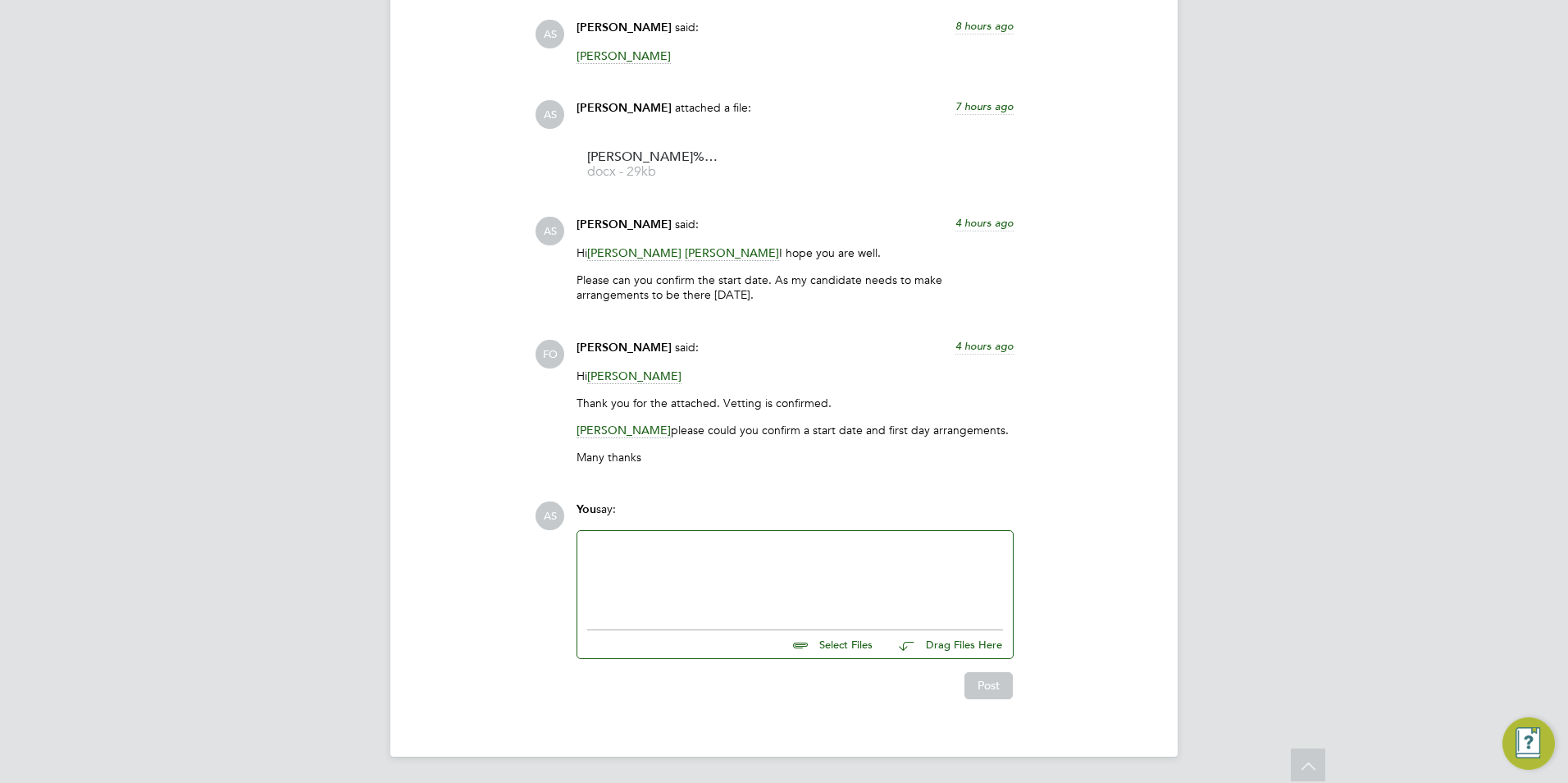
click at [661, 547] on div at bounding box center [795, 576] width 416 height 70
click at [641, 552] on div at bounding box center [795, 576] width 416 height 70
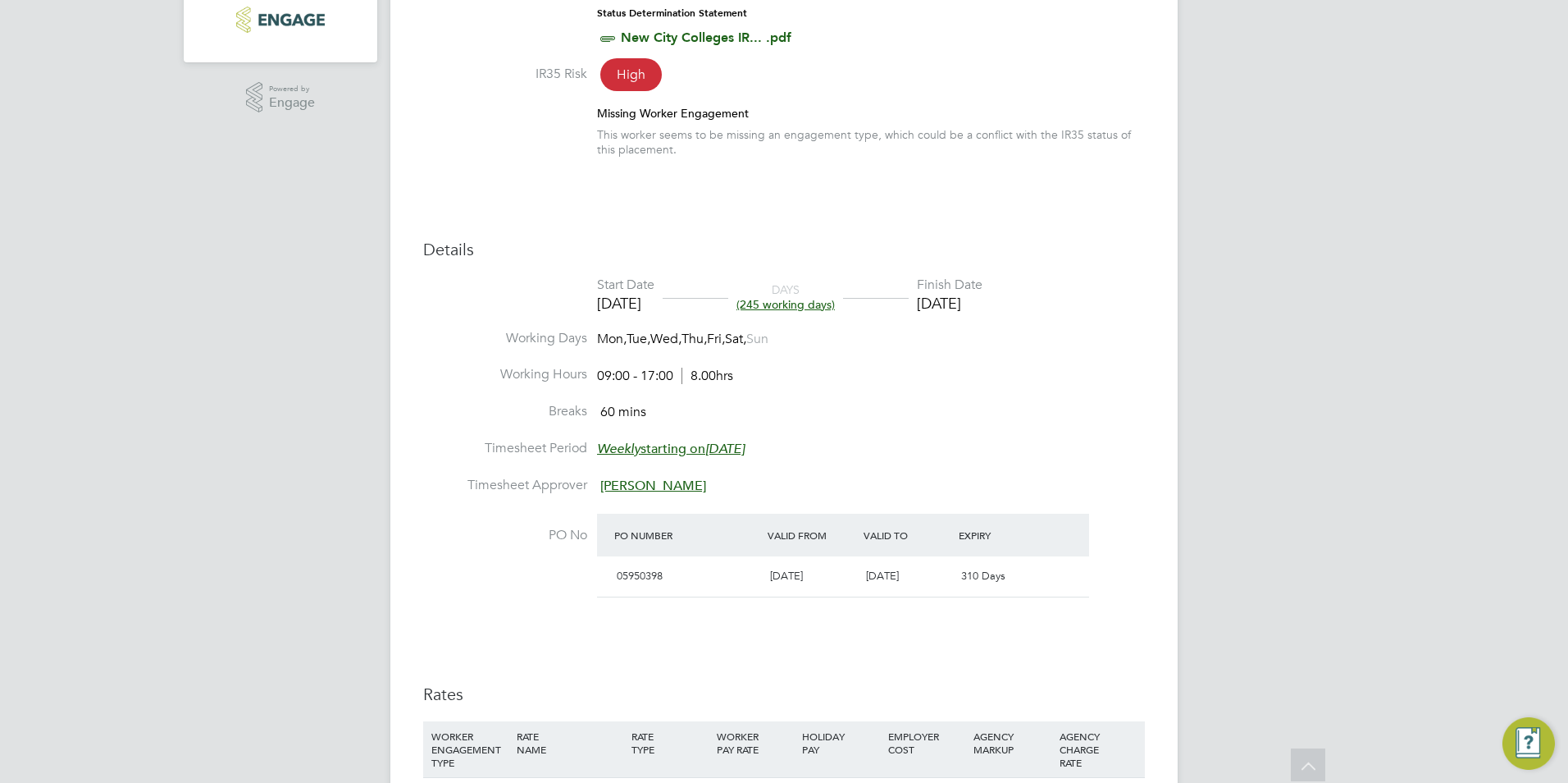
scroll to position [0, 0]
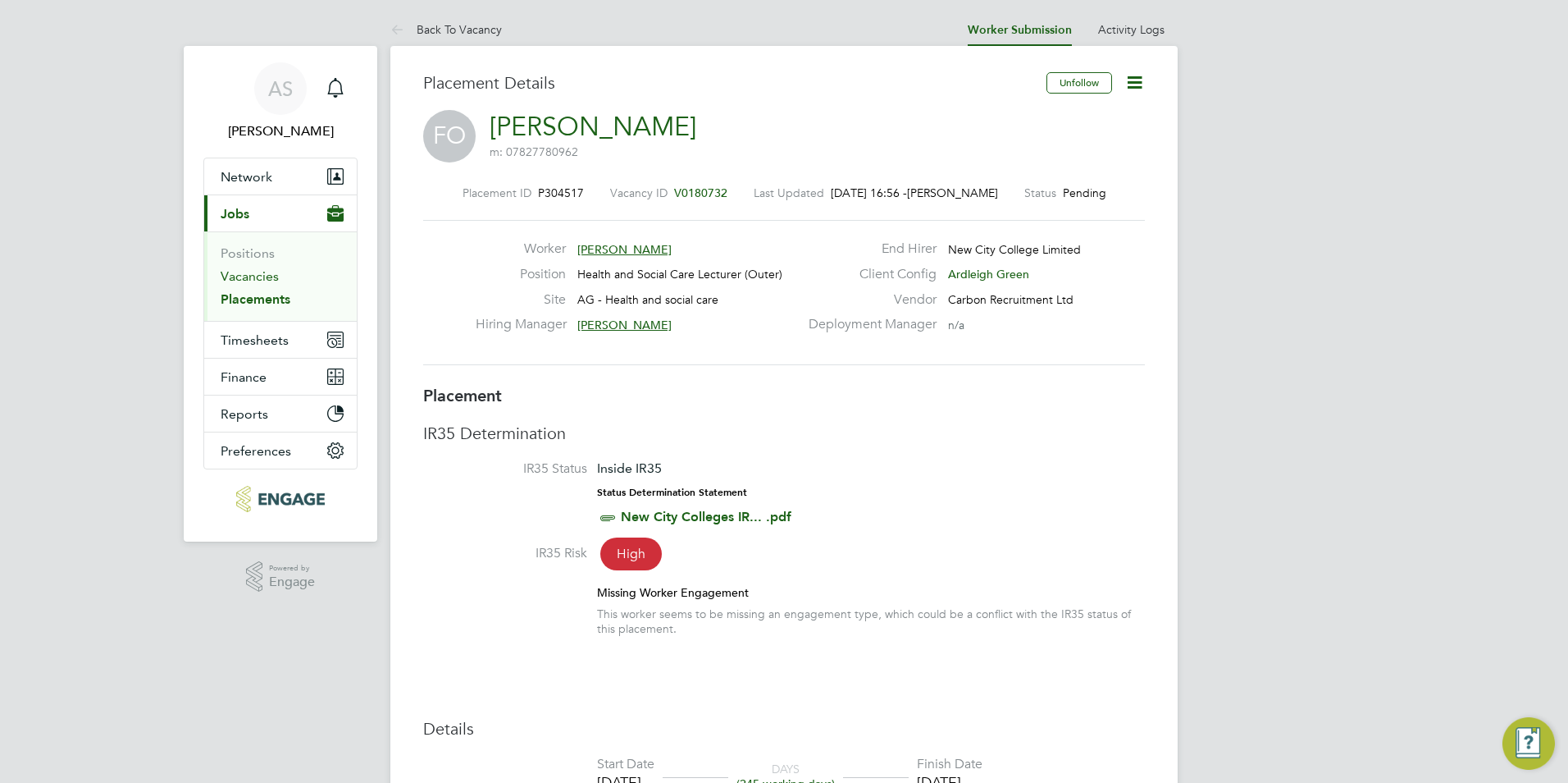
click at [265, 279] on link "Vacancies" at bounding box center [249, 276] width 58 height 16
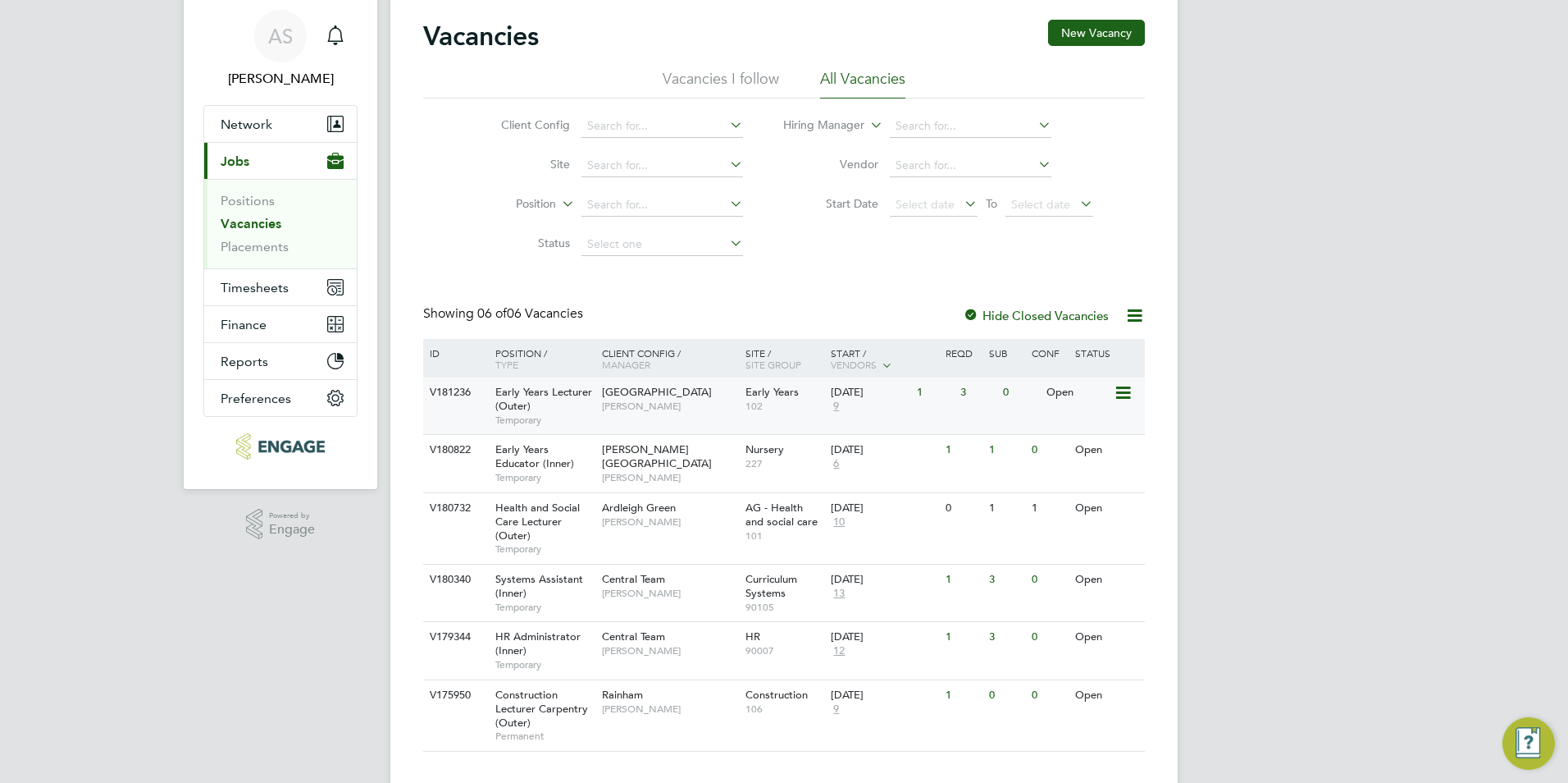
scroll to position [81, 0]
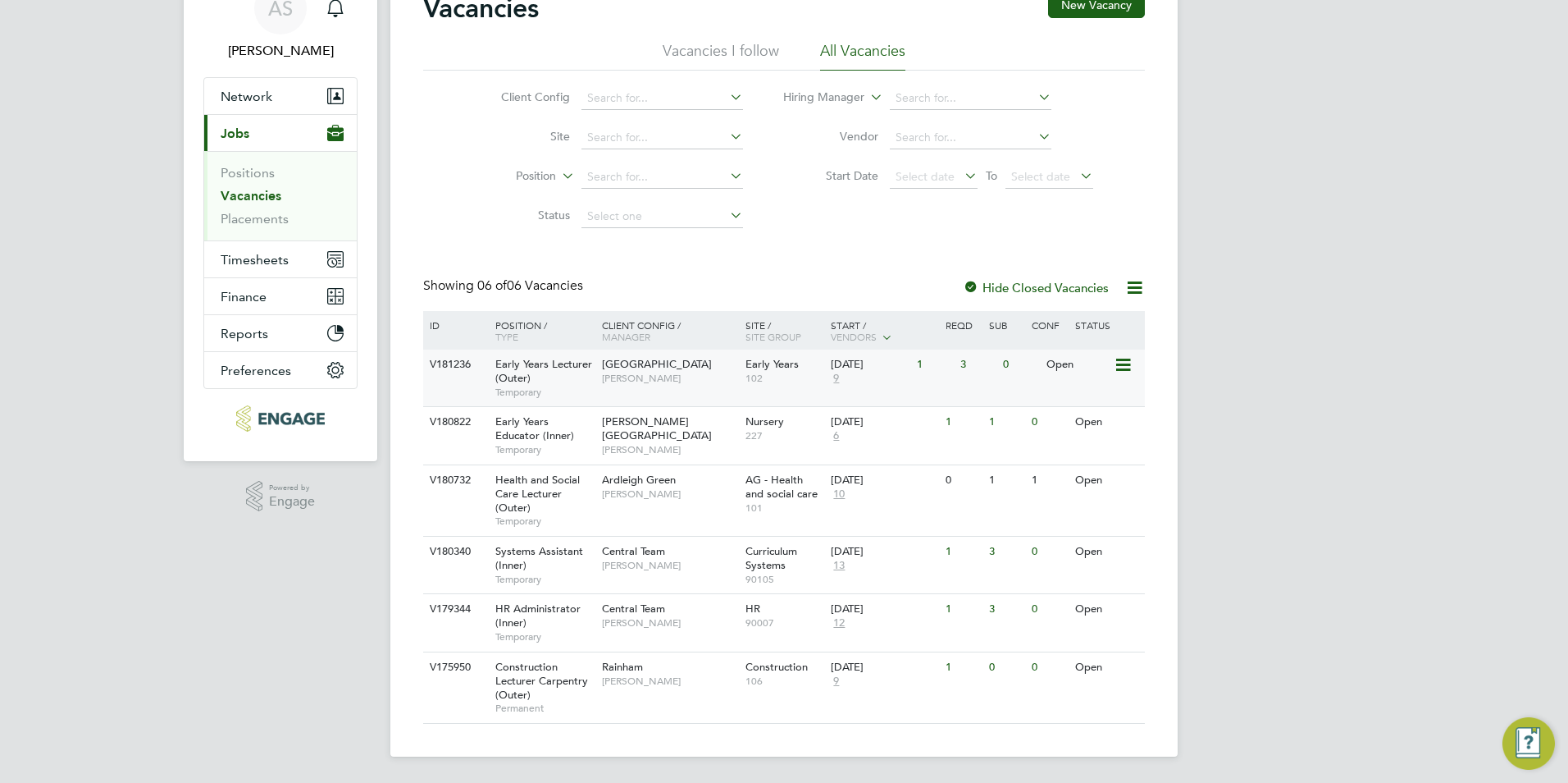
click at [599, 381] on div "Epping Forest Campus Carolina Cadete Borges" at bounding box center [669, 370] width 143 height 43
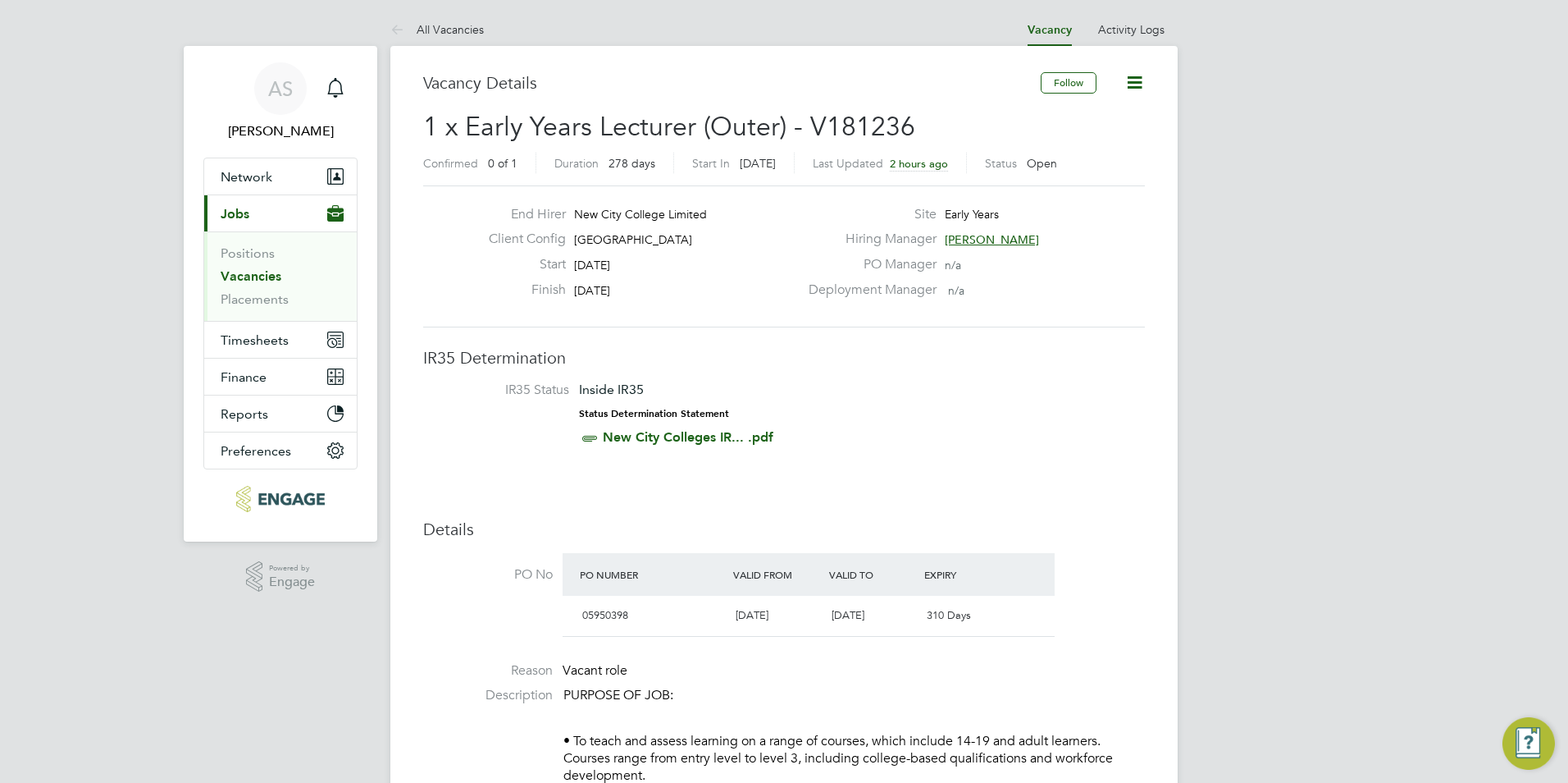
click at [1034, 229] on div "Site Early Years" at bounding box center [975, 218] width 352 height 25
click at [1029, 232] on span "[PERSON_NAME]" at bounding box center [992, 240] width 94 height 15
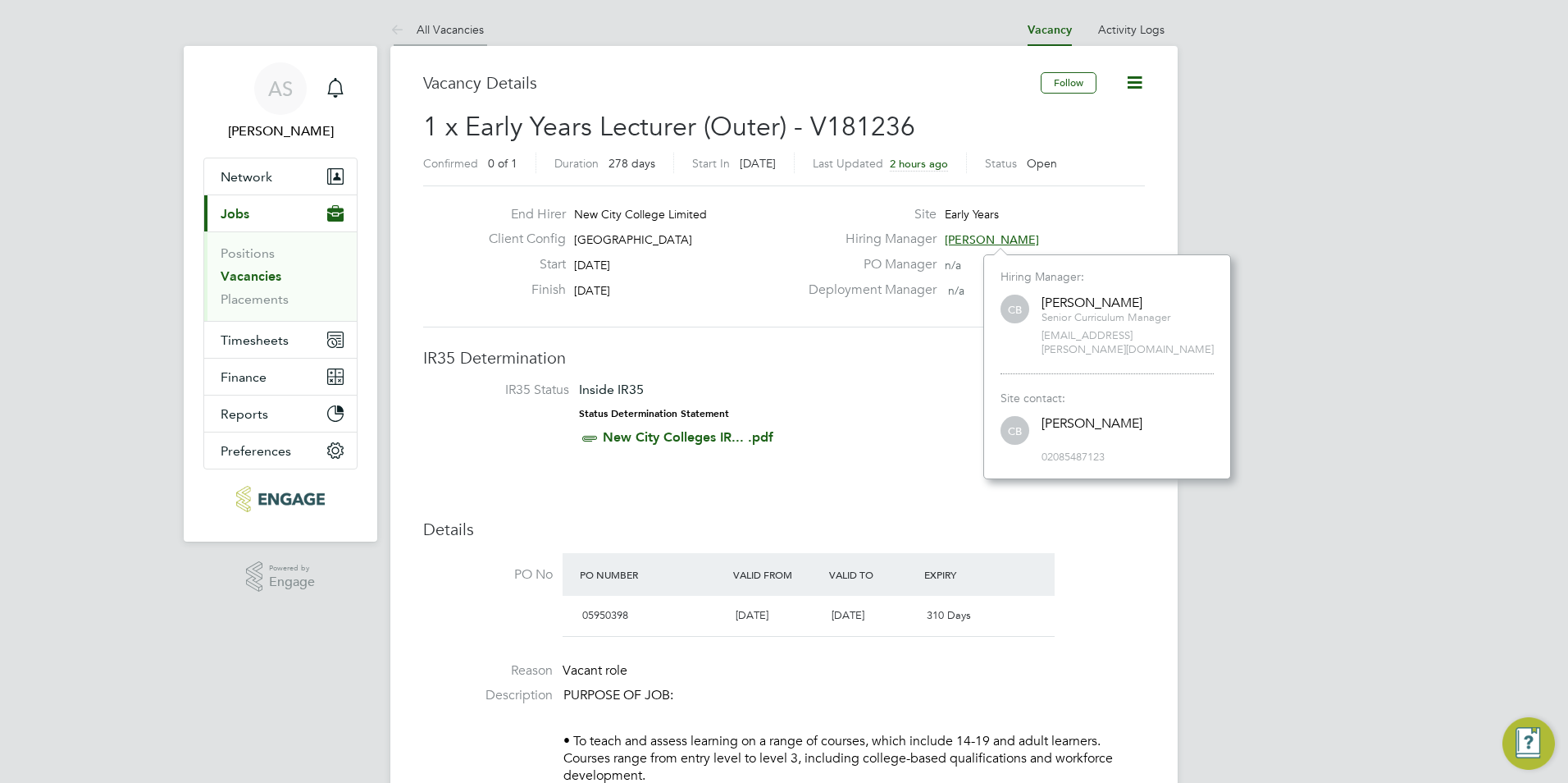
click at [414, 28] on link "All Vacancies" at bounding box center [436, 29] width 93 height 15
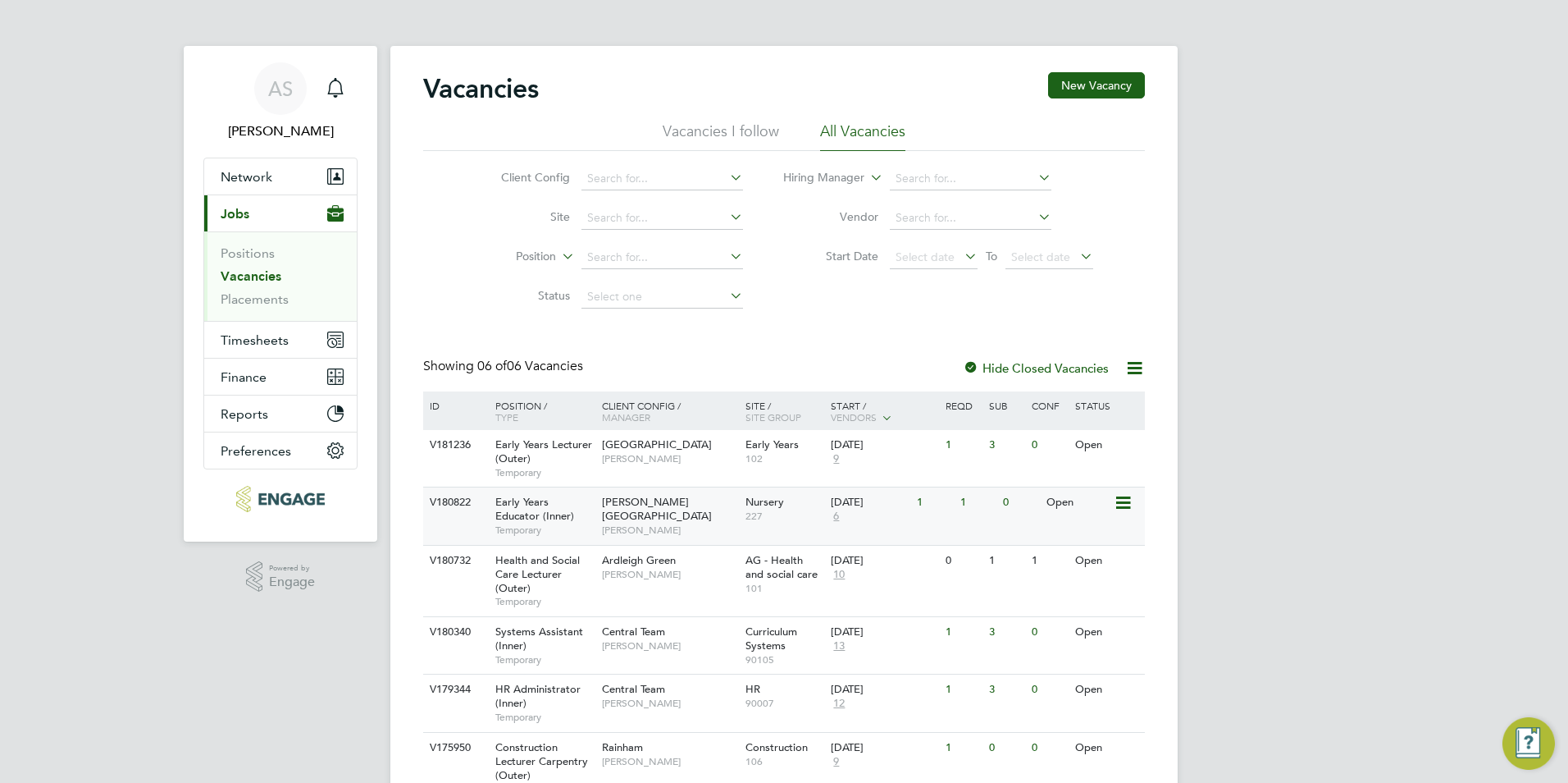
click at [571, 508] on div "Early Years Educator (Inner) Temporary" at bounding box center [540, 515] width 115 height 56
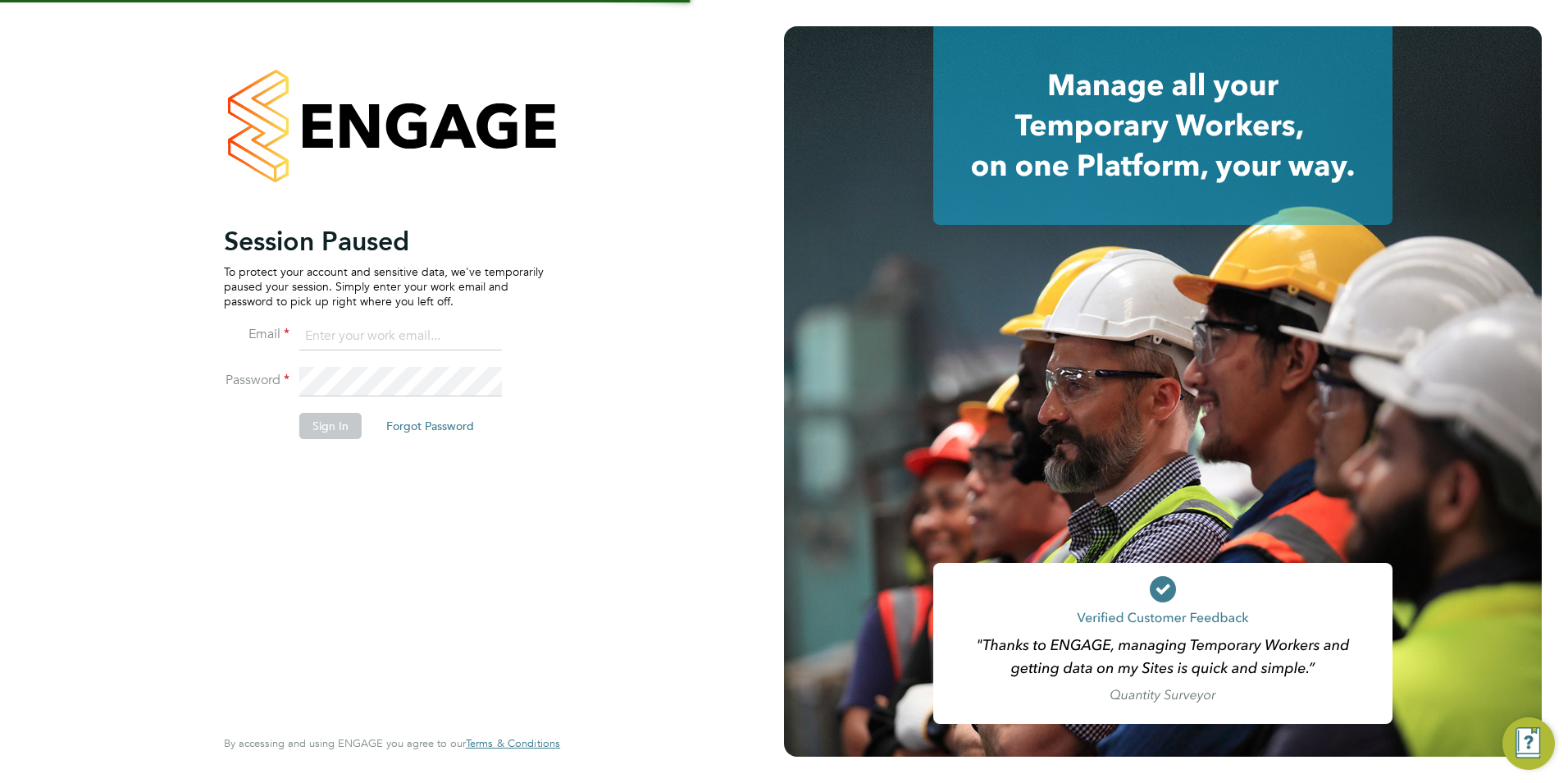
type input "[EMAIL_ADDRESS][DOMAIN_NAME]"
click at [310, 415] on button "Sign In" at bounding box center [331, 425] width 62 height 26
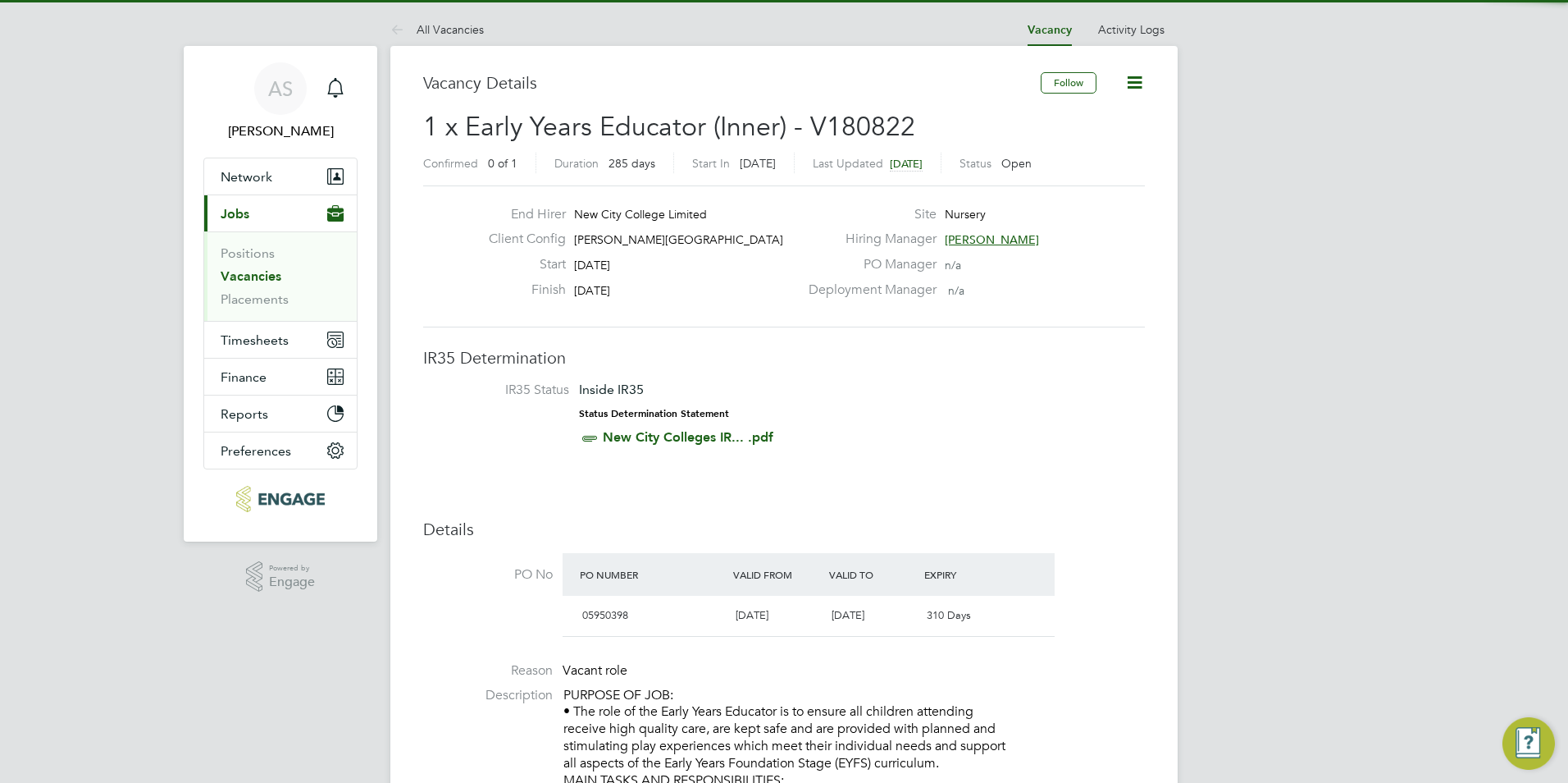
click at [987, 236] on span "[PERSON_NAME]" at bounding box center [992, 240] width 94 height 15
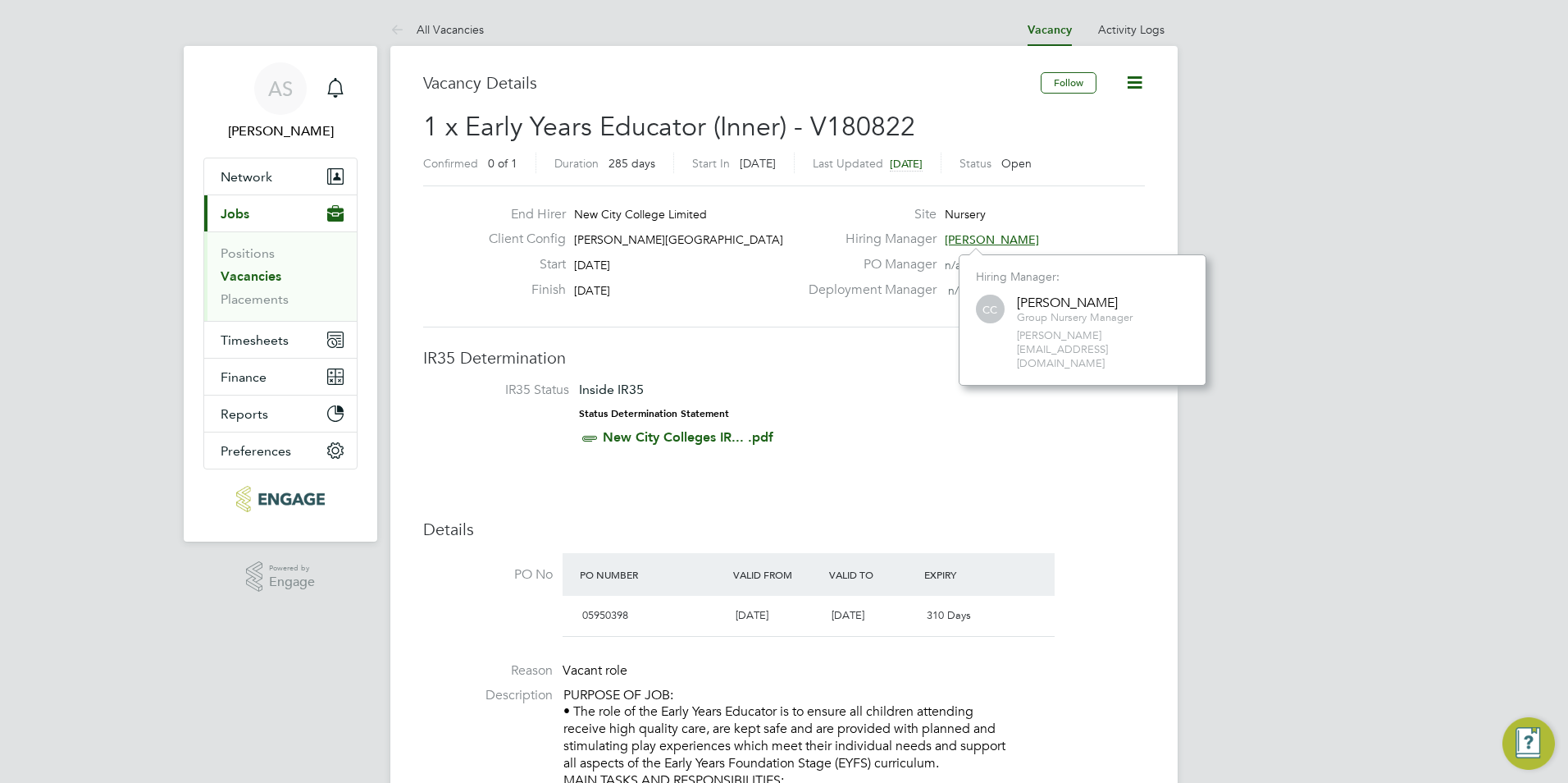
click at [987, 236] on span "[PERSON_NAME]" at bounding box center [992, 240] width 94 height 15
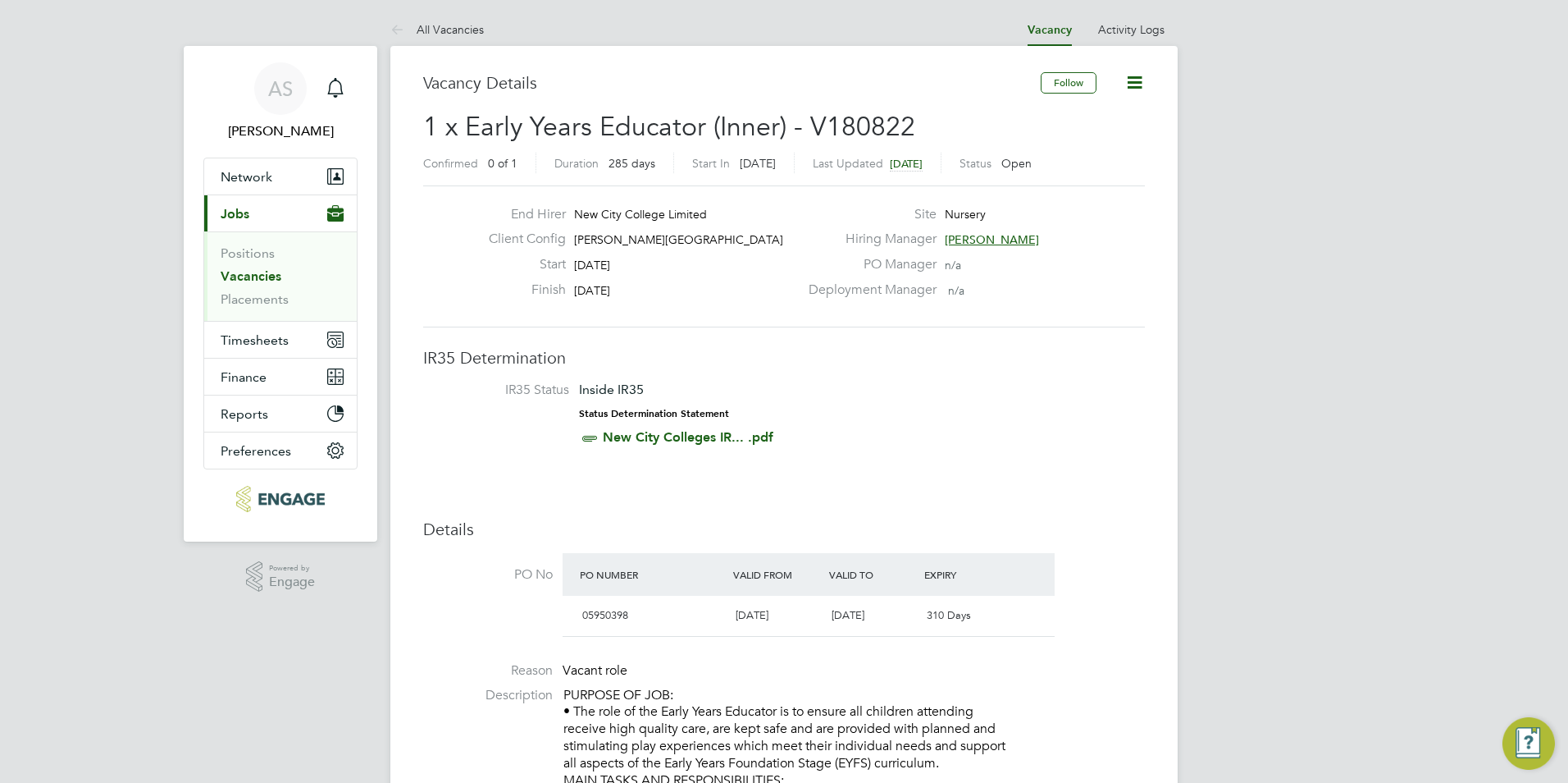
click at [952, 238] on span "[PERSON_NAME]" at bounding box center [992, 240] width 94 height 15
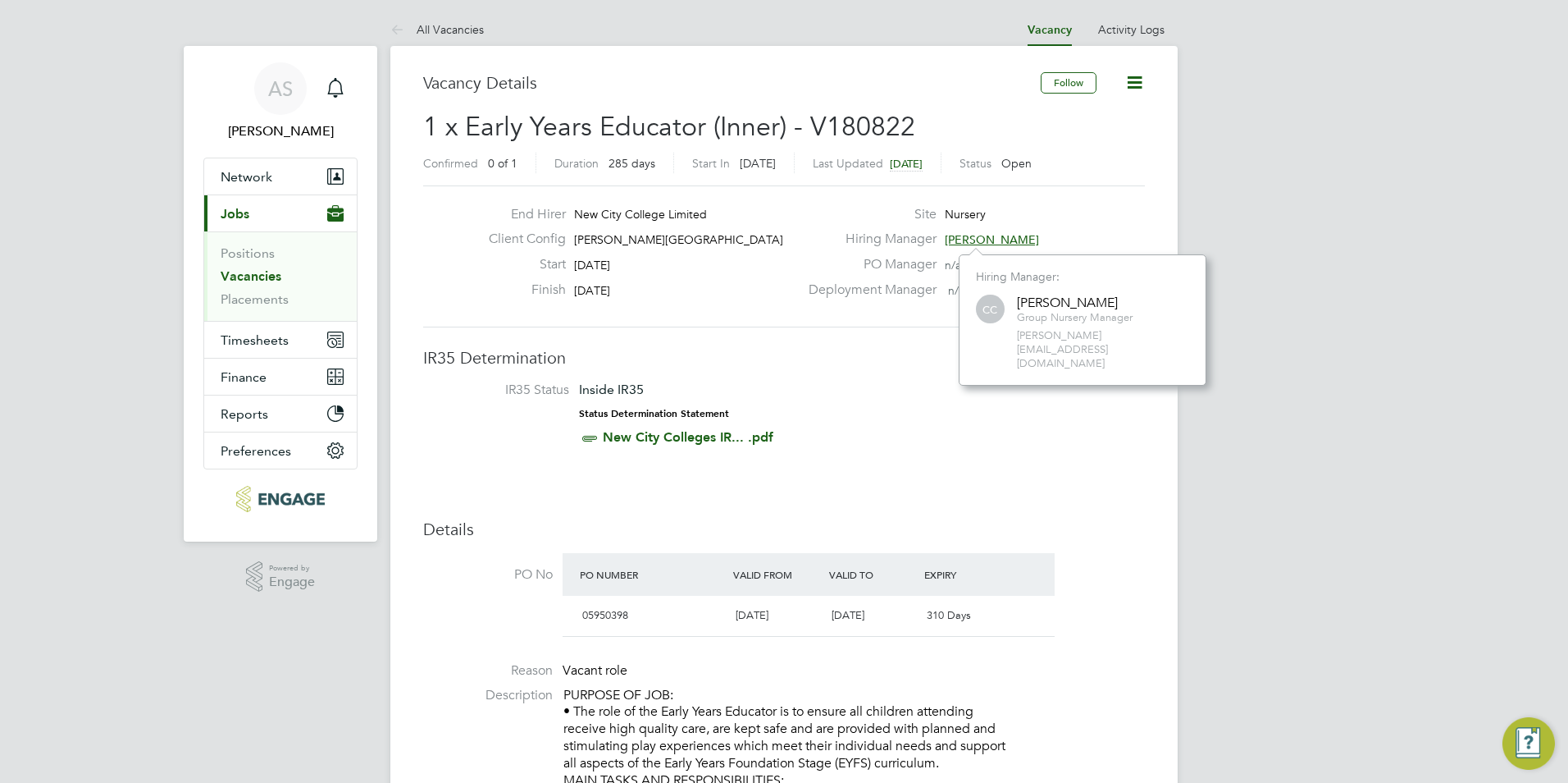
click at [904, 235] on label "Hiring Manager" at bounding box center [867, 239] width 138 height 18
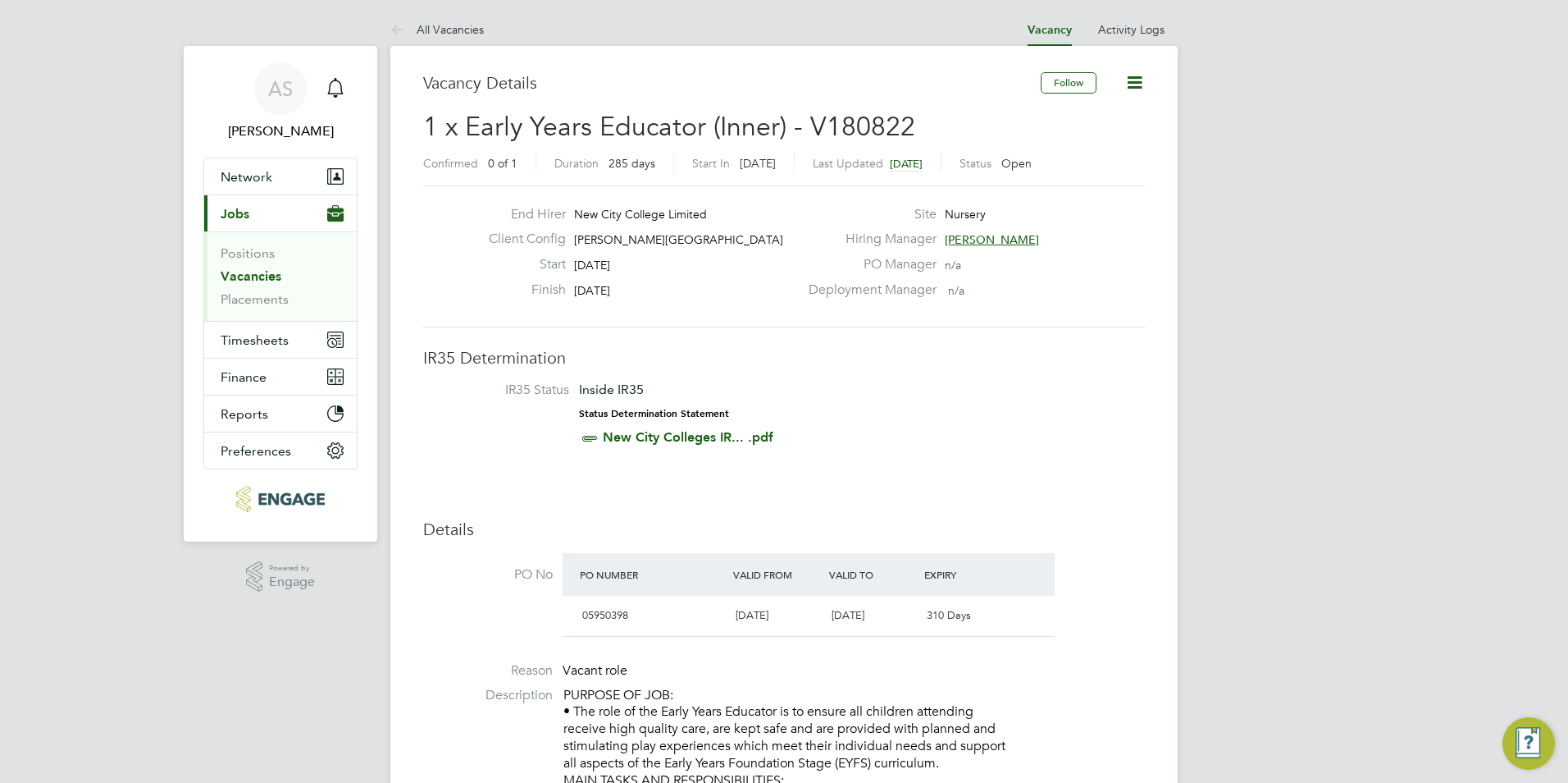
click at [804, 365] on h3 "IR35 Determination" at bounding box center [784, 357] width 721 height 21
click at [427, 20] on li "All Vacancies" at bounding box center [436, 29] width 93 height 33
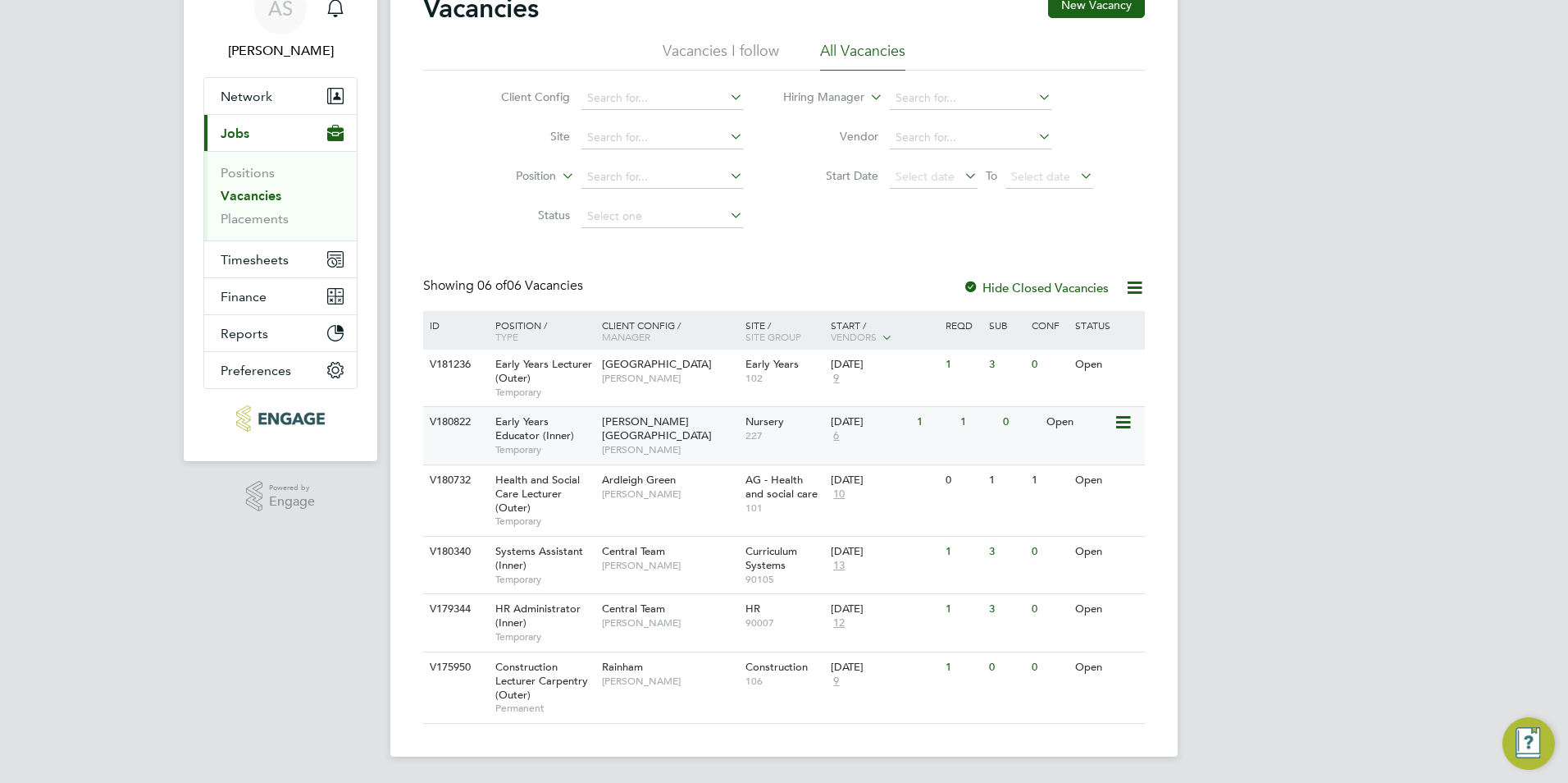
click at [633, 443] on span "[PERSON_NAME]" at bounding box center [669, 450] width 135 height 13
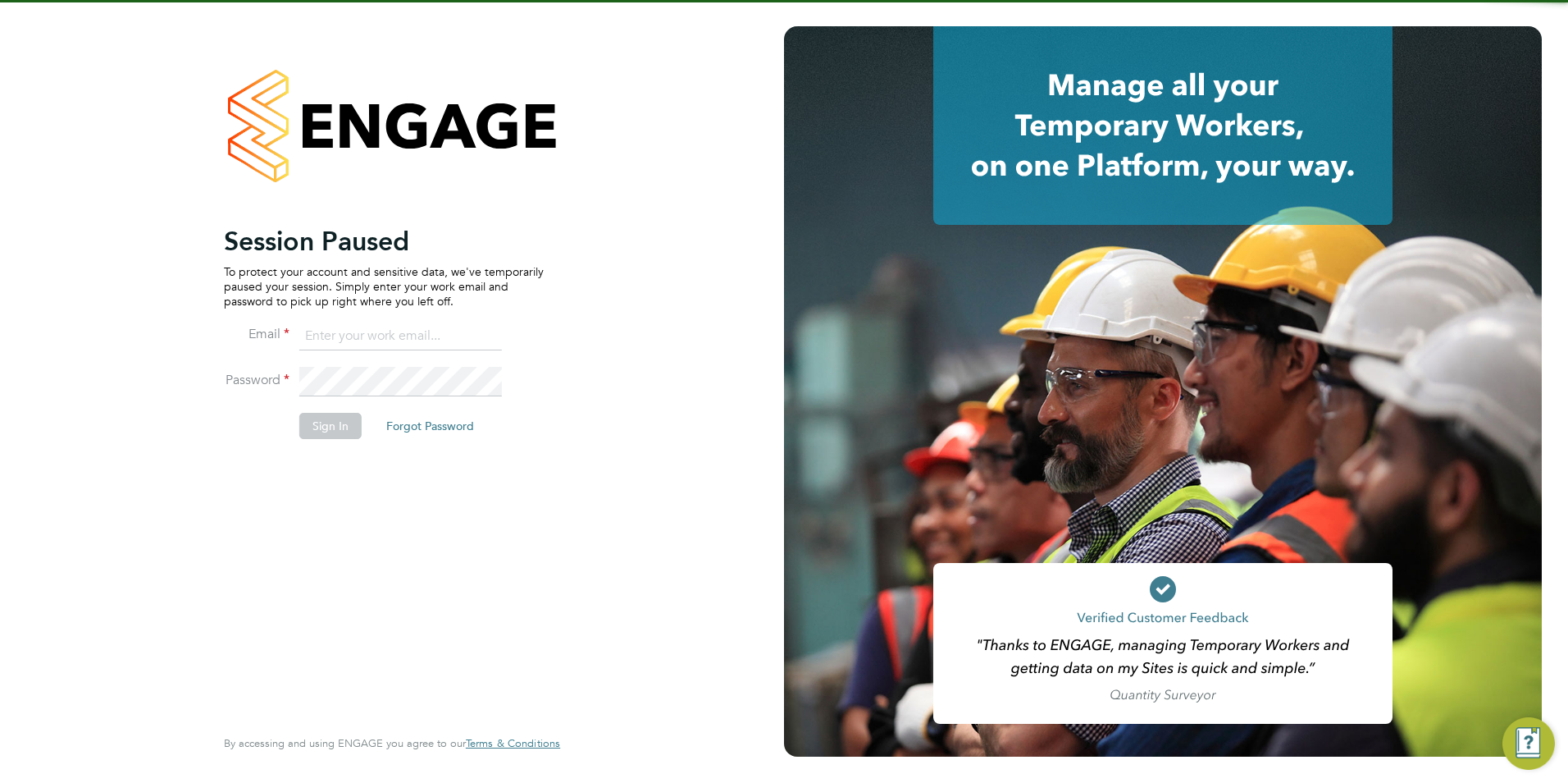
type input "[EMAIL_ADDRESS][DOMAIN_NAME]"
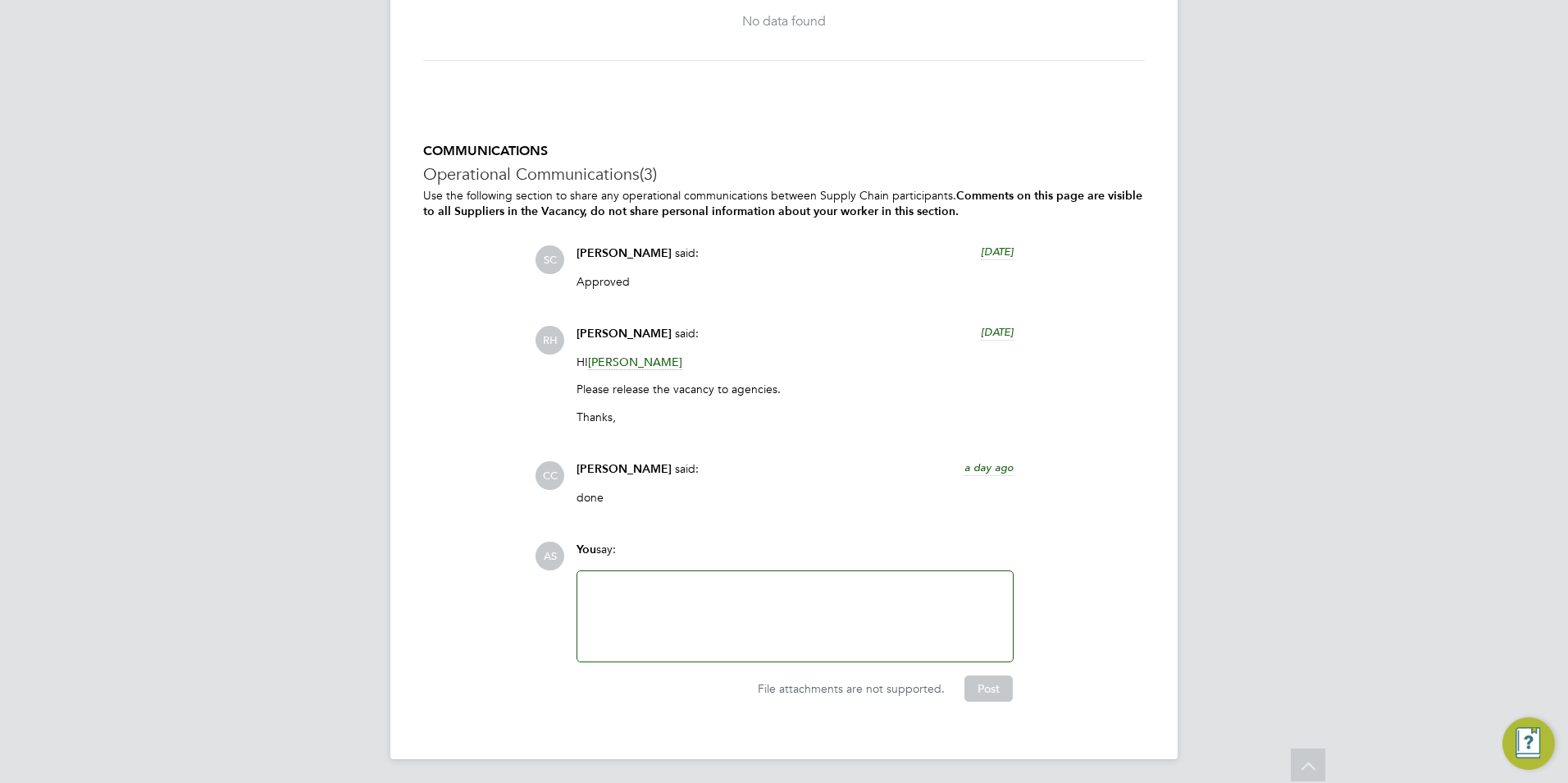
click at [623, 354] on span "[PERSON_NAME]" at bounding box center [635, 362] width 94 height 16
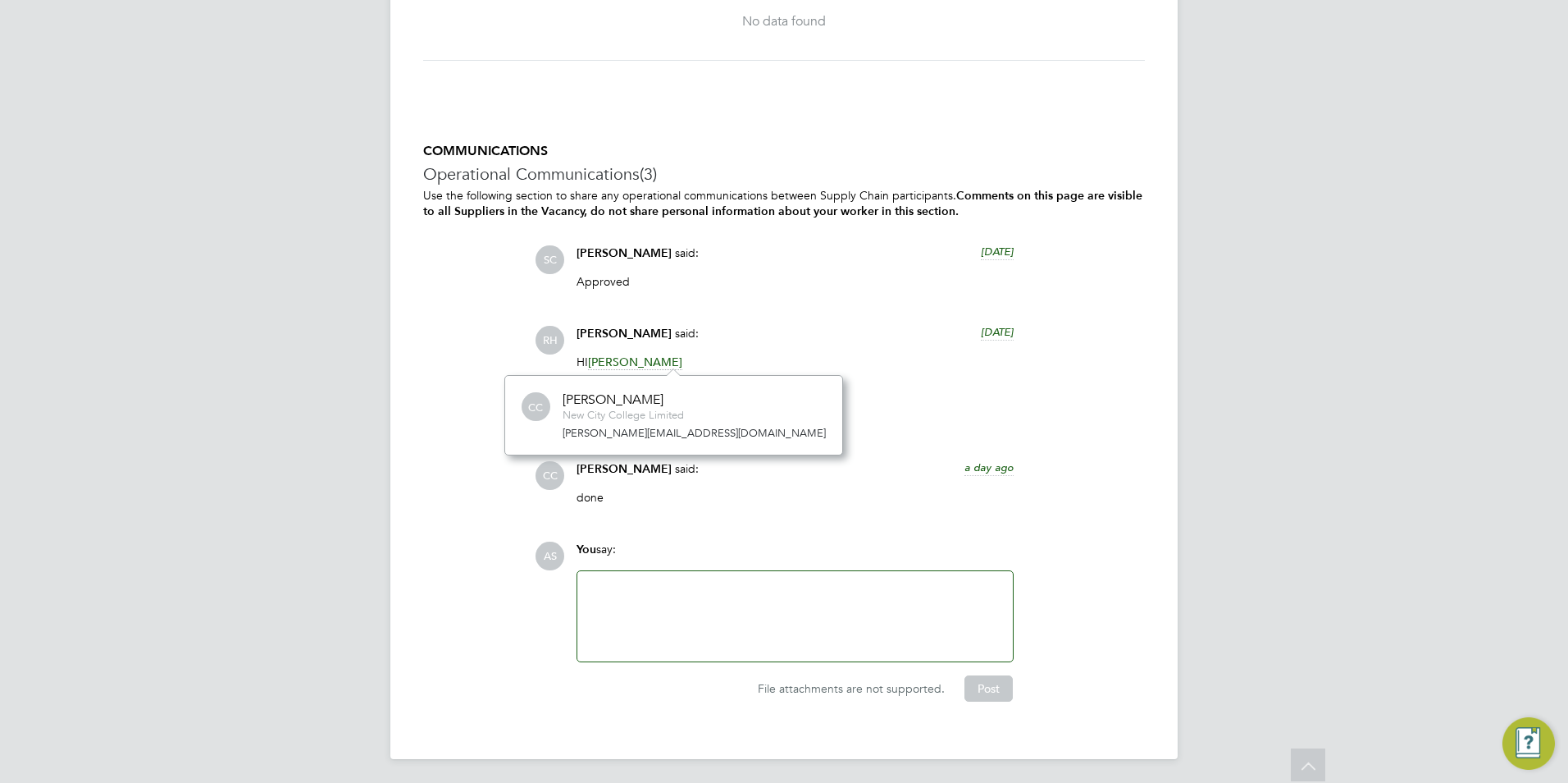
click at [675, 290] on div "Approved" at bounding box center [794, 287] width 437 height 27
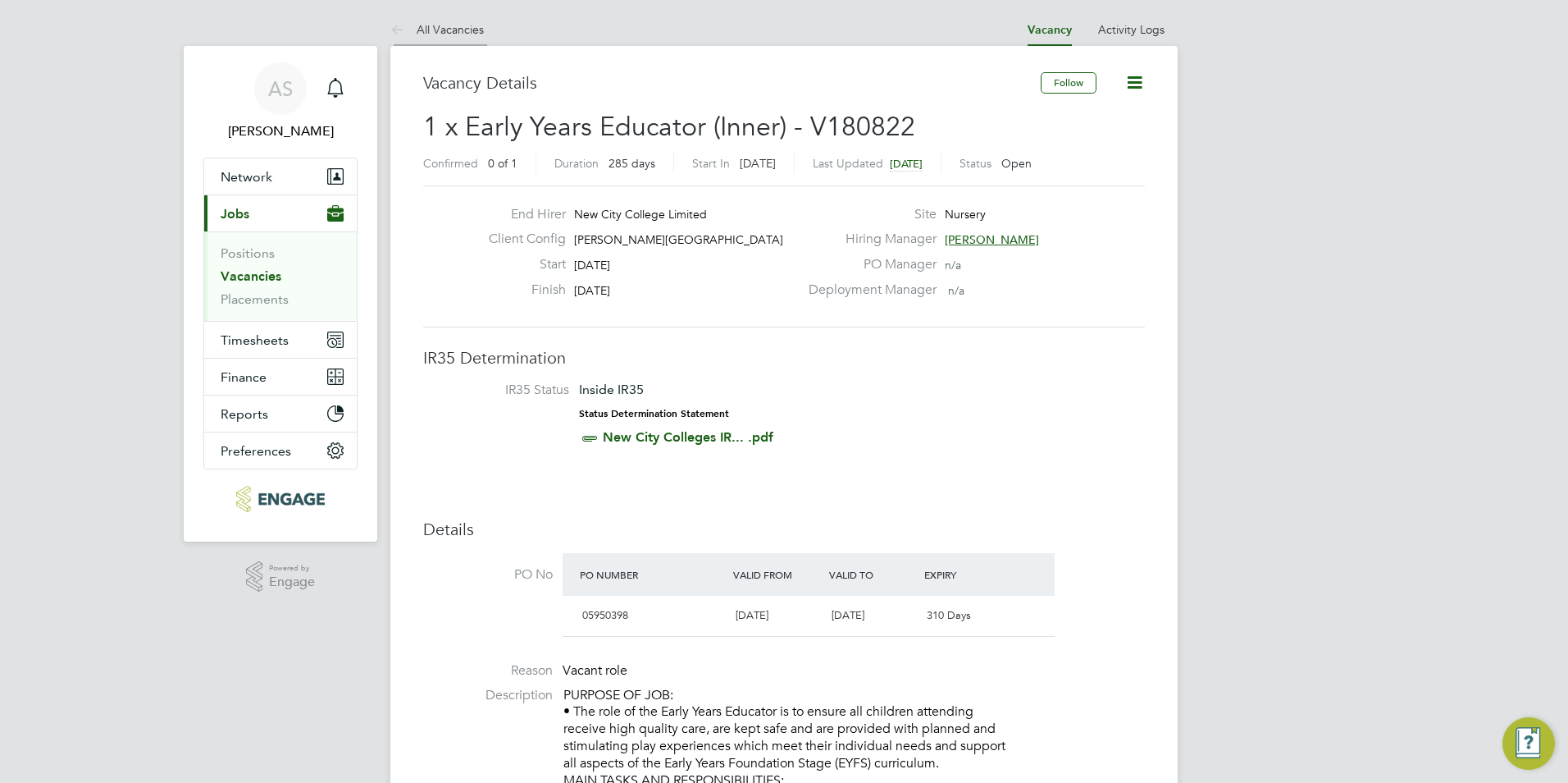
click at [475, 32] on link "All Vacancies" at bounding box center [436, 29] width 93 height 15
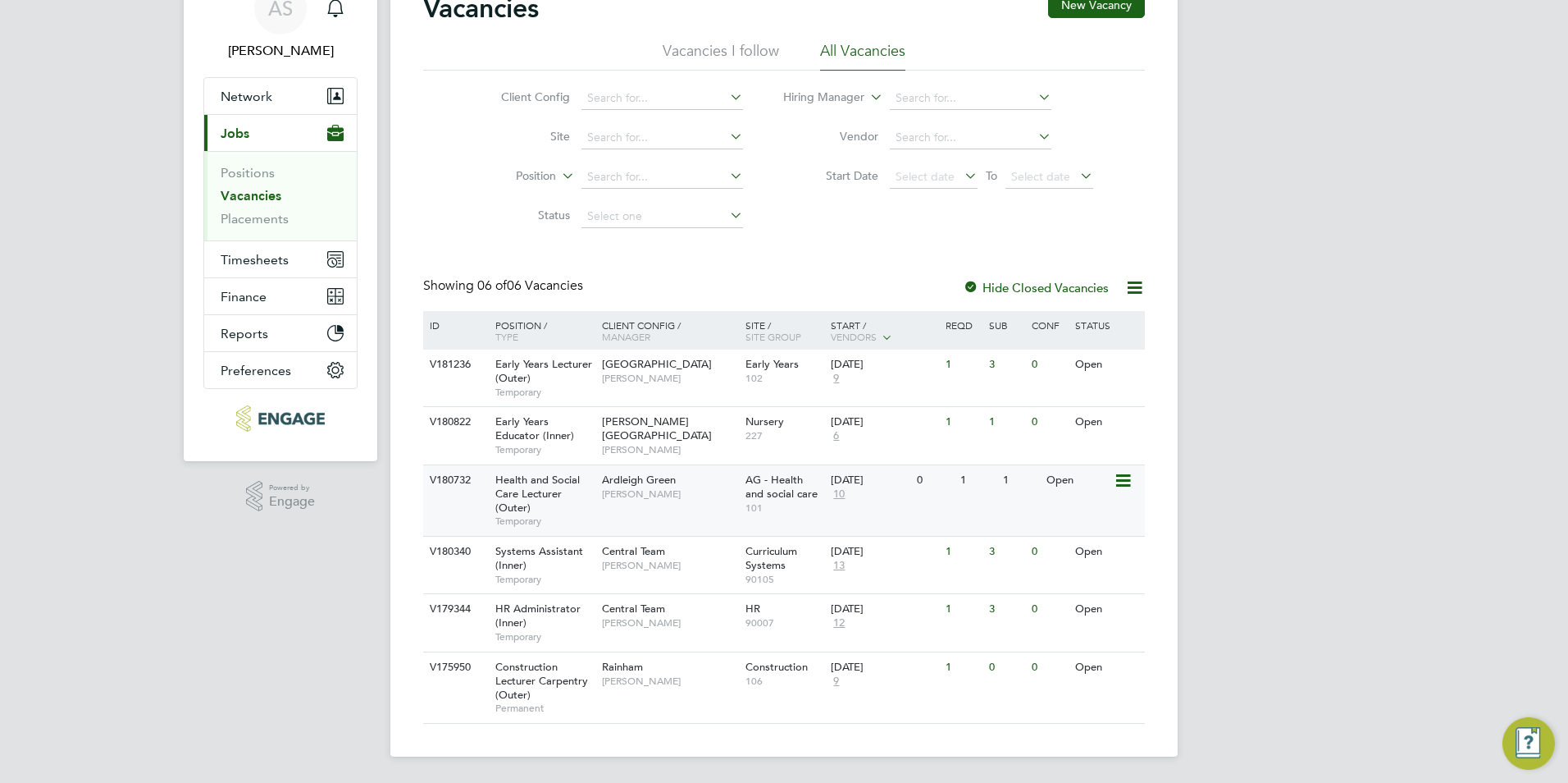
click at [579, 487] on div "Health and Social Care Lecturer (Outer) Temporary" at bounding box center [540, 500] width 115 height 70
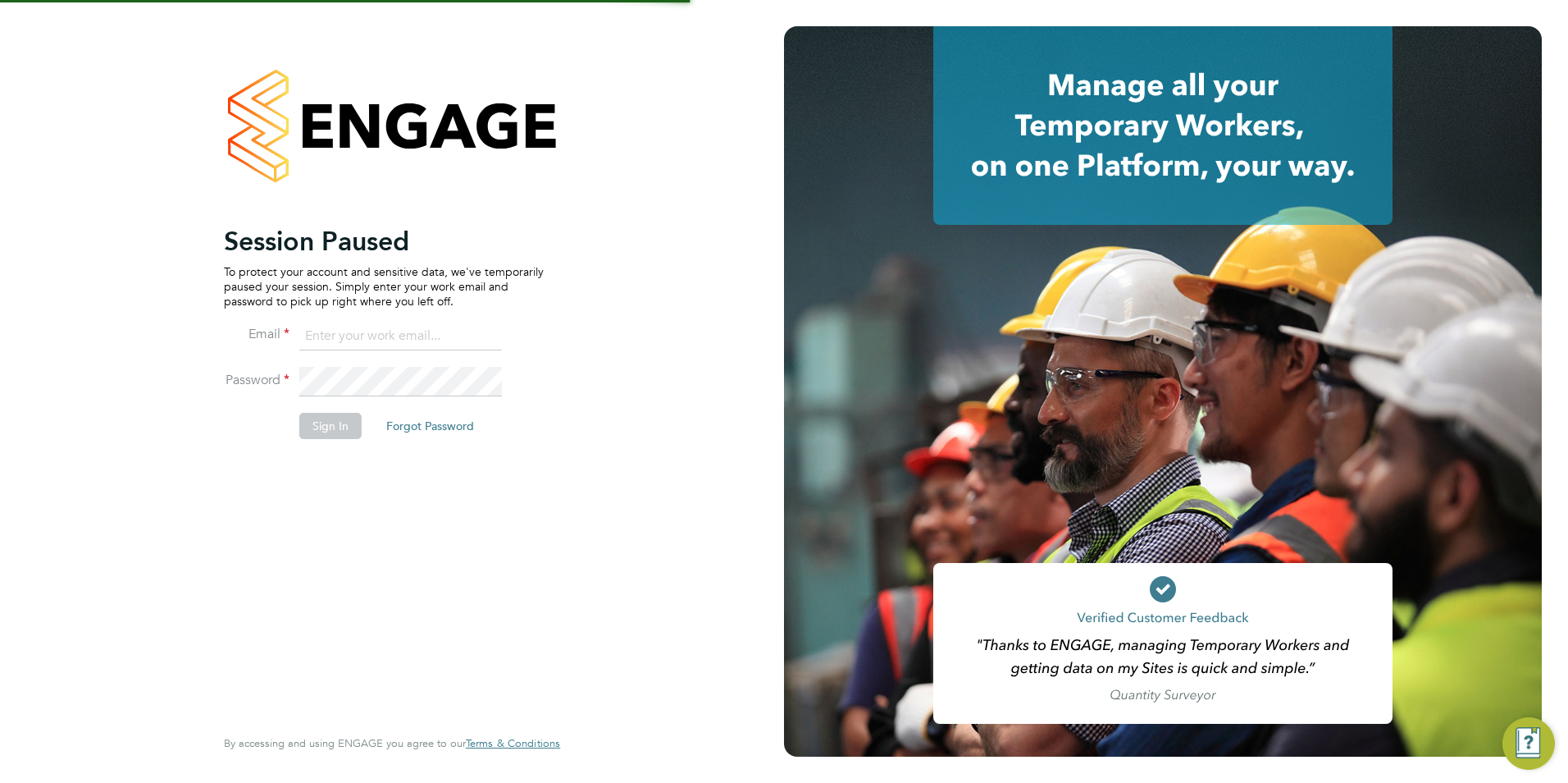
type input "Avais@Carbonrecruitment.co.uk"
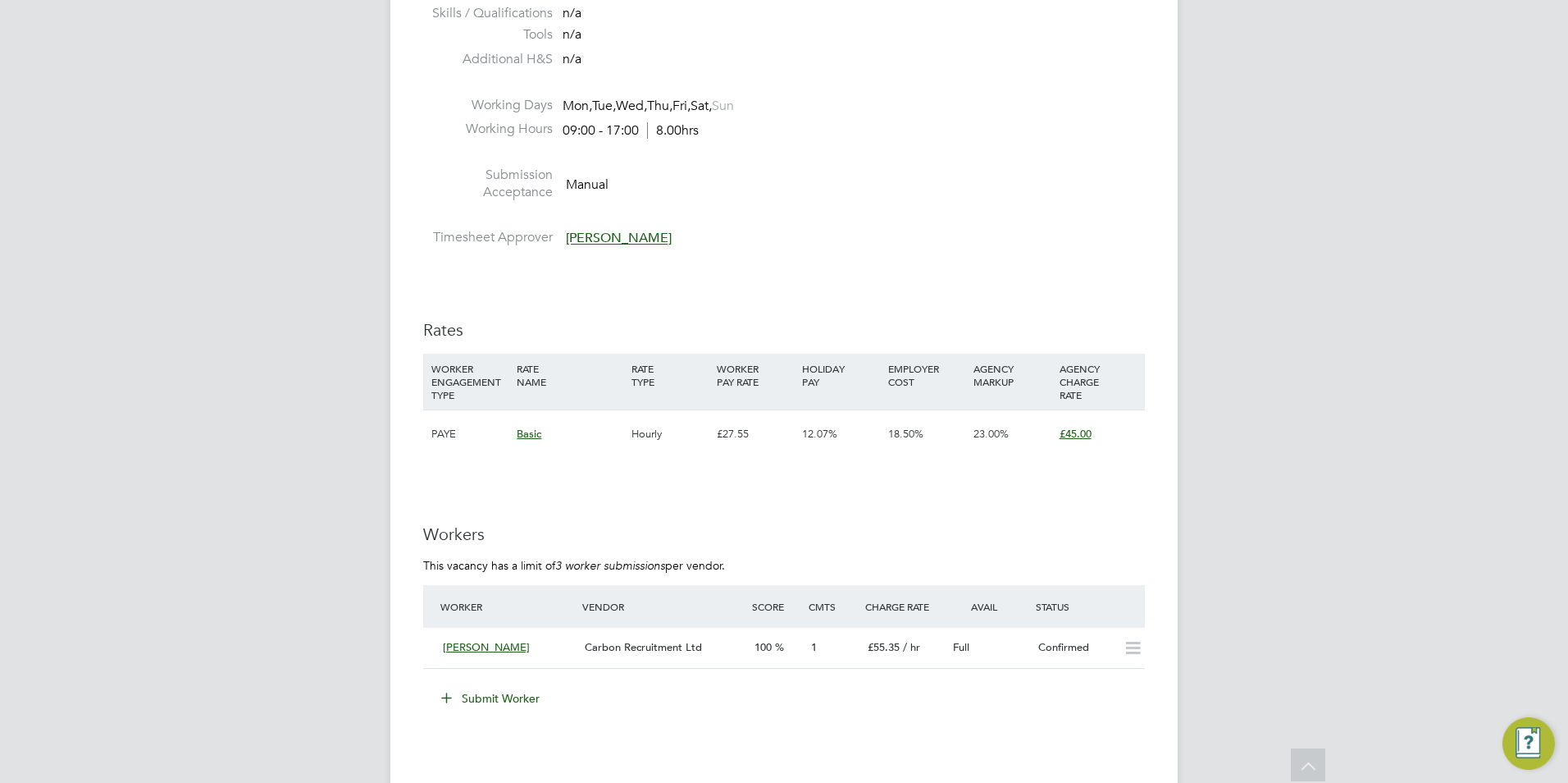
scroll to position [2297, 0]
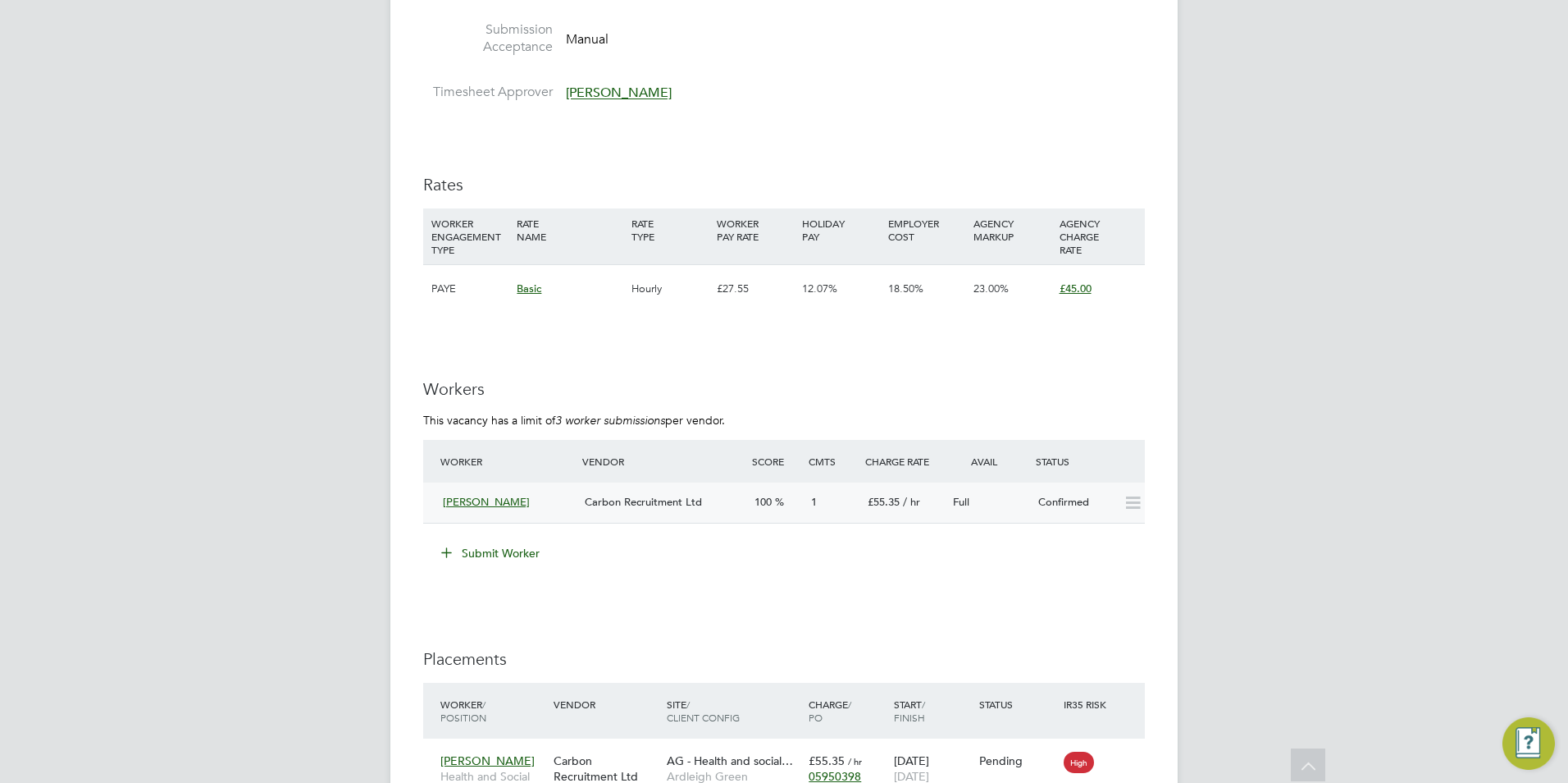
click at [607, 493] on div "Carbon Recruitment Ltd" at bounding box center [663, 503] width 169 height 27
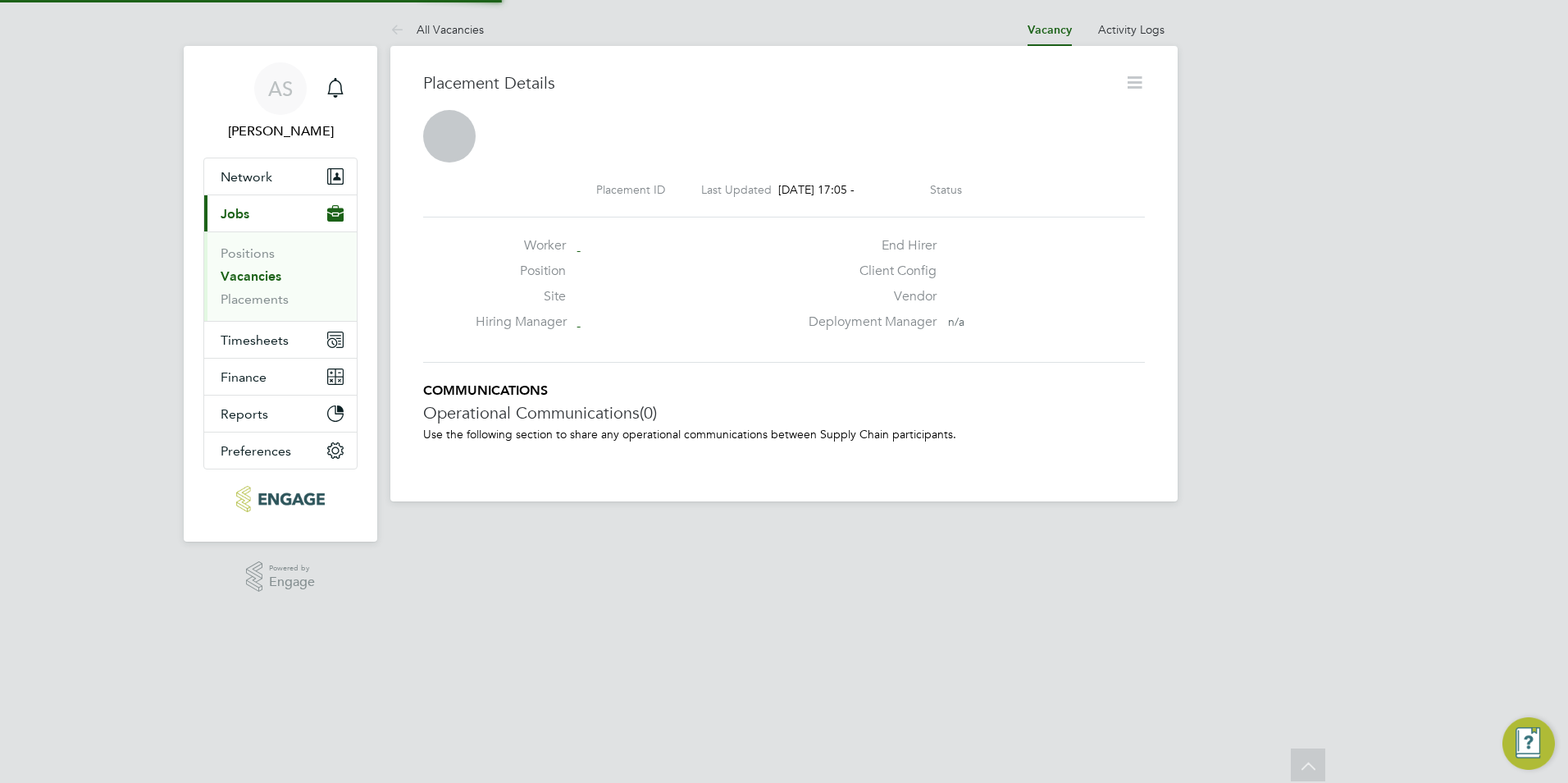
scroll to position [8, 8]
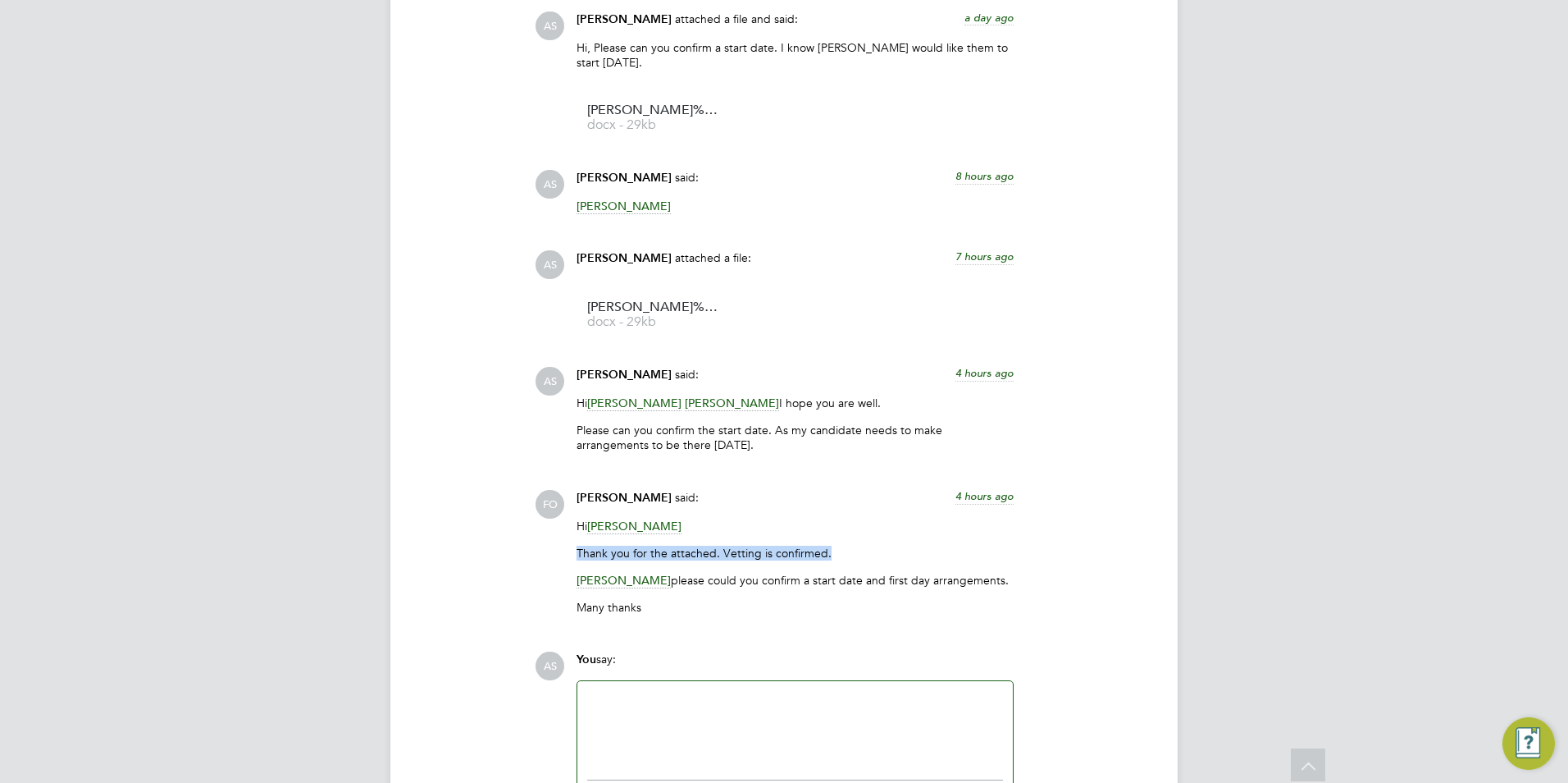
drag, startPoint x: 564, startPoint y: 554, endPoint x: 830, endPoint y: 550, distance: 266.0
click at [830, 550] on div "FO Francesca O'Riordan said: 4 hours ago Hi Avais Sabir Thank you for the attac…" at bounding box center [839, 559] width 610 height 138
drag, startPoint x: 830, startPoint y: 550, endPoint x: 710, endPoint y: 582, distance: 124.2
click at [706, 584] on p "Roslyn O'Garro please could you confirm a start date and first day arrangements." at bounding box center [794, 580] width 437 height 15
drag, startPoint x: 710, startPoint y: 582, endPoint x: 681, endPoint y: 586, distance: 29.3
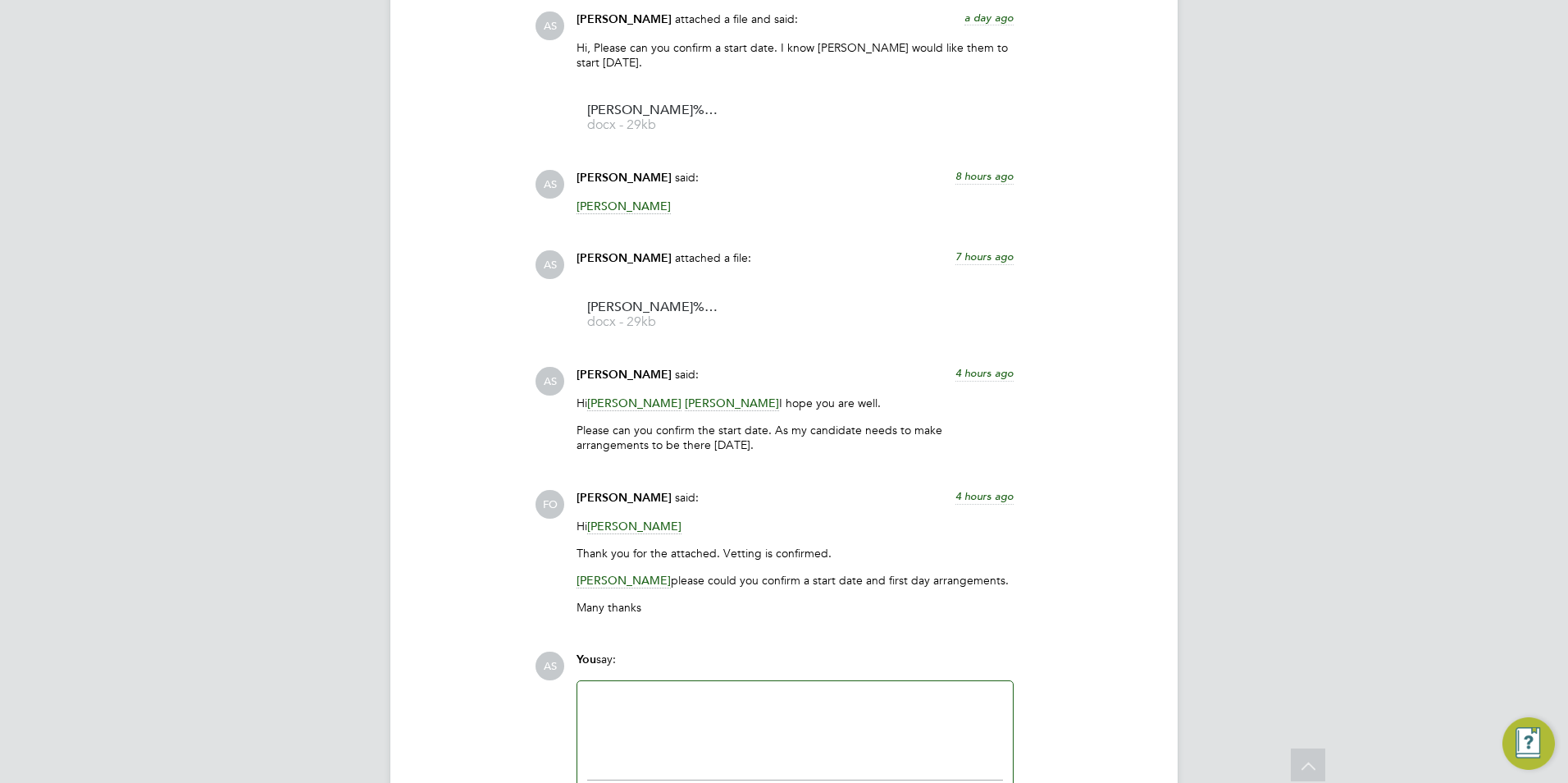
click at [680, 587] on p "Roslyn O'Garro please could you confirm a start date and first day arrangements." at bounding box center [794, 580] width 437 height 15
drag, startPoint x: 689, startPoint y: 581, endPoint x: 992, endPoint y: 580, distance: 303.0
click at [992, 580] on p "Roslyn O'Garro please could you confirm a start date and first day arrangements." at bounding box center [794, 580] width 437 height 15
drag, startPoint x: 992, startPoint y: 580, endPoint x: 982, endPoint y: 601, distance: 23.3
click at [982, 601] on p "Many thanks" at bounding box center [794, 608] width 437 height 15
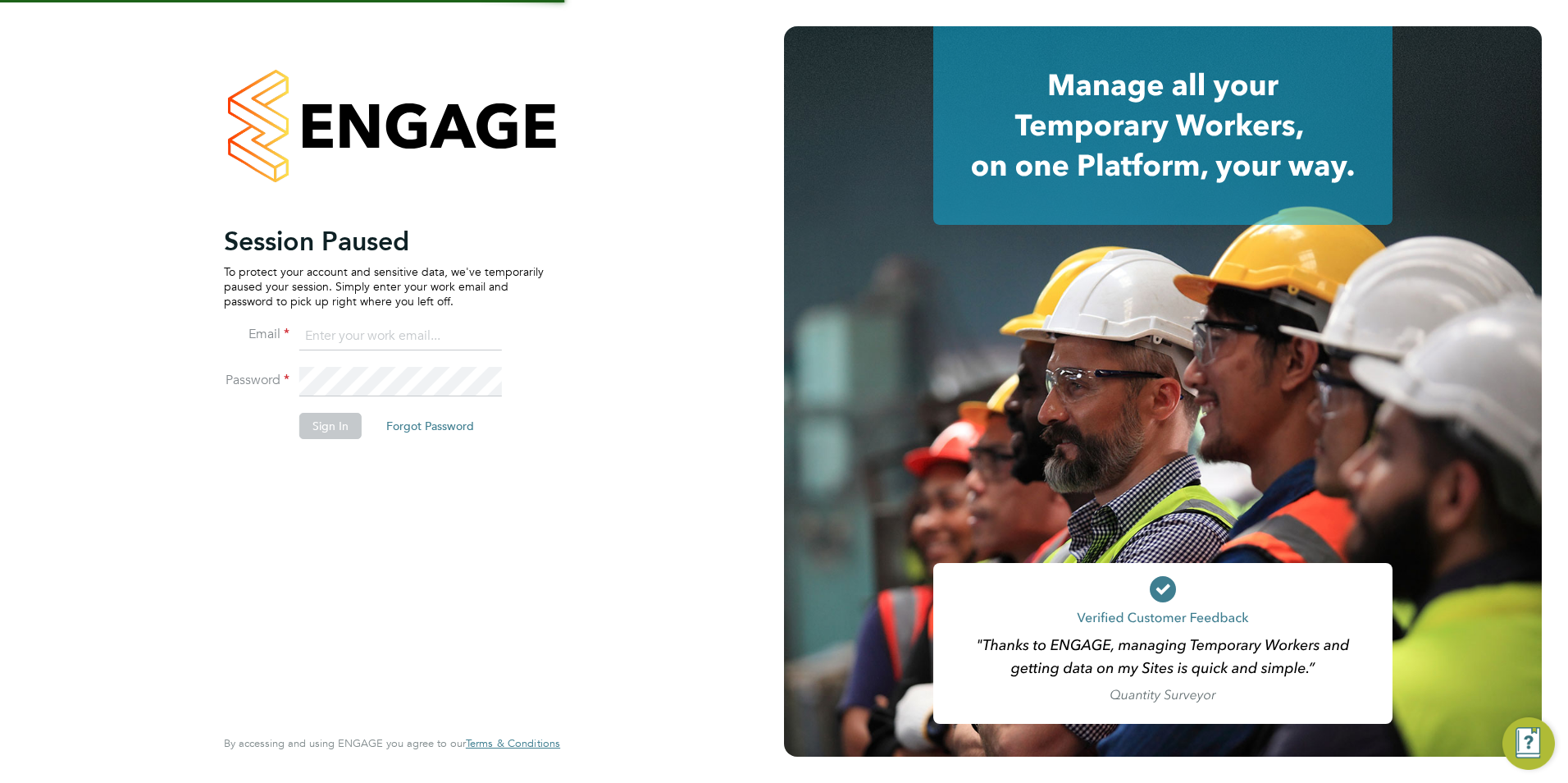
type input "Avais@Carbonrecruitment.co.uk"
click at [322, 433] on button "Sign In" at bounding box center [331, 425] width 62 height 26
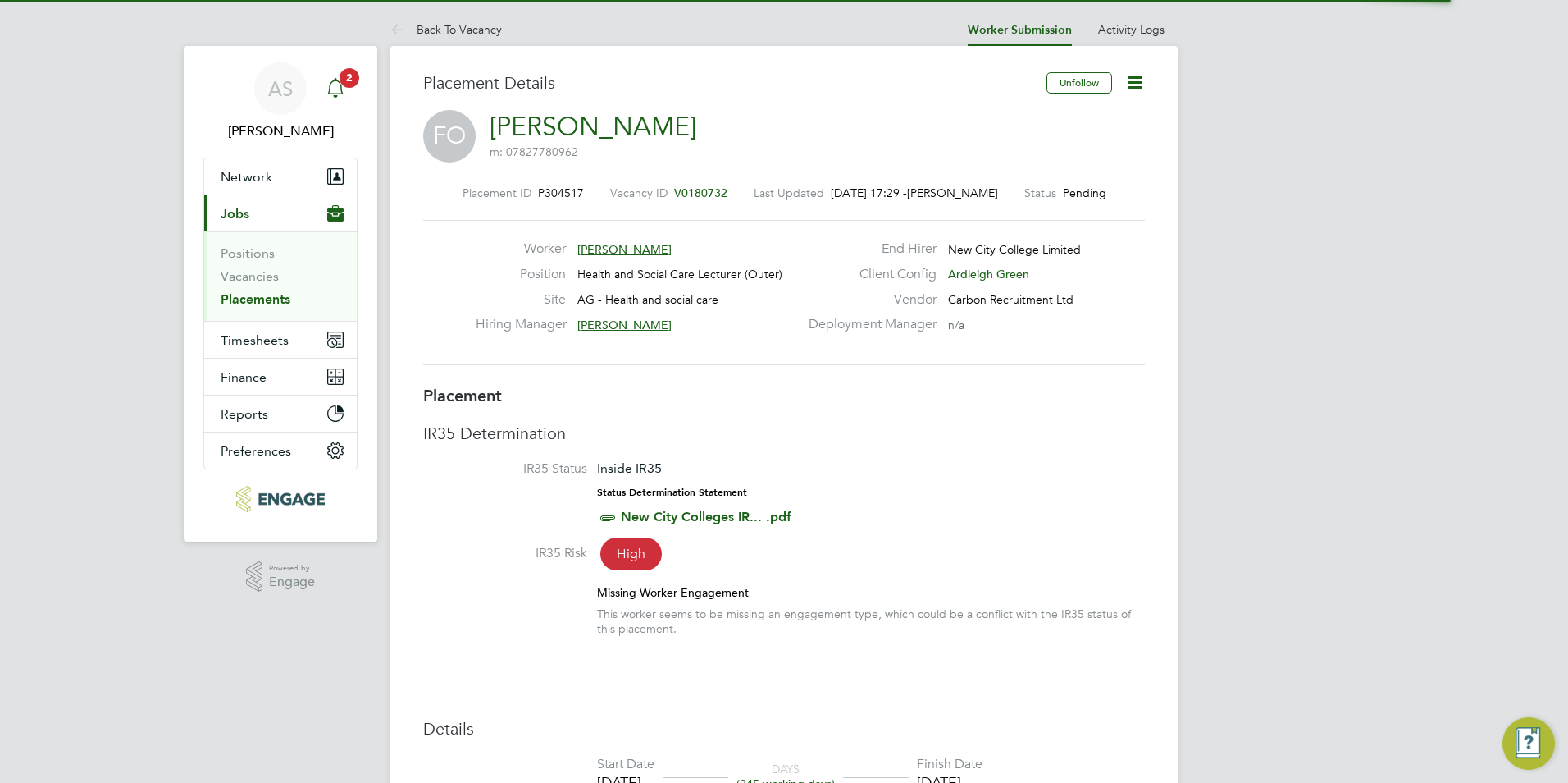
click at [353, 86] on span "2" at bounding box center [349, 77] width 19 height 19
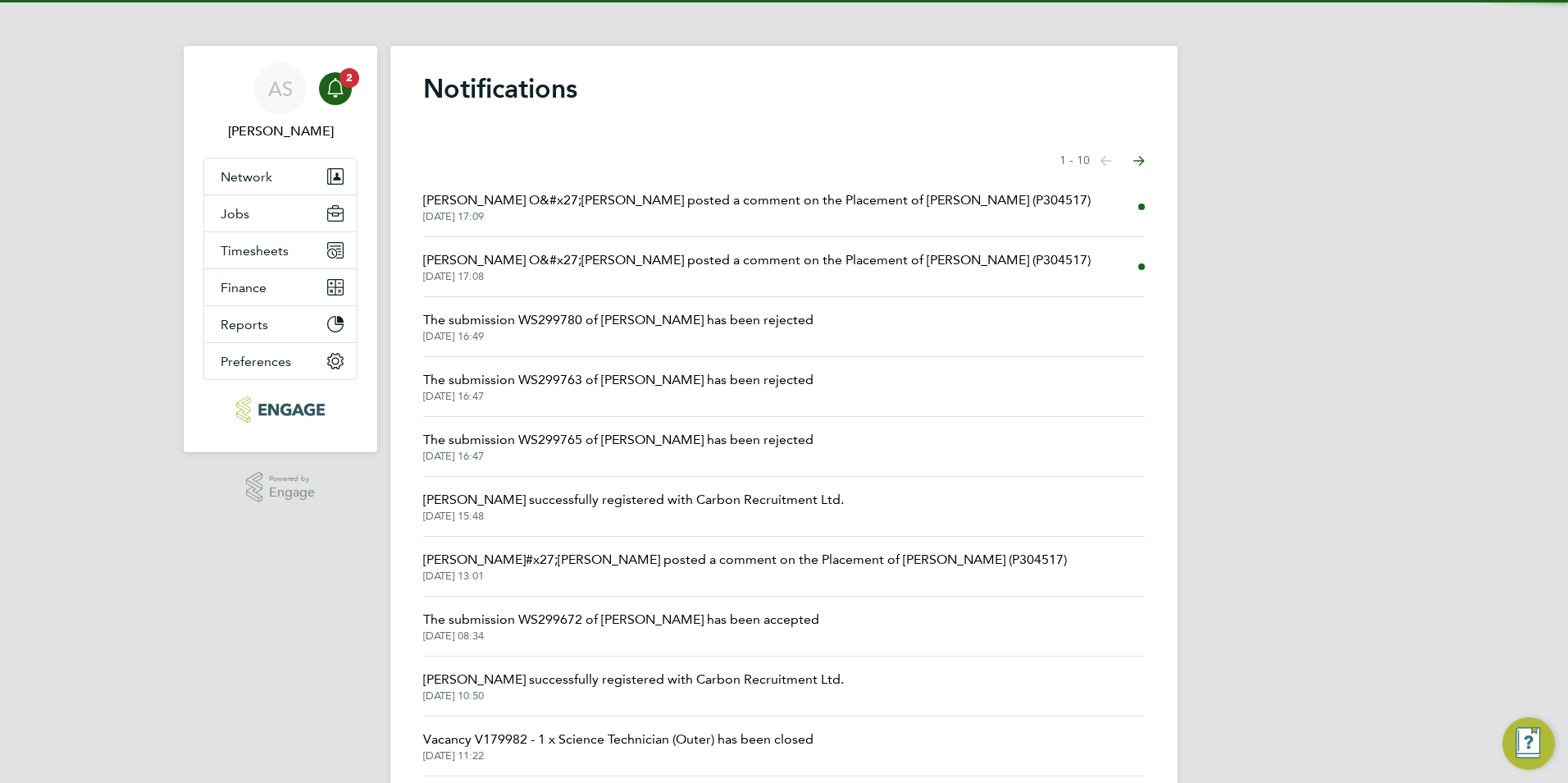
click at [586, 208] on span "Roslyn O&#x27;Garro posted a comment on the Placement of Florence Obabiyi (P304…" at bounding box center [757, 200] width 668 height 19
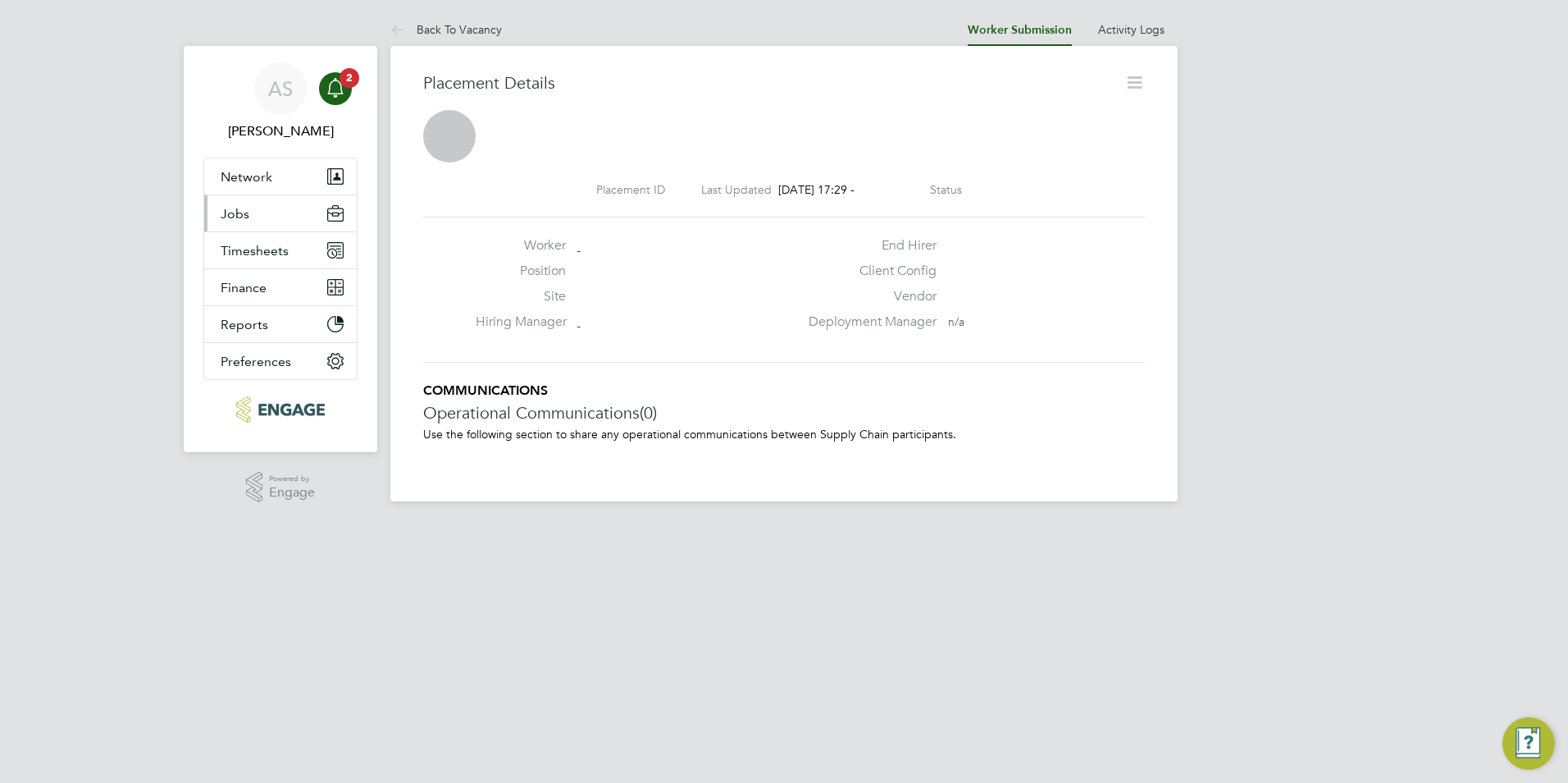
scroll to position [8, 8]
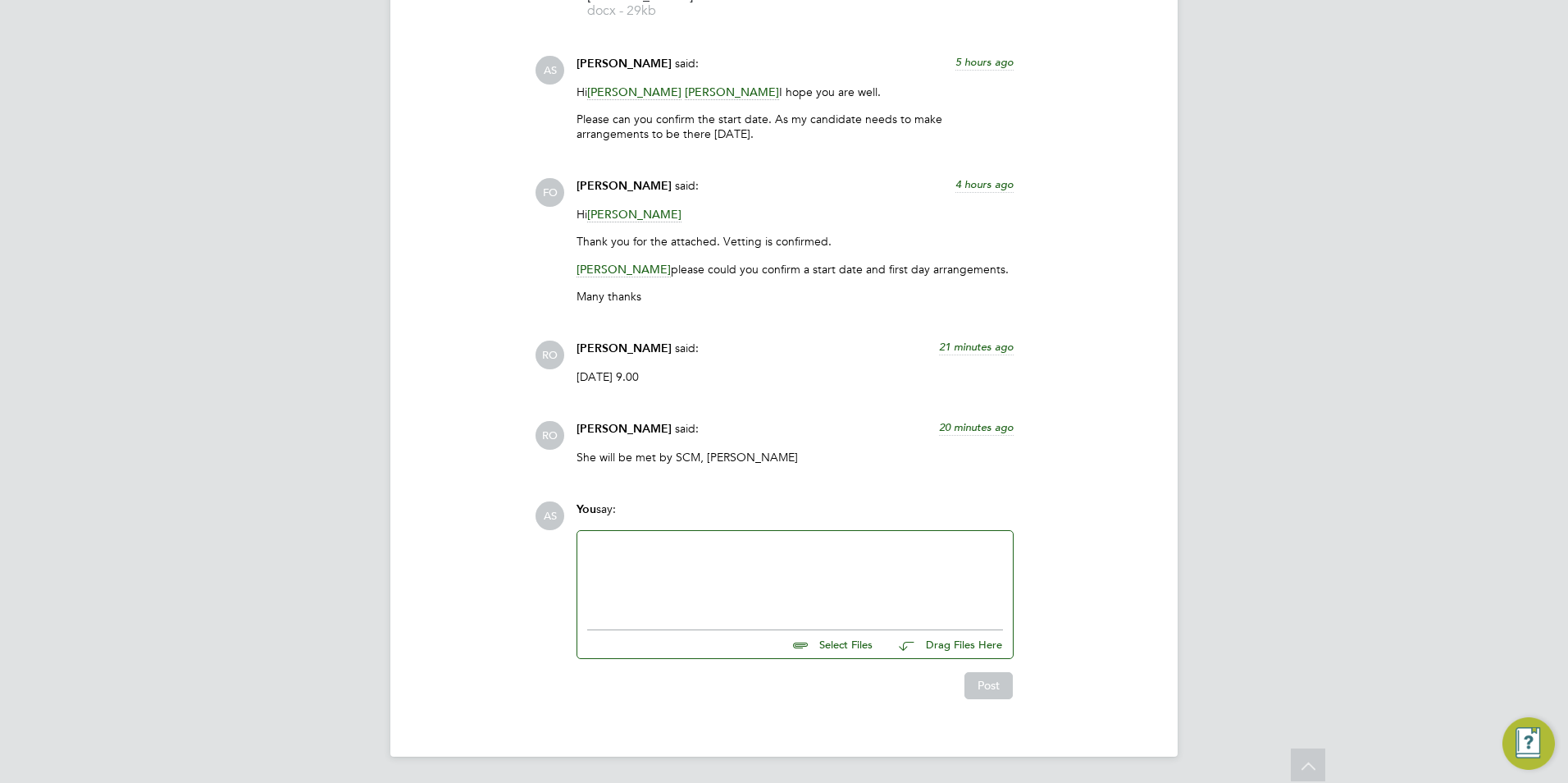
click at [737, 548] on div at bounding box center [795, 576] width 416 height 70
click at [989, 688] on button "Post" at bounding box center [989, 685] width 49 height 26
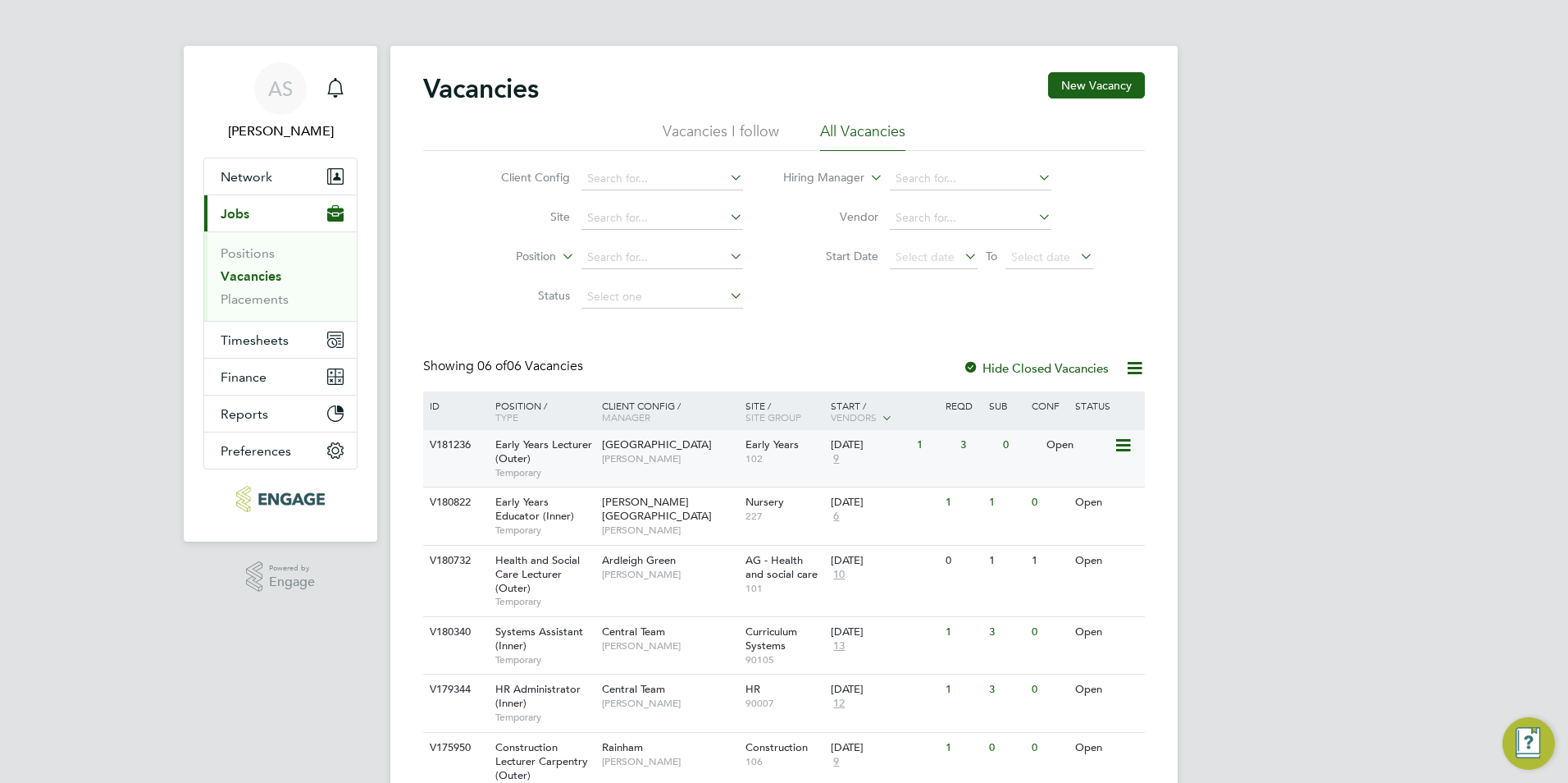
click at [669, 461] on span "[PERSON_NAME]" at bounding box center [669, 459] width 135 height 13
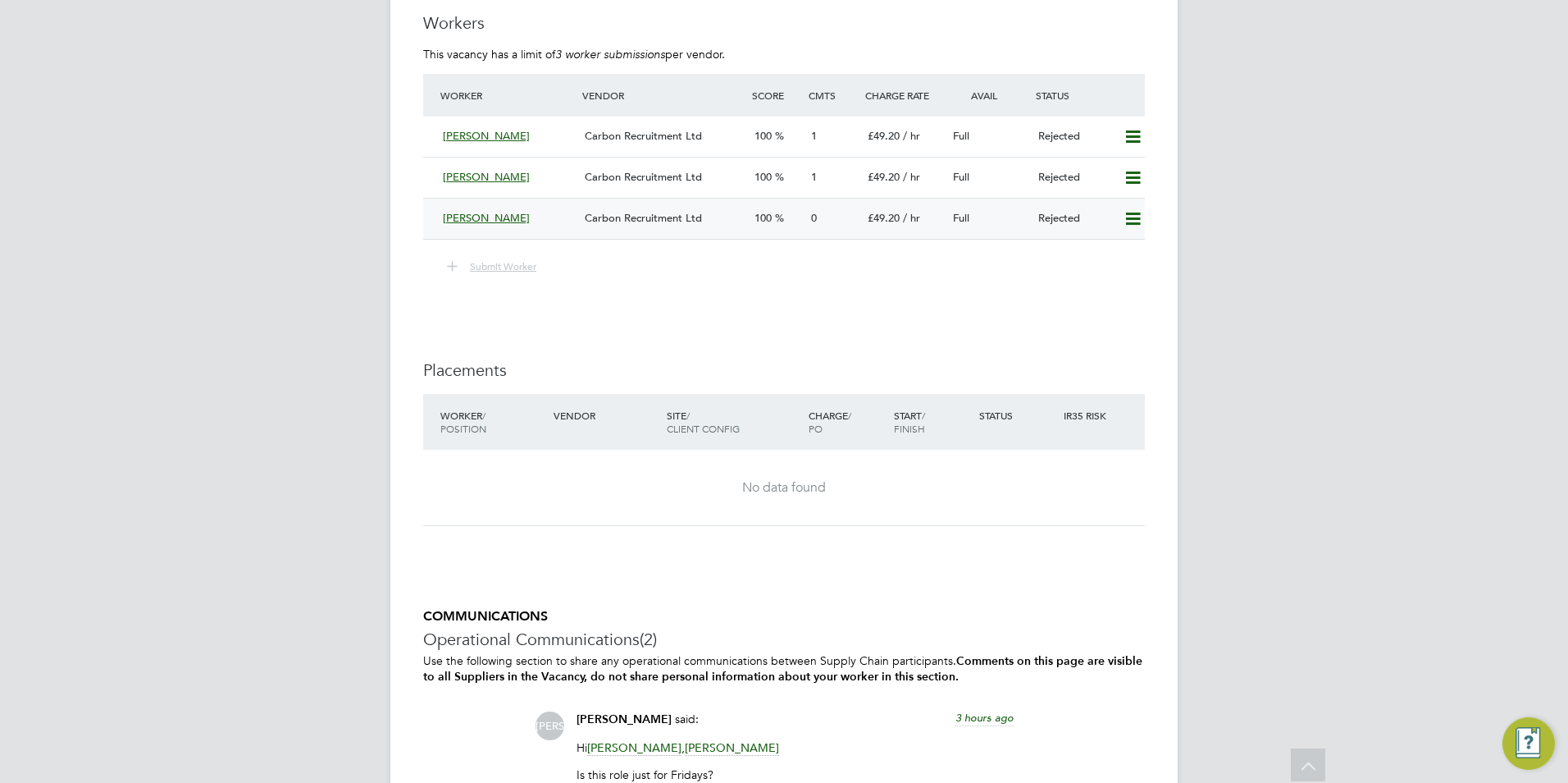
scroll to position [2871, 0]
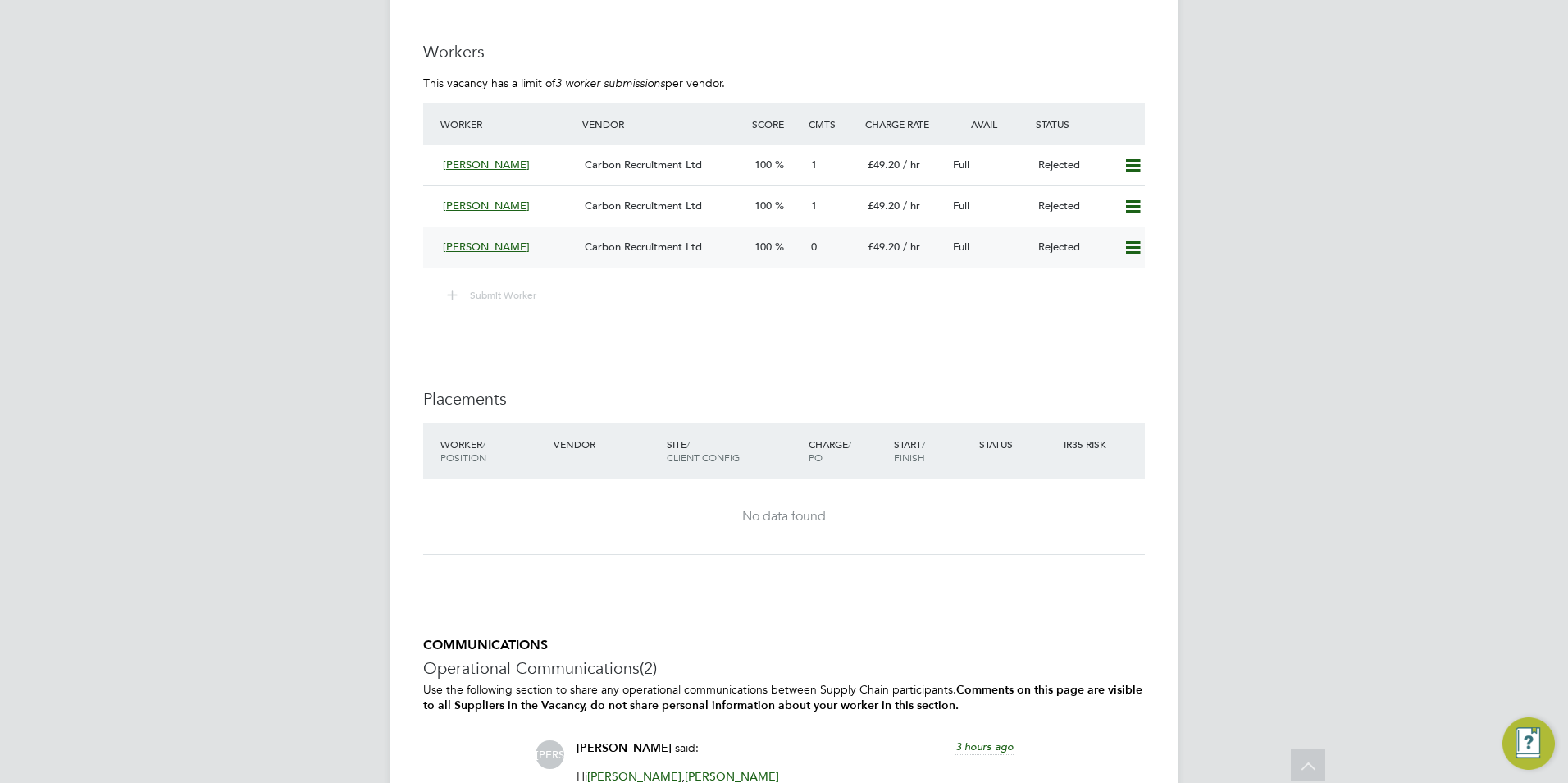
click at [547, 247] on div "[PERSON_NAME]" at bounding box center [507, 248] width 142 height 27
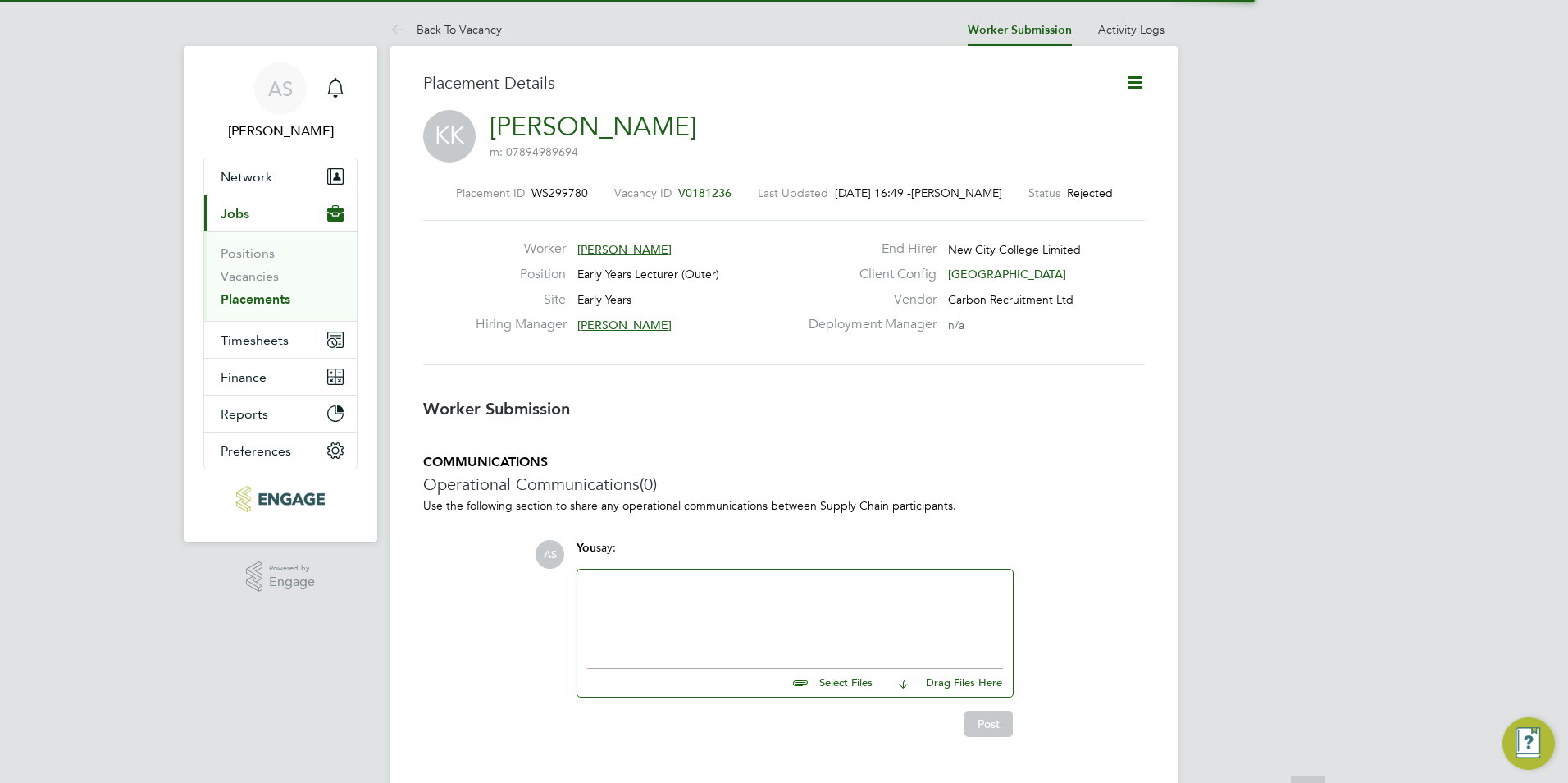
scroll to position [8, 8]
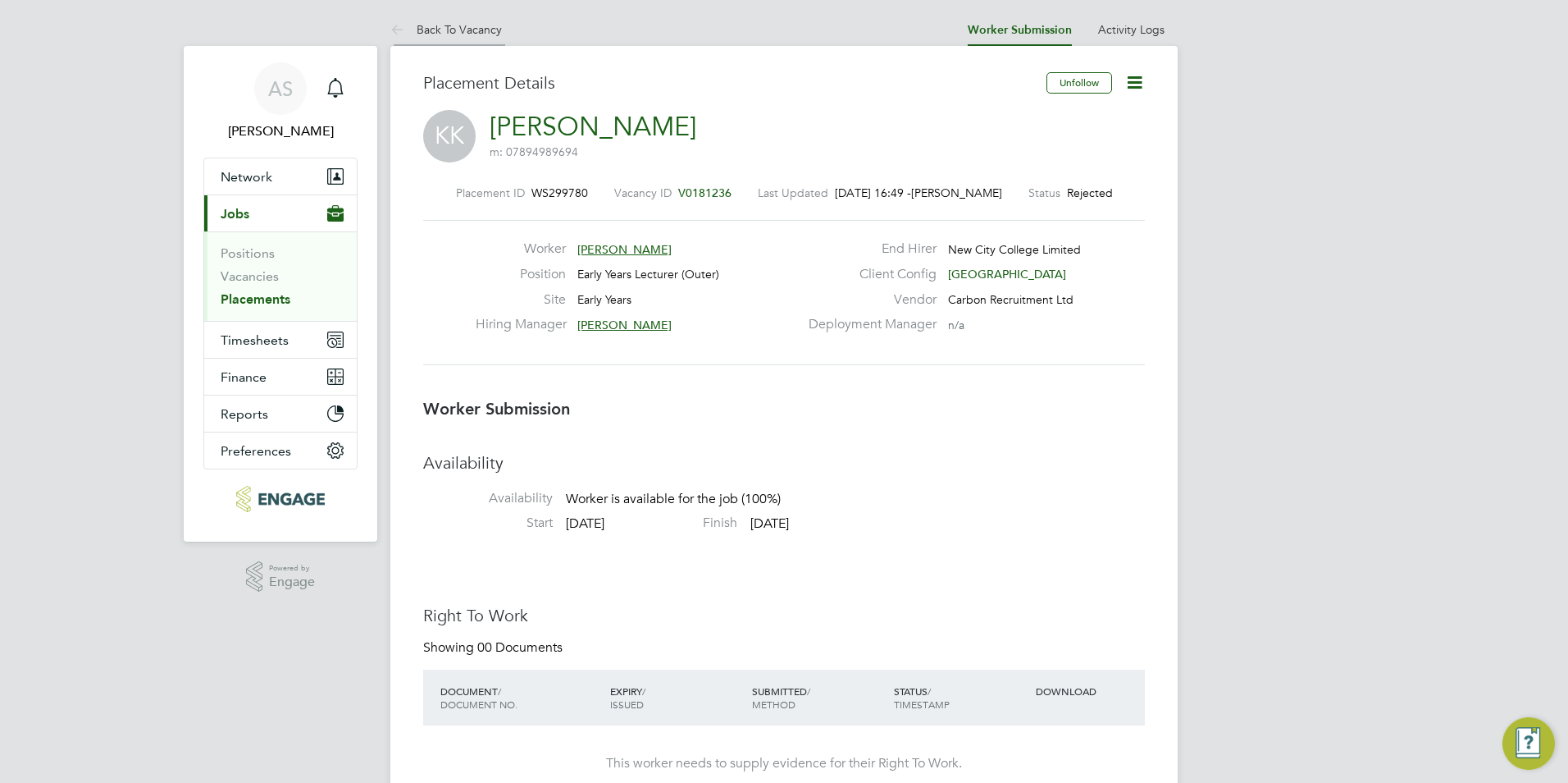
click at [469, 27] on link "Back To Vacancy" at bounding box center [445, 29] width 112 height 15
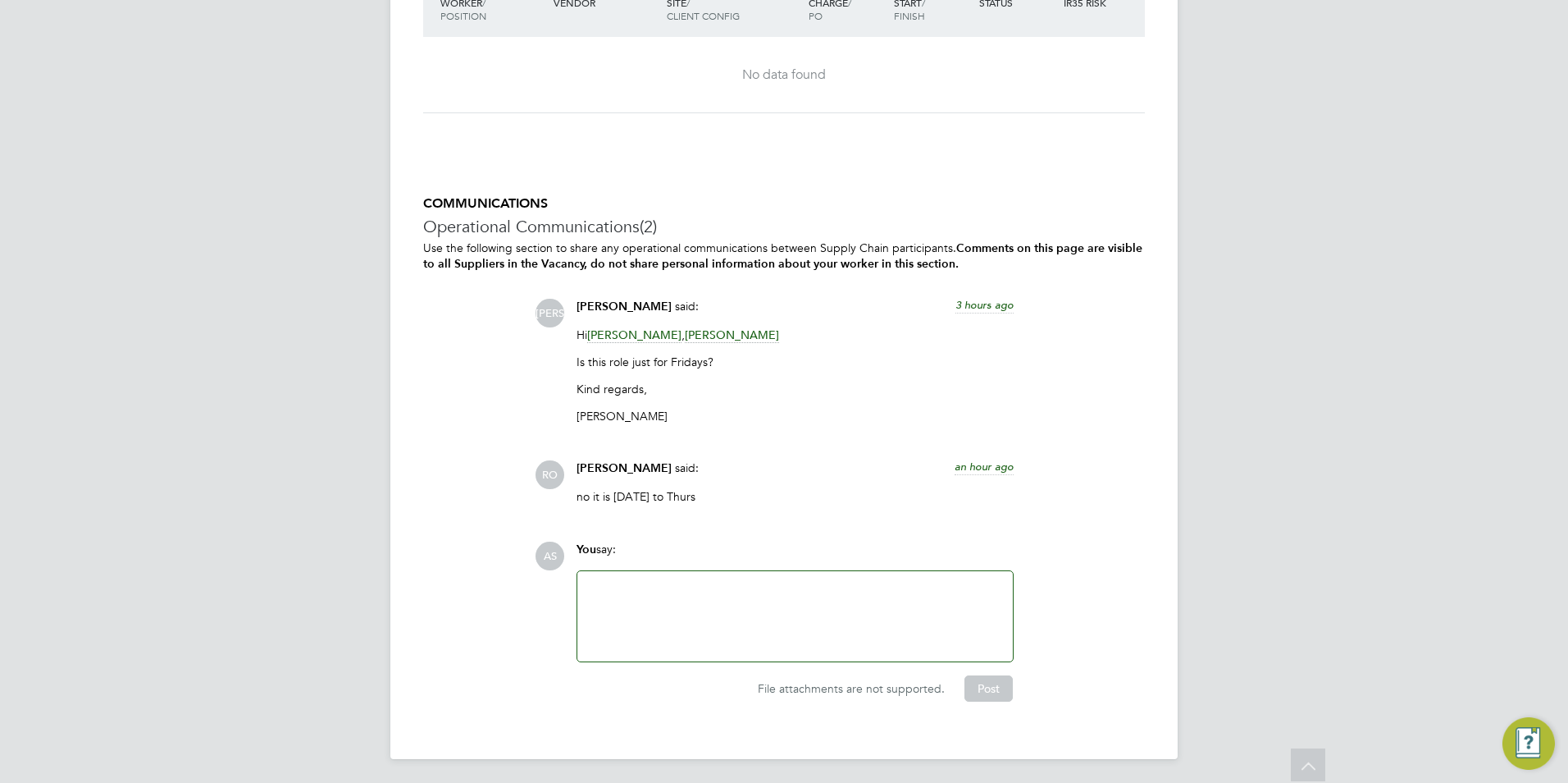
click at [738, 629] on div at bounding box center [795, 616] width 416 height 70
drag, startPoint x: 1014, startPoint y: 485, endPoint x: 457, endPoint y: 442, distance: 558.7
click at [457, 442] on div "COMMUNICATIONS Operational Communications (2) Use the following section to shar…" at bounding box center [784, 448] width 721 height 505
click at [1050, 446] on div "JA Jerin Aktar said: 3 hours ago Hi Roslyn O'Garro , Carolina Cadete Borges Is …" at bounding box center [839, 408] width 610 height 218
click at [998, 459] on span "an hour ago" at bounding box center [984, 466] width 59 height 14
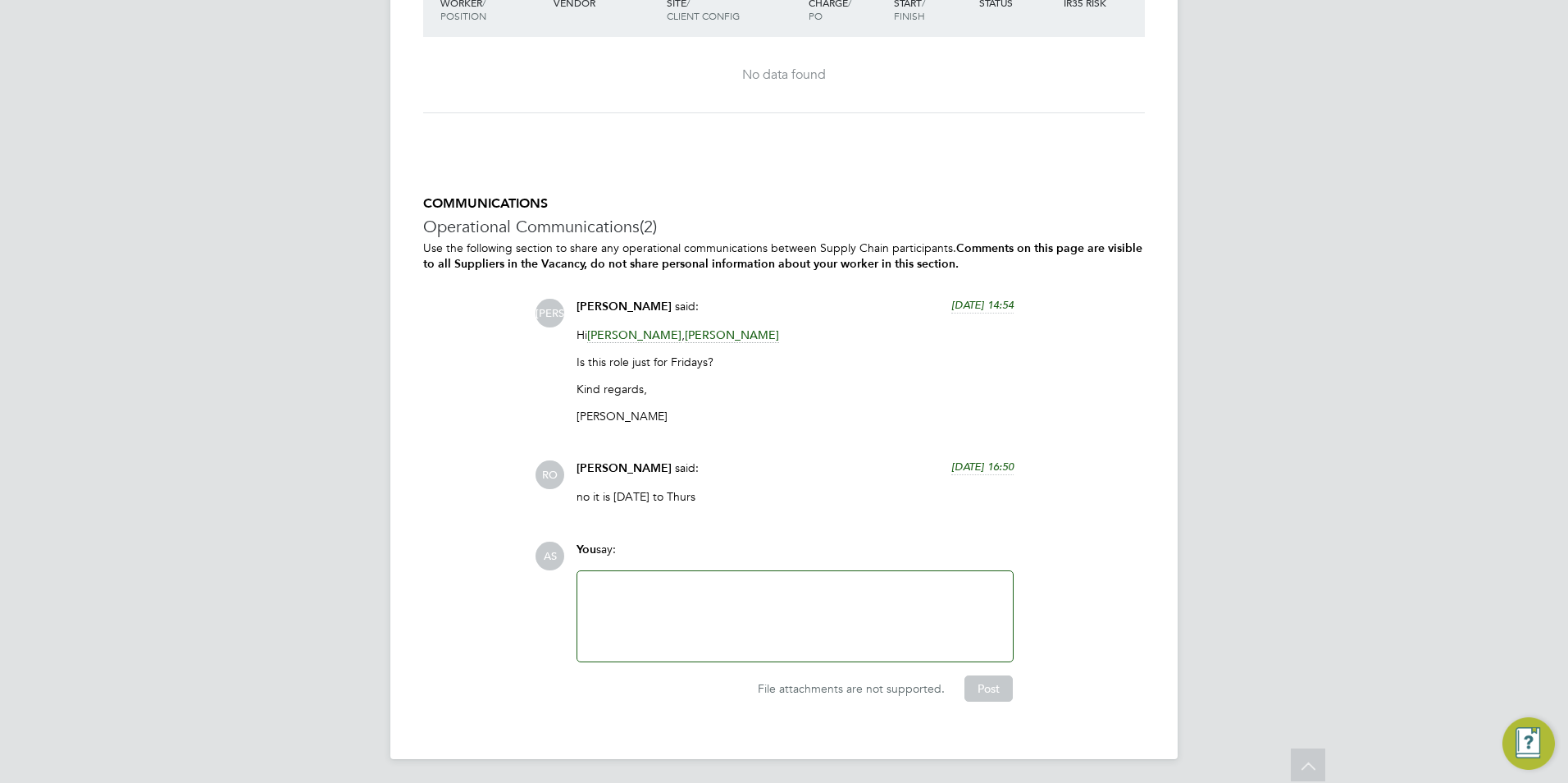
click at [993, 460] on span "24 Sep 2025, 16:50" at bounding box center [982, 466] width 62 height 14
click at [993, 460] on span "an hour ago" at bounding box center [984, 466] width 59 height 14
click at [926, 478] on div "Roslyn O'Garro said: 24 Sep 2025, 16:50" at bounding box center [794, 474] width 437 height 29
click at [979, 455] on div "JA Jerin Aktar said: 24 Sep 2025, 14:54 Hi Roslyn O'Garro , Carolina Cadete Bor…" at bounding box center [839, 408] width 610 height 218
click at [978, 459] on span "24 Sep 2025, 16:50" at bounding box center [982, 466] width 62 height 14
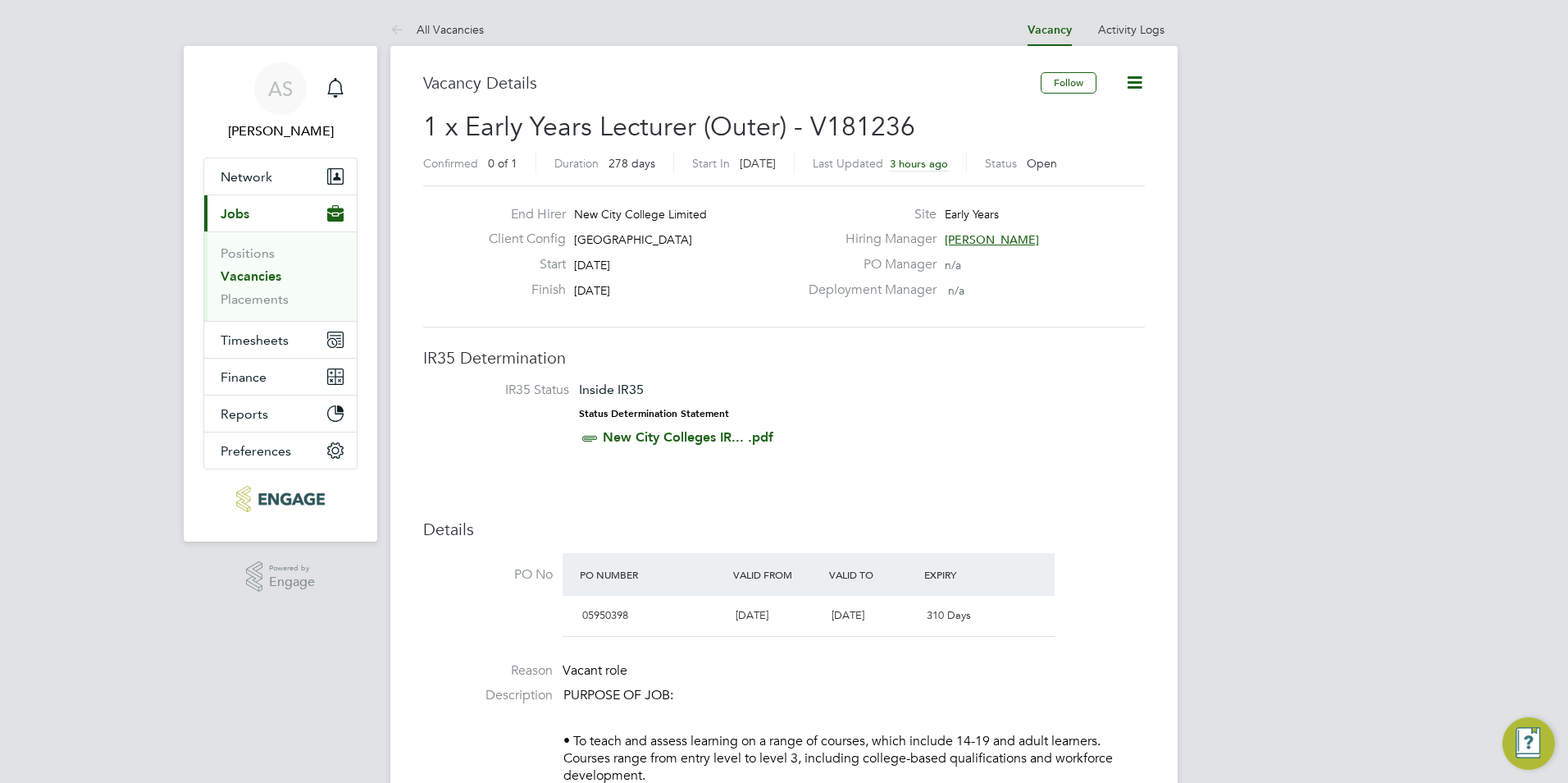
click at [253, 284] on li "Vacancies" at bounding box center [282, 279] width 123 height 23
click at [257, 279] on link "Vacancies" at bounding box center [251, 276] width 60 height 16
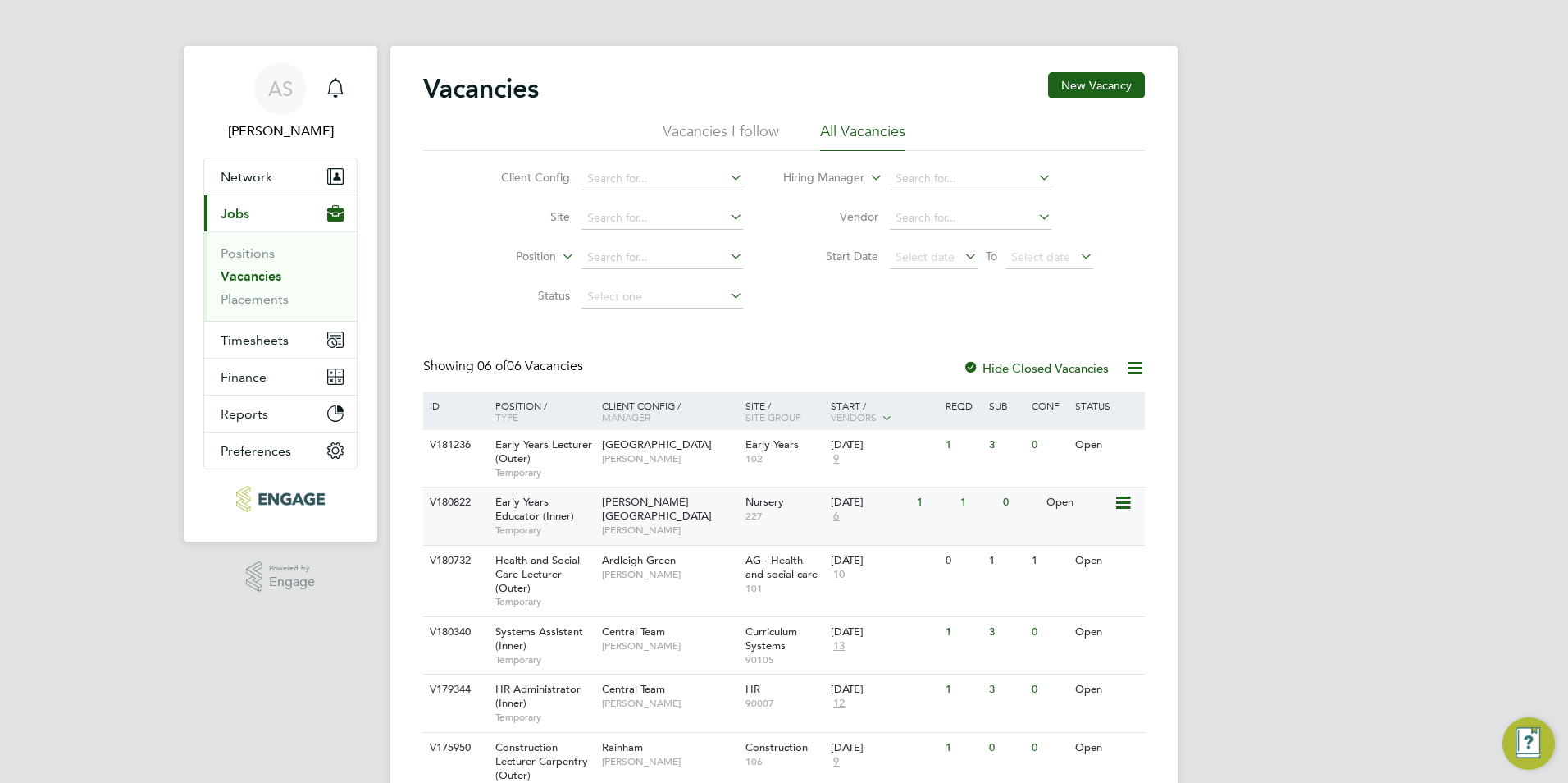
scroll to position [81, 0]
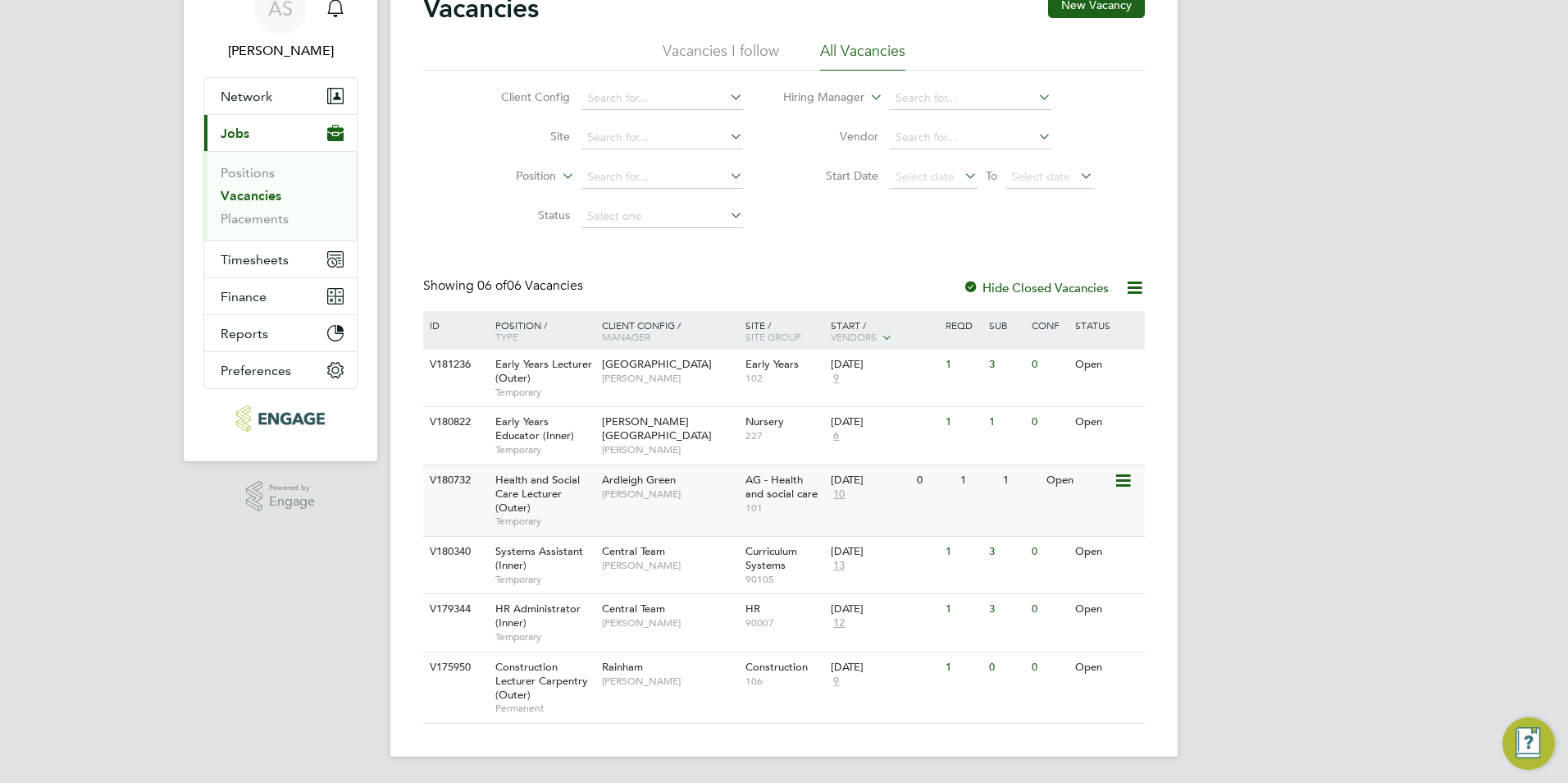
click at [673, 487] on div "Ardleigh Green [PERSON_NAME]" at bounding box center [669, 486] width 143 height 43
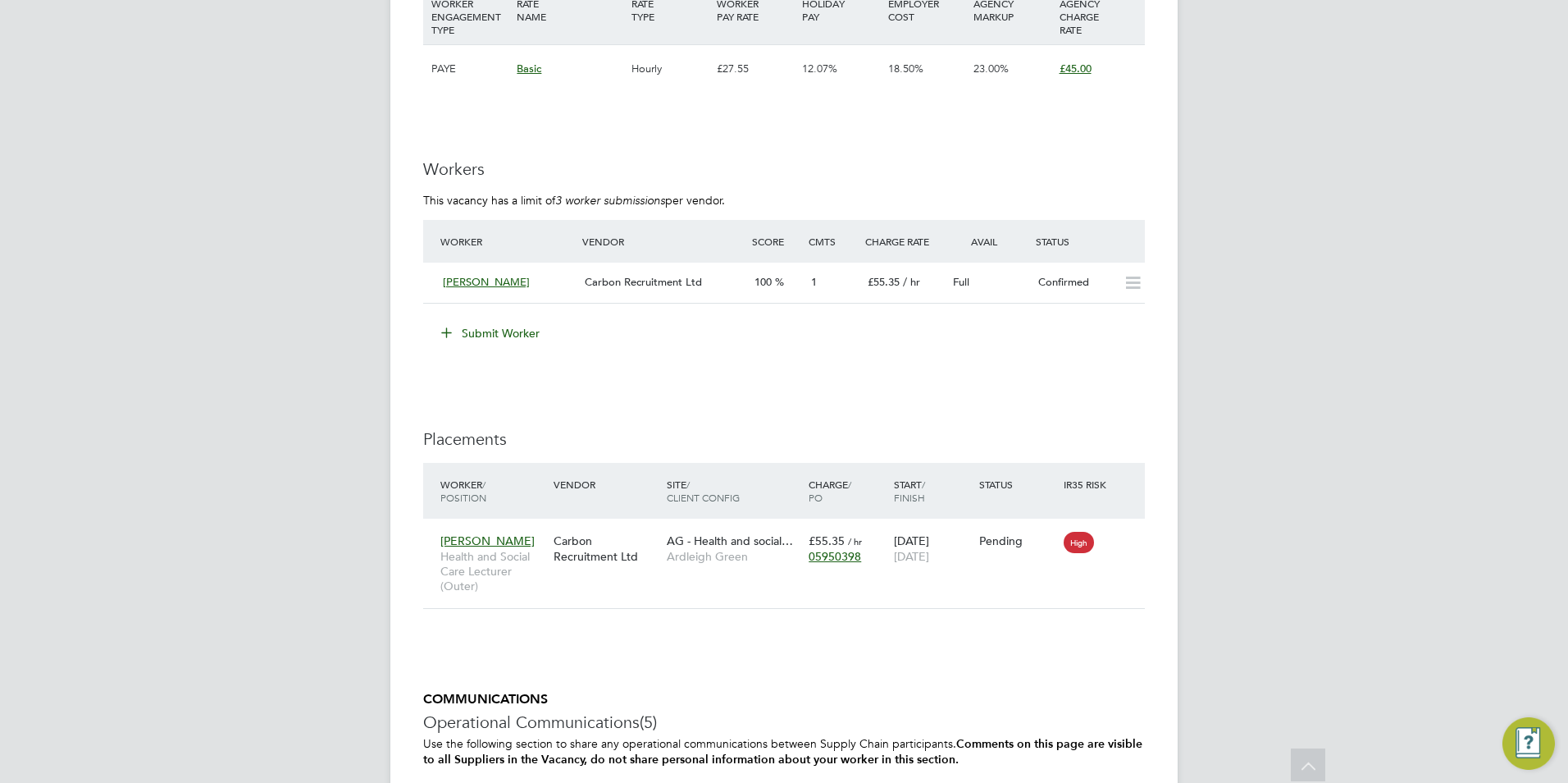
scroll to position [2351, 0]
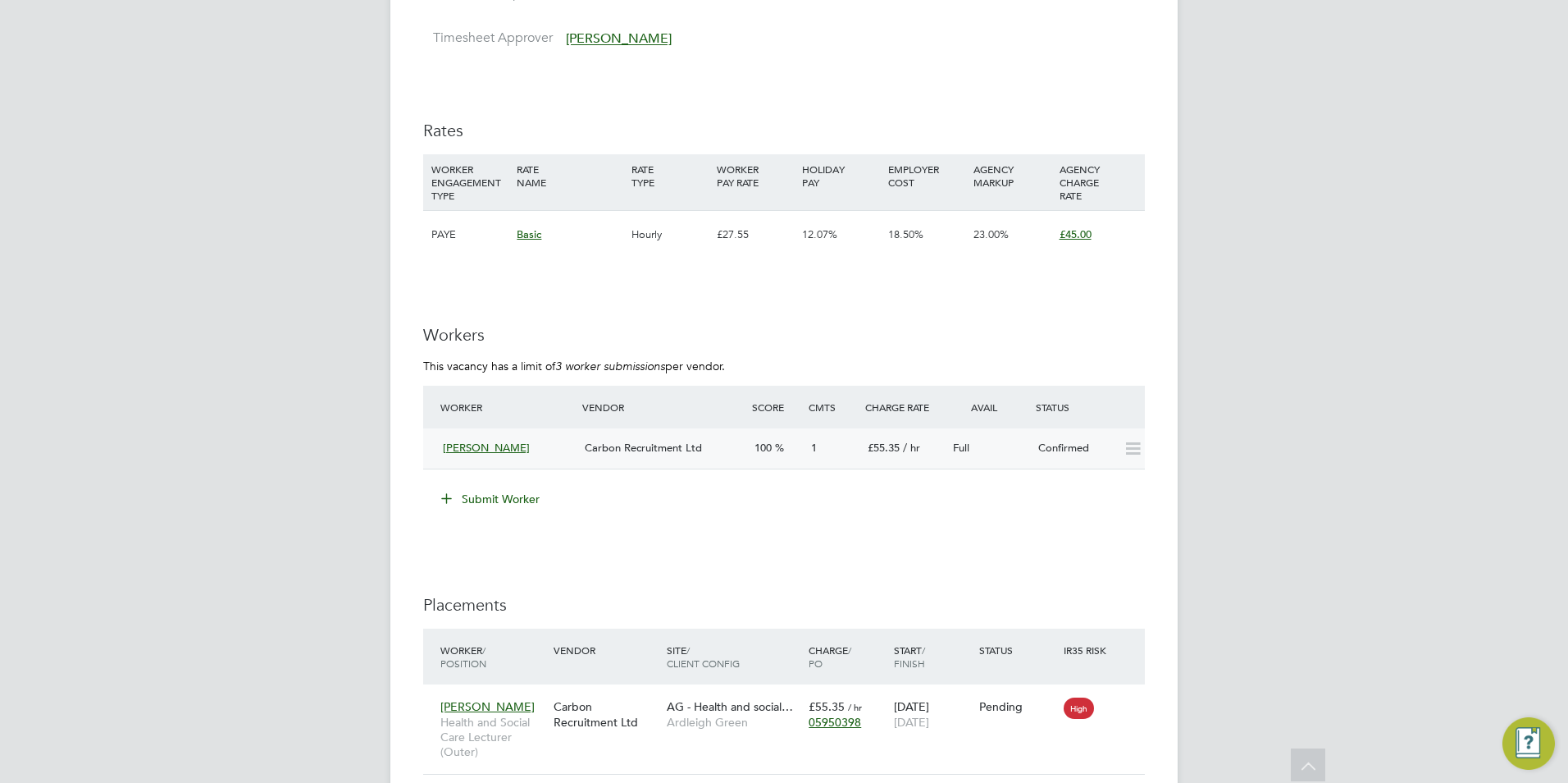
click at [502, 441] on span "[PERSON_NAME]" at bounding box center [487, 447] width 87 height 14
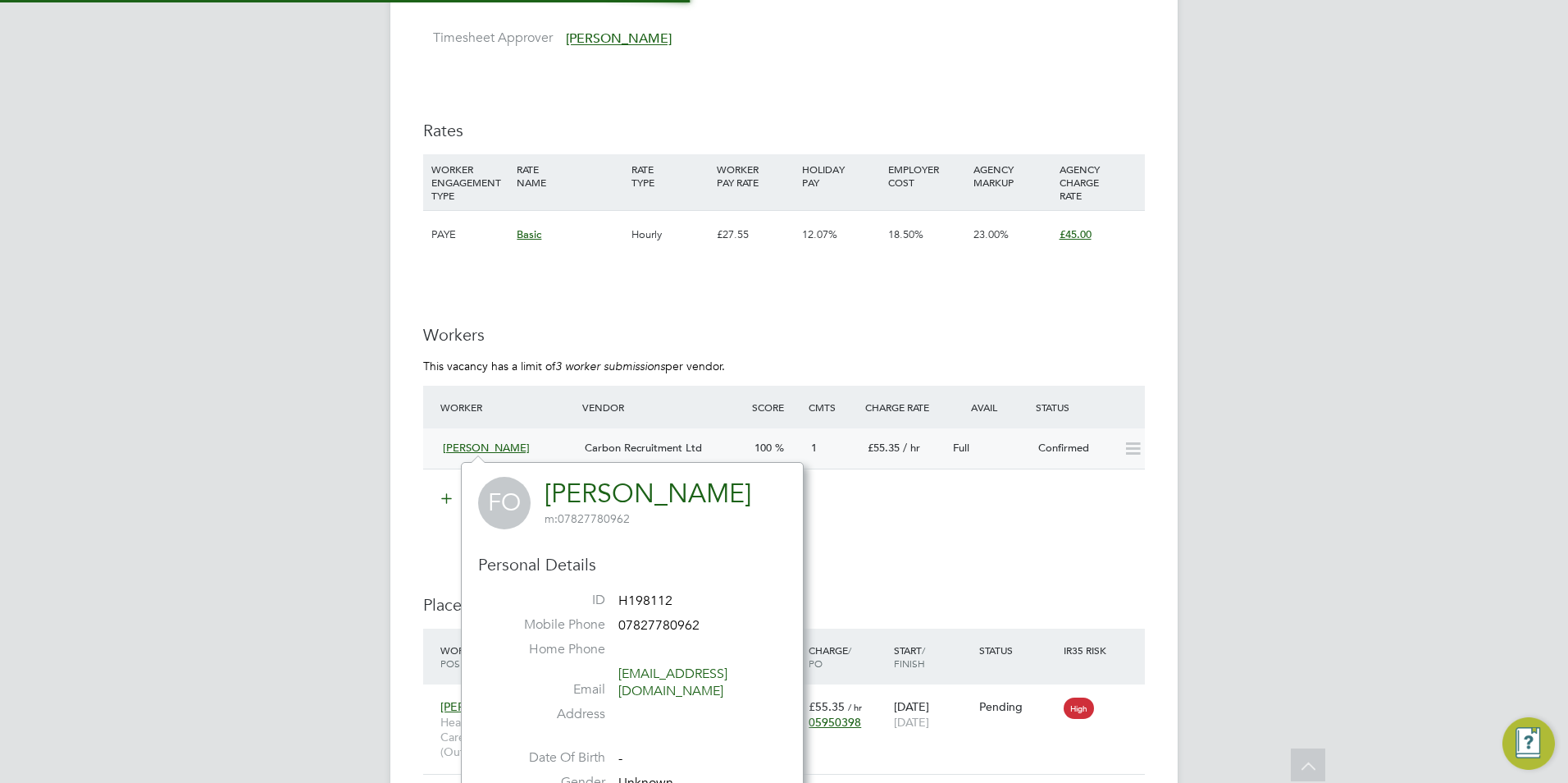
click at [674, 441] on span "Carbon Recruitment Ltd" at bounding box center [643, 447] width 117 height 14
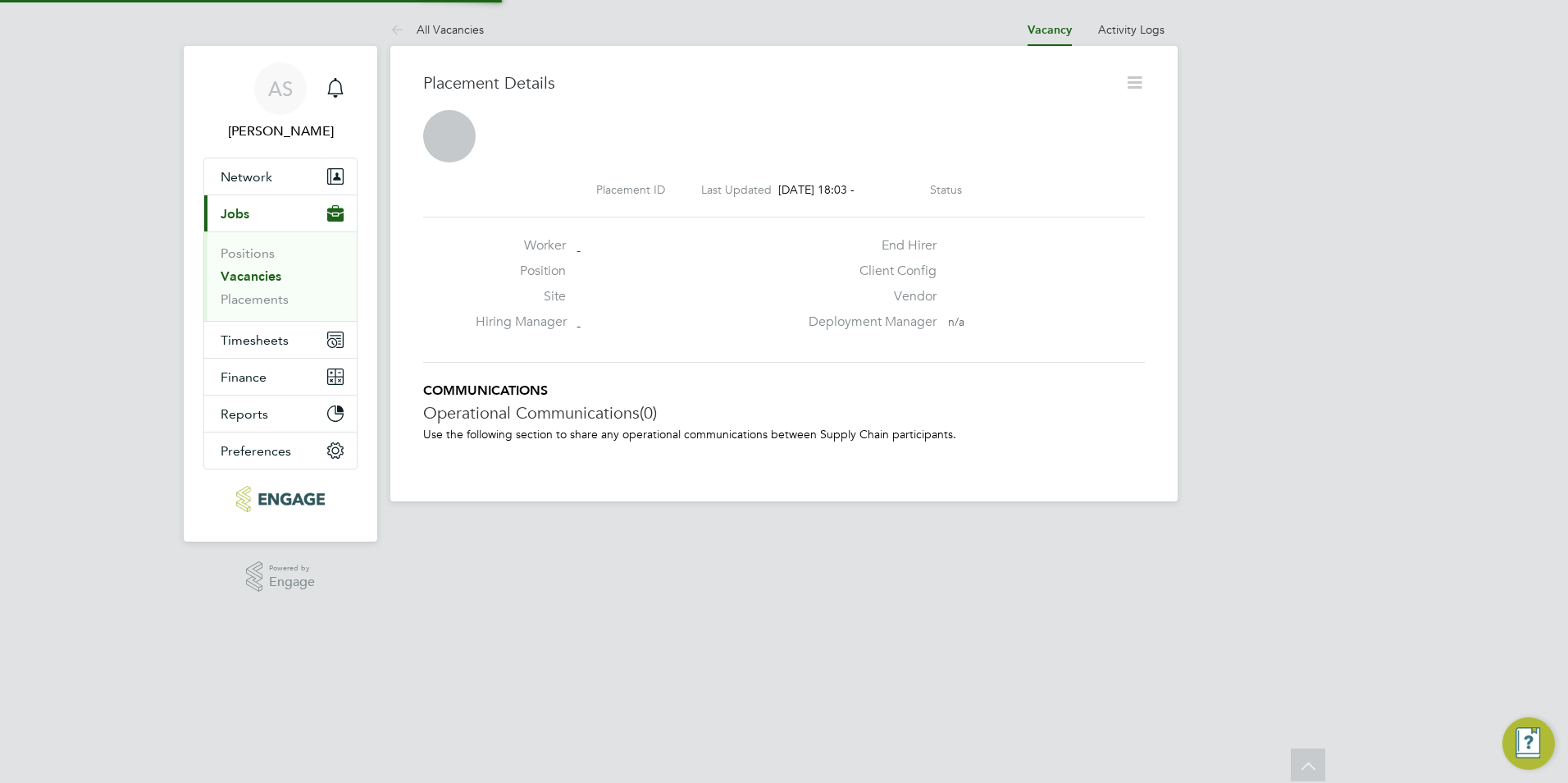
scroll to position [8, 8]
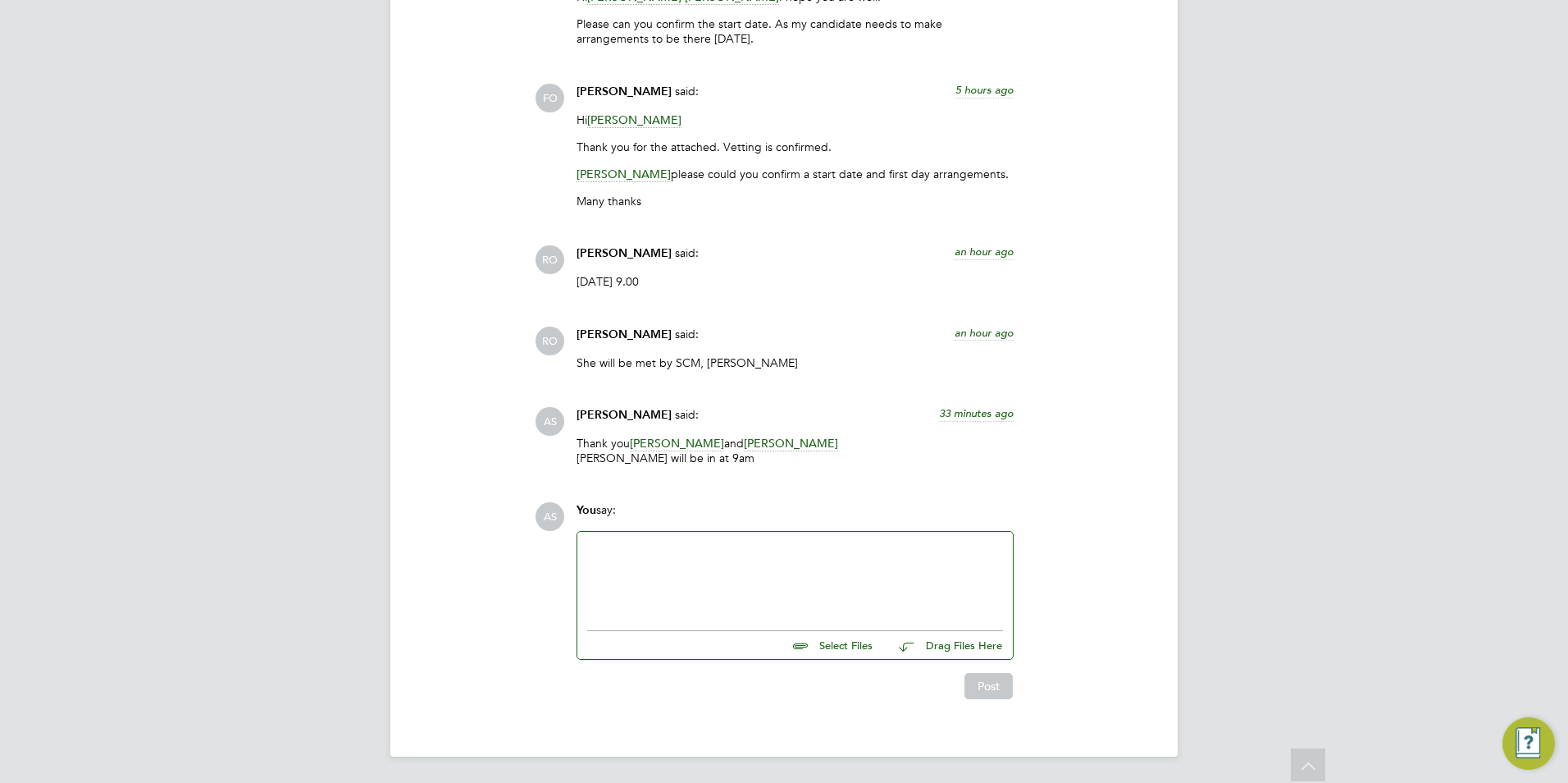
click at [704, 562] on div at bounding box center [795, 577] width 416 height 70
click at [829, 577] on div "Please see attached the Client contract." at bounding box center [795, 579] width 416 height 15
click at [835, 641] on input "file" at bounding box center [879, 642] width 246 height 23
type input "C:\fakepath\Carbon Temp Client Contract - NCC .pdf"
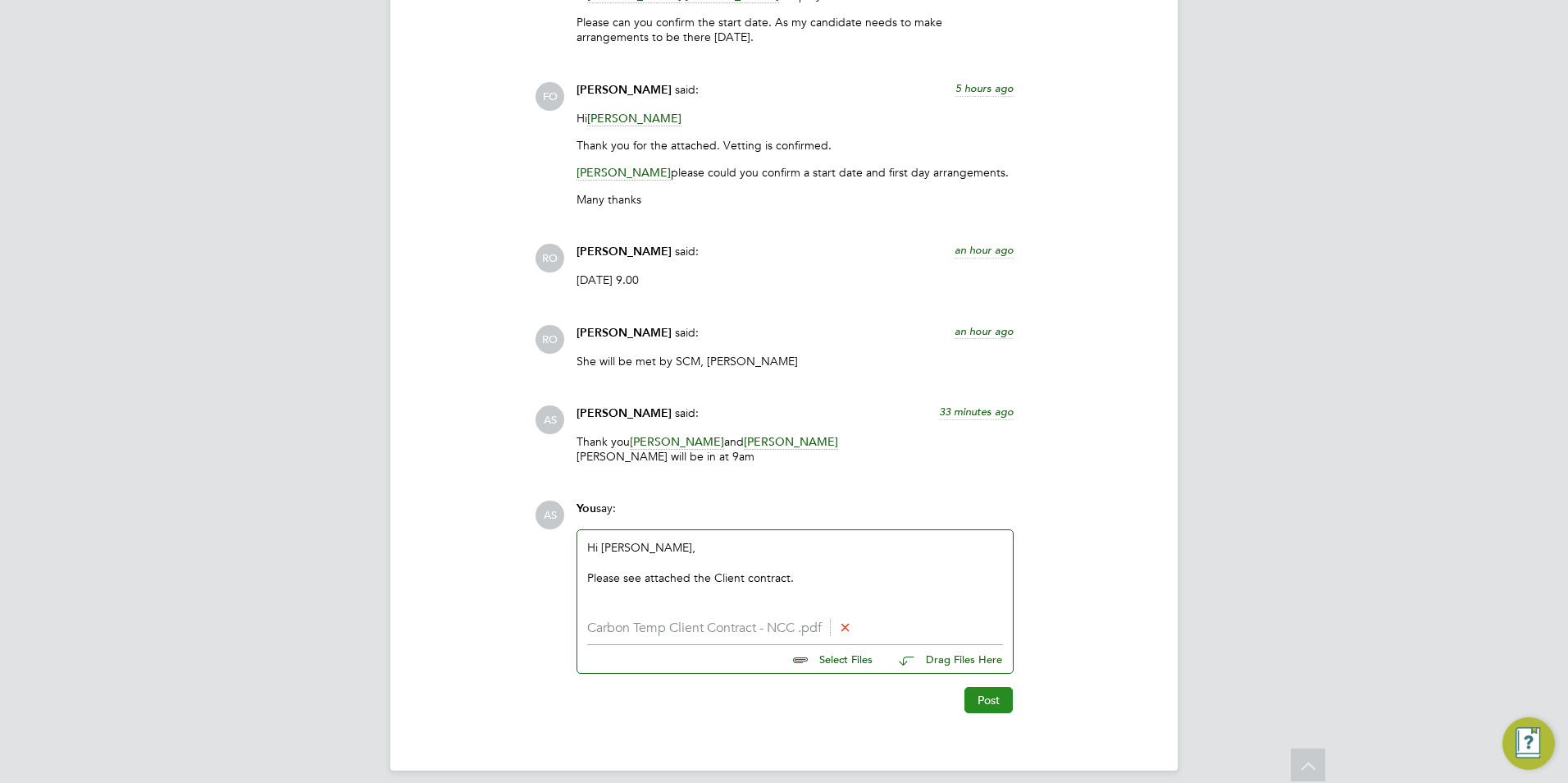
click at [991, 704] on button "Post" at bounding box center [989, 699] width 49 height 26
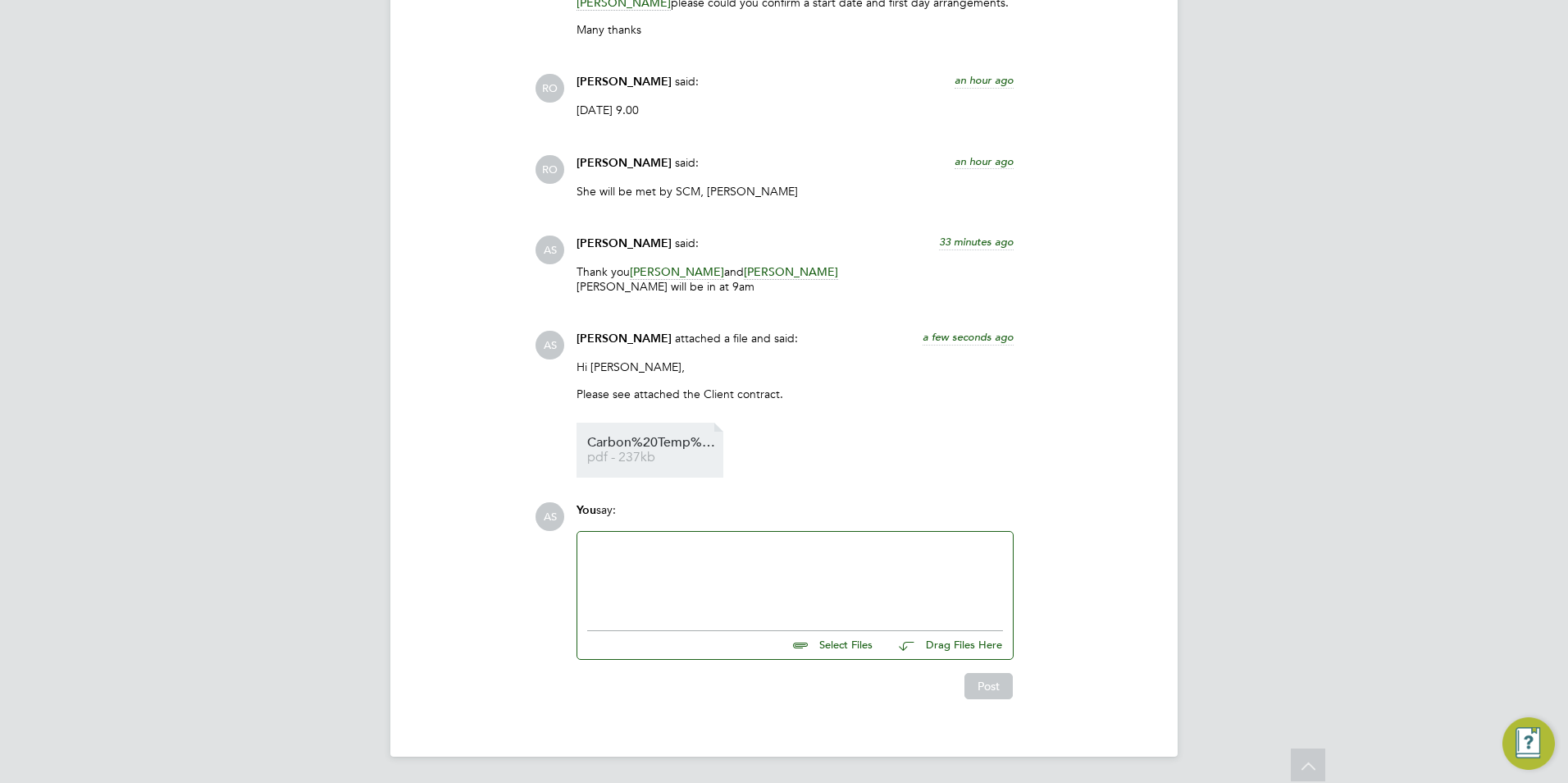
click at [624, 456] on span "pdf - 237kb" at bounding box center [653, 457] width 131 height 13
